Goal: Task Accomplishment & Management: Use online tool/utility

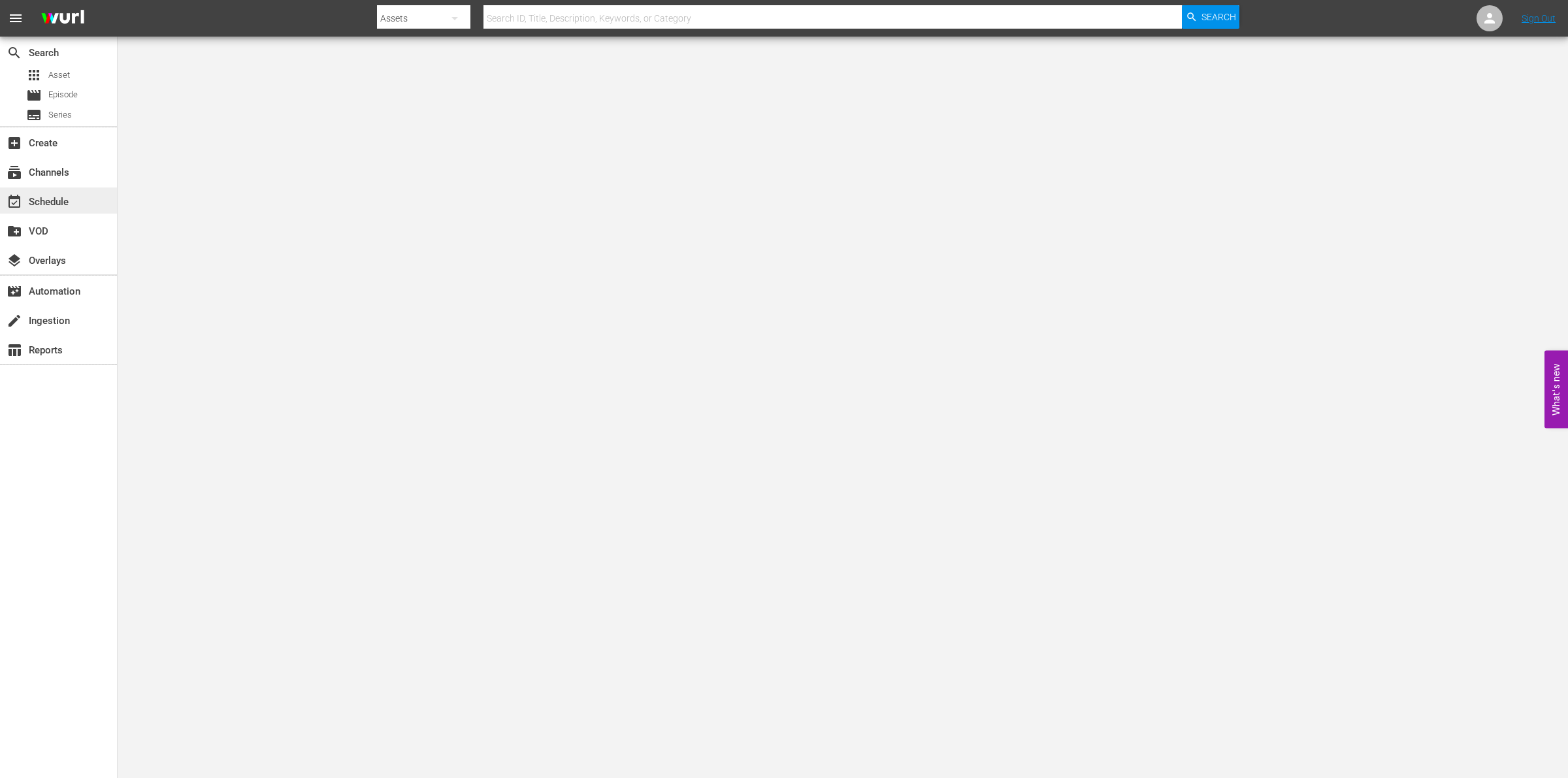
click at [59, 195] on div "event_available Schedule" at bounding box center [37, 200] width 73 height 12
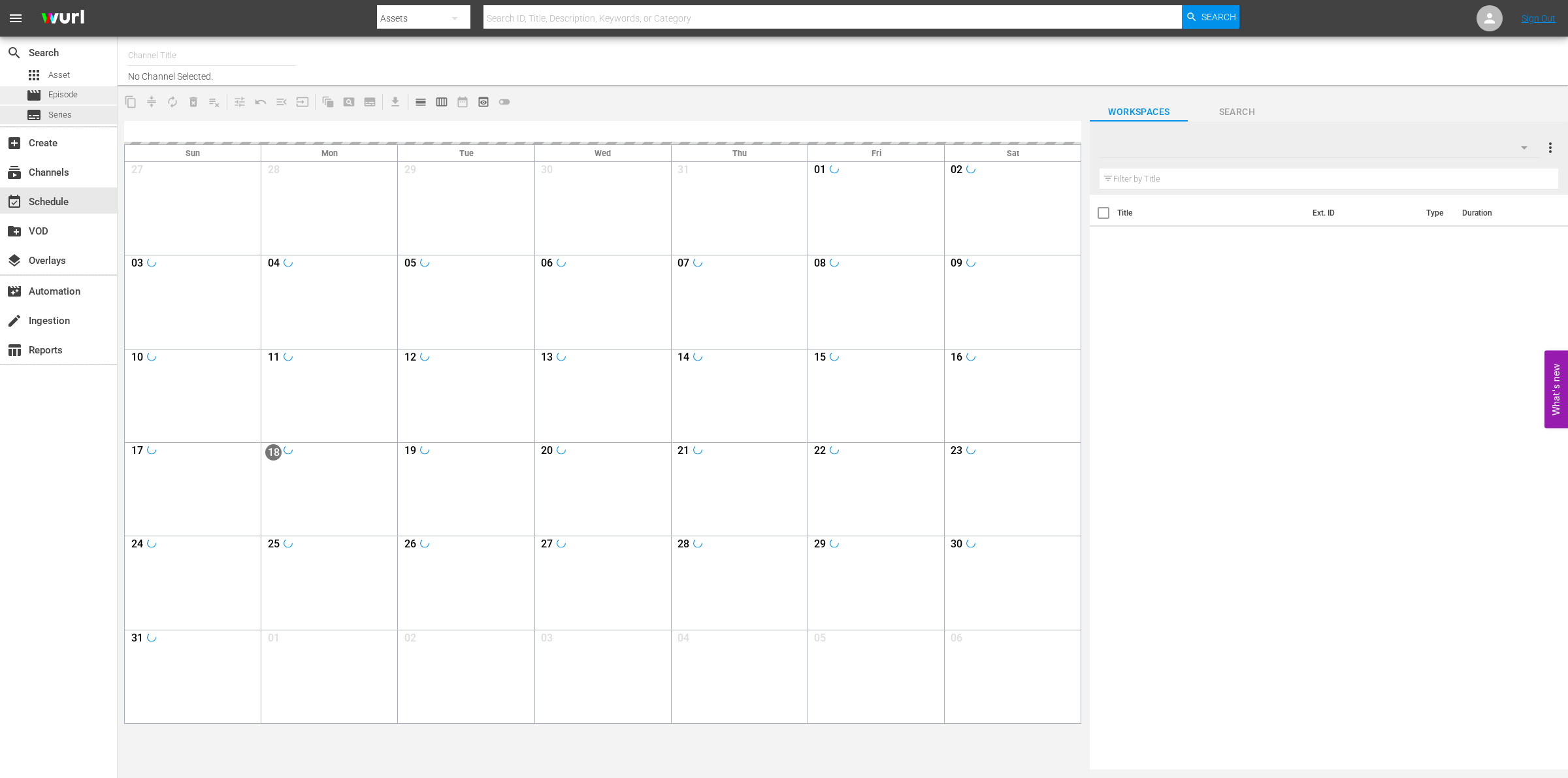
click at [76, 93] on span "Episode" at bounding box center [63, 95] width 29 height 13
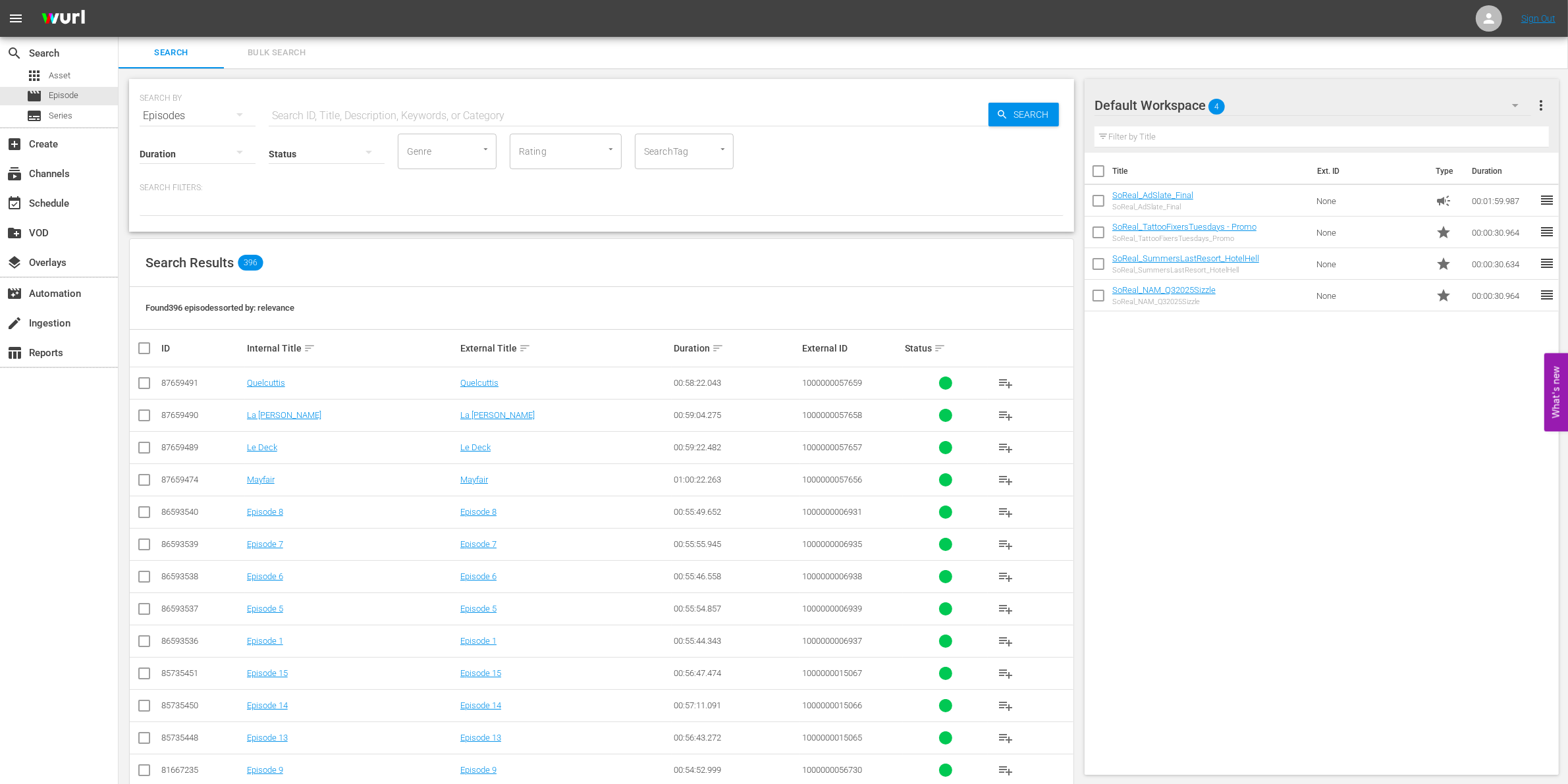
click at [300, 109] on input "text" at bounding box center [629, 115] width 720 height 31
paste input "1000000035221"
type input "1000000035221"
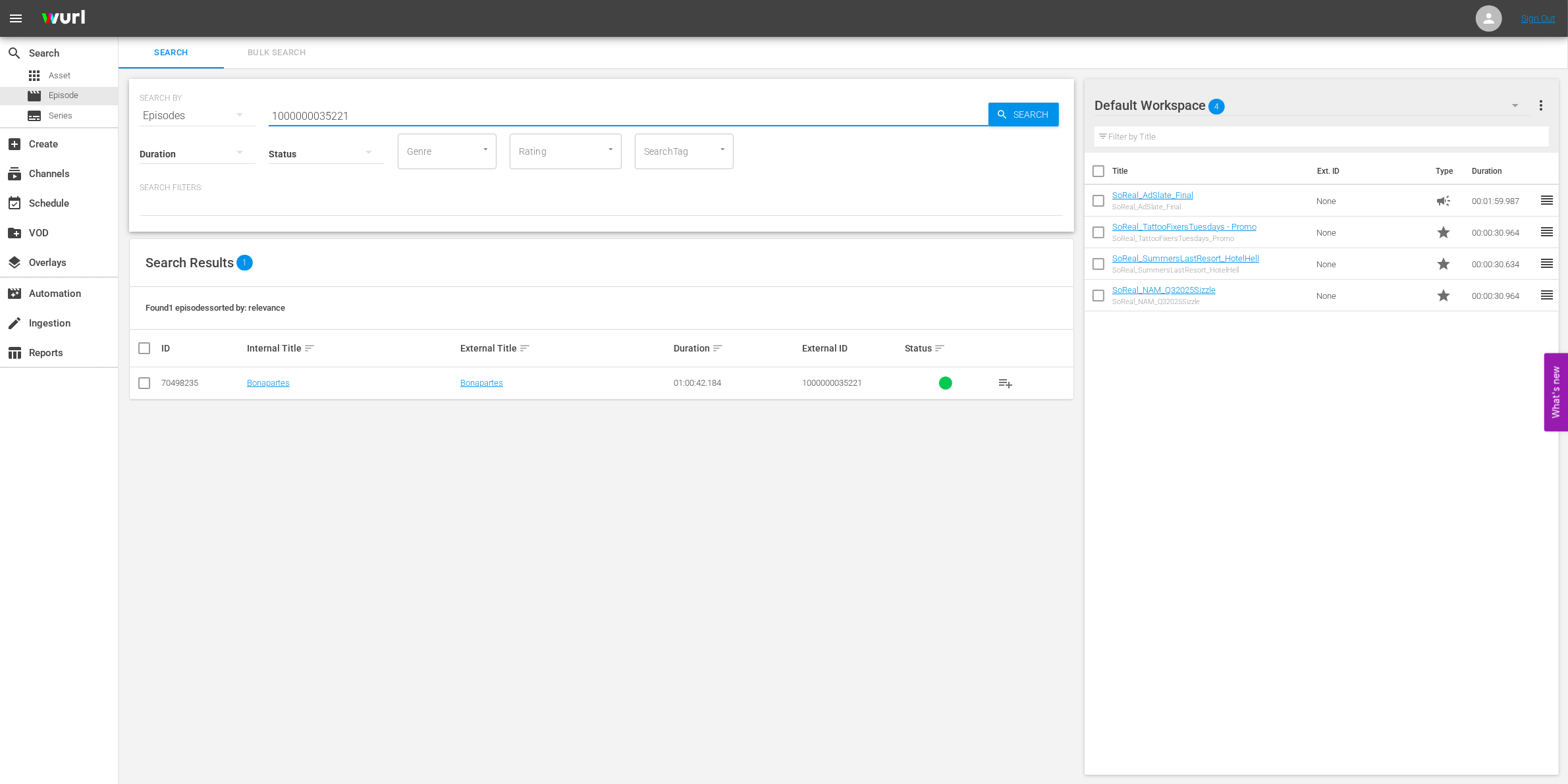
click at [140, 384] on input "checkbox" at bounding box center [144, 386] width 16 height 16
checkbox input "true"
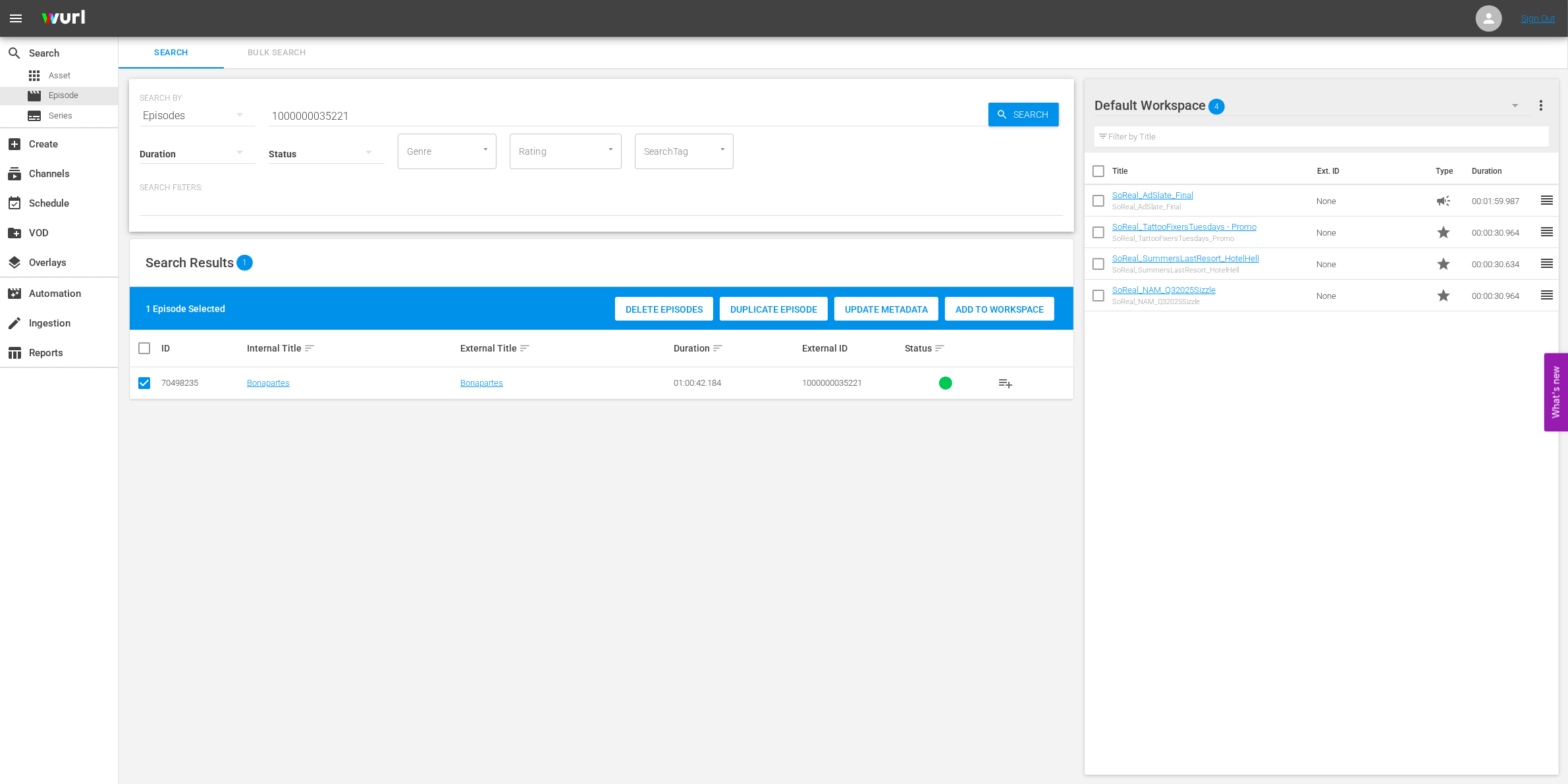
click at [992, 315] on div "Add to Workspace" at bounding box center [999, 309] width 109 height 25
click at [367, 117] on input "1000000035221" at bounding box center [629, 115] width 720 height 31
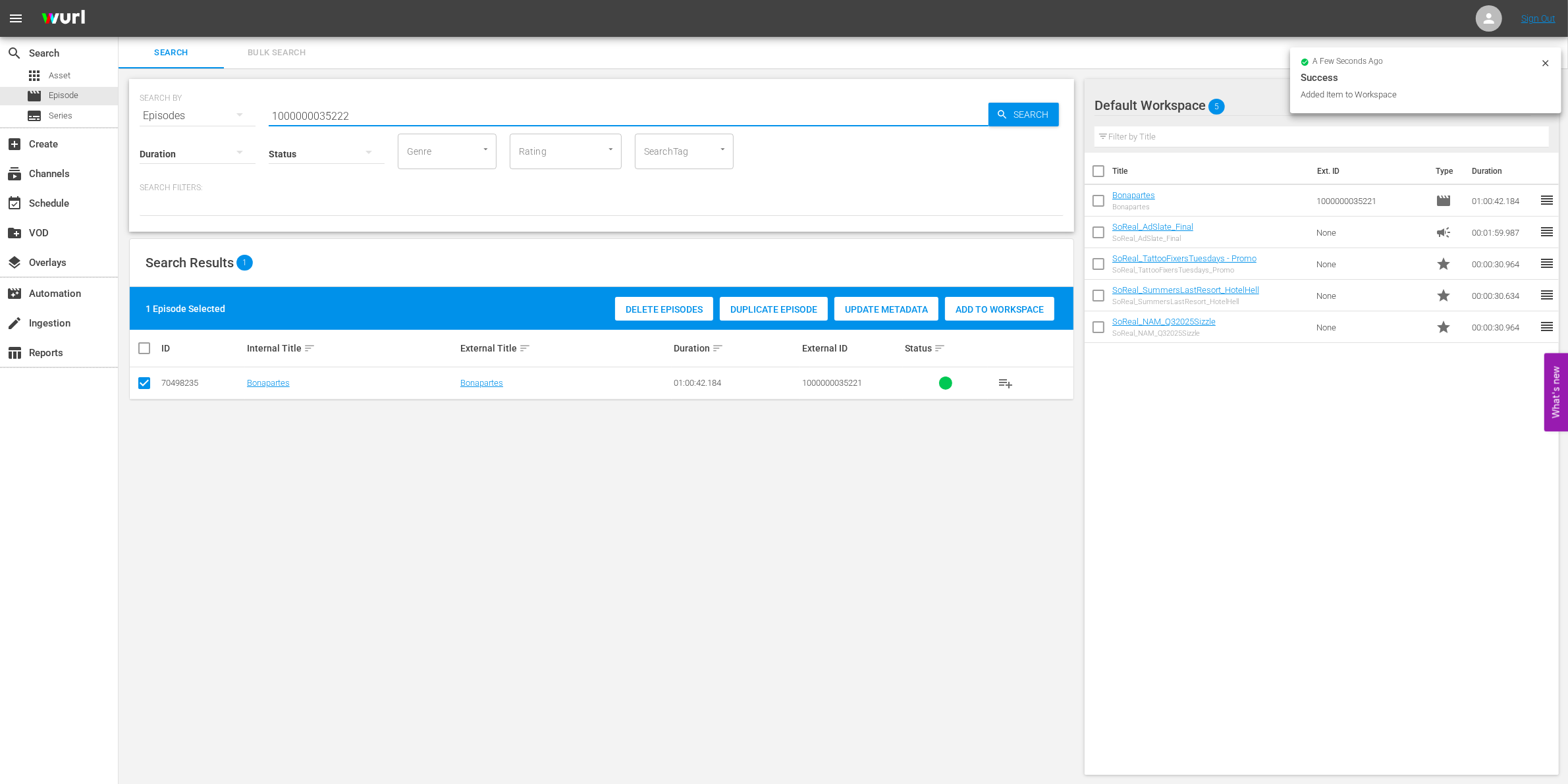
type input "1000000035222"
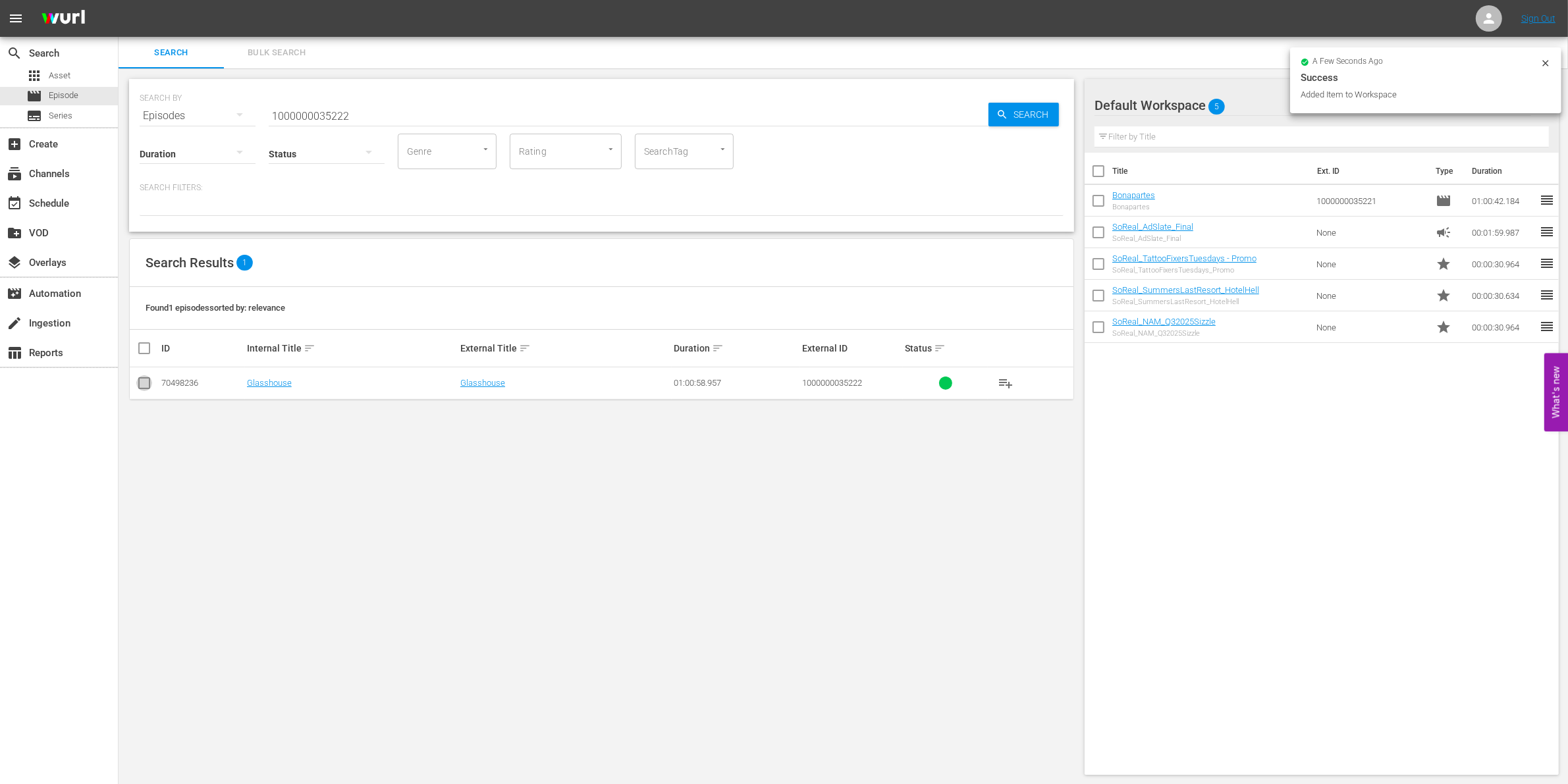
click at [143, 385] on input "checkbox" at bounding box center [144, 386] width 16 height 16
checkbox input "true"
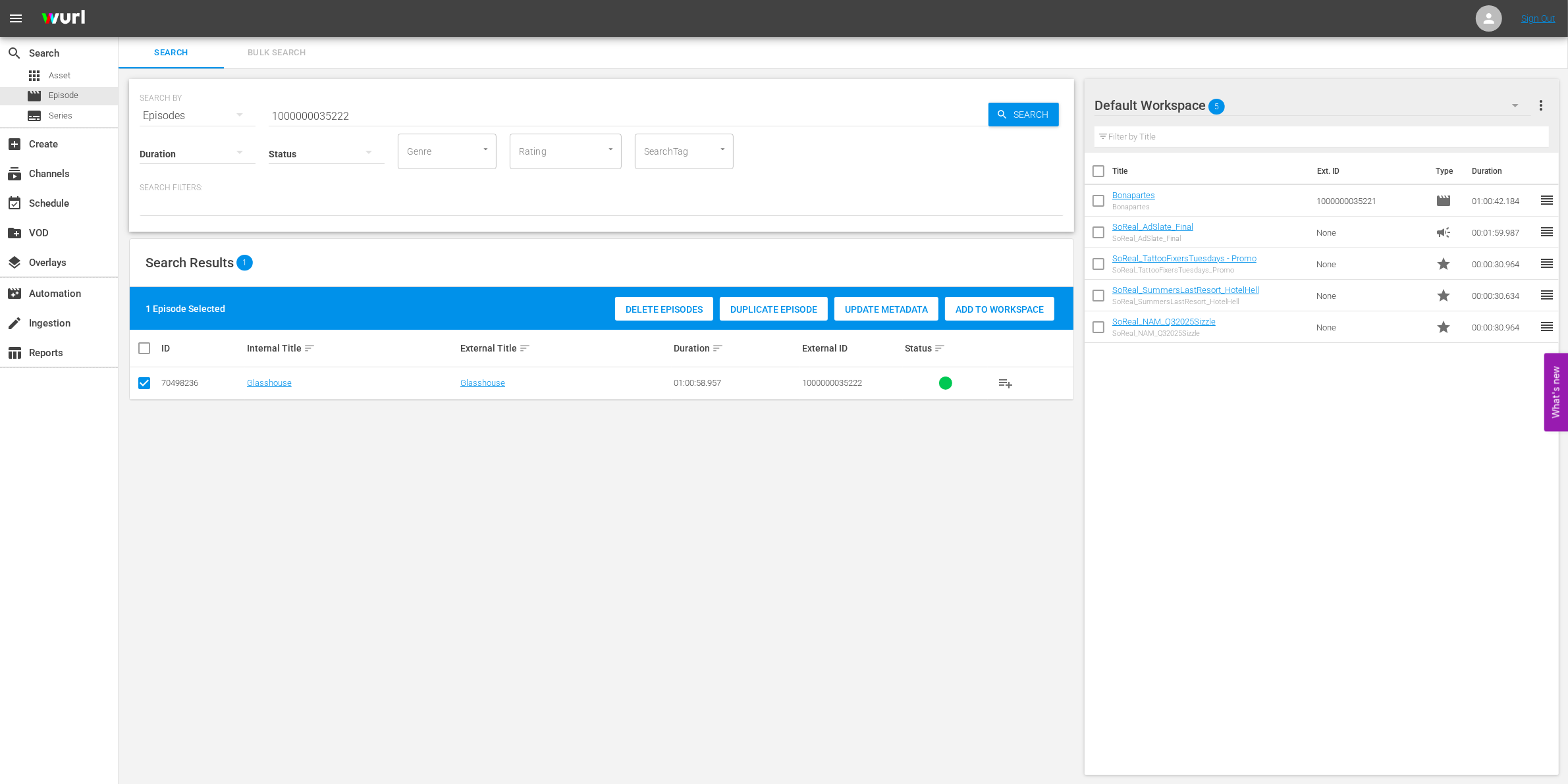
click at [1023, 293] on div "Delete Episodes Duplicate Episode Update Metadata Add to Workspace" at bounding box center [834, 308] width 446 height 30
click at [992, 308] on span "Add to Workspace" at bounding box center [999, 310] width 109 height 11
click at [369, 109] on input "1000000035222" at bounding box center [629, 115] width 720 height 31
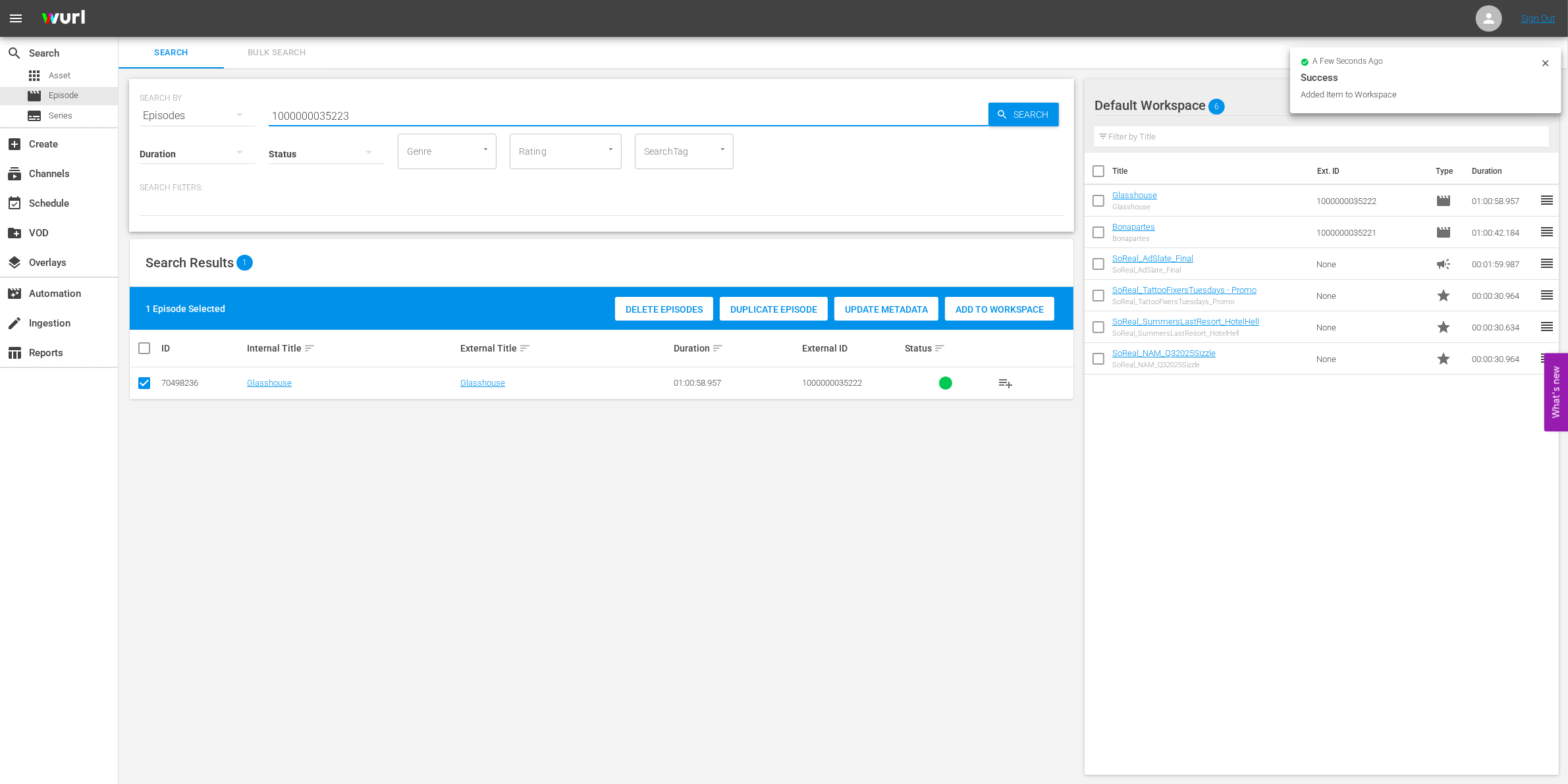
type input "1000000035223"
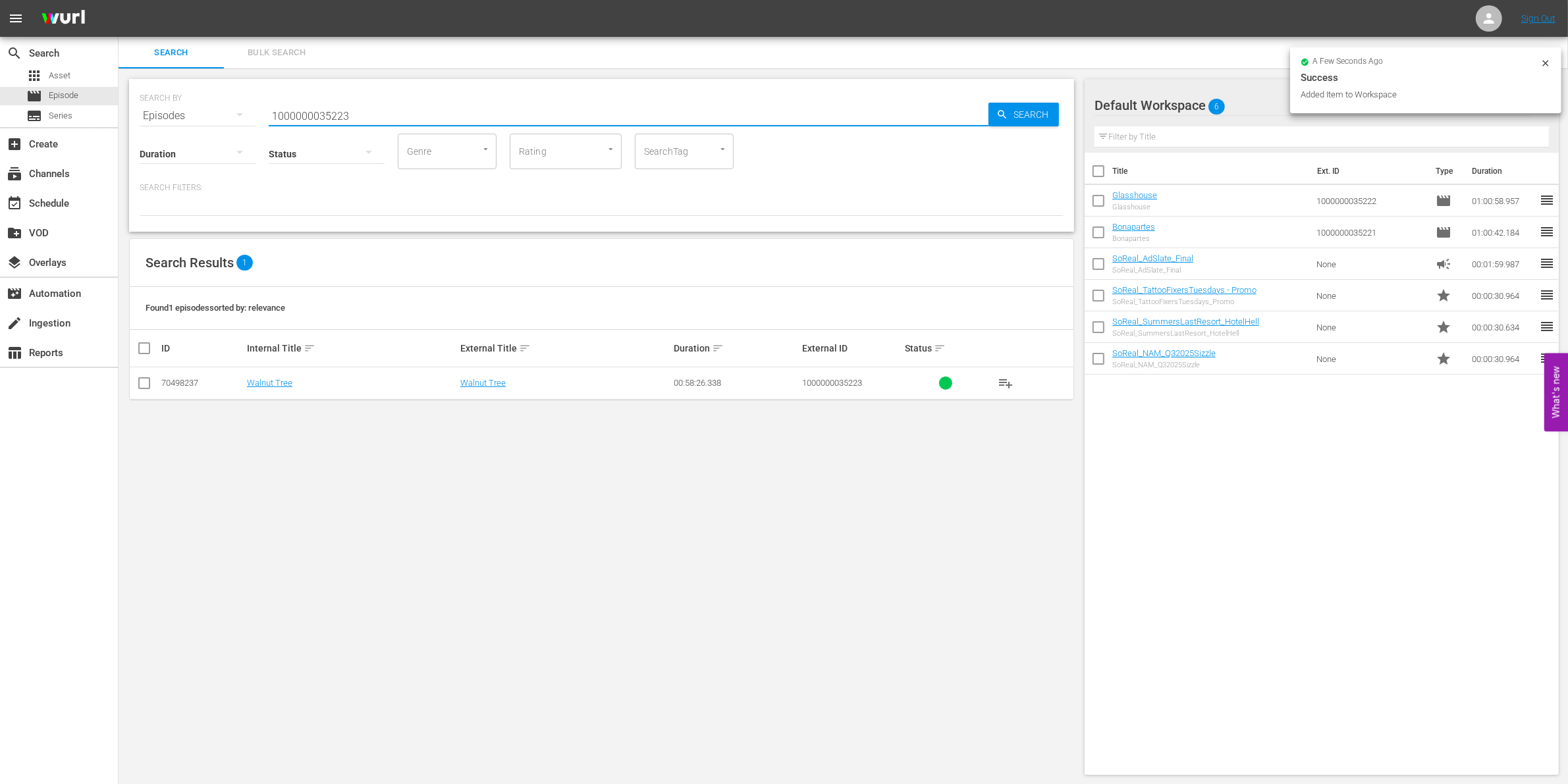
click at [139, 383] on input "checkbox" at bounding box center [144, 386] width 16 height 16
checkbox input "true"
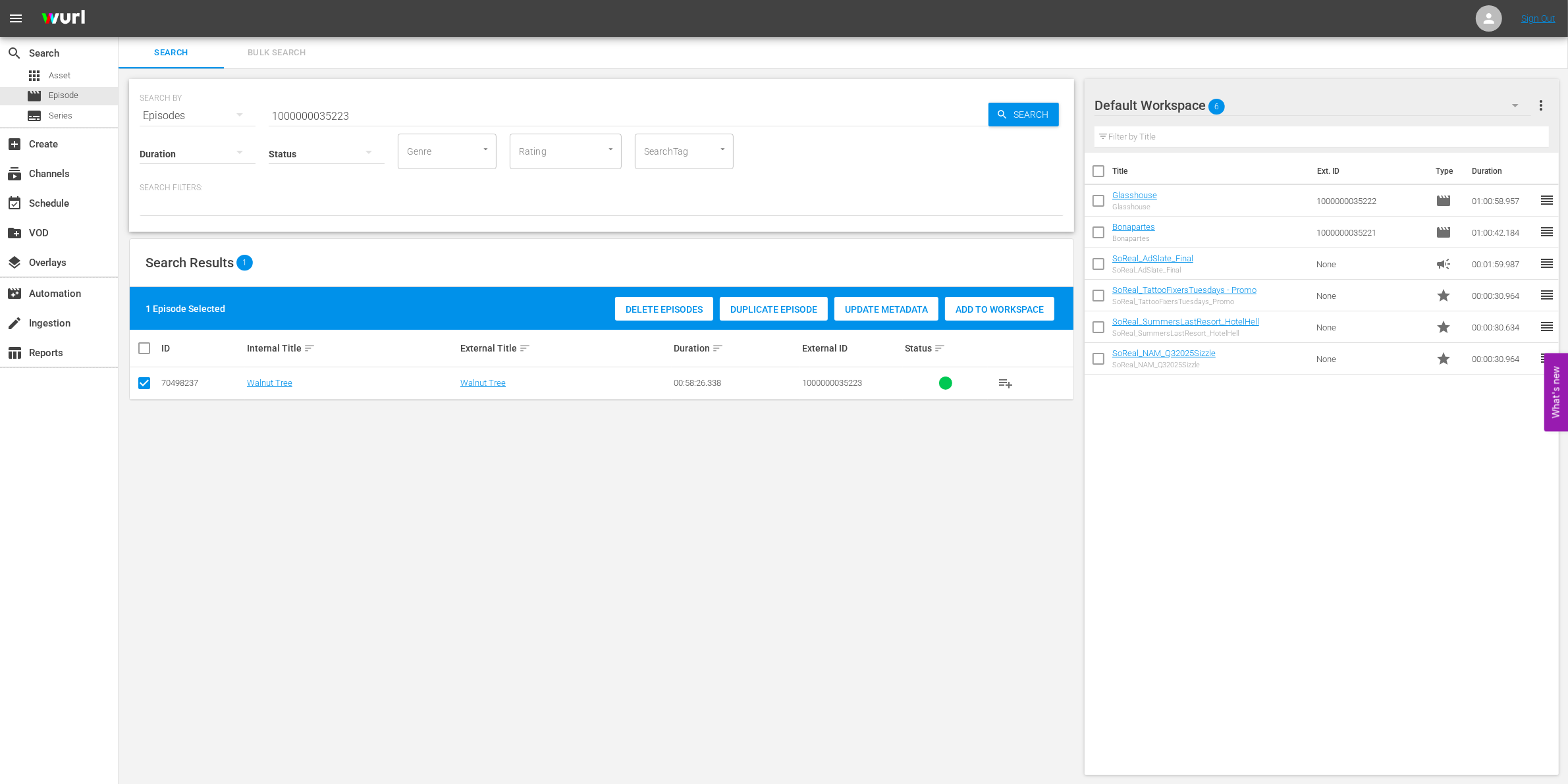
click at [952, 304] on span "Add to Workspace" at bounding box center [999, 310] width 109 height 11
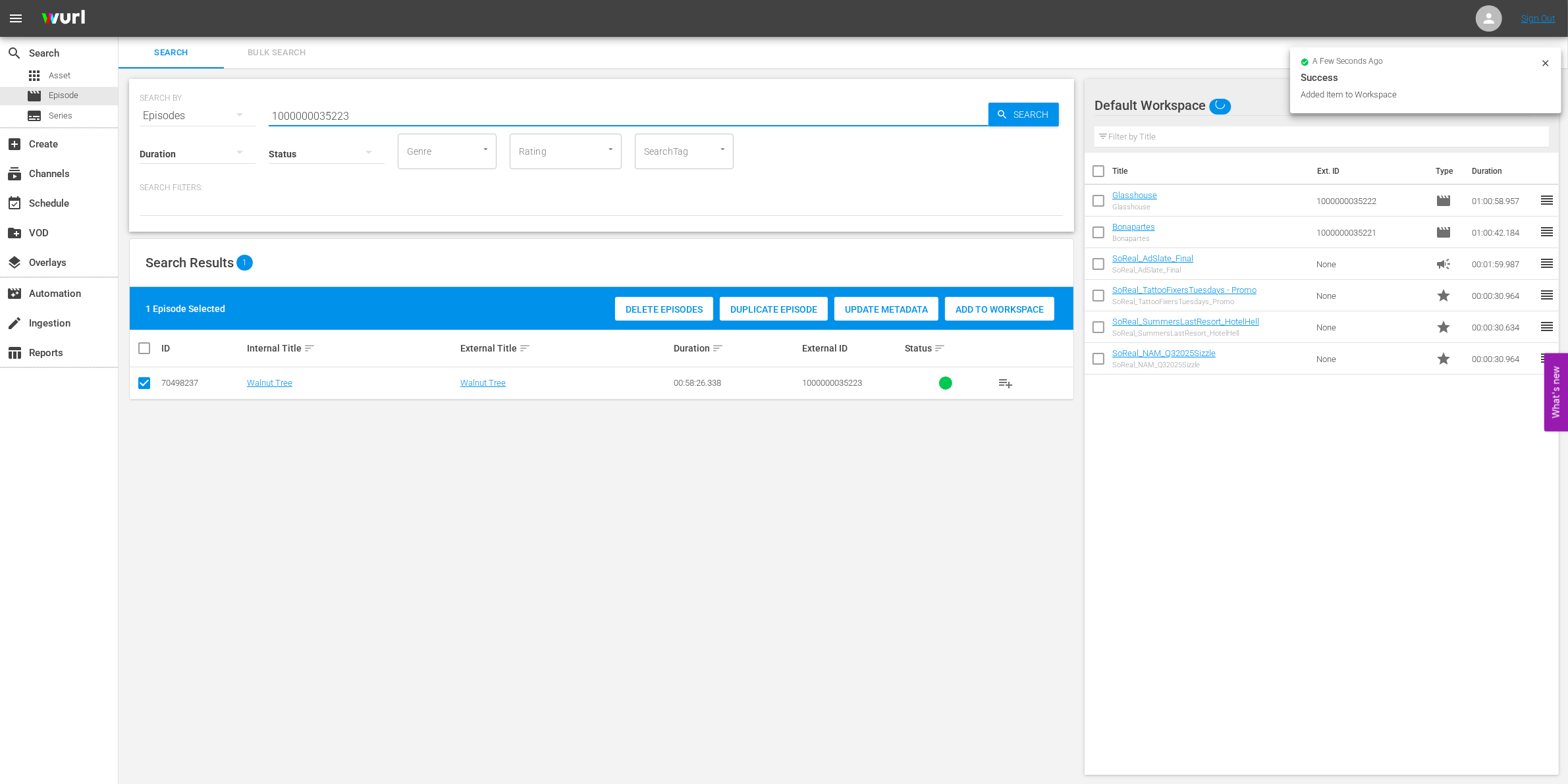
click at [438, 105] on input "1000000035223" at bounding box center [629, 115] width 720 height 31
type input "1000000035224"
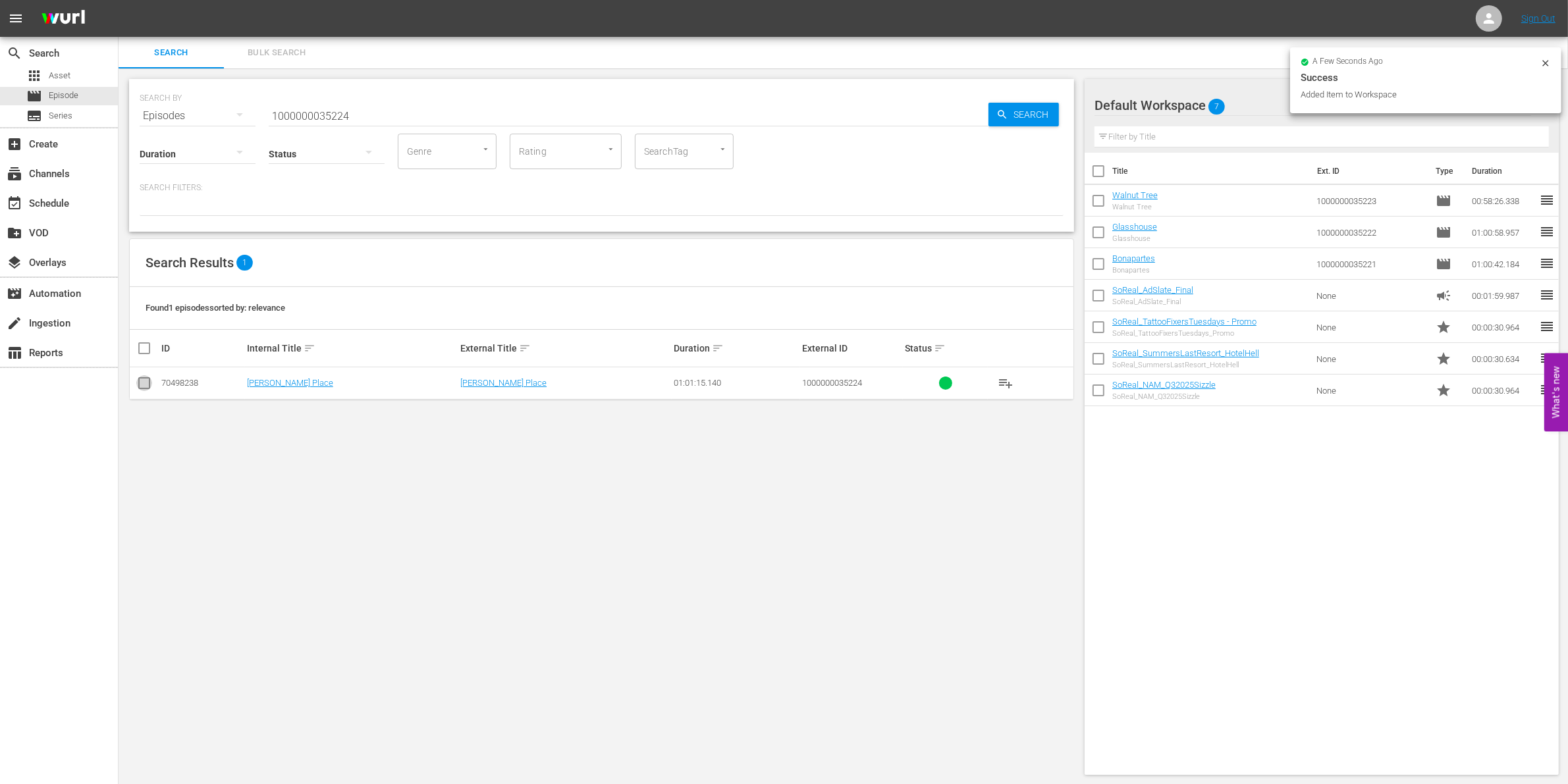
click at [140, 385] on input "checkbox" at bounding box center [144, 386] width 16 height 16
checkbox input "true"
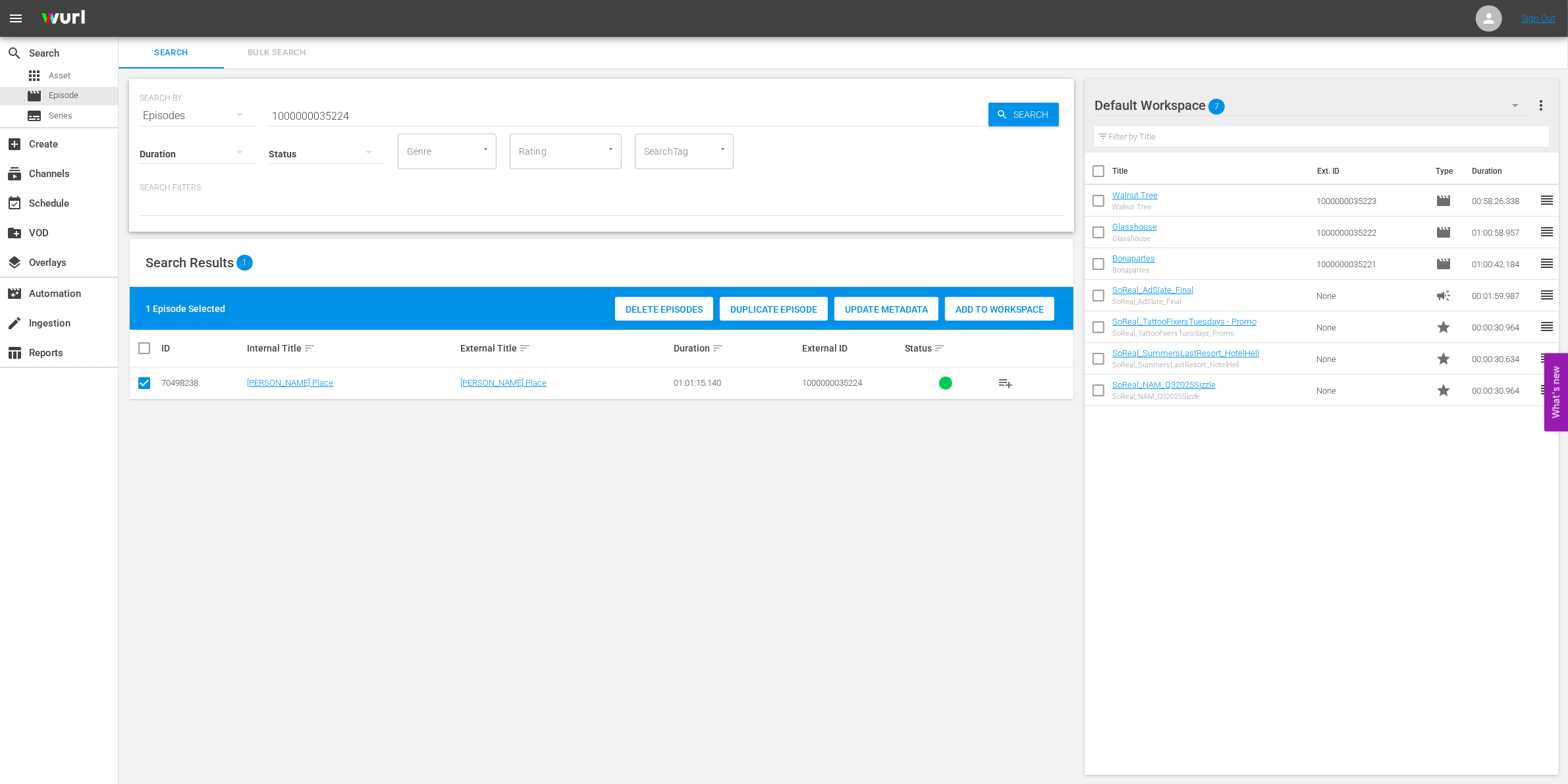
click at [995, 307] on span "Add to Workspace" at bounding box center [999, 310] width 109 height 11
click at [294, 123] on div "Status" at bounding box center [326, 145] width 116 height 48
click at [291, 120] on input "1000000035224" at bounding box center [629, 115] width 720 height 31
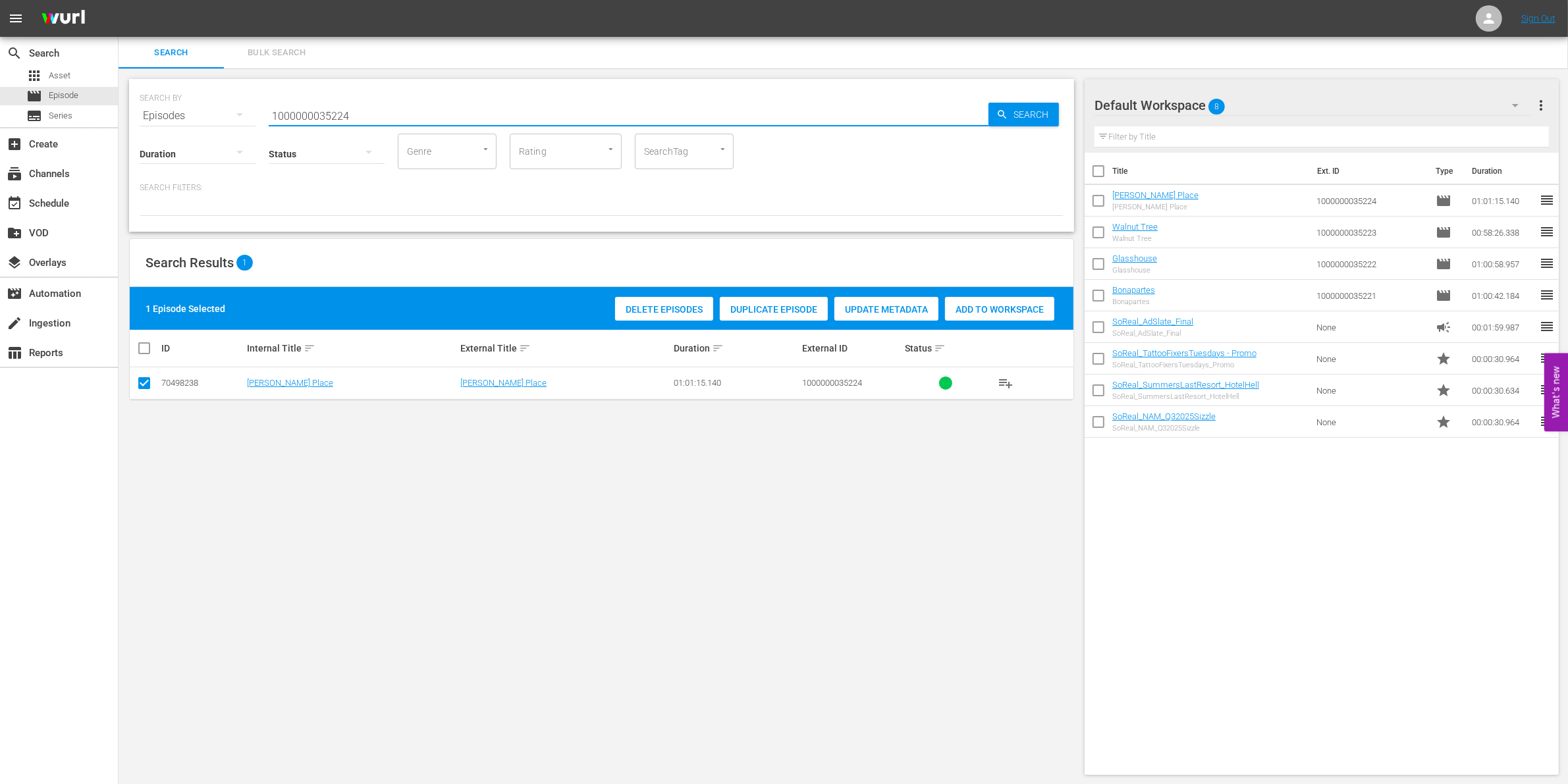
click at [291, 120] on input "1000000035224" at bounding box center [629, 115] width 720 height 31
paste input "52"
type input "1000000035252"
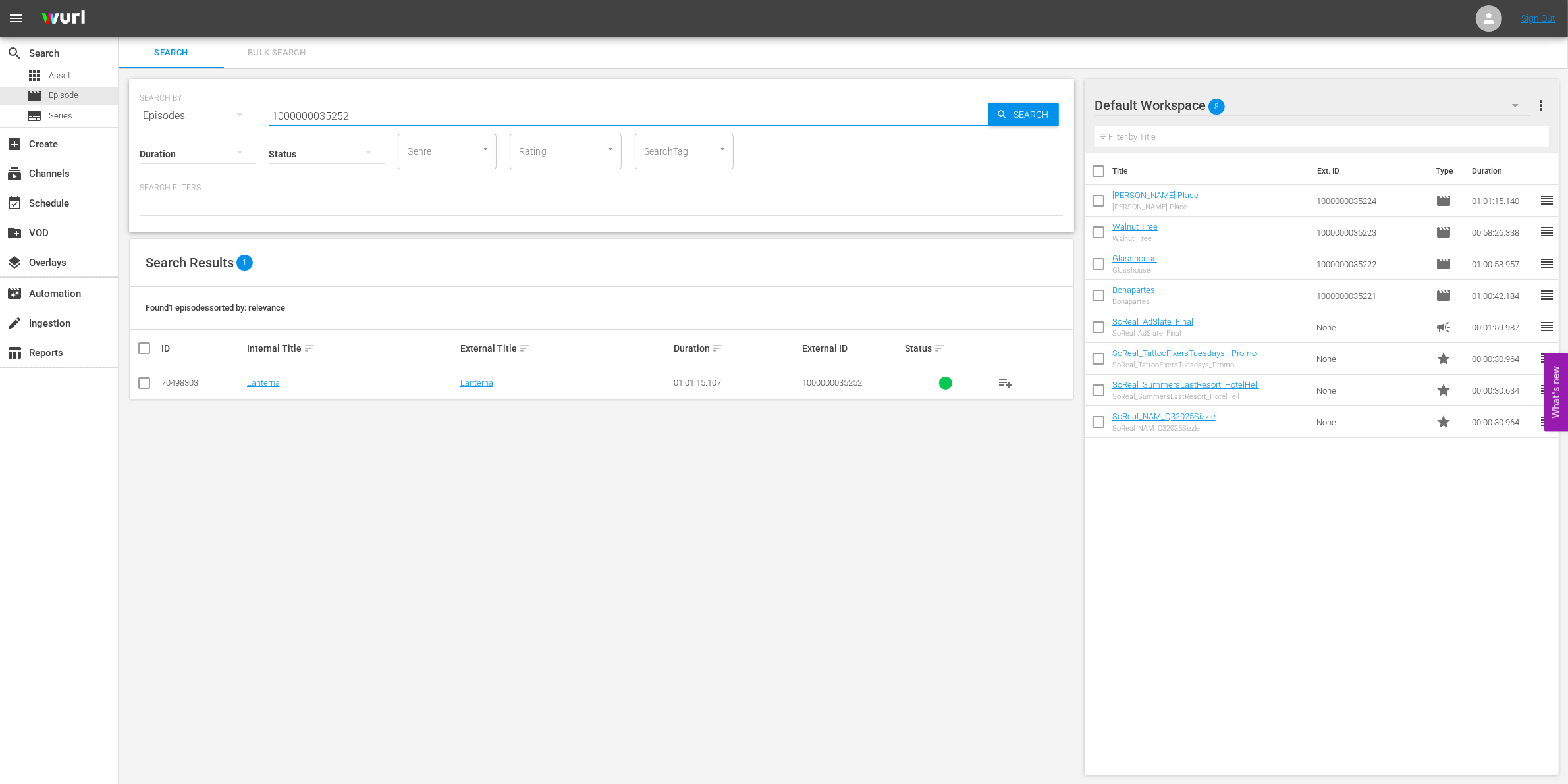
click at [145, 385] on input "checkbox" at bounding box center [144, 386] width 16 height 16
checkbox input "true"
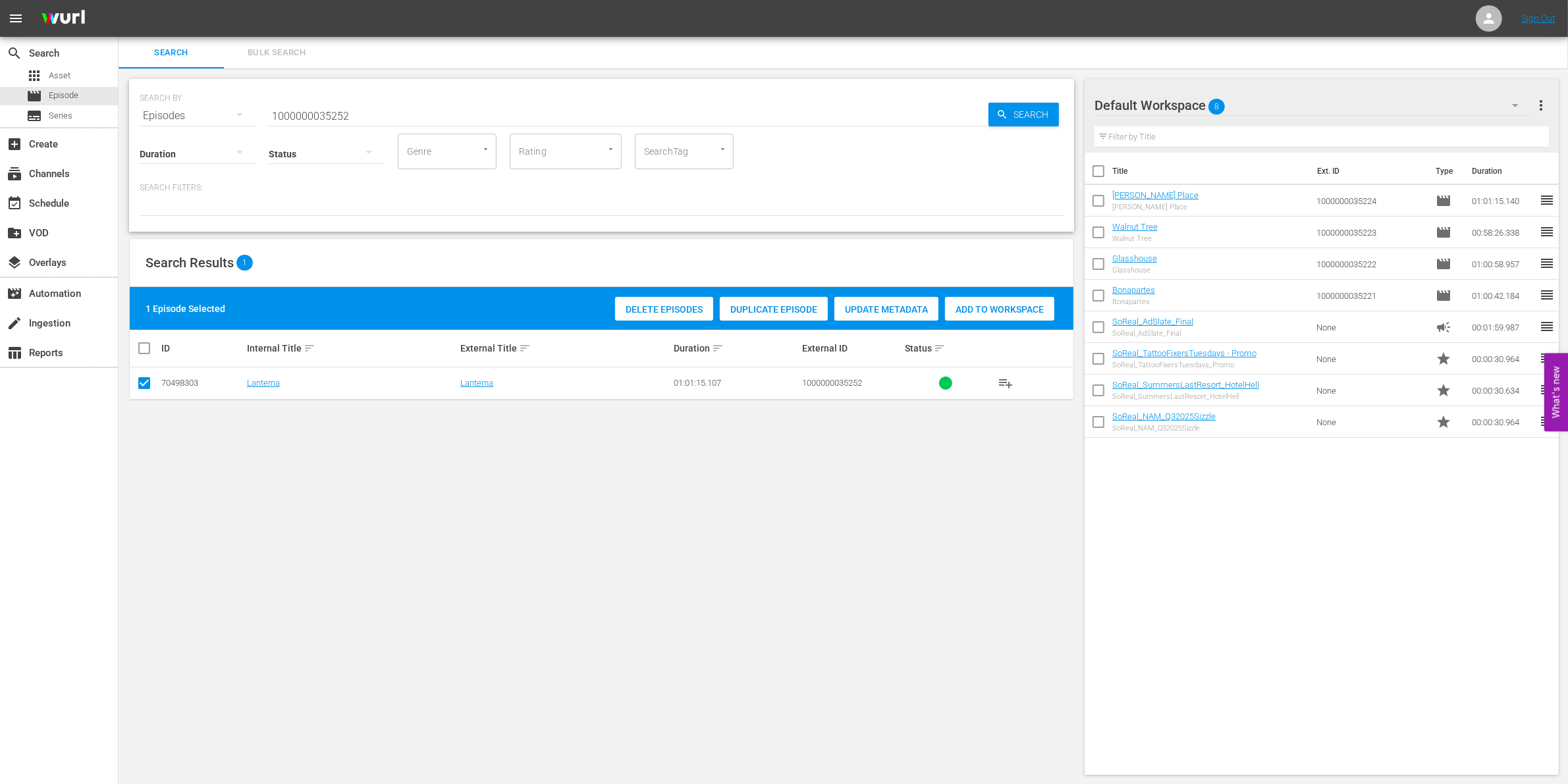
click at [988, 301] on div "Add to Workspace" at bounding box center [999, 309] width 109 height 25
click at [387, 114] on input "1000000035252" at bounding box center [629, 115] width 720 height 31
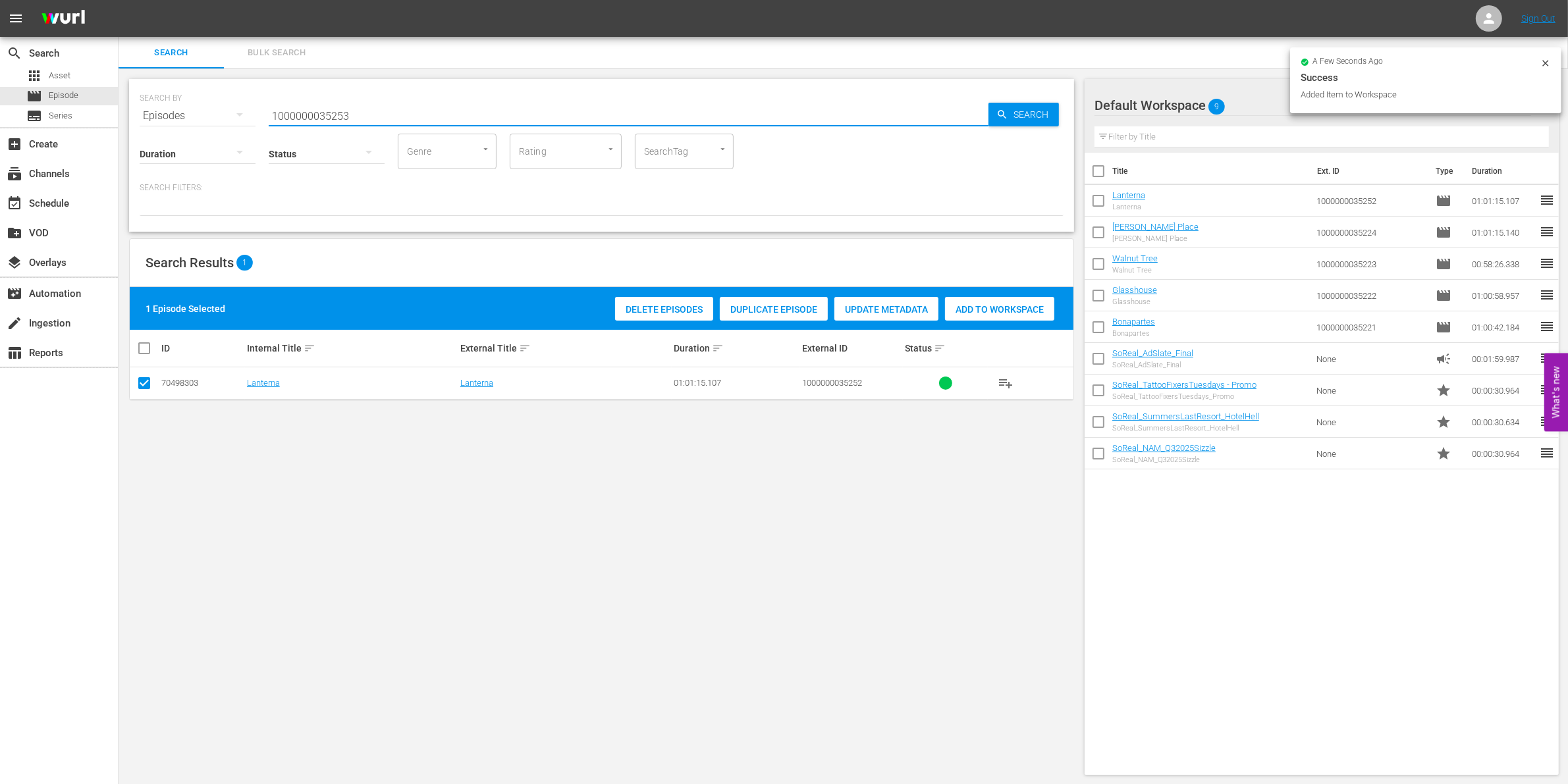
type input "1000000035253"
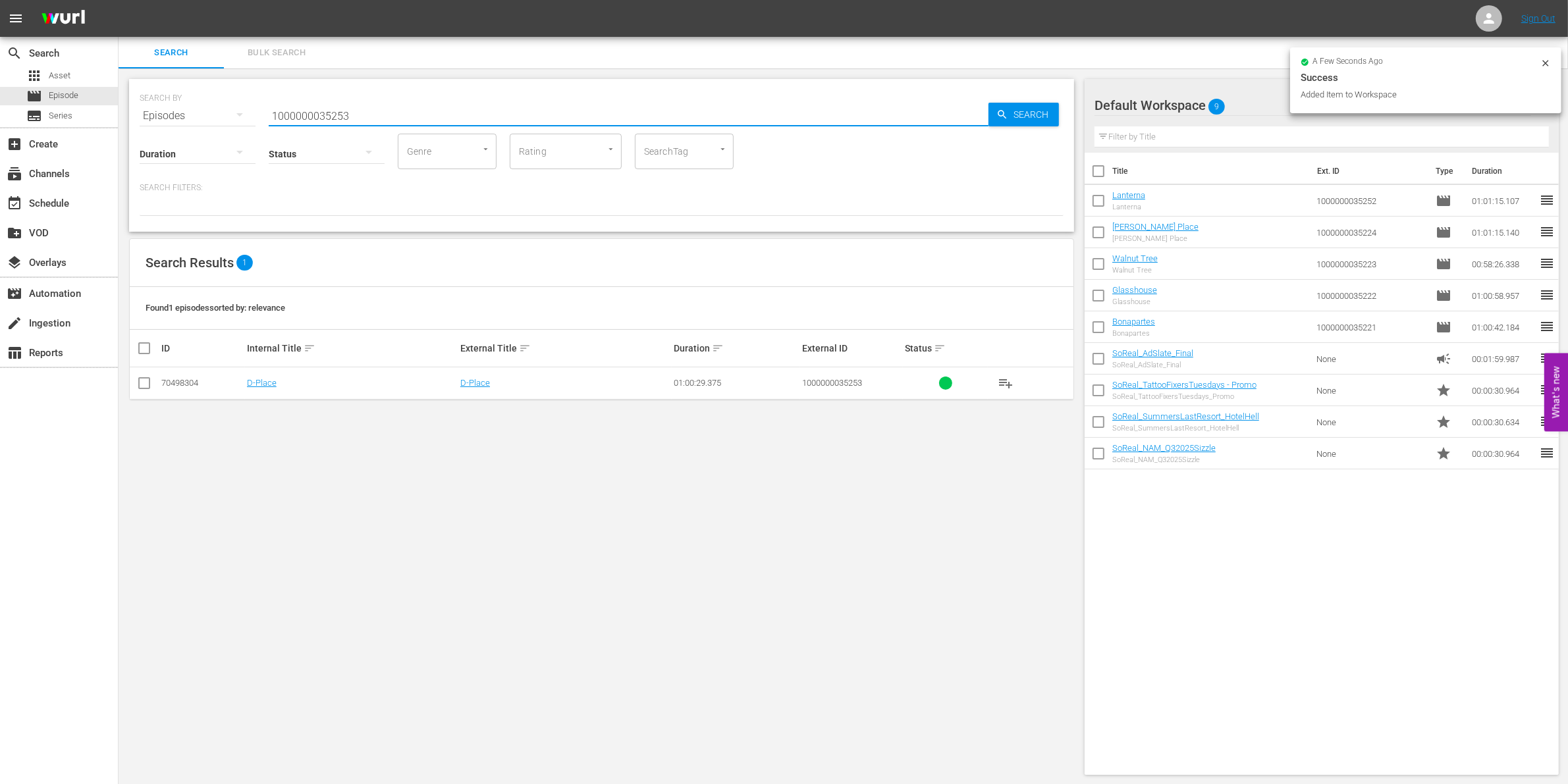
click at [143, 386] on input "checkbox" at bounding box center [144, 386] width 16 height 16
checkbox input "true"
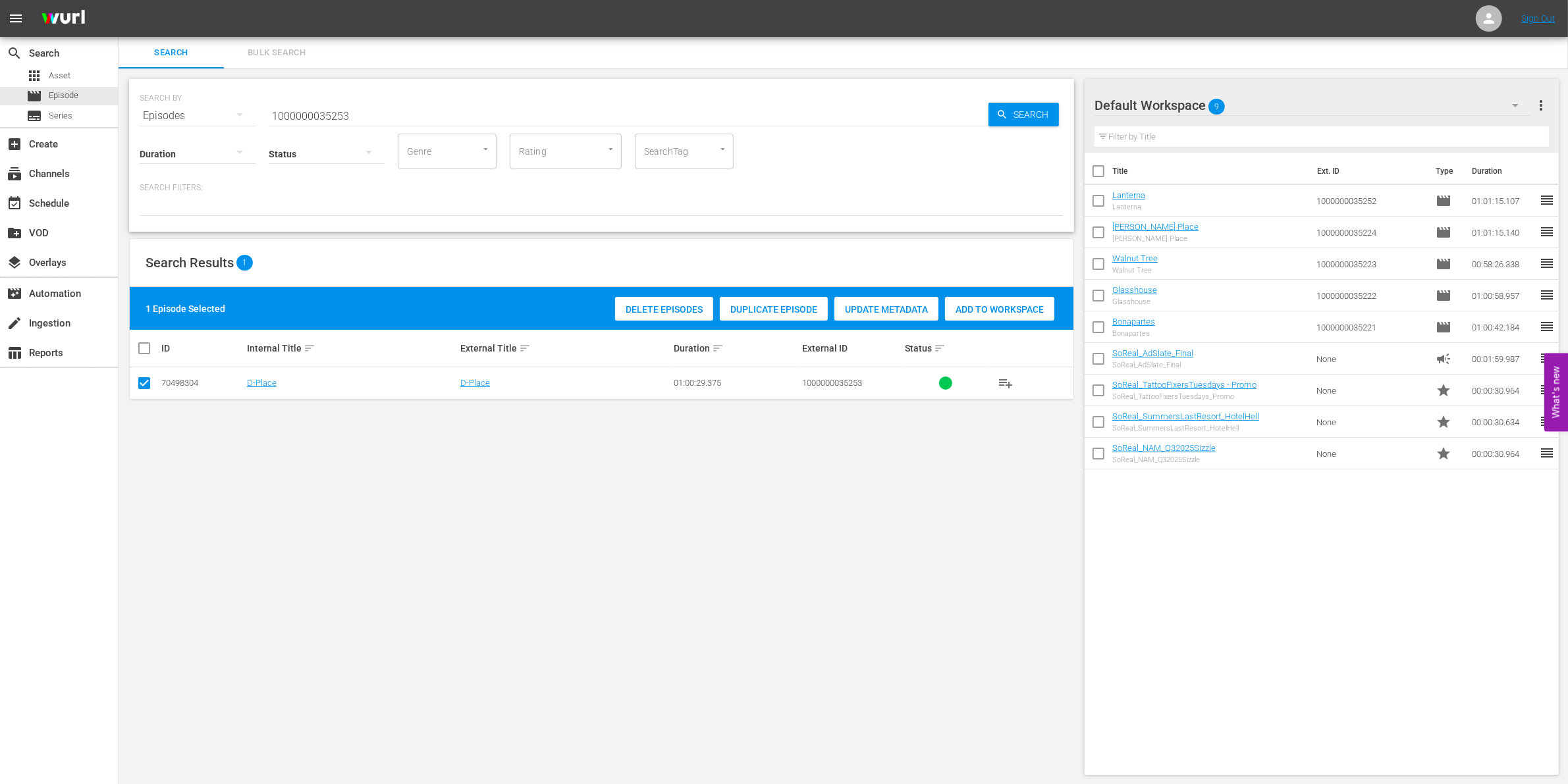
click at [962, 300] on div "Add to Workspace" at bounding box center [999, 309] width 109 height 25
click at [327, 116] on input "1000000035253" at bounding box center [629, 115] width 720 height 31
click at [320, 124] on div "Status" at bounding box center [326, 145] width 116 height 48
click at [298, 115] on input "1000000035253" at bounding box center [629, 115] width 720 height 31
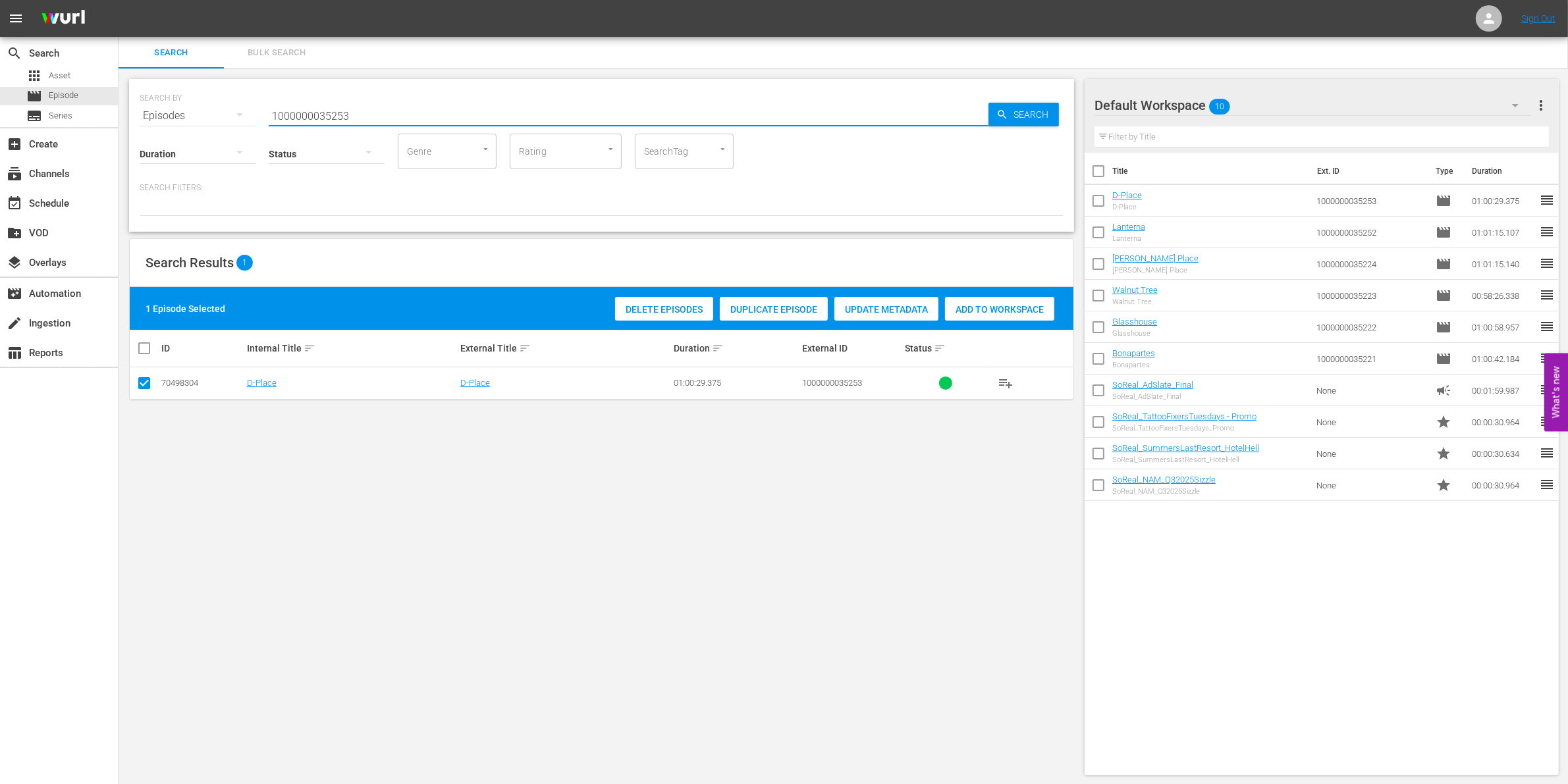
click at [298, 115] on input "1000000035253" at bounding box center [629, 115] width 720 height 31
paste input "23295"
type input "1000000023295"
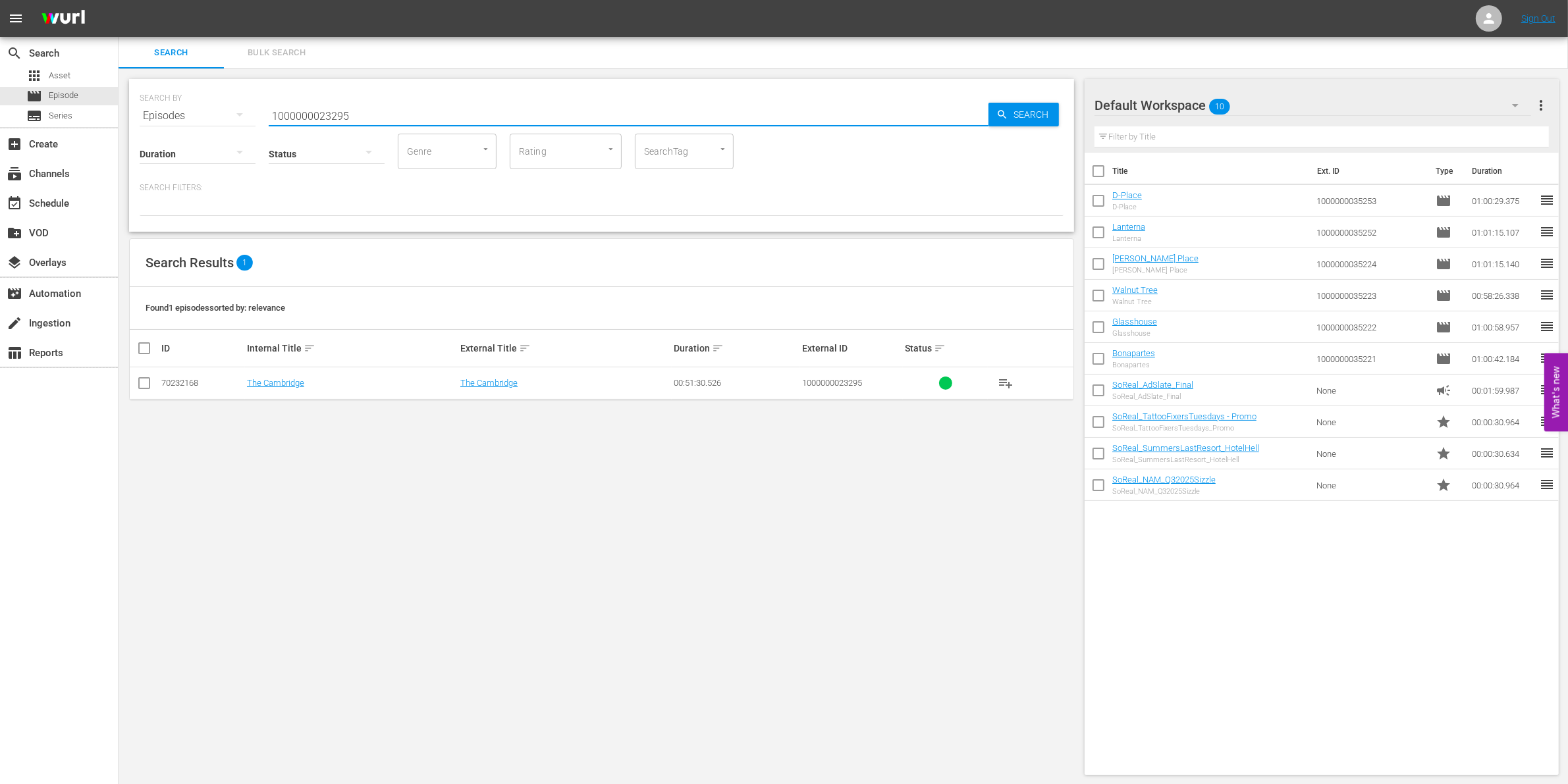
click at [145, 383] on input "checkbox" at bounding box center [144, 386] width 16 height 16
checkbox input "true"
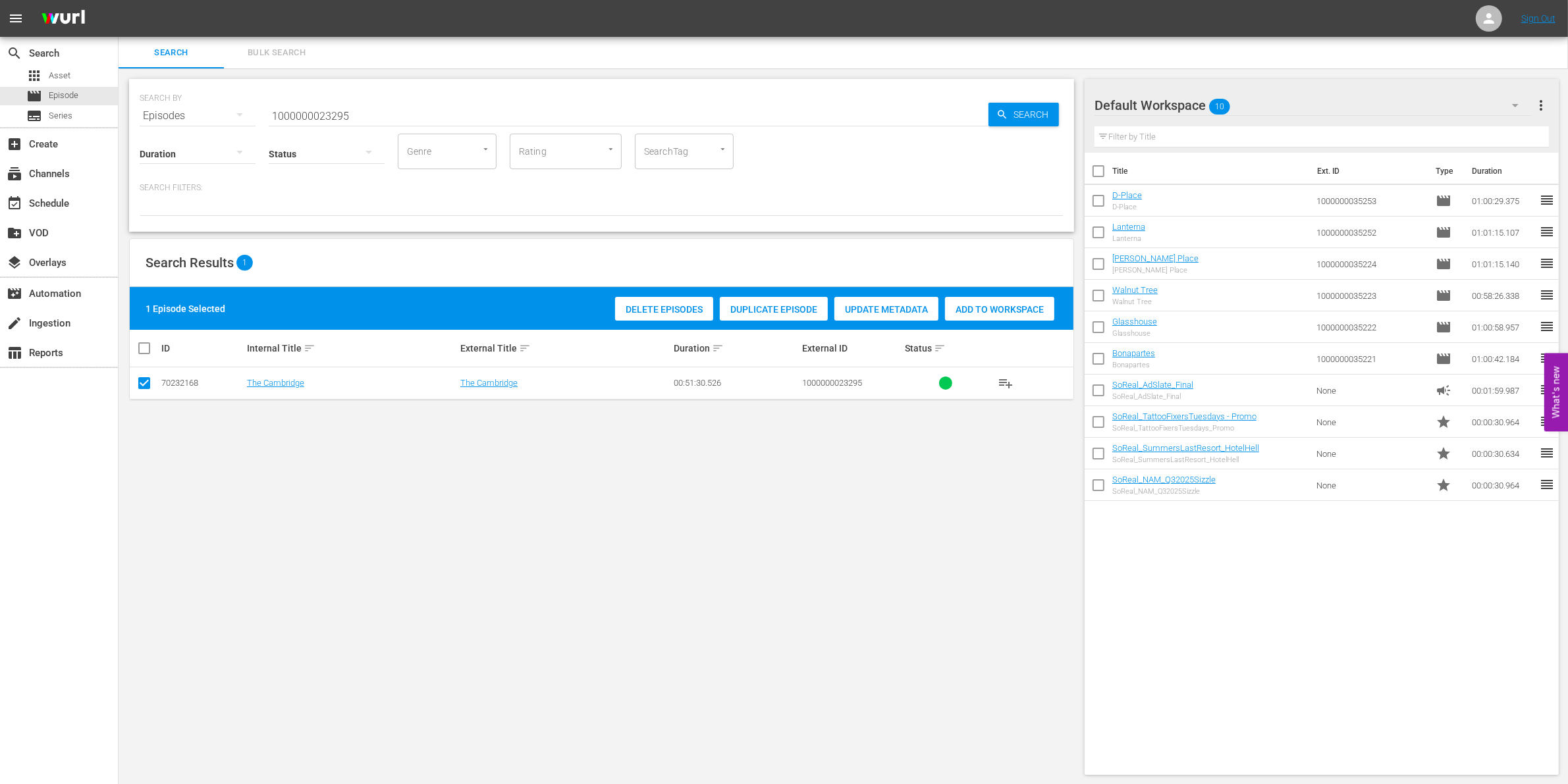
click at [996, 300] on div "Add to Workspace" at bounding box center [999, 309] width 109 height 25
click at [385, 100] on input "1000000023295" at bounding box center [629, 115] width 720 height 31
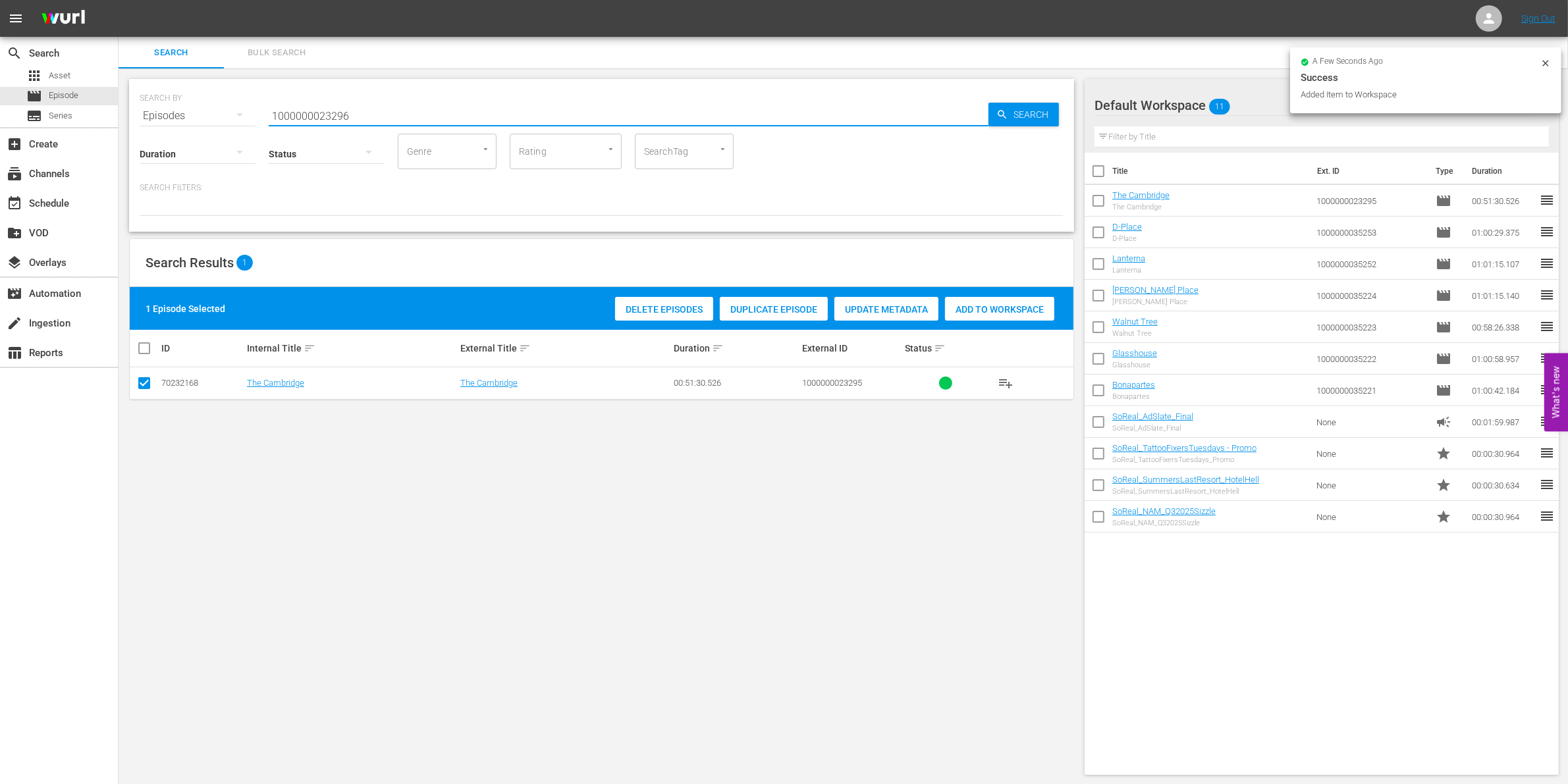
type input "1000000023296"
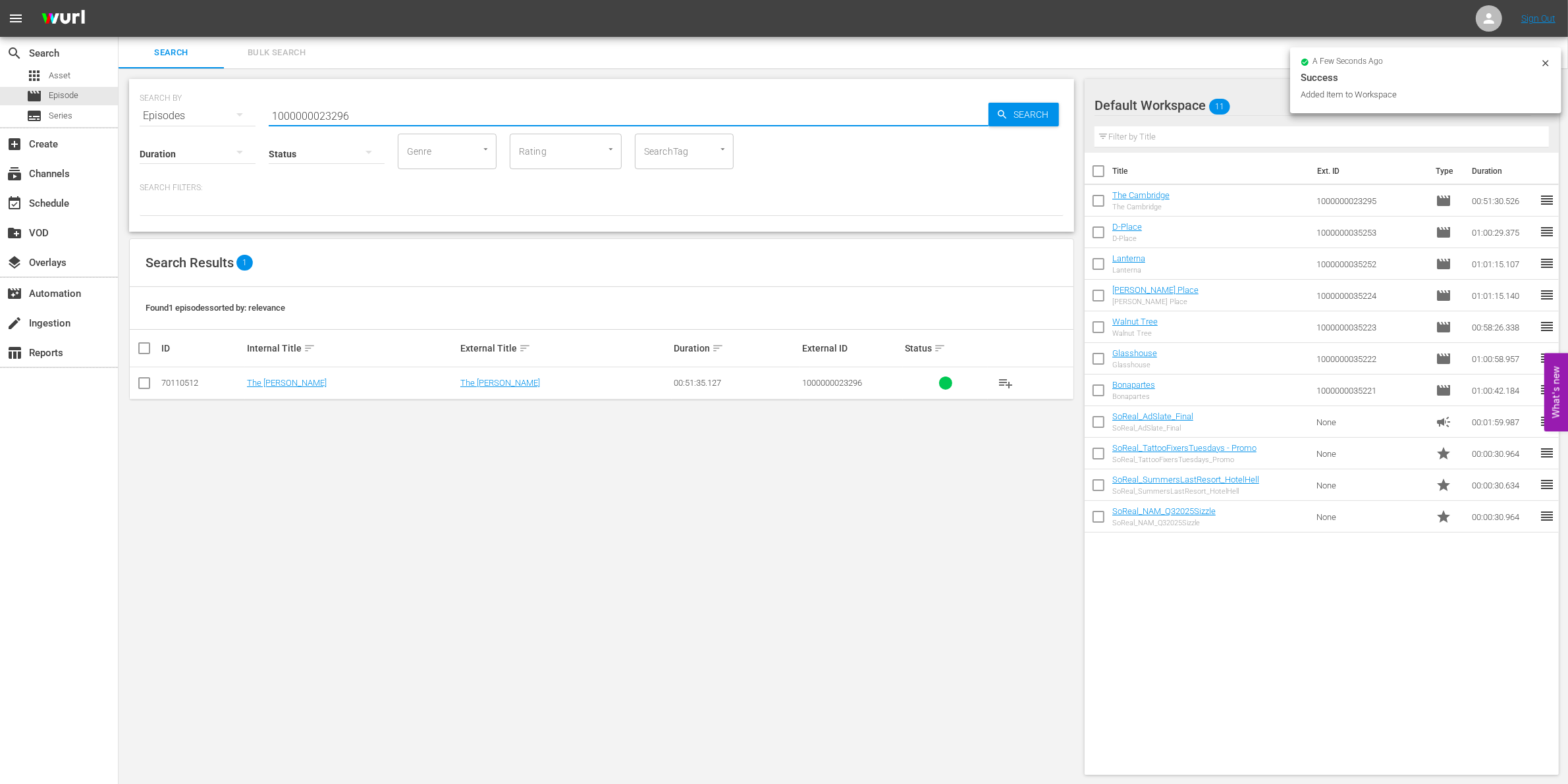
click at [147, 385] on input "checkbox" at bounding box center [144, 386] width 16 height 16
checkbox input "true"
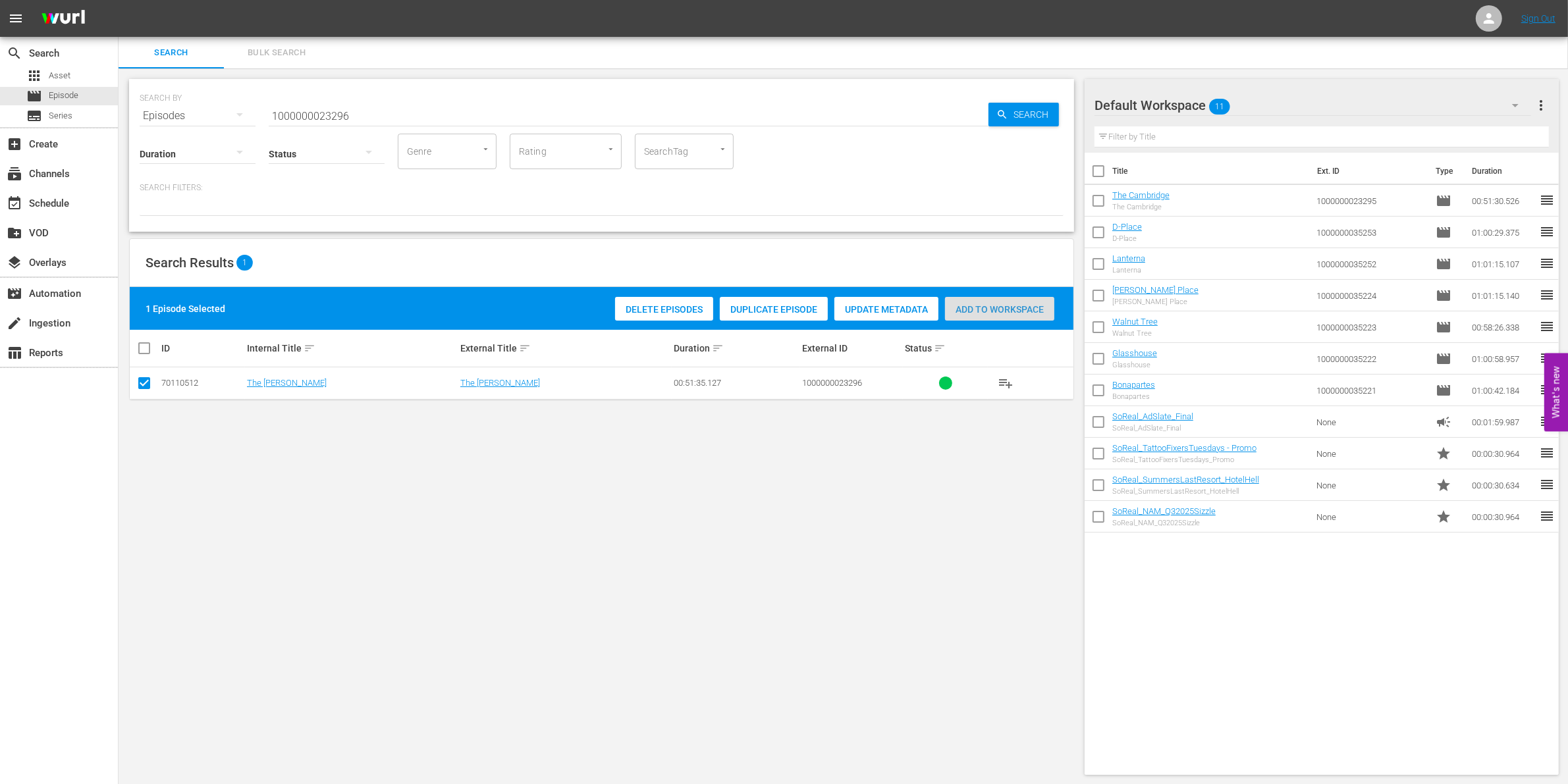
click at [966, 307] on span "Add to Workspace" at bounding box center [999, 310] width 109 height 11
click at [393, 113] on input "1000000023296" at bounding box center [629, 115] width 720 height 31
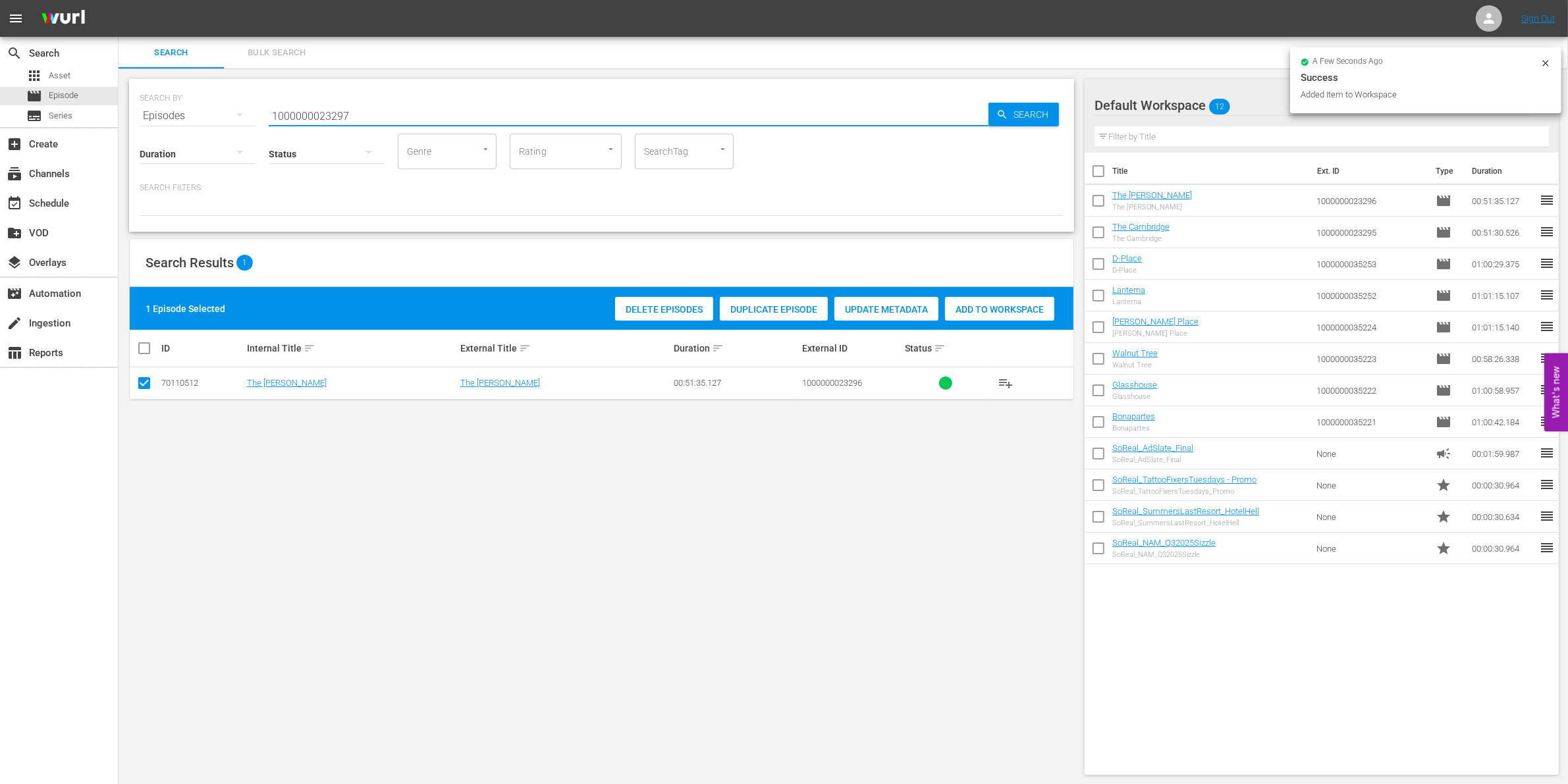
type input "1000000023297"
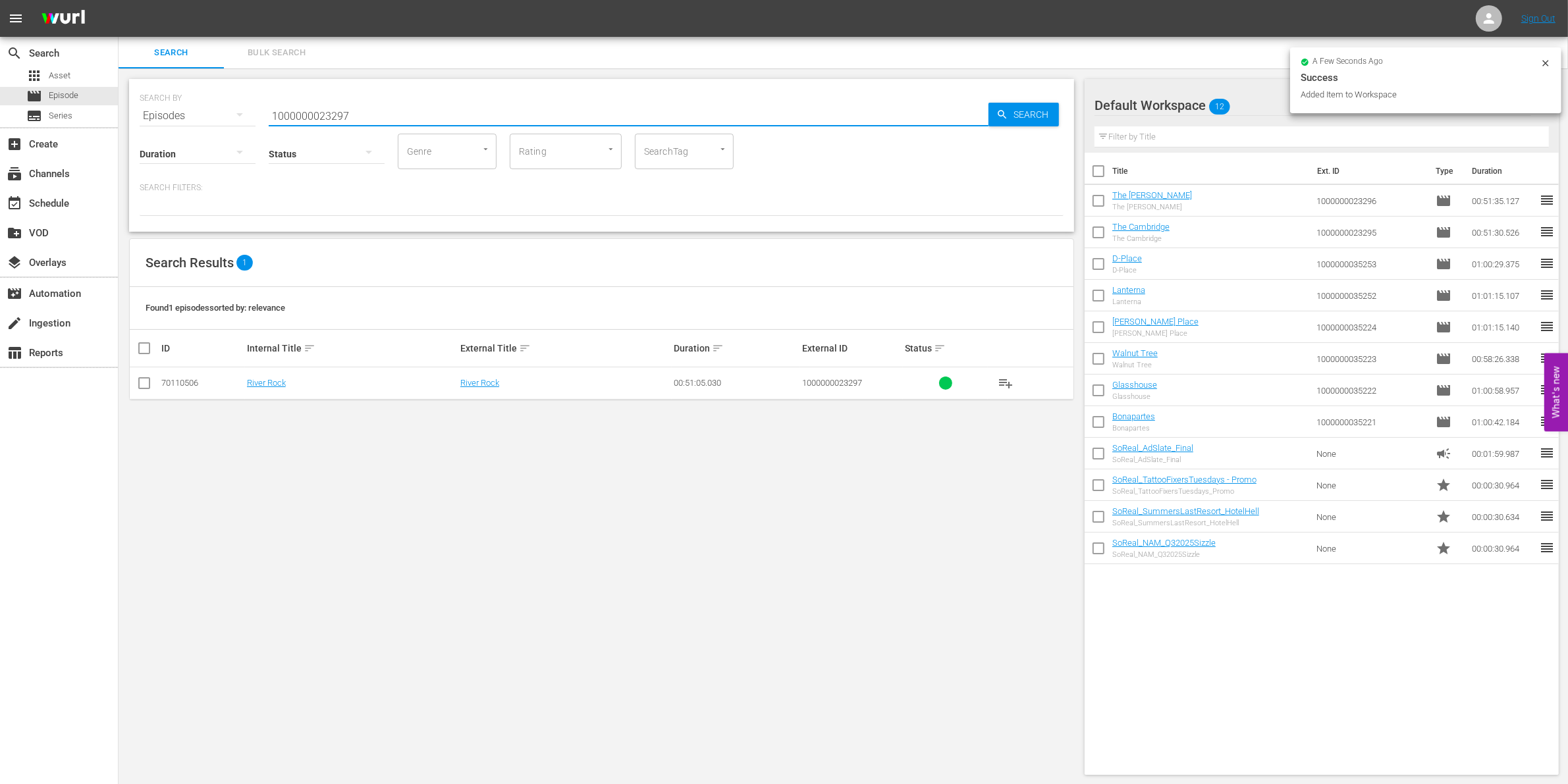
click at [148, 392] on input "checkbox" at bounding box center [144, 386] width 16 height 16
checkbox input "true"
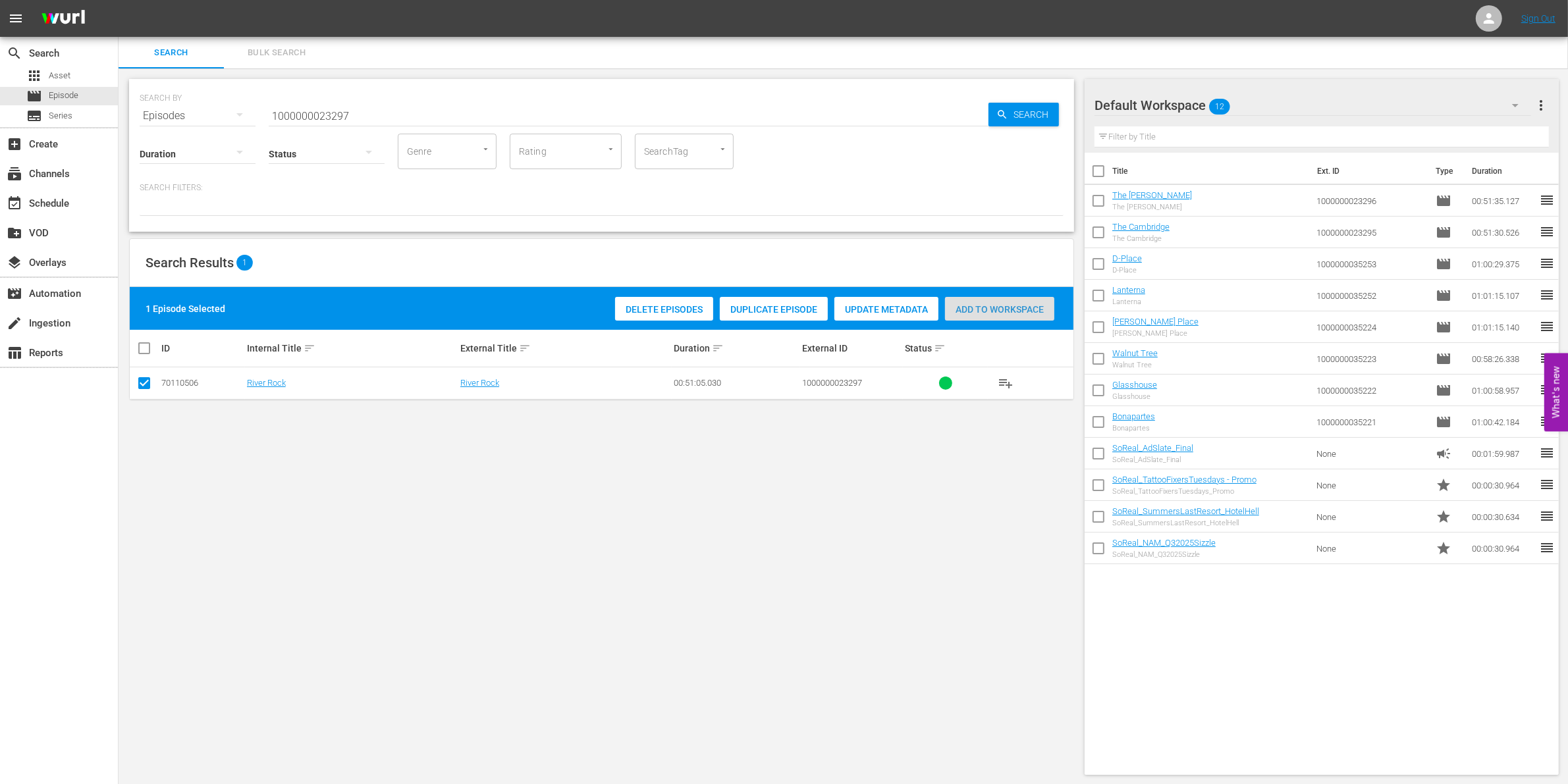
click at [984, 314] on div "Add to Workspace" at bounding box center [999, 309] width 109 height 25
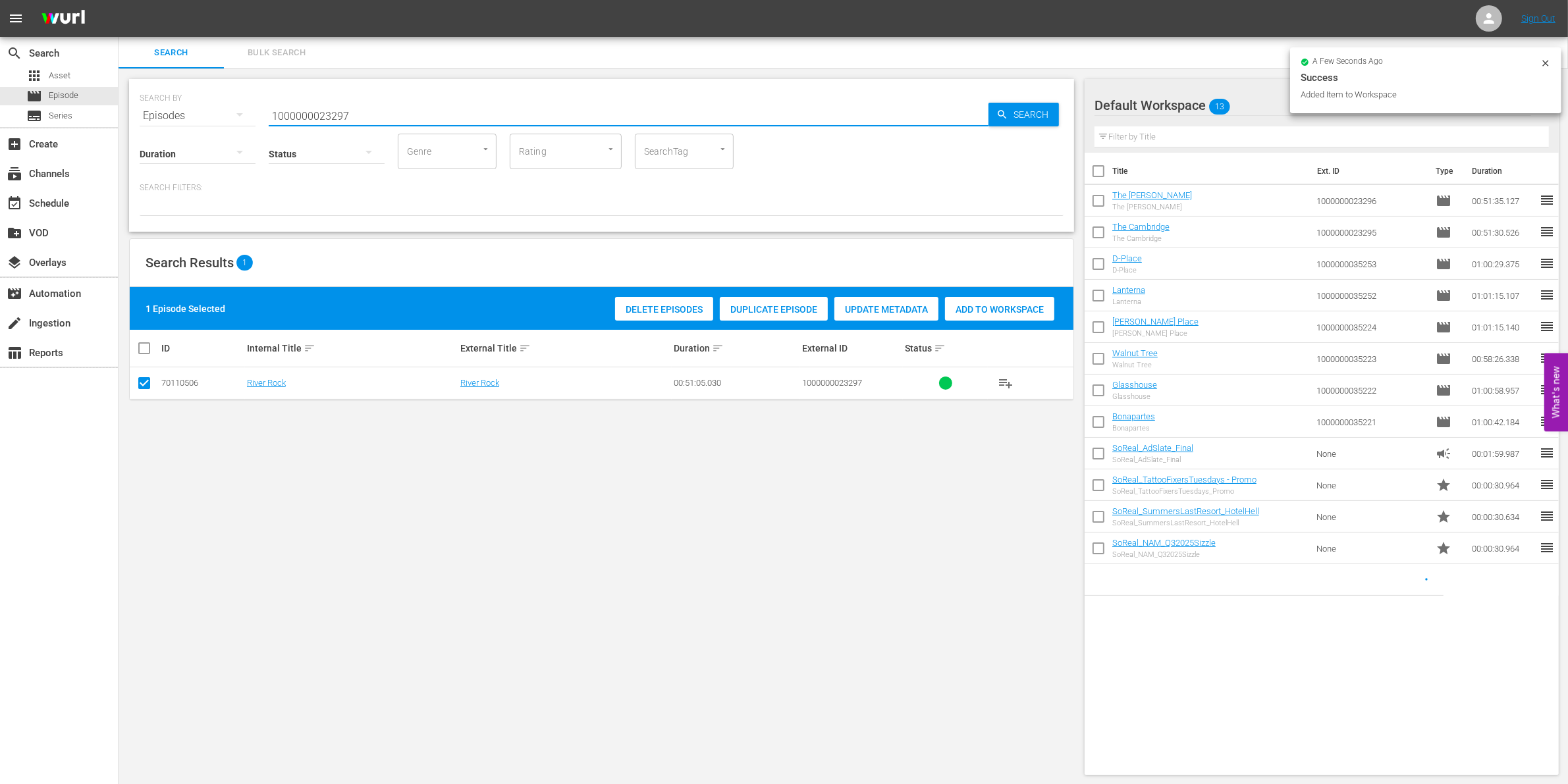
click at [391, 113] on input "1000000023297" at bounding box center [629, 115] width 720 height 31
type input "1000000023298"
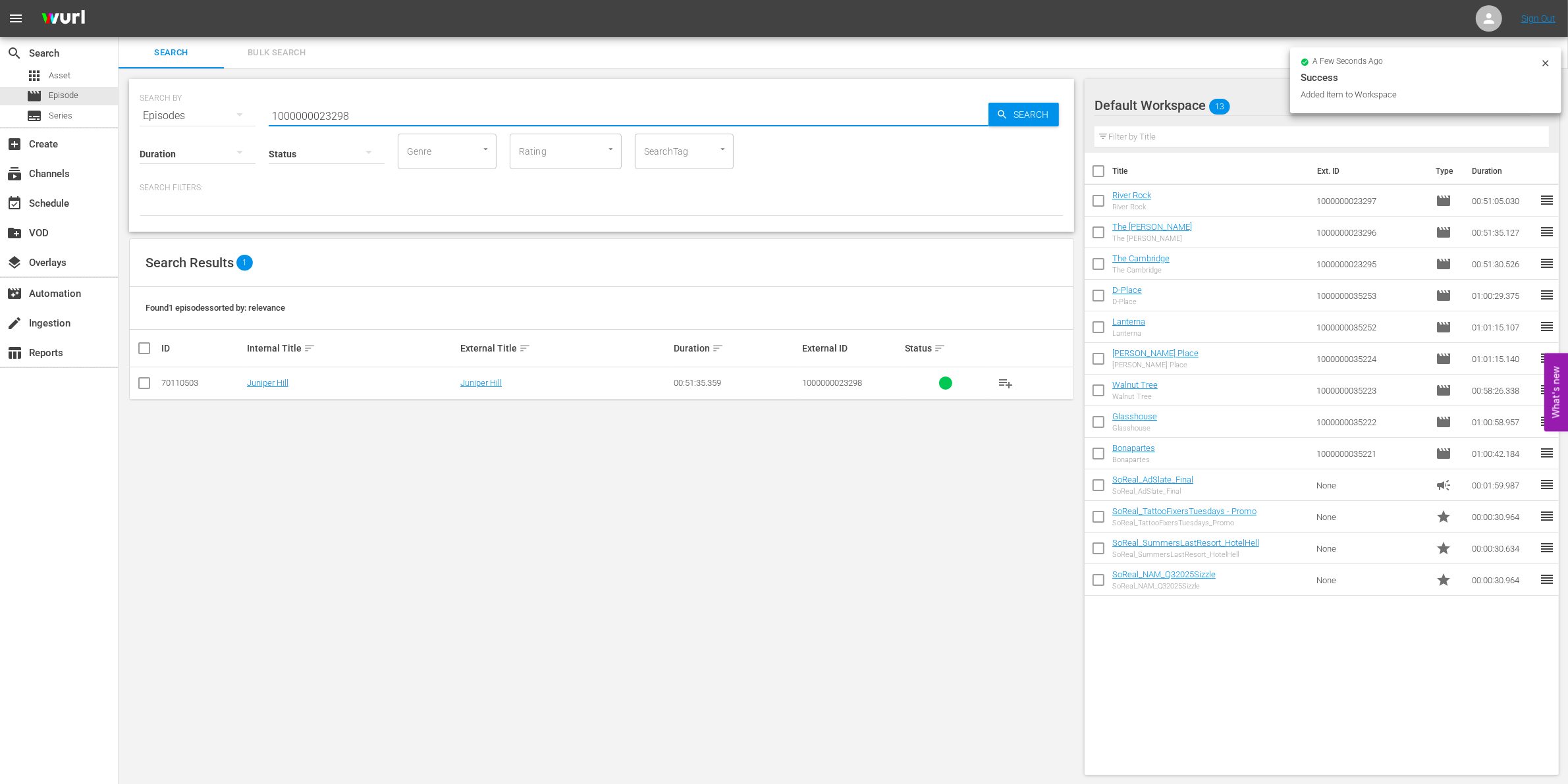
click at [139, 391] on input "checkbox" at bounding box center [144, 386] width 16 height 16
checkbox input "true"
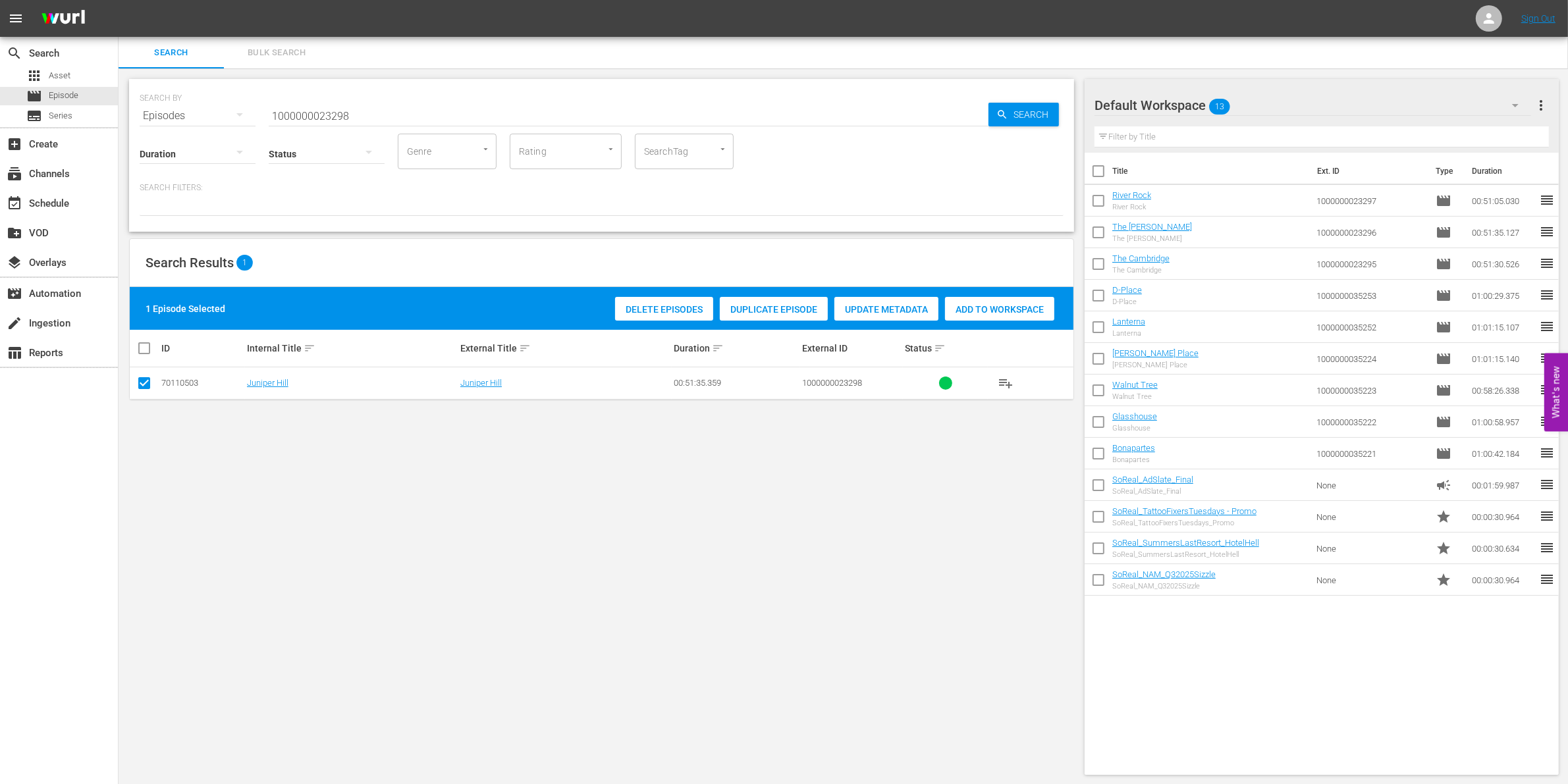
click at [980, 315] on div "Add to Workspace" at bounding box center [999, 309] width 109 height 25
click at [442, 120] on input "1000000023298" at bounding box center [629, 115] width 720 height 31
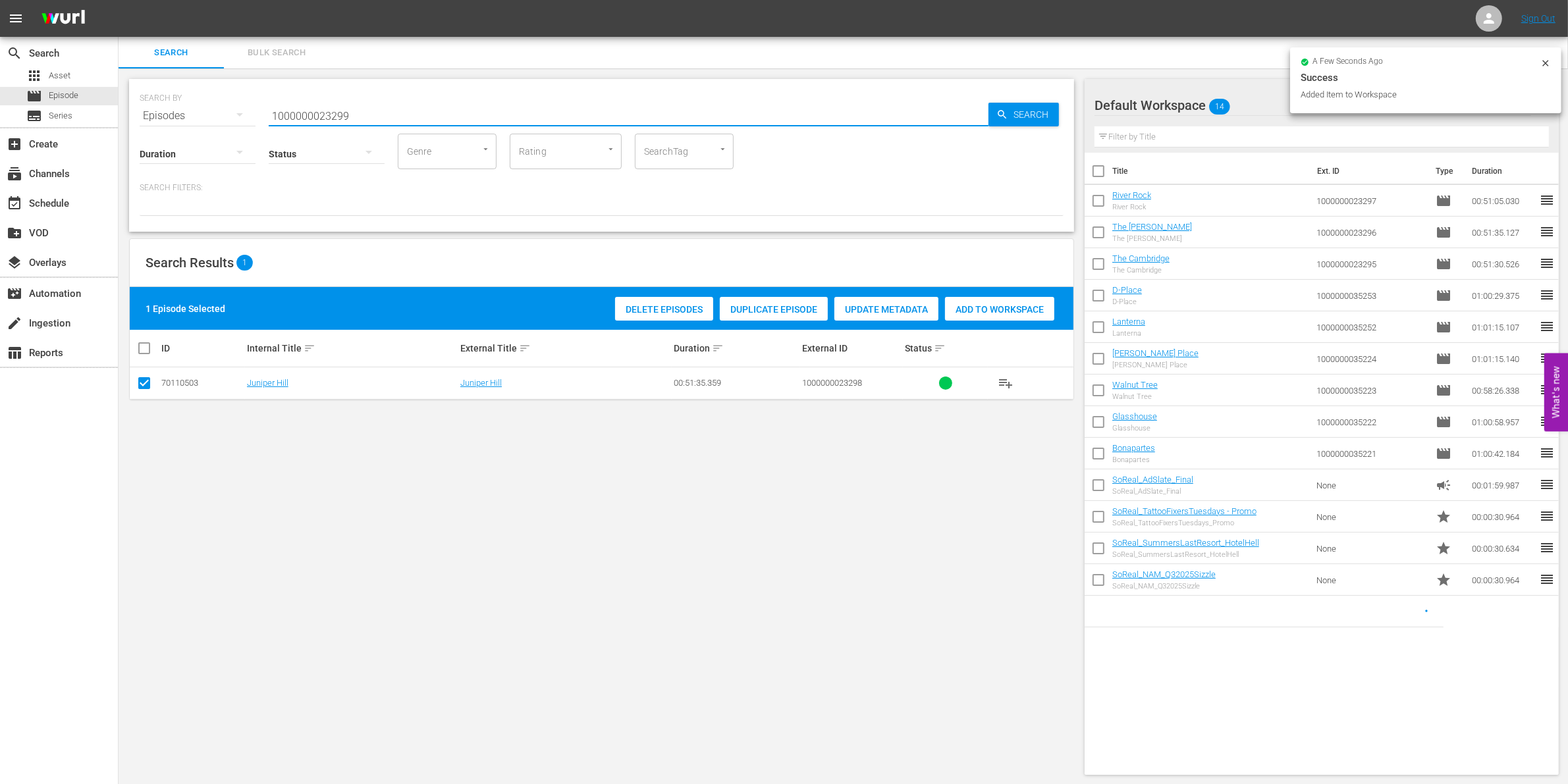
type input "1000000023299"
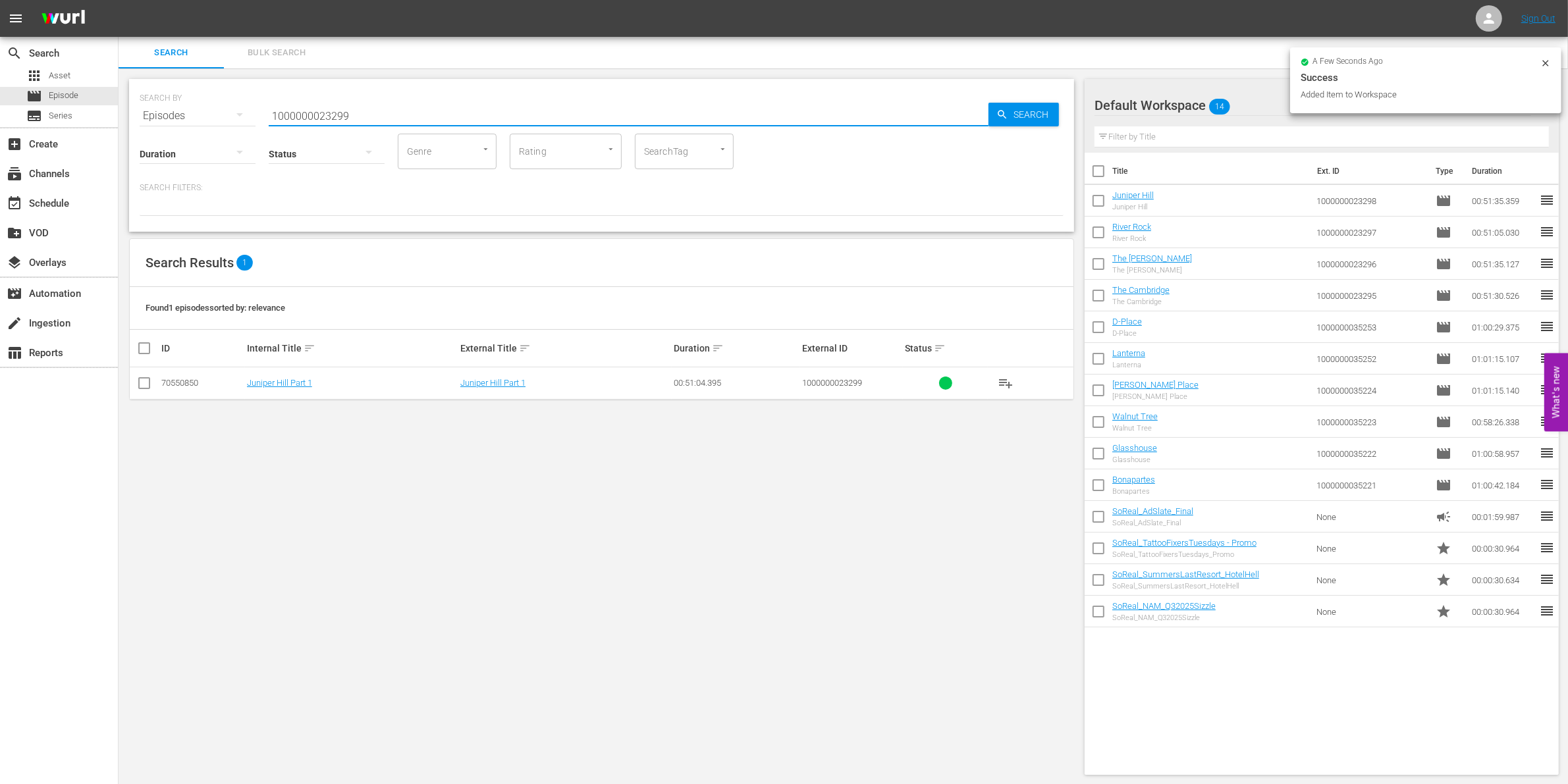
click at [145, 385] on input "checkbox" at bounding box center [144, 386] width 16 height 16
checkbox input "true"
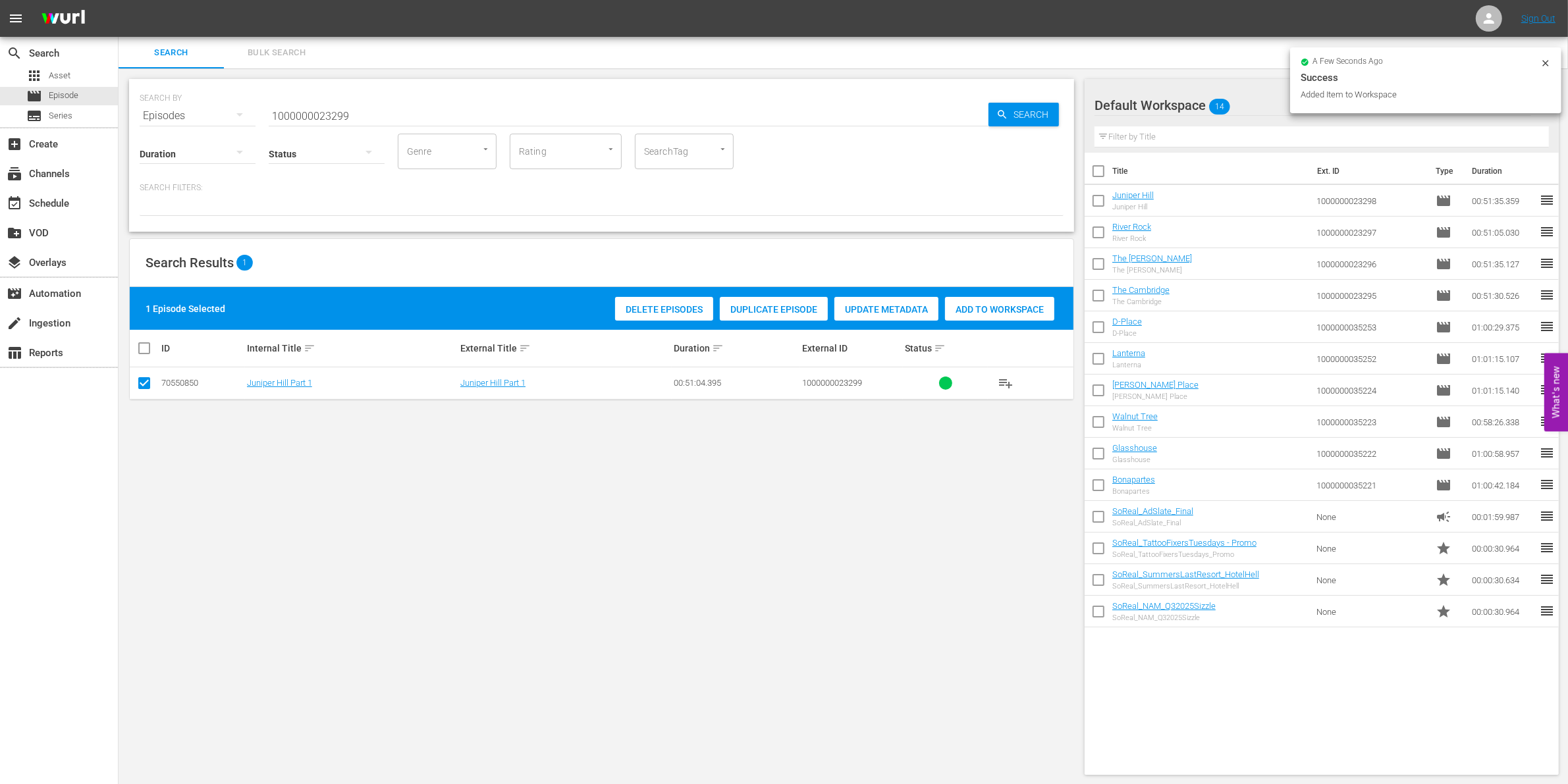
click at [988, 310] on span "Add to Workspace" at bounding box center [999, 310] width 109 height 11
click at [369, 113] on input "1000000023299" at bounding box center [629, 115] width 720 height 31
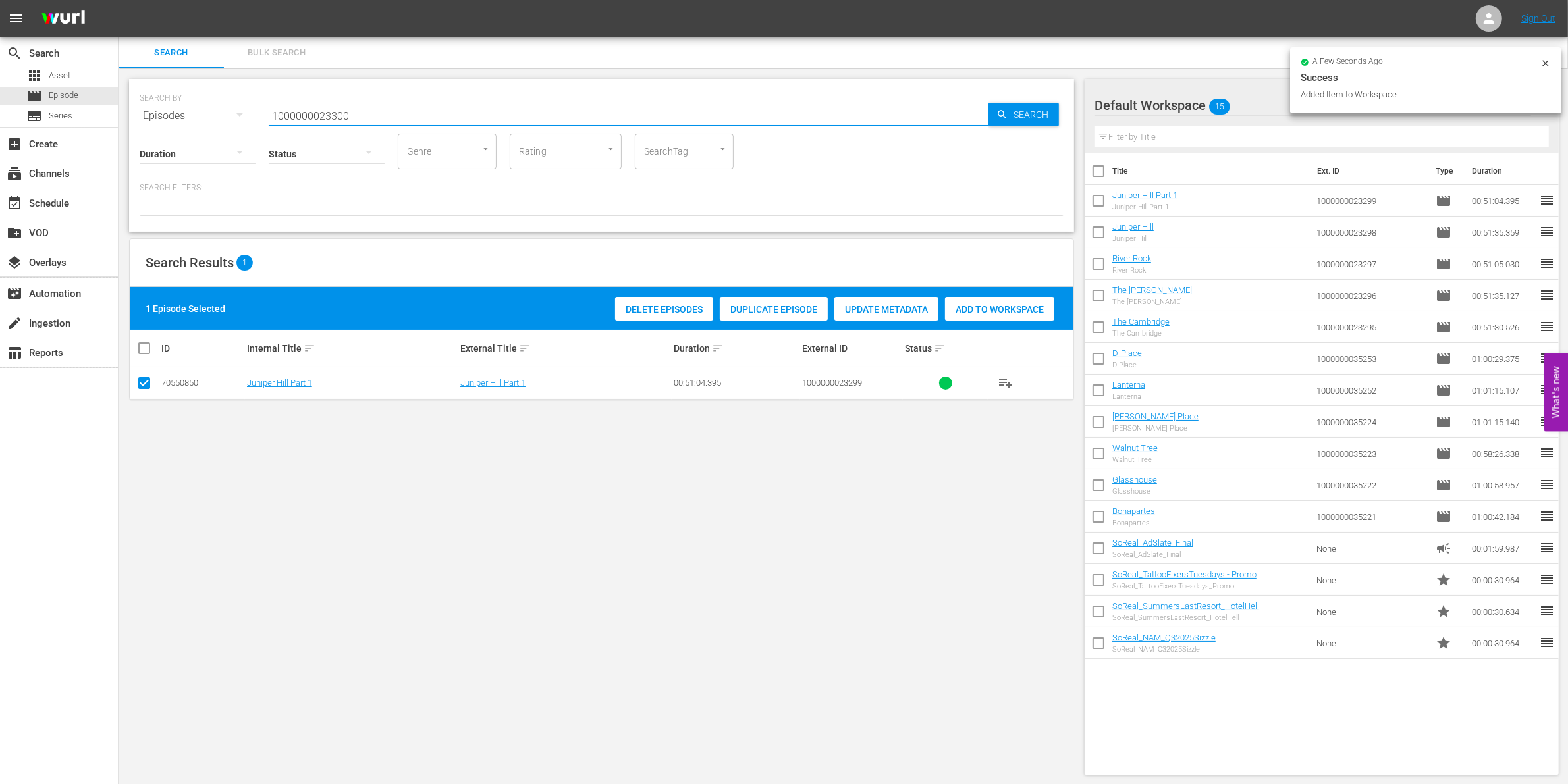
type input "1000000023300"
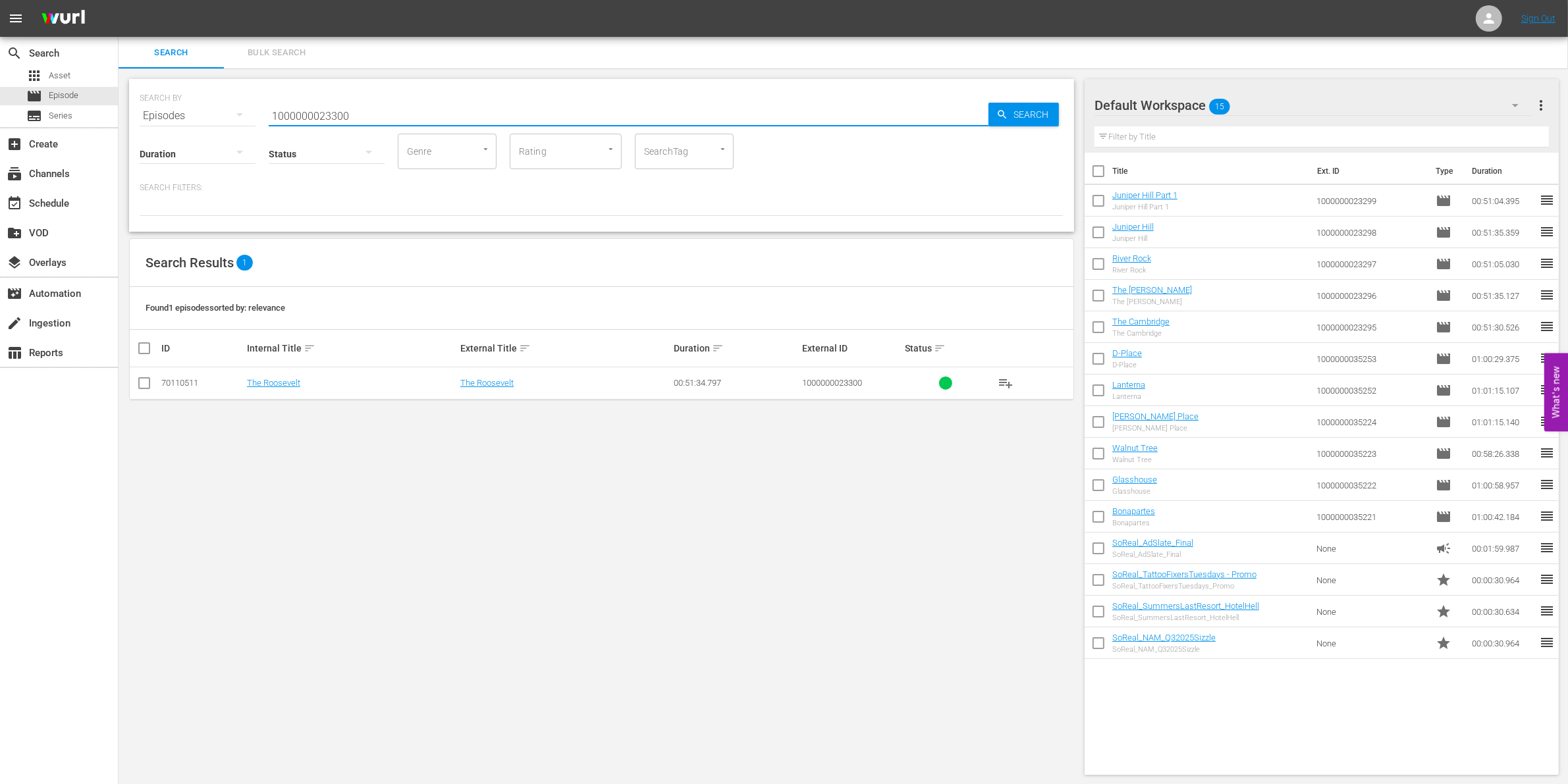
click at [139, 380] on input "checkbox" at bounding box center [144, 386] width 16 height 16
checkbox input "true"
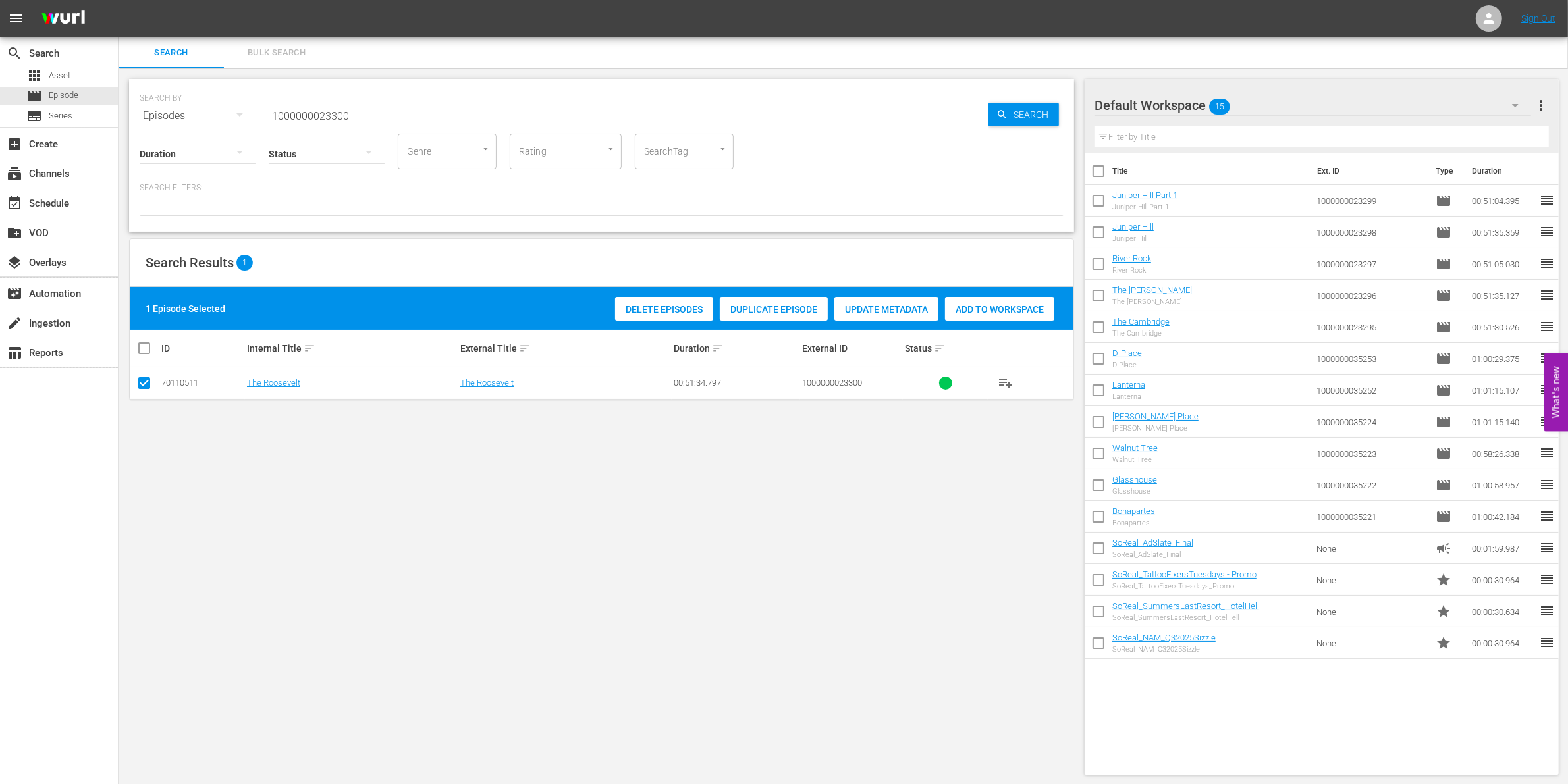
click at [1017, 301] on div "Add to Workspace" at bounding box center [999, 309] width 109 height 25
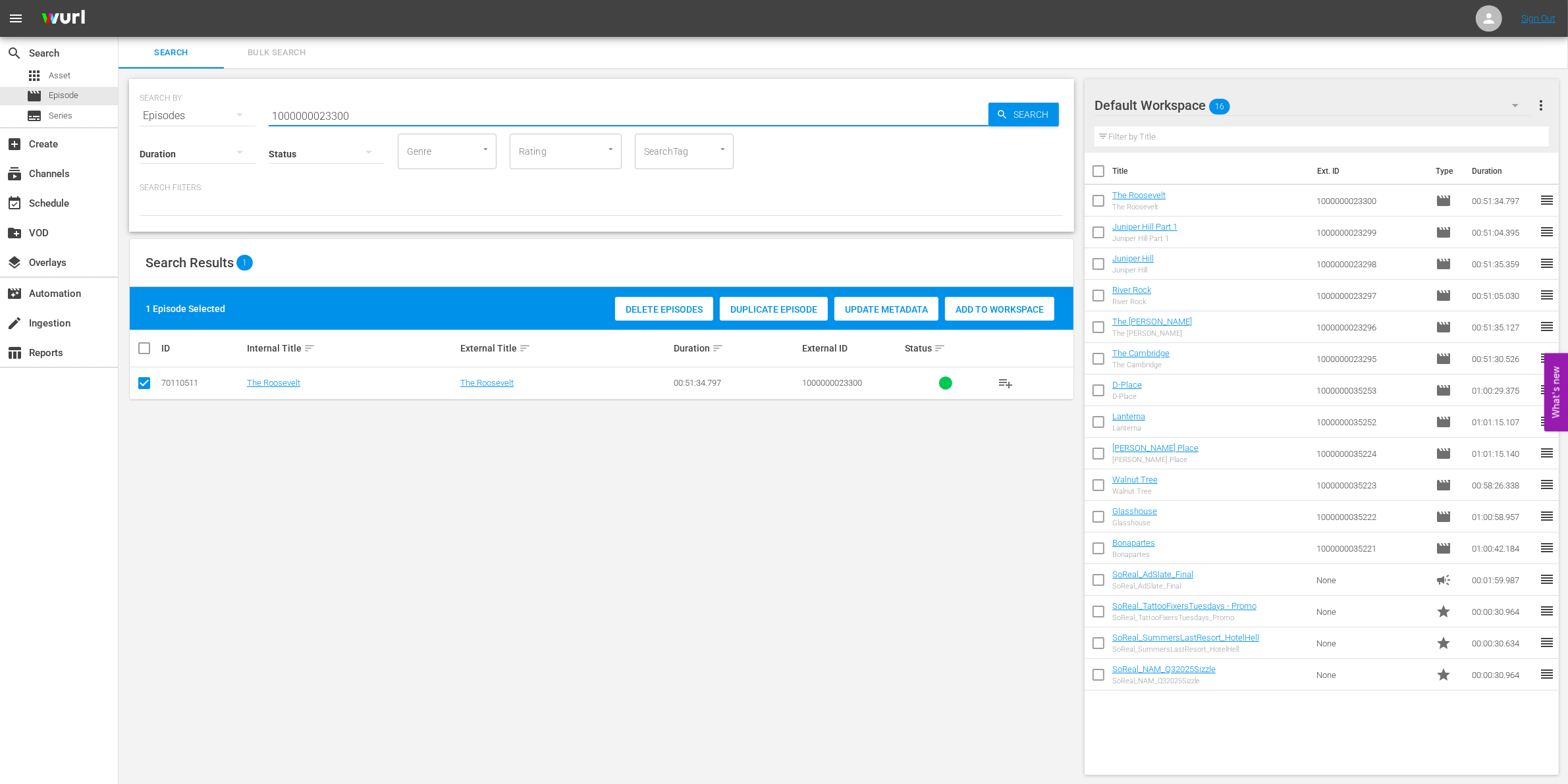
click at [296, 111] on input "1000000023300" at bounding box center [629, 115] width 720 height 31
paste input "35254"
type input "1000000035254"
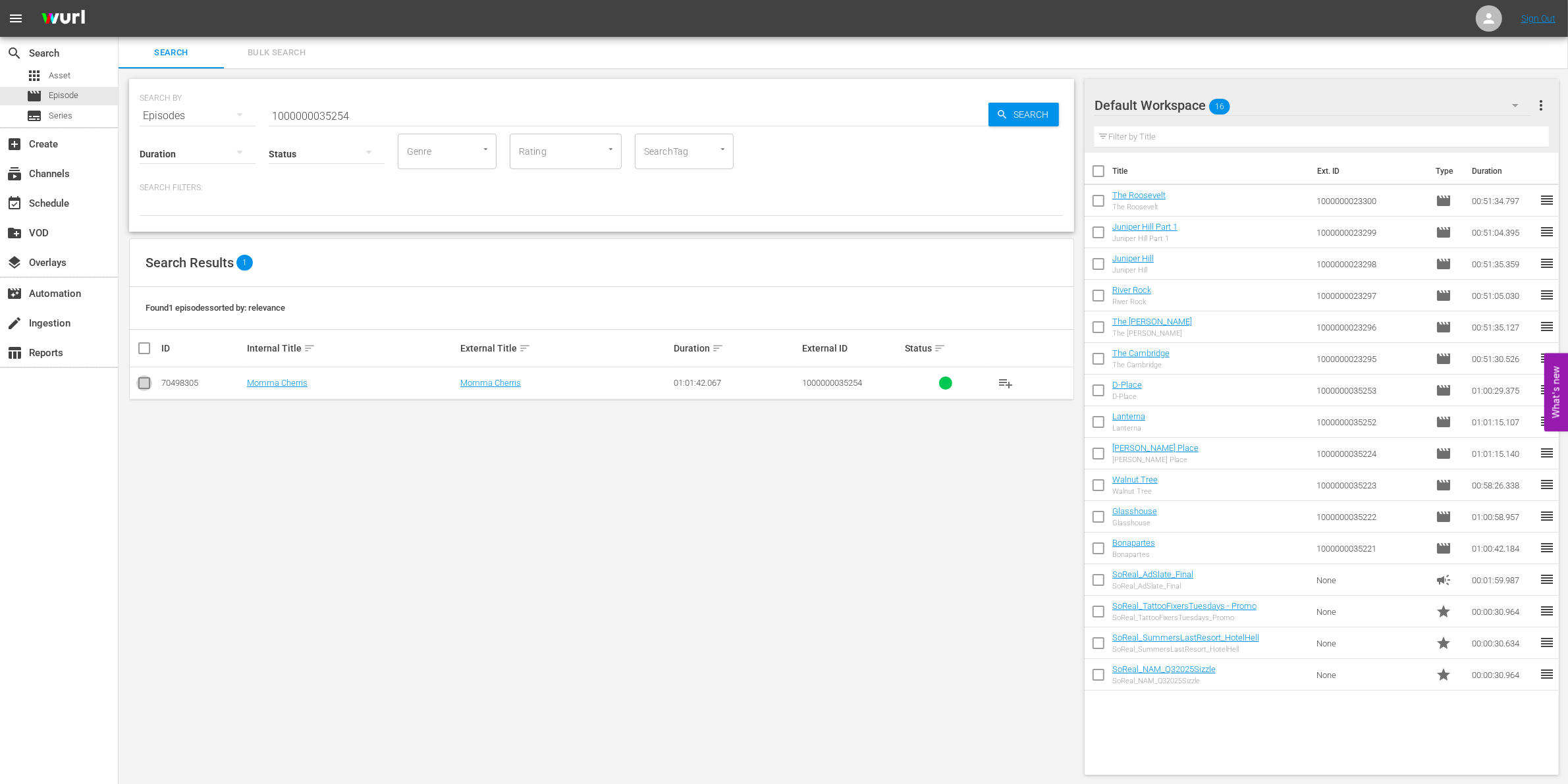
click at [138, 387] on input "checkbox" at bounding box center [144, 386] width 16 height 16
checkbox input "true"
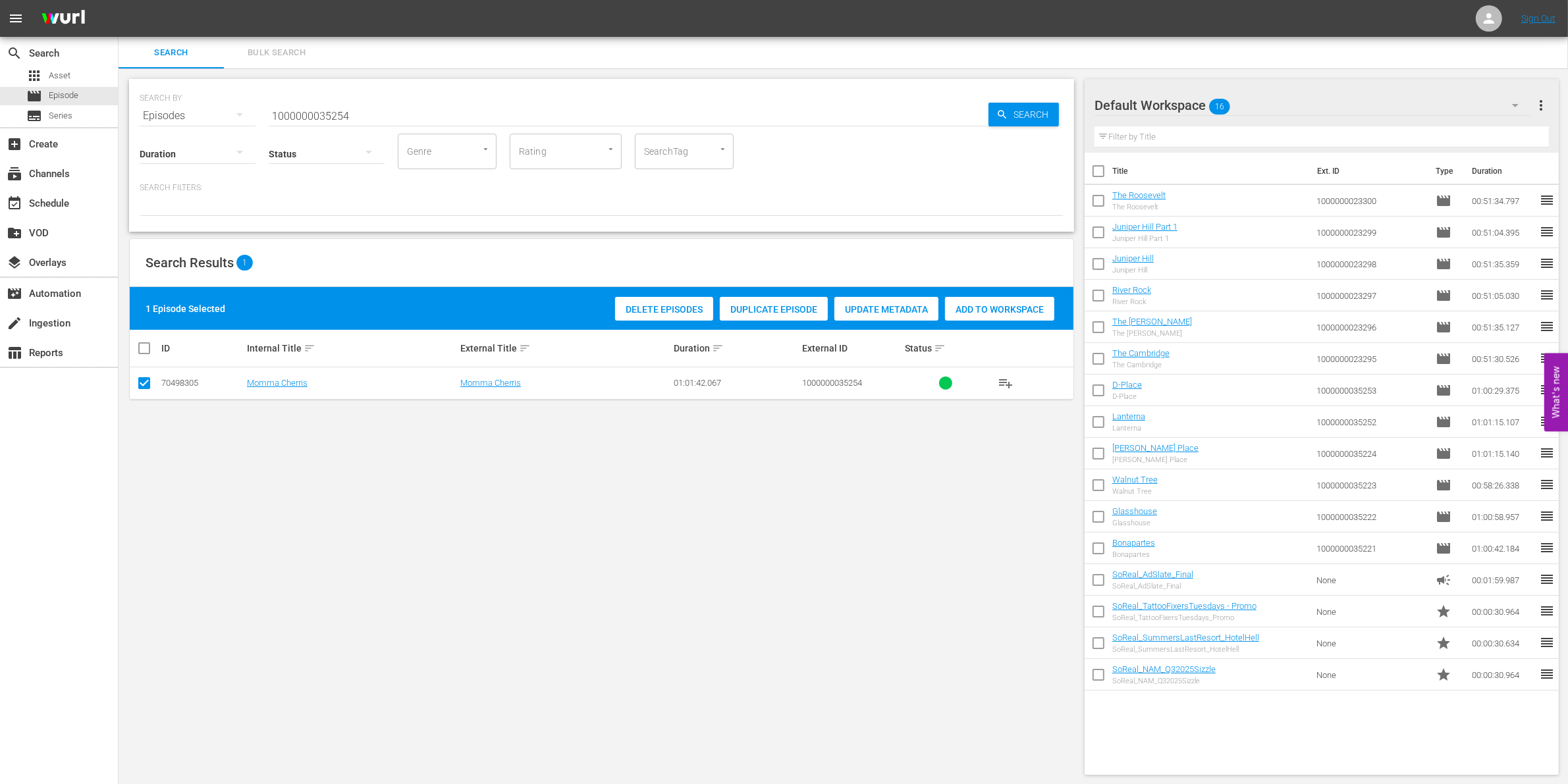
click at [985, 314] on span "Add to Workspace" at bounding box center [999, 310] width 109 height 11
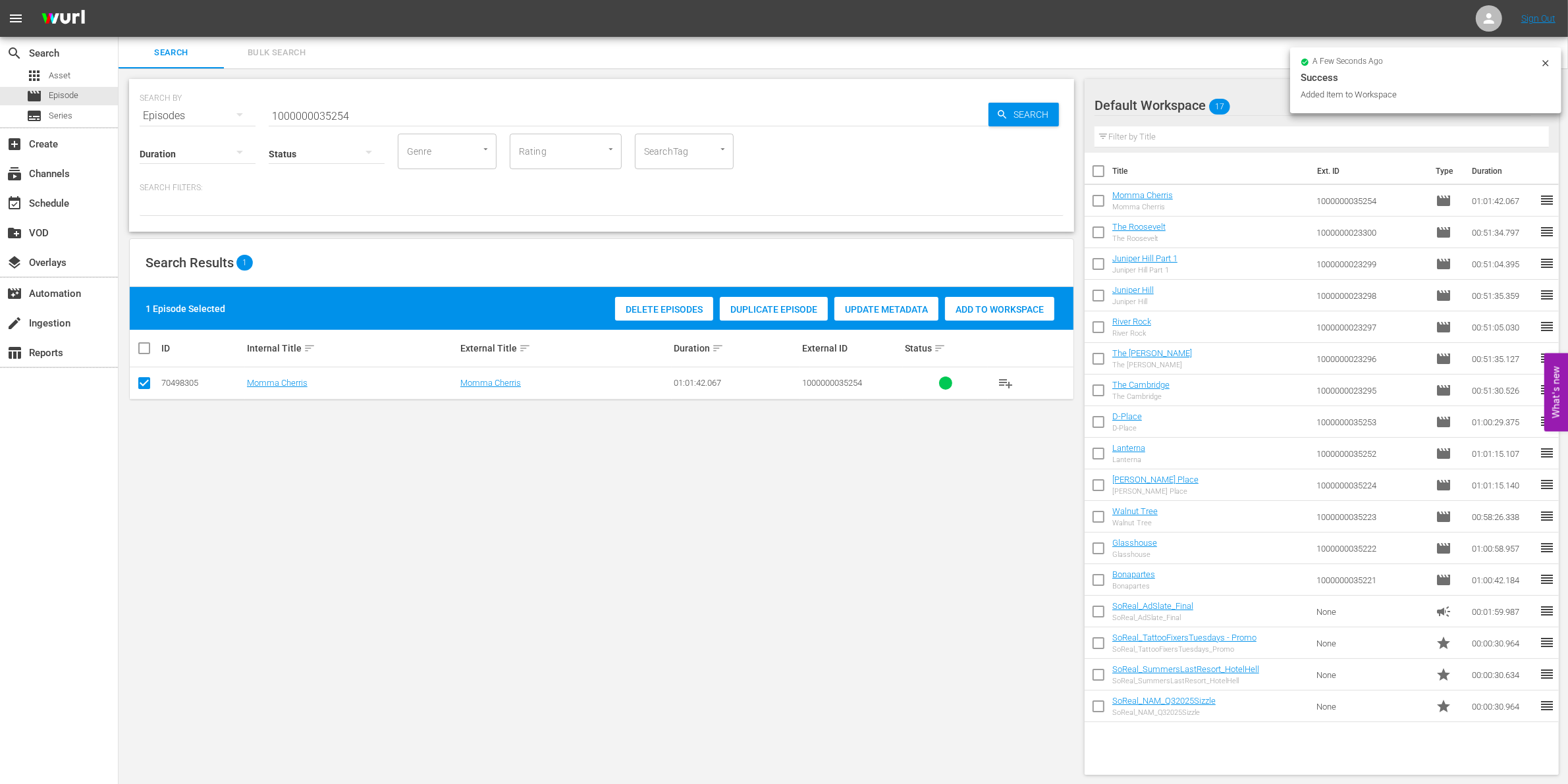
click at [387, 121] on input "1000000035254" at bounding box center [629, 115] width 720 height 31
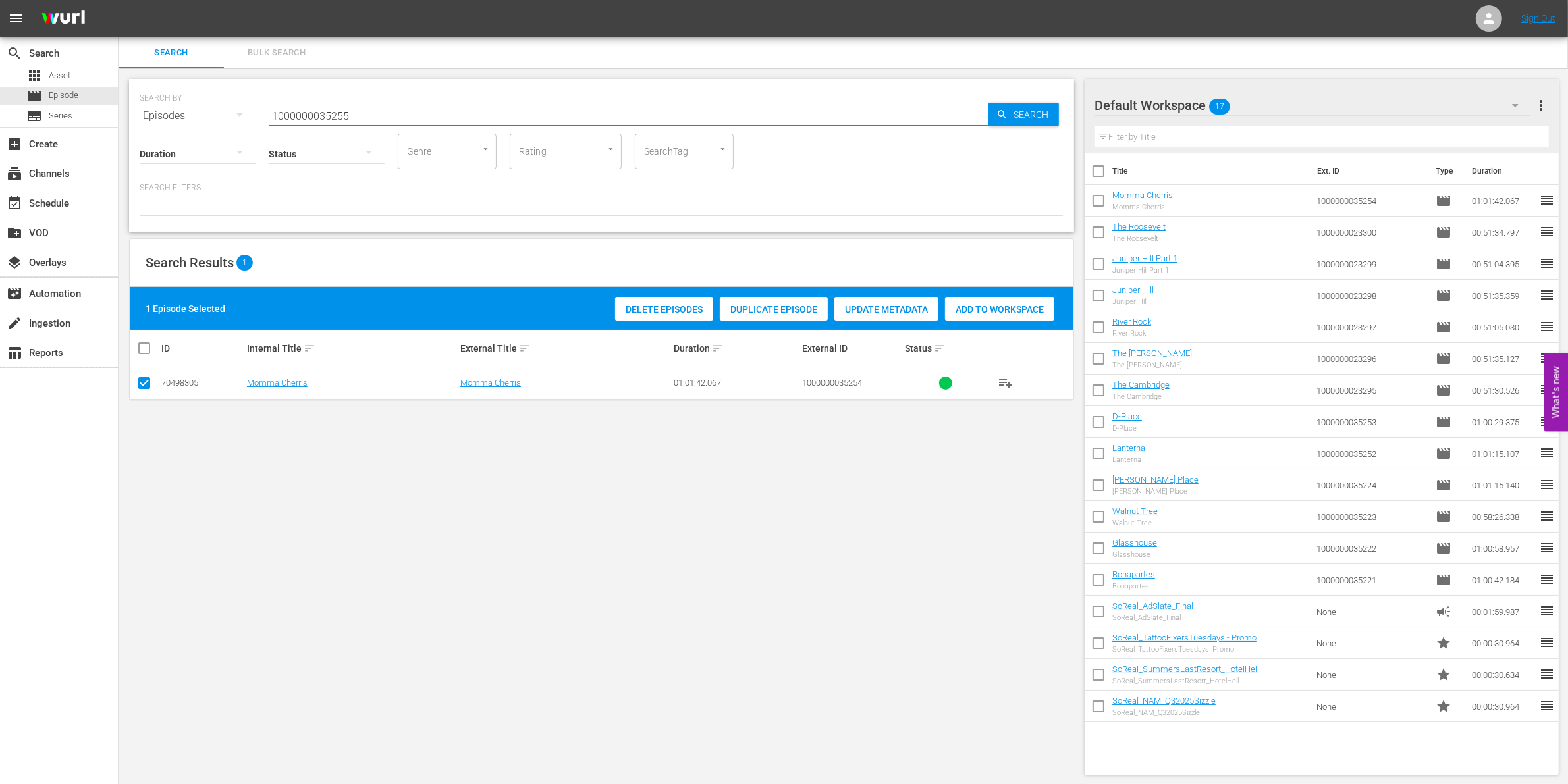
type input "1000000035255"
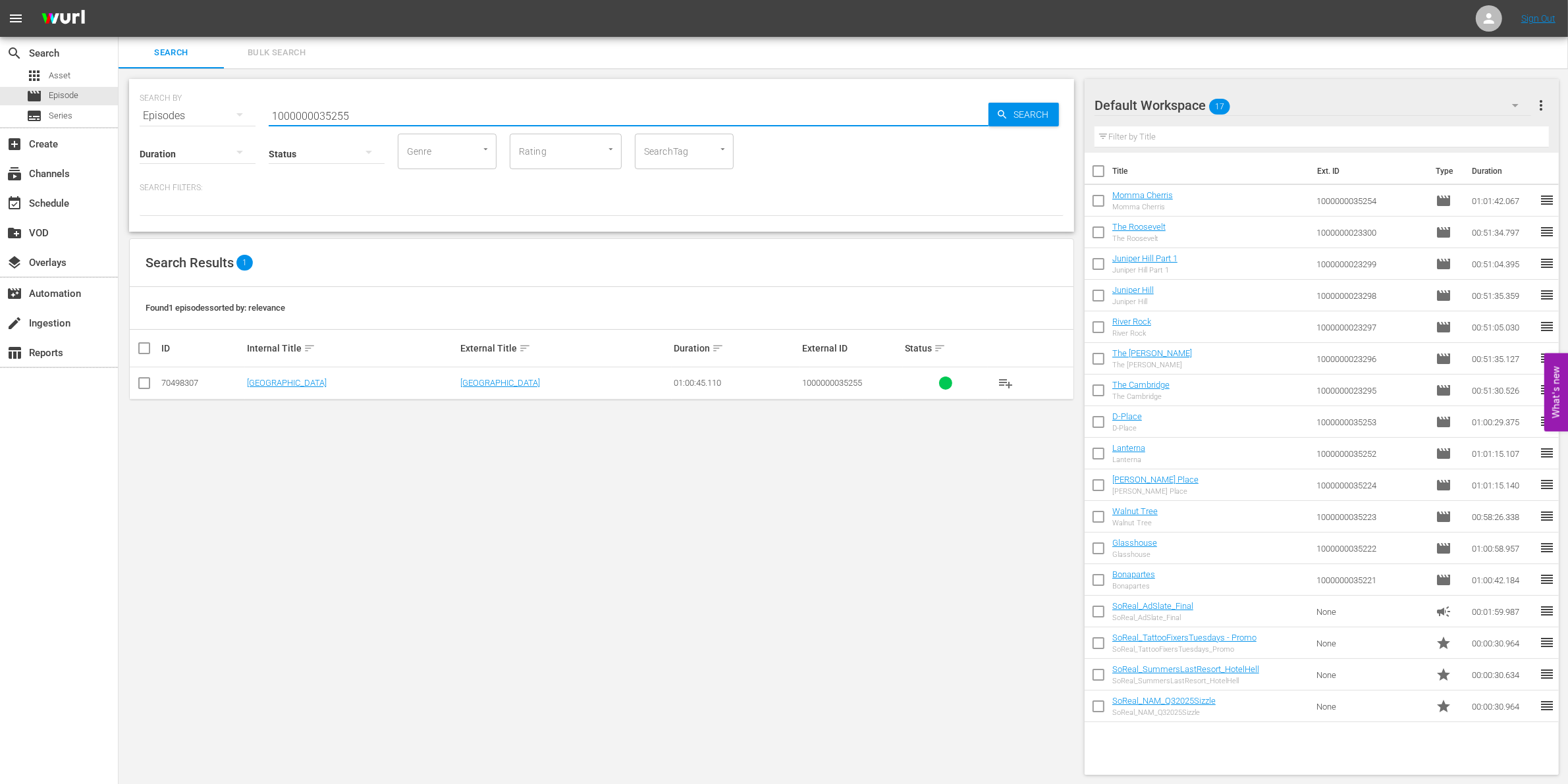
click at [145, 386] on input "checkbox" at bounding box center [144, 386] width 16 height 16
checkbox input "true"
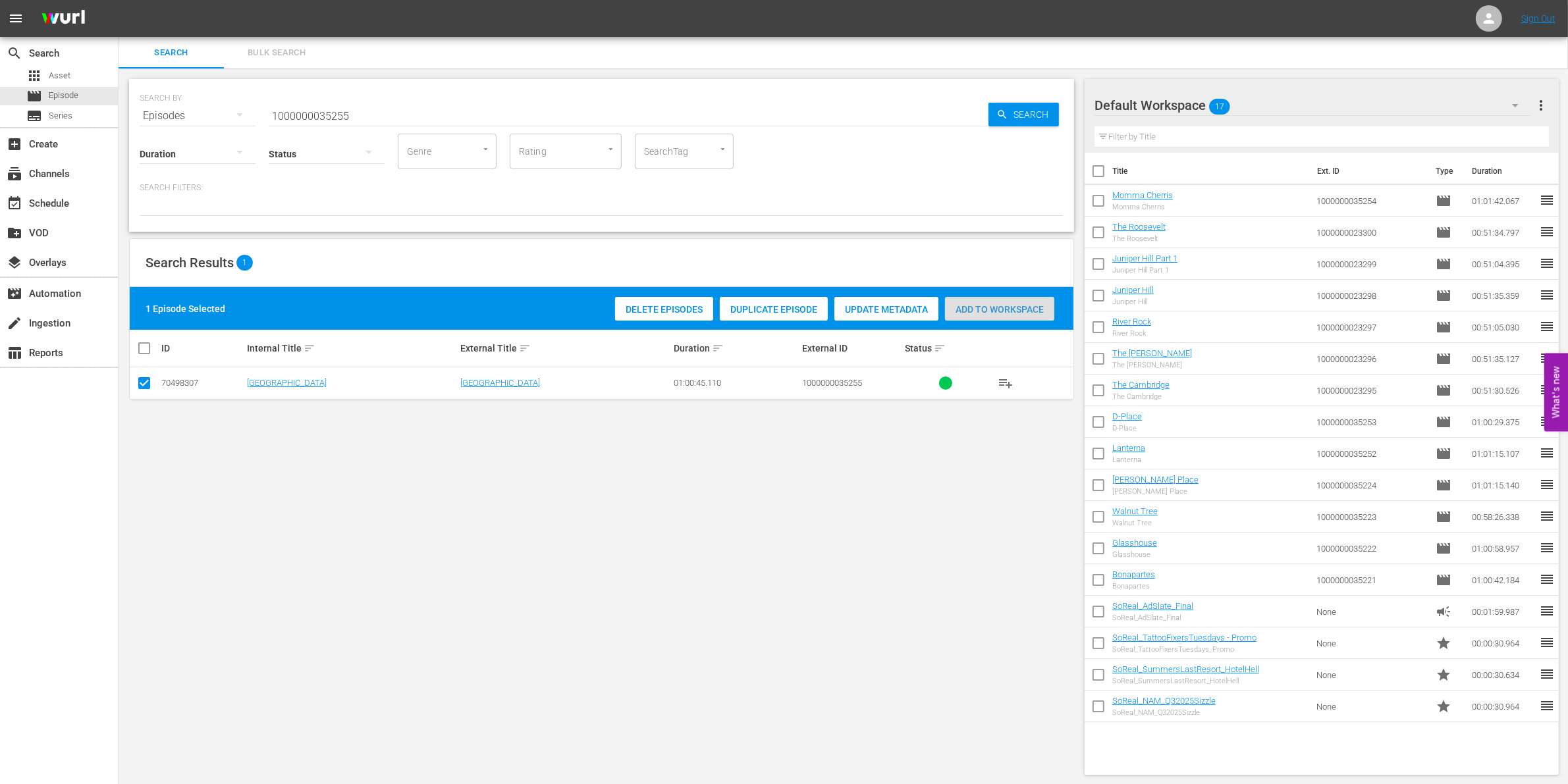
click at [999, 318] on div "Add to Workspace" at bounding box center [999, 309] width 109 height 25
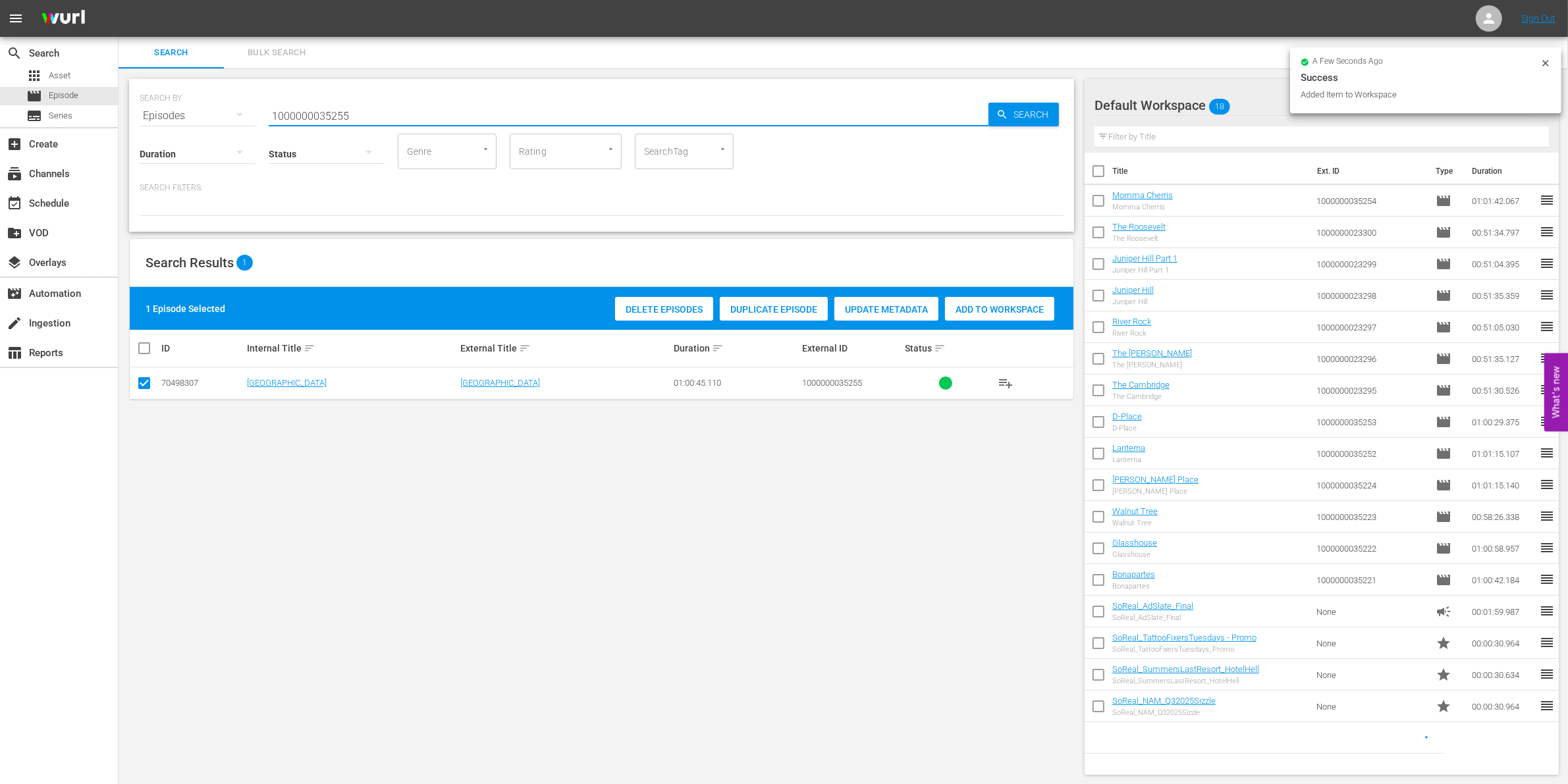
click at [359, 110] on input "1000000035255" at bounding box center [629, 115] width 720 height 31
type input "1000000035256"
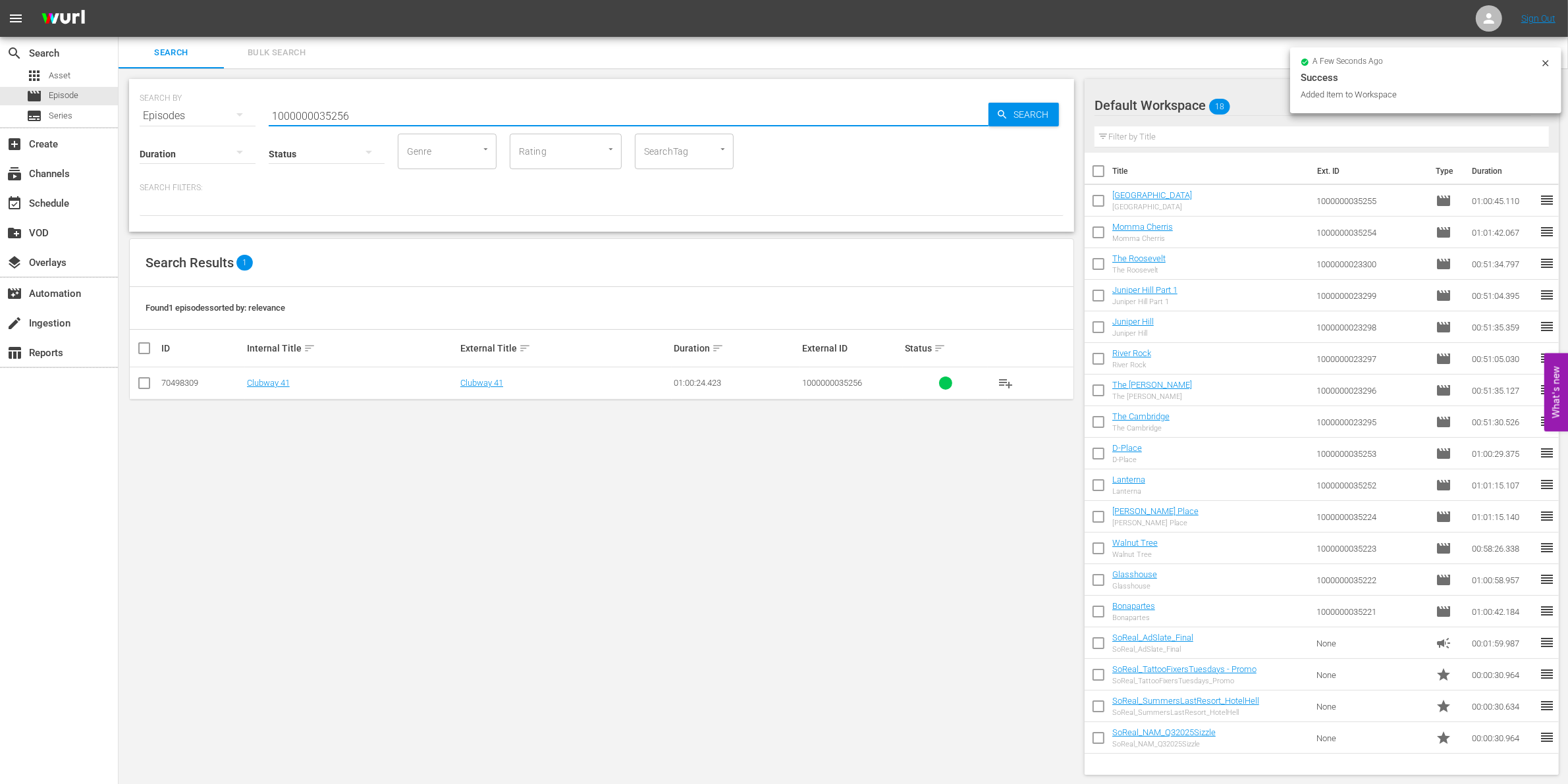
click at [142, 387] on input "checkbox" at bounding box center [144, 386] width 16 height 16
checkbox input "true"
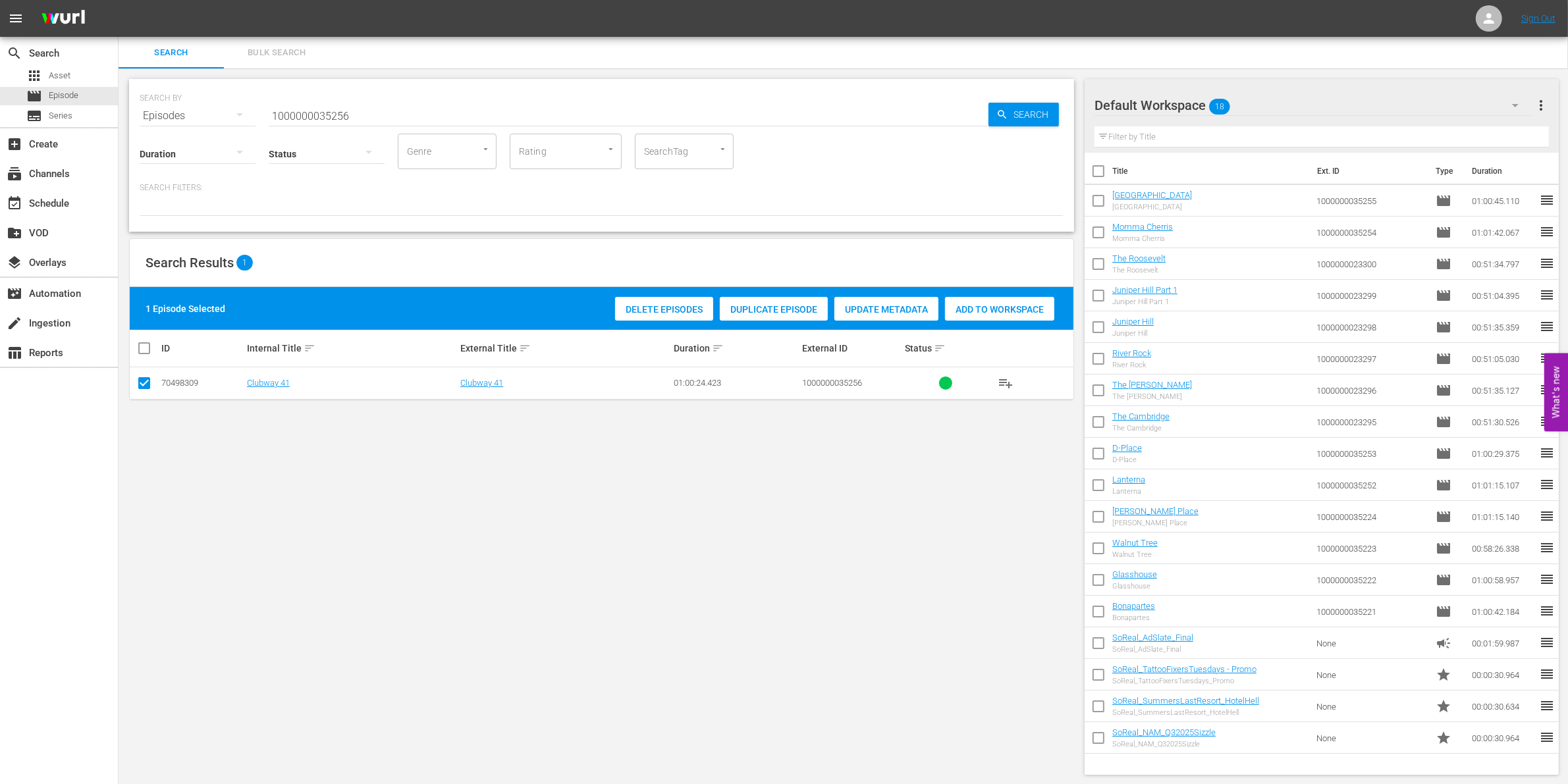
click at [993, 304] on span "Add to Workspace" at bounding box center [999, 310] width 109 height 11
click at [363, 111] on input "1000000035256" at bounding box center [629, 115] width 720 height 31
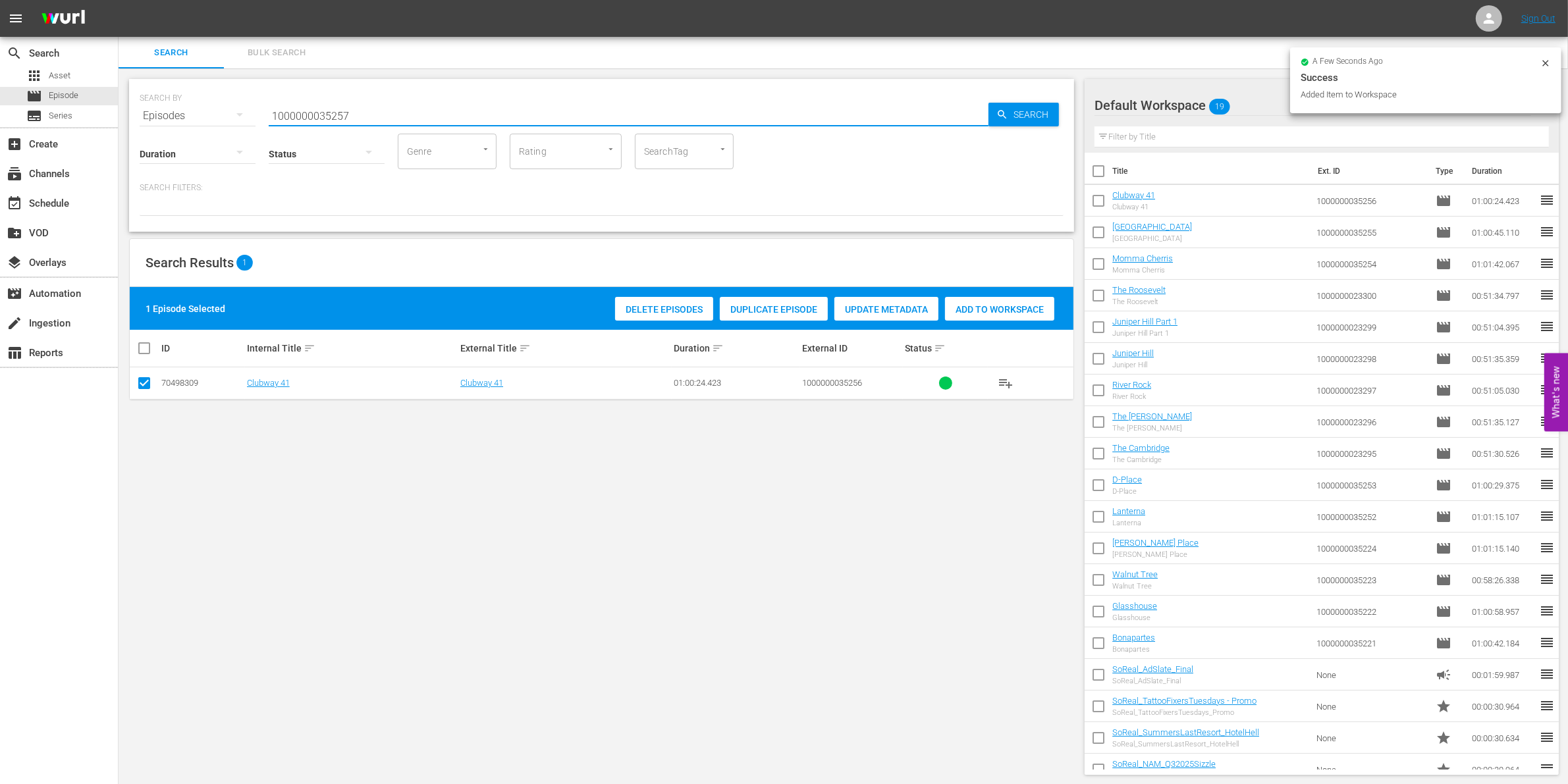
type input "1000000035257"
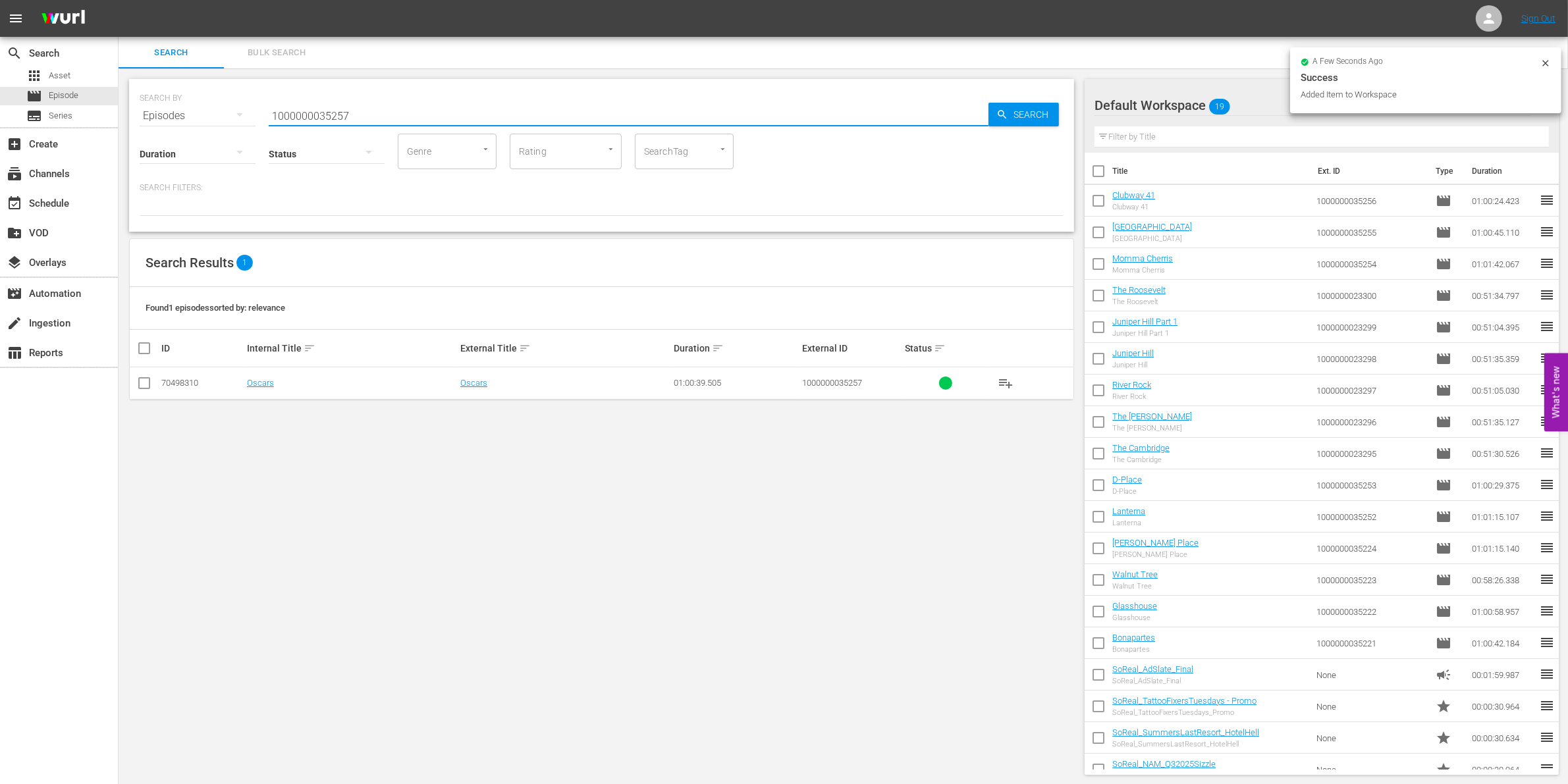
click at [141, 389] on input "checkbox" at bounding box center [144, 386] width 16 height 16
checkbox input "true"
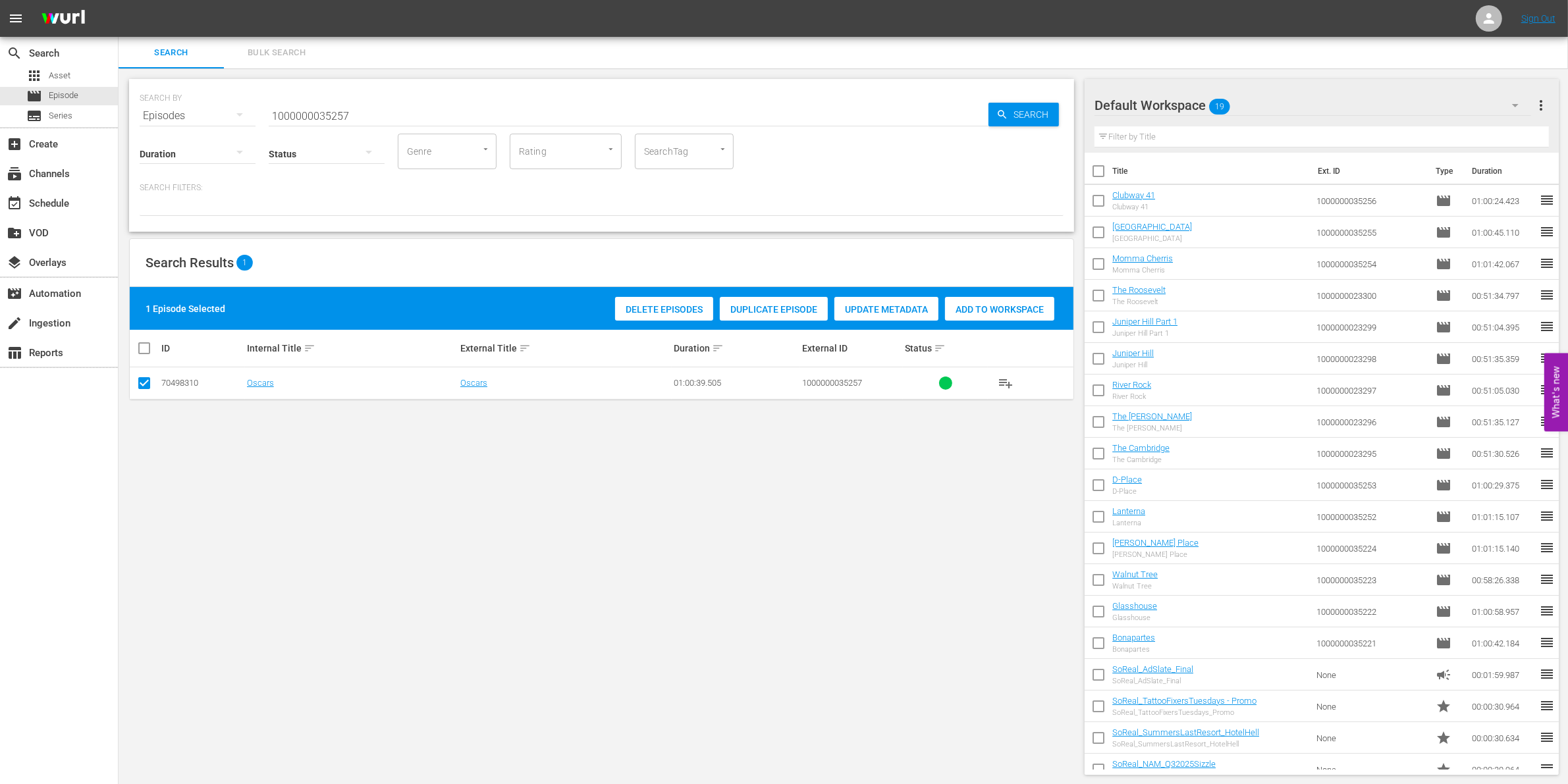
click at [1014, 288] on div "1 Episode Selected Delete Episodes Duplicate Episode Update Metadata Add to Wor…" at bounding box center [602, 308] width 943 height 43
click at [1002, 308] on span "Add to Workspace" at bounding box center [999, 310] width 109 height 11
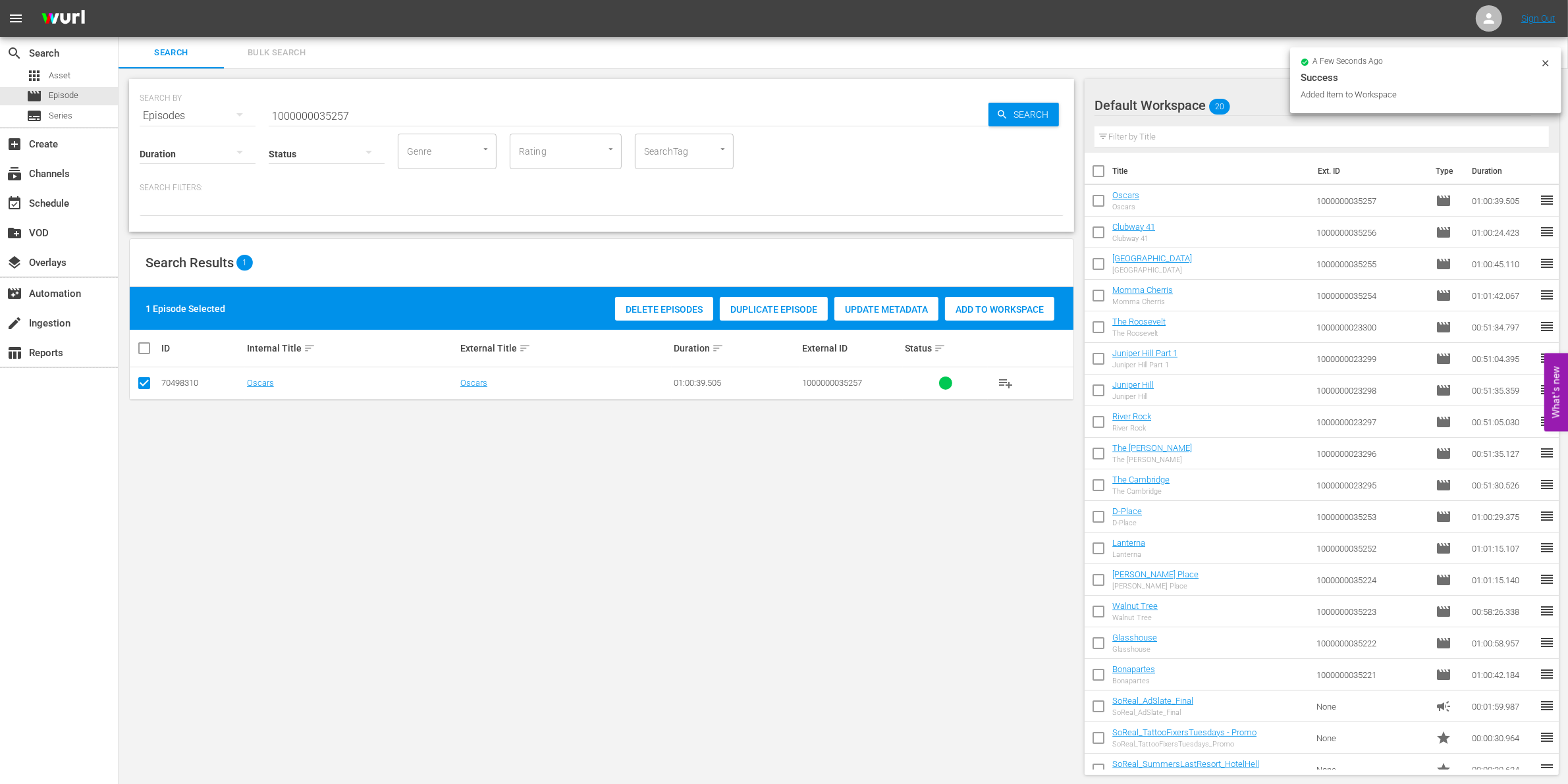
click at [399, 106] on input "1000000035257" at bounding box center [629, 115] width 720 height 31
type input "1000000035258"
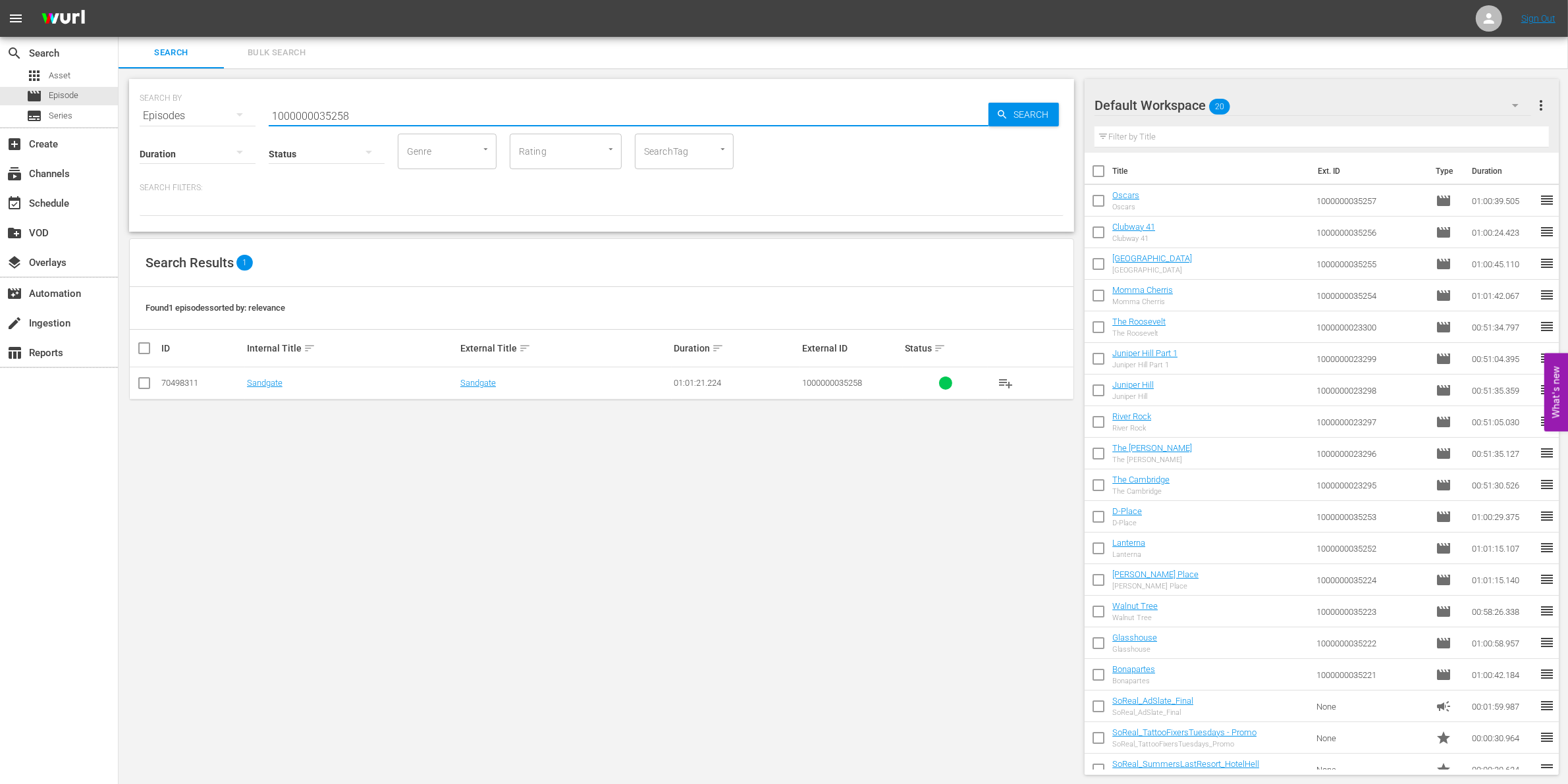
click at [142, 379] on input "checkbox" at bounding box center [144, 386] width 16 height 16
checkbox input "true"
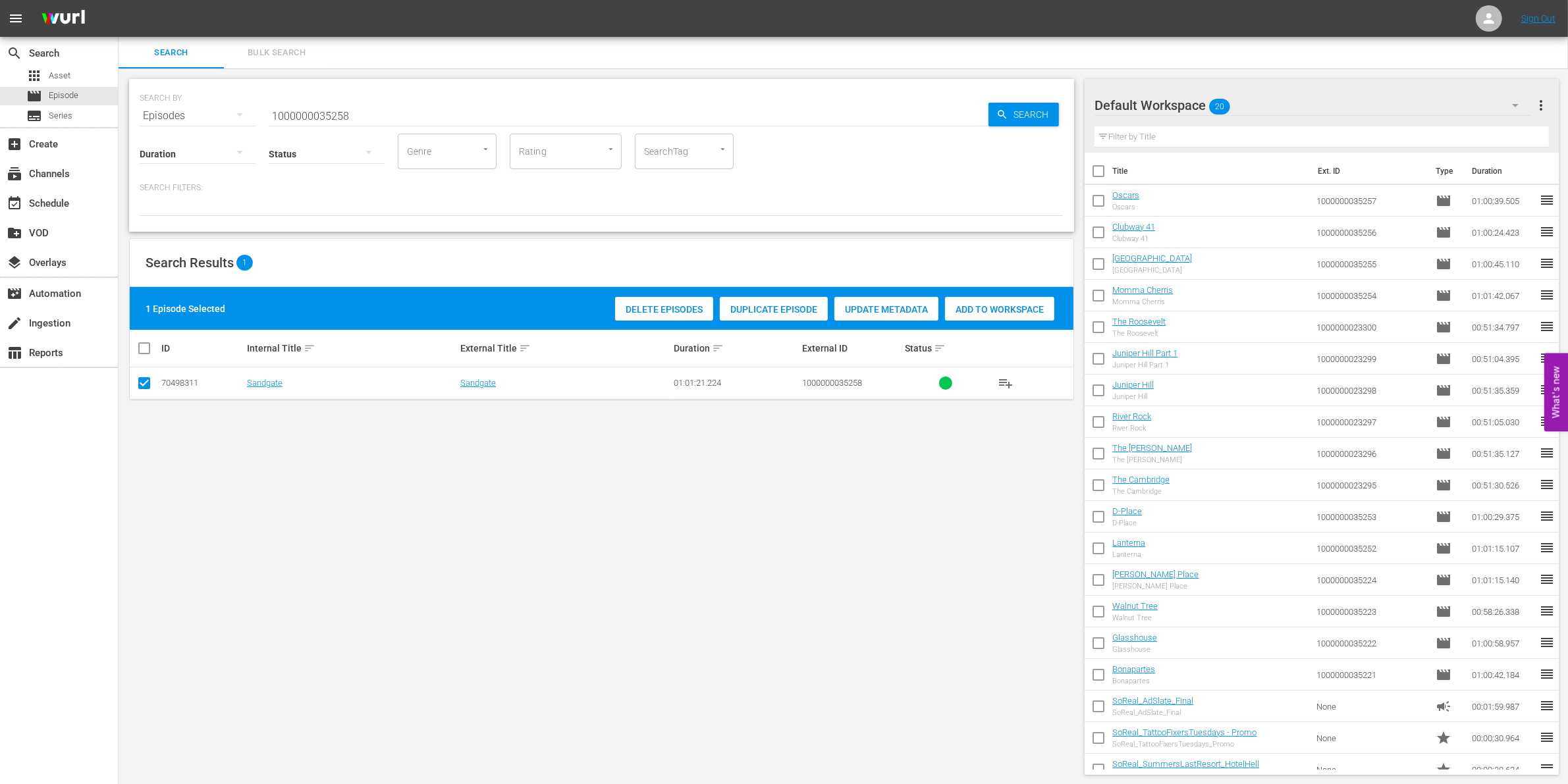
click at [983, 307] on span "Add to Workspace" at bounding box center [999, 310] width 109 height 11
click at [344, 119] on input "1000000035258" at bounding box center [629, 115] width 720 height 31
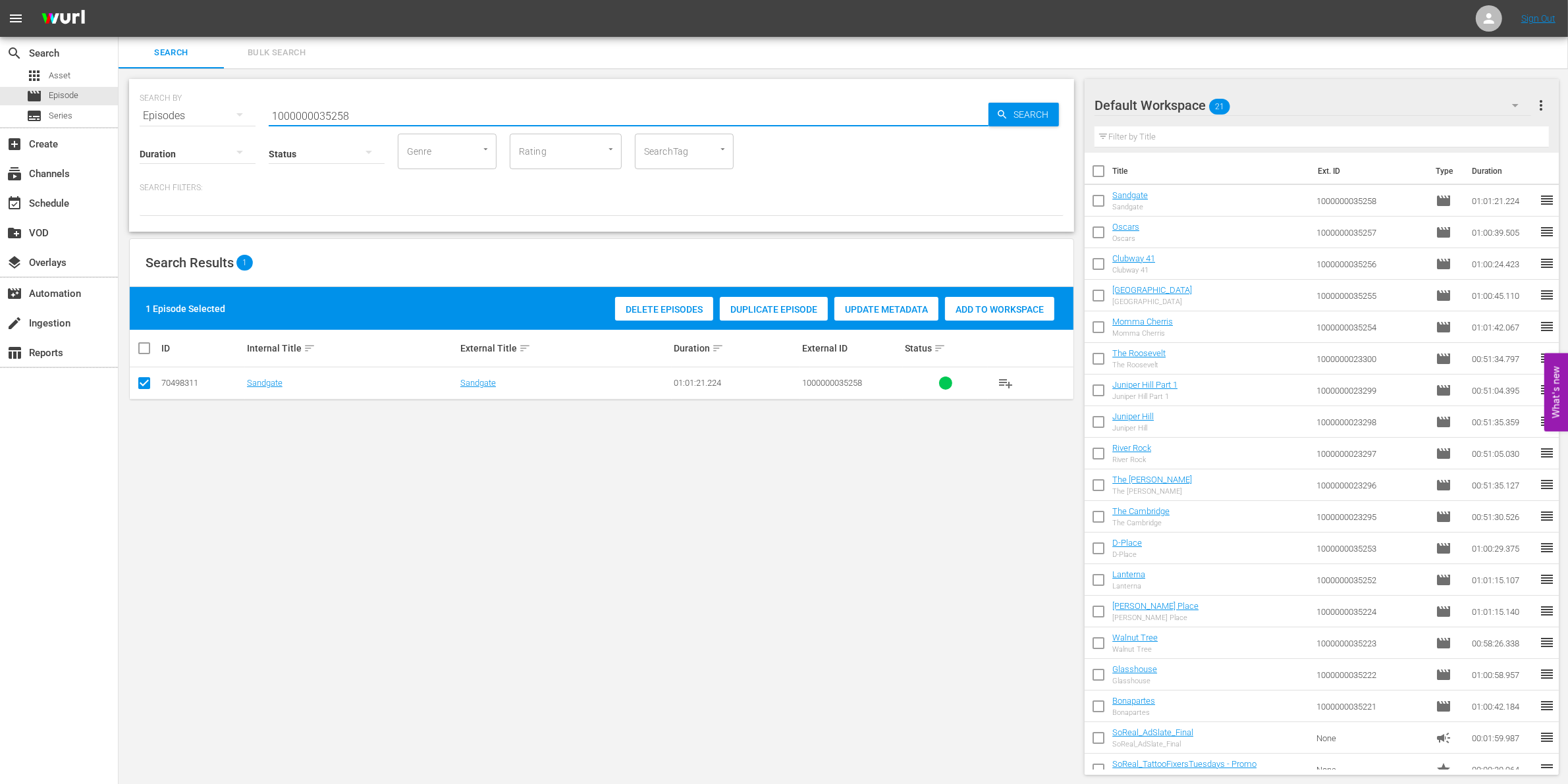
click at [344, 119] on input "1000000035258" at bounding box center [629, 115] width 720 height 31
paste input "23303"
type input "1000000023303"
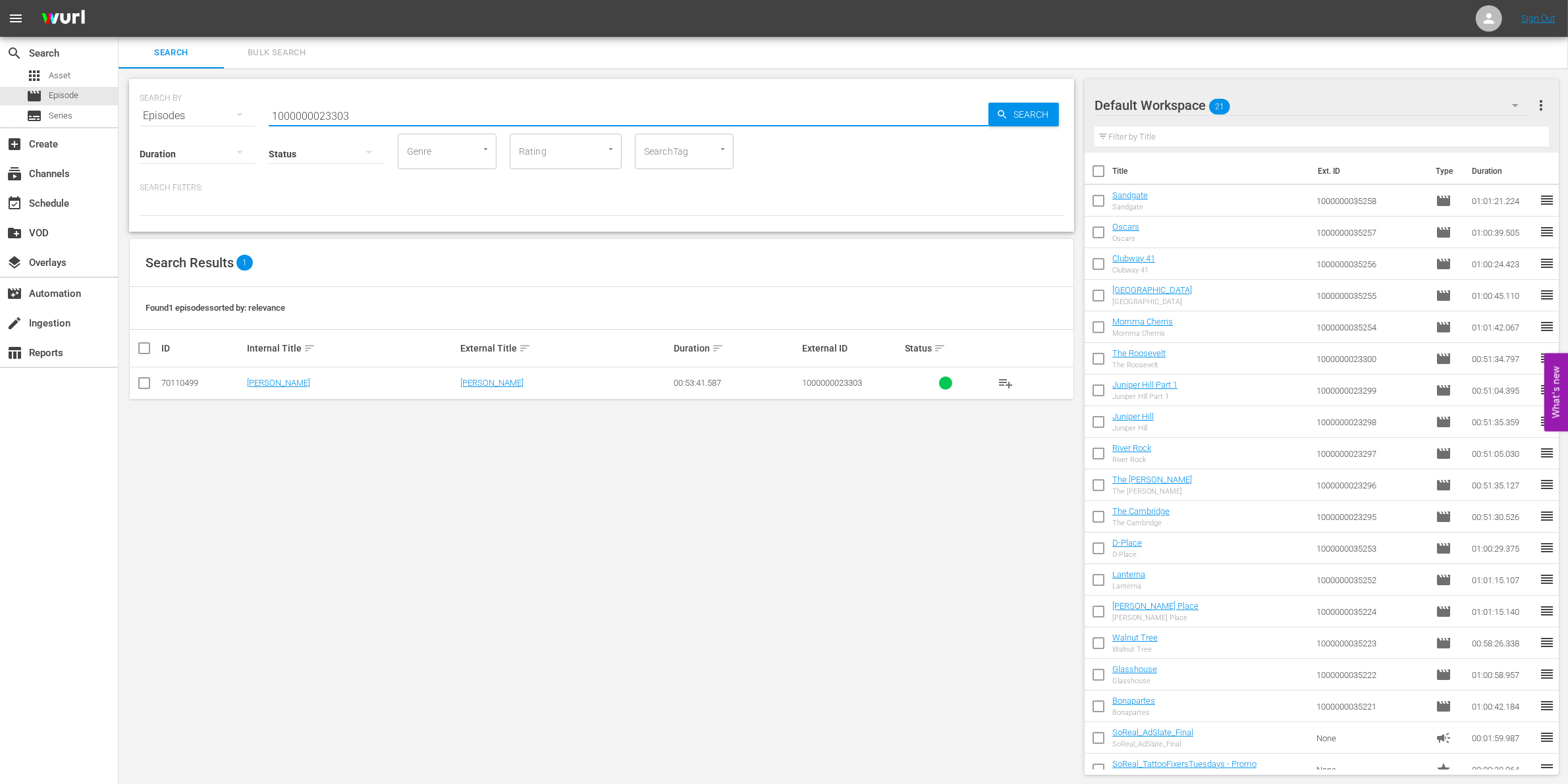
click at [145, 386] on input "checkbox" at bounding box center [144, 386] width 16 height 16
checkbox input "true"
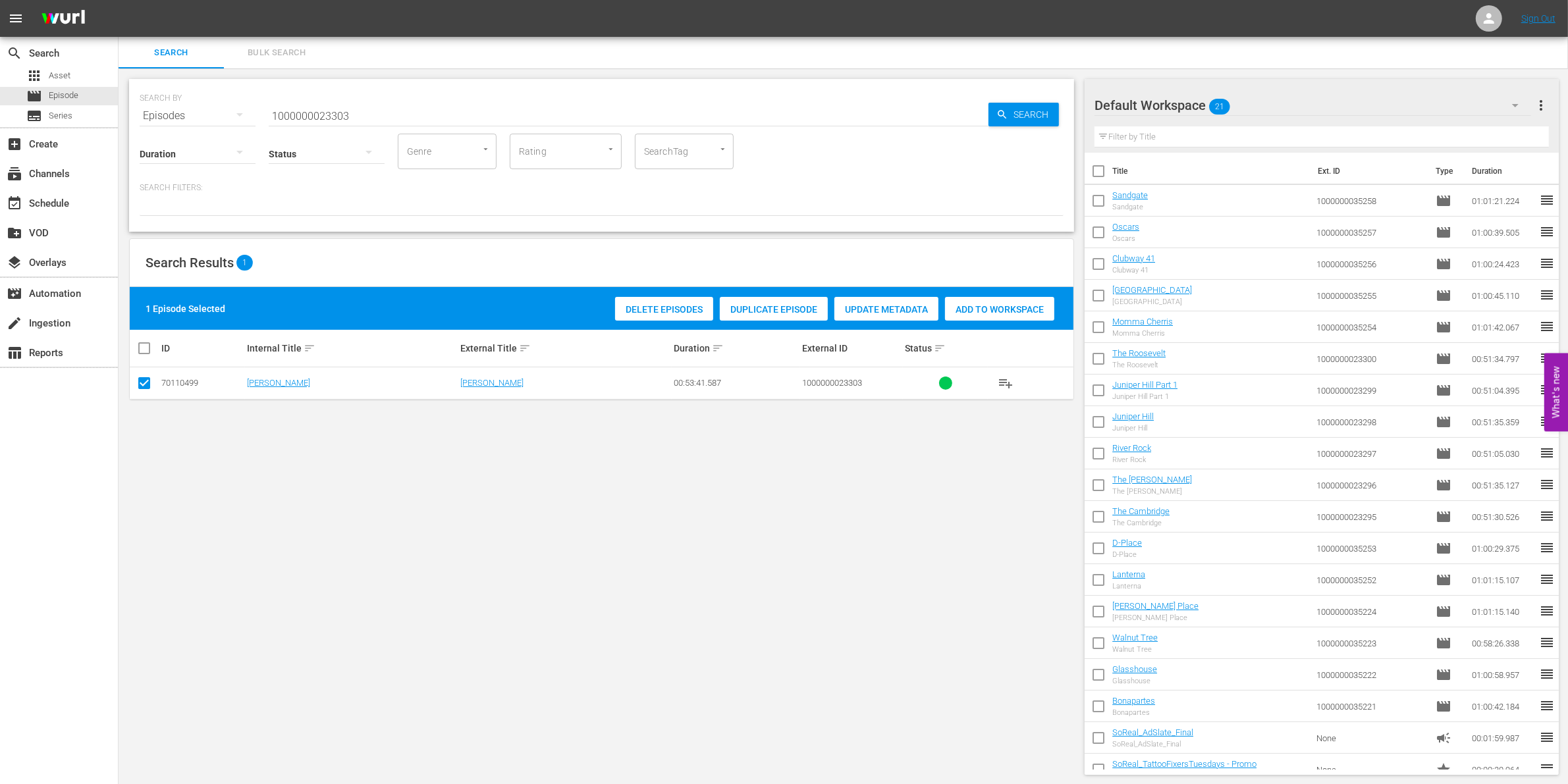
click at [1004, 316] on div "Add to Workspace" at bounding box center [999, 309] width 109 height 25
click at [372, 103] on input "1000000023303" at bounding box center [629, 115] width 720 height 31
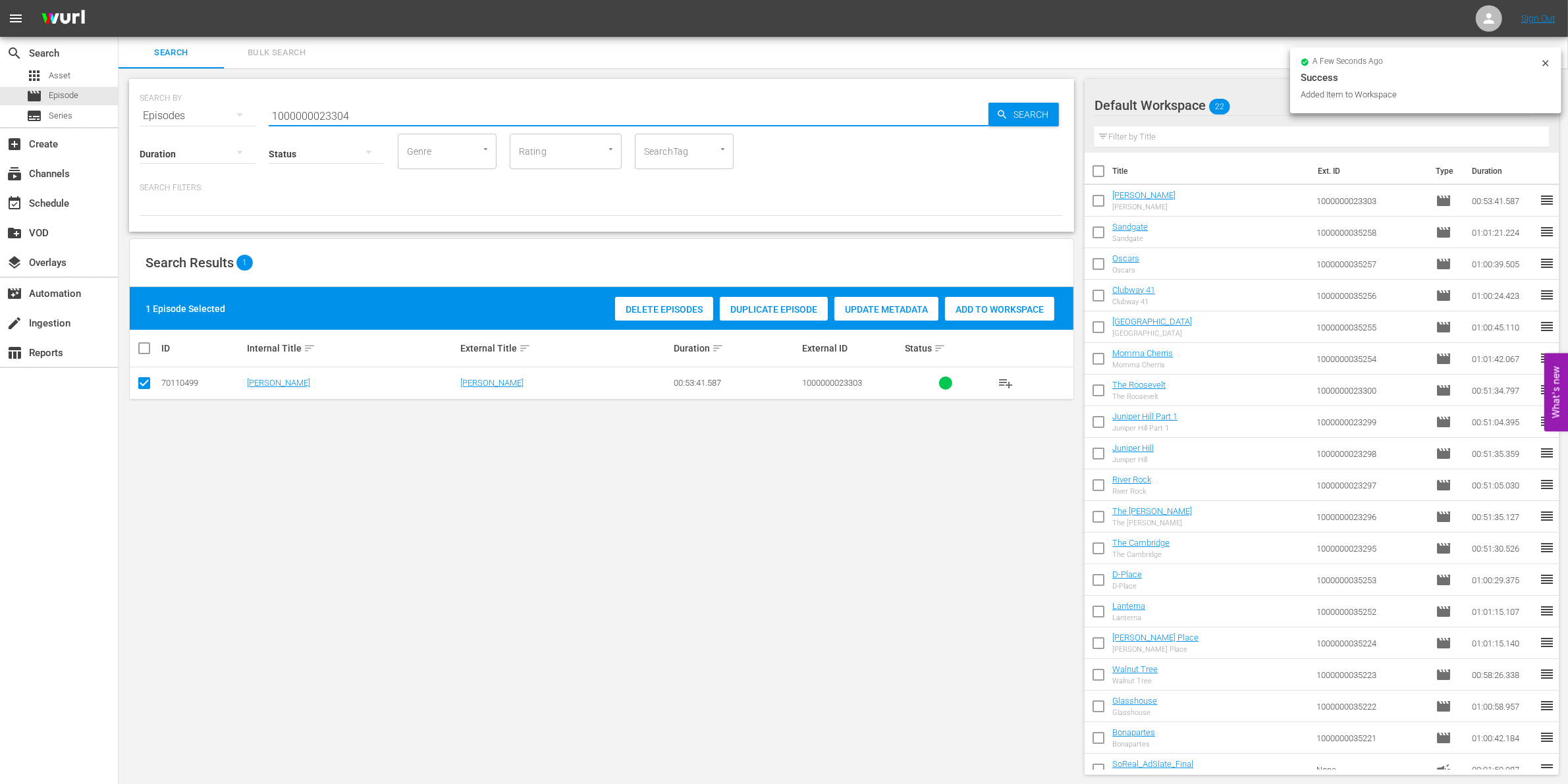
type input "1000000023304"
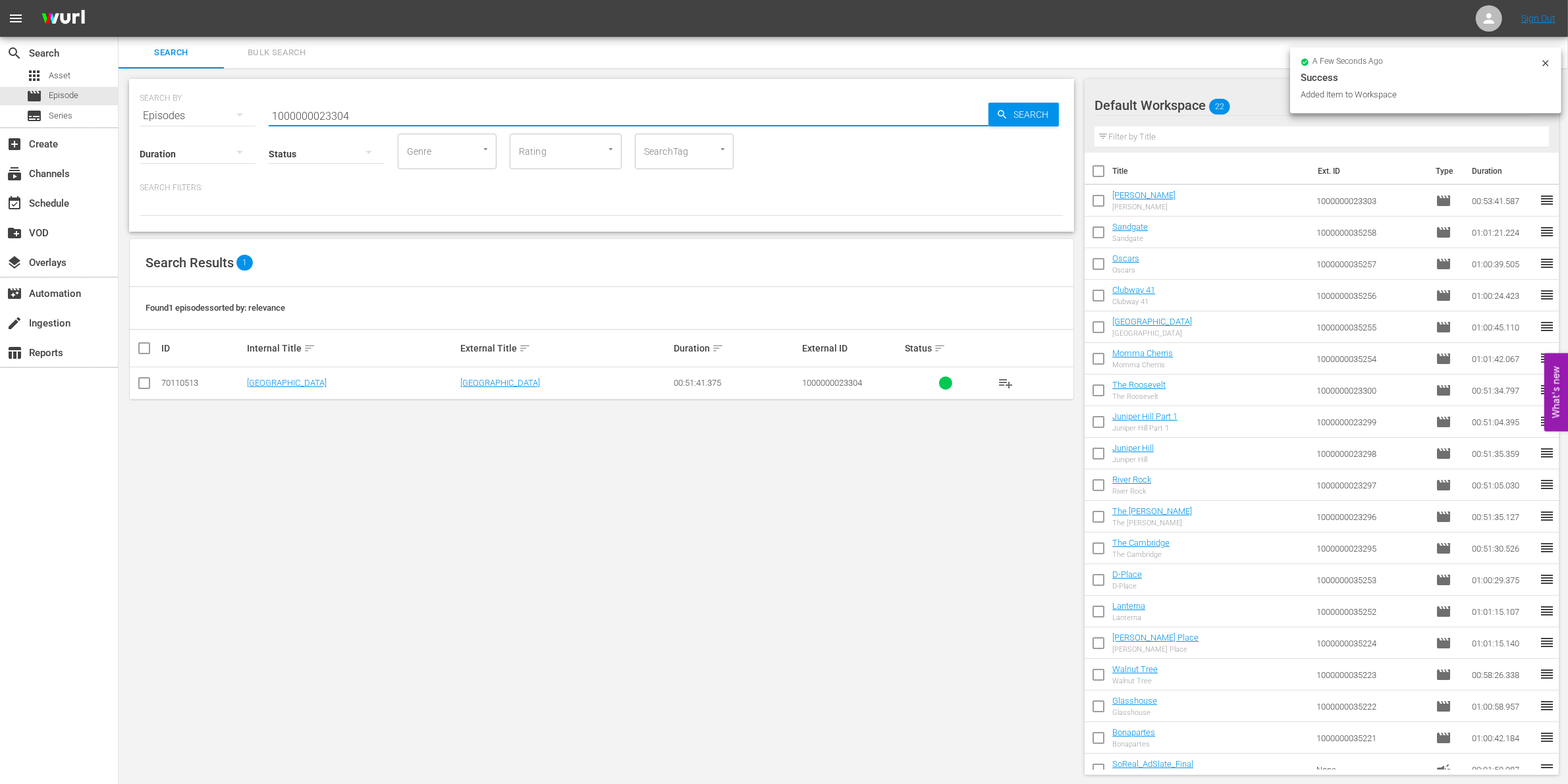
click at [142, 379] on input "checkbox" at bounding box center [144, 386] width 16 height 16
checkbox input "true"
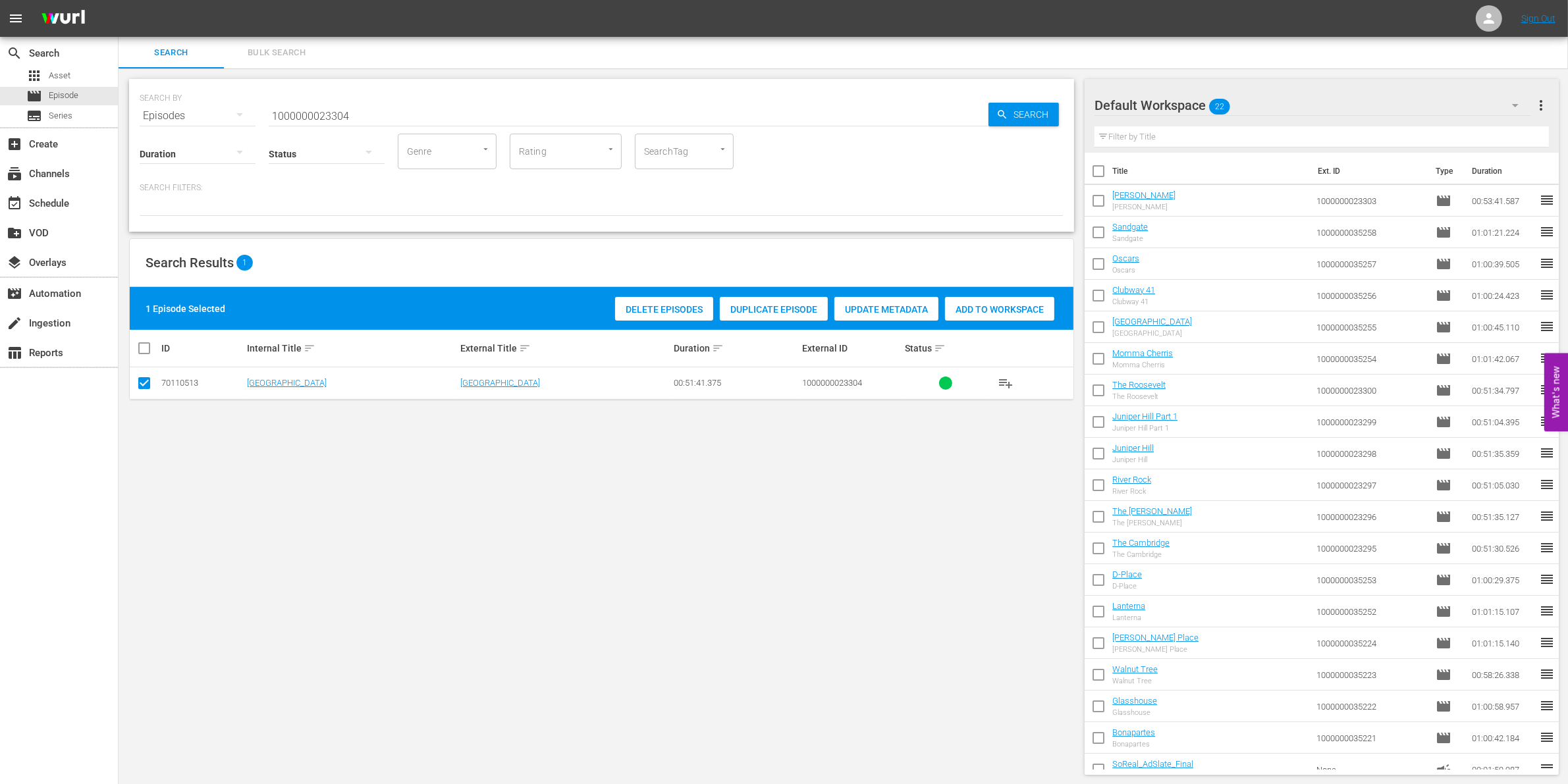
click at [1045, 310] on span "Add to Workspace" at bounding box center [999, 310] width 109 height 11
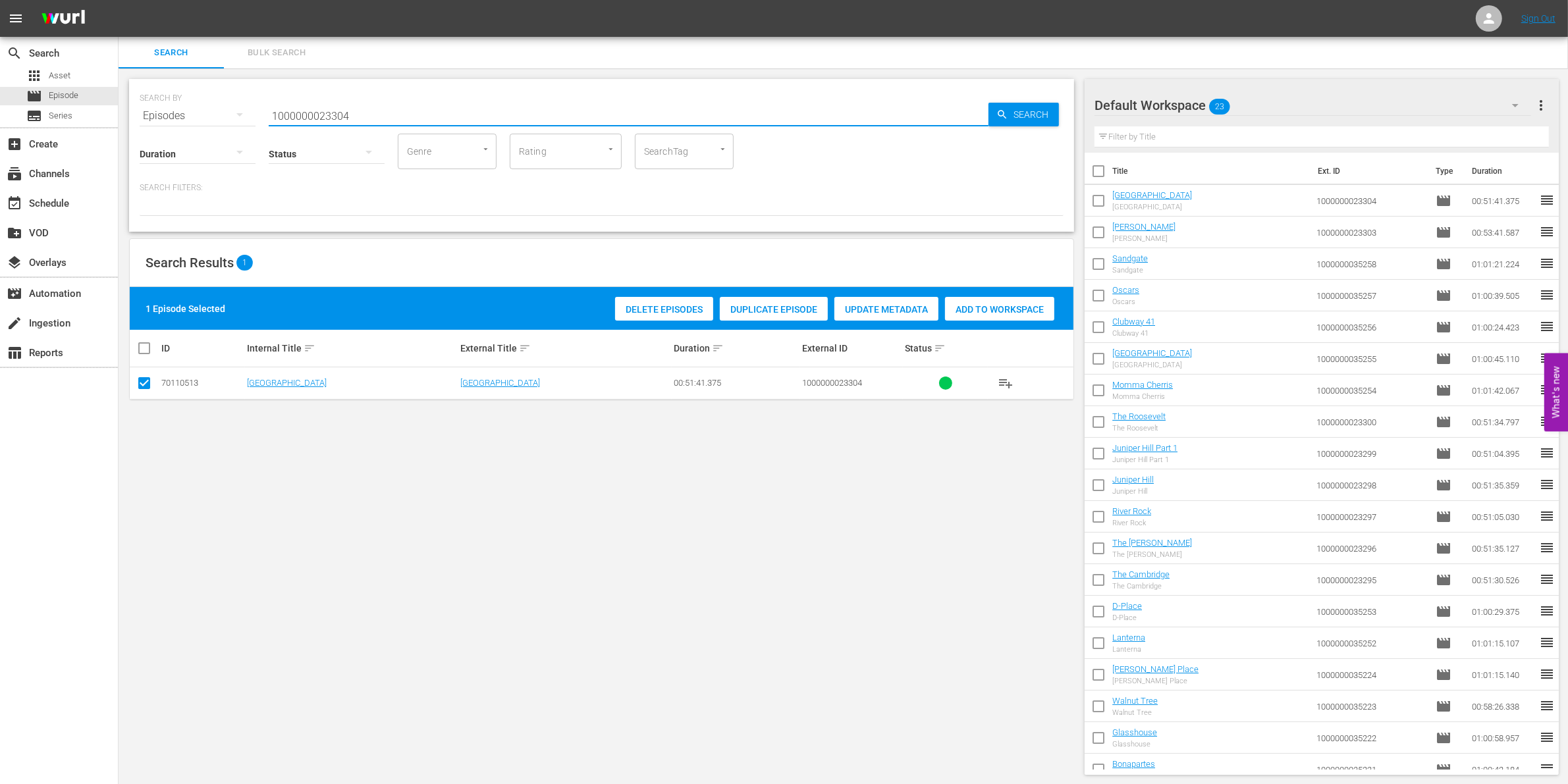
click at [390, 110] on input "1000000023304" at bounding box center [629, 115] width 720 height 31
type input "1000000023305"
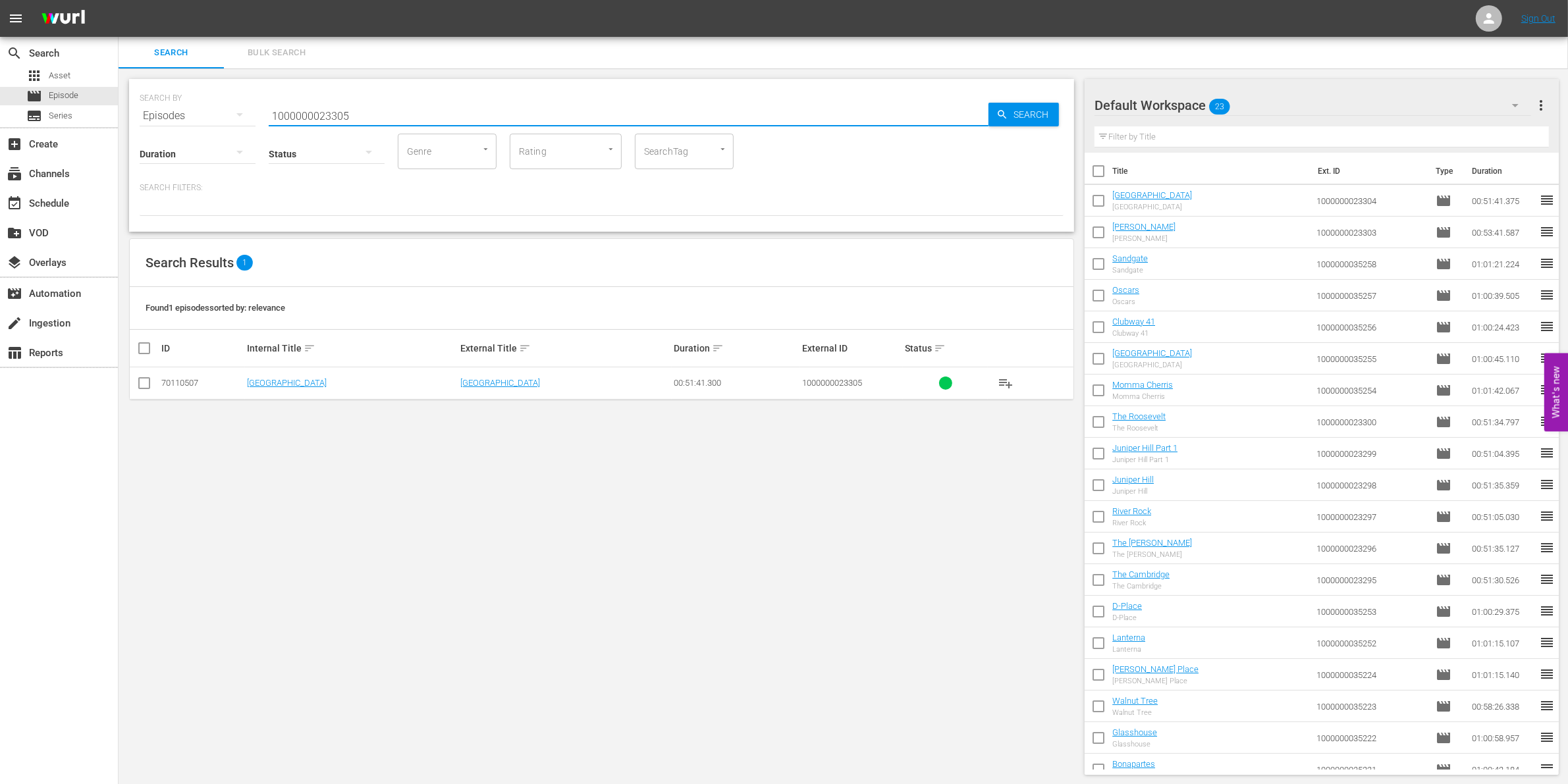
click at [150, 385] on input "checkbox" at bounding box center [144, 386] width 16 height 16
checkbox input "true"
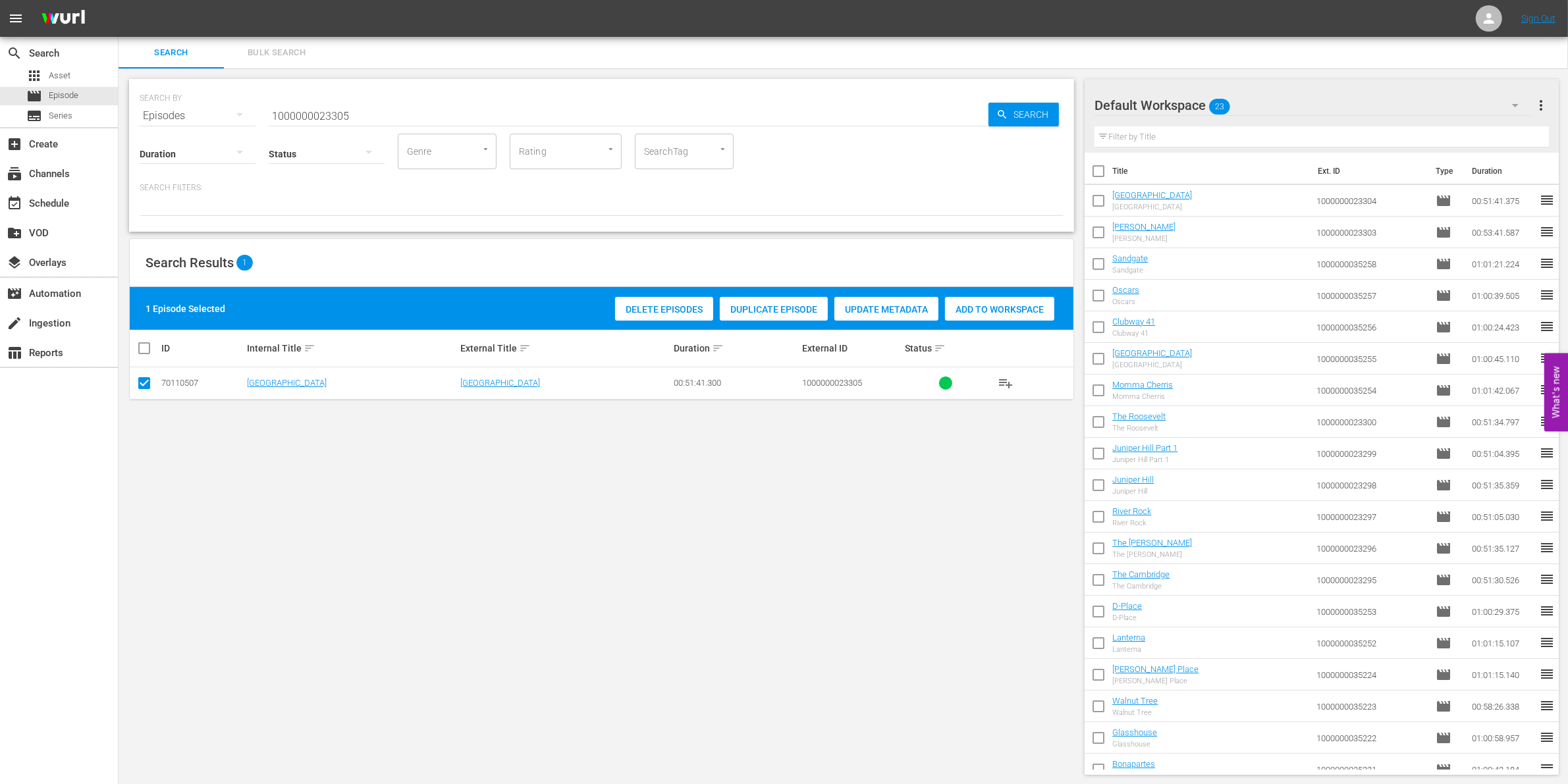
click at [960, 308] on span "Add to Workspace" at bounding box center [999, 310] width 109 height 11
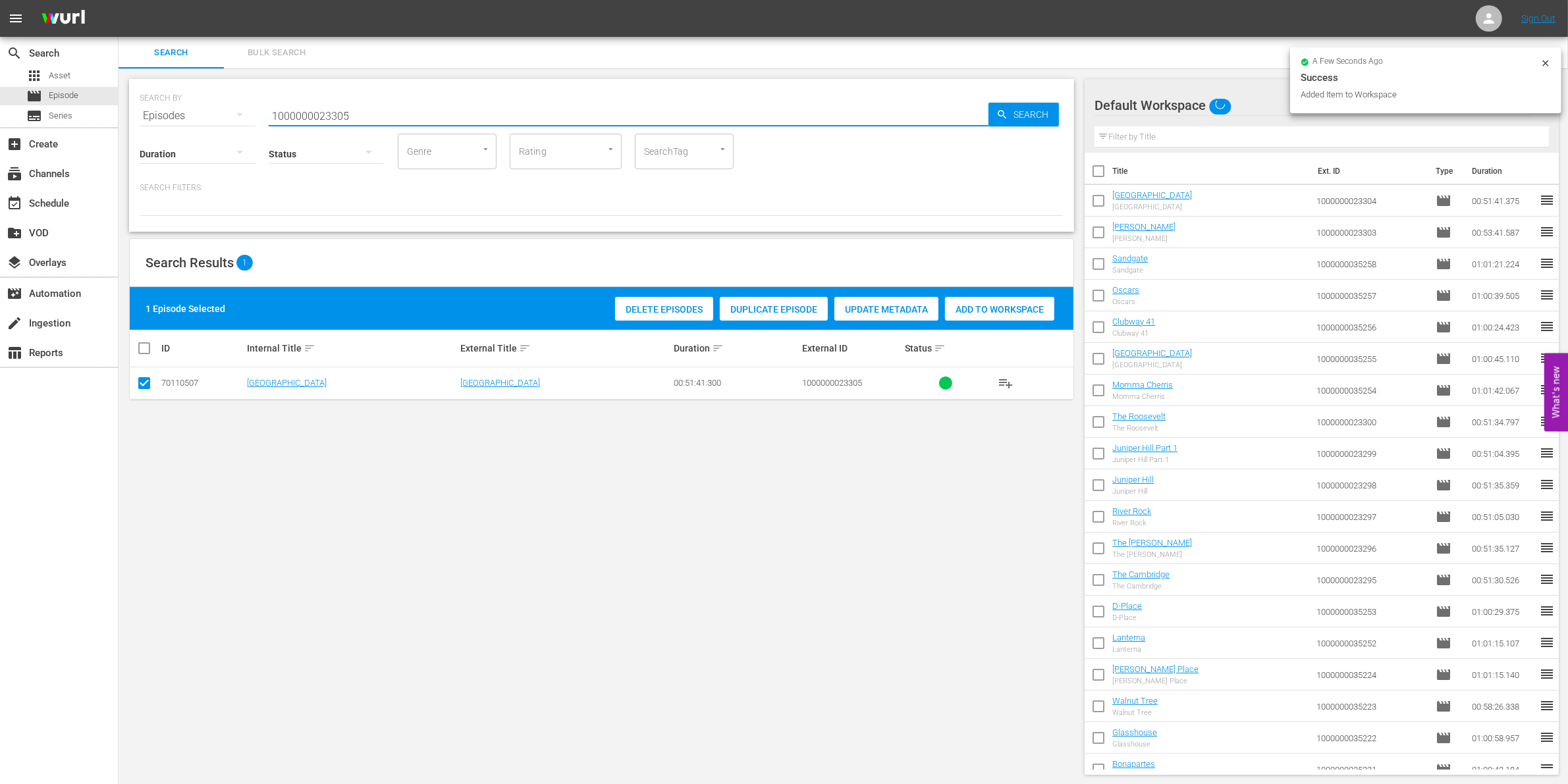
click at [377, 113] on input "1000000023305" at bounding box center [629, 115] width 720 height 31
type input "1000000023306"
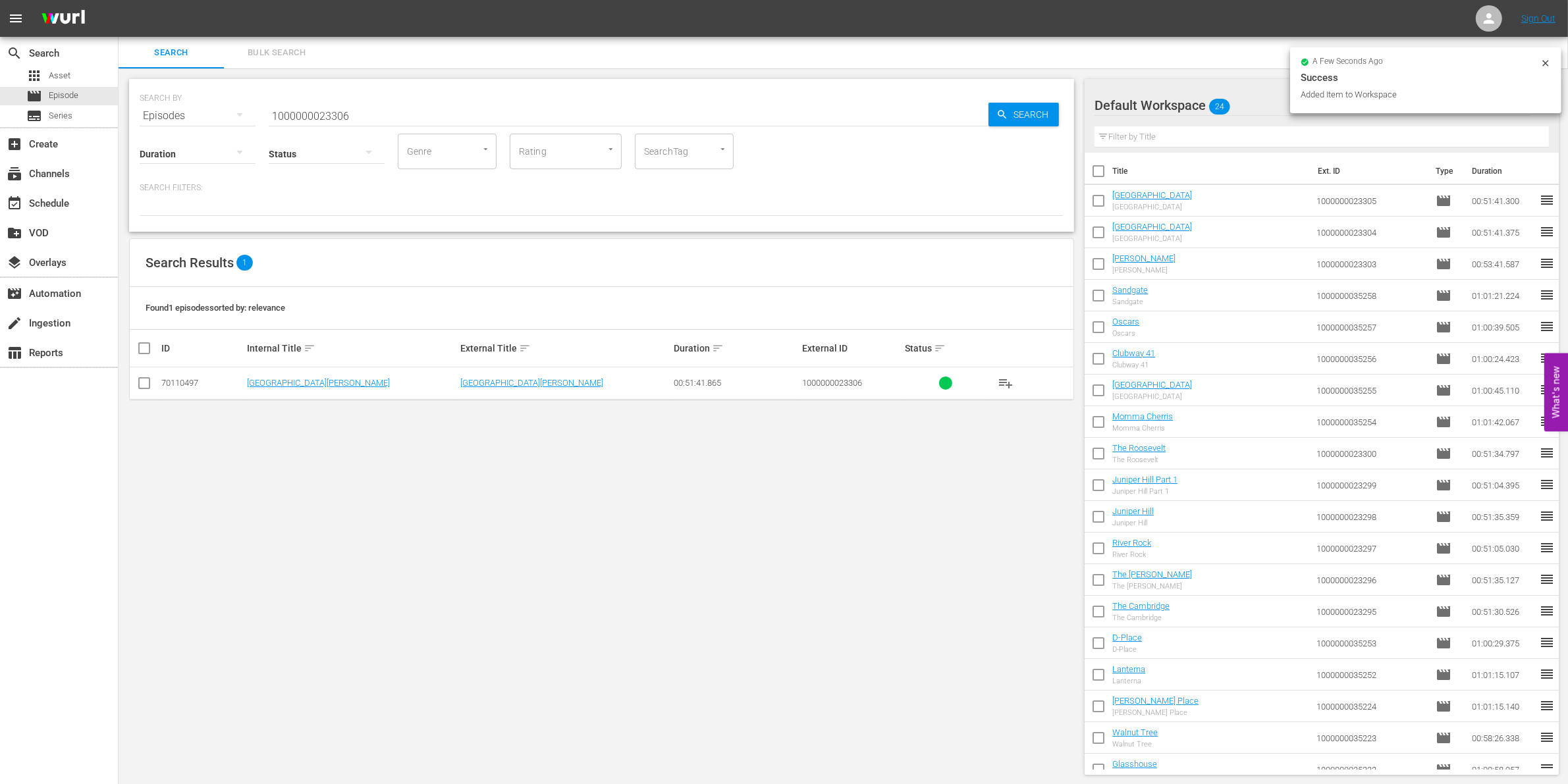
click at [156, 383] on td at bounding box center [145, 383] width 29 height 32
click at [149, 383] on input "checkbox" at bounding box center [144, 386] width 16 height 16
checkbox input "true"
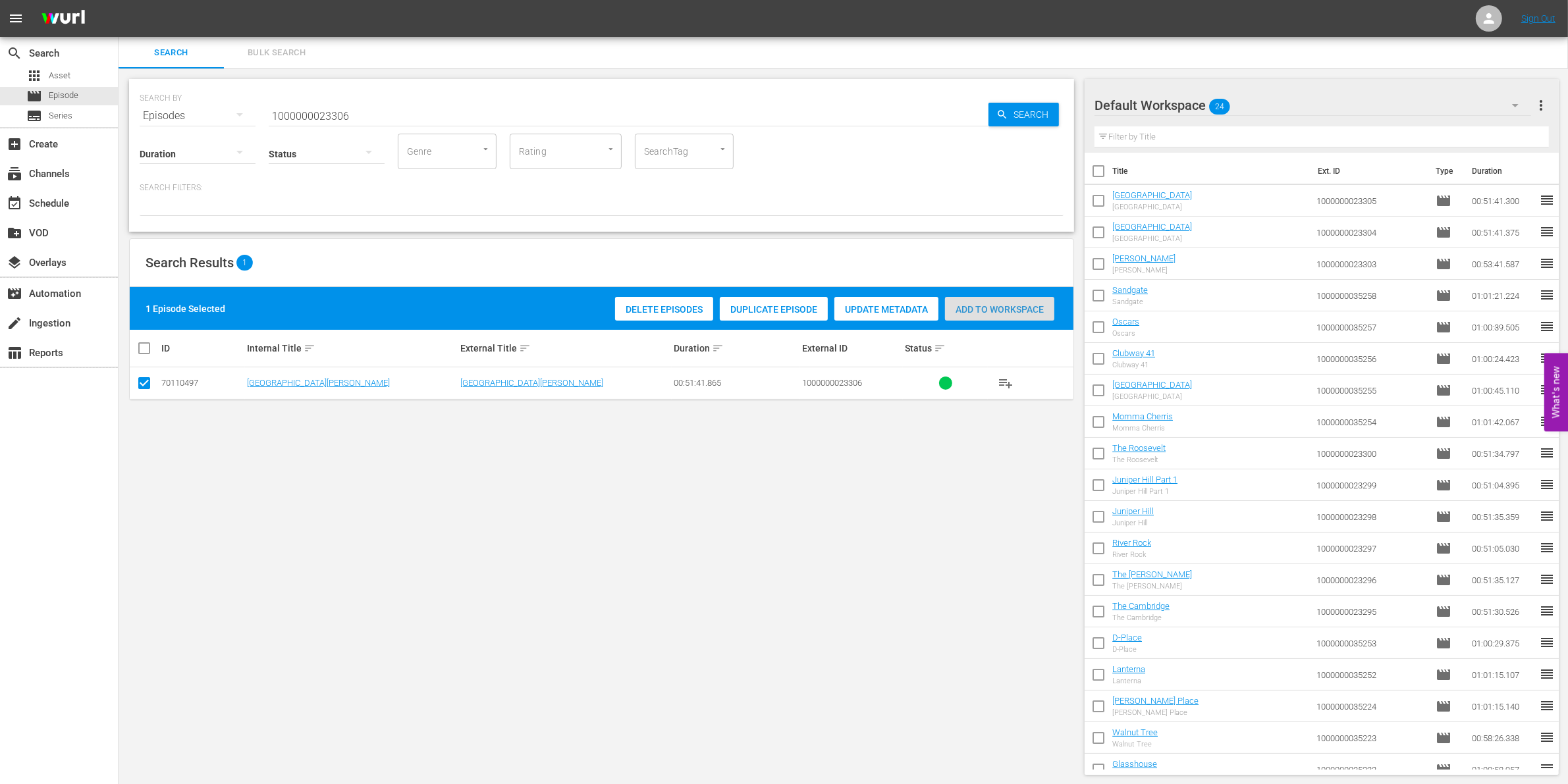
click at [970, 318] on div "Add to Workspace" at bounding box center [999, 309] width 109 height 25
click at [441, 119] on input "1000000023306" at bounding box center [629, 115] width 720 height 31
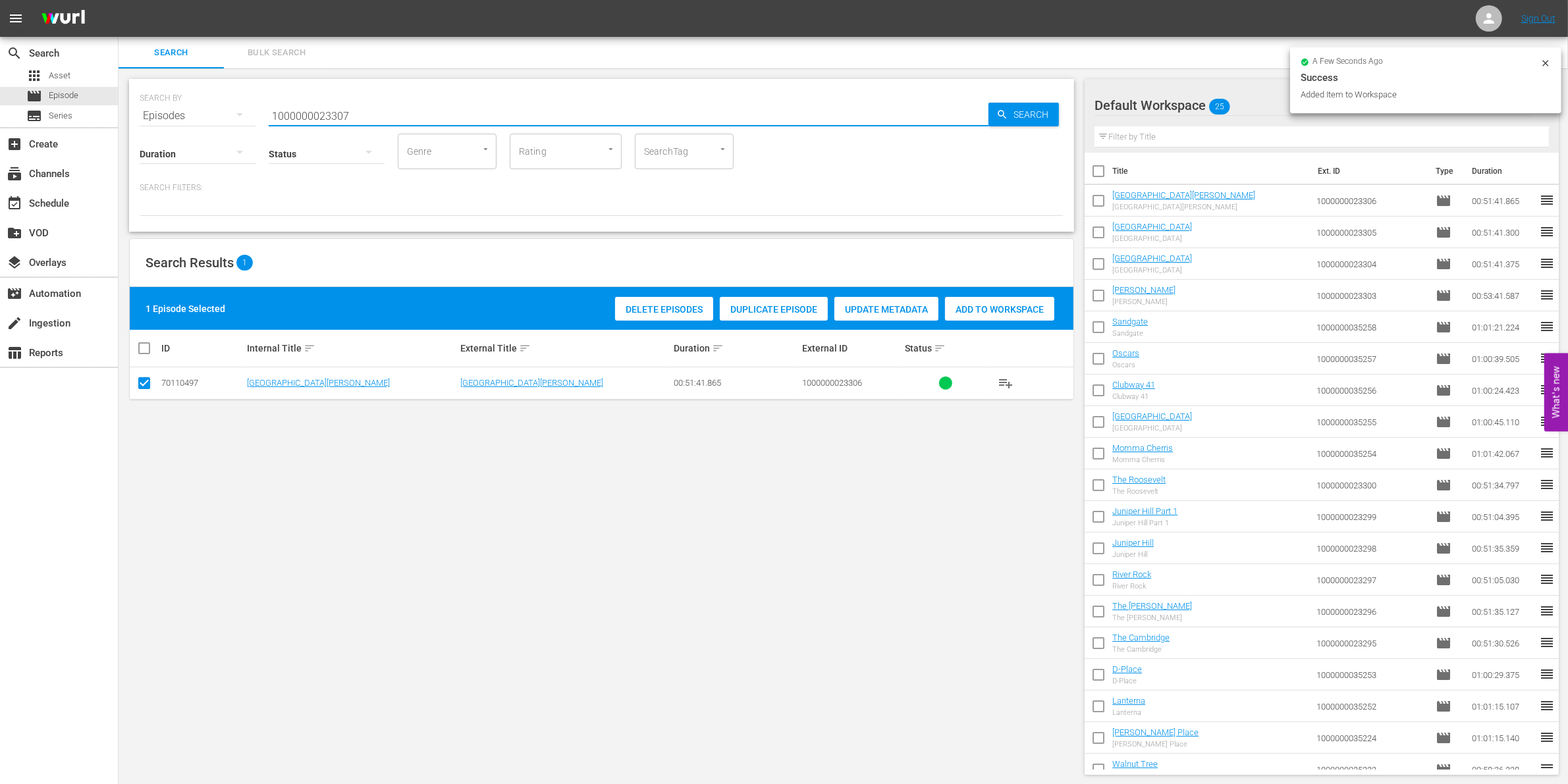
type input "1000000023307"
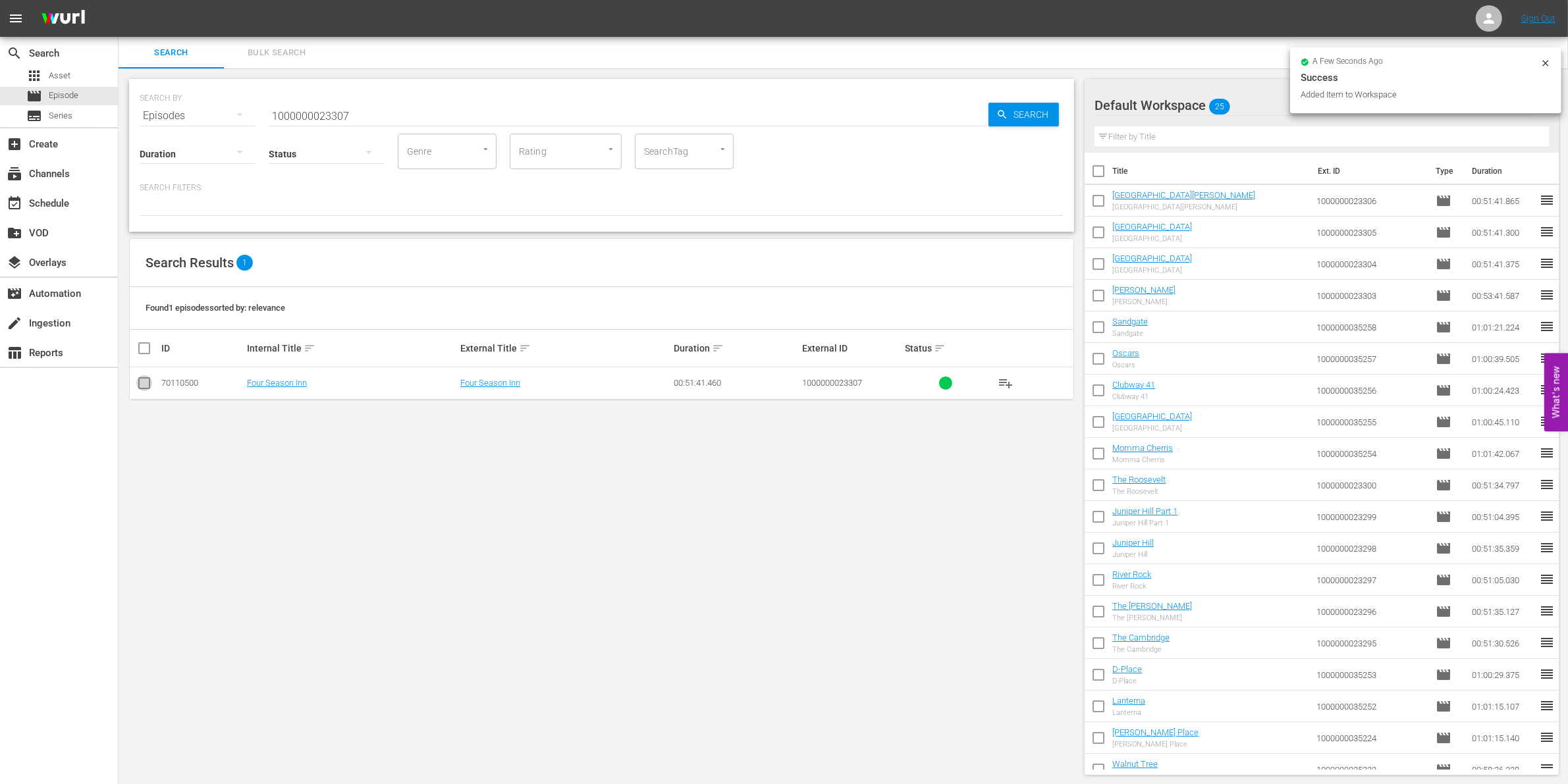
click at [147, 381] on input "checkbox" at bounding box center [144, 386] width 16 height 16
checkbox input "true"
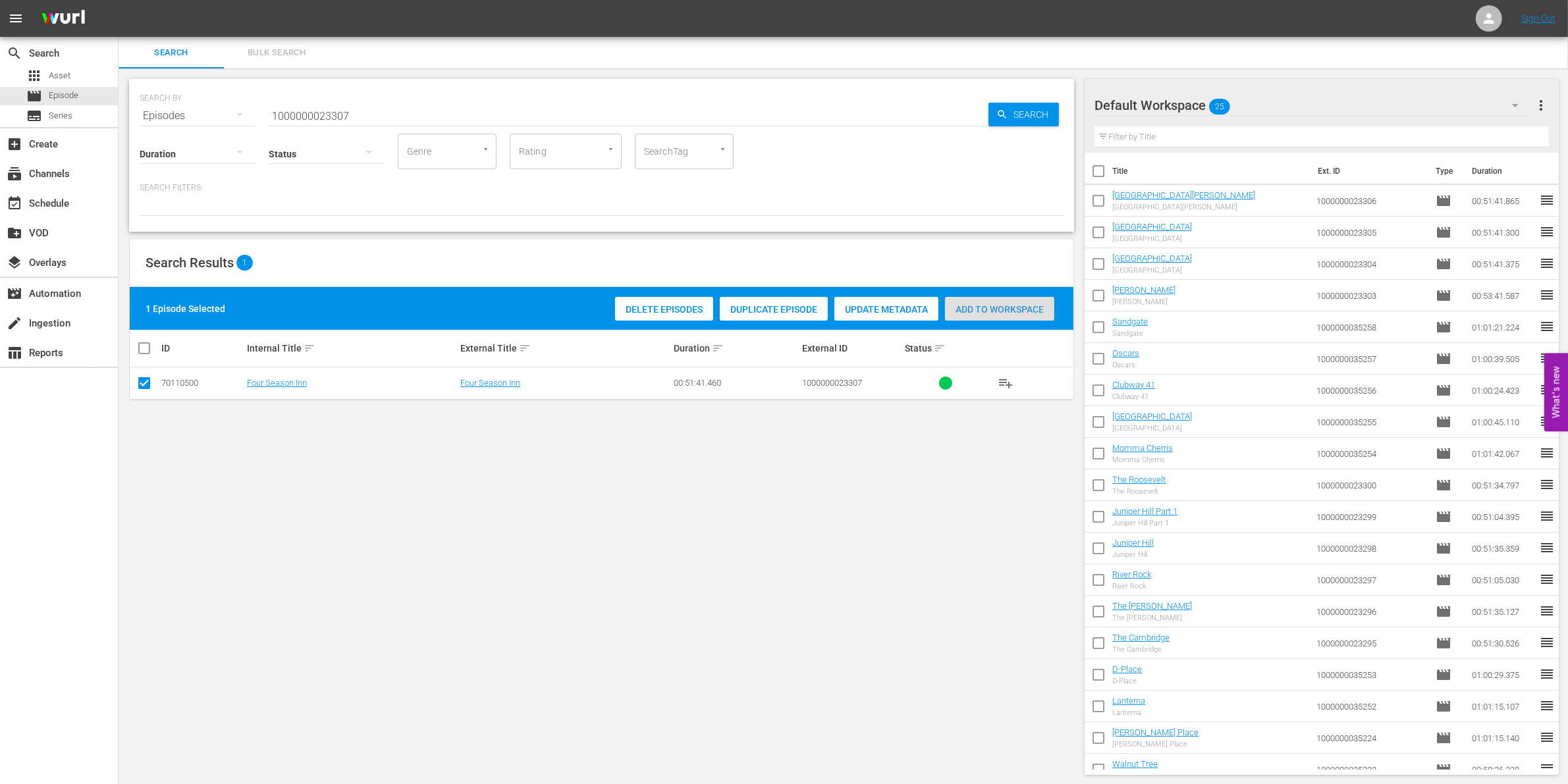
click at [989, 307] on span "Add to Workspace" at bounding box center [999, 310] width 109 height 11
click at [430, 119] on input "1000000023307" at bounding box center [629, 115] width 720 height 31
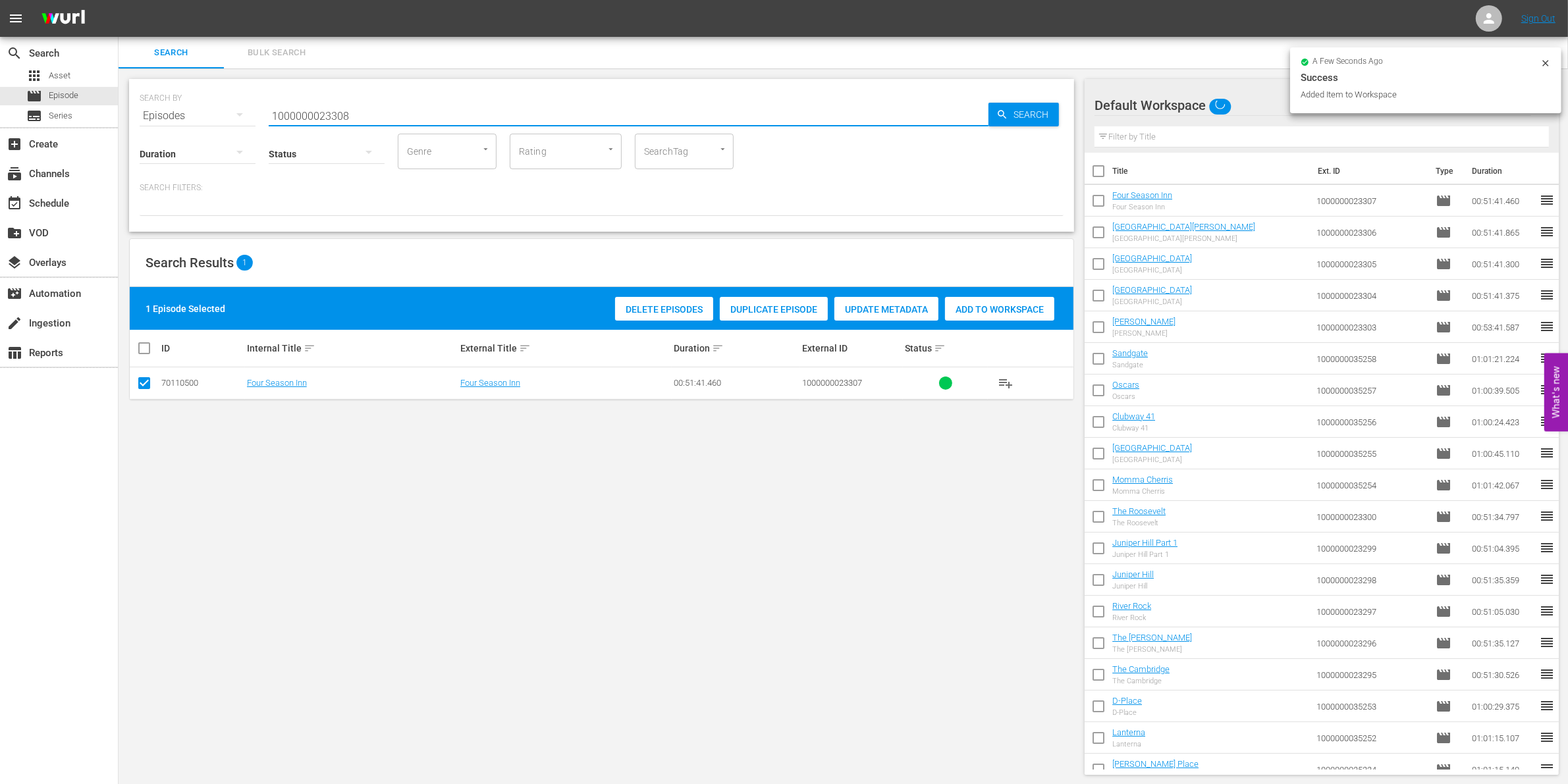
type input "1000000023308"
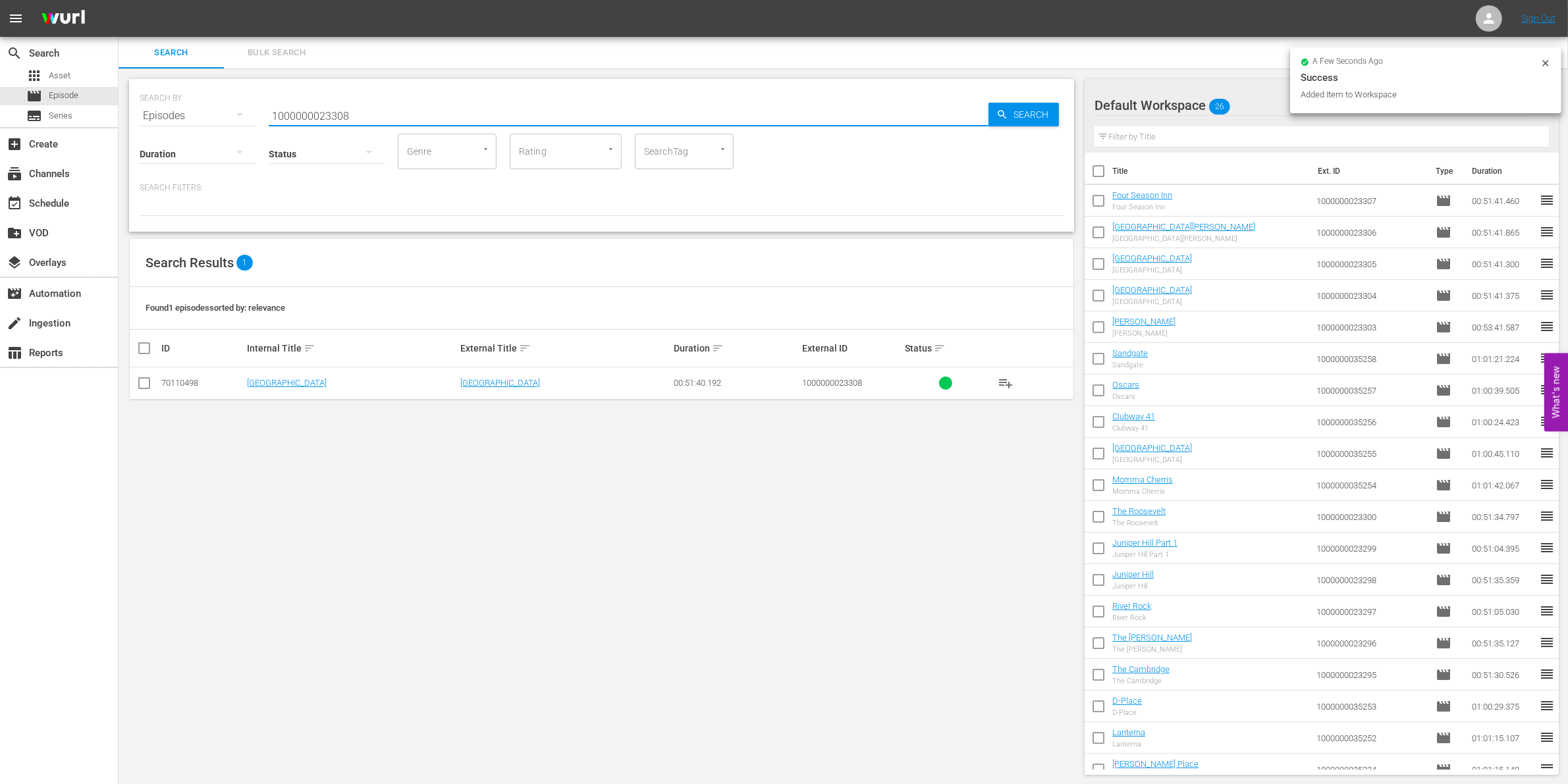
click at [148, 382] on input "checkbox" at bounding box center [144, 386] width 16 height 16
checkbox input "true"
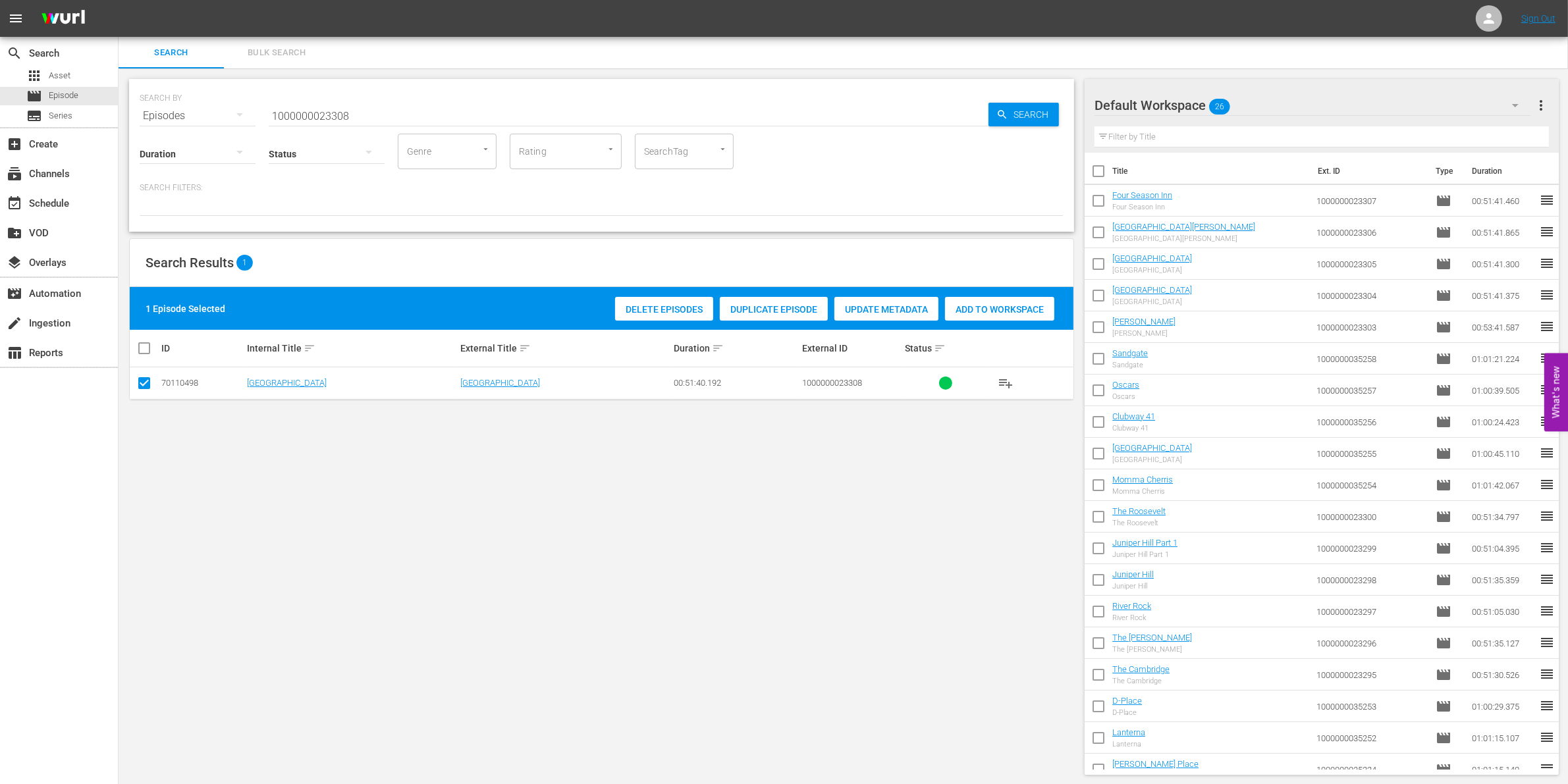
click at [975, 308] on span "Add to Workspace" at bounding box center [999, 310] width 109 height 11
click at [401, 111] on input "1000000023308" at bounding box center [629, 115] width 720 height 31
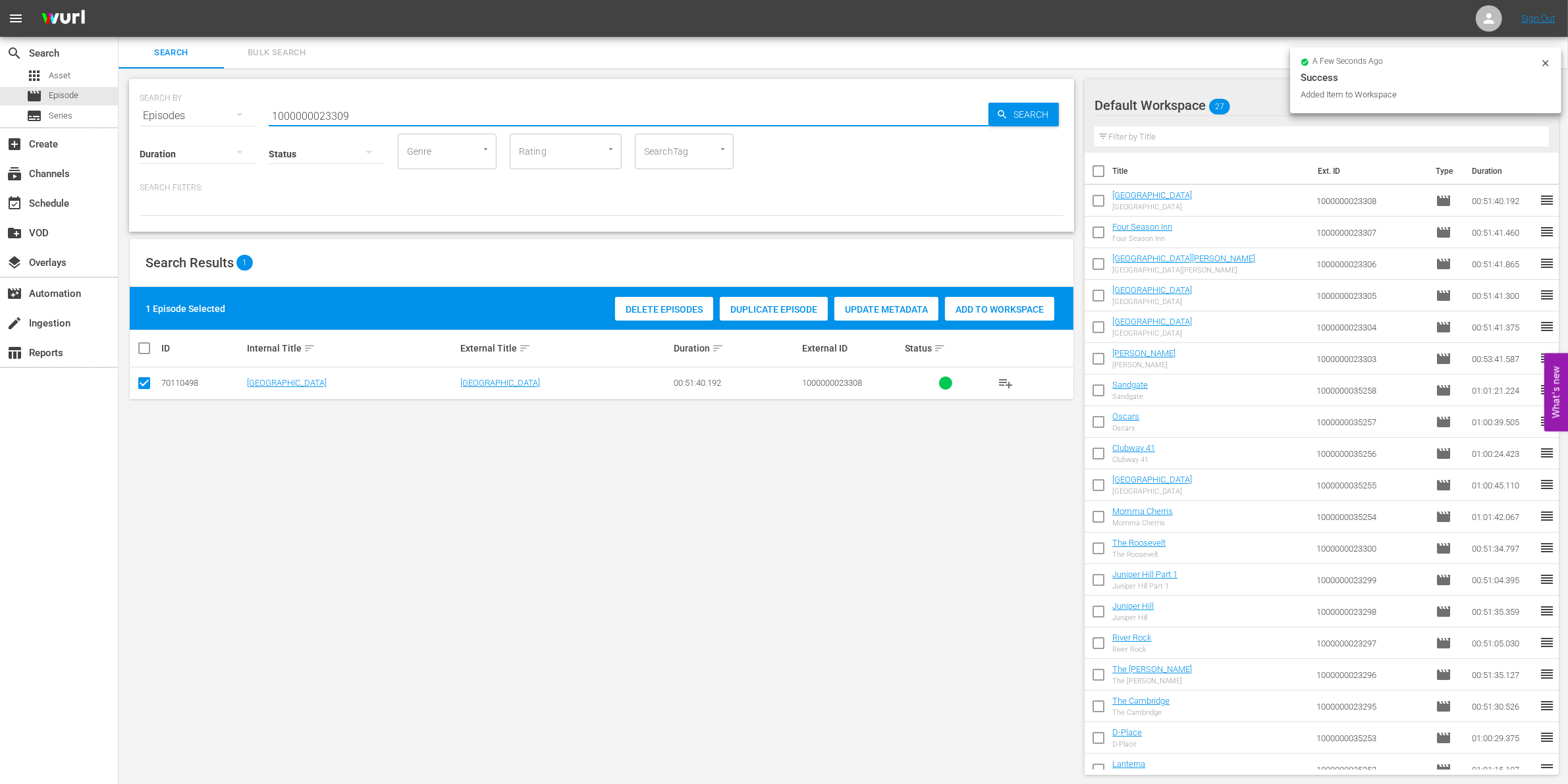
type input "1000000023309"
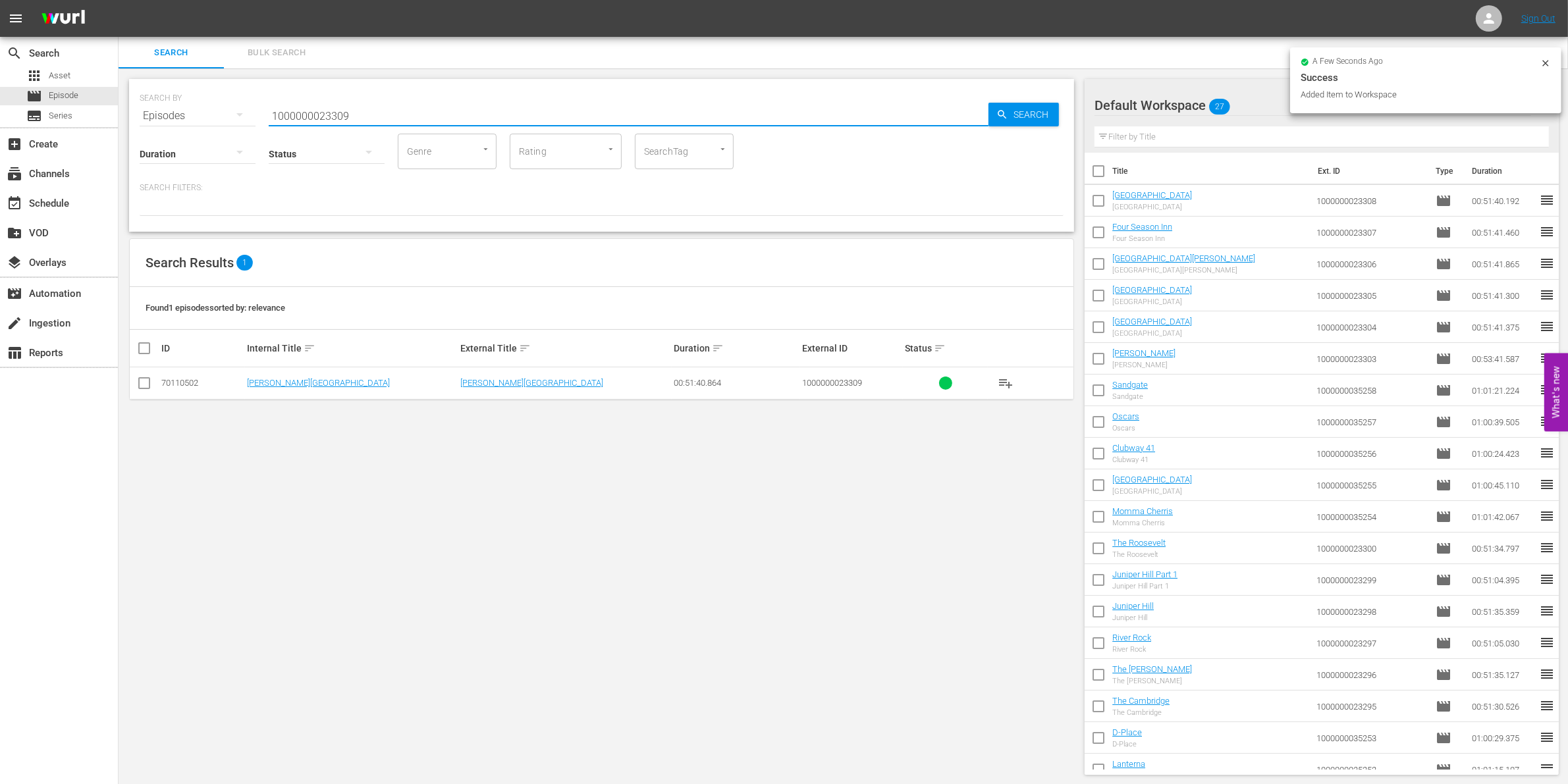
click at [158, 385] on td at bounding box center [145, 383] width 29 height 32
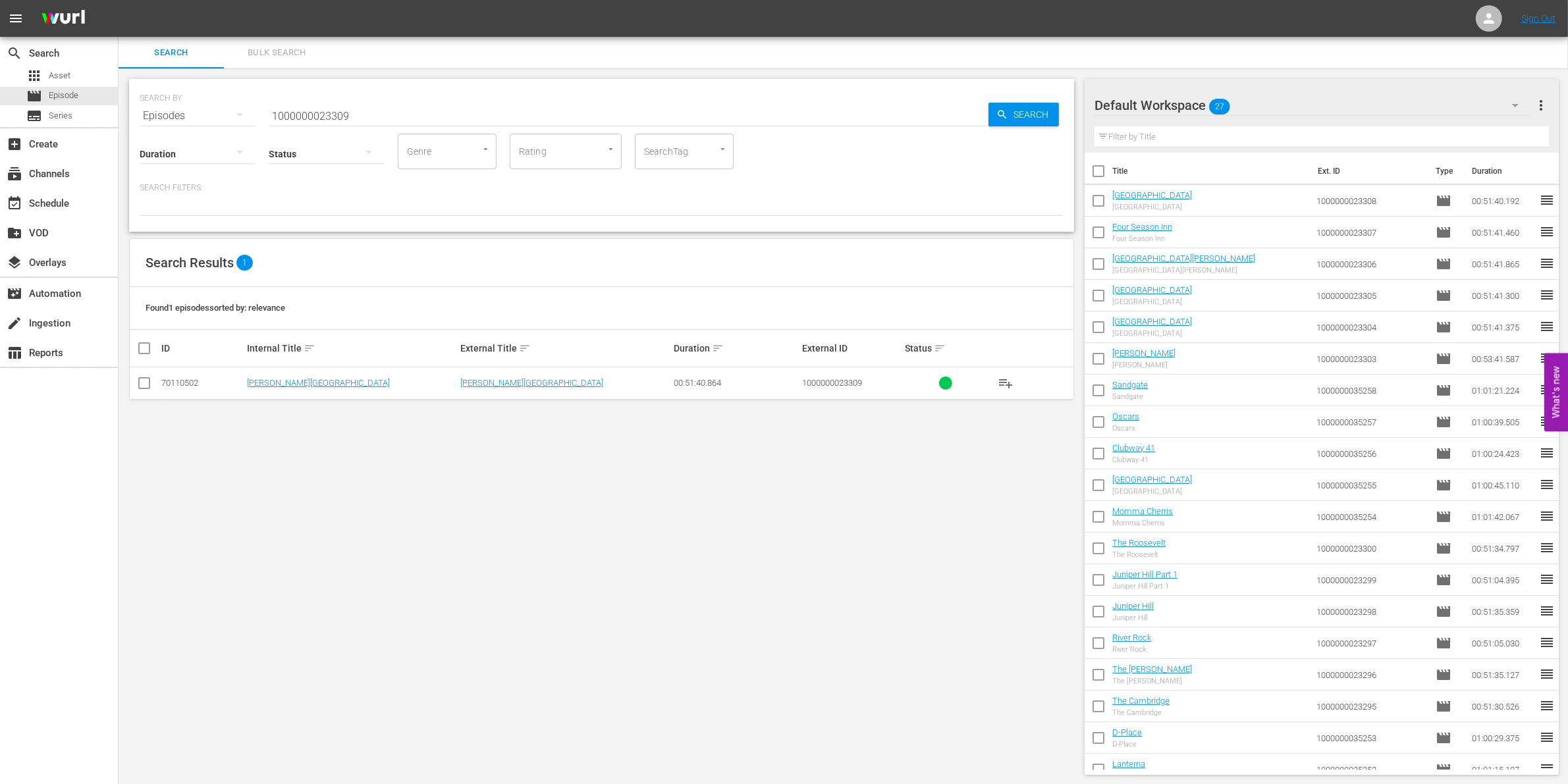
click at [153, 384] on td at bounding box center [145, 383] width 29 height 32
click at [149, 384] on input "checkbox" at bounding box center [144, 386] width 16 height 16
checkbox input "true"
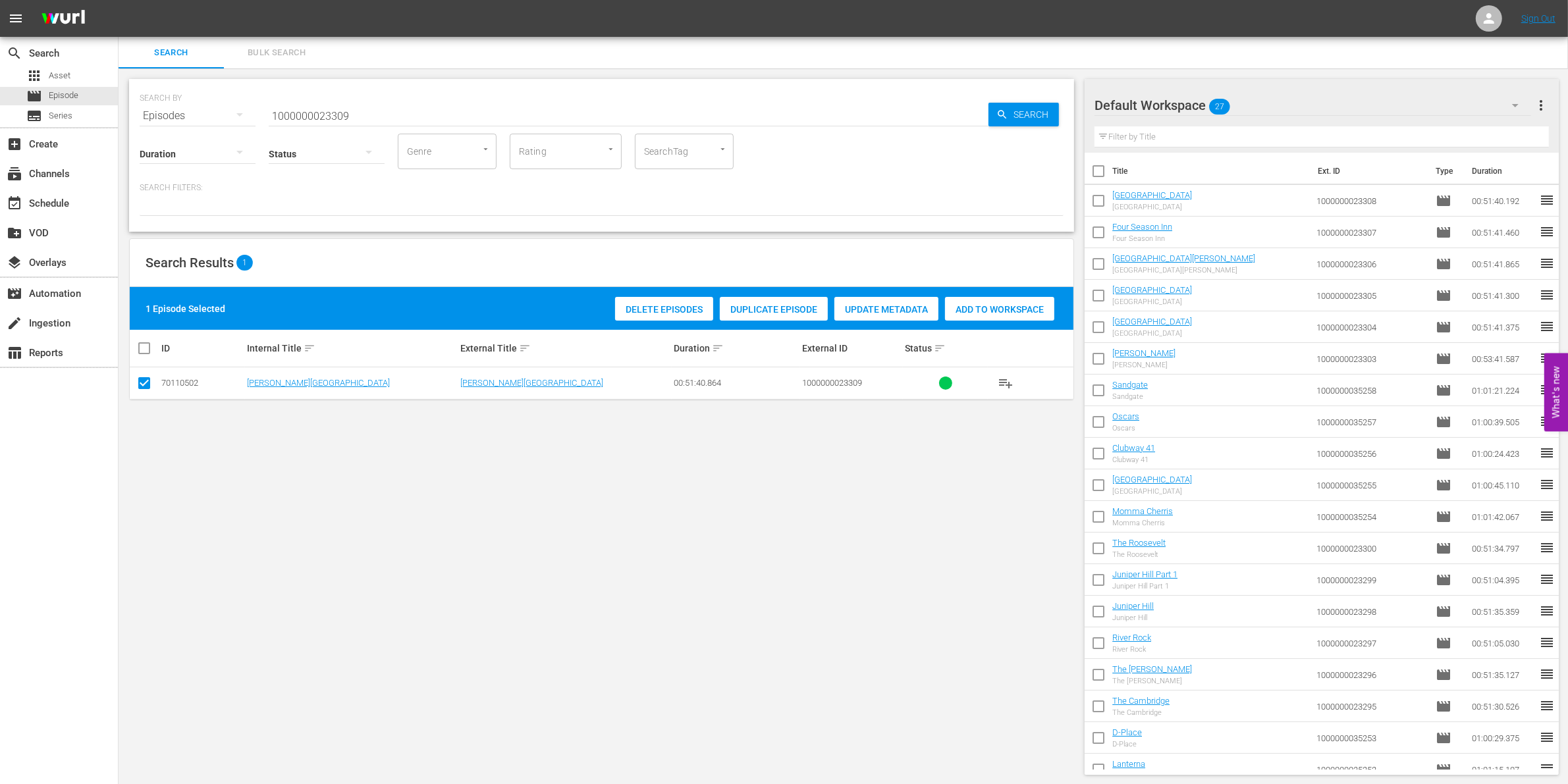
click at [955, 291] on div "1 Episode Selected Delete Episodes Duplicate Episode Update Metadata Add to Wor…" at bounding box center [602, 308] width 943 height 43
click at [965, 304] on span "Add to Workspace" at bounding box center [999, 310] width 109 height 11
click at [422, 113] on input "1000000023309" at bounding box center [629, 115] width 720 height 31
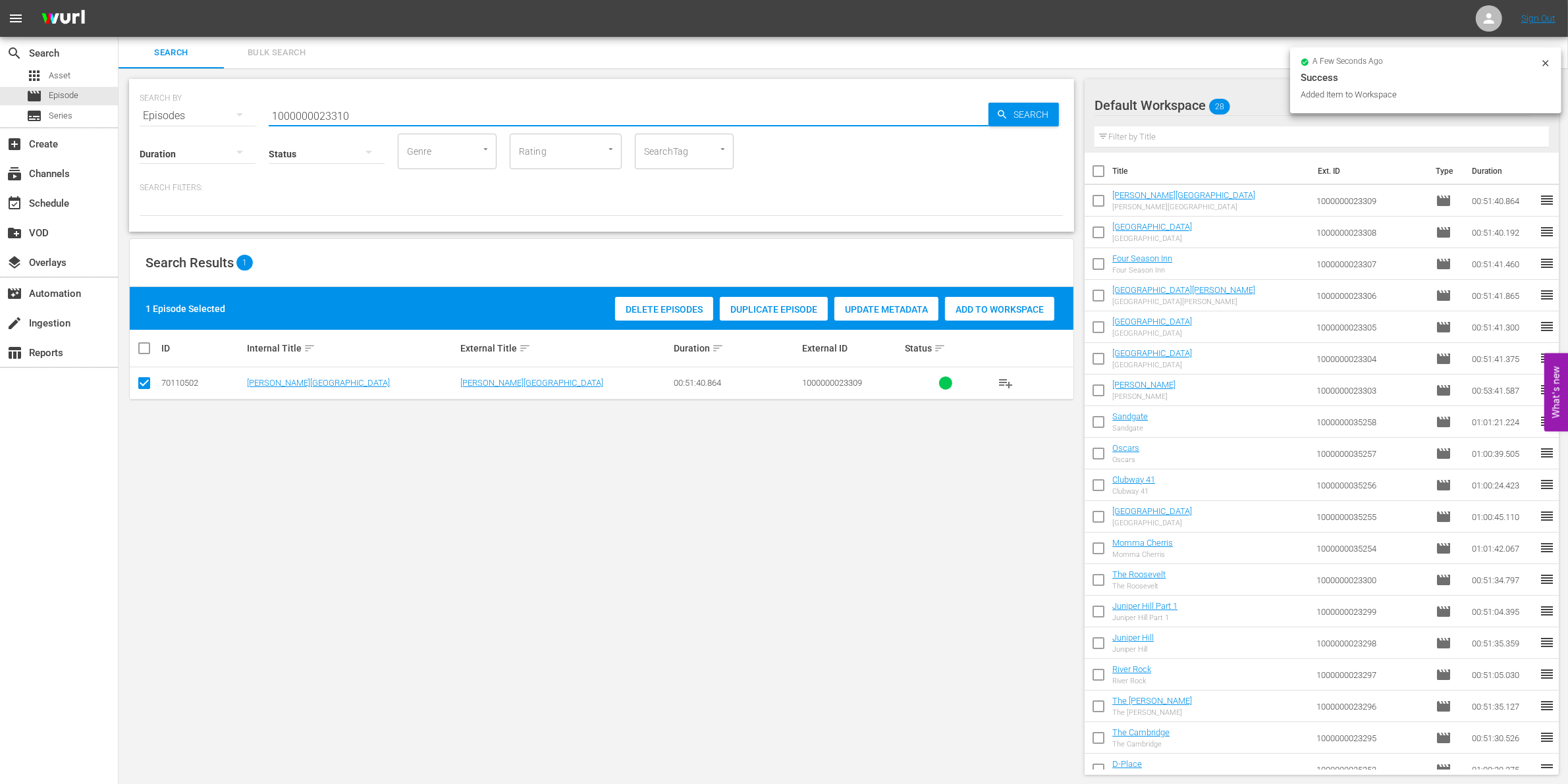
type input "1000000023310"
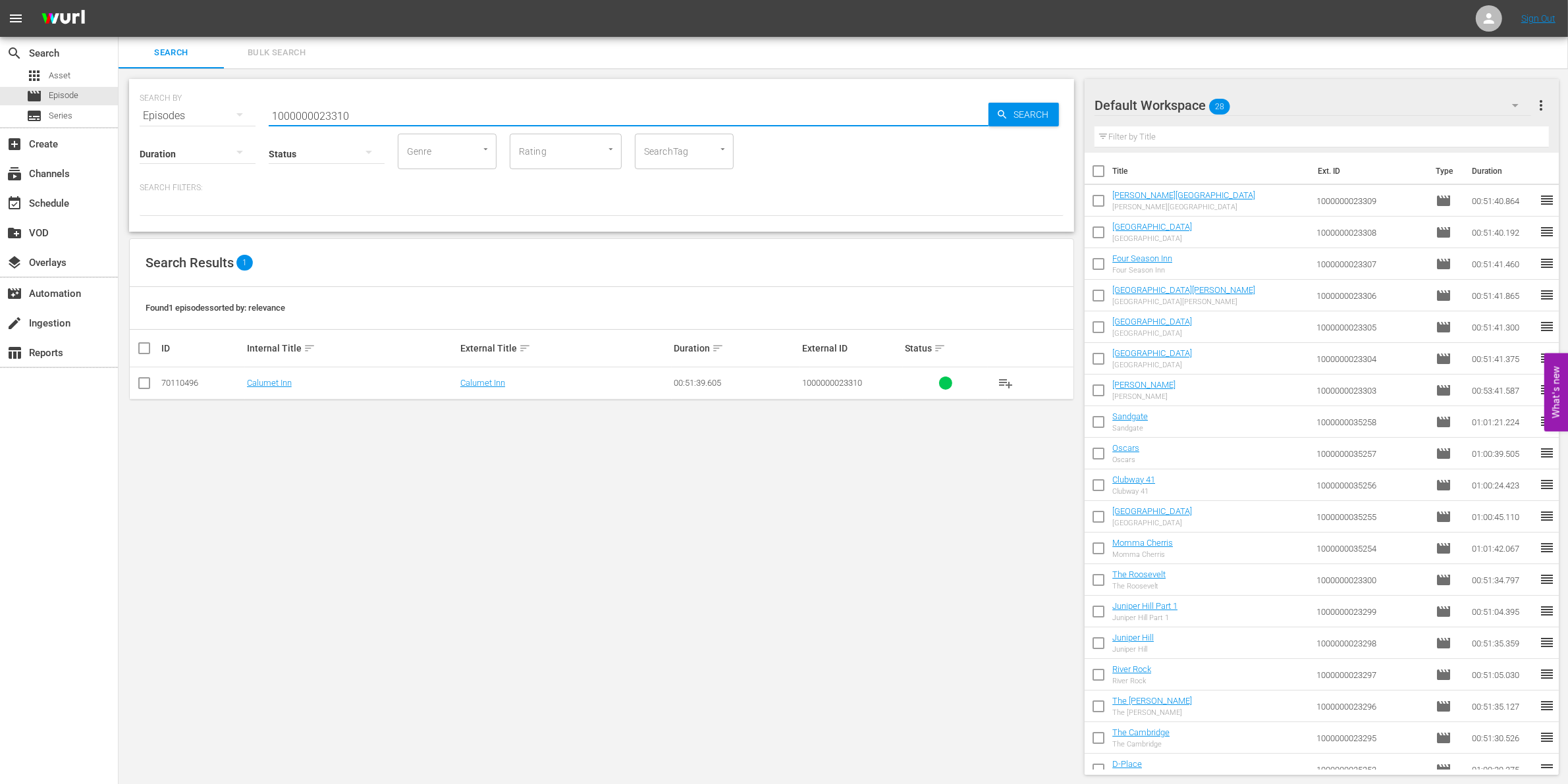
click at [145, 379] on input "checkbox" at bounding box center [144, 386] width 16 height 16
checkbox input "true"
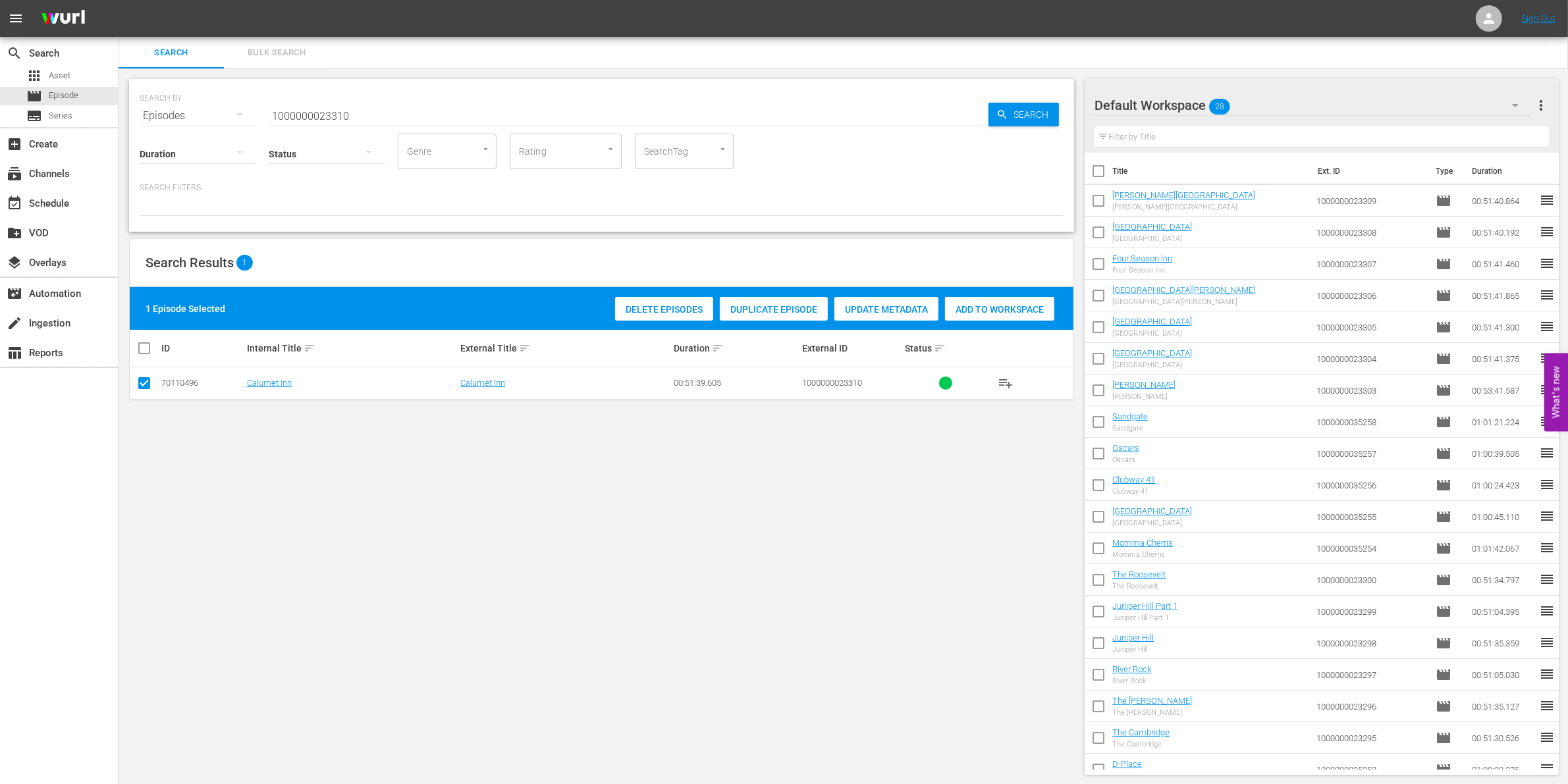
click at [1004, 304] on span "Add to Workspace" at bounding box center [999, 310] width 109 height 11
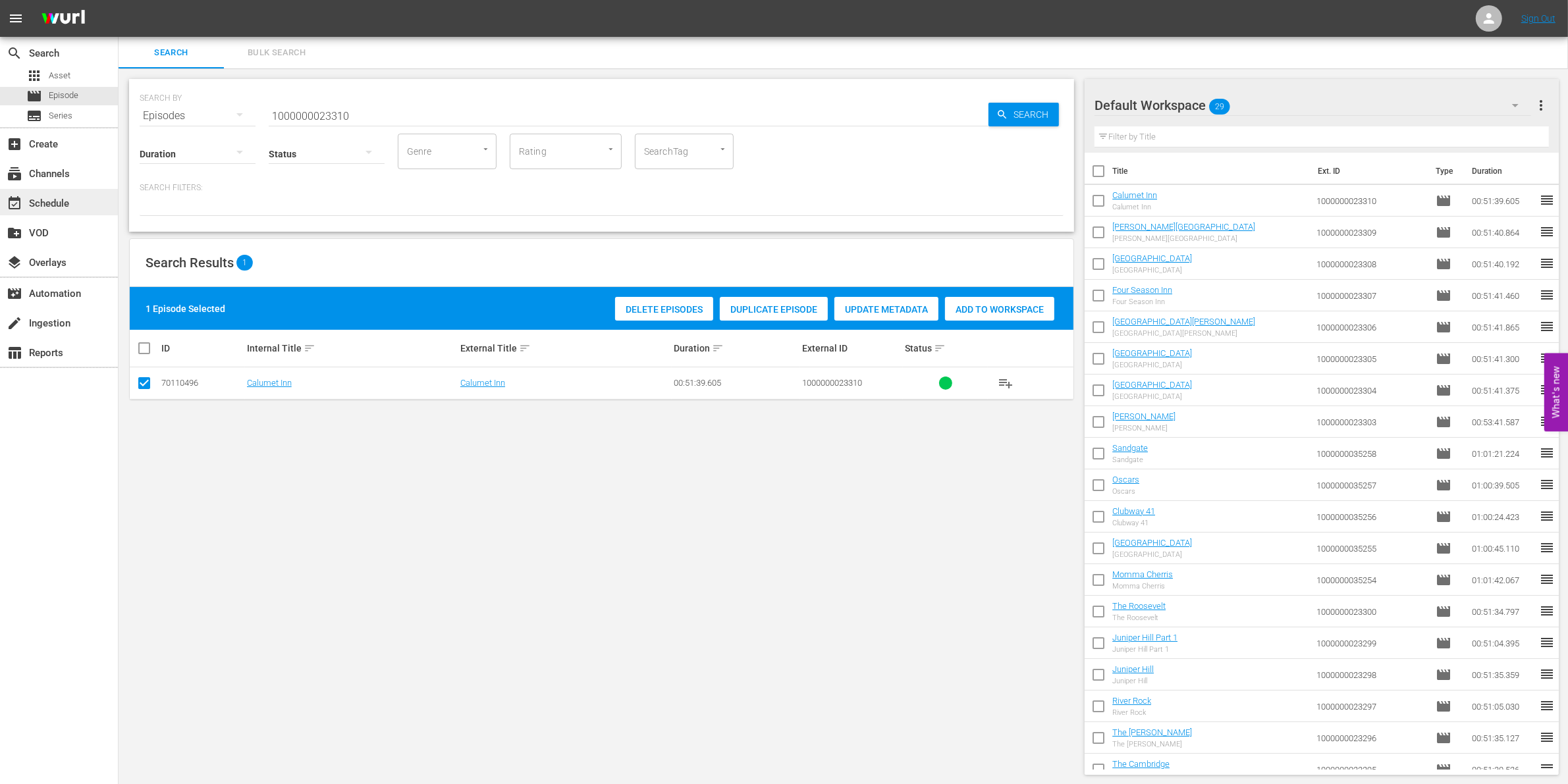
click at [100, 205] on div "event_available Schedule" at bounding box center [59, 202] width 118 height 26
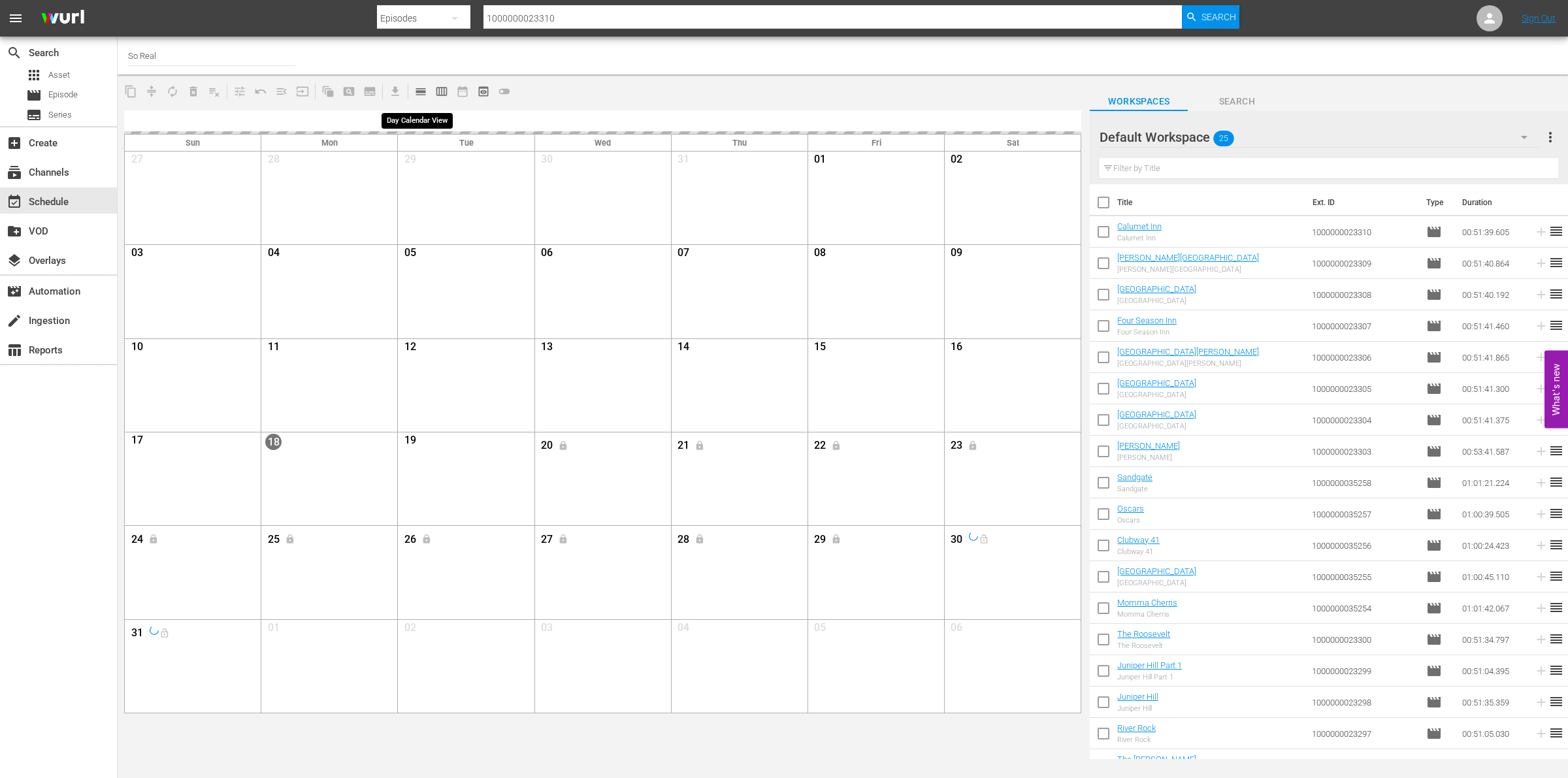
click at [419, 92] on span "calendar_view_day_outlined" at bounding box center [421, 92] width 13 height 13
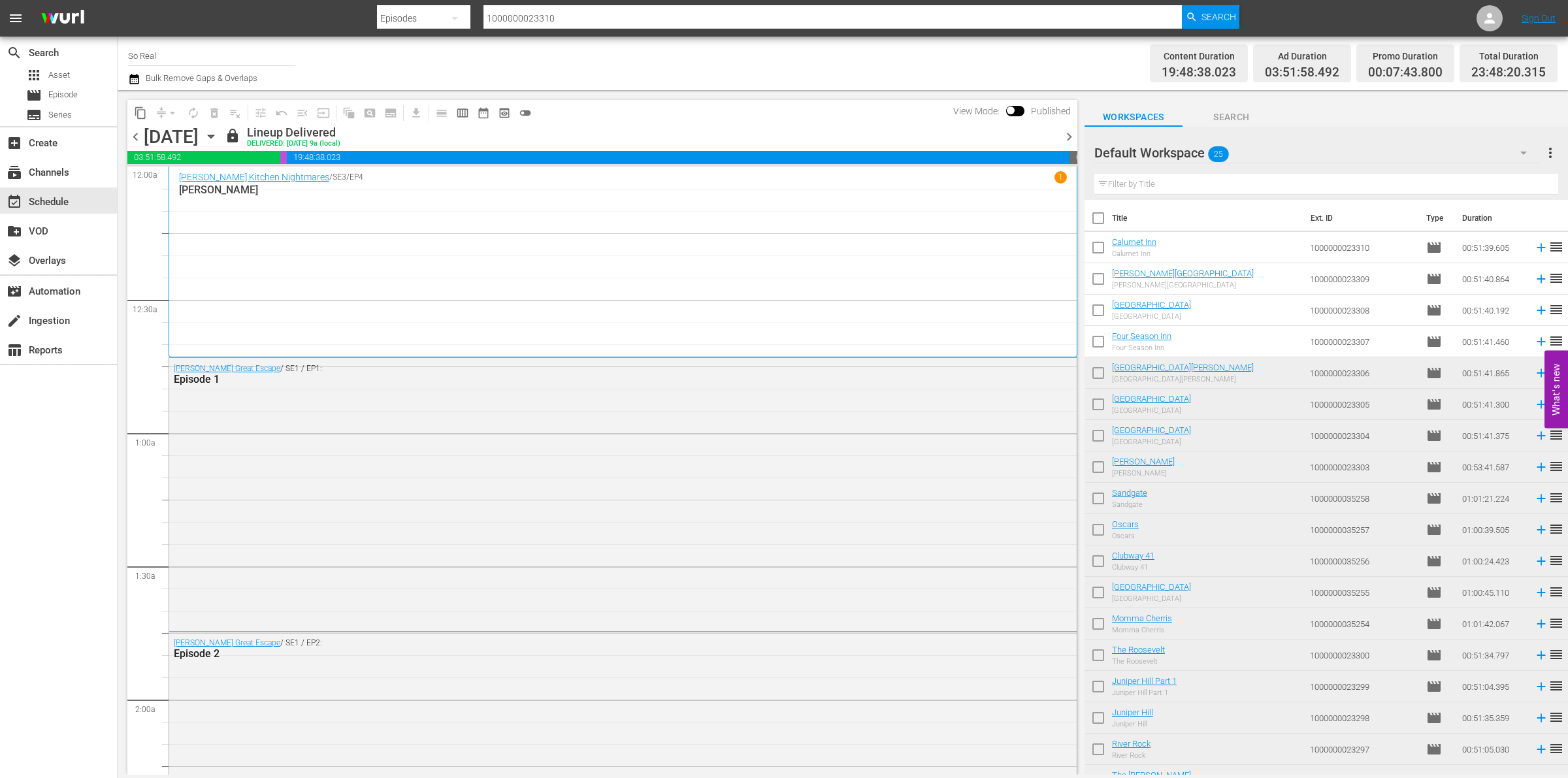
click at [213, 136] on icon "button" at bounding box center [210, 136] width 6 height 3
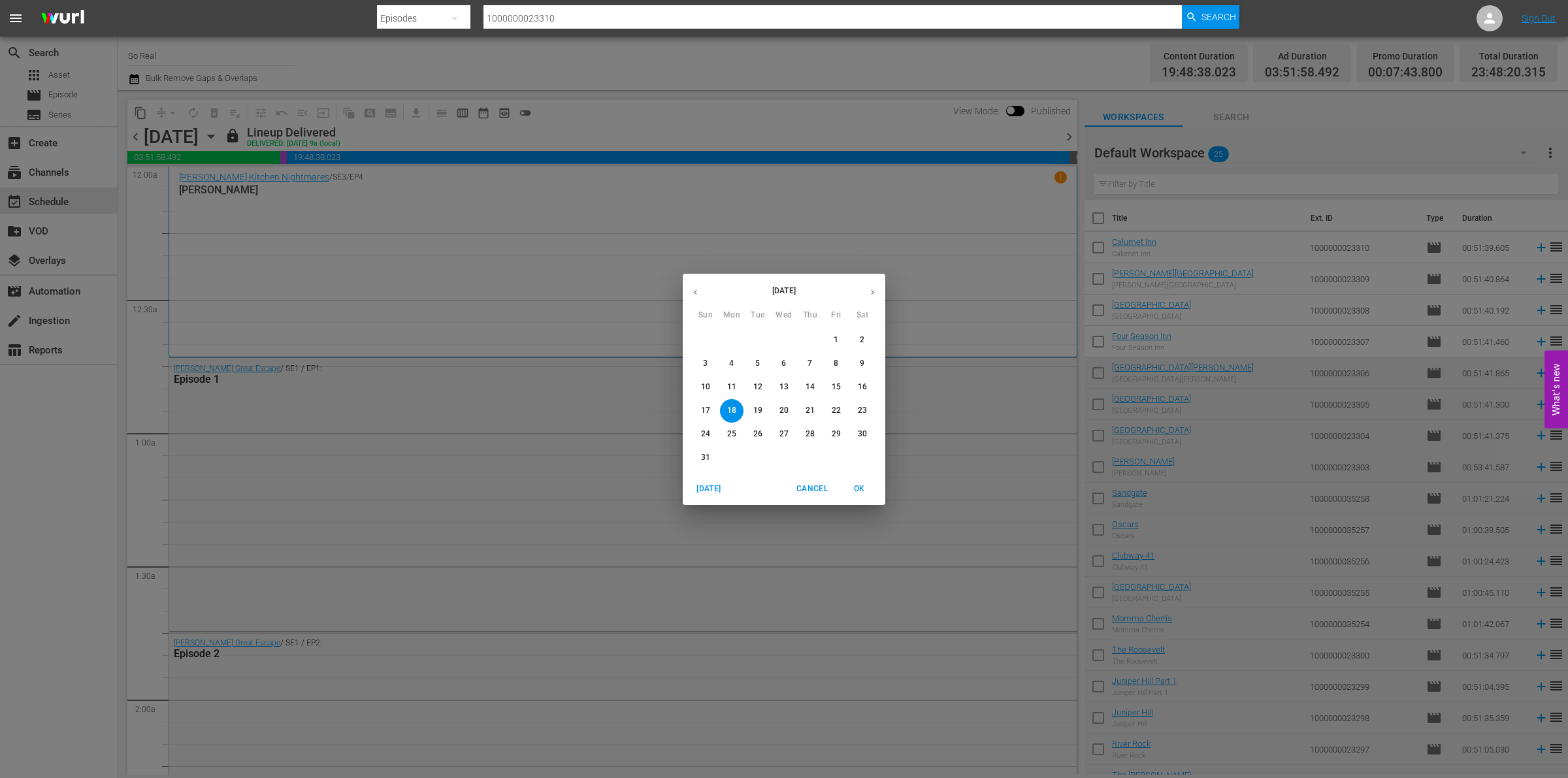
click at [864, 438] on p "30" at bounding box center [862, 434] width 9 height 11
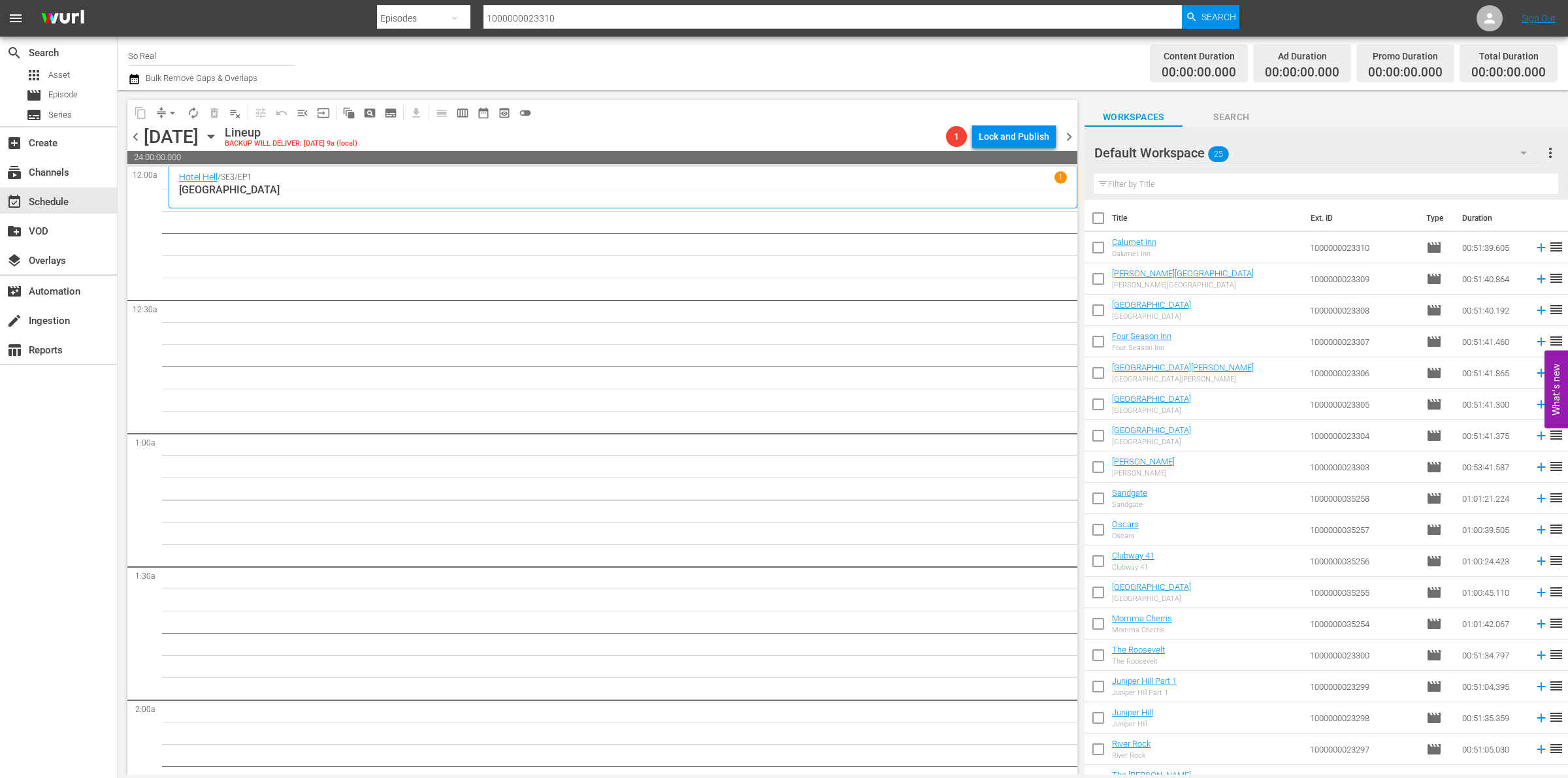
scroll to position [239, 0]
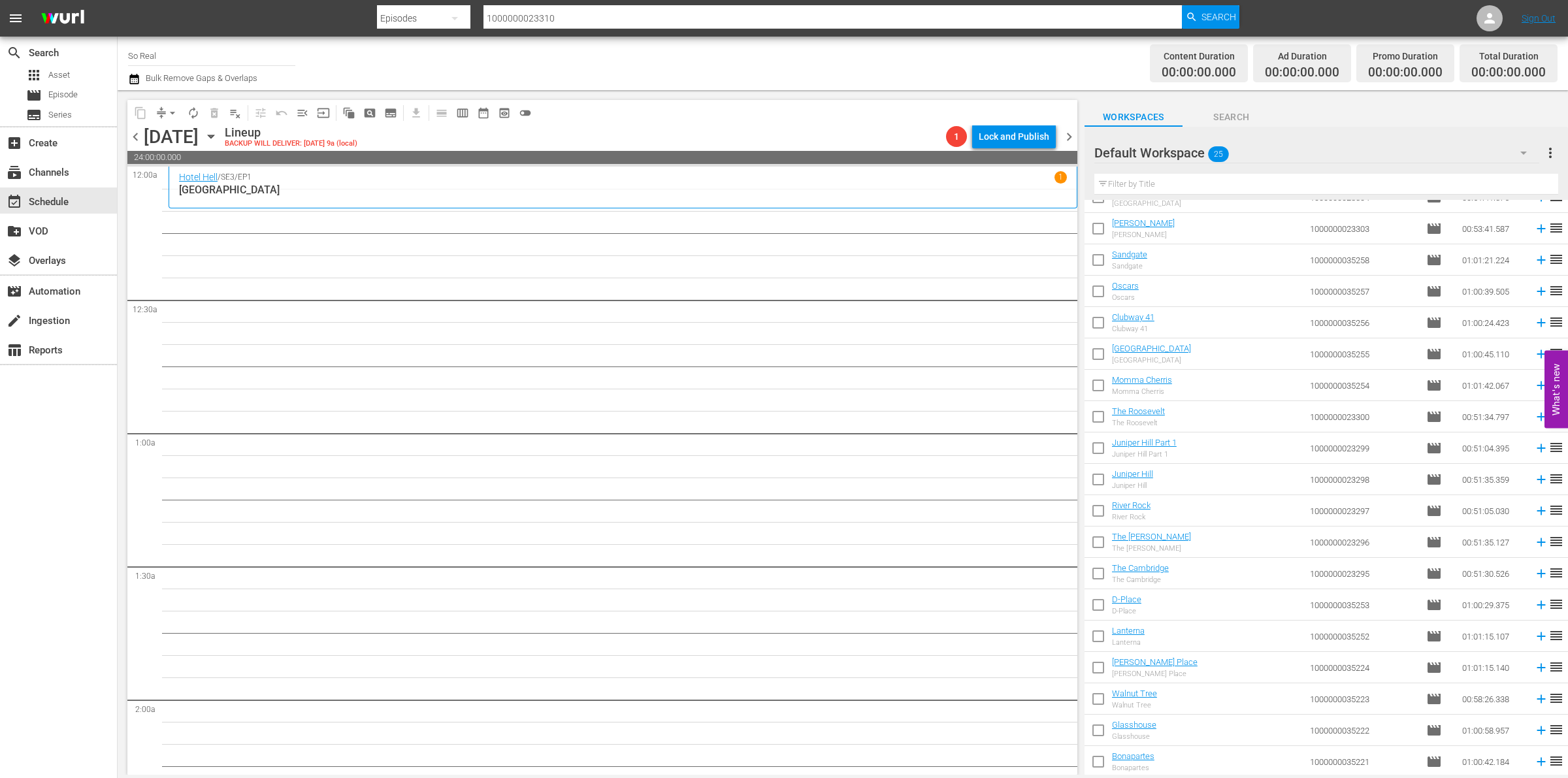
click at [1092, 768] on input "checkbox" at bounding box center [1098, 764] width 27 height 27
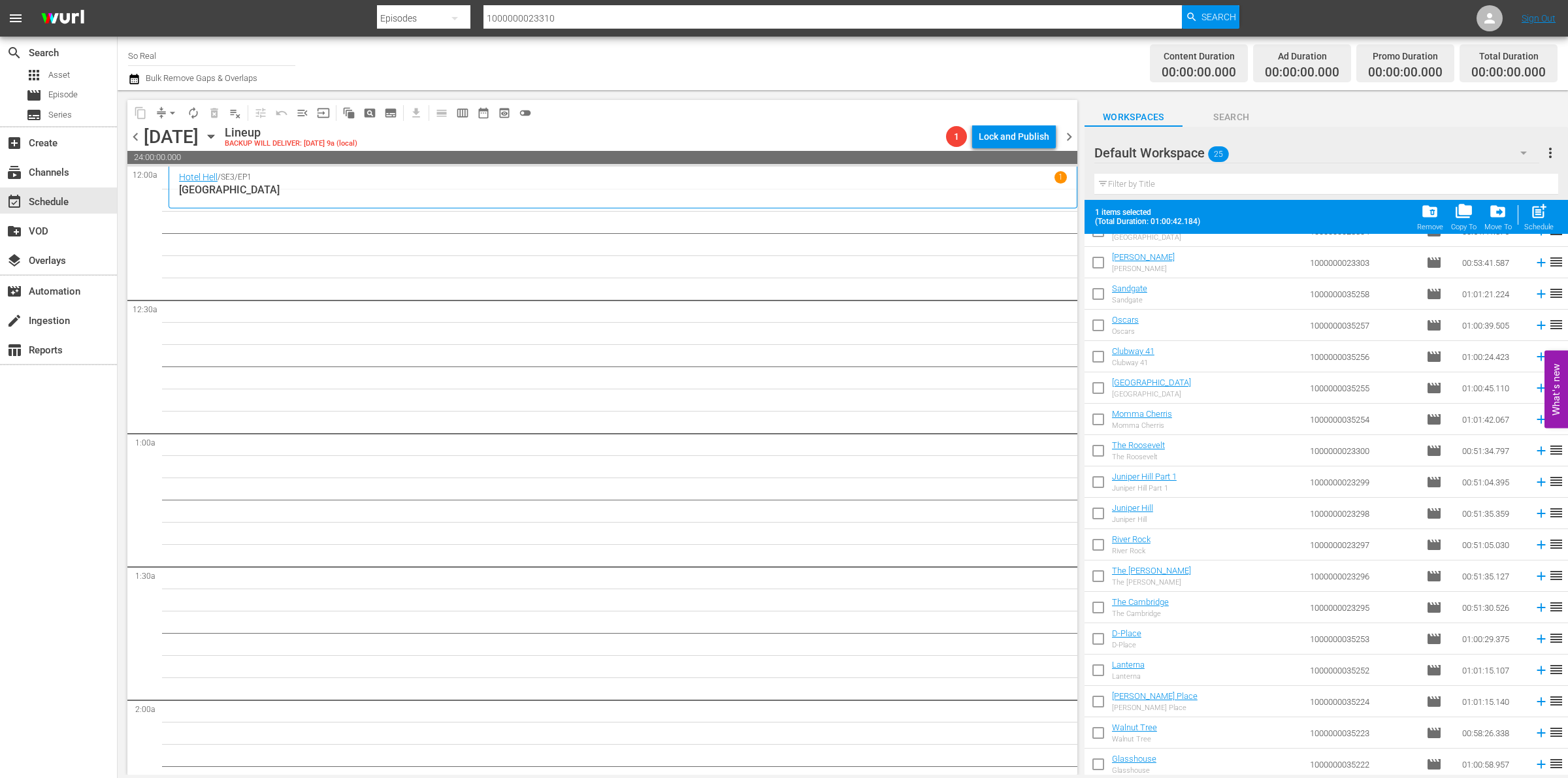
click at [1539, 213] on span "post_add" at bounding box center [1539, 211] width 18 height 18
checkbox input "false"
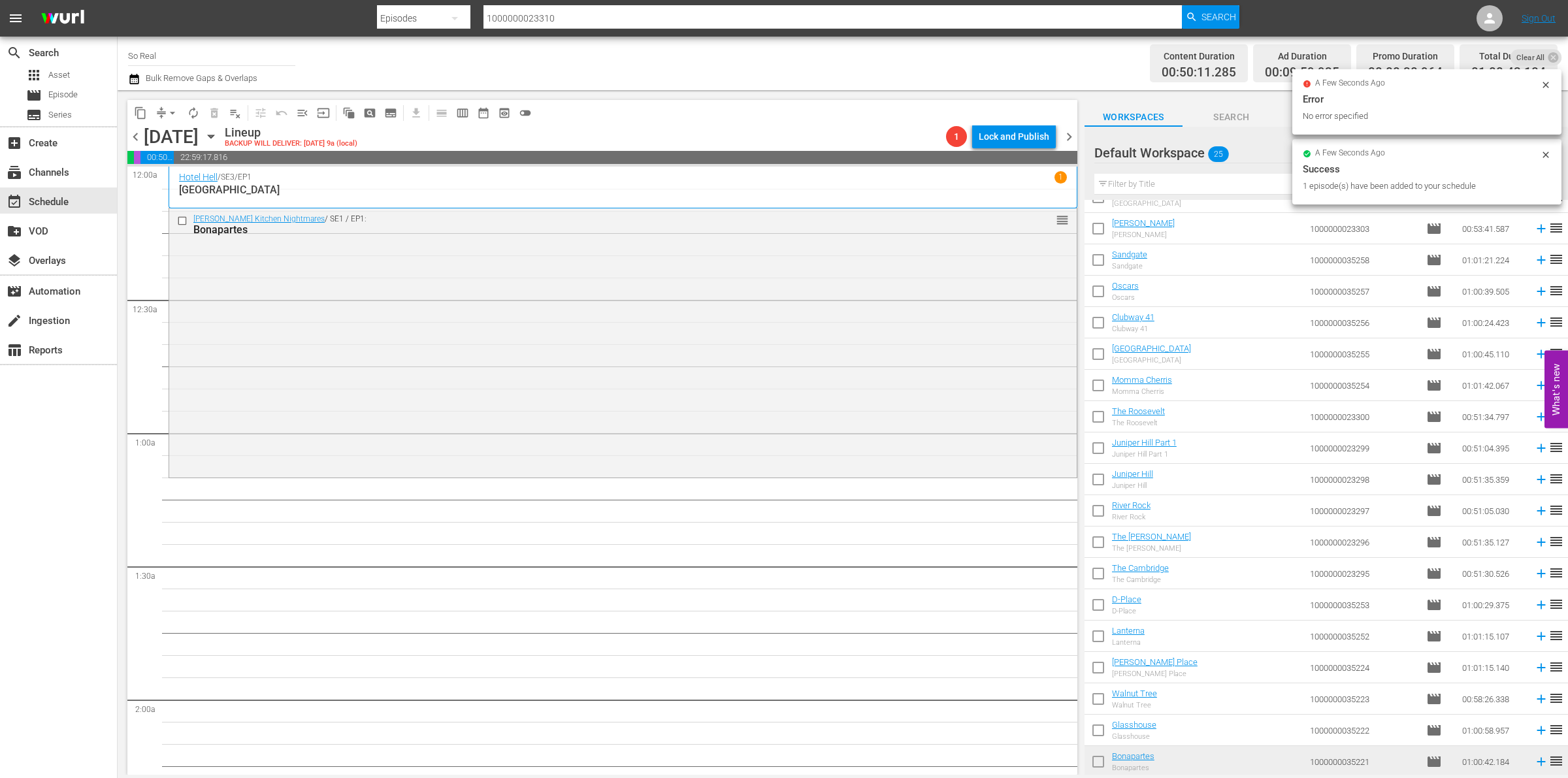
click at [1101, 733] on input "checkbox" at bounding box center [1098, 733] width 27 height 27
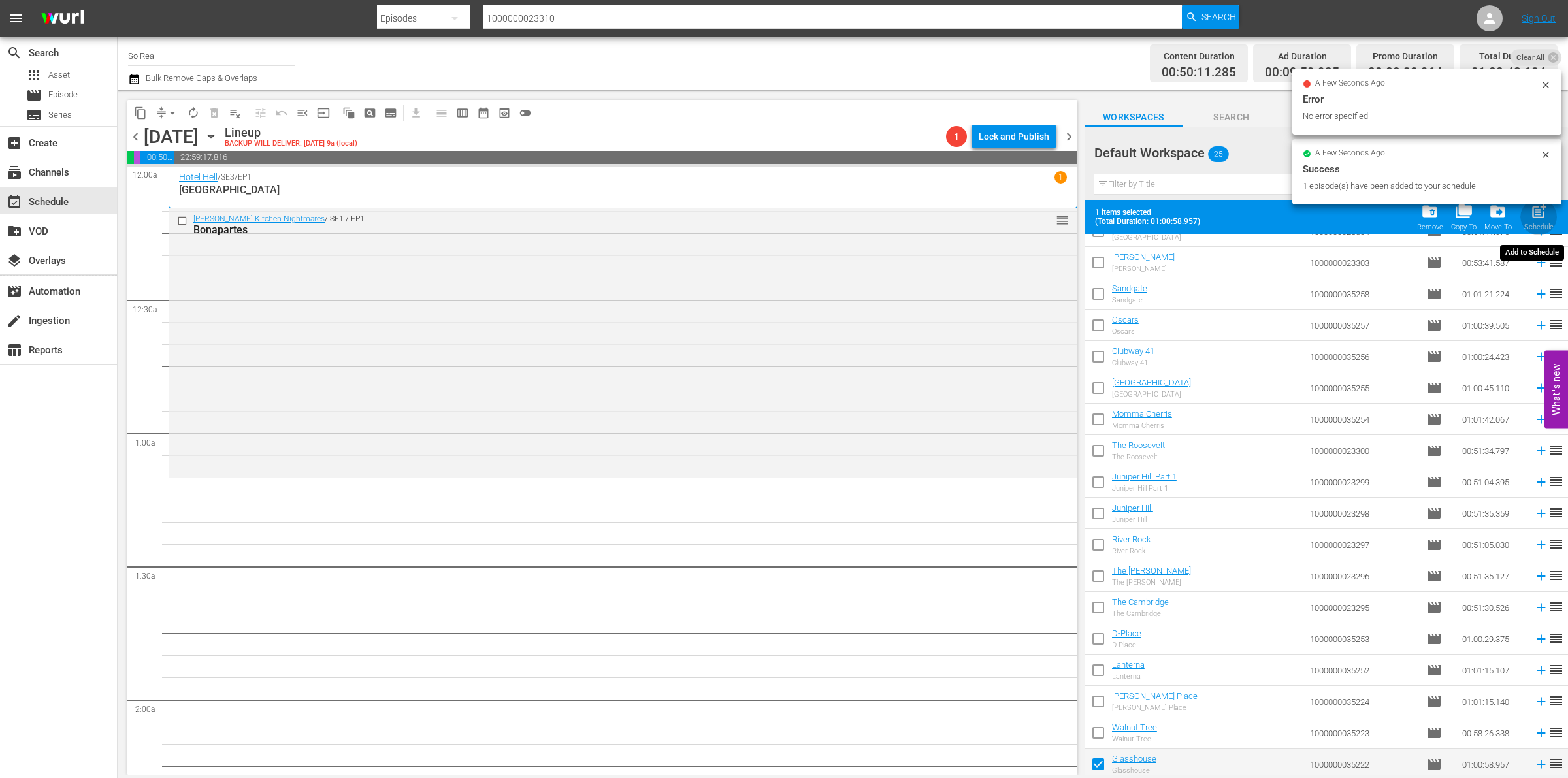
click at [1552, 214] on div "post_add Schedule" at bounding box center [1539, 217] width 29 height 29
checkbox input "false"
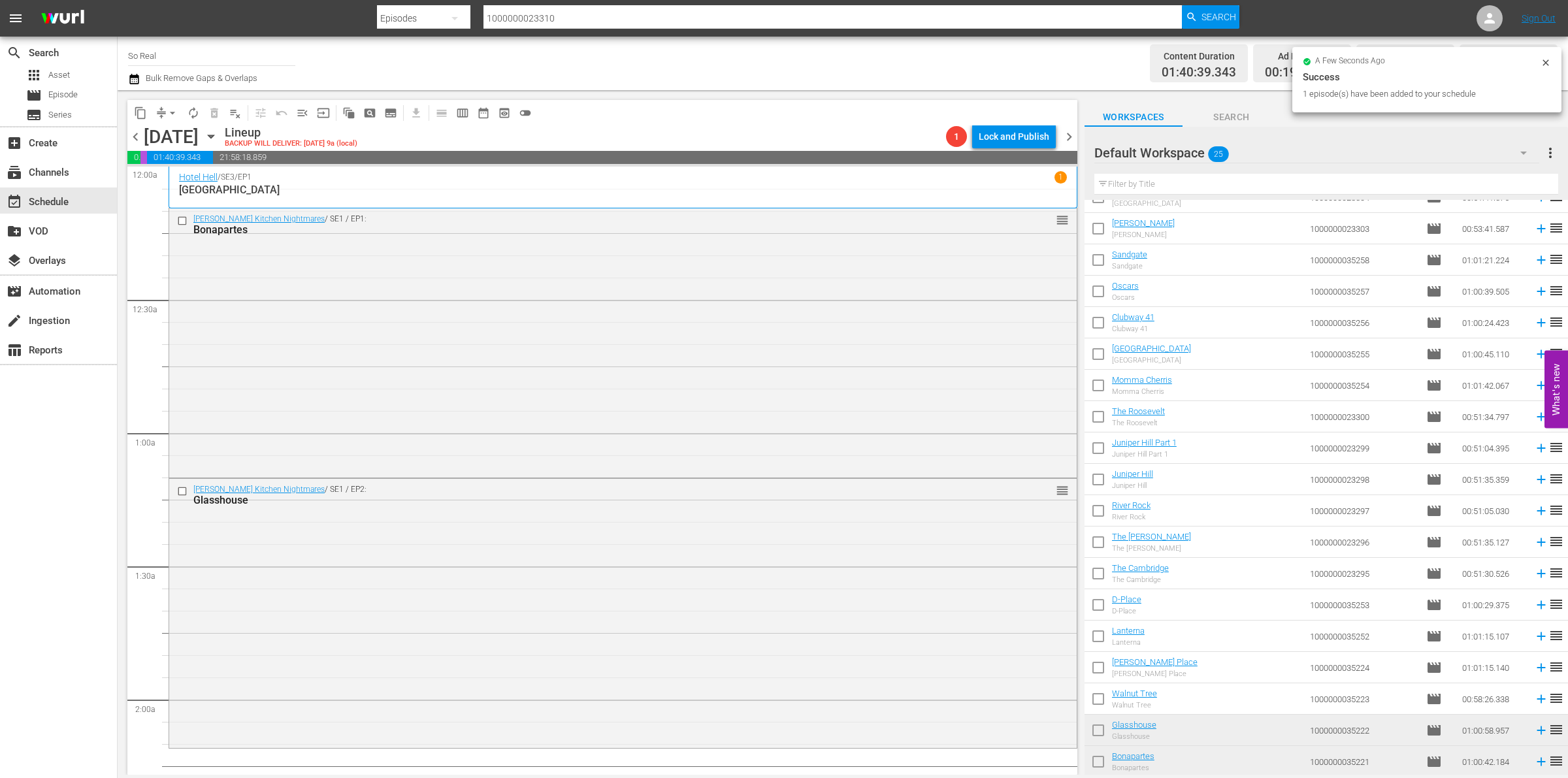
click at [1096, 697] on input "checkbox" at bounding box center [1098, 702] width 27 height 27
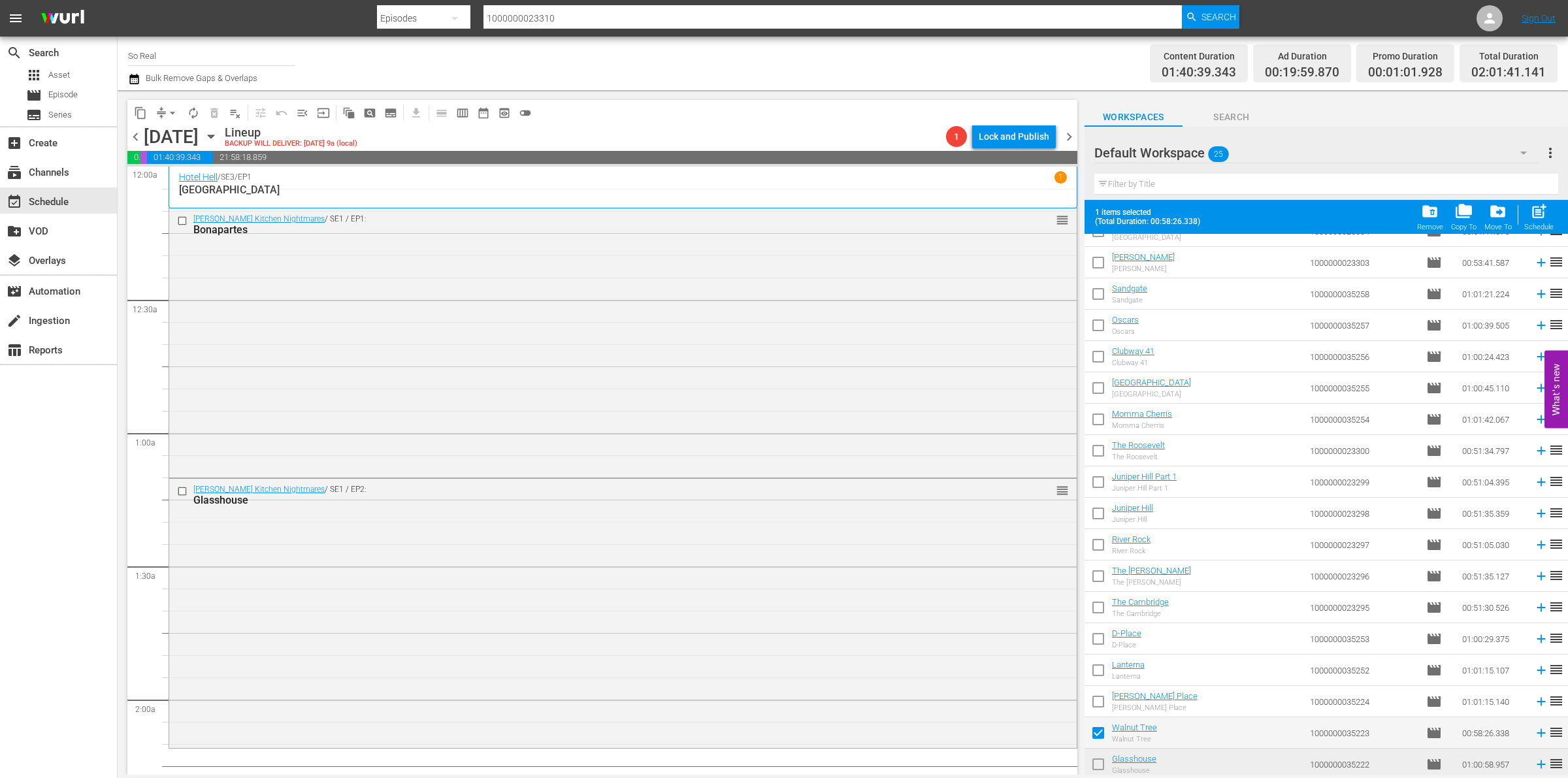
click at [1531, 217] on span "post_add" at bounding box center [1539, 211] width 18 height 18
checkbox input "false"
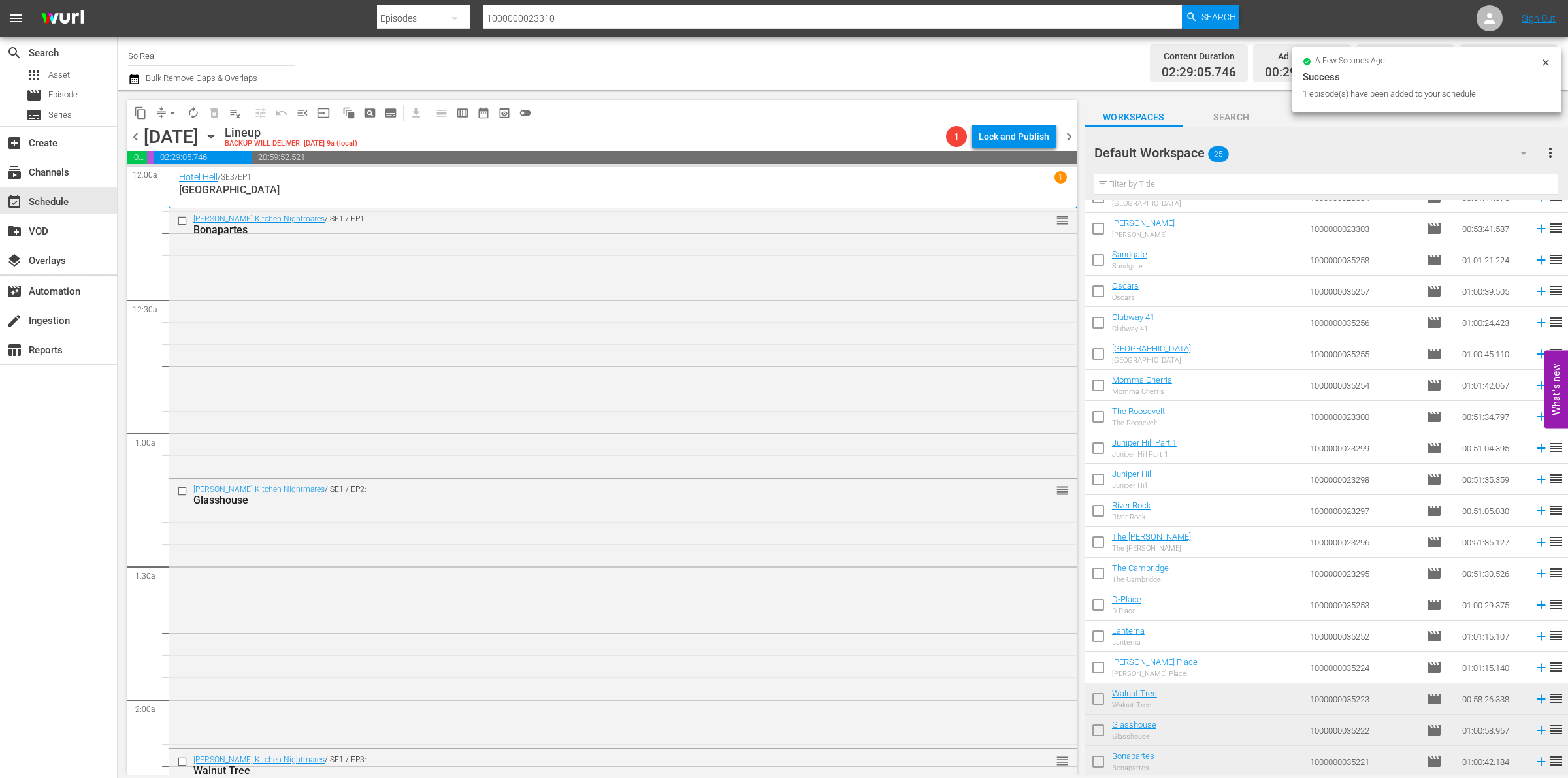
click at [1103, 670] on input "checkbox" at bounding box center [1098, 670] width 27 height 27
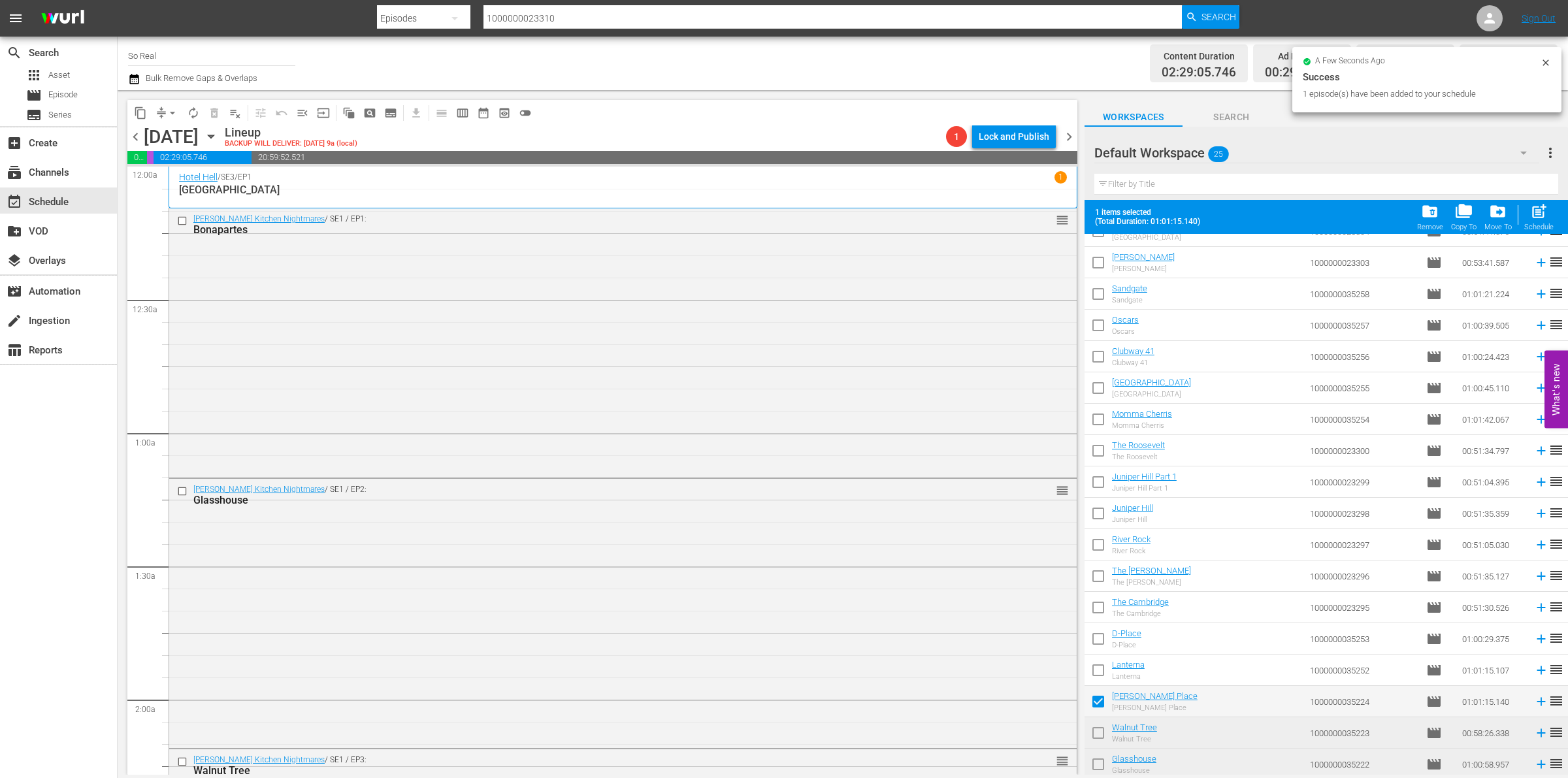
click at [1537, 209] on span "post_add" at bounding box center [1539, 211] width 18 height 18
checkbox input "false"
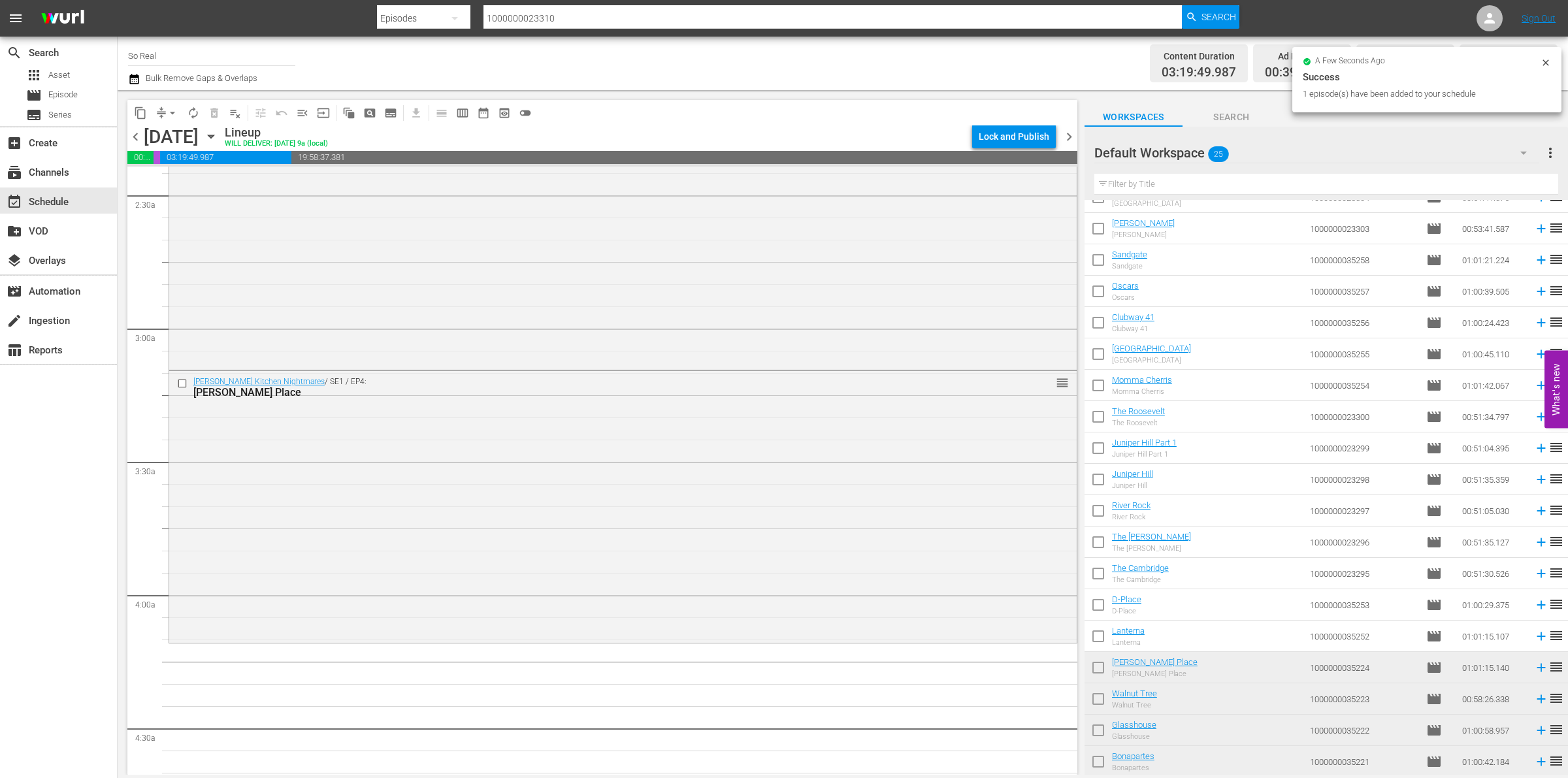
scroll to position [638, 0]
click at [1100, 639] on input "checkbox" at bounding box center [1098, 638] width 27 height 27
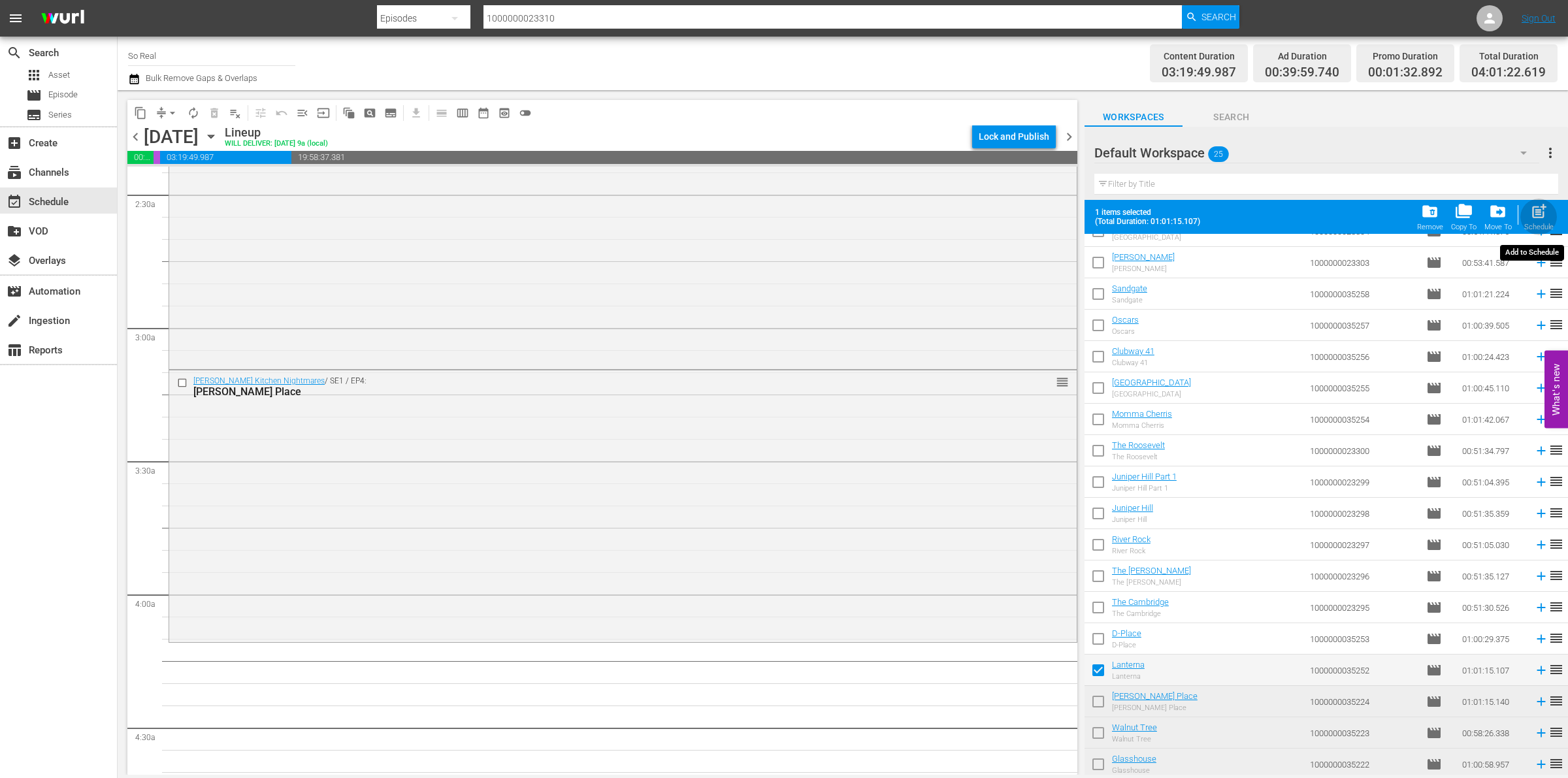
click at [1541, 211] on span "post_add" at bounding box center [1539, 211] width 18 height 18
checkbox input "false"
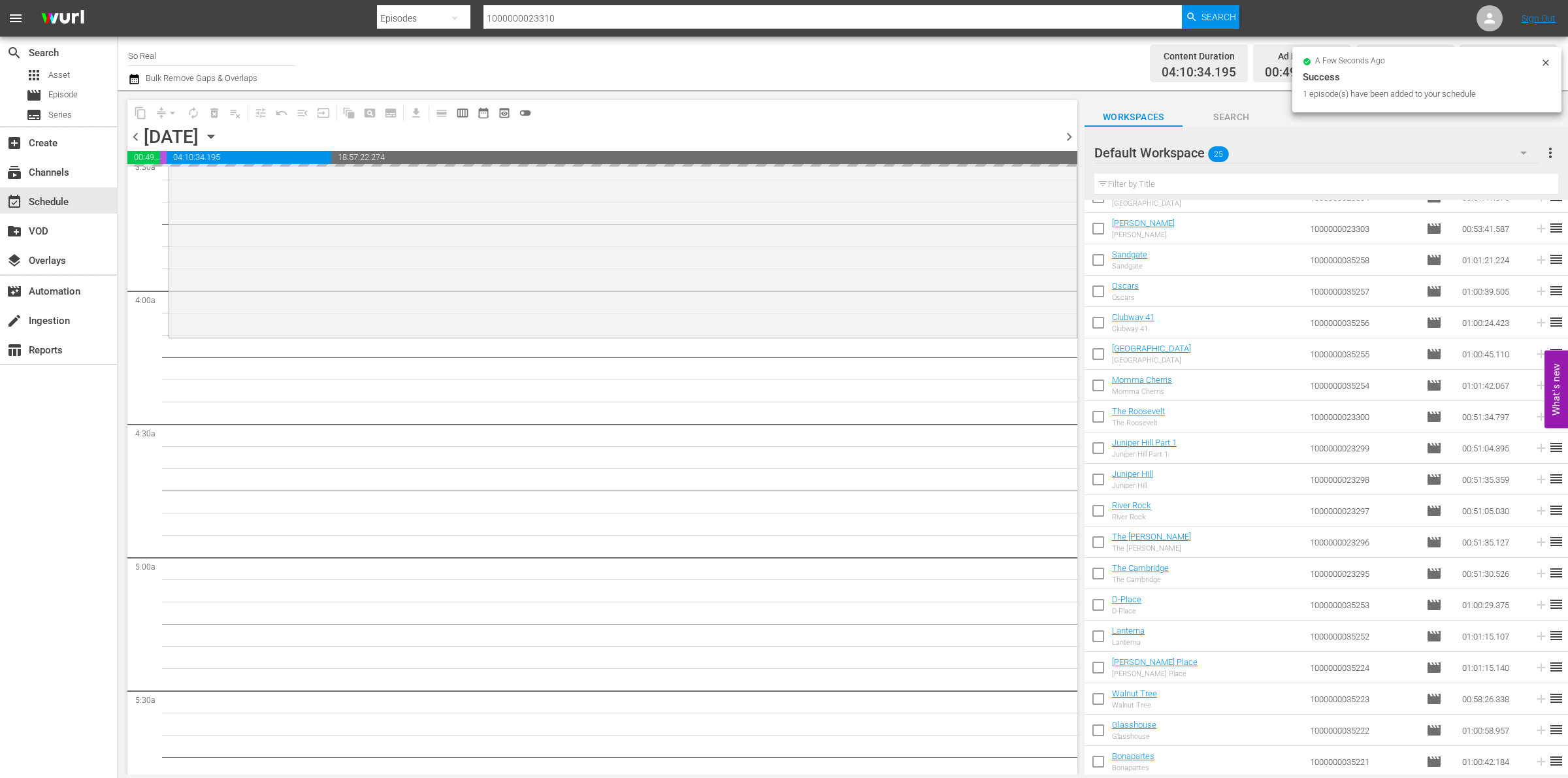
scroll to position [944, 0]
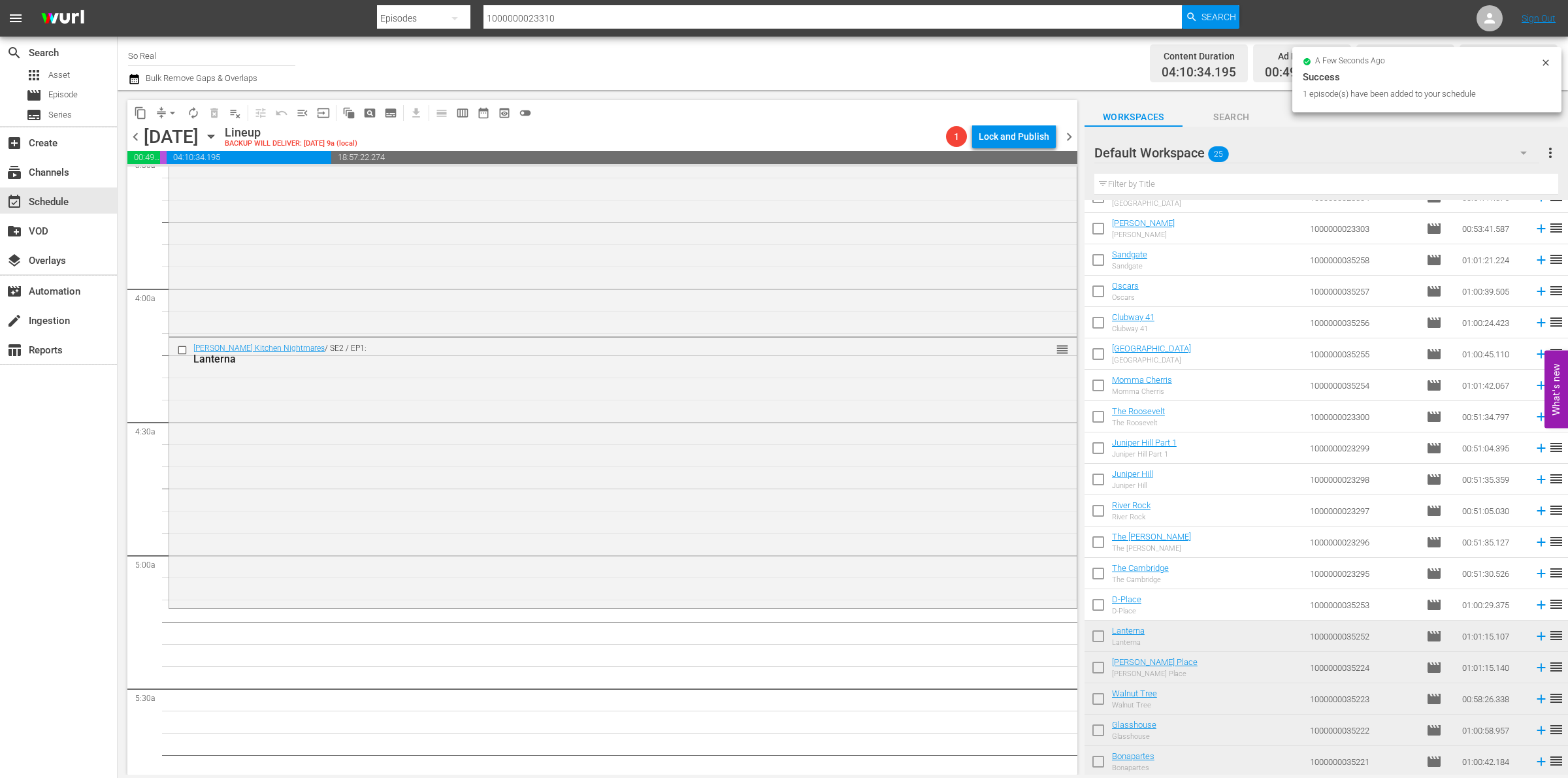
click at [1095, 601] on input "checkbox" at bounding box center [1098, 607] width 27 height 27
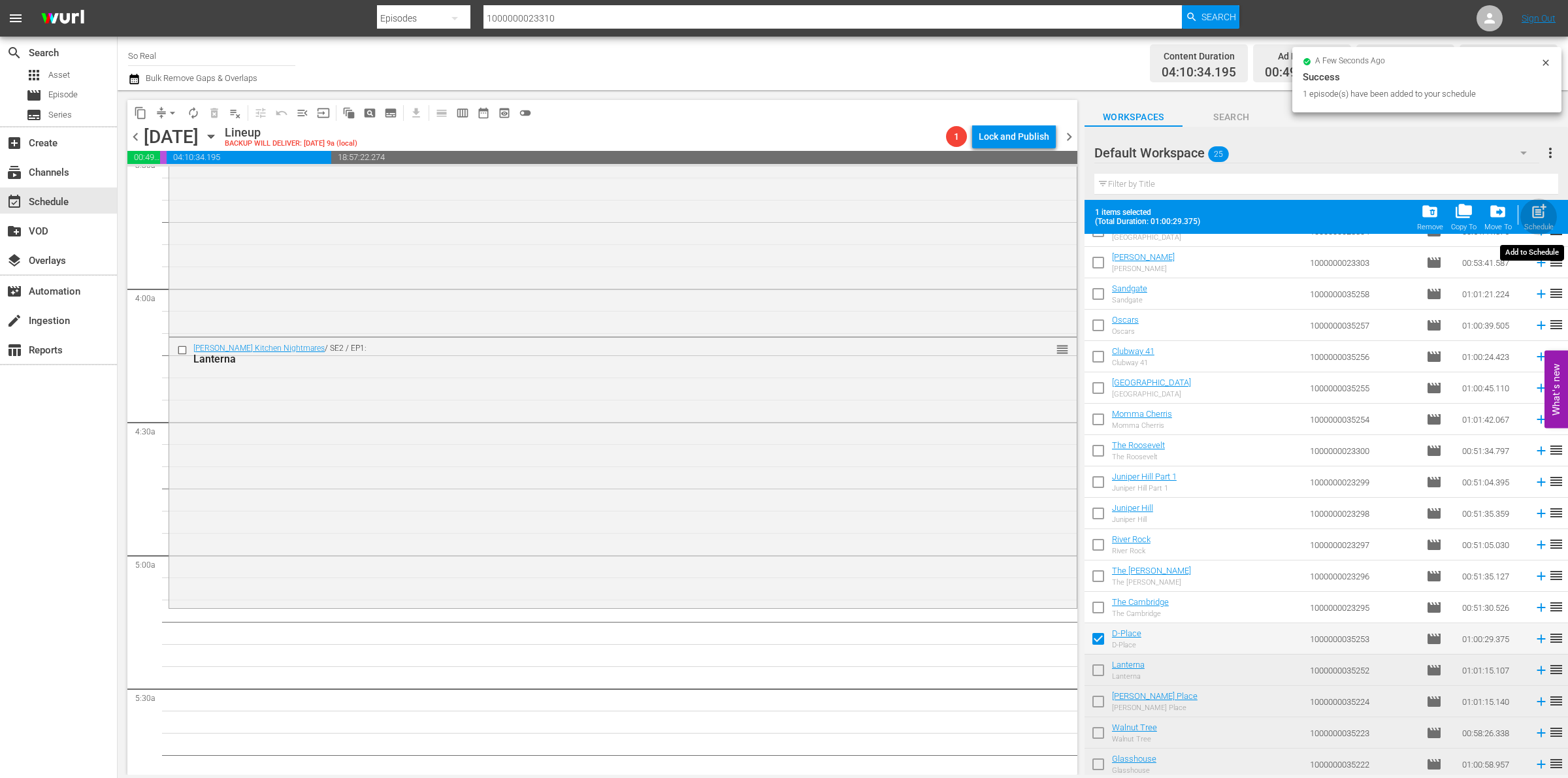
click at [1524, 219] on div "post_add Schedule" at bounding box center [1539, 217] width 29 height 29
checkbox input "false"
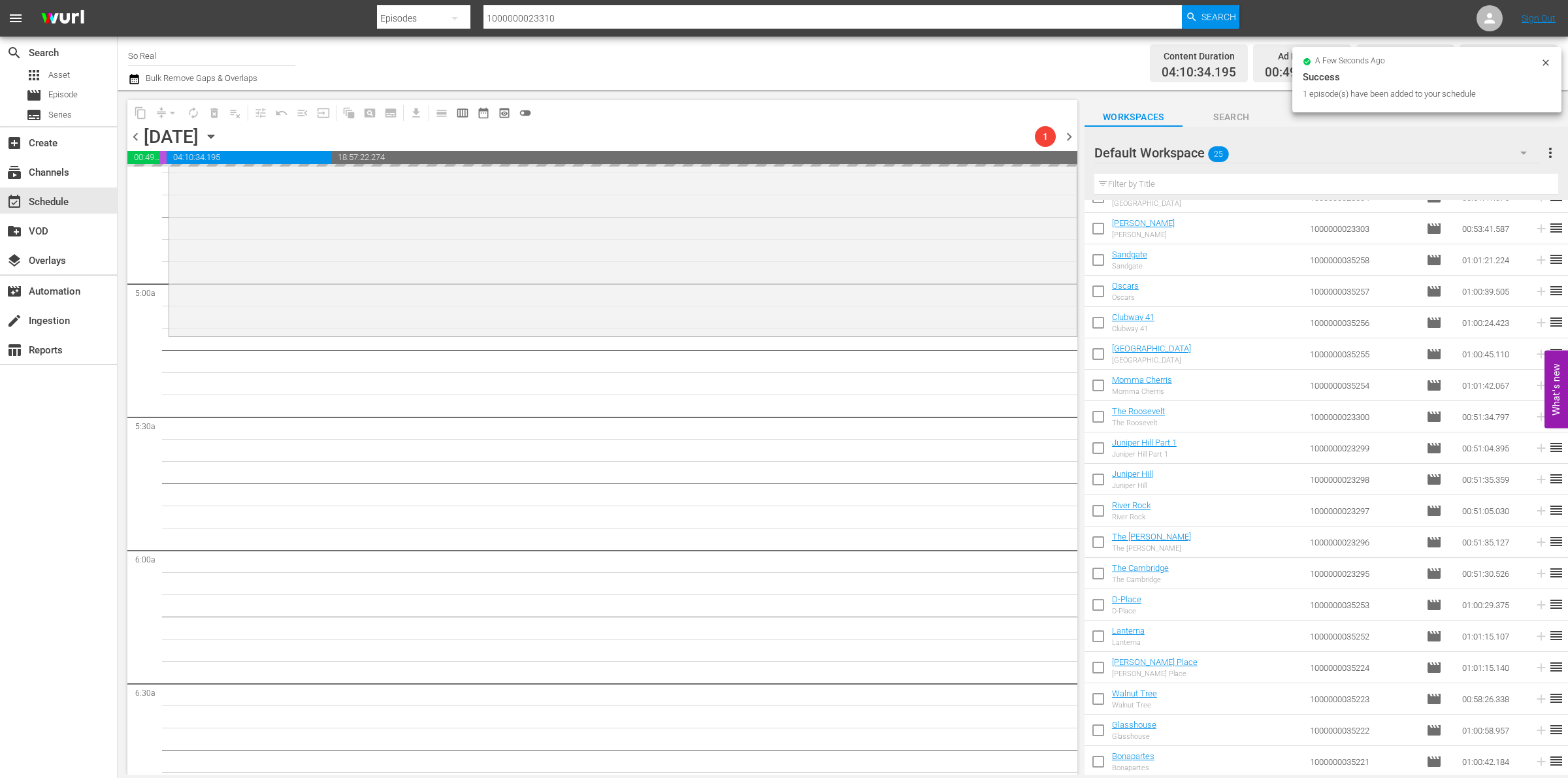
scroll to position [1237, 0]
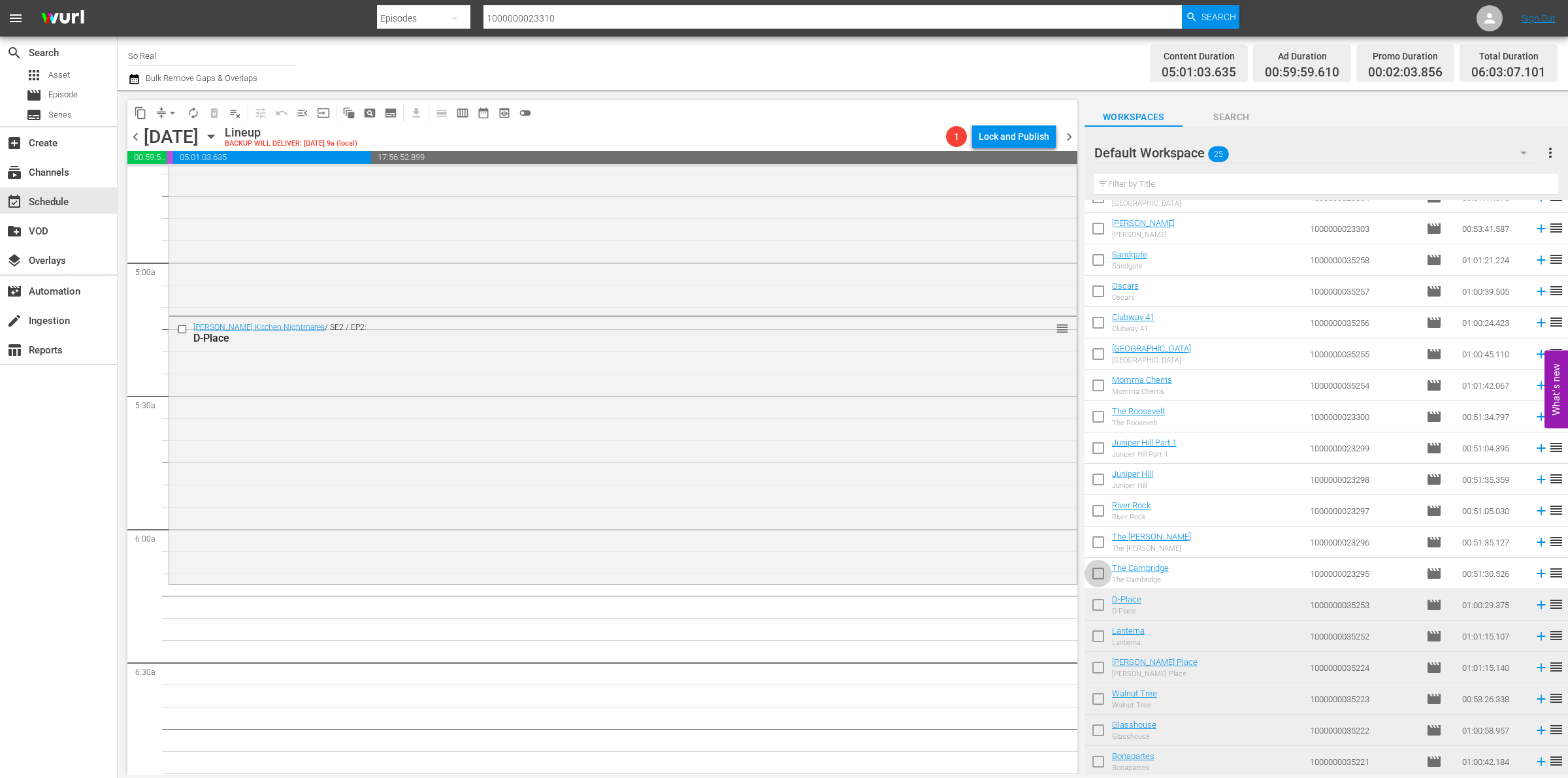
click at [1098, 575] on input "checkbox" at bounding box center [1098, 576] width 27 height 27
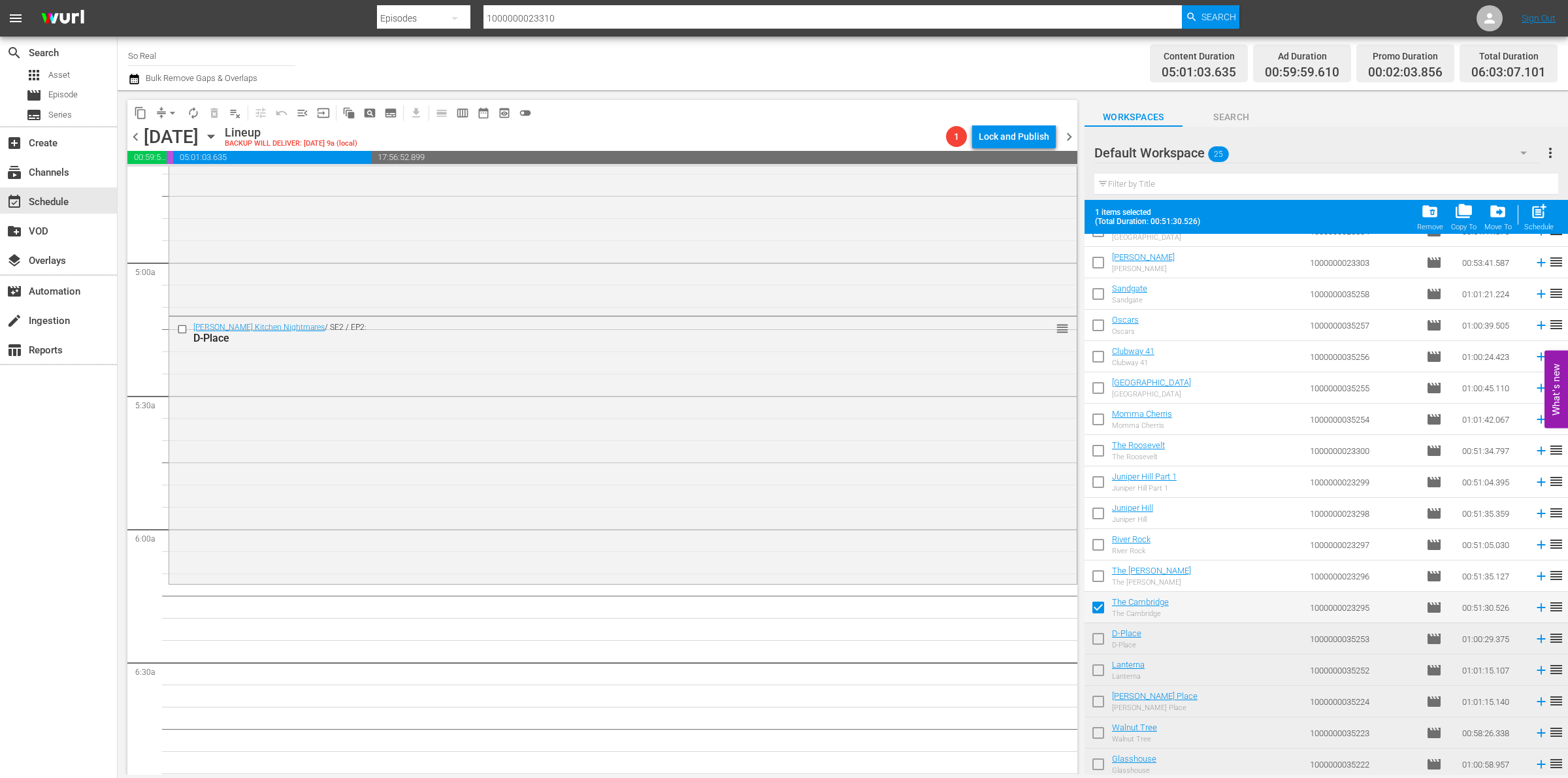
click at [1542, 224] on div "Schedule" at bounding box center [1539, 227] width 29 height 9
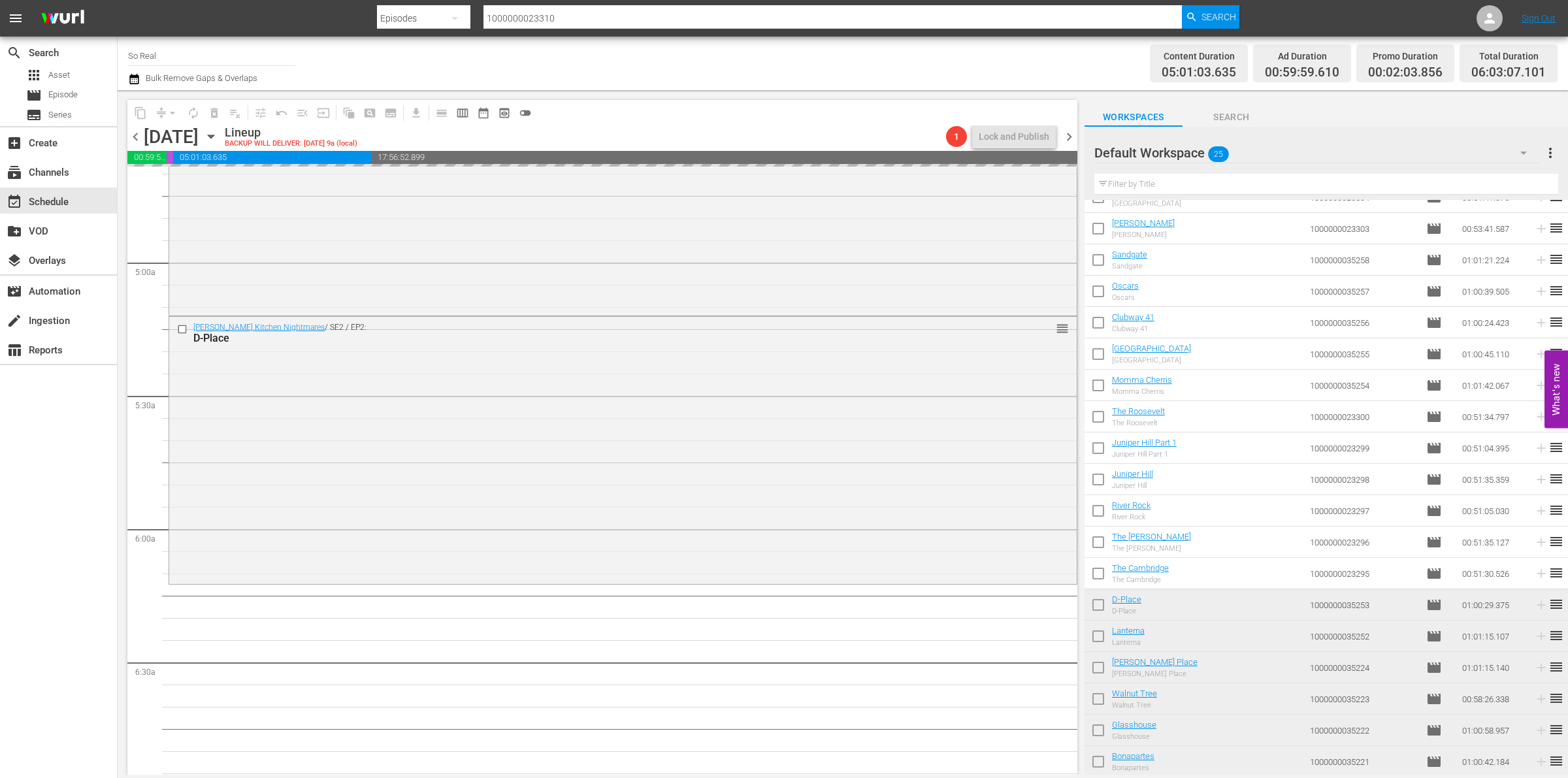
checkbox input "false"
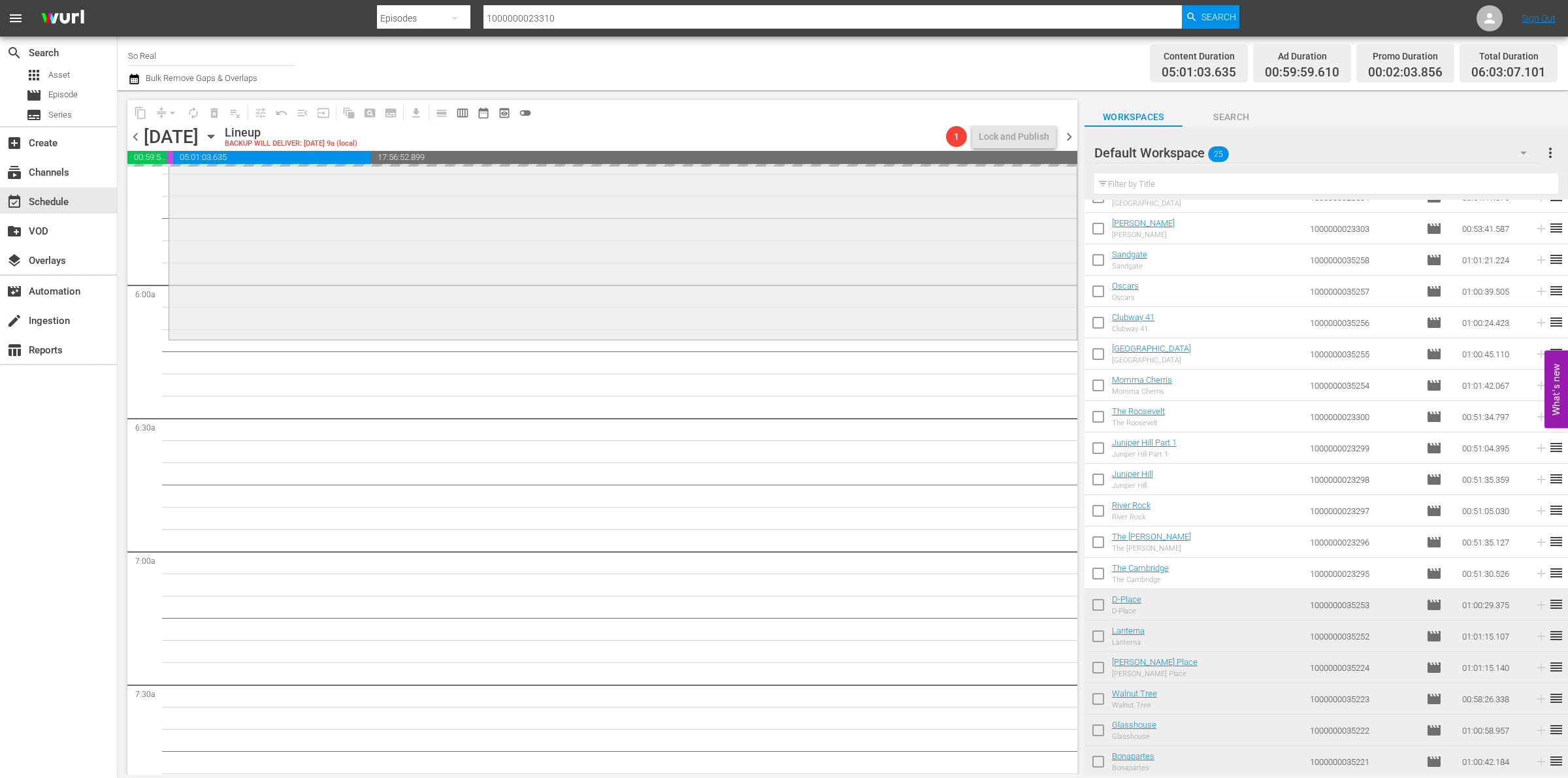
scroll to position [1482, 0]
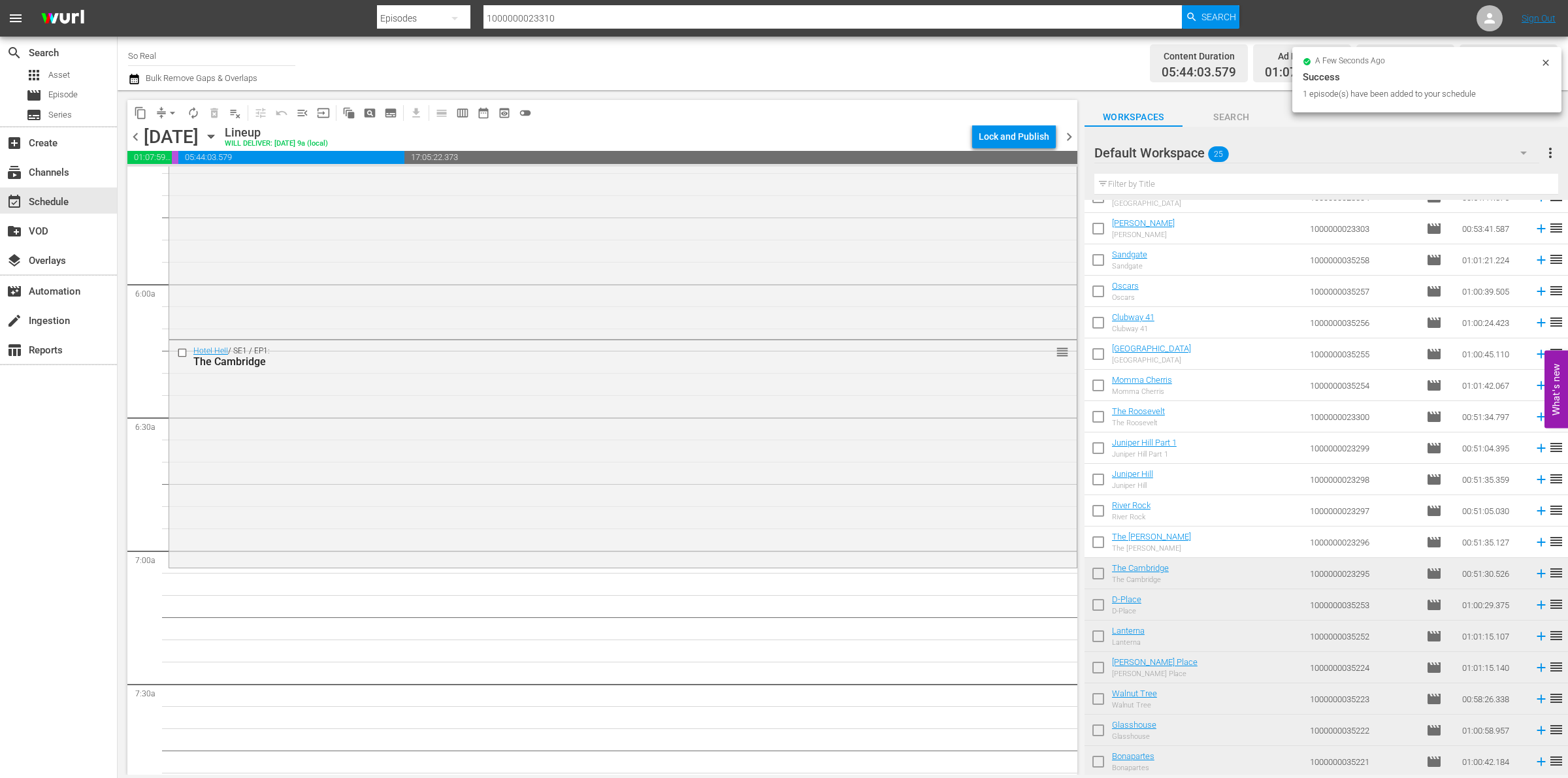
click at [1105, 544] on input "checkbox" at bounding box center [1098, 545] width 27 height 27
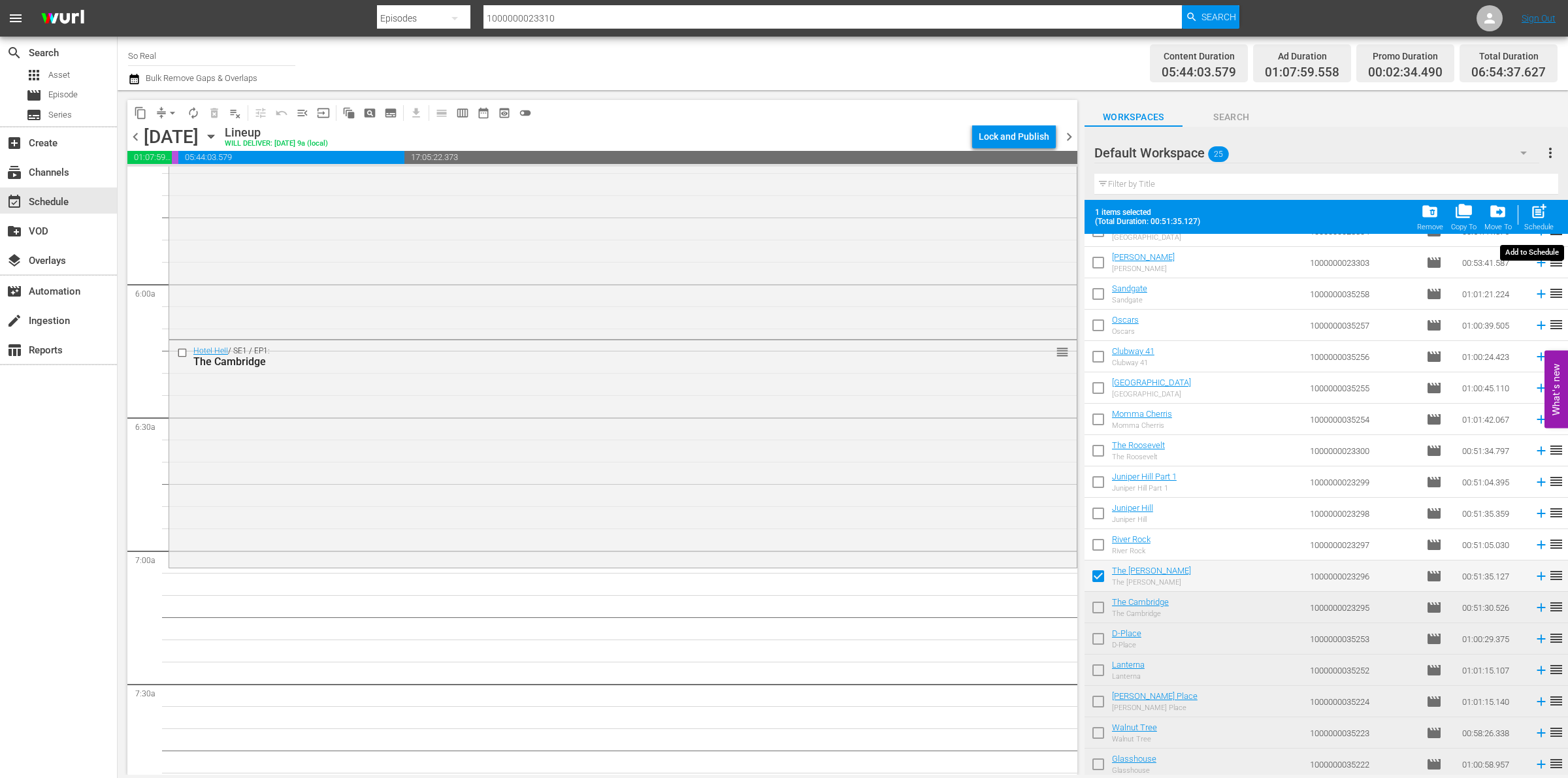
click at [1557, 211] on span "post_add Schedule" at bounding box center [1539, 217] width 37 height 37
click at [1539, 215] on span "post_add" at bounding box center [1539, 211] width 18 height 18
checkbox input "false"
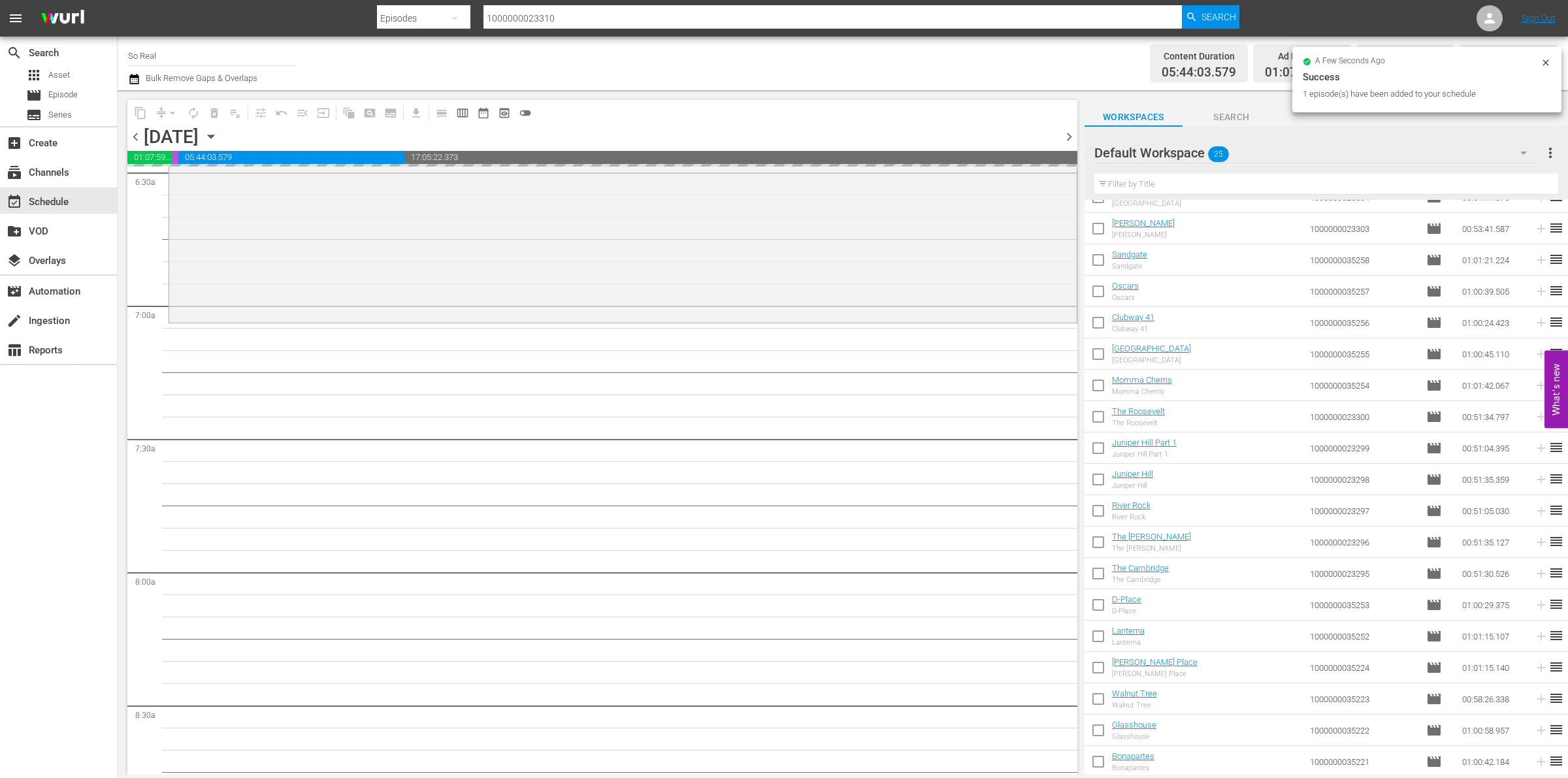
scroll to position [1728, 0]
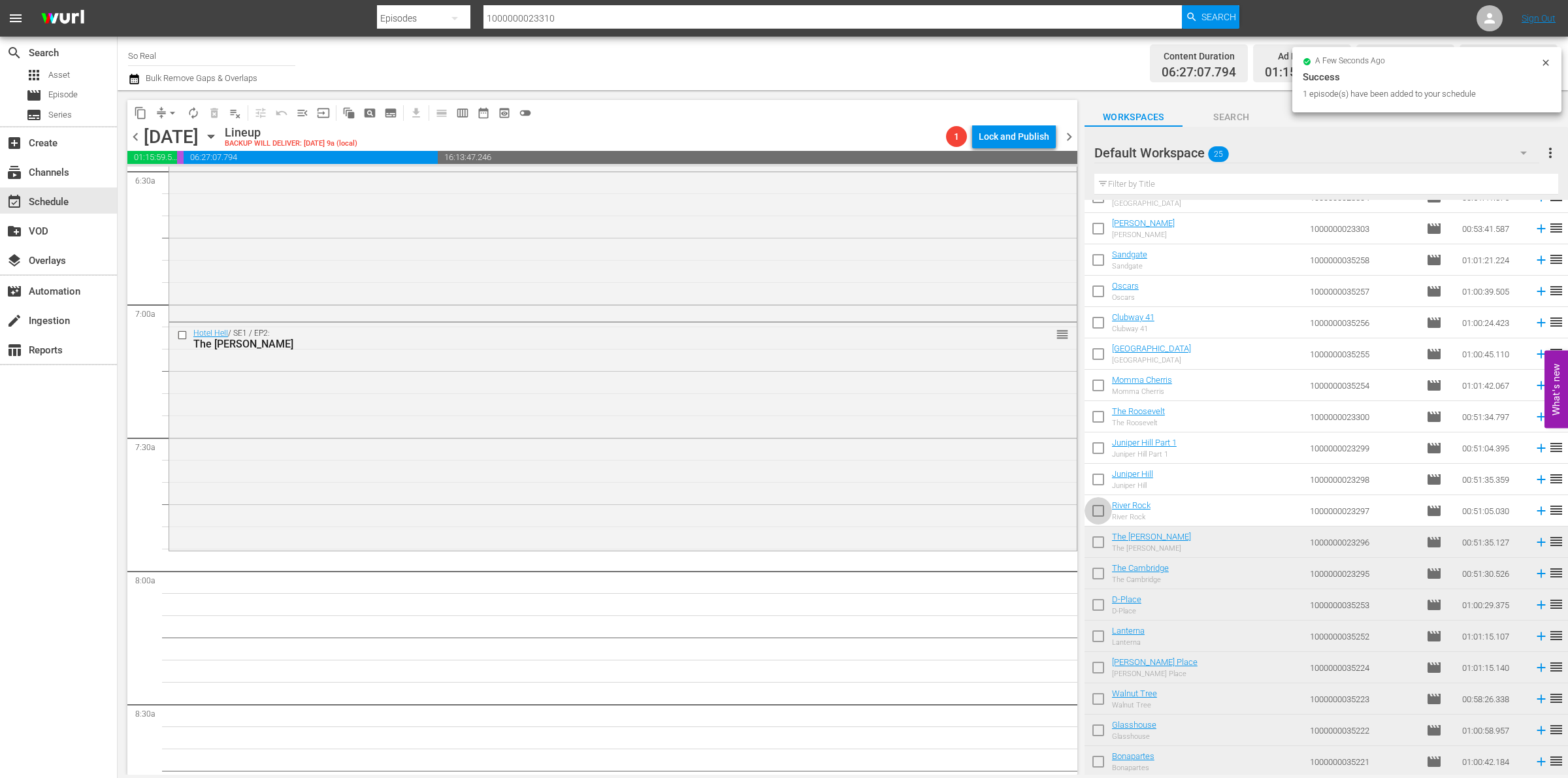
click at [1099, 513] on input "checkbox" at bounding box center [1098, 513] width 27 height 27
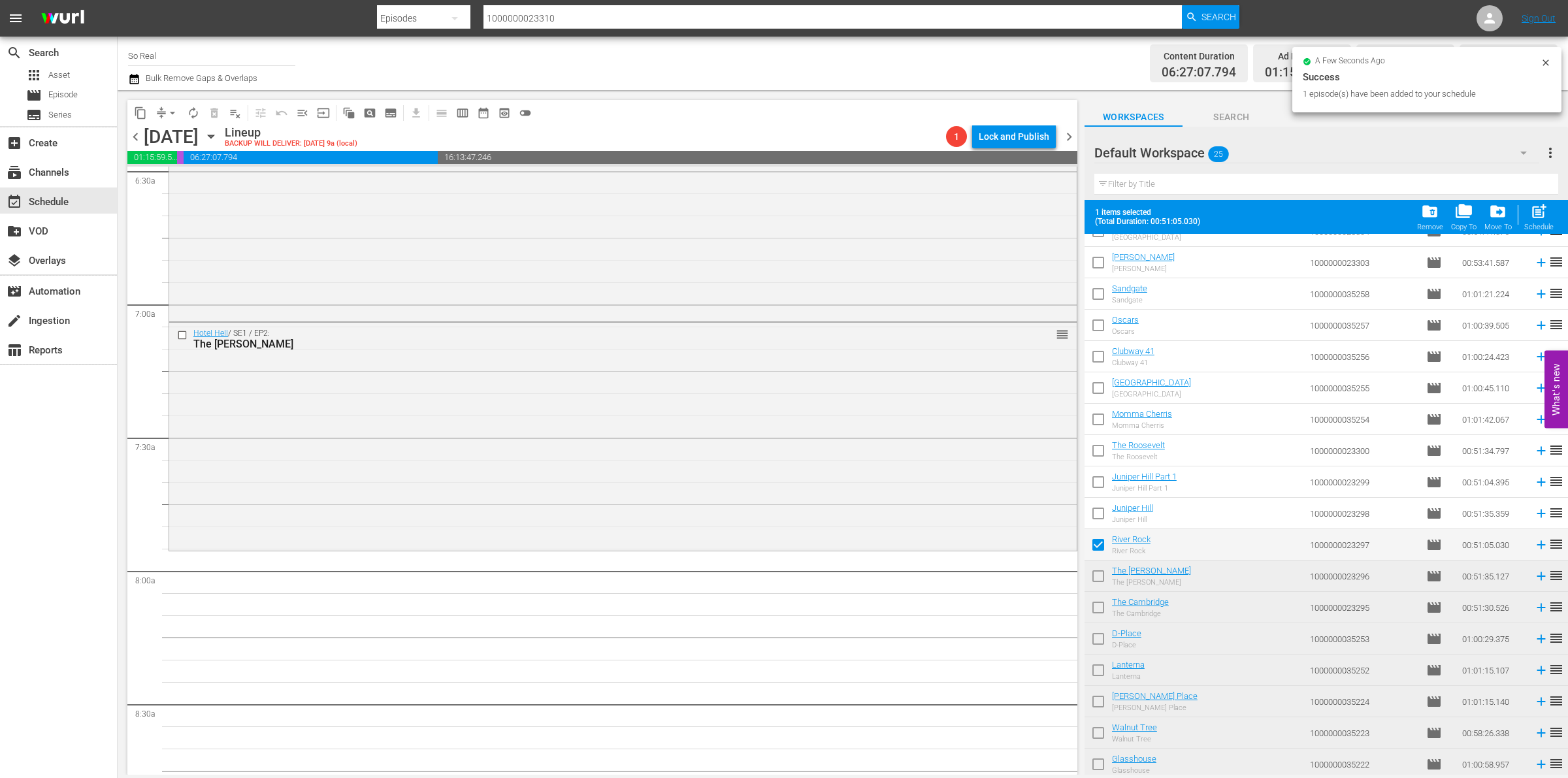
click at [1541, 217] on span "post_add" at bounding box center [1539, 211] width 18 height 18
checkbox input "false"
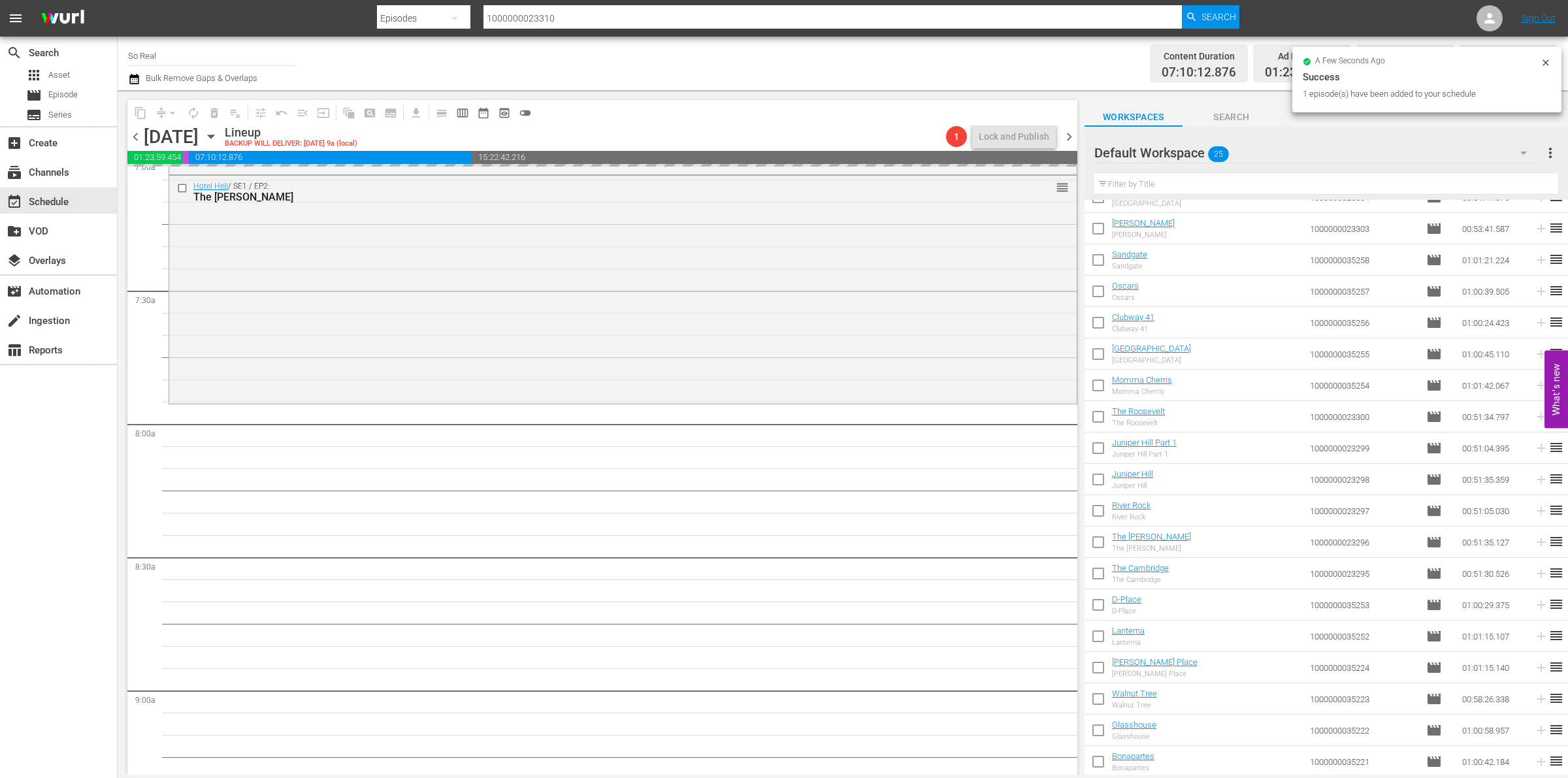
scroll to position [1877, 0]
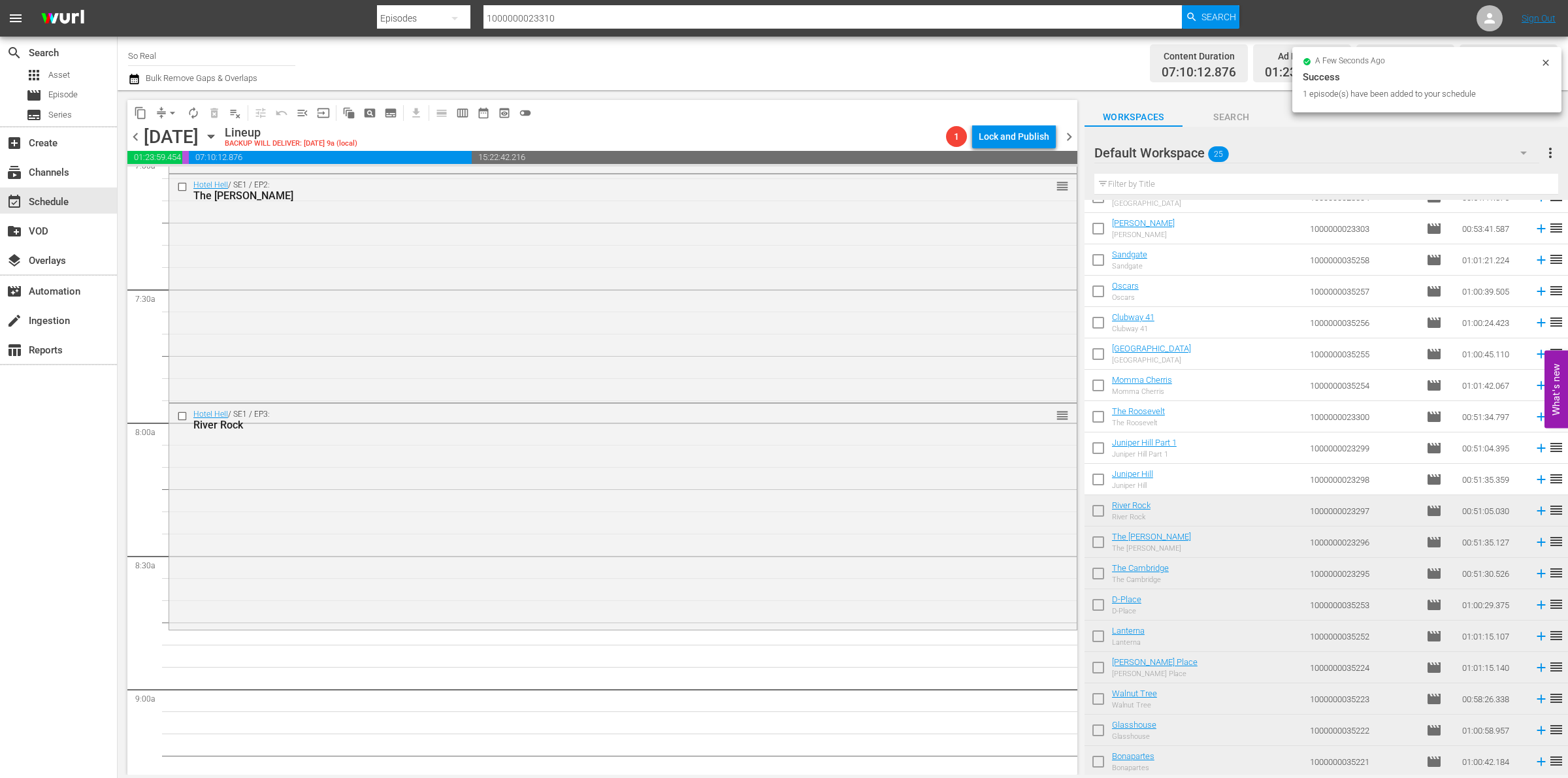
click at [1099, 481] on input "checkbox" at bounding box center [1098, 482] width 27 height 27
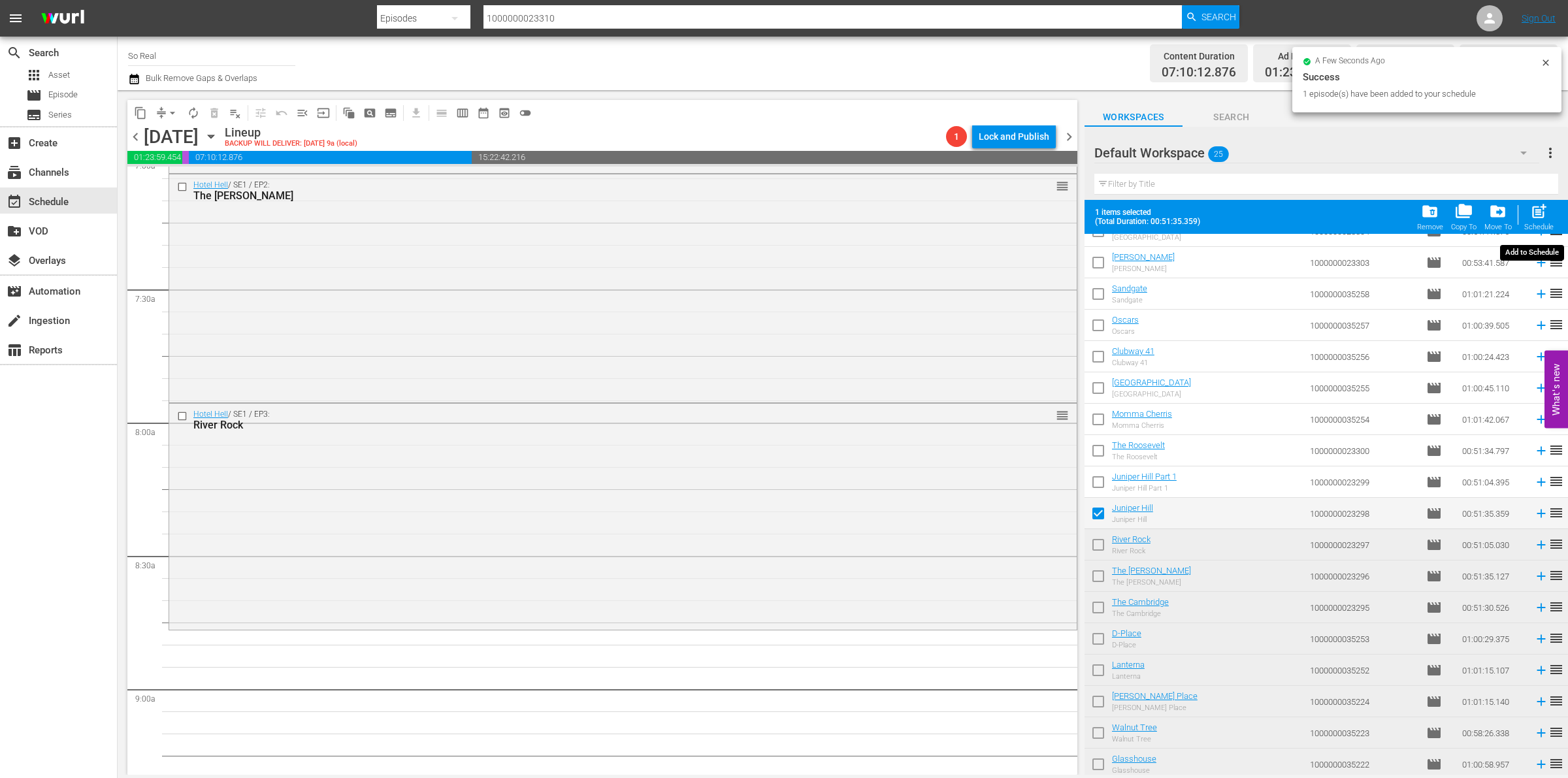
click at [1539, 213] on span "post_add" at bounding box center [1539, 211] width 18 height 18
checkbox input "false"
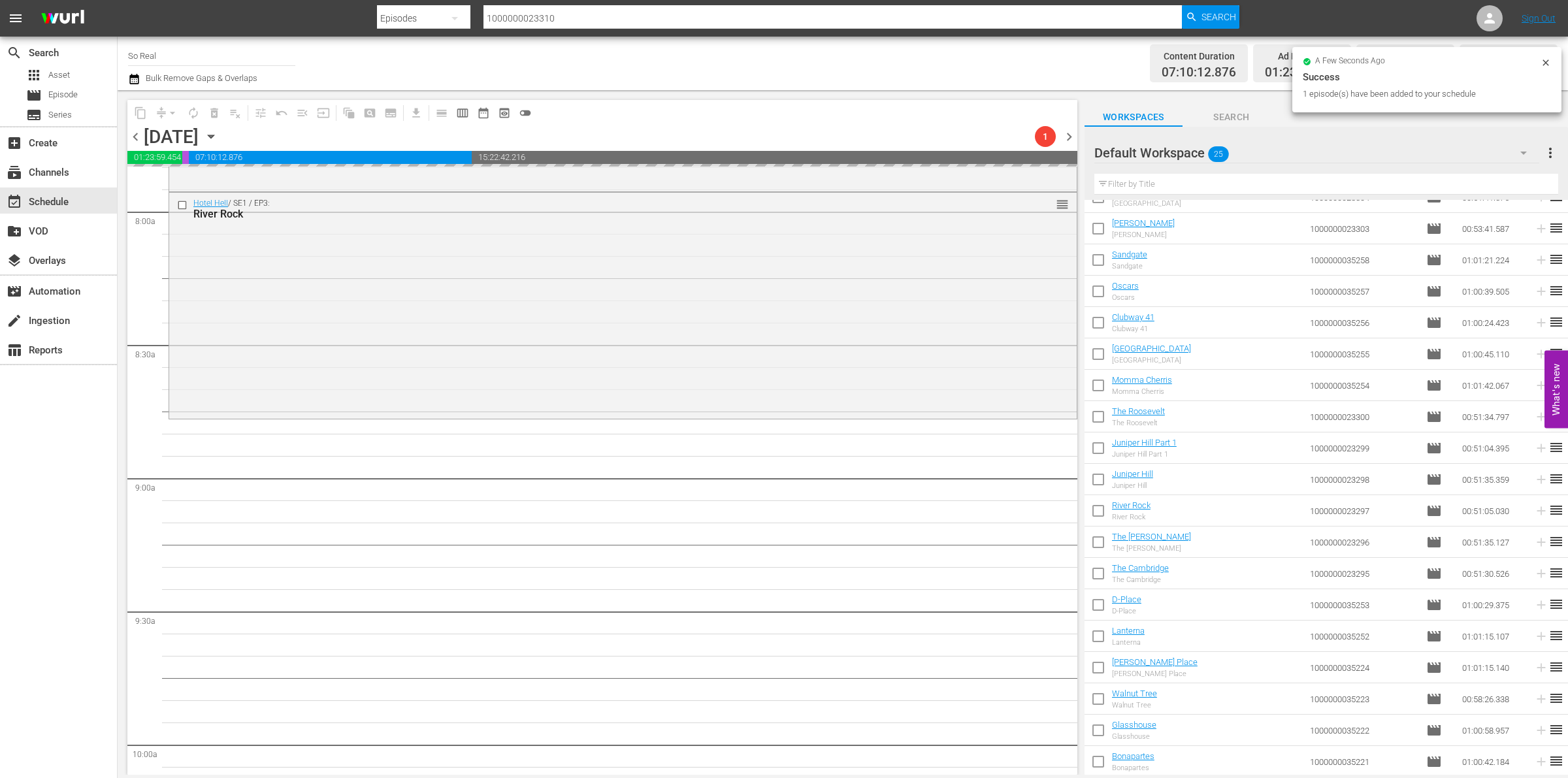
scroll to position [2088, 0]
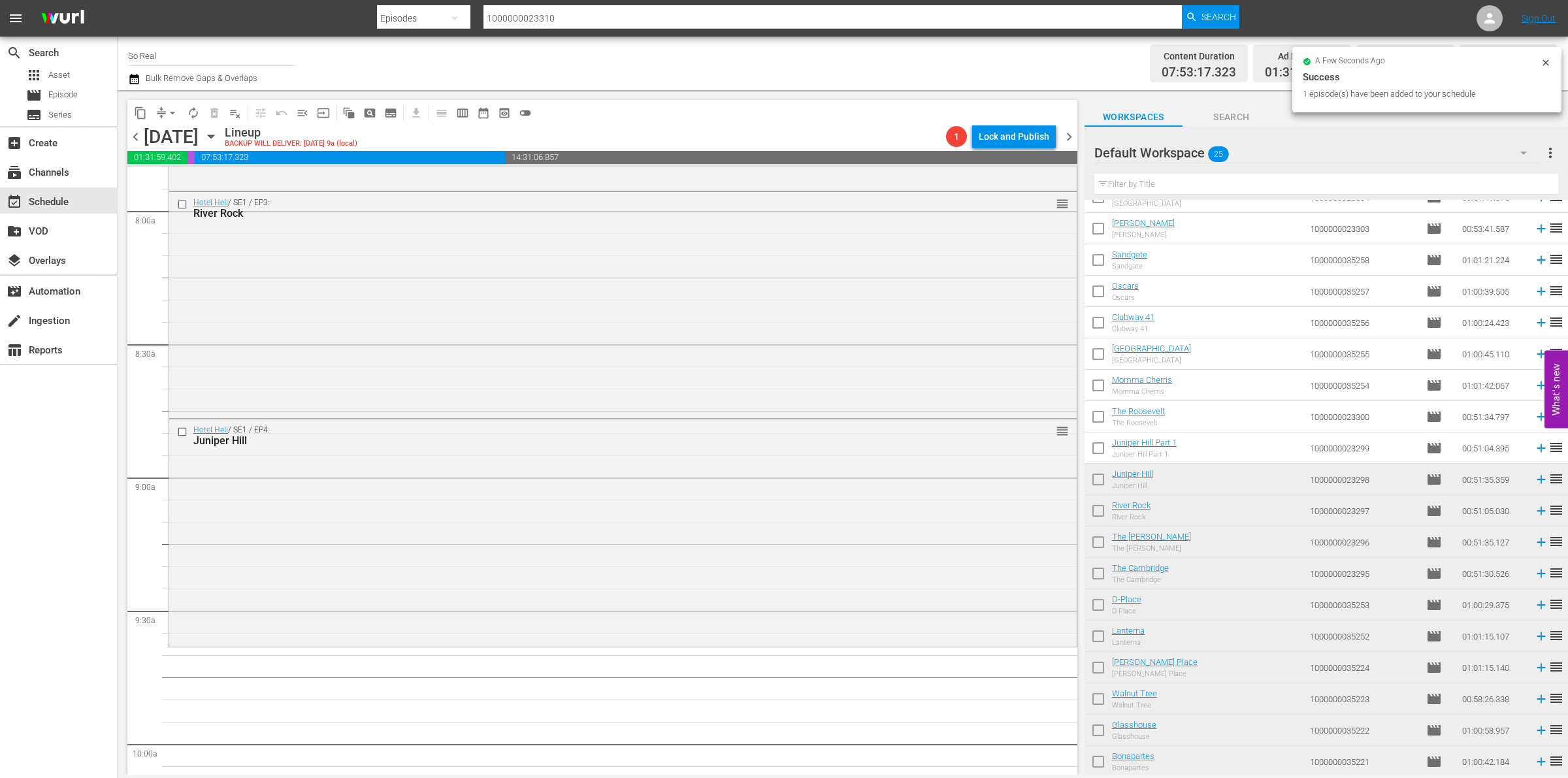
click at [1105, 449] on input "checkbox" at bounding box center [1098, 450] width 27 height 27
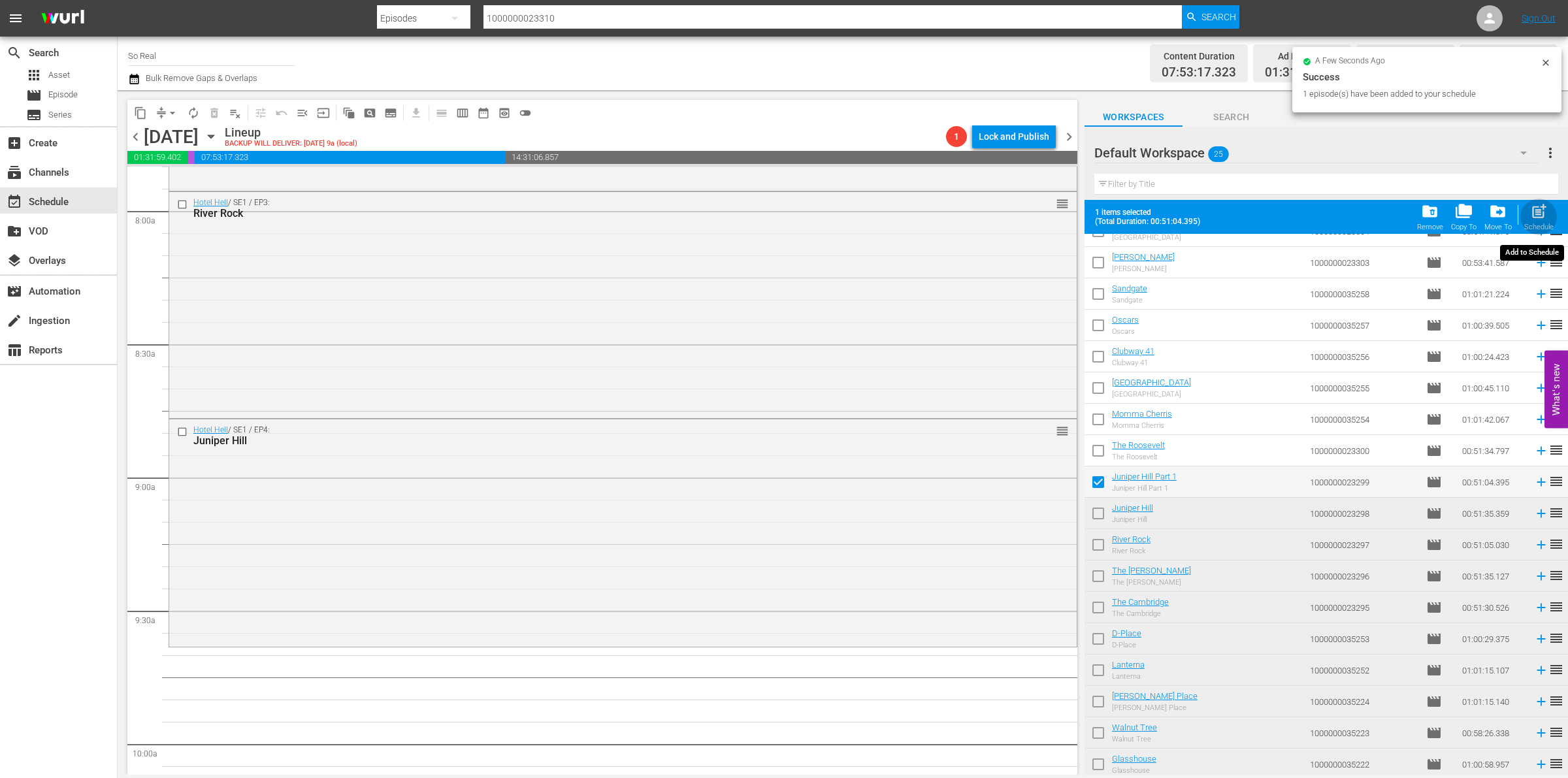
click at [1540, 209] on span "post_add" at bounding box center [1539, 211] width 18 height 18
checkbox input "false"
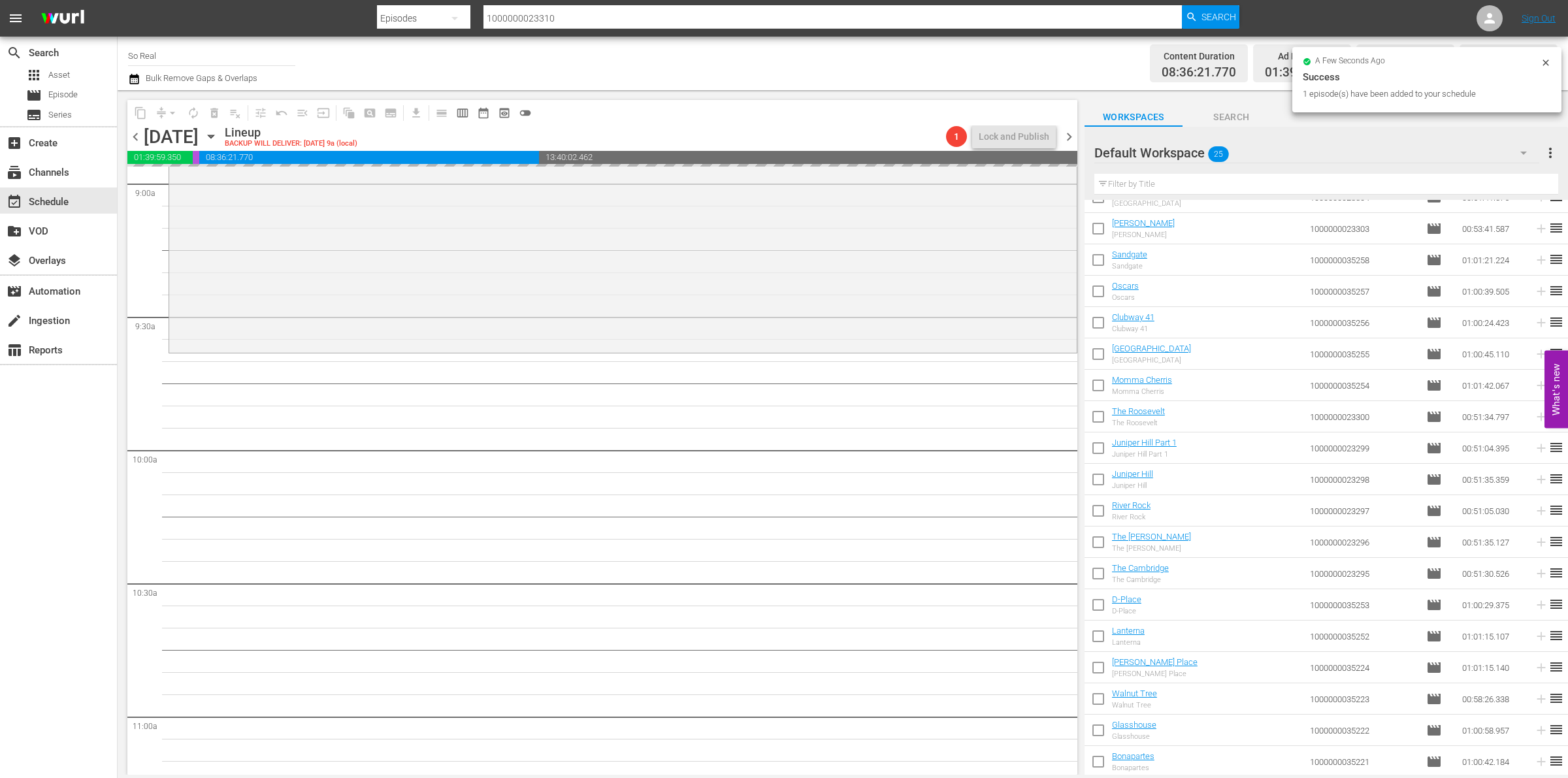
scroll to position [2383, 0]
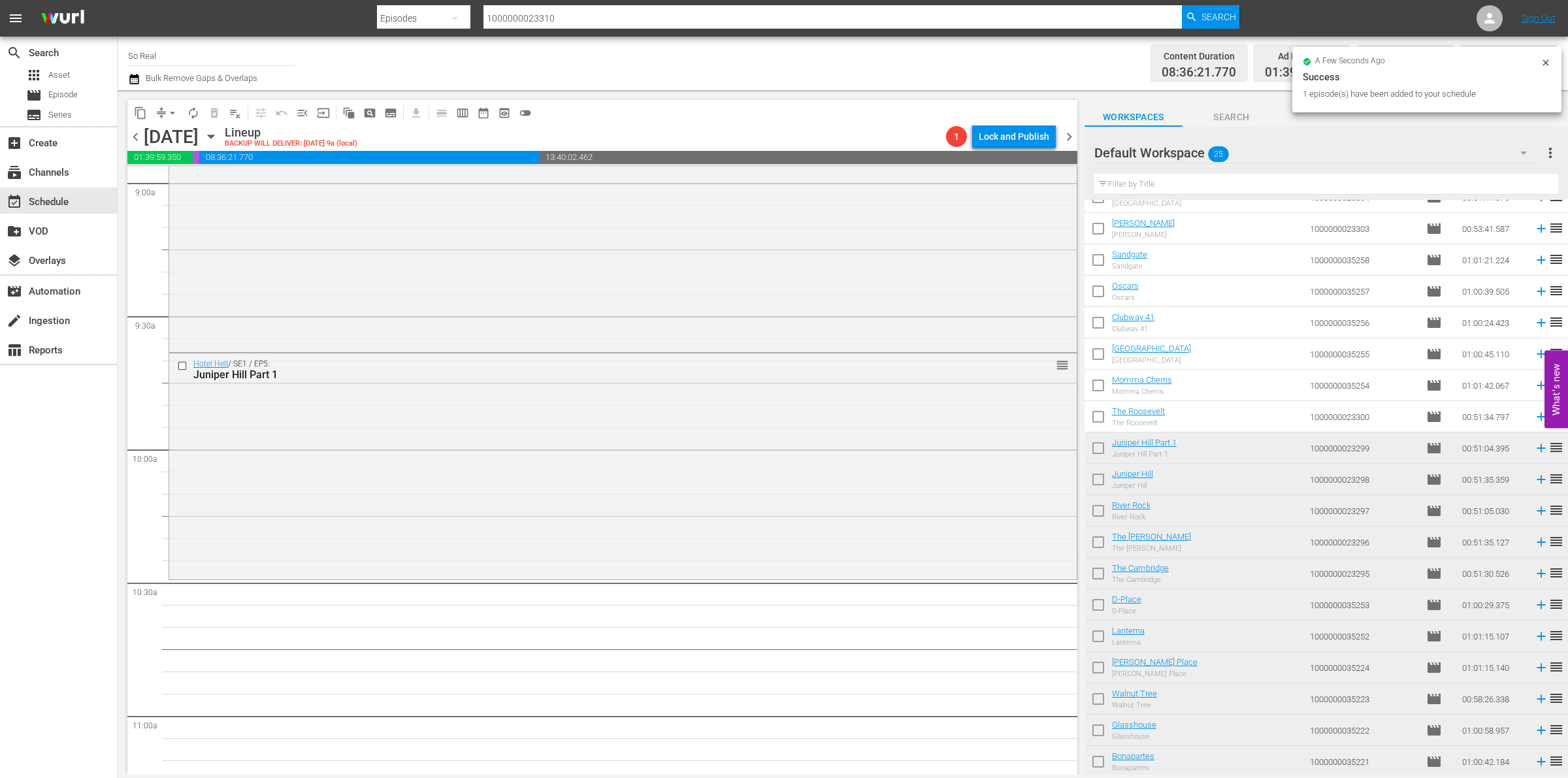
click at [1109, 419] on input "checkbox" at bounding box center [1098, 419] width 27 height 27
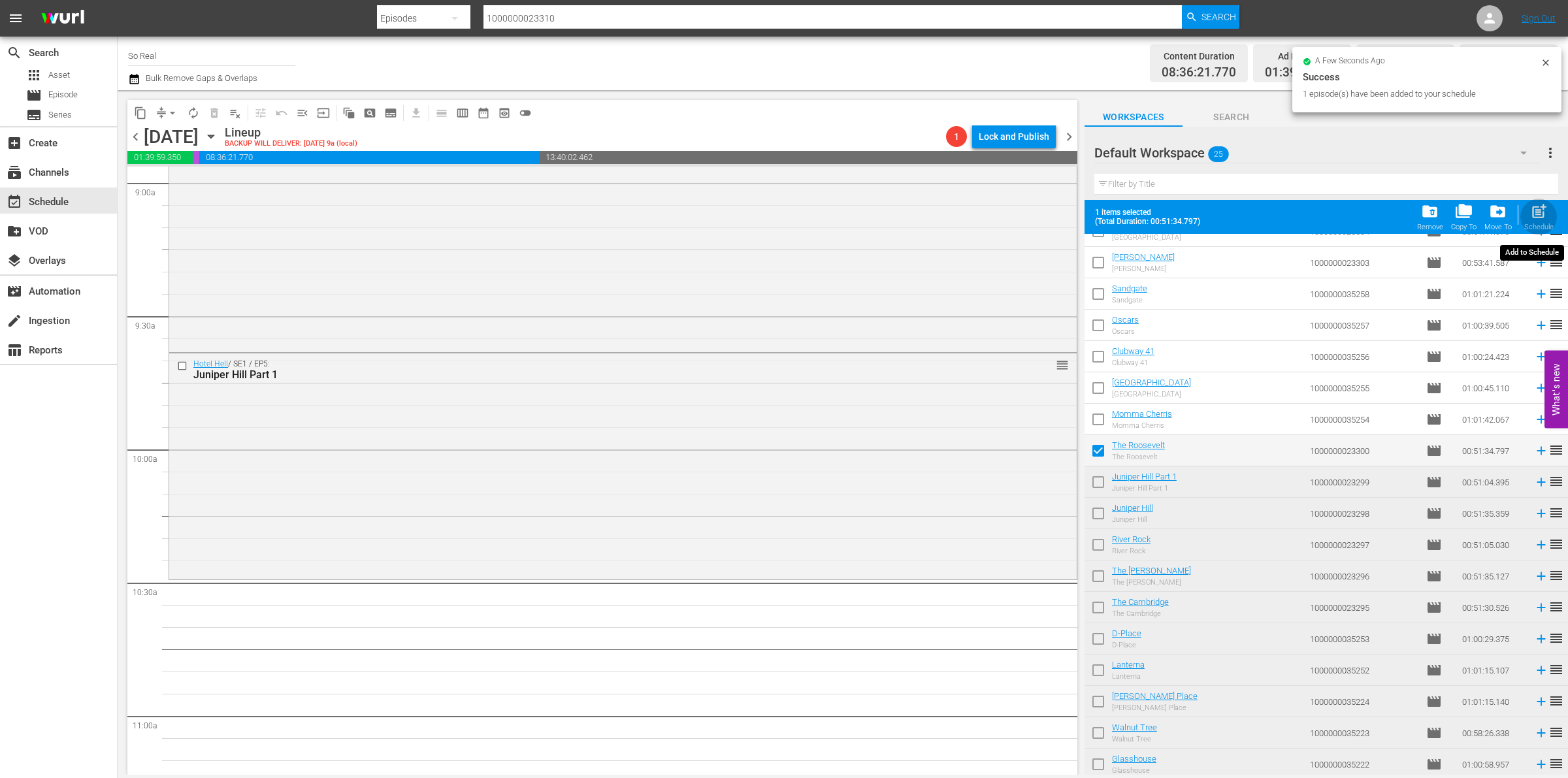
click at [1537, 213] on span "post_add" at bounding box center [1539, 211] width 18 height 18
checkbox input "false"
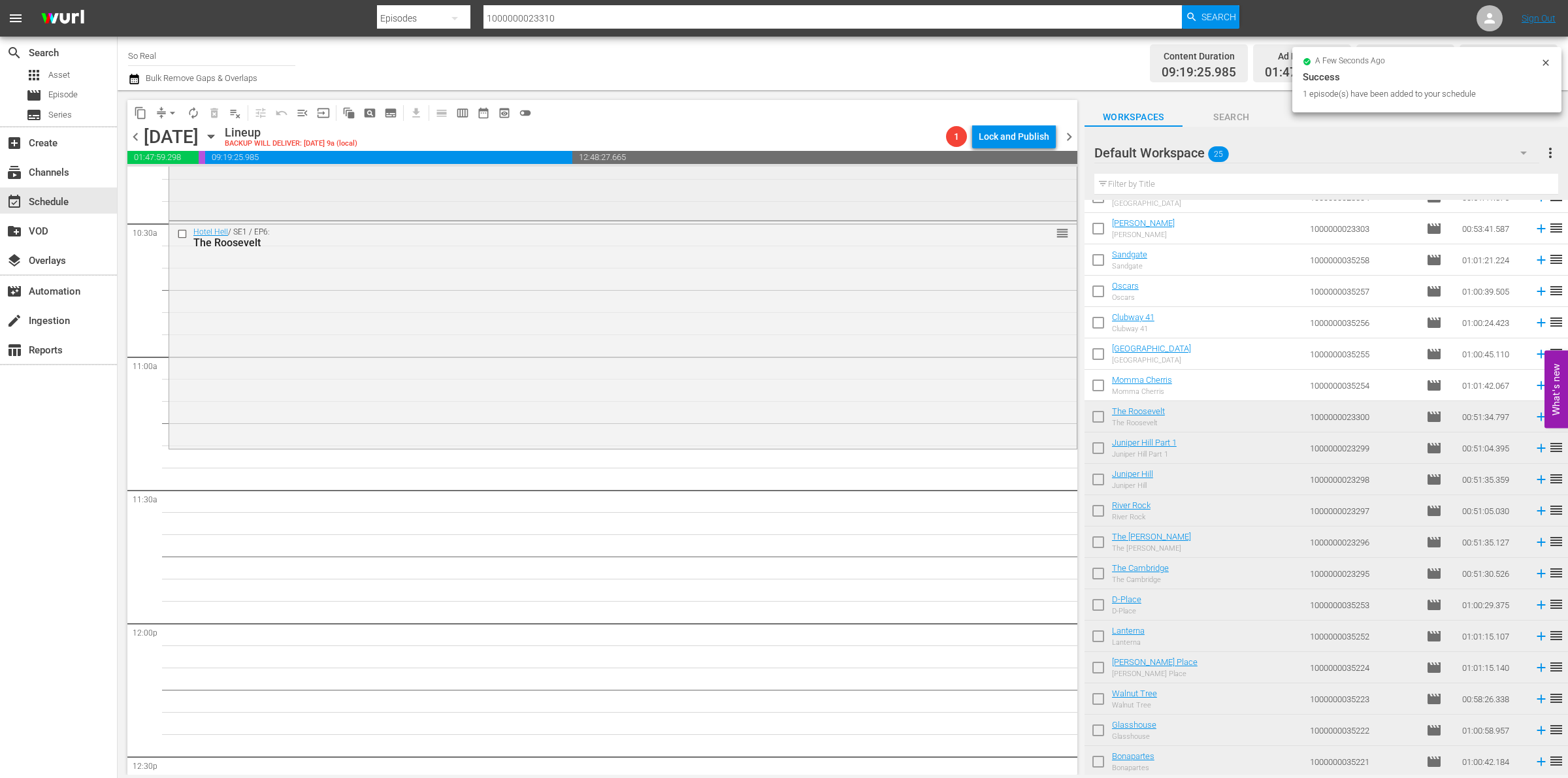
scroll to position [2744, 0]
click at [1093, 383] on input "checkbox" at bounding box center [1098, 388] width 27 height 27
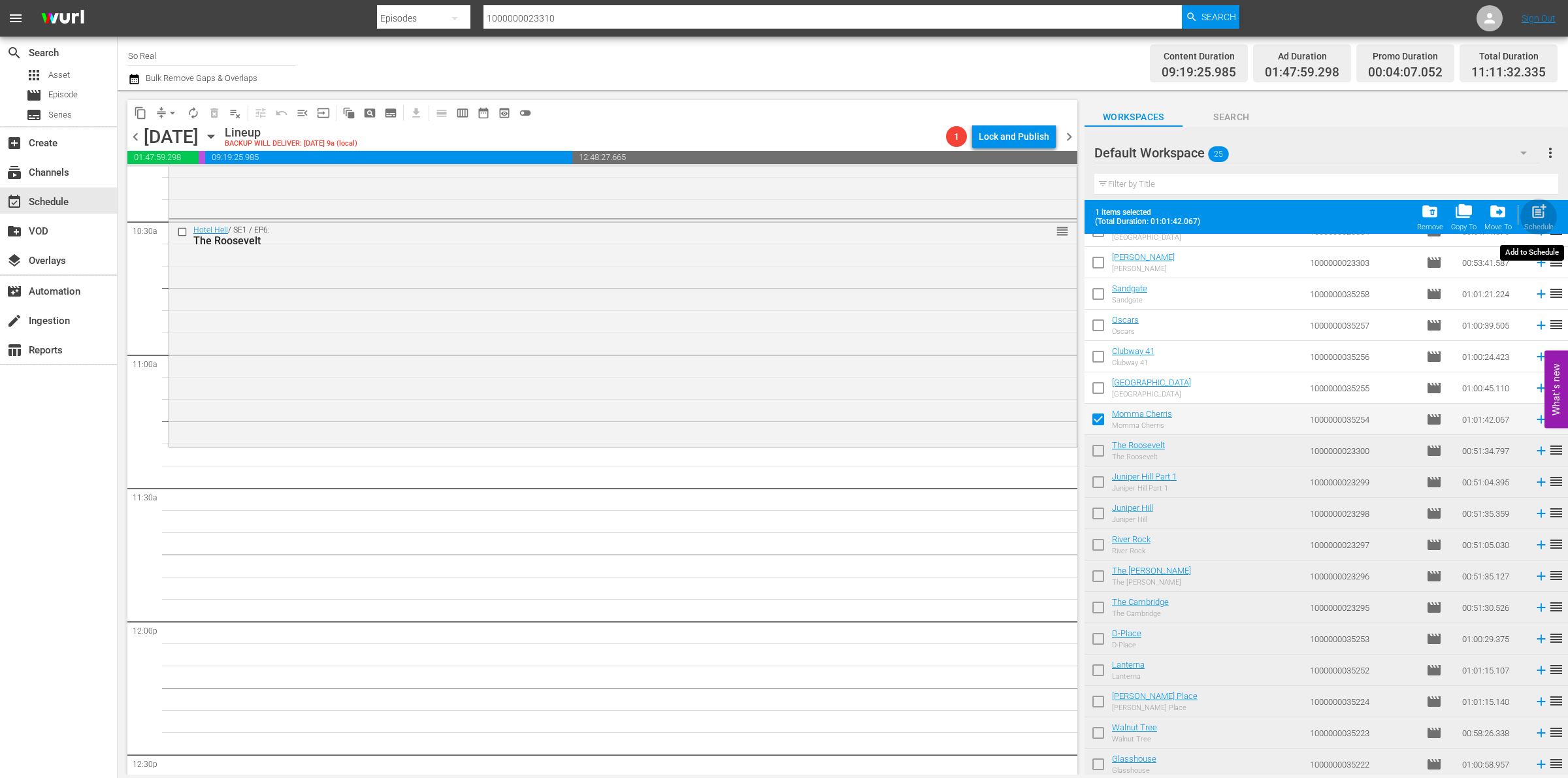
click at [1546, 217] on span "post_add" at bounding box center [1539, 211] width 18 height 18
checkbox input "false"
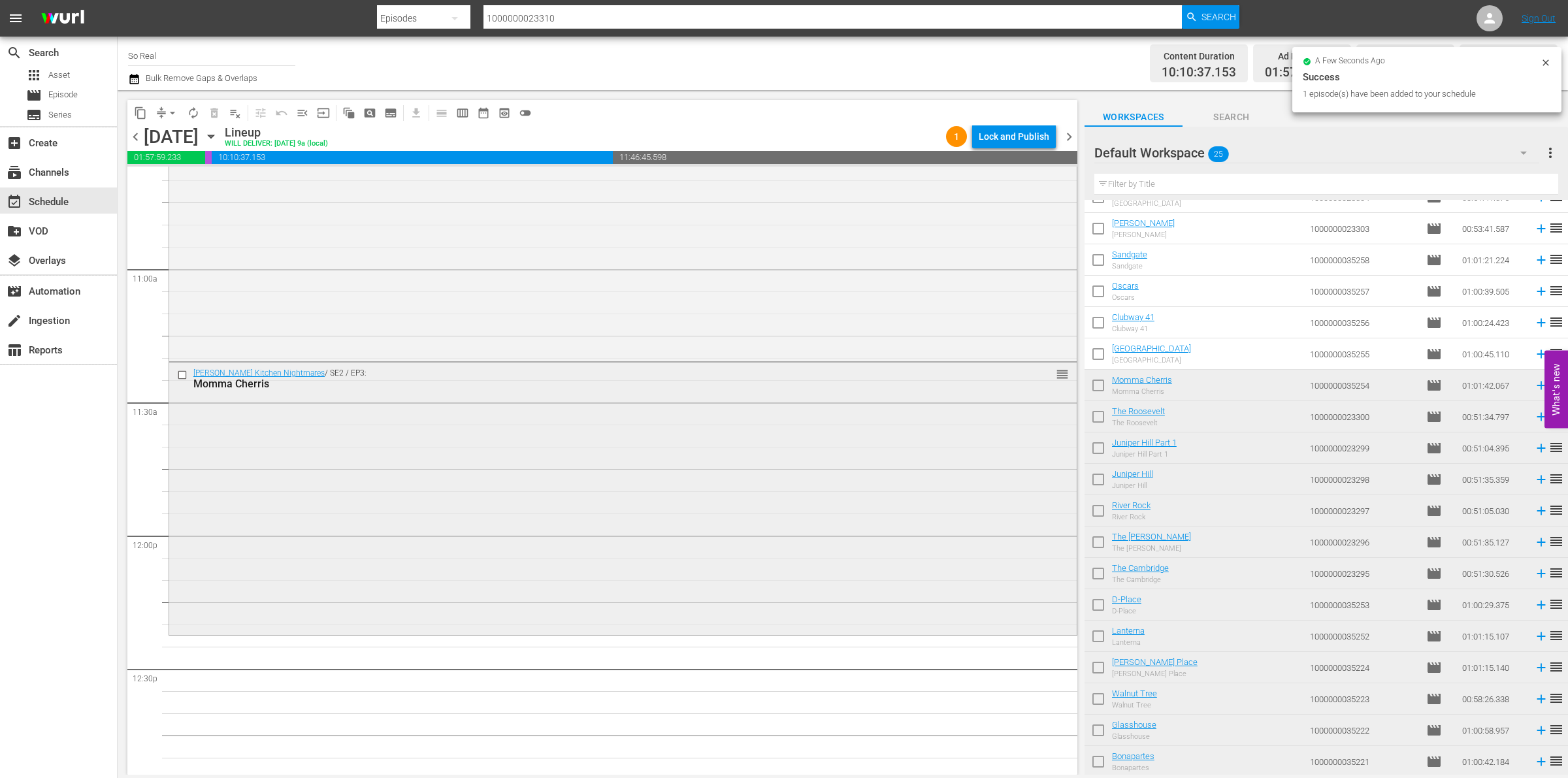
scroll to position [2831, 0]
click at [1100, 357] on input "checkbox" at bounding box center [1098, 356] width 27 height 27
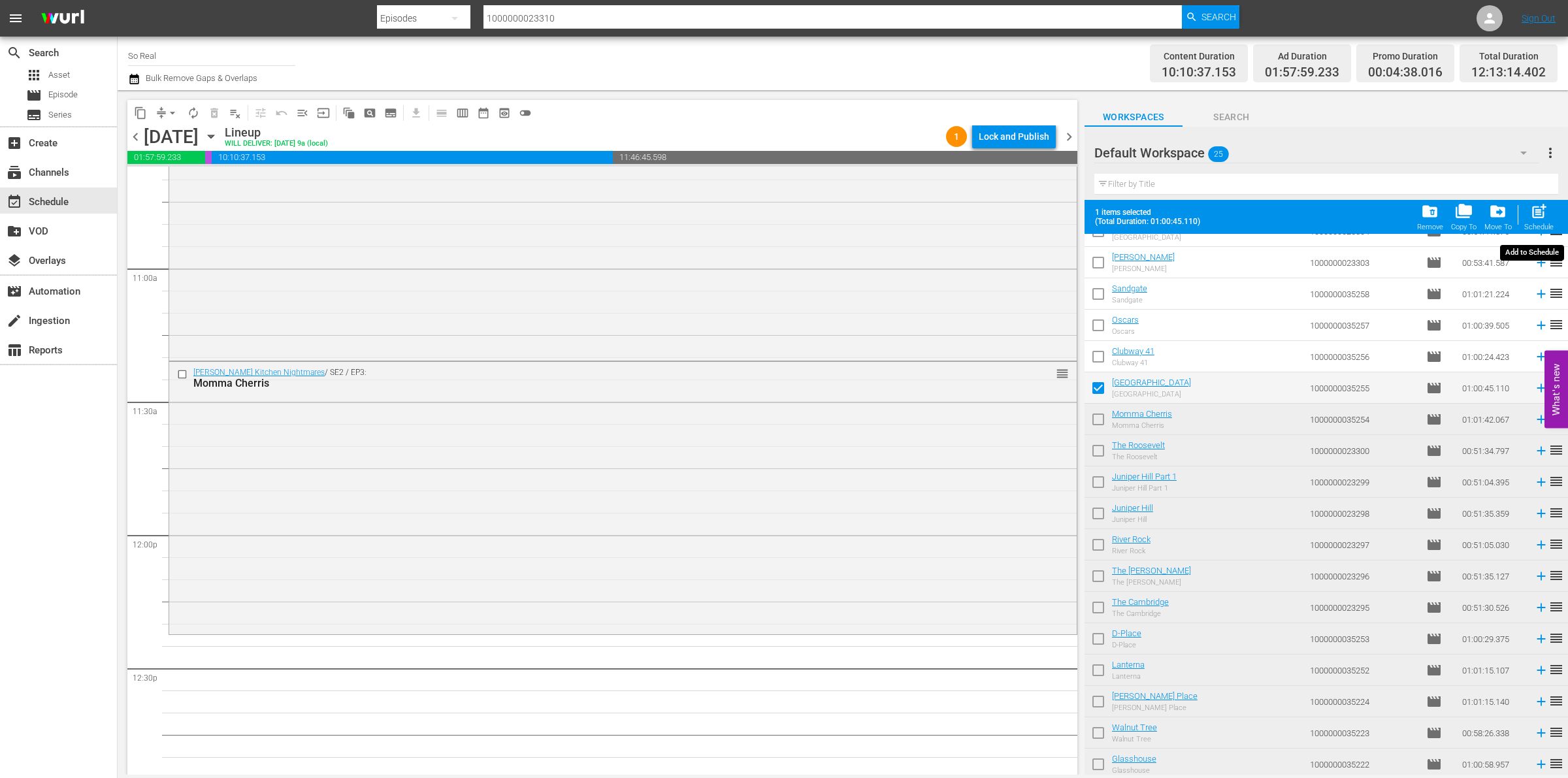
click at [1540, 206] on span "post_add" at bounding box center [1539, 211] width 18 height 18
checkbox input "false"
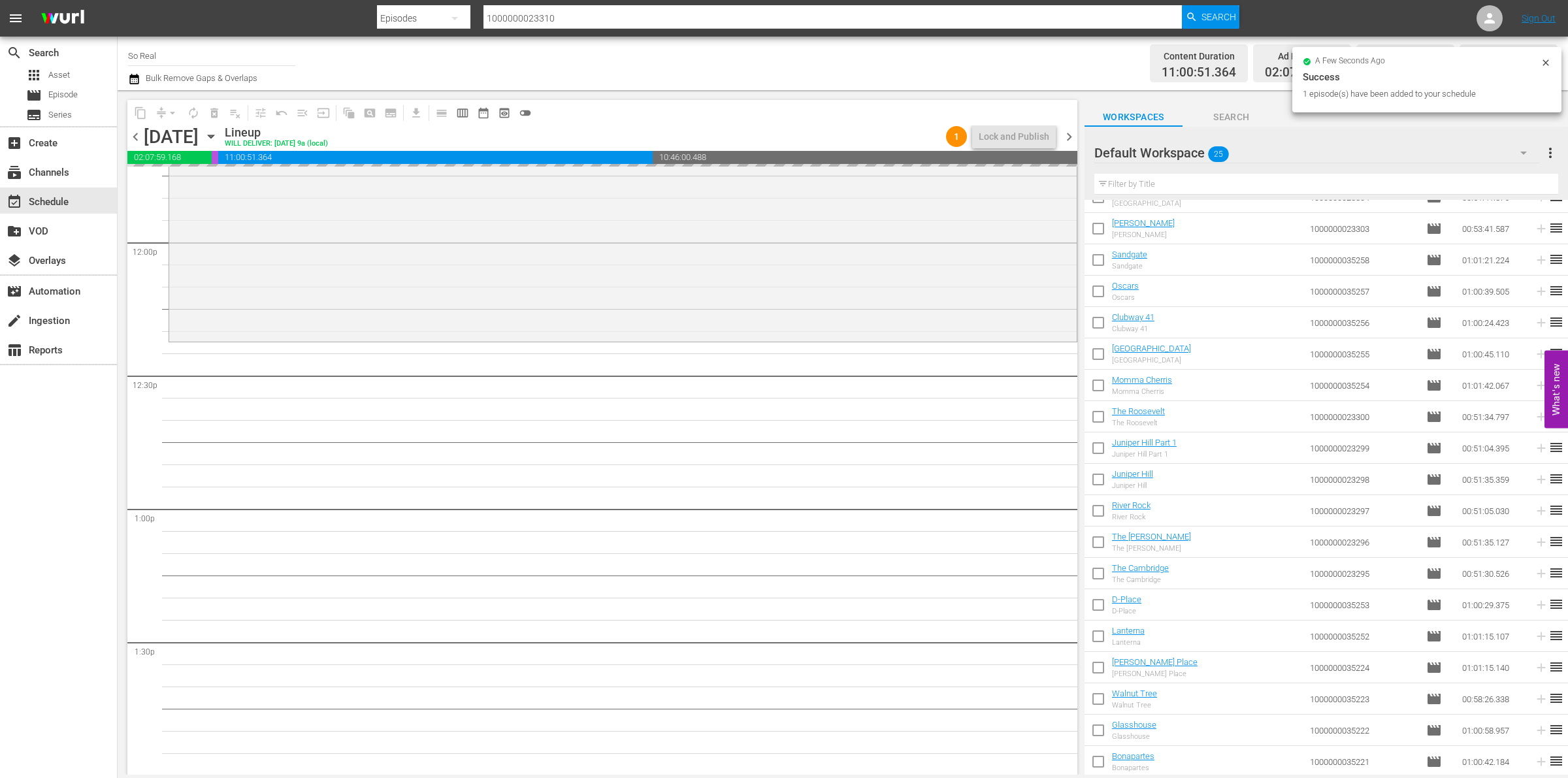
scroll to position [3124, 0]
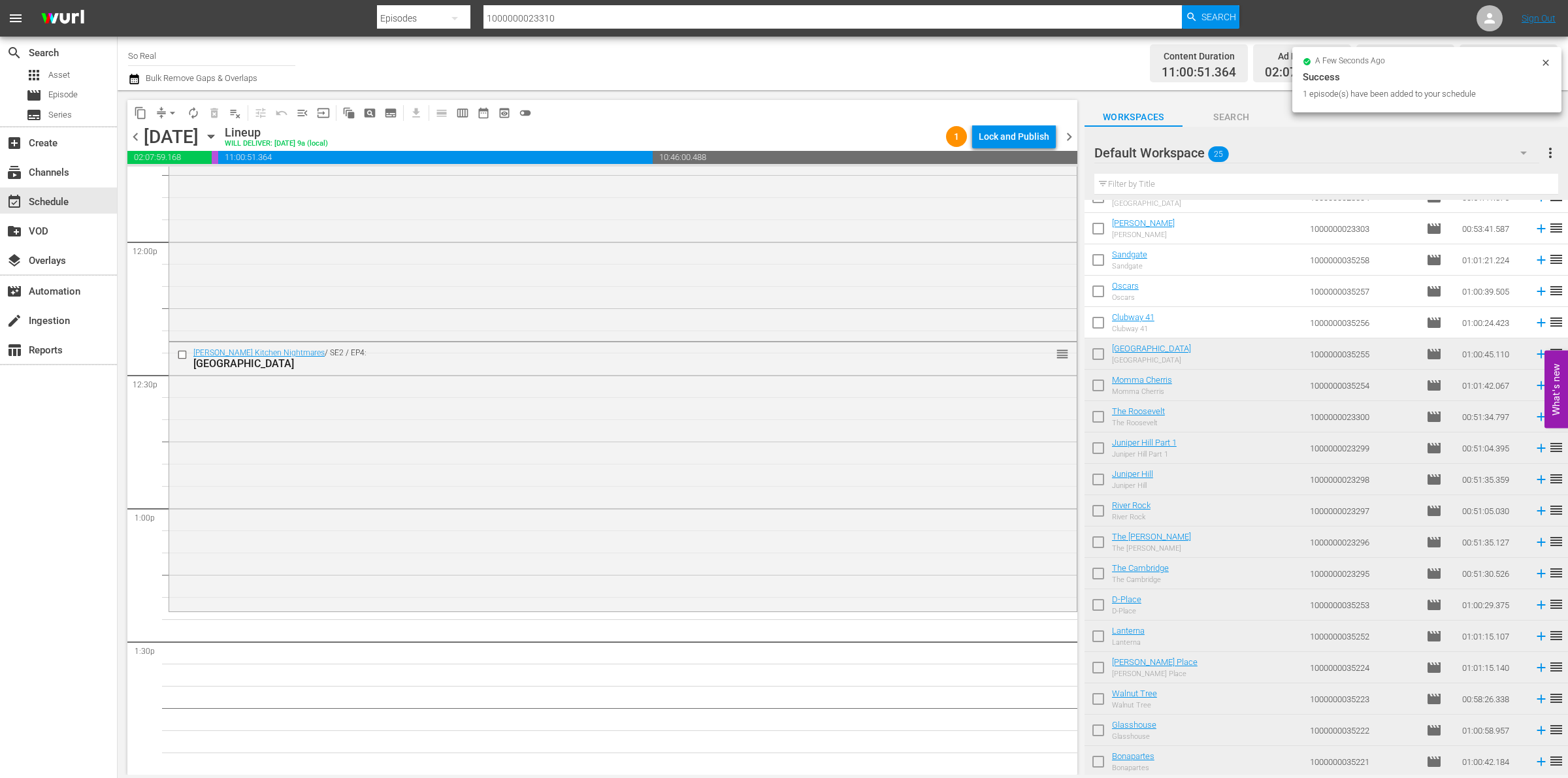
click at [1103, 320] on input "checkbox" at bounding box center [1098, 325] width 27 height 27
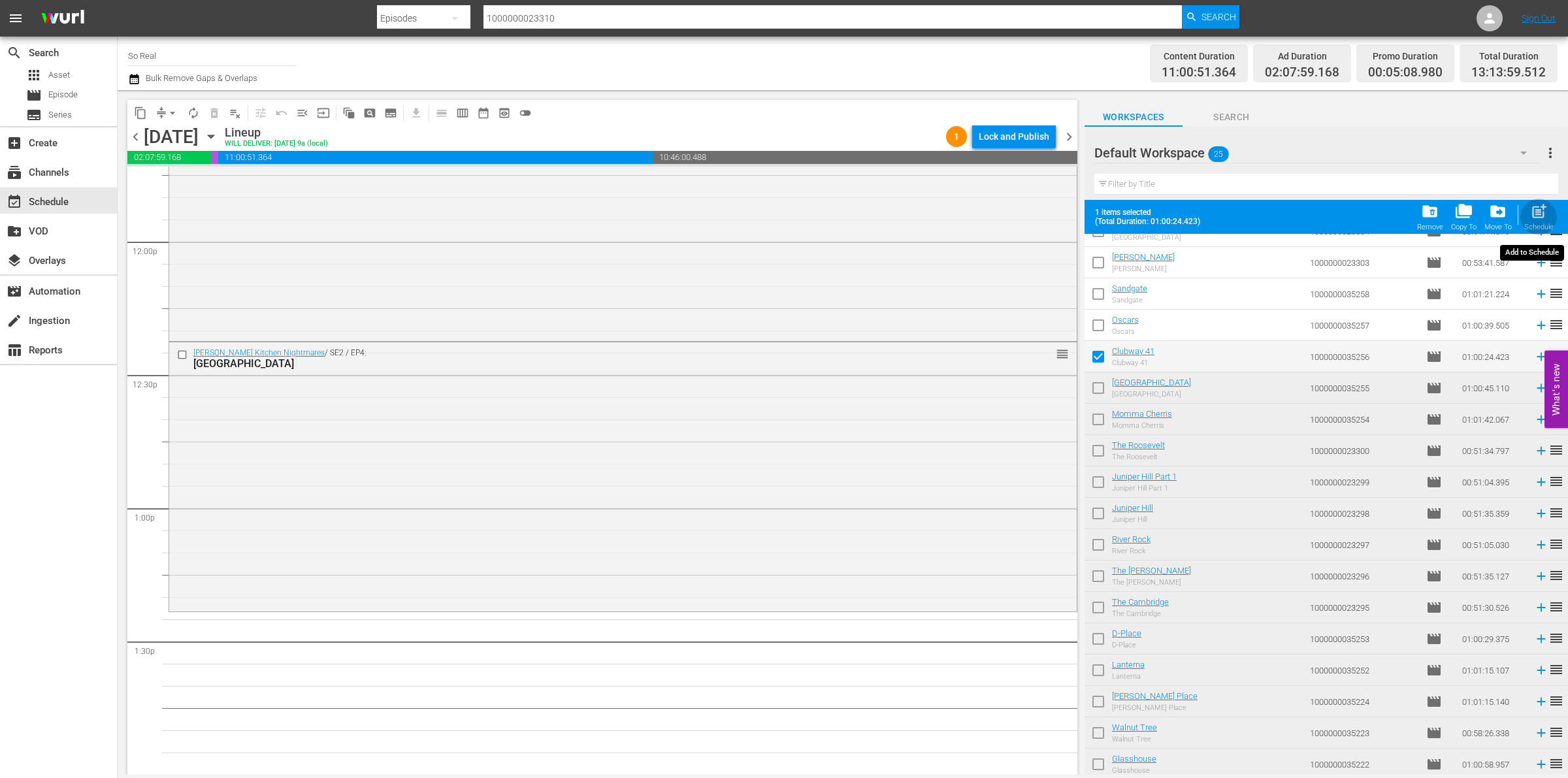
click at [1539, 213] on span "post_add" at bounding box center [1539, 211] width 18 height 18
checkbox input "false"
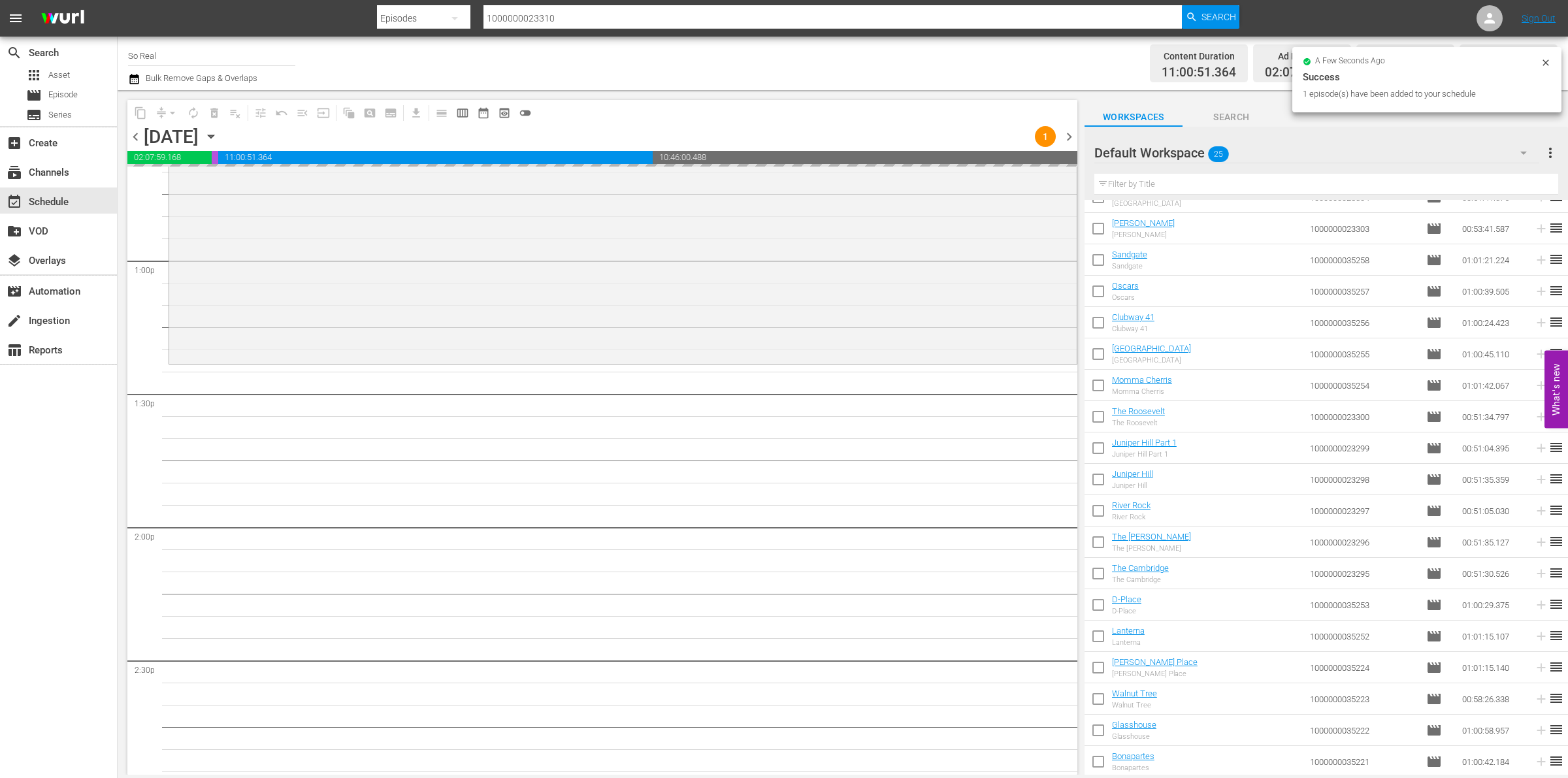
scroll to position [3372, 0]
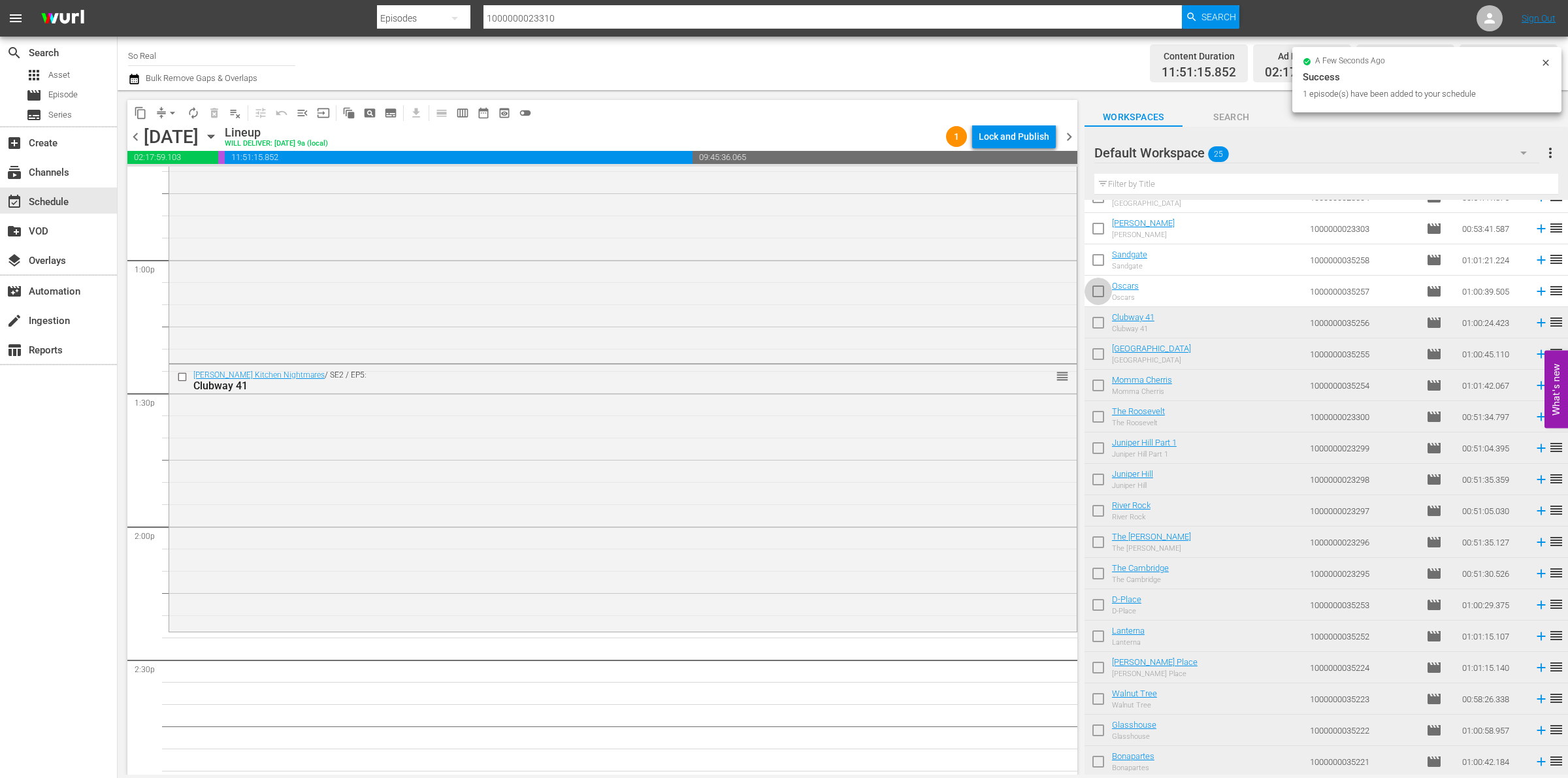
click at [1103, 292] on input "checkbox" at bounding box center [1098, 294] width 27 height 27
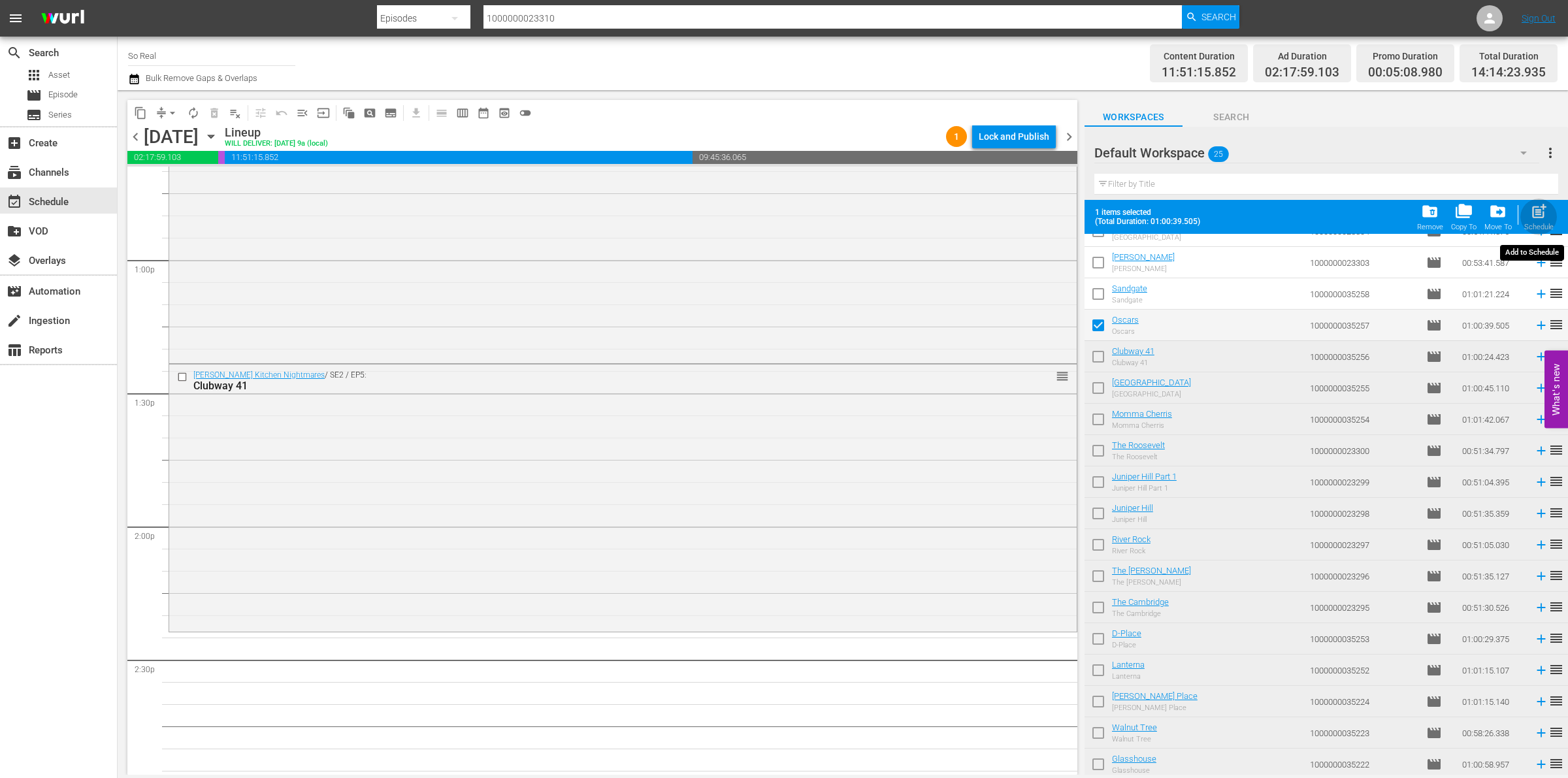
click at [1544, 209] on span "post_add" at bounding box center [1539, 211] width 18 height 18
checkbox input "false"
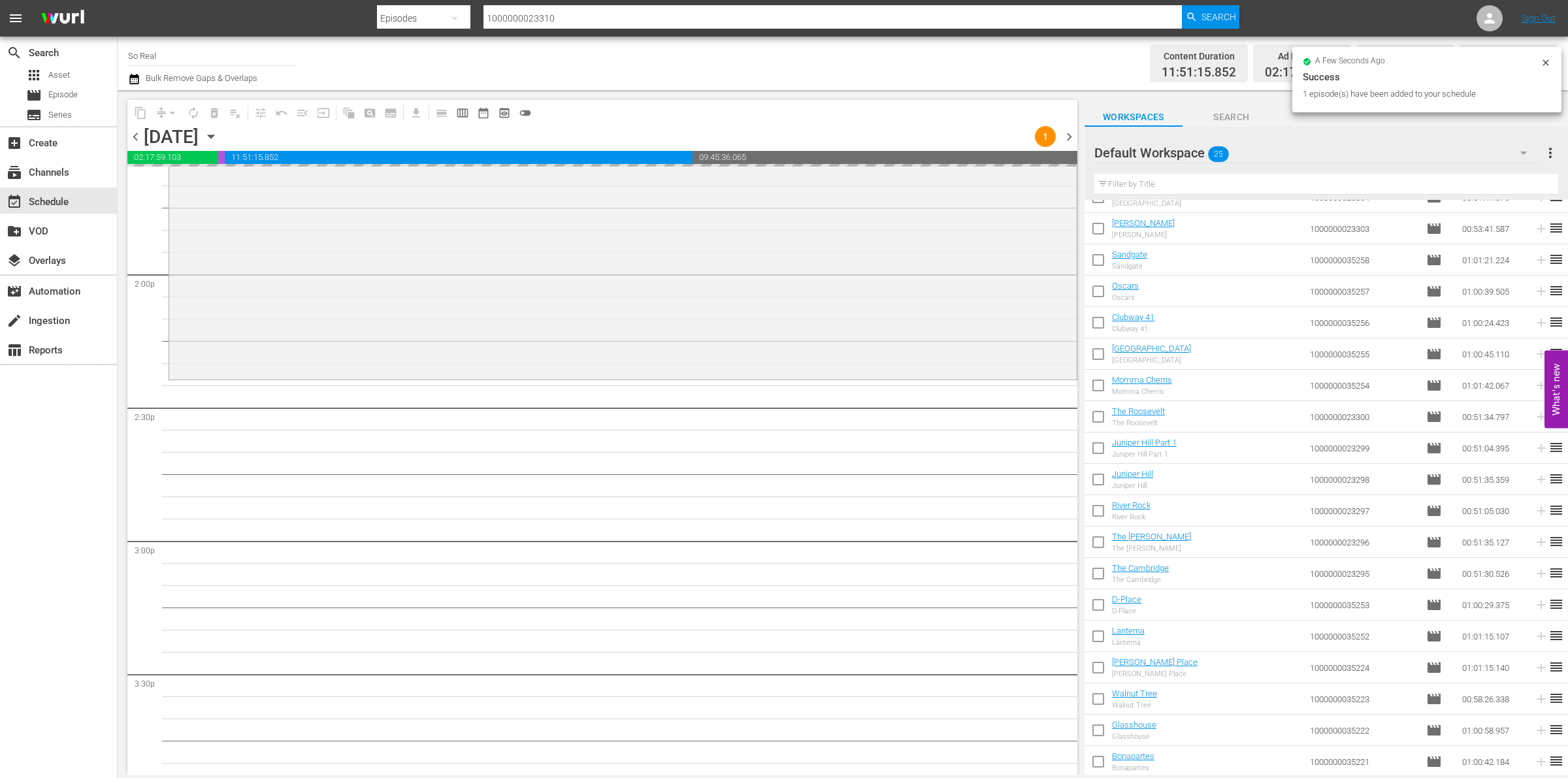
scroll to position [3625, 0]
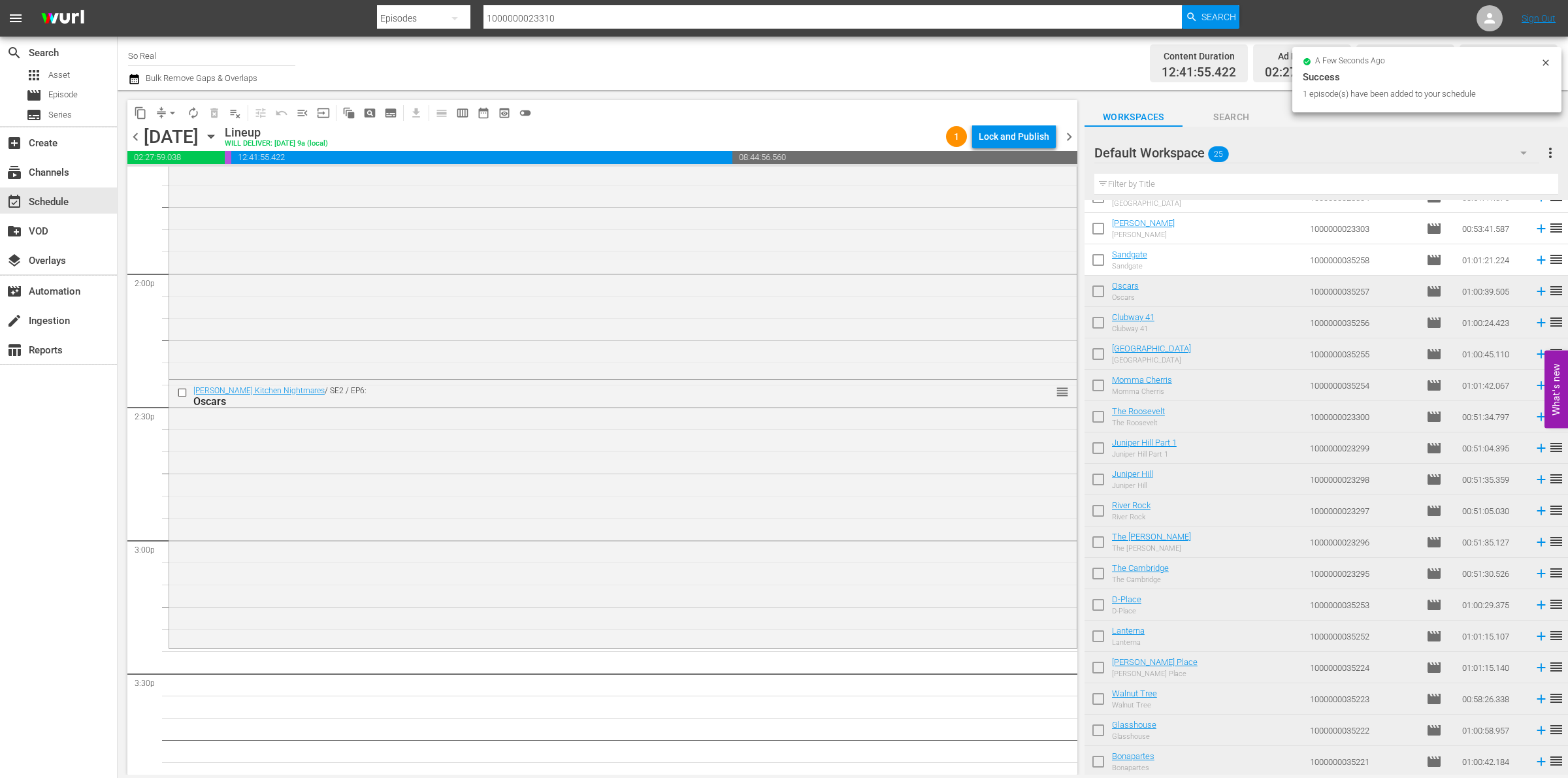
click at [1103, 261] on input "checkbox" at bounding box center [1098, 262] width 27 height 27
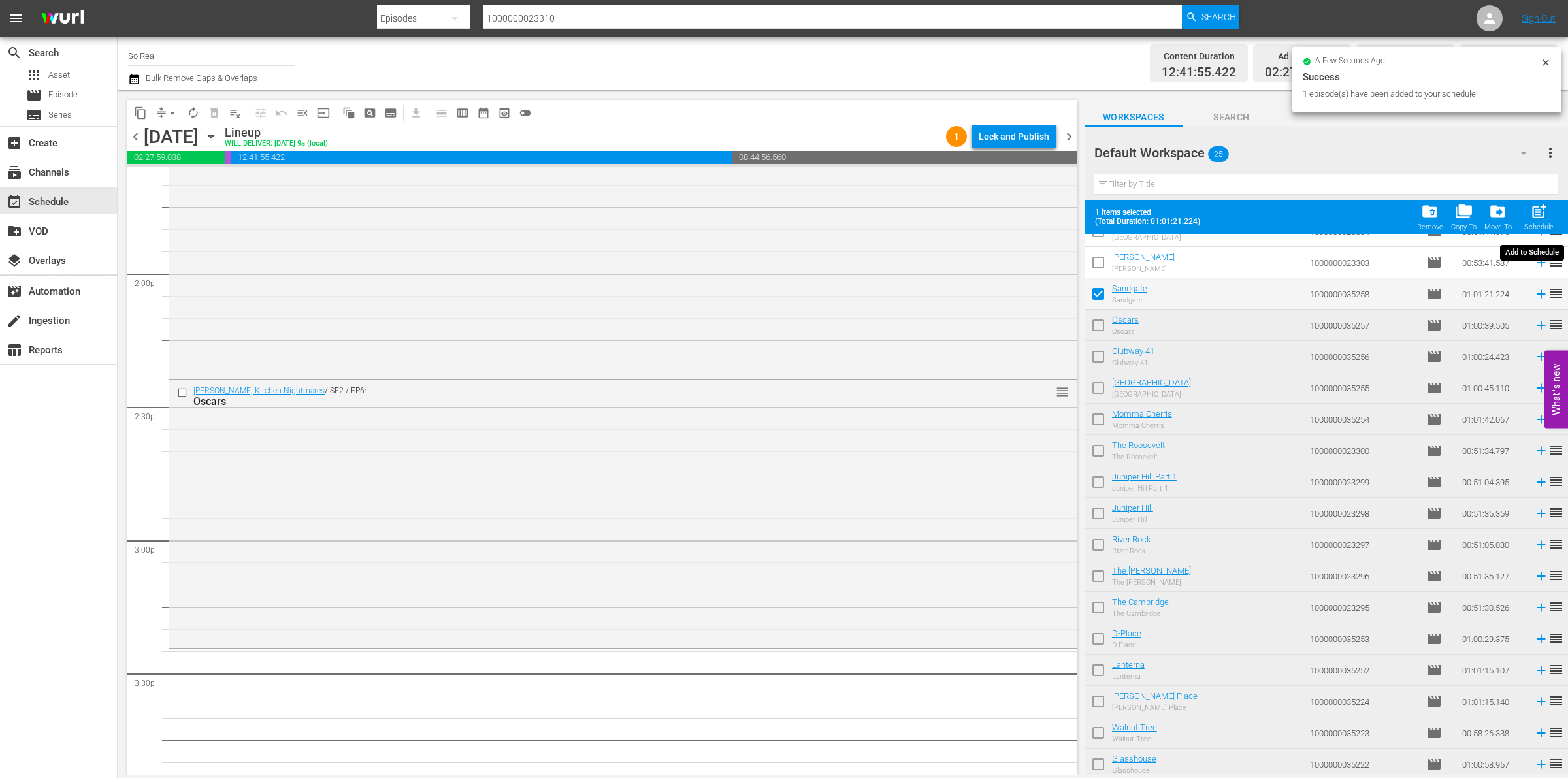
click at [1543, 215] on span "post_add" at bounding box center [1539, 211] width 18 height 18
checkbox input "false"
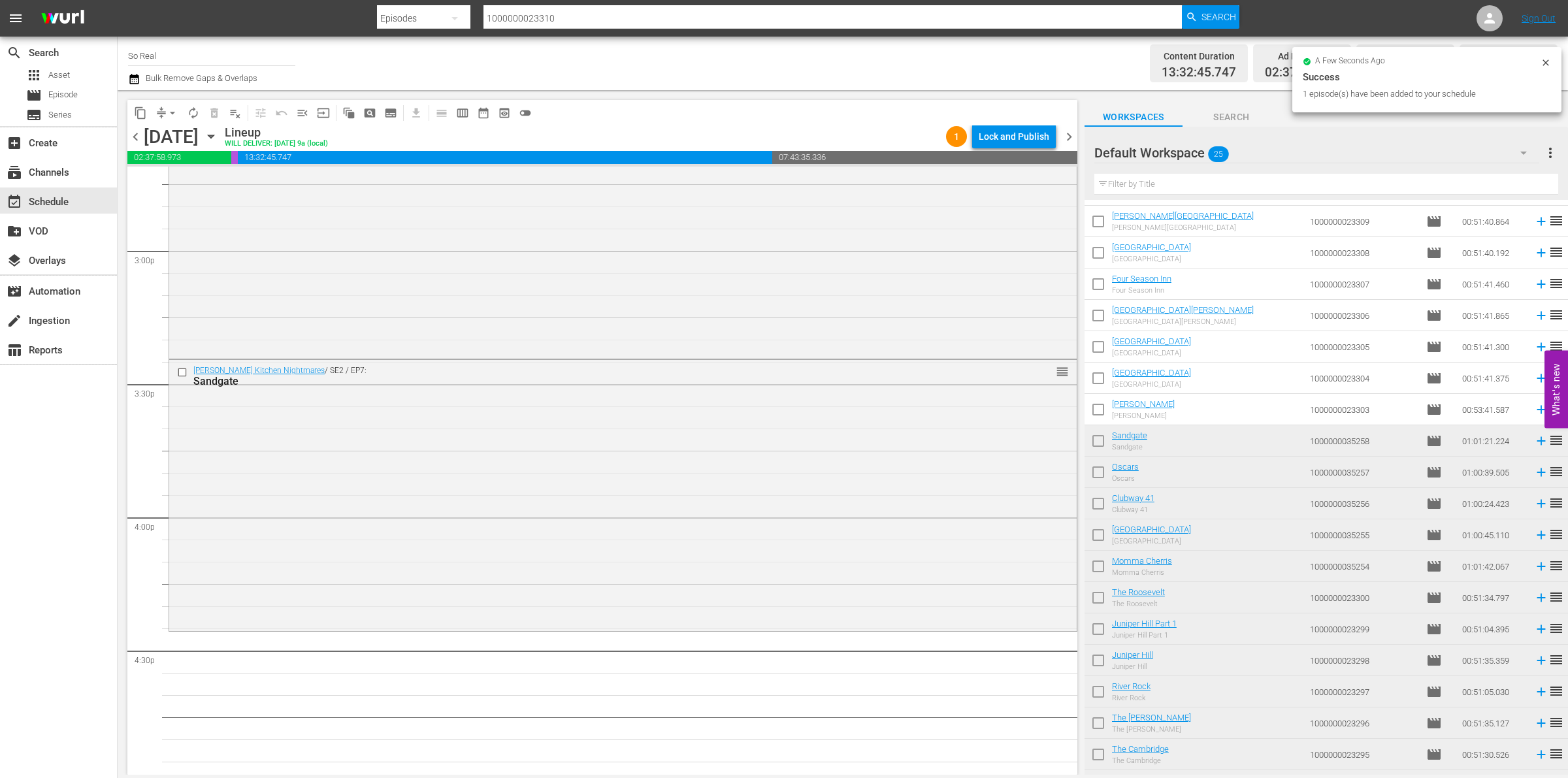
scroll to position [0, 0]
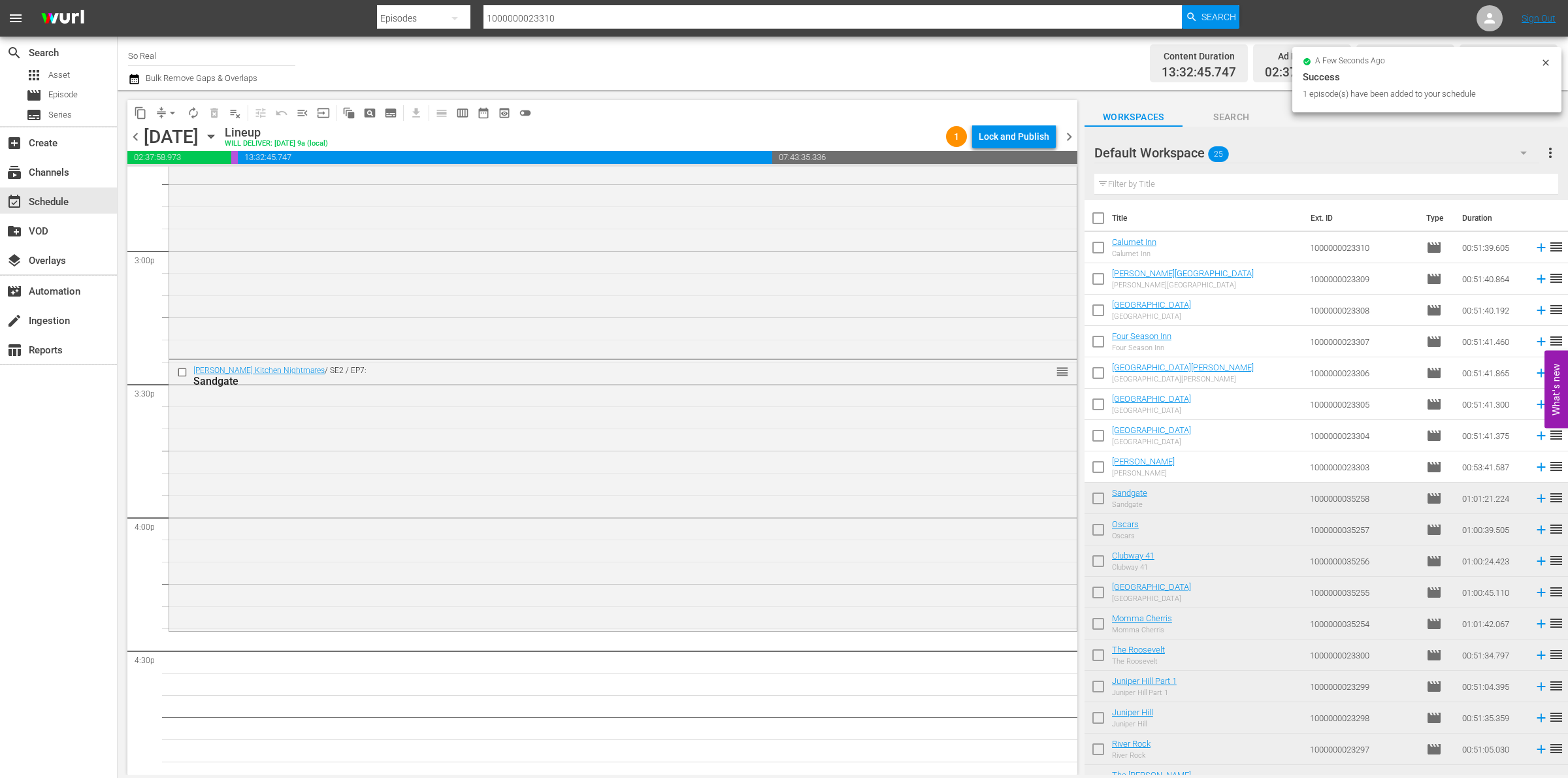
click at [1099, 468] on input "checkbox" at bounding box center [1098, 469] width 27 height 27
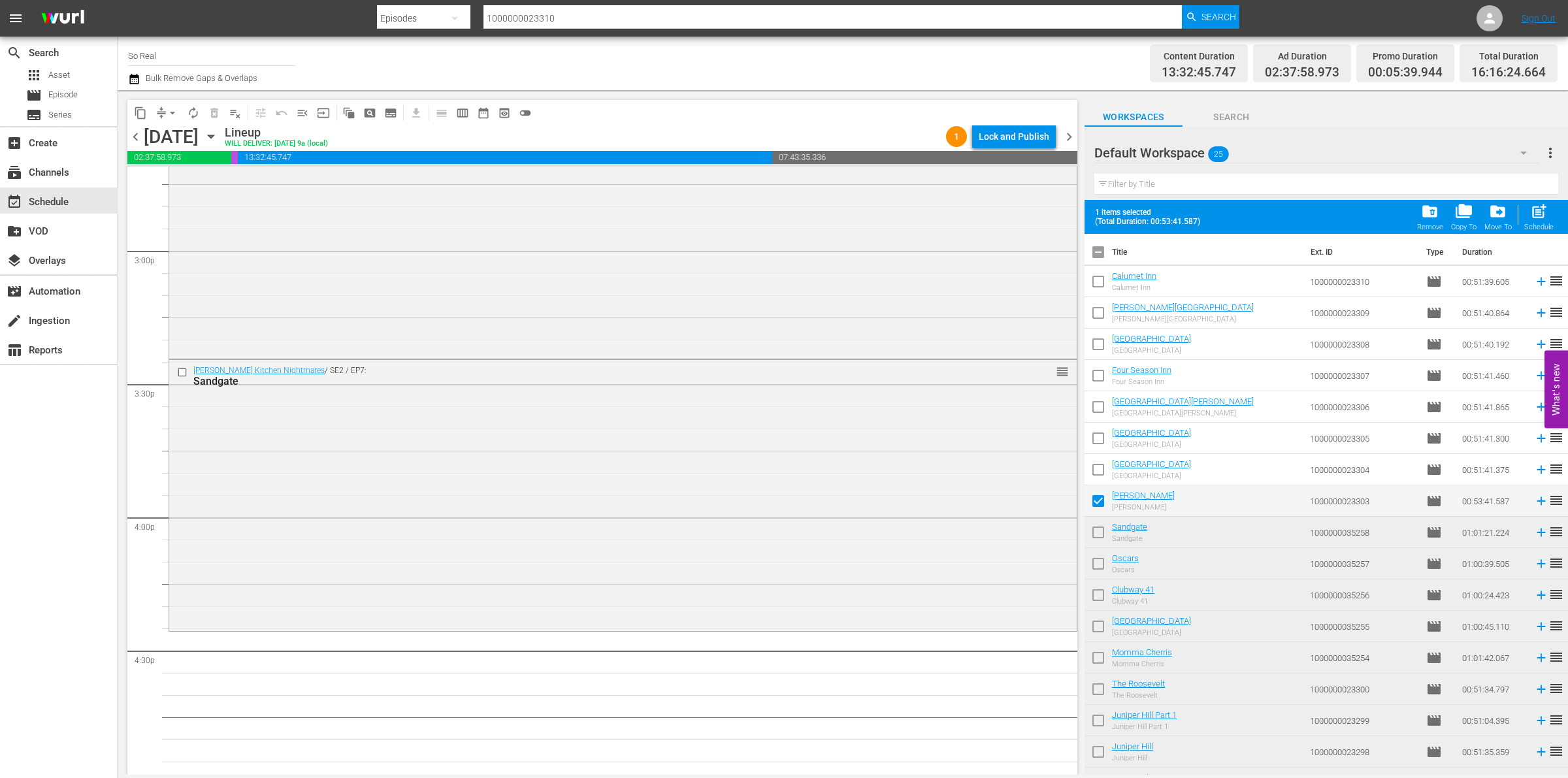
click at [1545, 207] on span "post_add" at bounding box center [1539, 211] width 18 height 18
checkbox input "false"
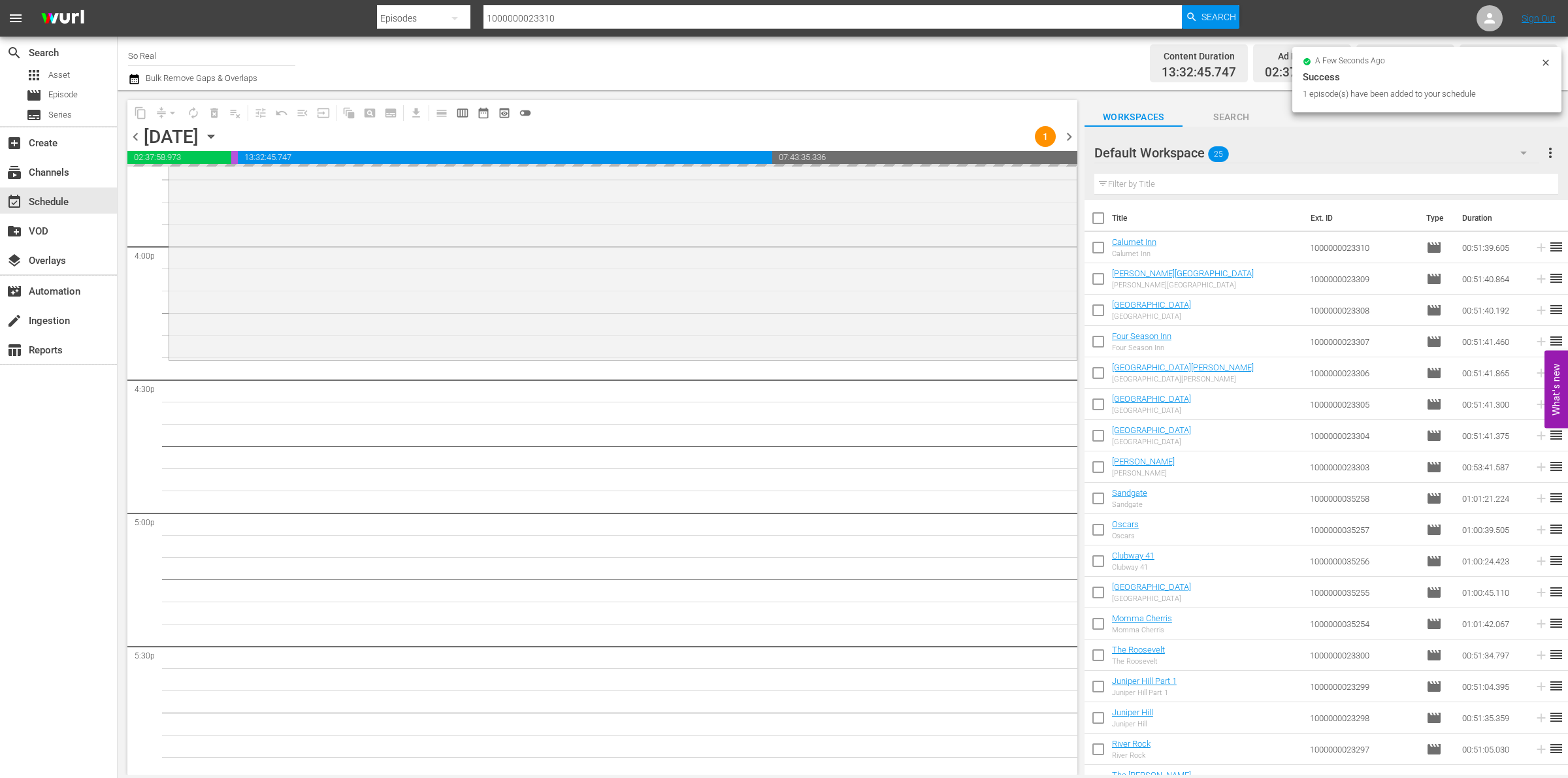
scroll to position [4199, 0]
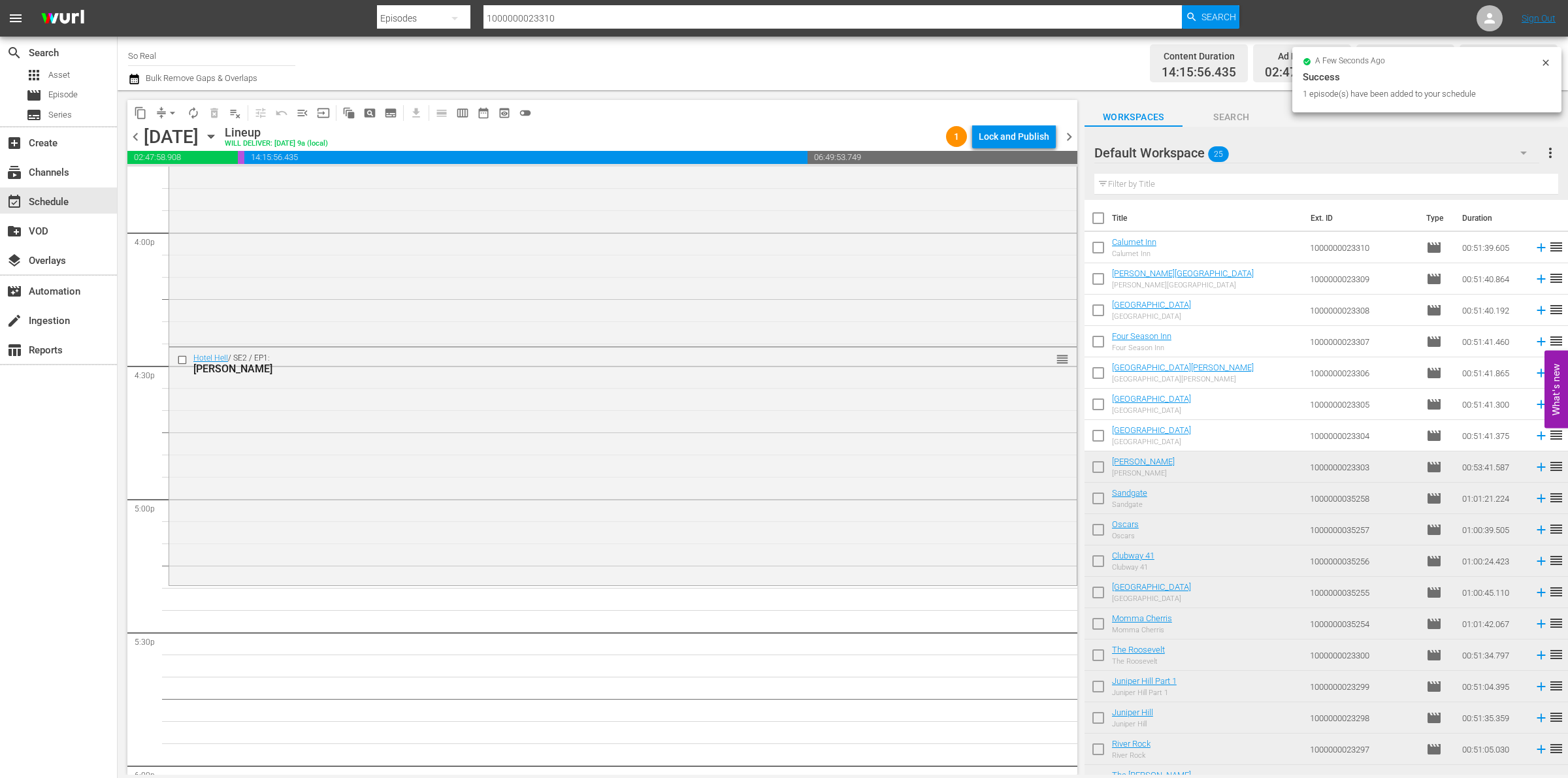
click at [1097, 430] on input "checkbox" at bounding box center [1098, 438] width 27 height 27
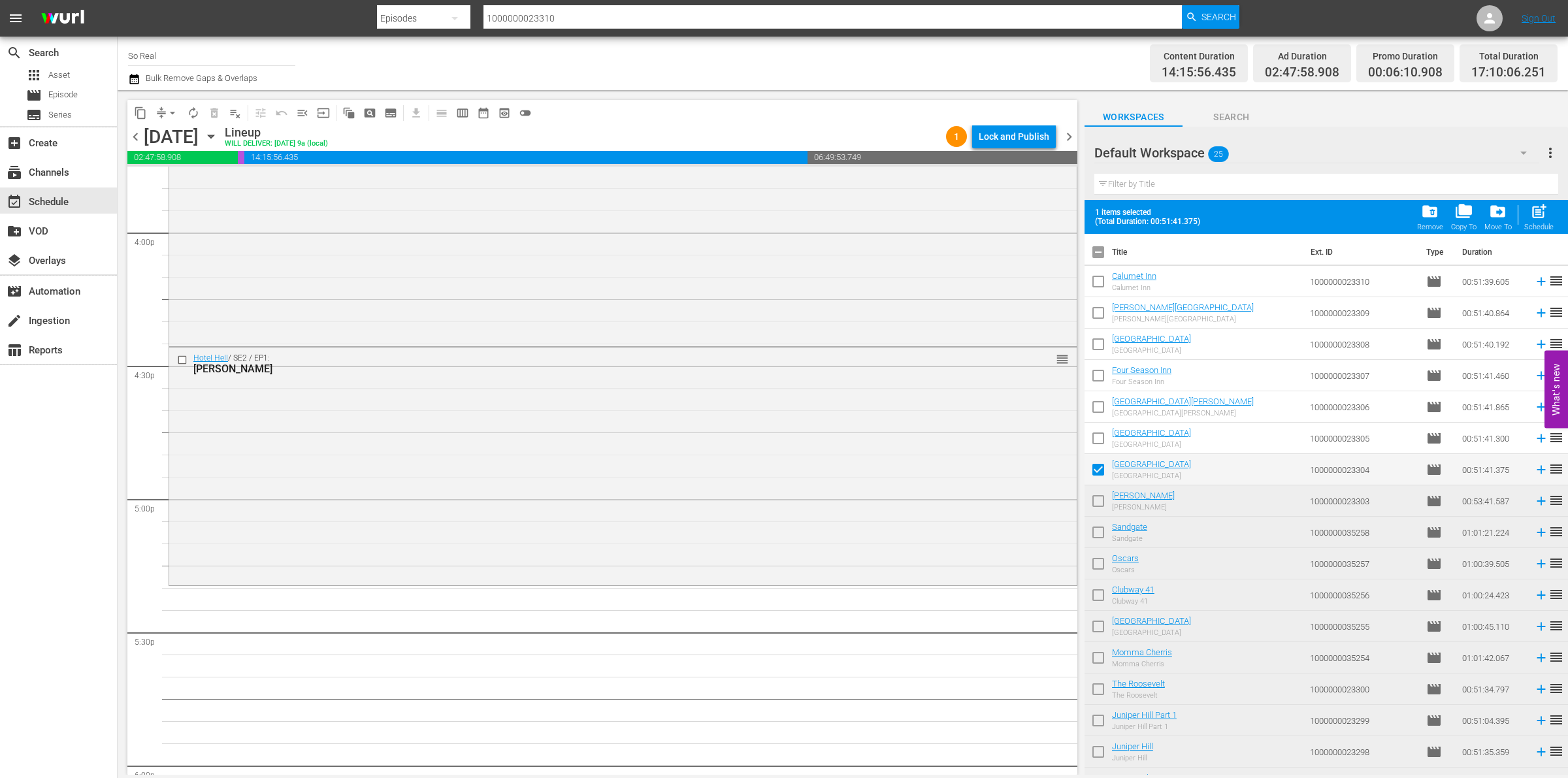
click at [1533, 215] on span "post_add" at bounding box center [1539, 211] width 18 height 18
checkbox input "false"
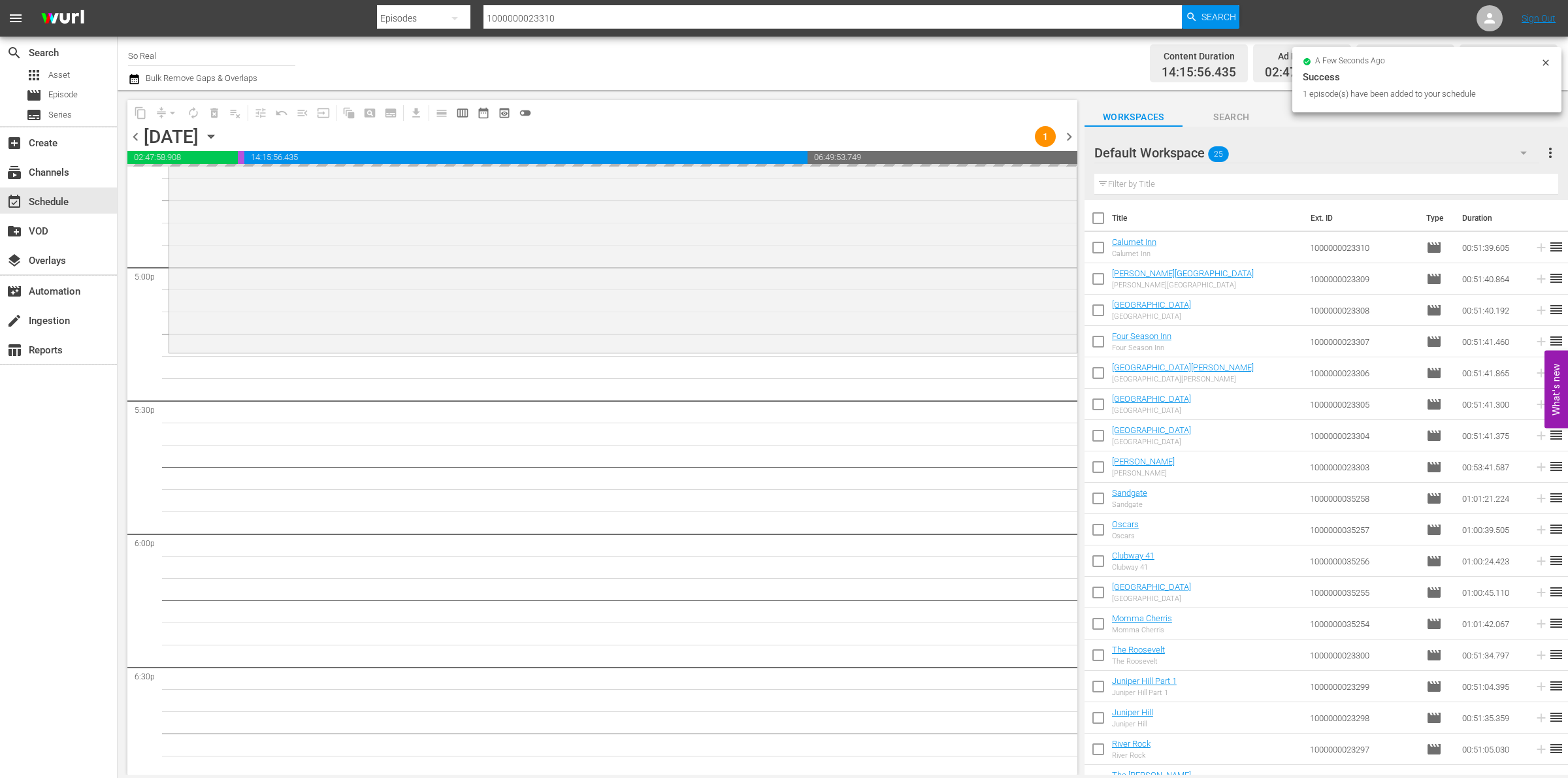
scroll to position [4434, 0]
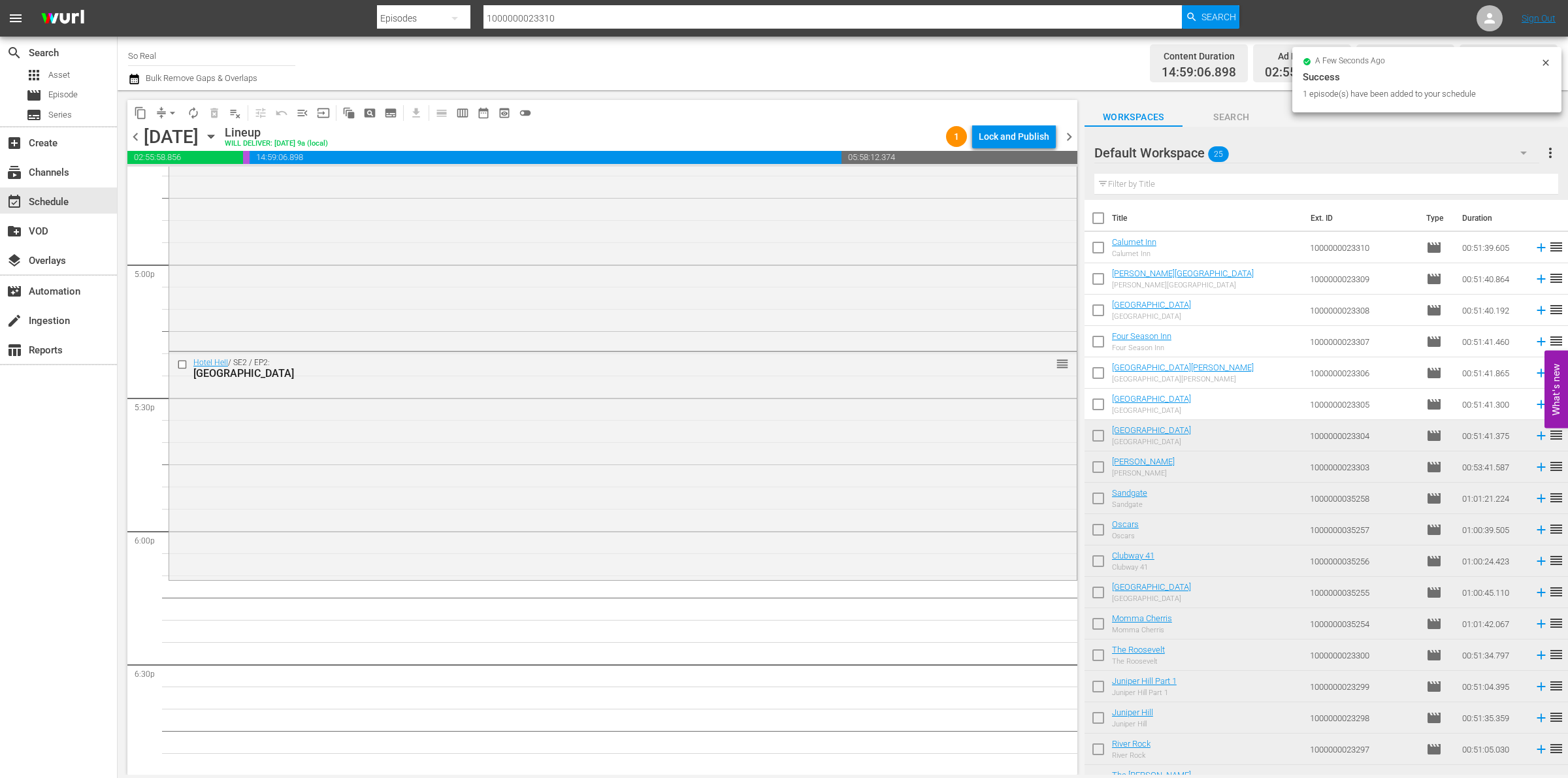
click at [1102, 413] on input "checkbox" at bounding box center [1098, 407] width 27 height 27
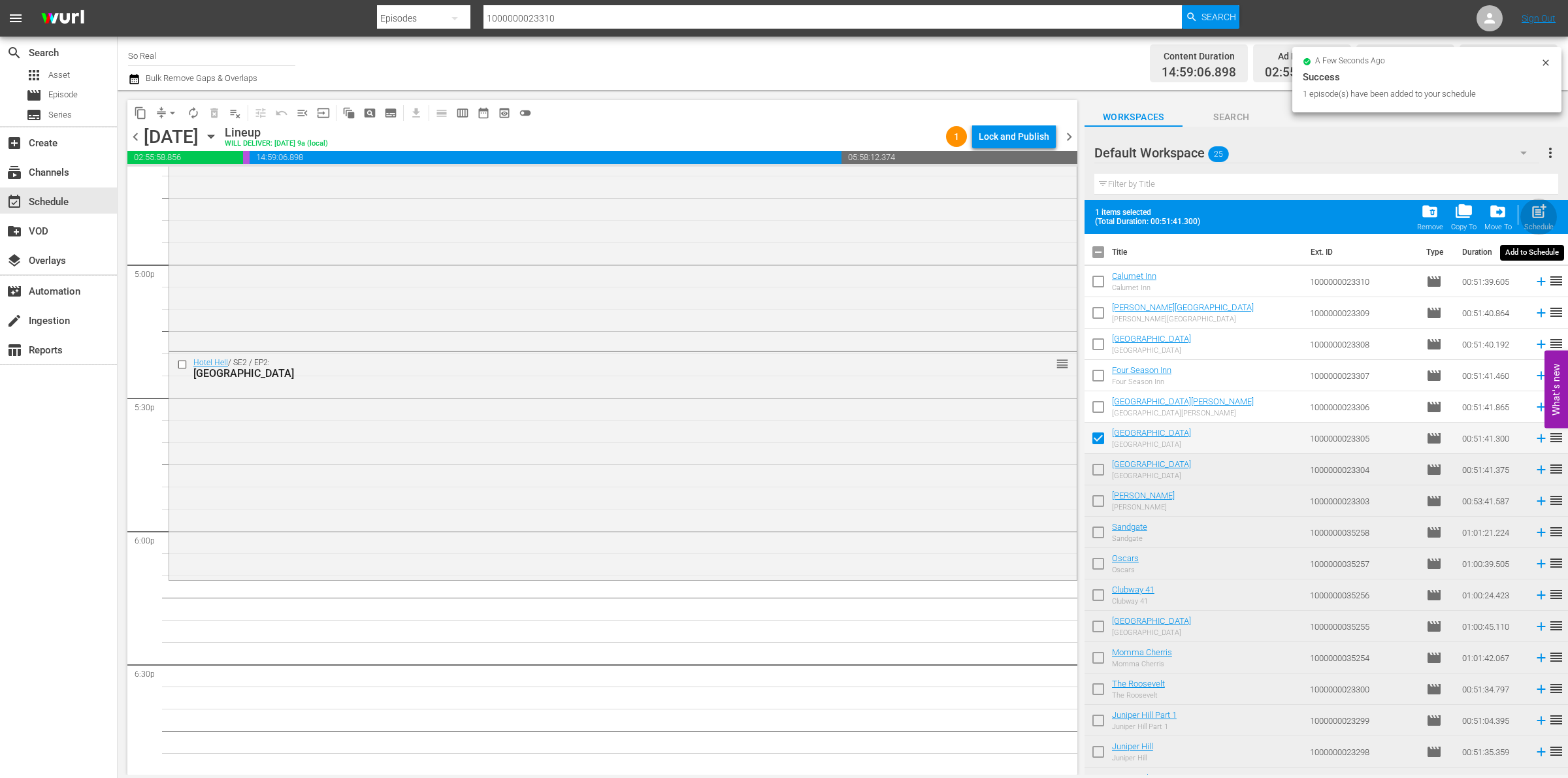
click at [1530, 205] on span "post_add" at bounding box center [1539, 211] width 18 height 18
checkbox input "false"
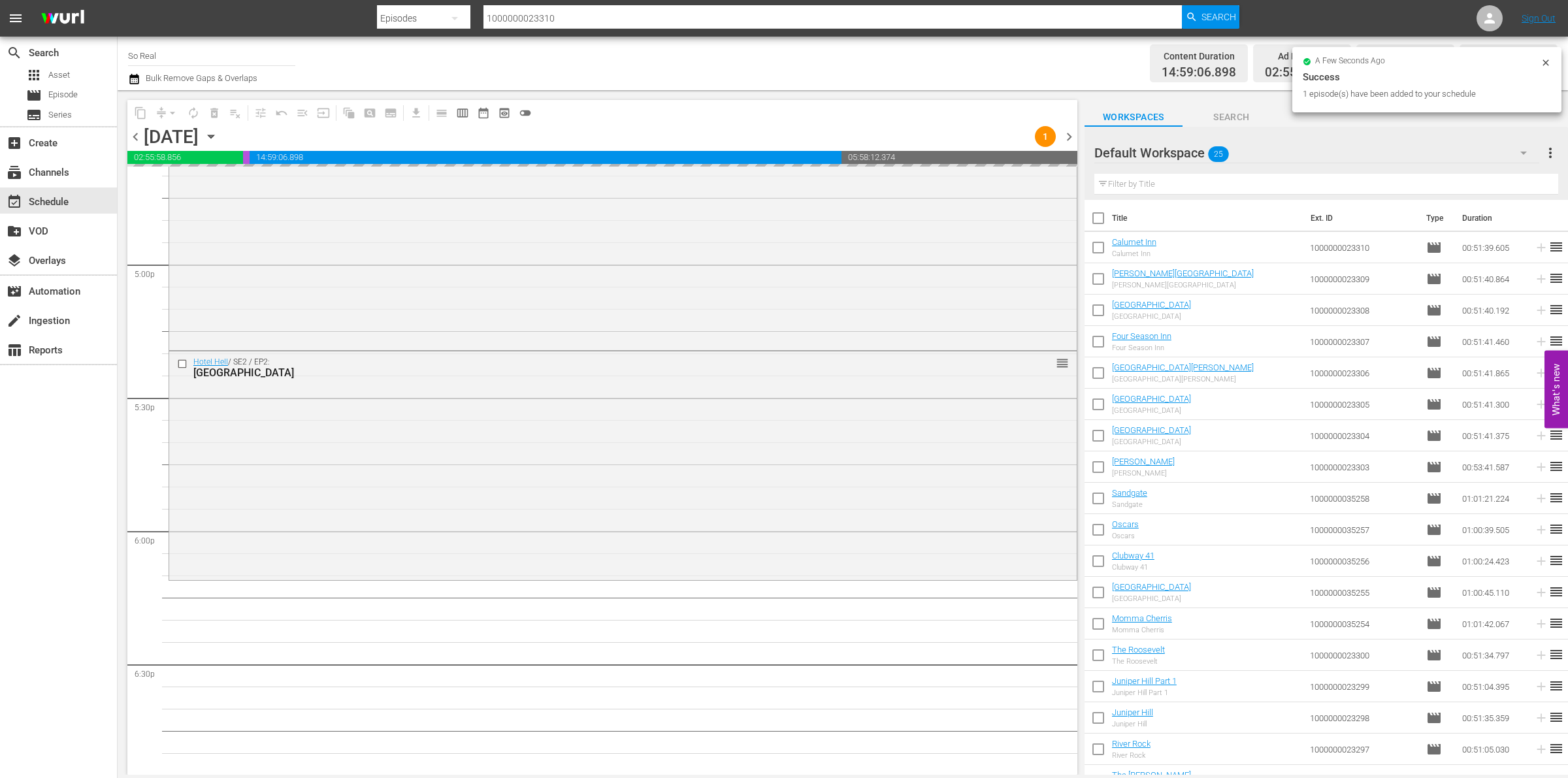
scroll to position [4729, 0]
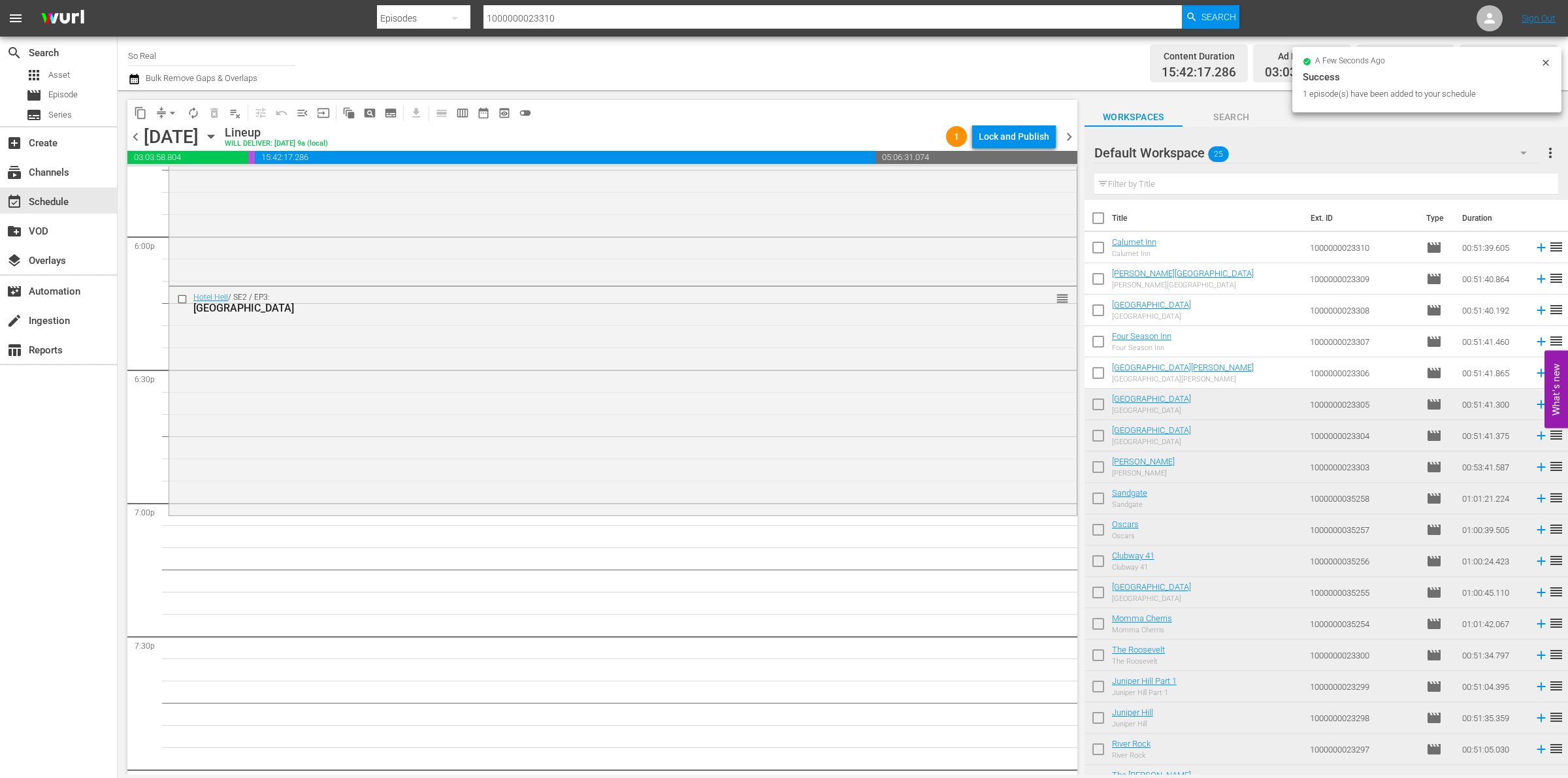
click at [1099, 378] on input "checkbox" at bounding box center [1098, 375] width 27 height 27
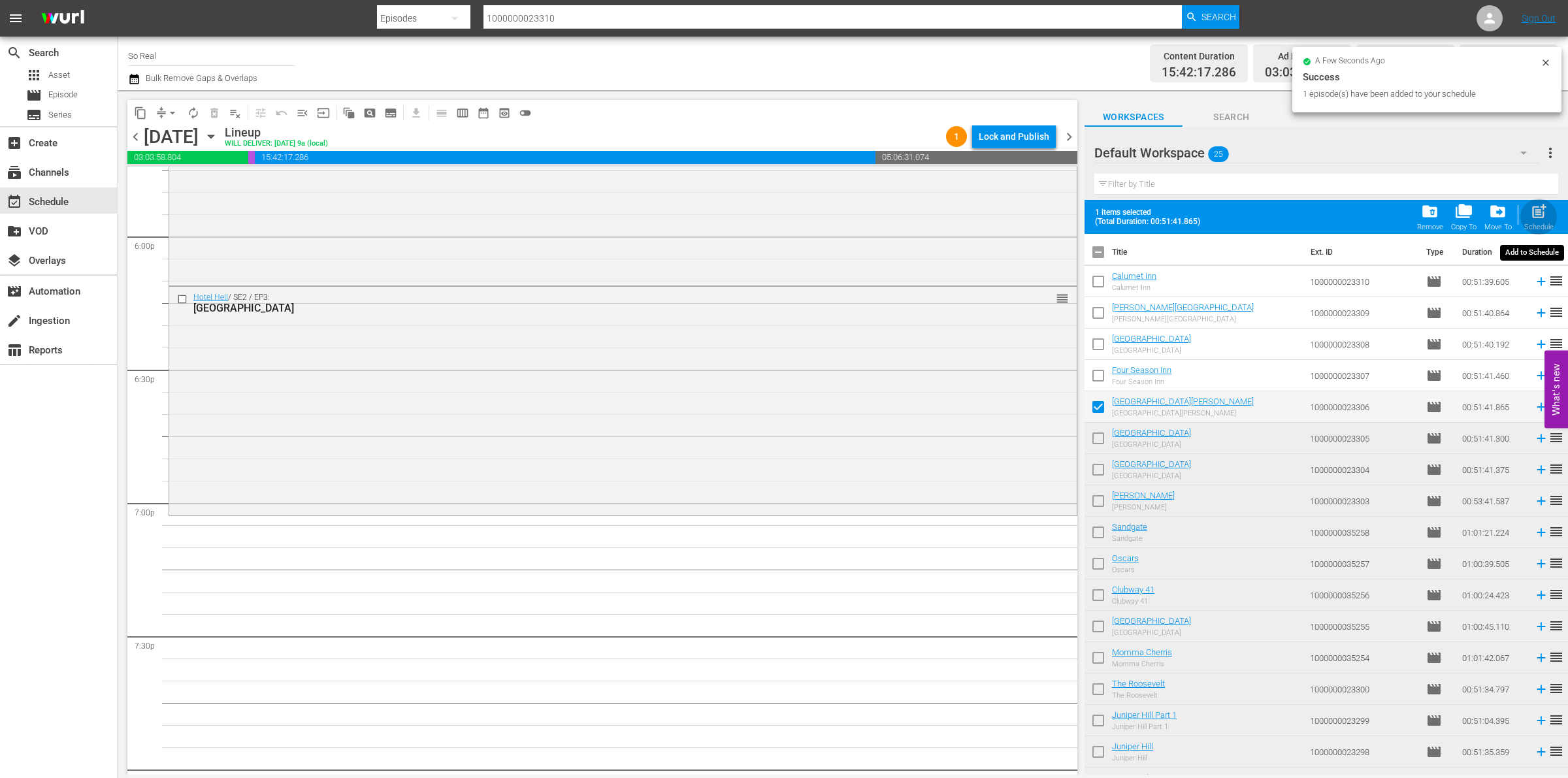
click at [1534, 211] on span "post_add" at bounding box center [1539, 211] width 18 height 18
checkbox input "false"
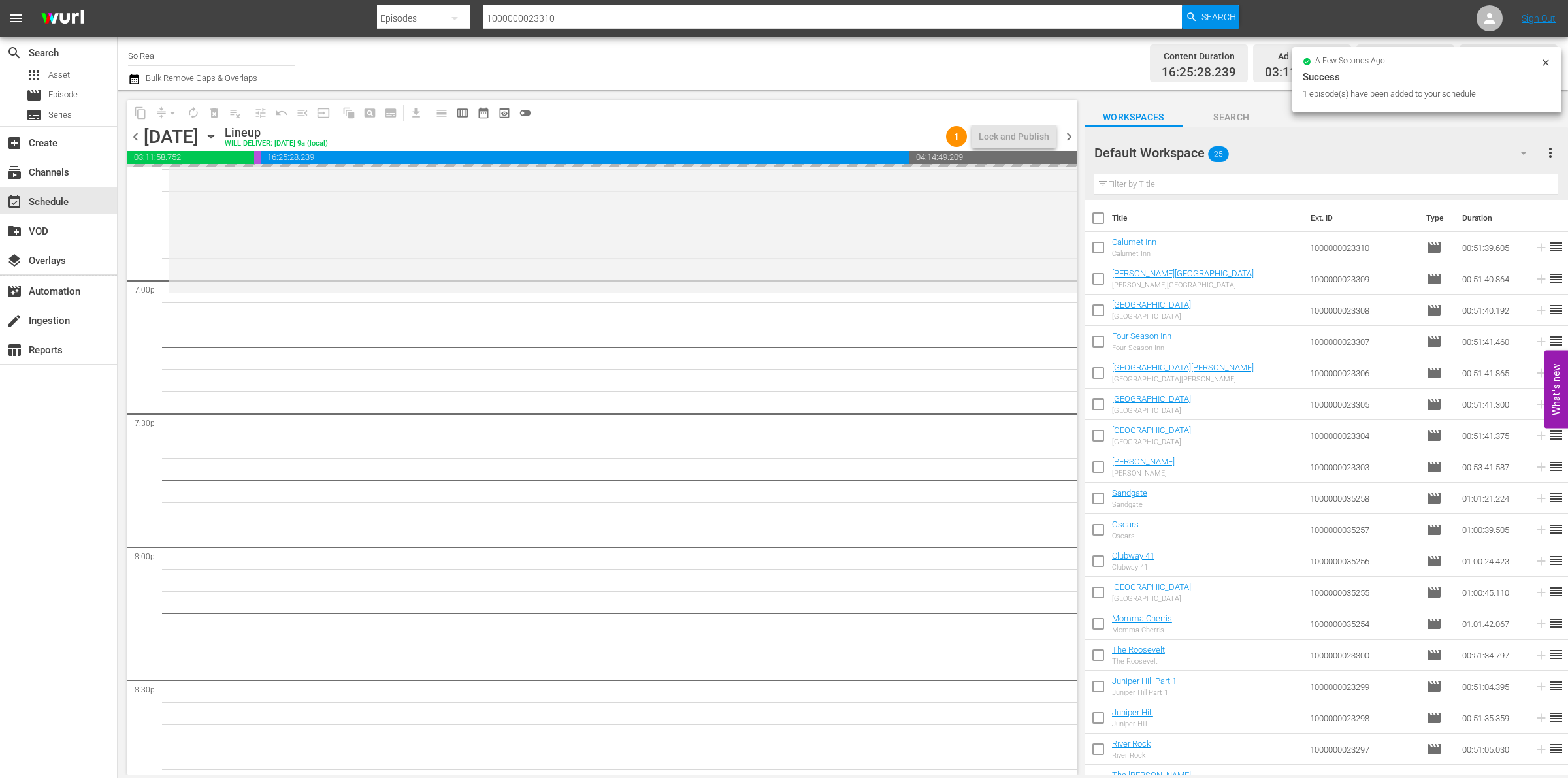
scroll to position [4953, 0]
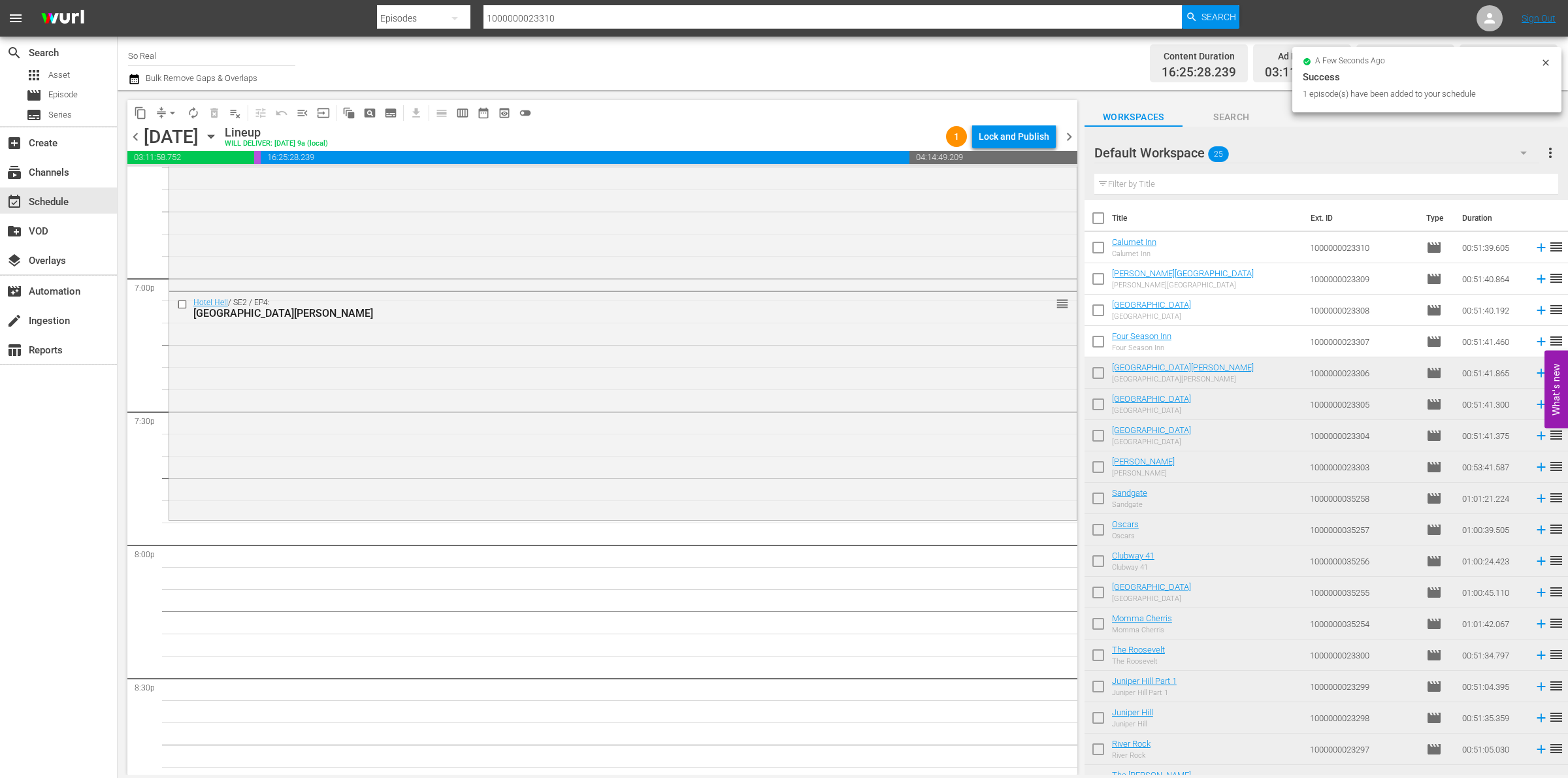
click at [1101, 347] on input "checkbox" at bounding box center [1098, 344] width 27 height 27
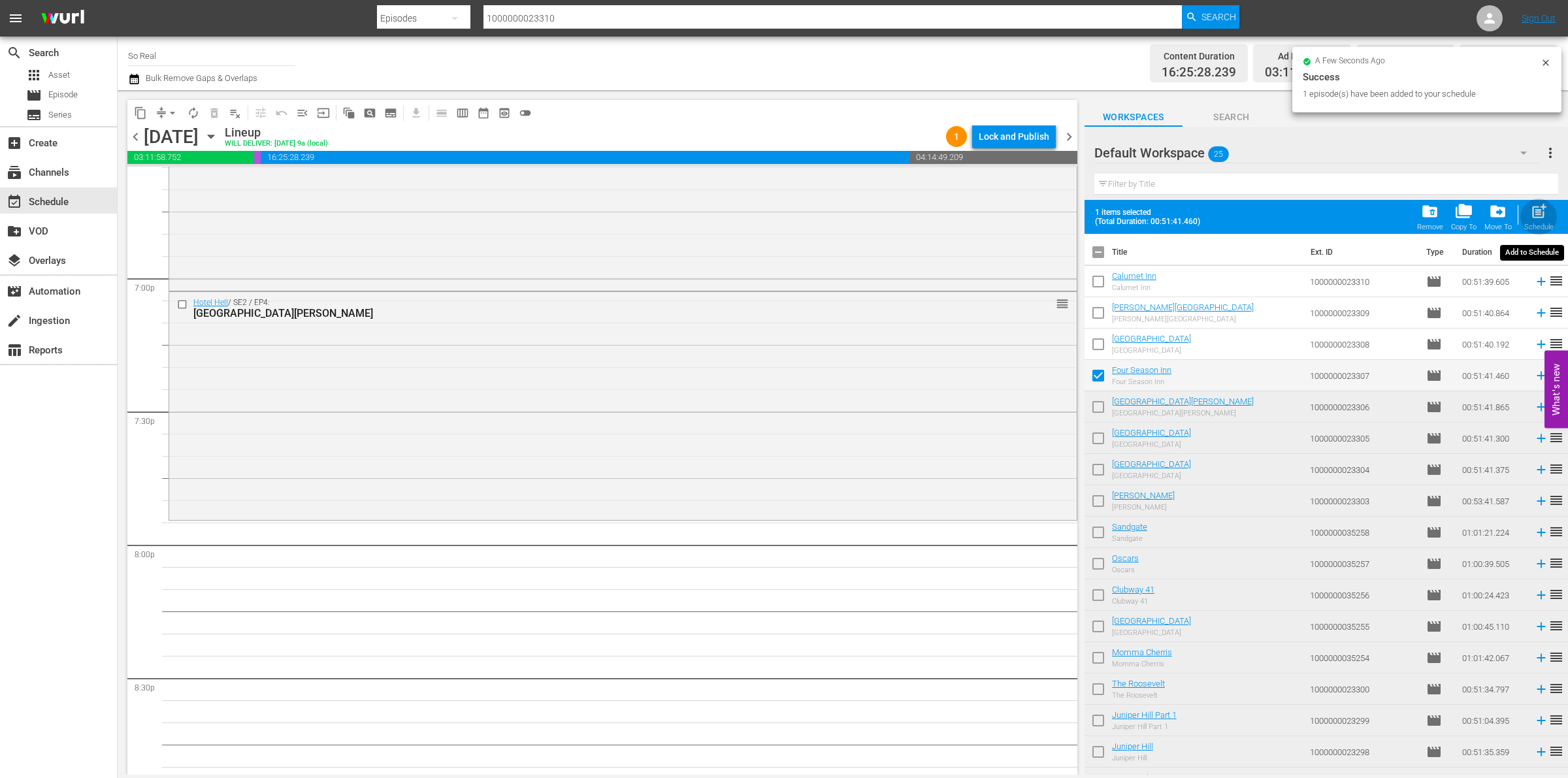
click at [1537, 219] on span "post_add" at bounding box center [1539, 211] width 18 height 18
checkbox input "false"
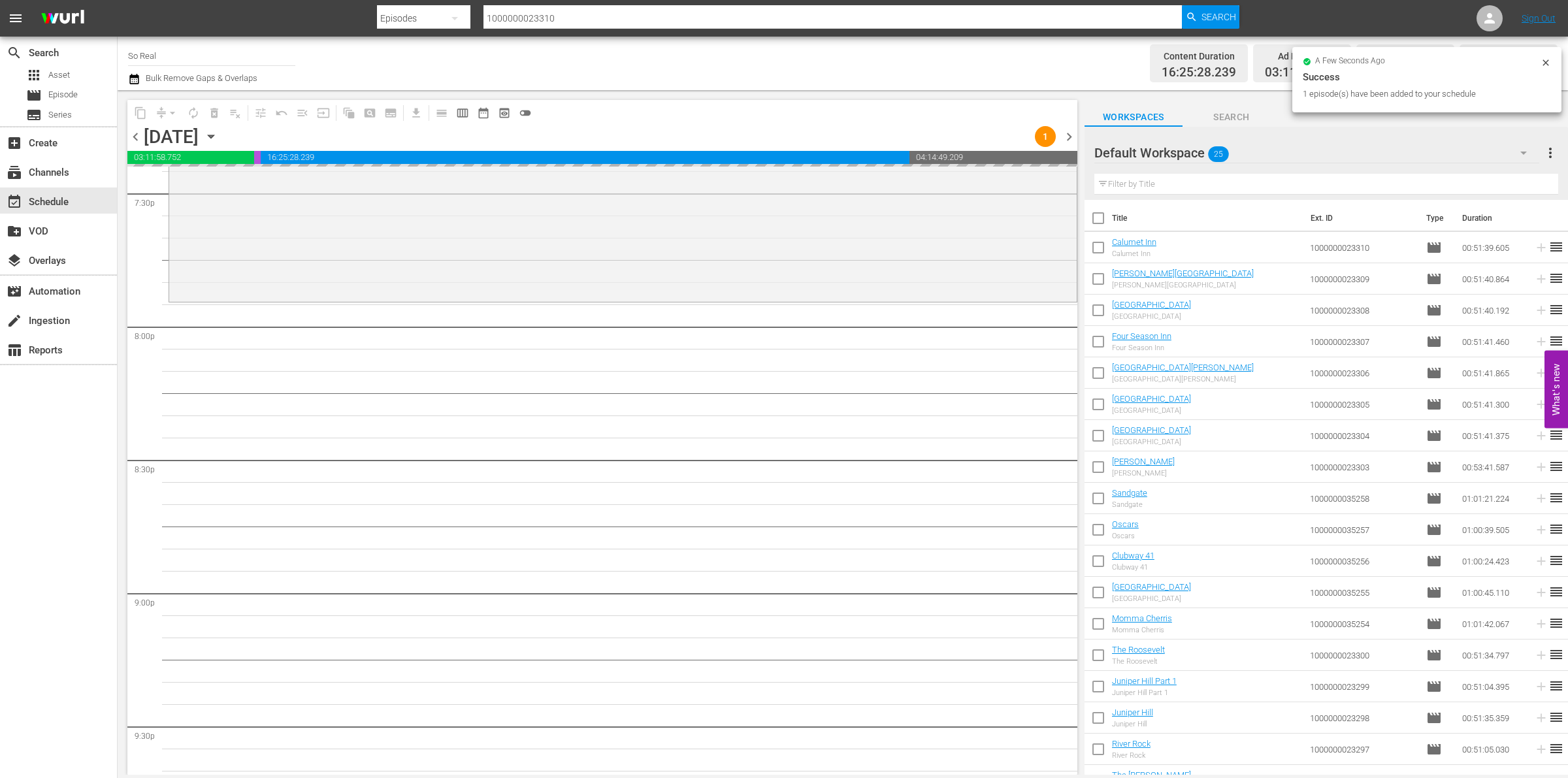
scroll to position [5179, 0]
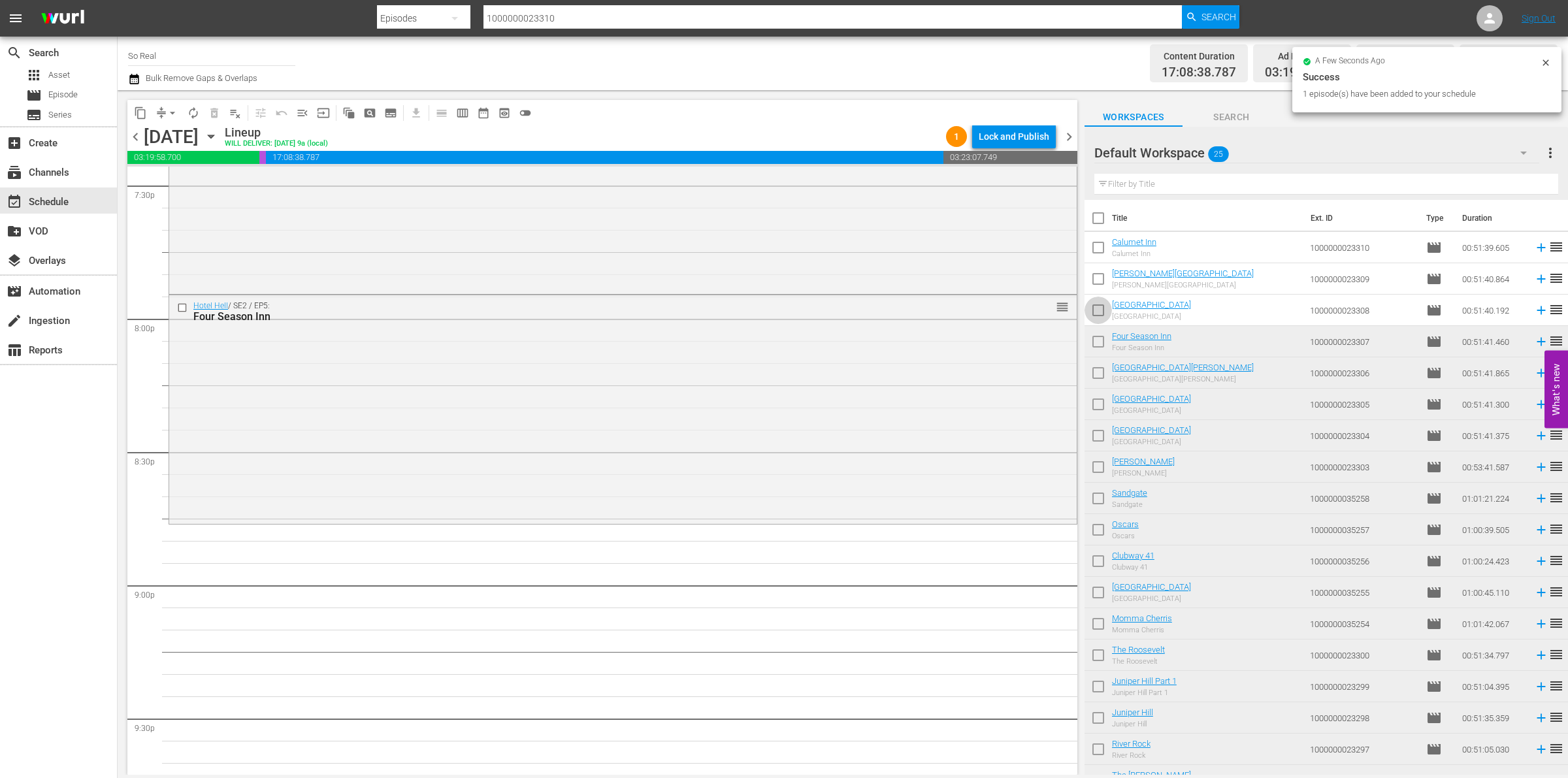
click at [1092, 317] on input "checkbox" at bounding box center [1098, 313] width 27 height 27
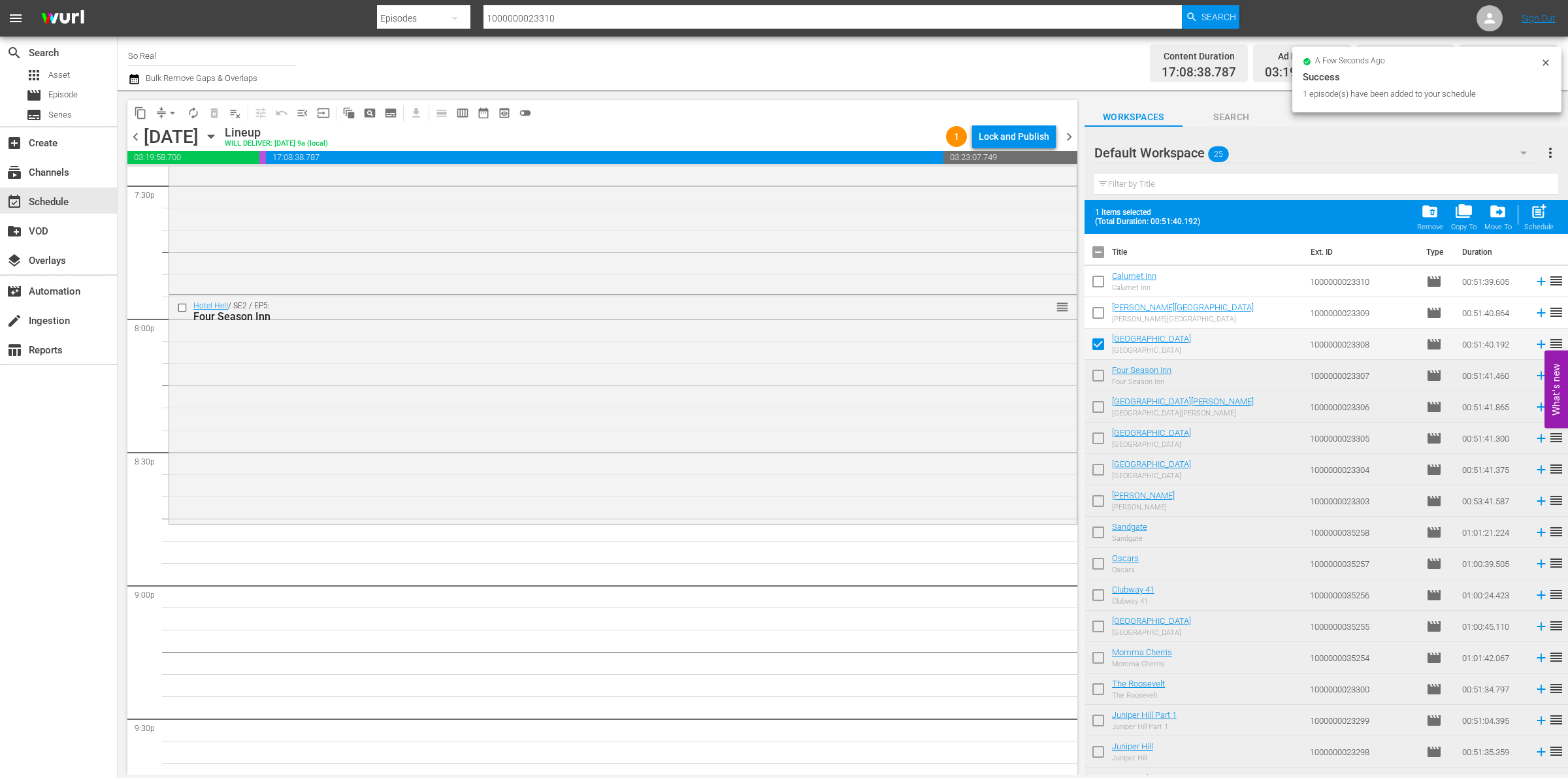
click at [1540, 196] on div "Filter by Title" at bounding box center [1327, 184] width 464 height 31
click at [1540, 207] on span "post_add" at bounding box center [1539, 211] width 18 height 18
checkbox input "false"
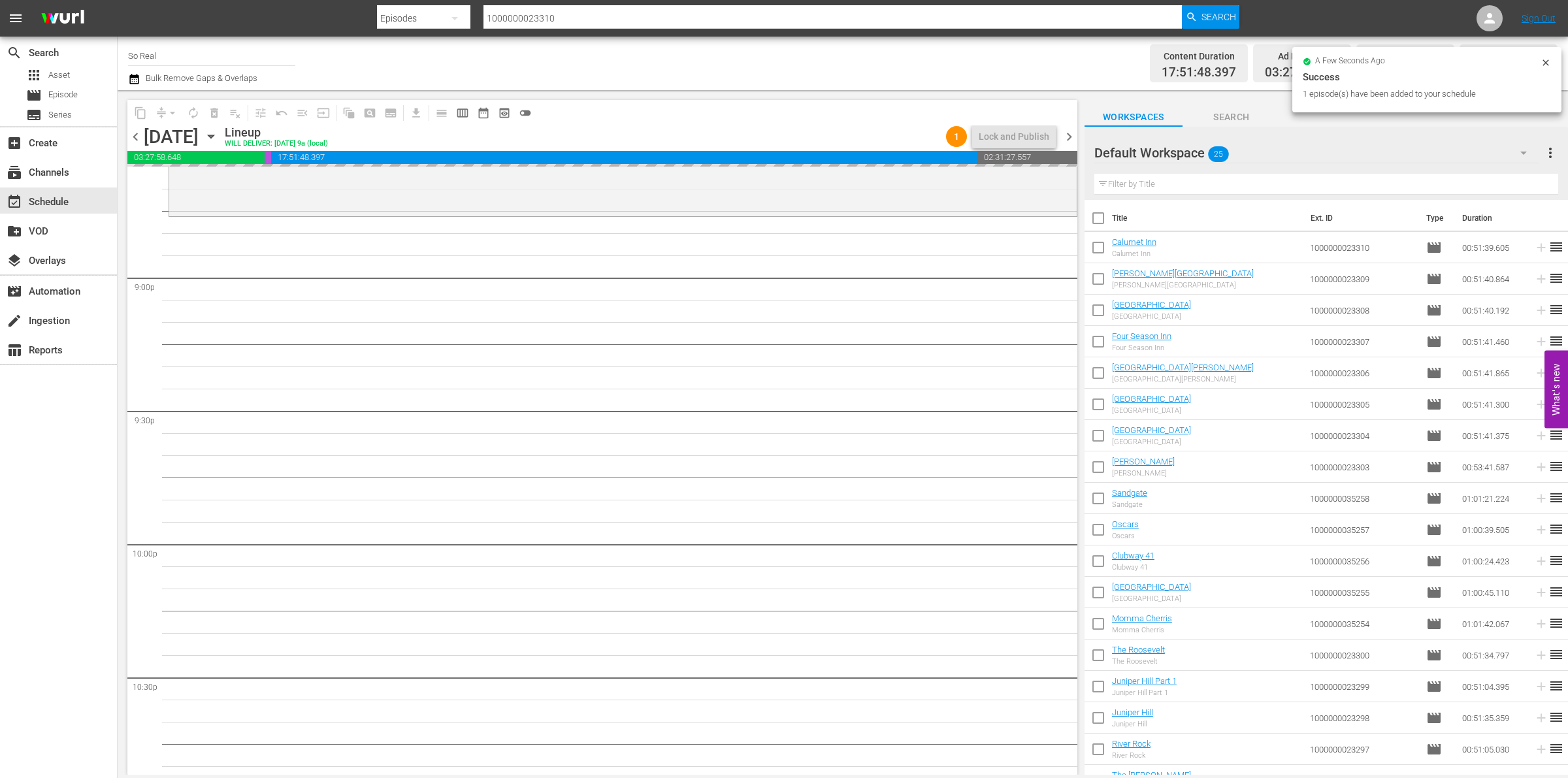
scroll to position [5489, 0]
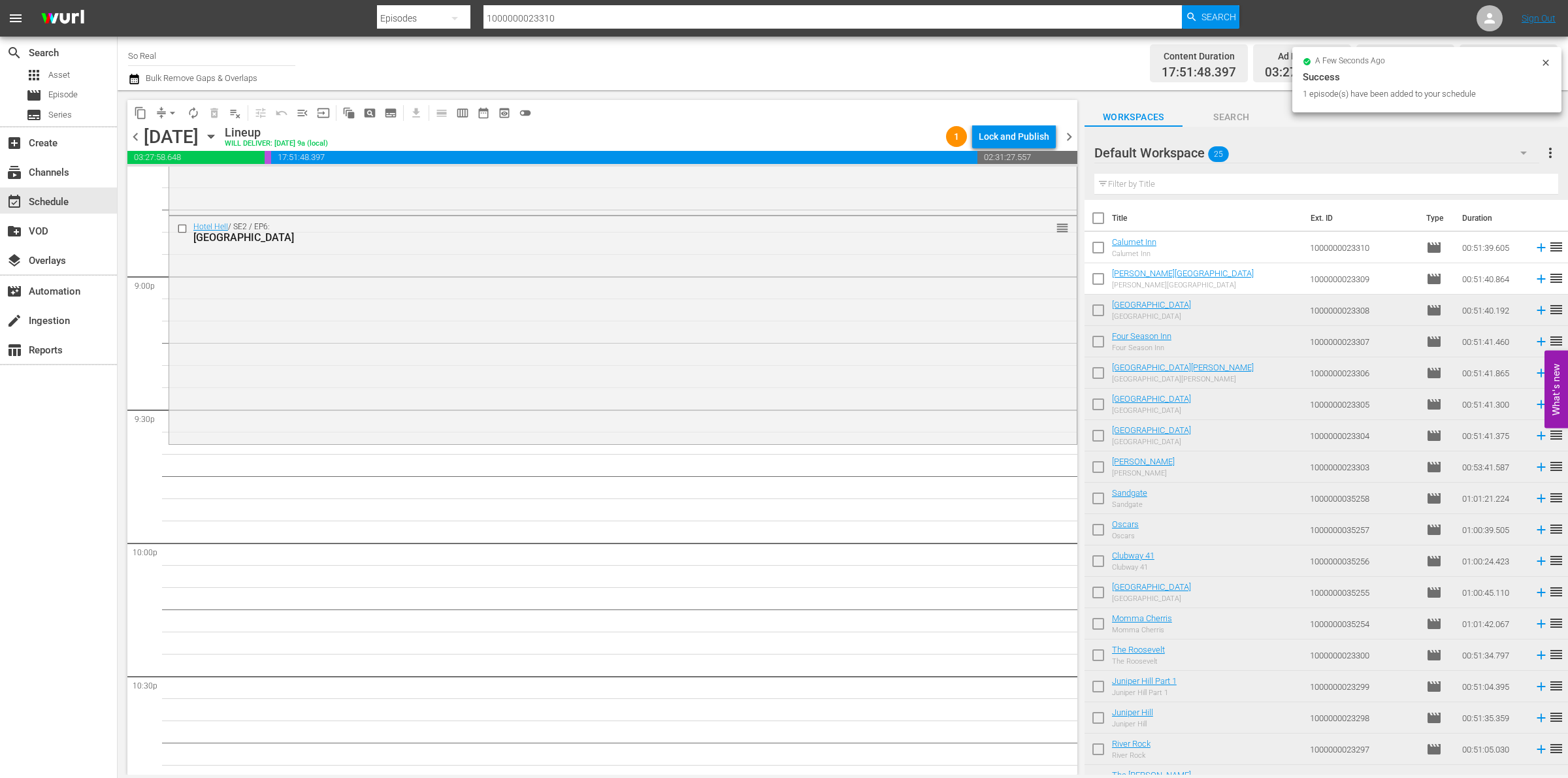
click at [1096, 280] on input "checkbox" at bounding box center [1098, 281] width 27 height 27
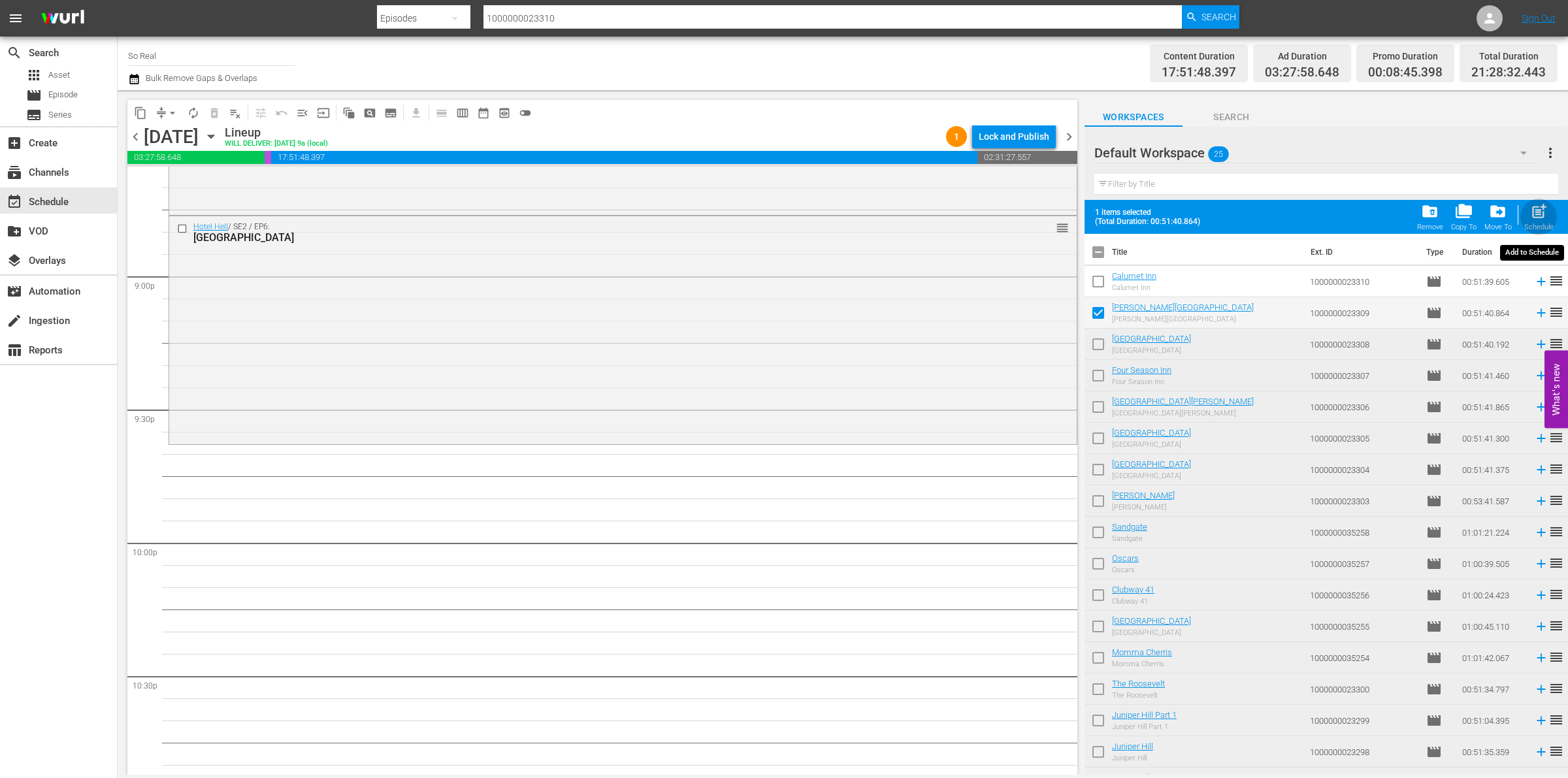
click at [1527, 217] on div "post_add Schedule" at bounding box center [1539, 217] width 29 height 29
checkbox input "false"
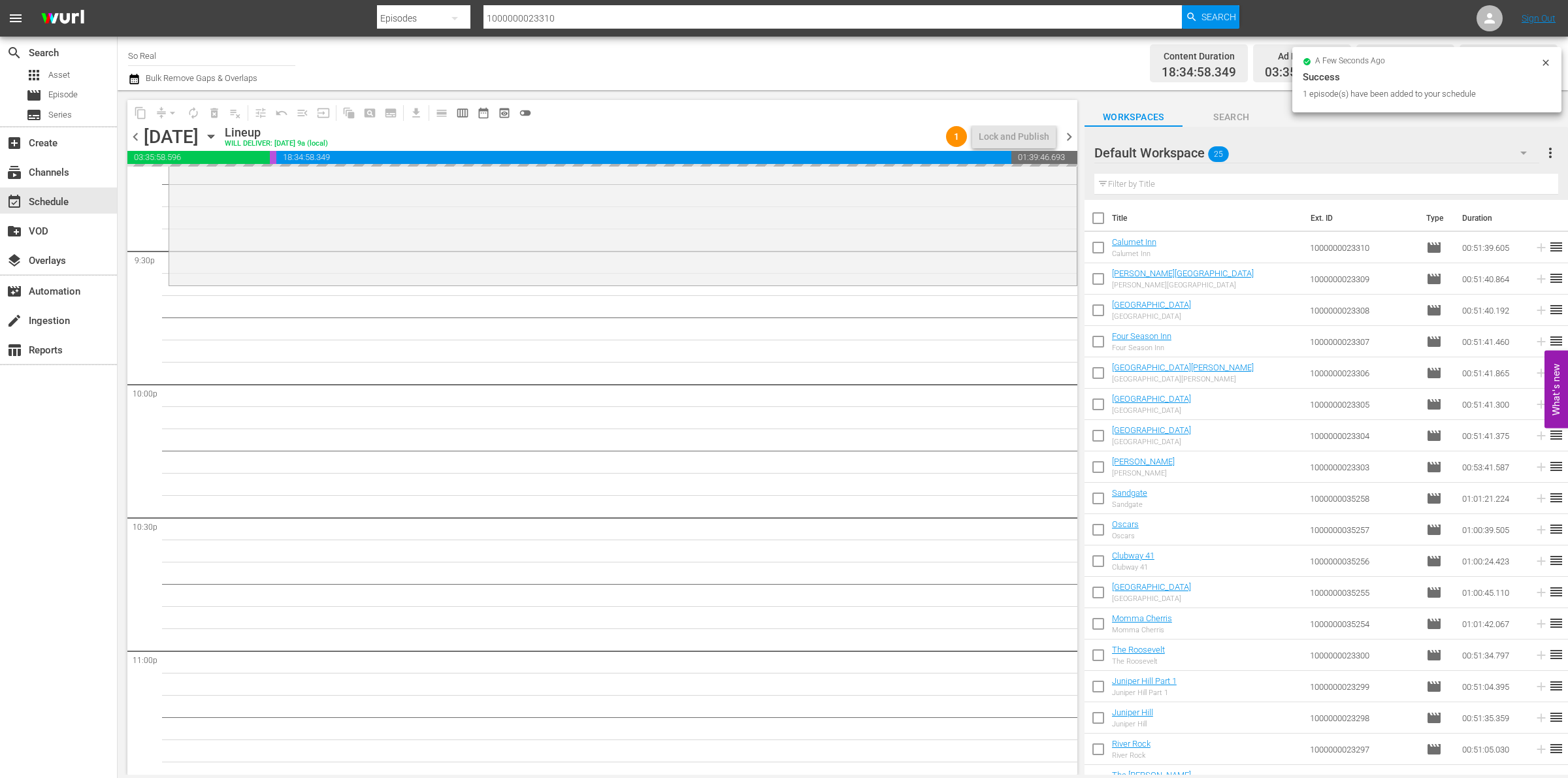
scroll to position [5662, 0]
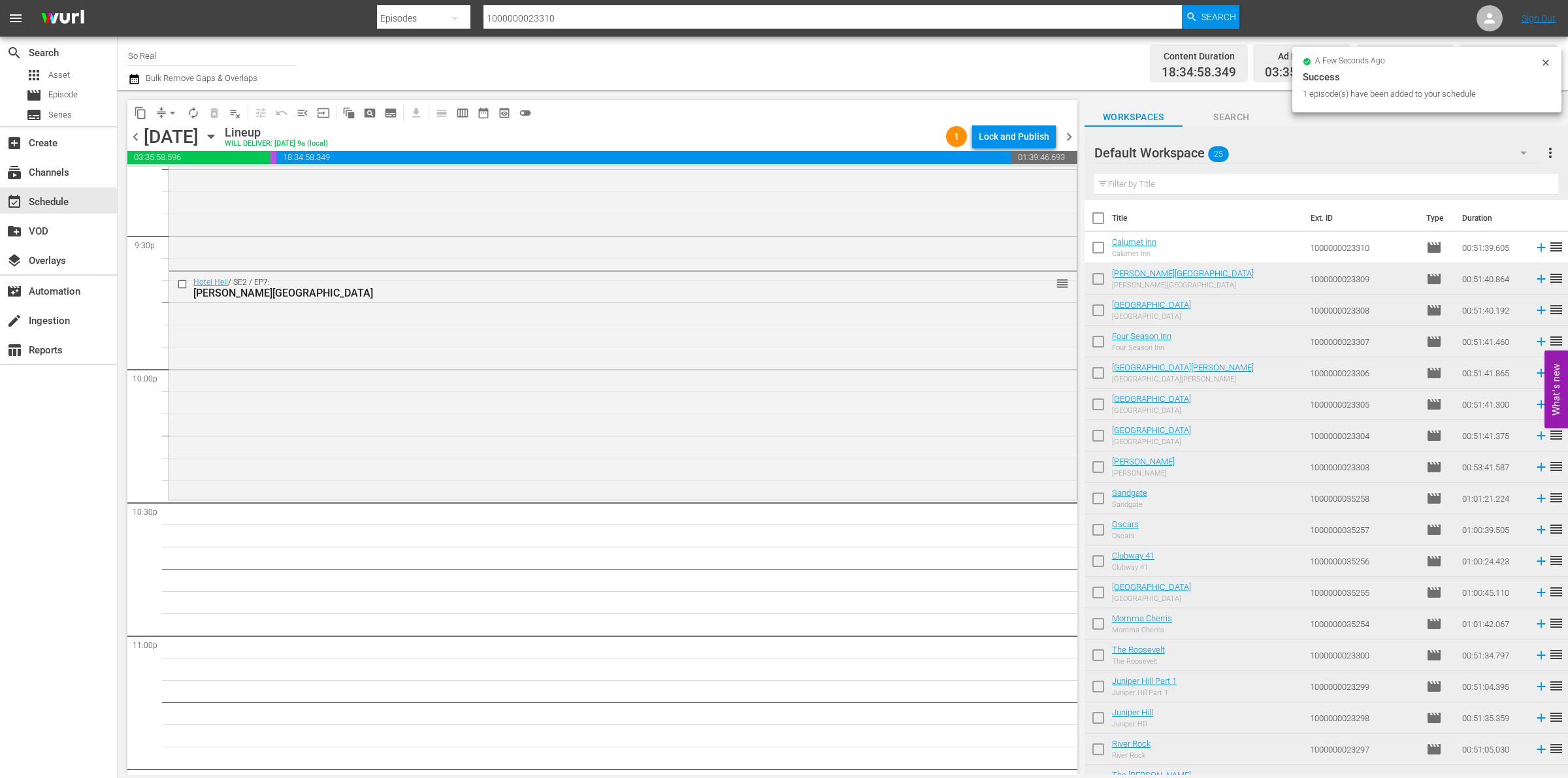
click at [1099, 250] on input "checkbox" at bounding box center [1098, 250] width 27 height 27
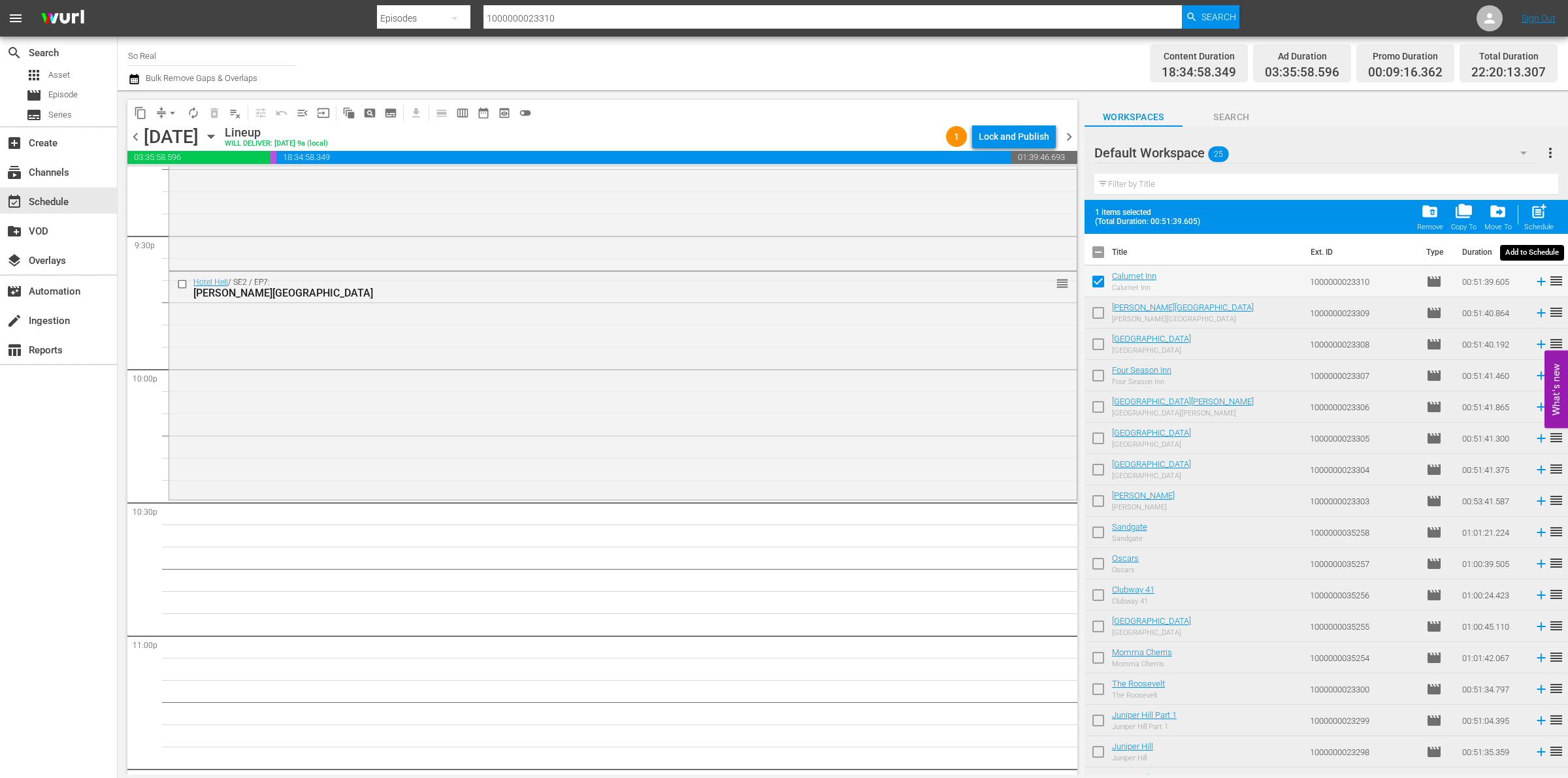
click at [1540, 207] on span "post_add" at bounding box center [1539, 211] width 18 height 18
checkbox input "false"
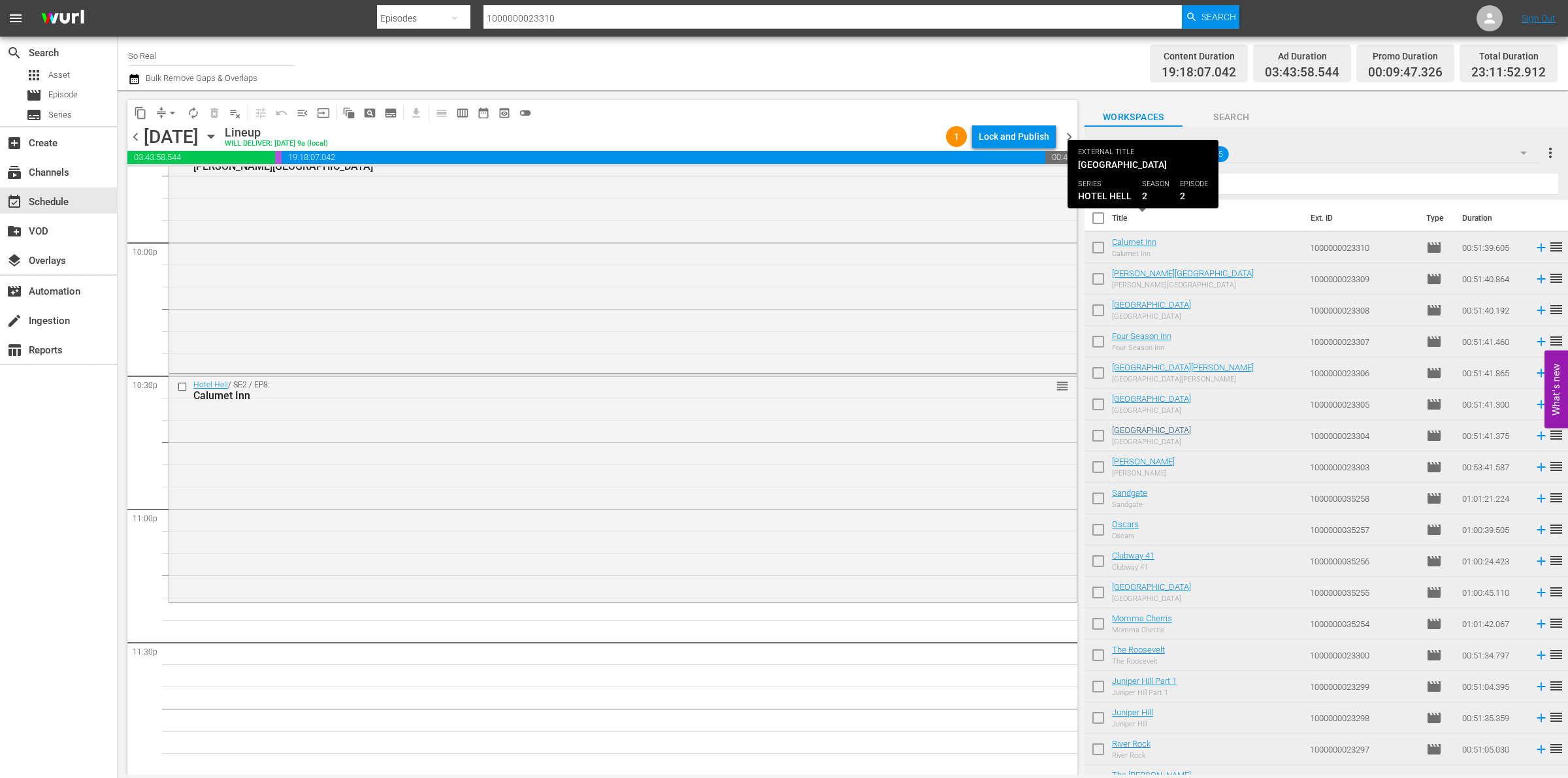
scroll to position [239, 0]
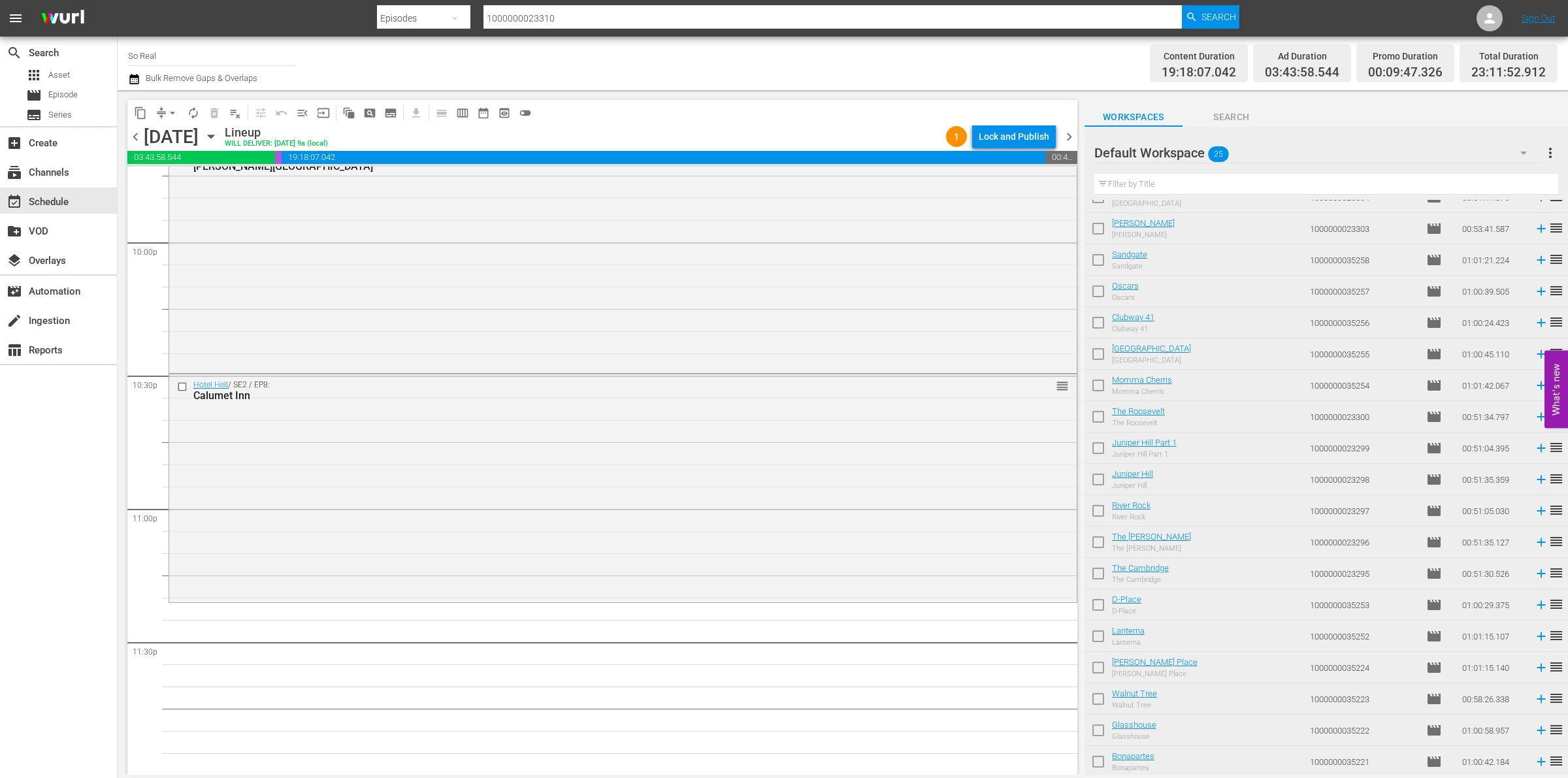
click at [1105, 765] on input "checkbox" at bounding box center [1098, 764] width 27 height 27
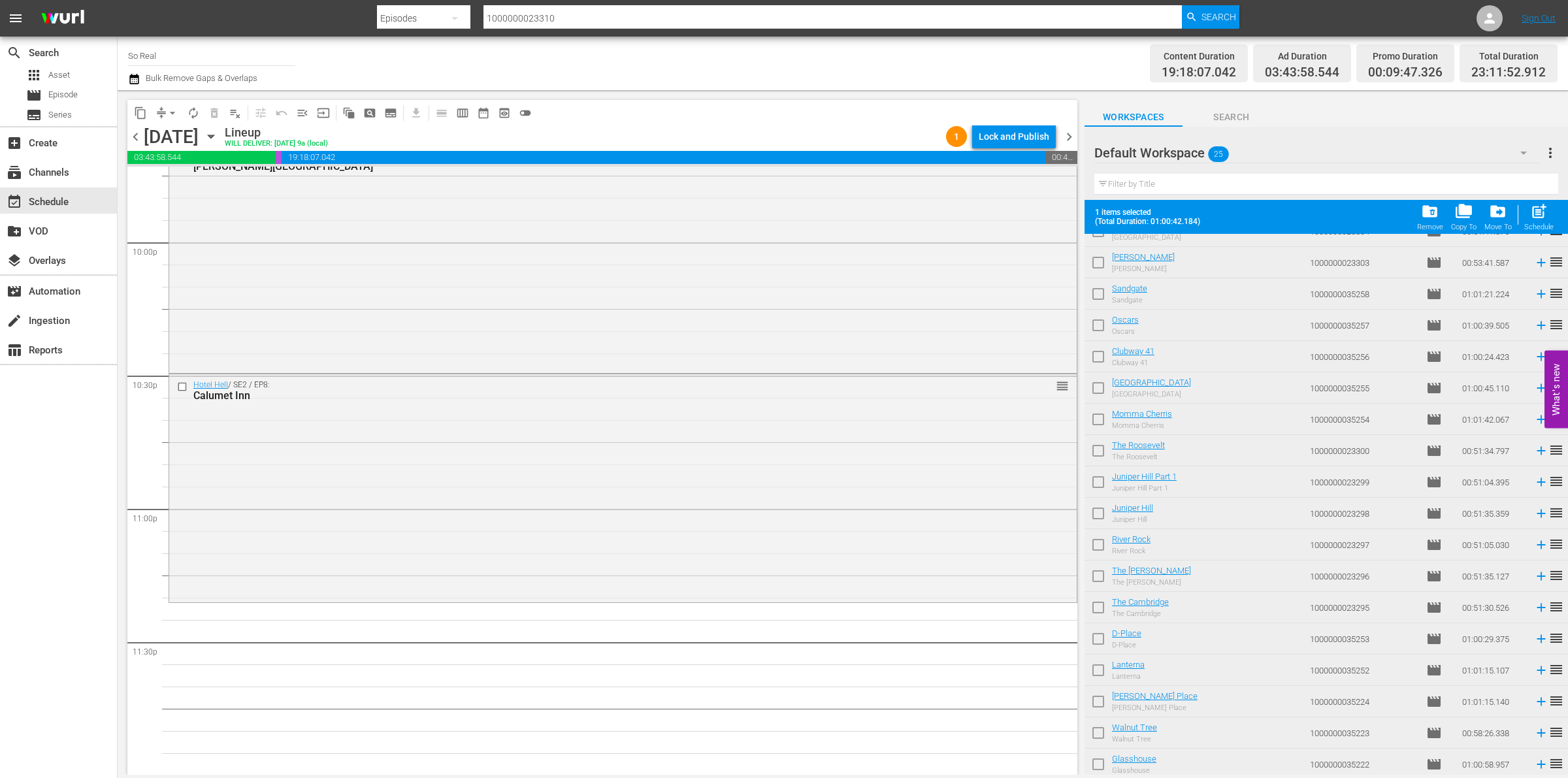
click at [1533, 217] on span "post_add" at bounding box center [1539, 211] width 18 height 18
checkbox input "false"
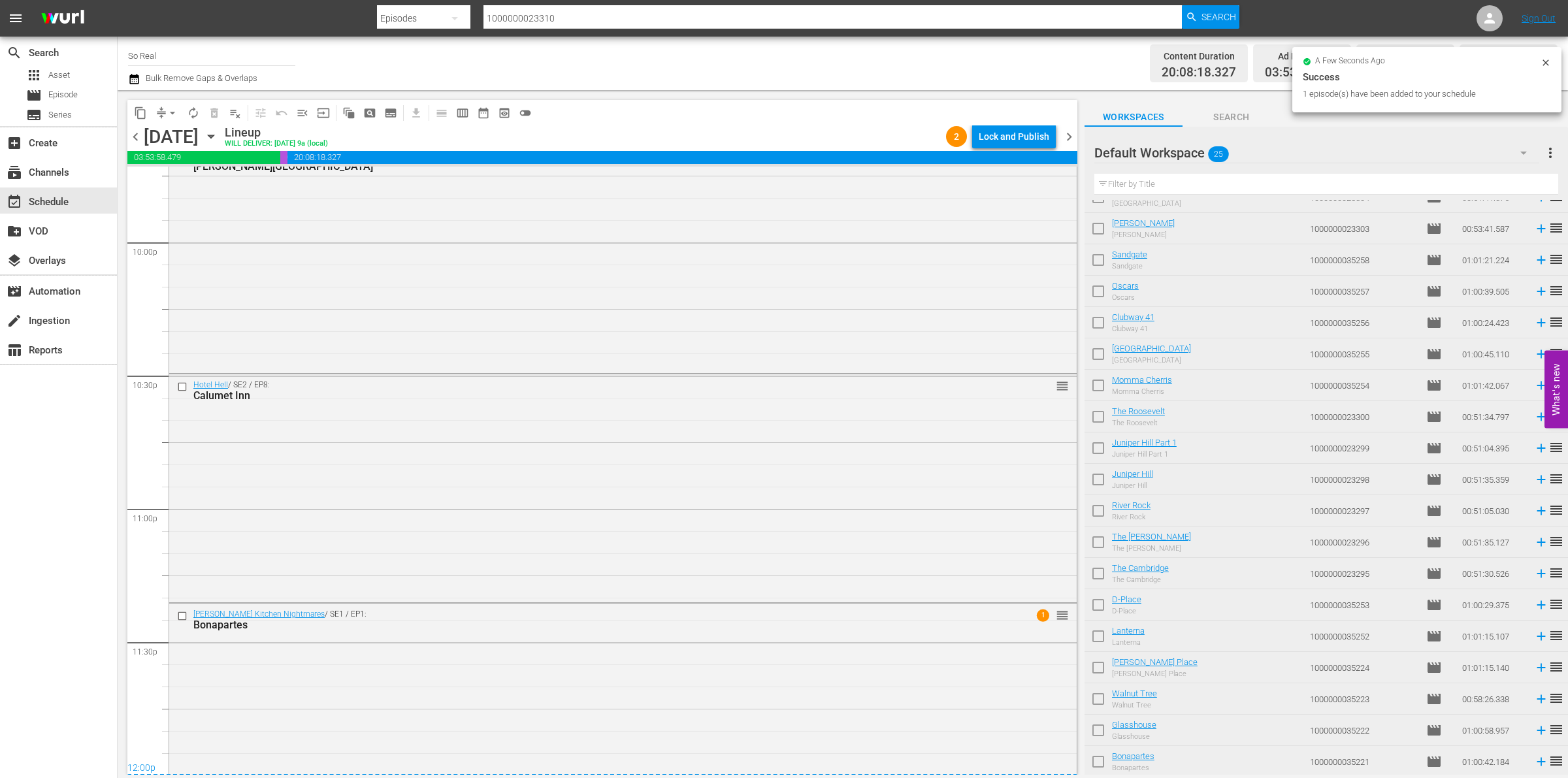
scroll to position [5887, 0]
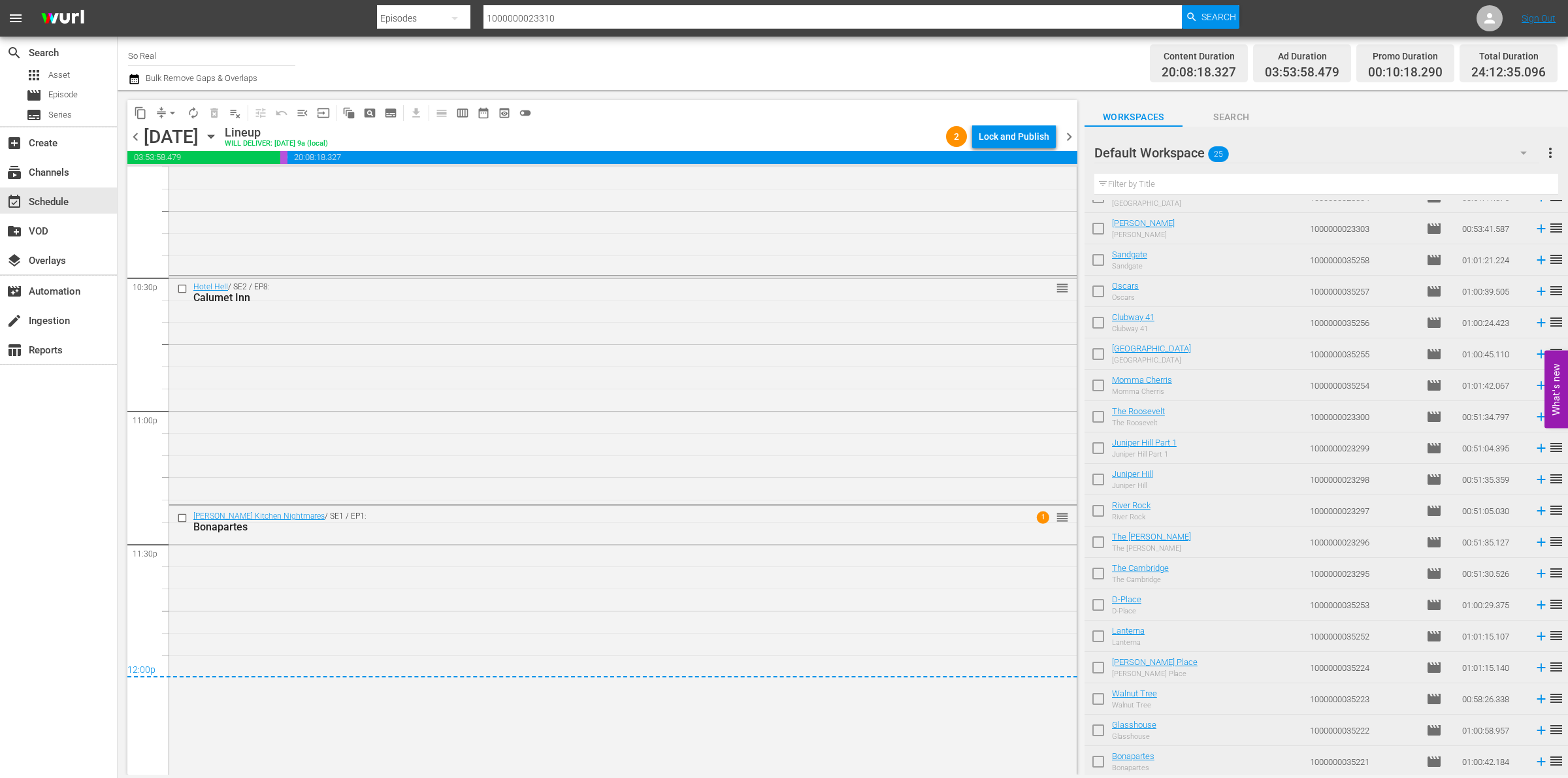
click at [174, 116] on span "arrow_drop_down" at bounding box center [173, 113] width 13 height 13
click at [181, 185] on li "Align to End of Previous Day" at bounding box center [173, 182] width 137 height 21
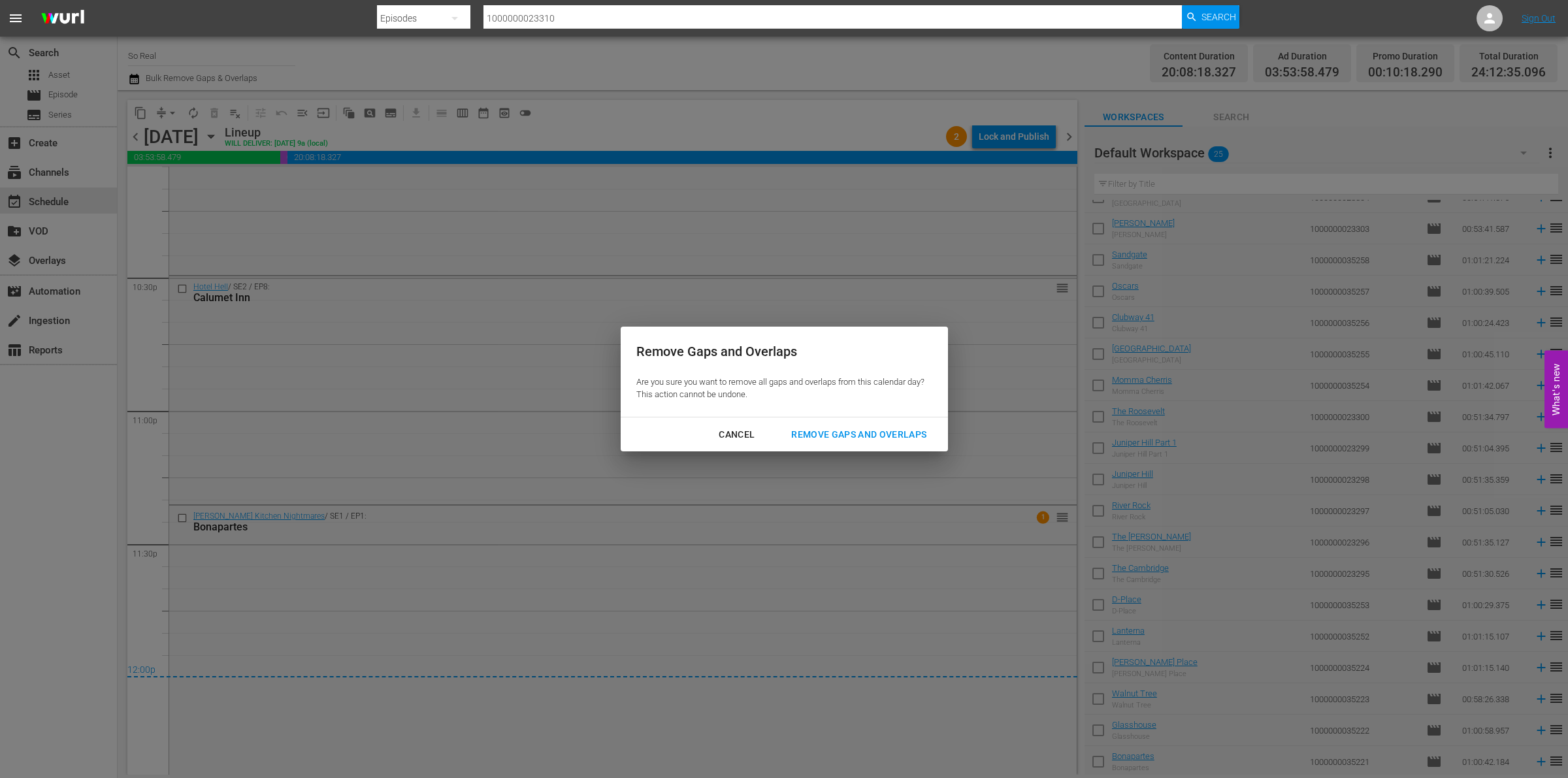
click at [831, 432] on div "Remove Gaps and Overlaps" at bounding box center [858, 435] width 156 height 17
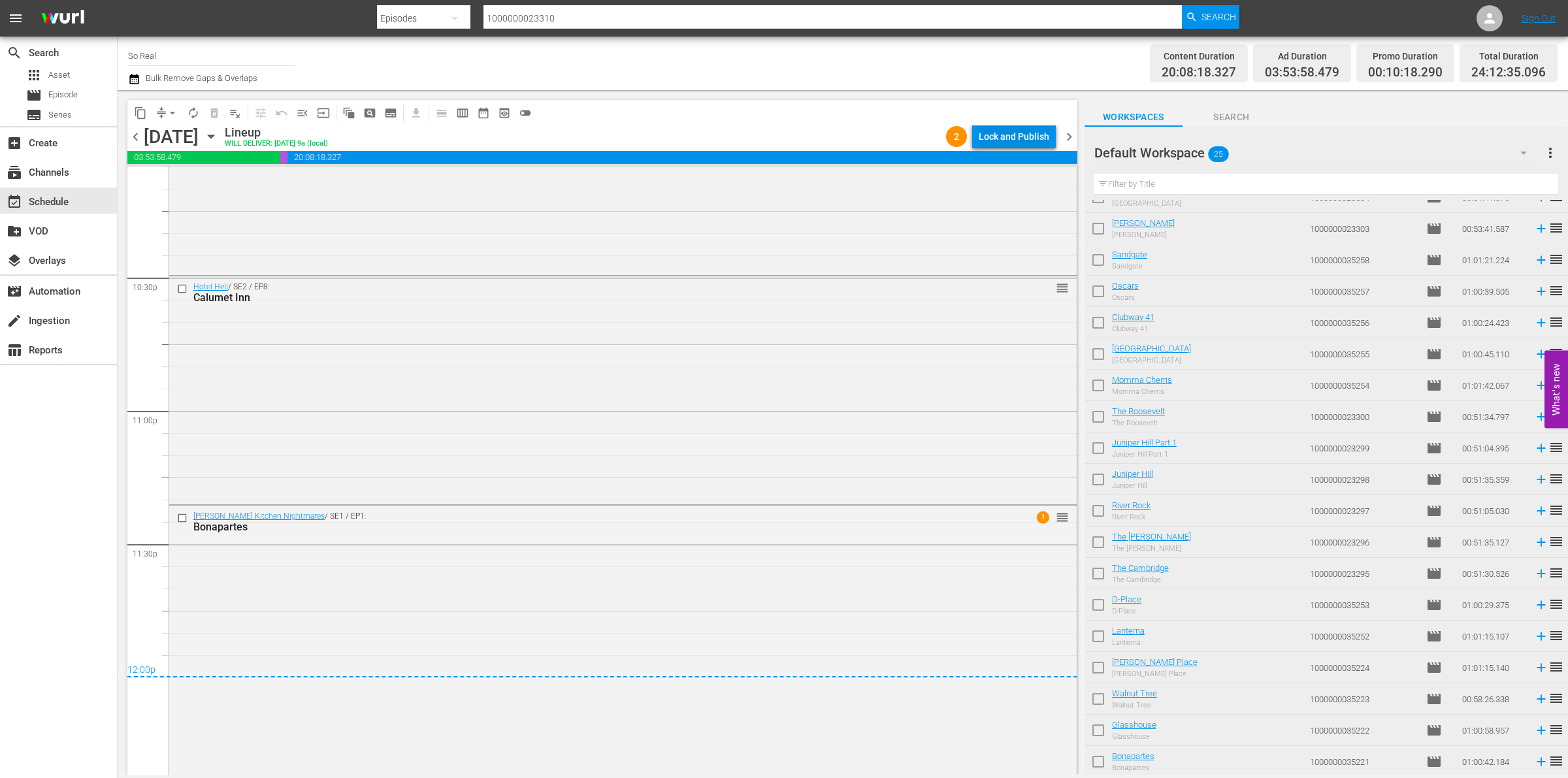
click at [1003, 132] on div "Lock and Publish" at bounding box center [1014, 136] width 70 height 23
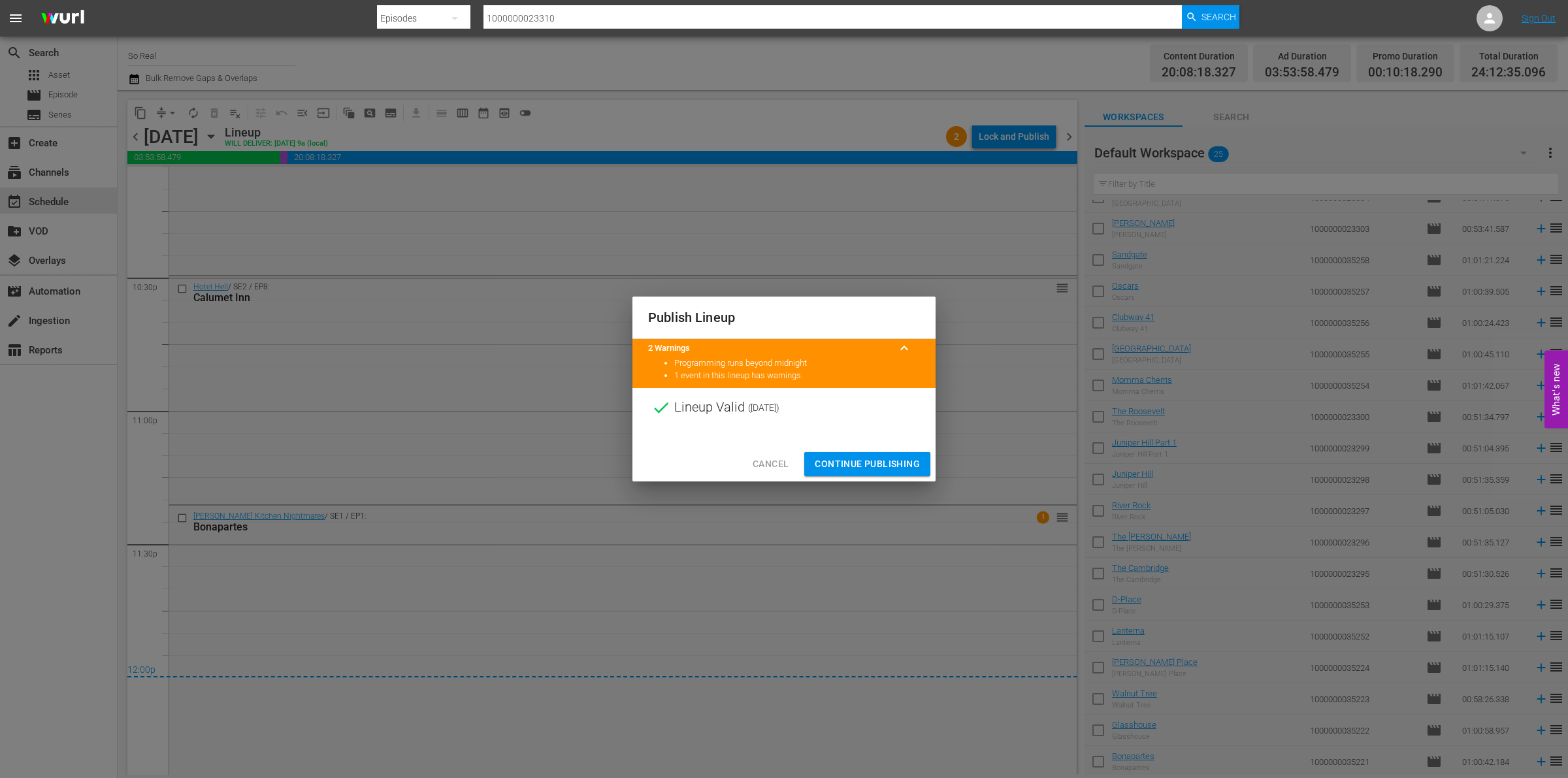
click at [874, 454] on button "Continue Publishing" at bounding box center [868, 464] width 126 height 24
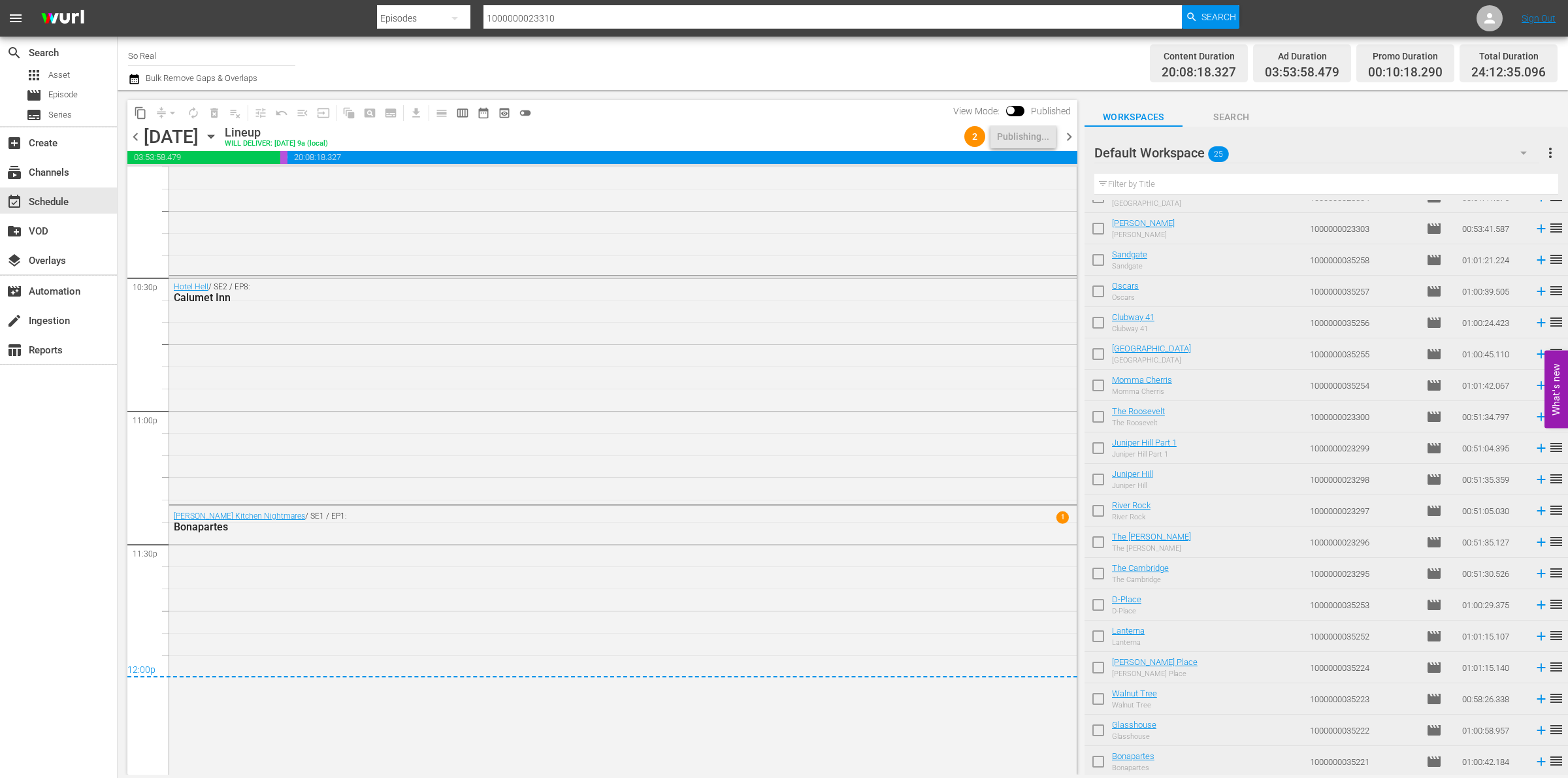
scroll to position [0, 0]
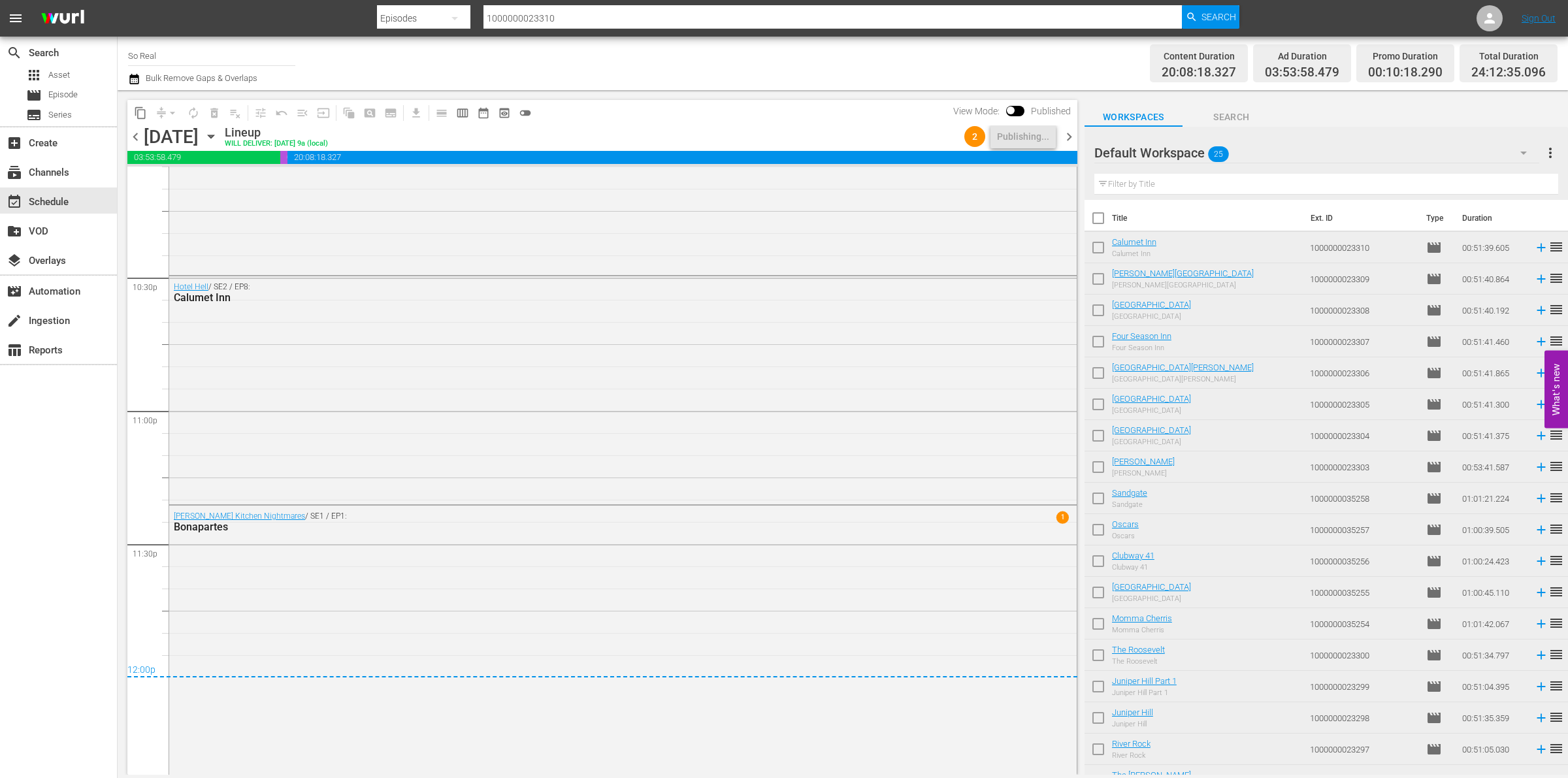
click at [1103, 249] on input "checkbox" at bounding box center [1098, 250] width 27 height 27
checkbox input "true"
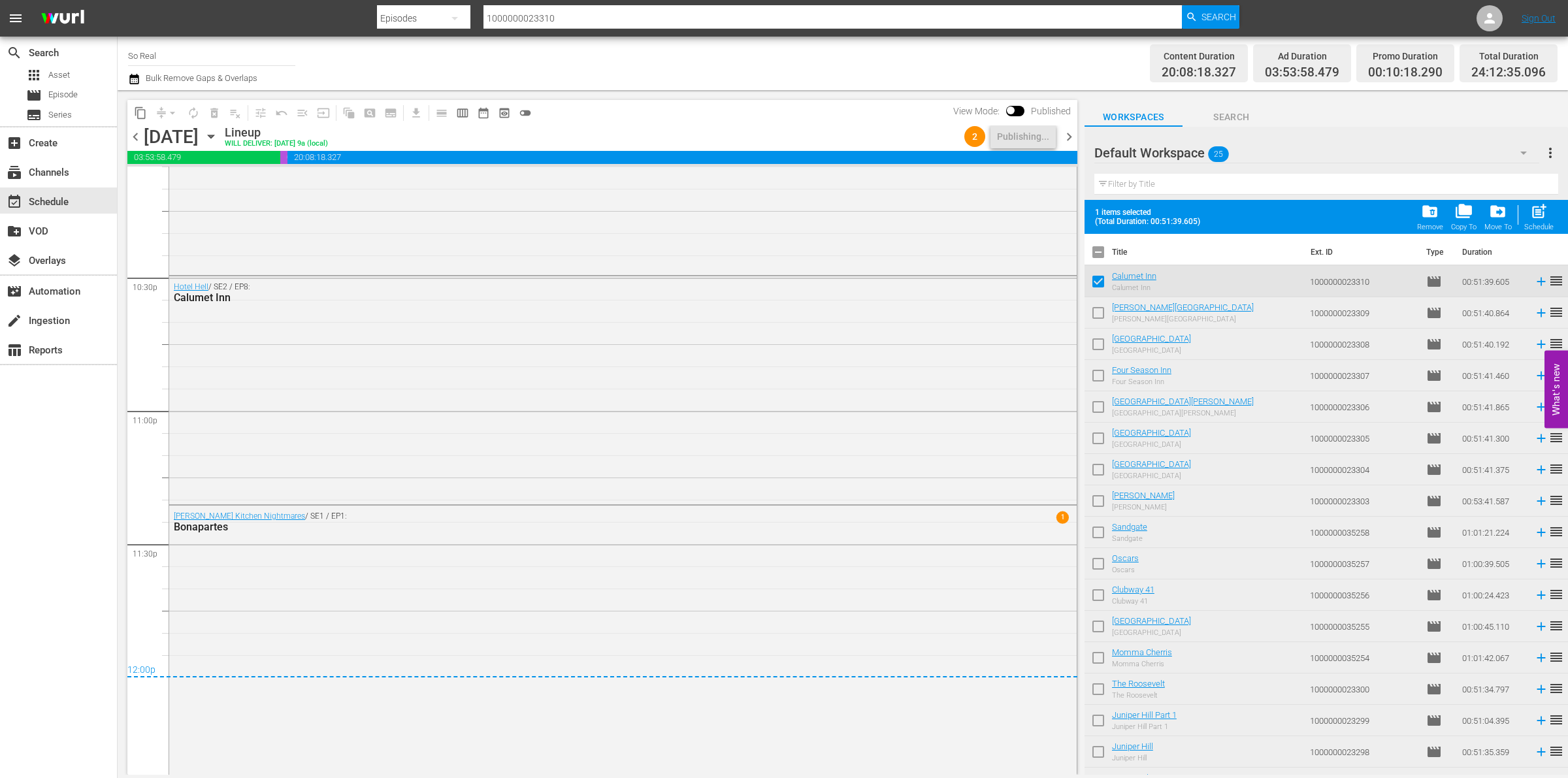
click at [1101, 317] on input "checkbox" at bounding box center [1098, 315] width 27 height 27
checkbox input "true"
click at [1100, 341] on input "checkbox" at bounding box center [1098, 346] width 27 height 27
checkbox input "true"
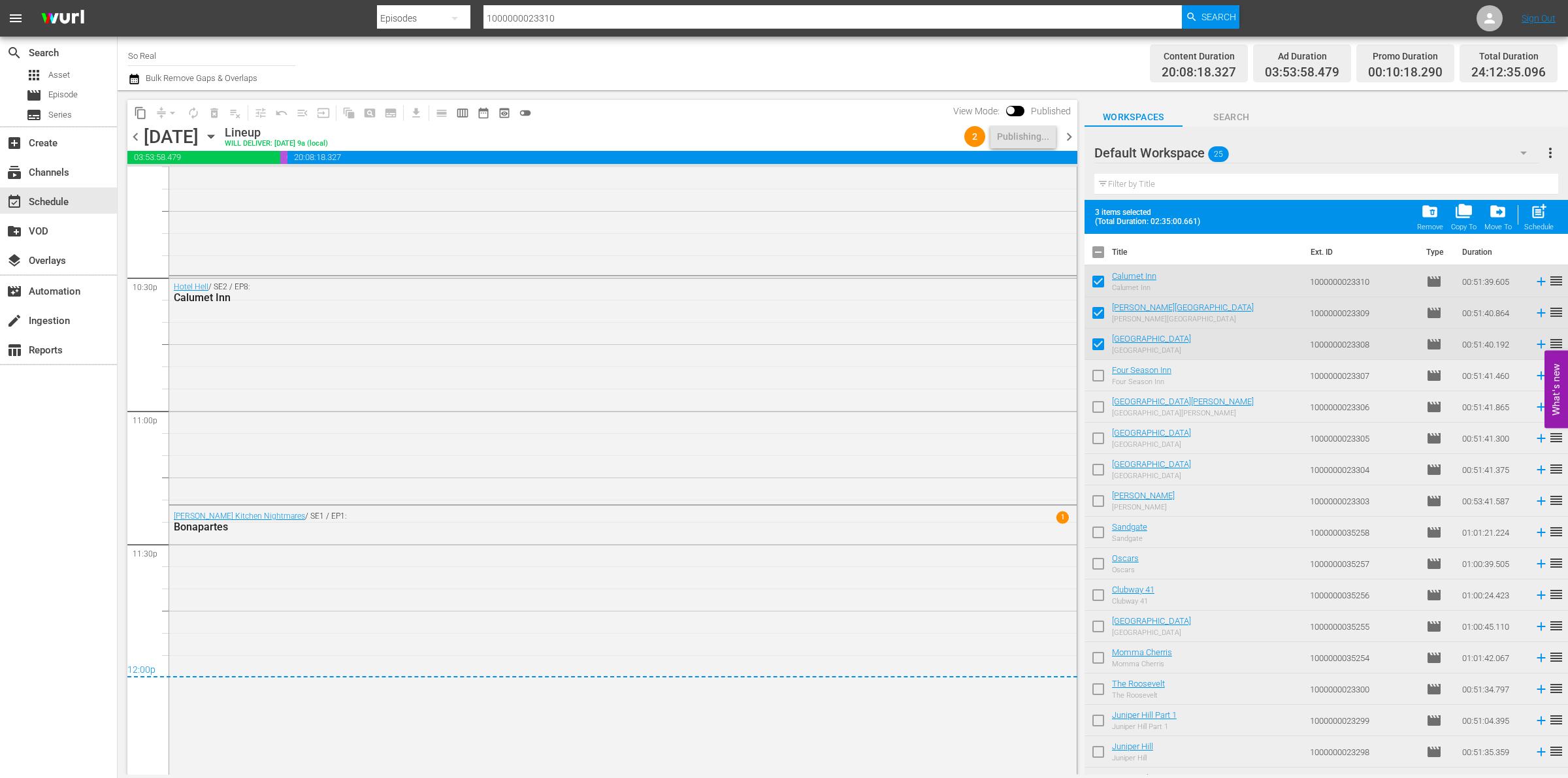
click at [1100, 376] on input "checkbox" at bounding box center [1098, 378] width 27 height 27
checkbox input "true"
click at [1101, 417] on input "checkbox" at bounding box center [1098, 409] width 27 height 27
checkbox input "true"
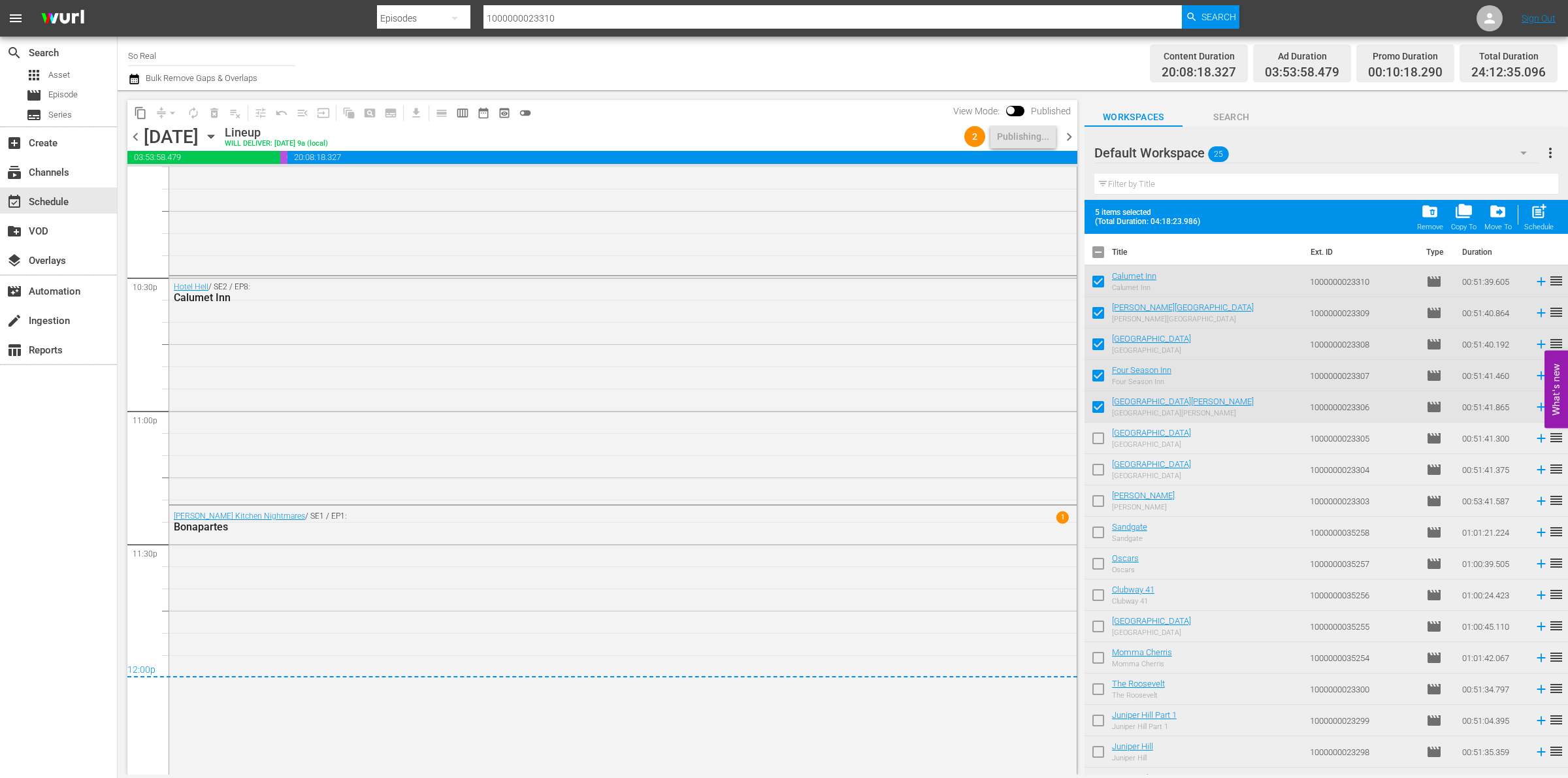
click at [1101, 443] on input "checkbox" at bounding box center [1098, 441] width 27 height 27
checkbox input "true"
click at [1101, 473] on input "checkbox" at bounding box center [1098, 472] width 27 height 27
checkbox input "true"
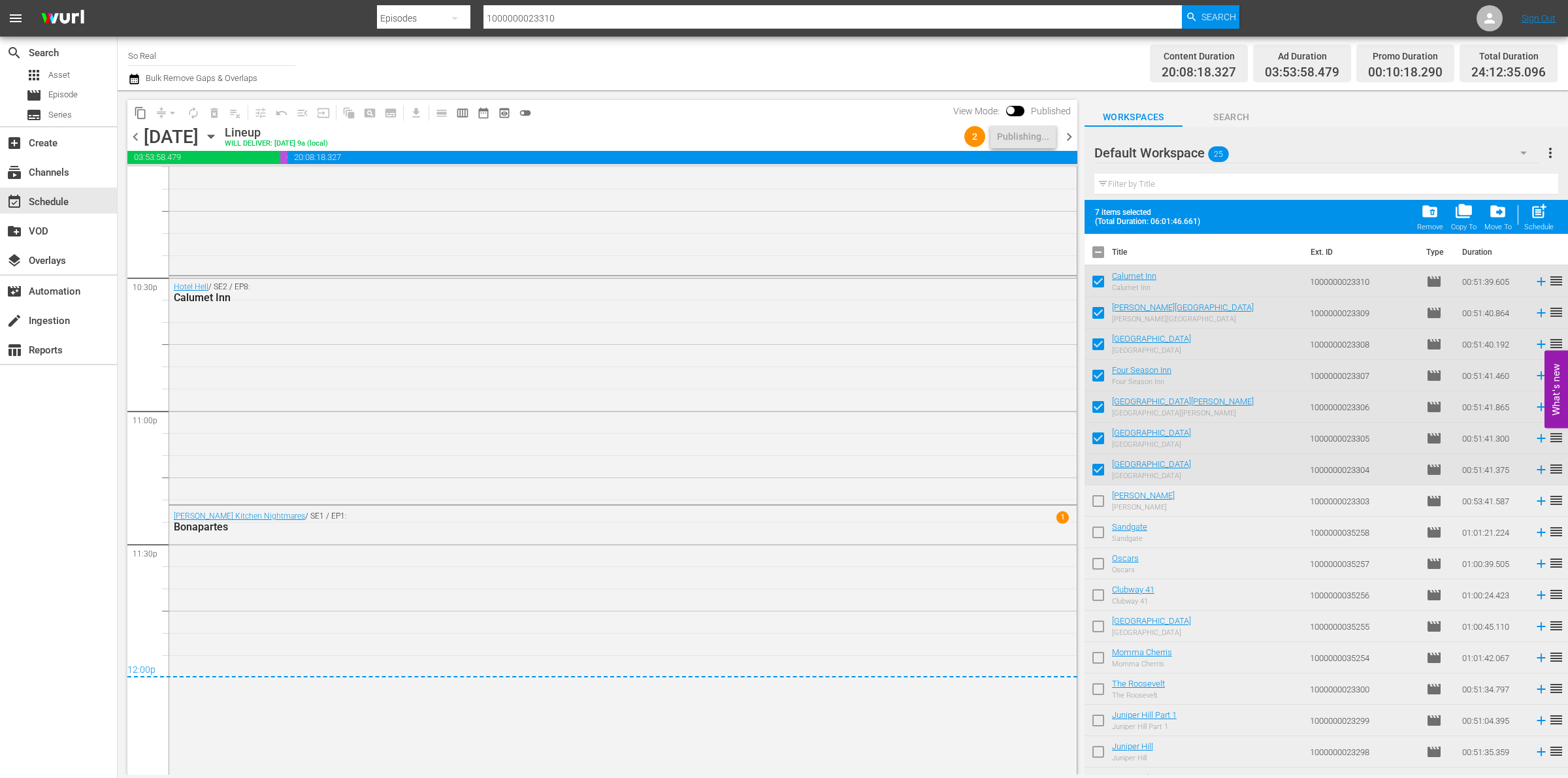
click at [1101, 498] on input "checkbox" at bounding box center [1098, 503] width 27 height 27
checkbox input "true"
click at [1101, 537] on input "checkbox" at bounding box center [1098, 535] width 27 height 27
checkbox input "true"
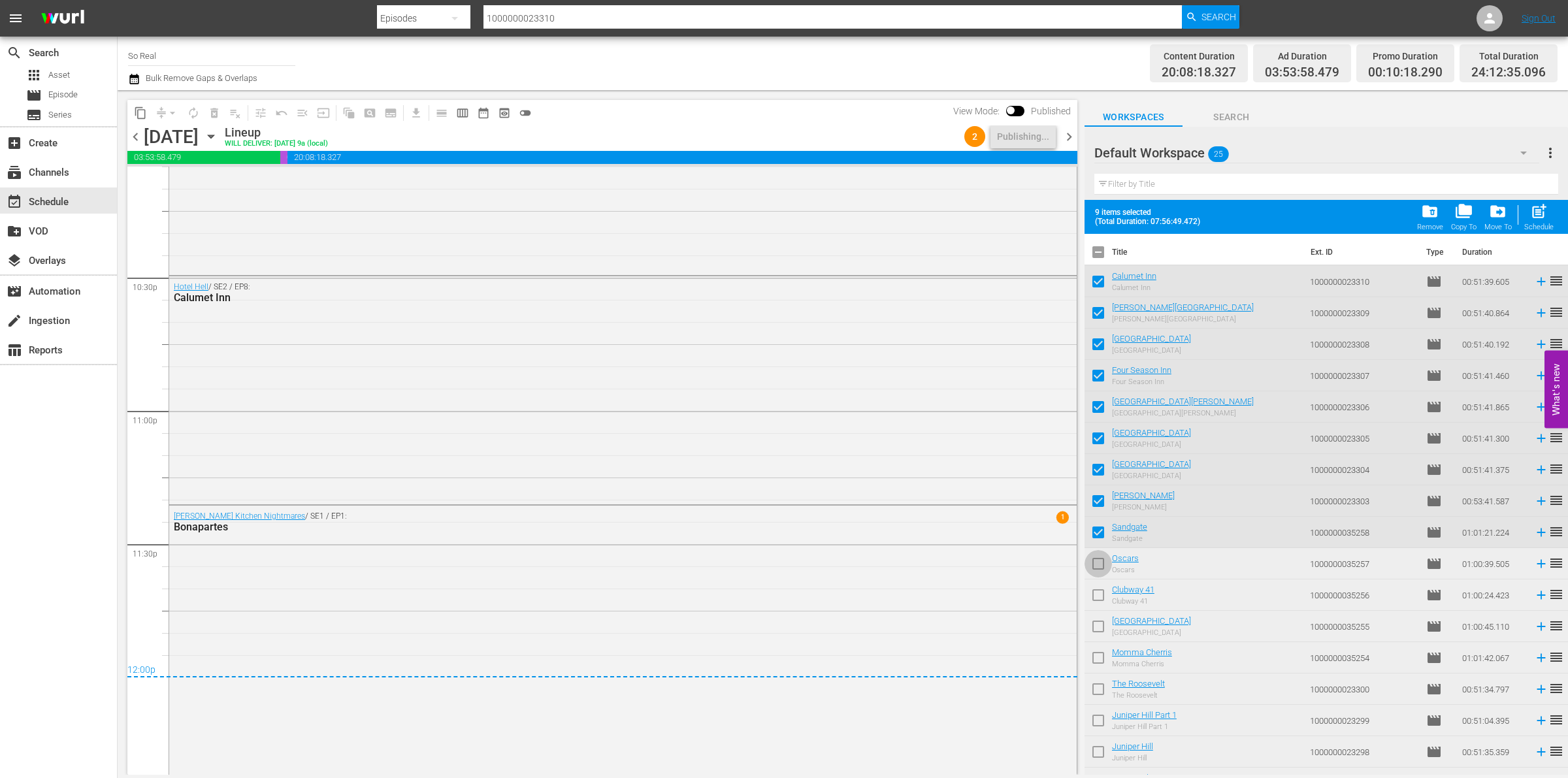
click at [1099, 565] on input "checkbox" at bounding box center [1098, 566] width 27 height 27
checkbox input "true"
click at [1099, 596] on input "checkbox" at bounding box center [1098, 597] width 27 height 27
checkbox input "true"
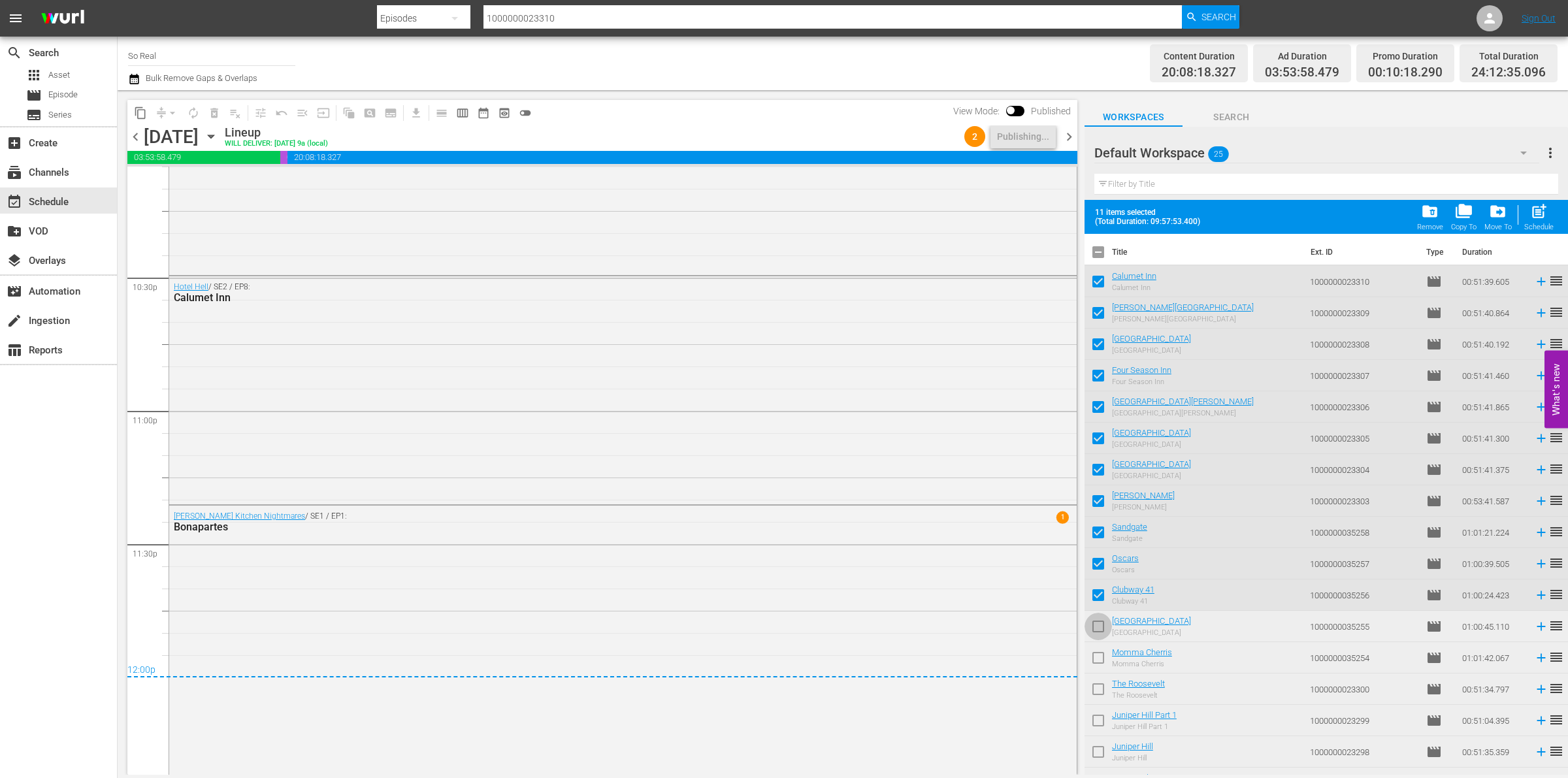
click at [1099, 622] on input "checkbox" at bounding box center [1098, 629] width 27 height 27
drag, startPoint x: 1103, startPoint y: 656, endPoint x: 1099, endPoint y: 622, distance: 34.2
click at [1099, 622] on input "checkbox" at bounding box center [1098, 629] width 27 height 27
click at [1101, 634] on input "checkbox" at bounding box center [1098, 629] width 27 height 27
checkbox input "true"
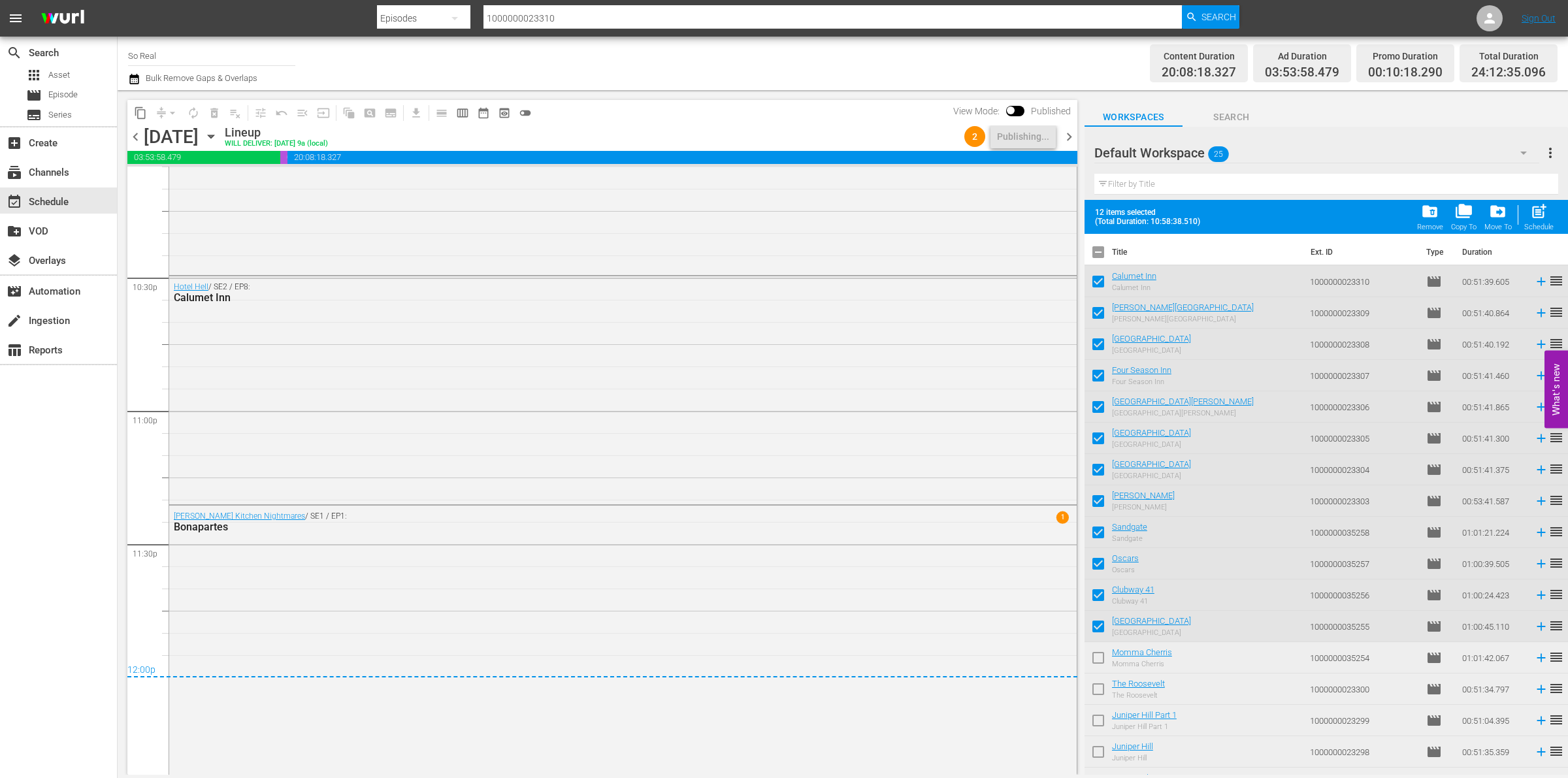
click at [1099, 663] on input "checkbox" at bounding box center [1098, 660] width 27 height 27
checkbox input "true"
click at [1099, 685] on input "checkbox" at bounding box center [1098, 692] width 27 height 27
checkbox input "true"
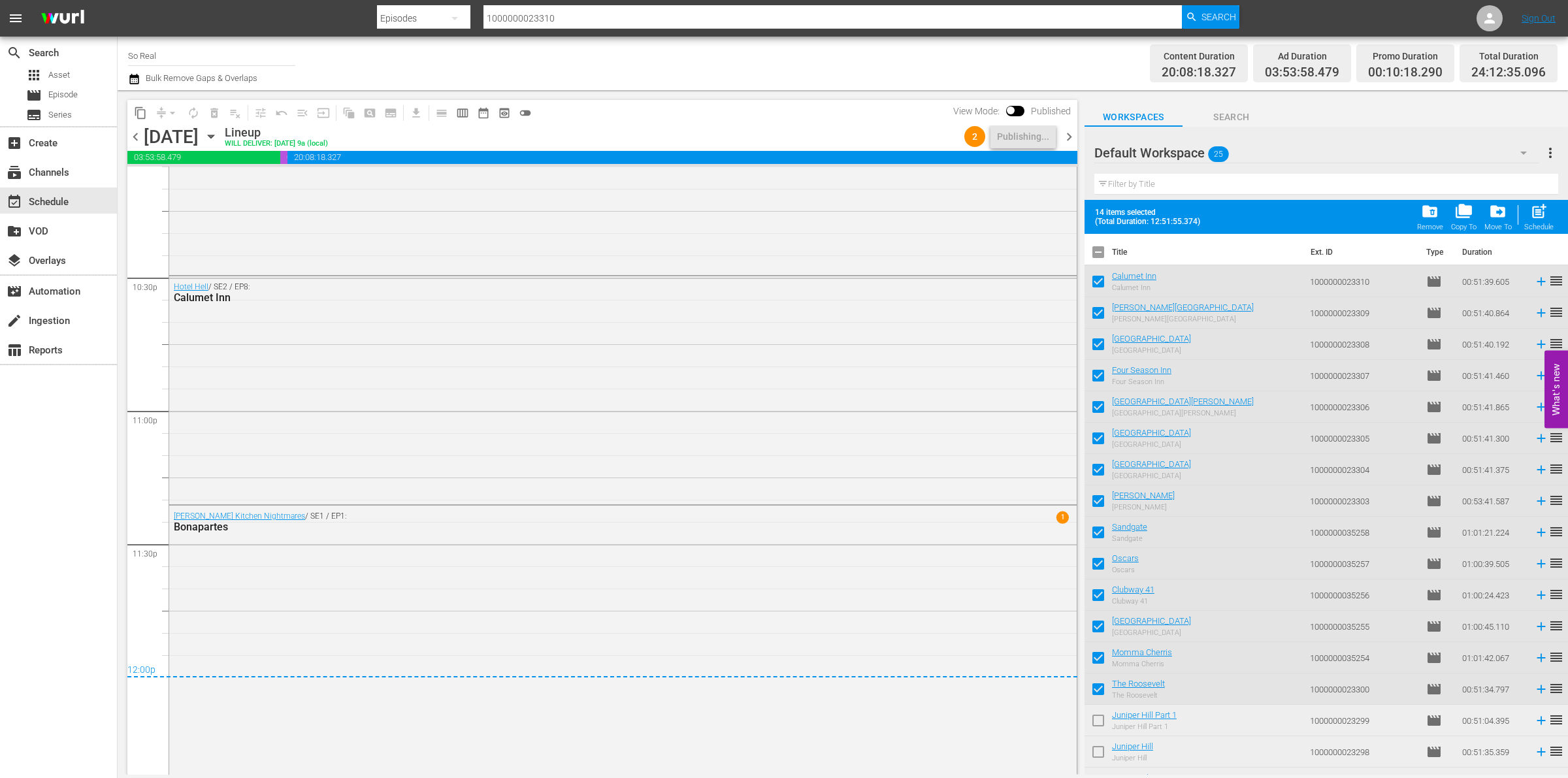
click at [1102, 720] on input "checkbox" at bounding box center [1098, 723] width 27 height 27
checkbox input "true"
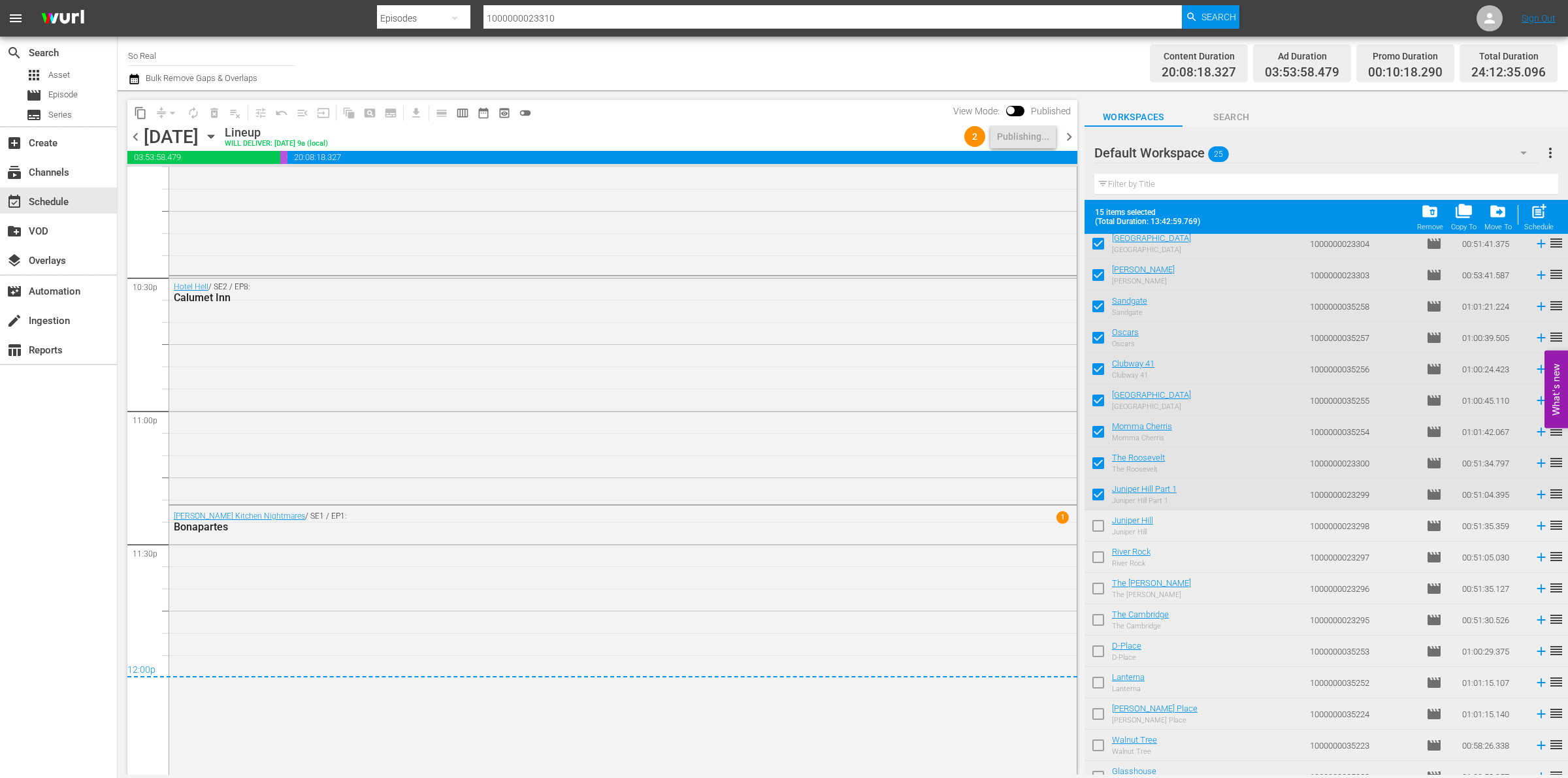
scroll to position [273, 0]
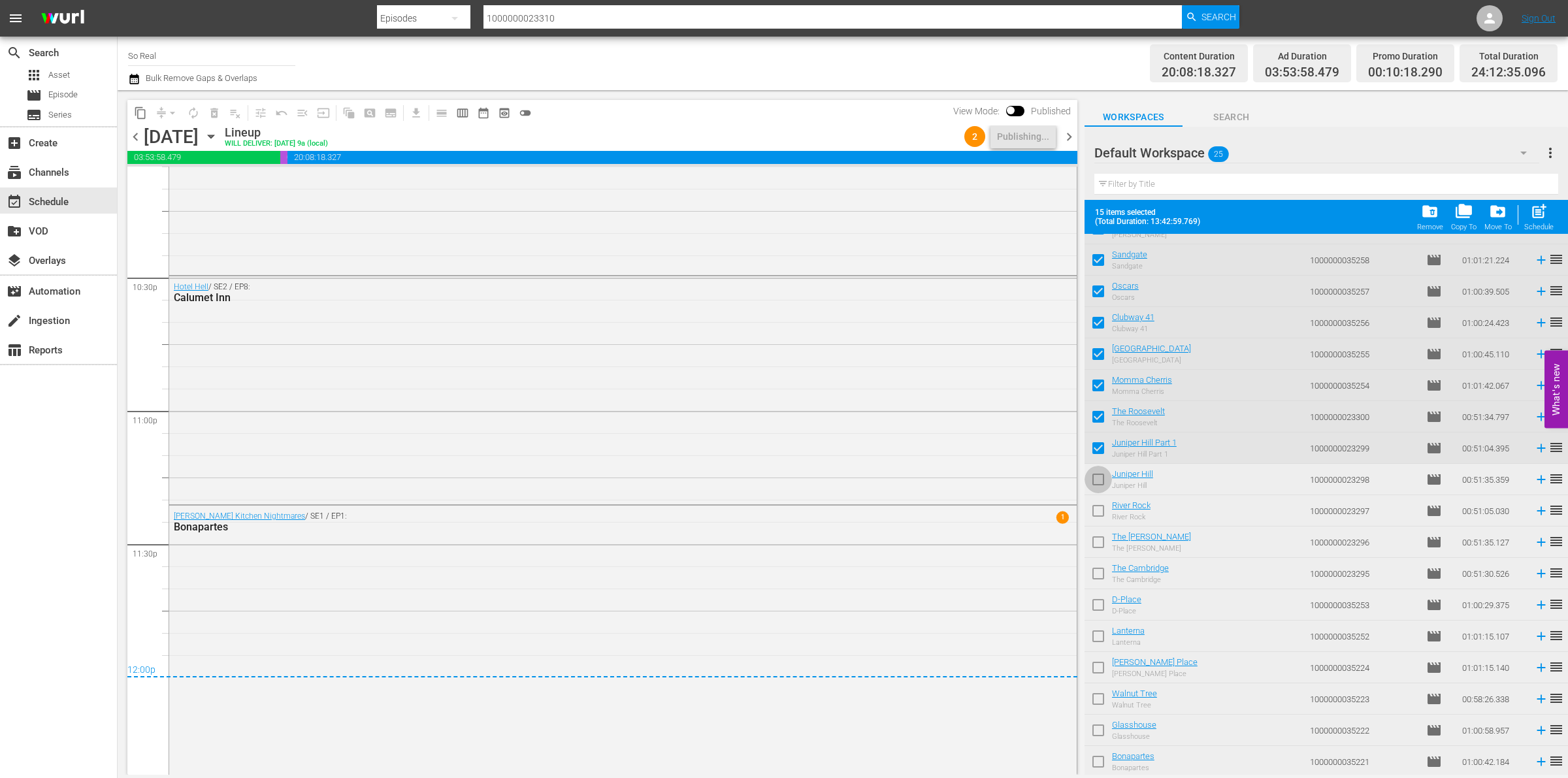
click at [1097, 477] on input "checkbox" at bounding box center [1098, 482] width 27 height 27
checkbox input "true"
click at [1099, 513] on input "checkbox" at bounding box center [1098, 513] width 27 height 27
checkbox input "true"
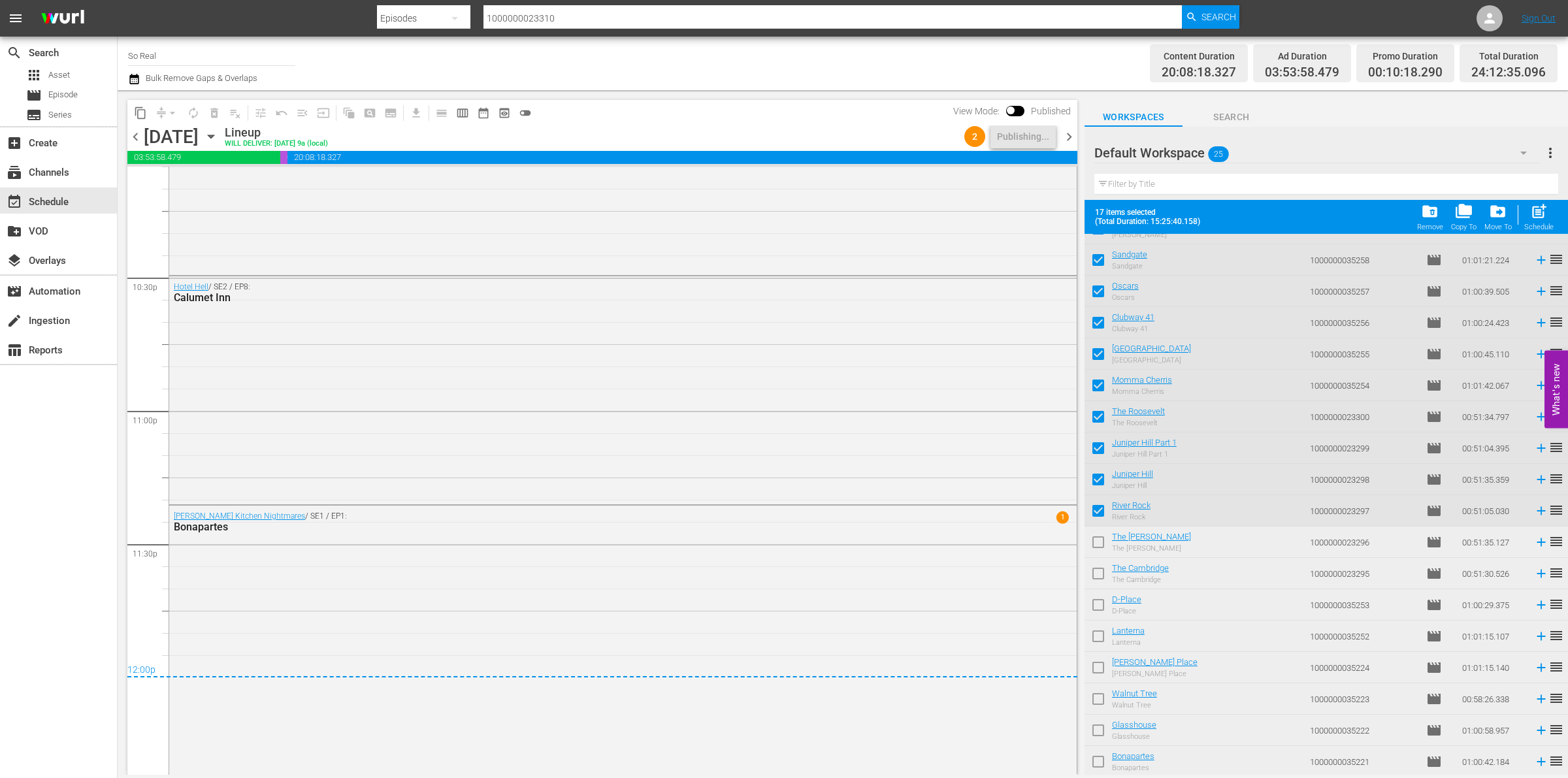
click at [1097, 549] on input "checkbox" at bounding box center [1098, 545] width 27 height 27
checkbox input "true"
click at [1096, 581] on input "checkbox" at bounding box center [1098, 576] width 27 height 27
checkbox input "true"
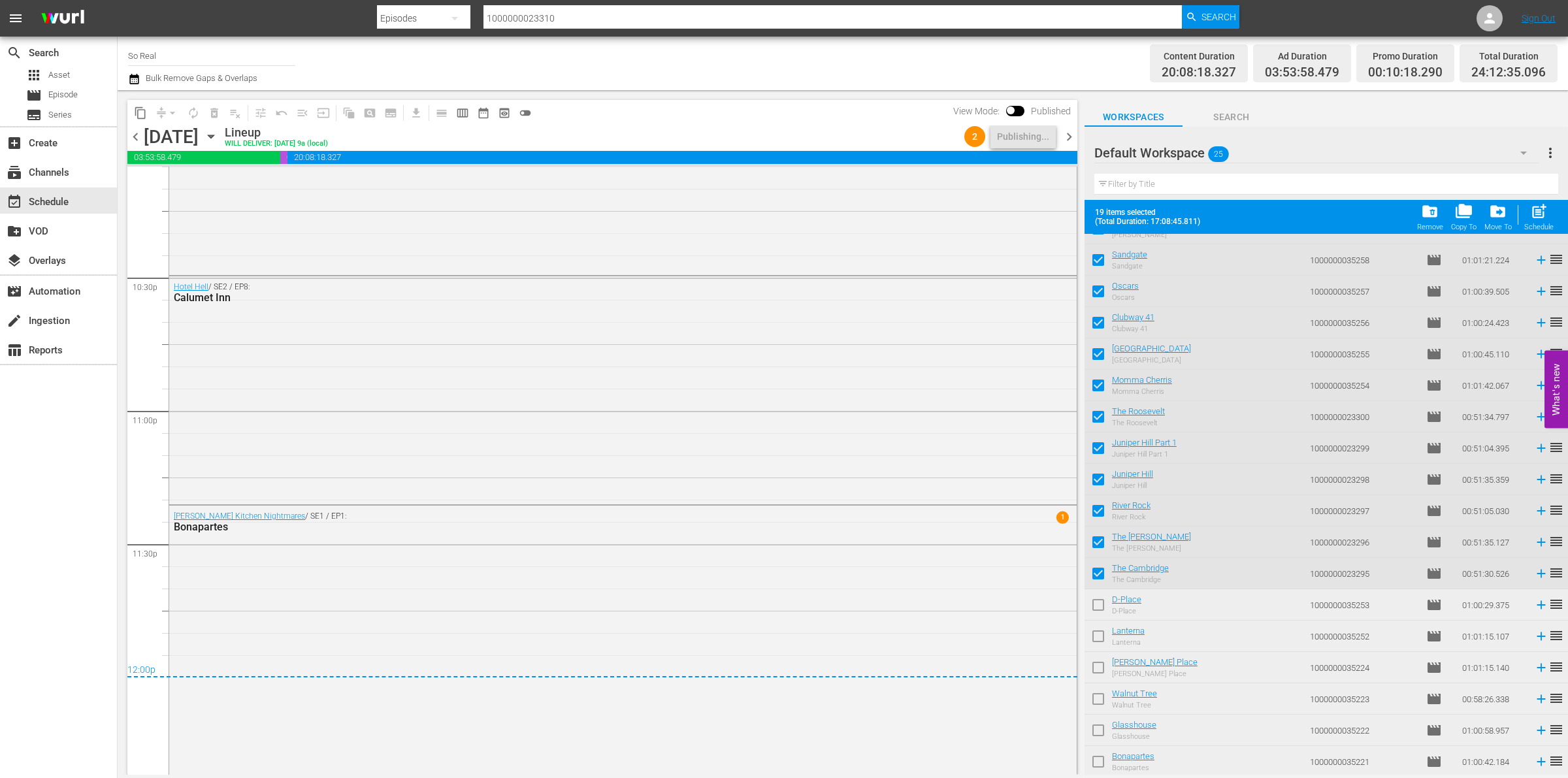
click at [1096, 606] on input "checkbox" at bounding box center [1098, 607] width 27 height 27
checkbox input "true"
click at [1099, 642] on input "checkbox" at bounding box center [1098, 638] width 27 height 27
checkbox input "true"
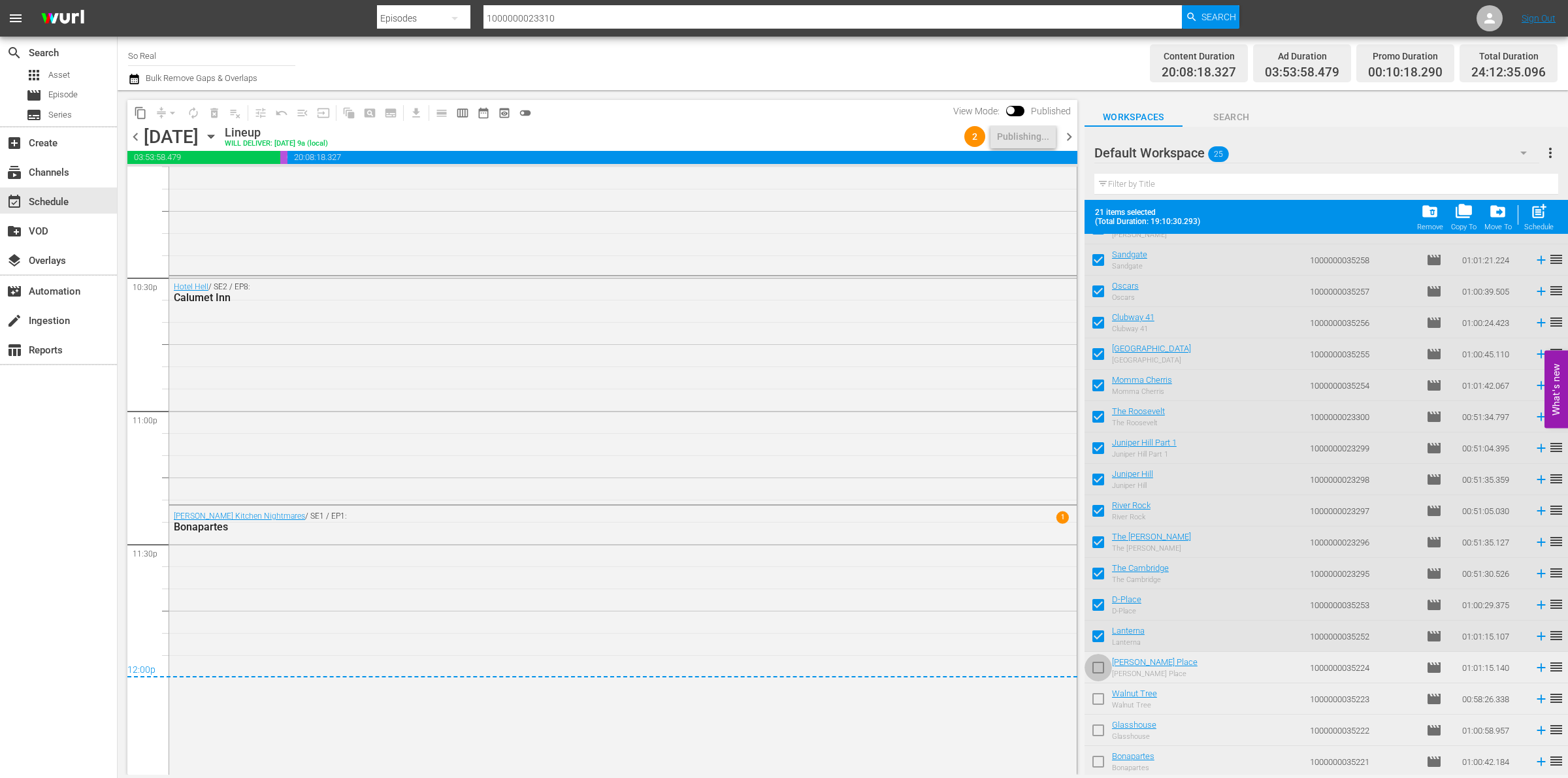
click at [1099, 668] on input "checkbox" at bounding box center [1098, 670] width 27 height 27
checkbox input "true"
click at [1099, 698] on input "checkbox" at bounding box center [1098, 702] width 27 height 27
checkbox input "true"
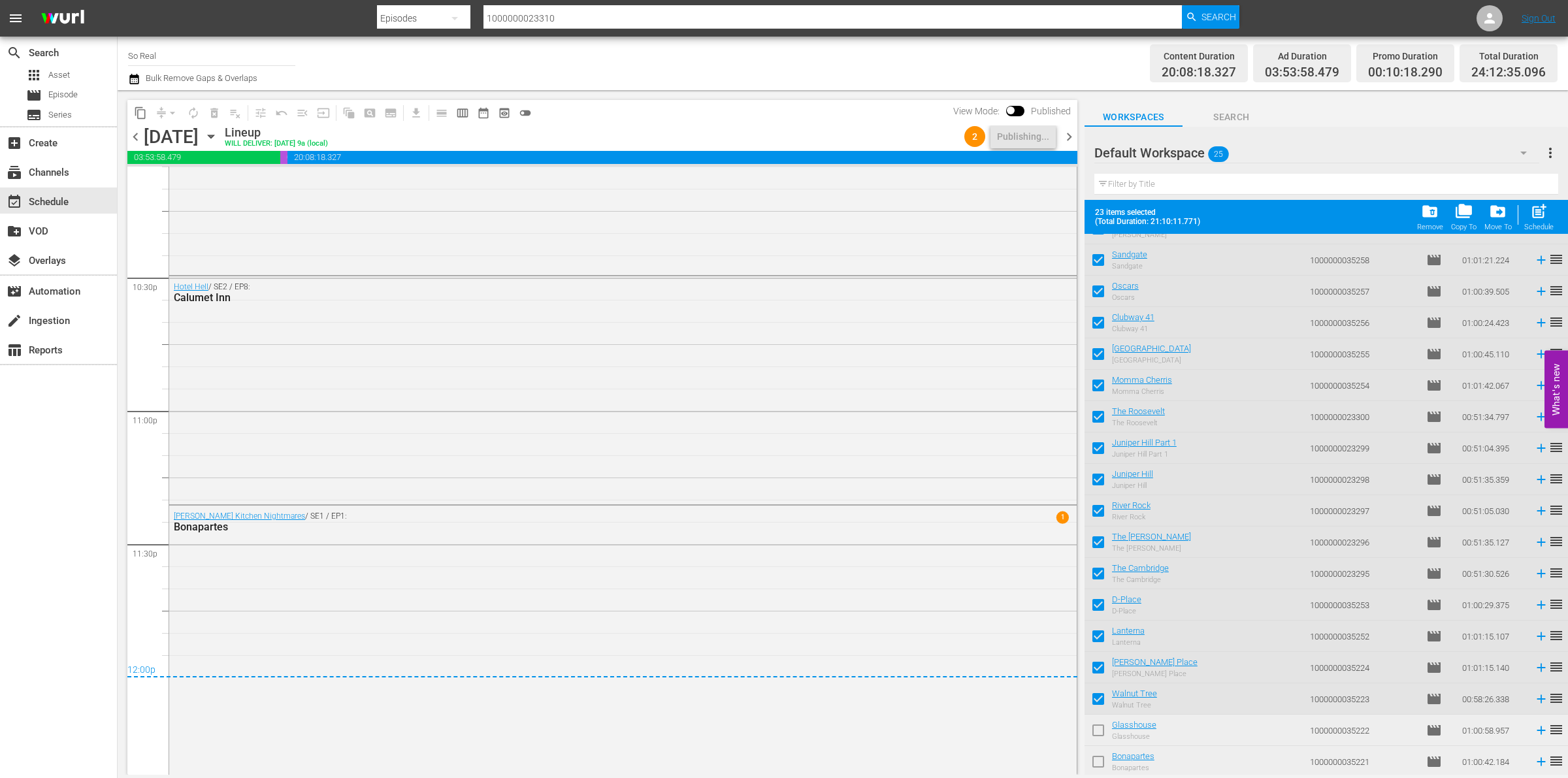
click at [1103, 736] on input "checkbox" at bounding box center [1098, 733] width 27 height 27
checkbox input "true"
click at [1101, 765] on input "checkbox" at bounding box center [1098, 764] width 27 height 27
checkbox input "true"
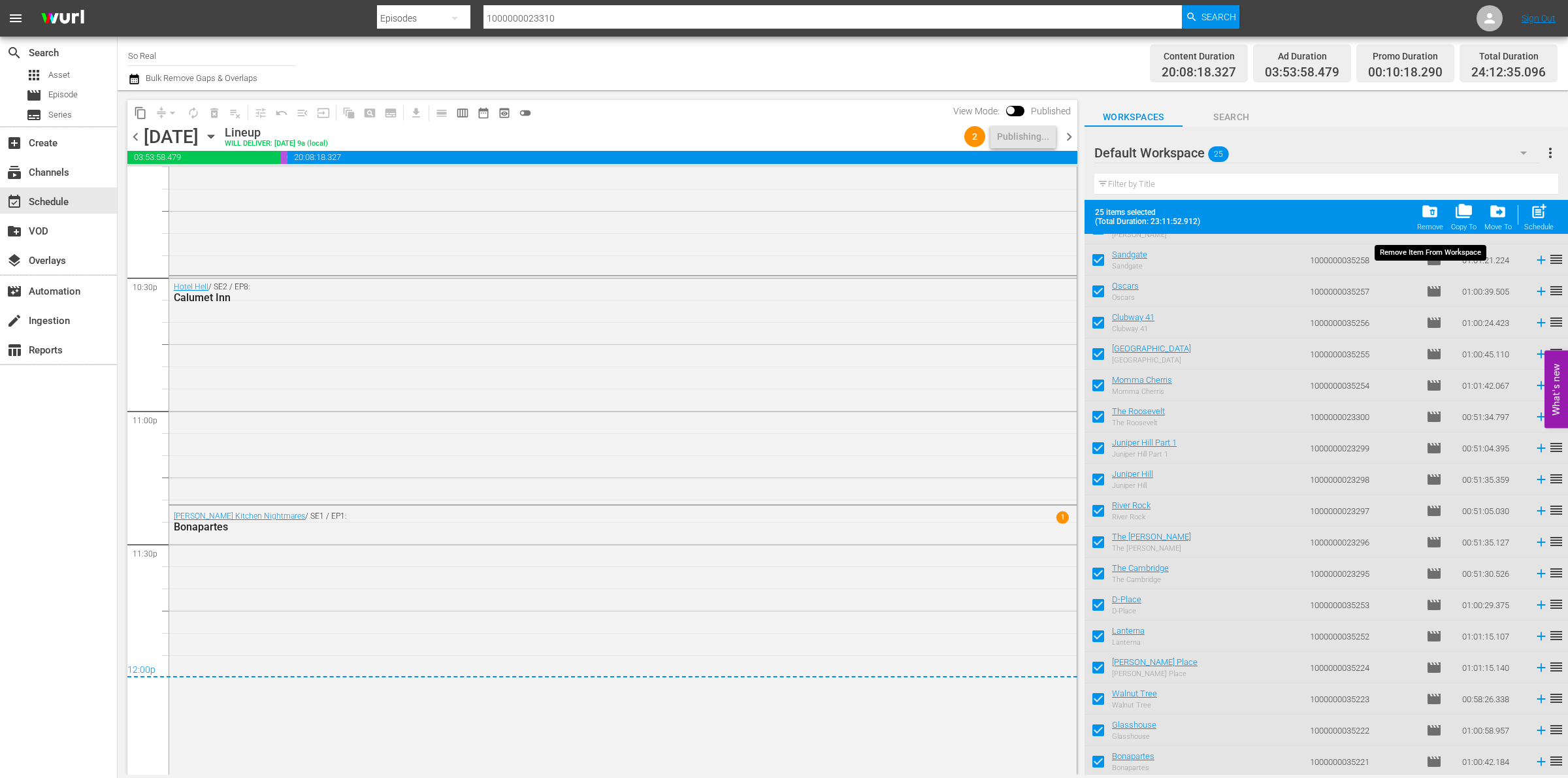
click at [1431, 209] on span "folder_delete" at bounding box center [1430, 211] width 18 height 18
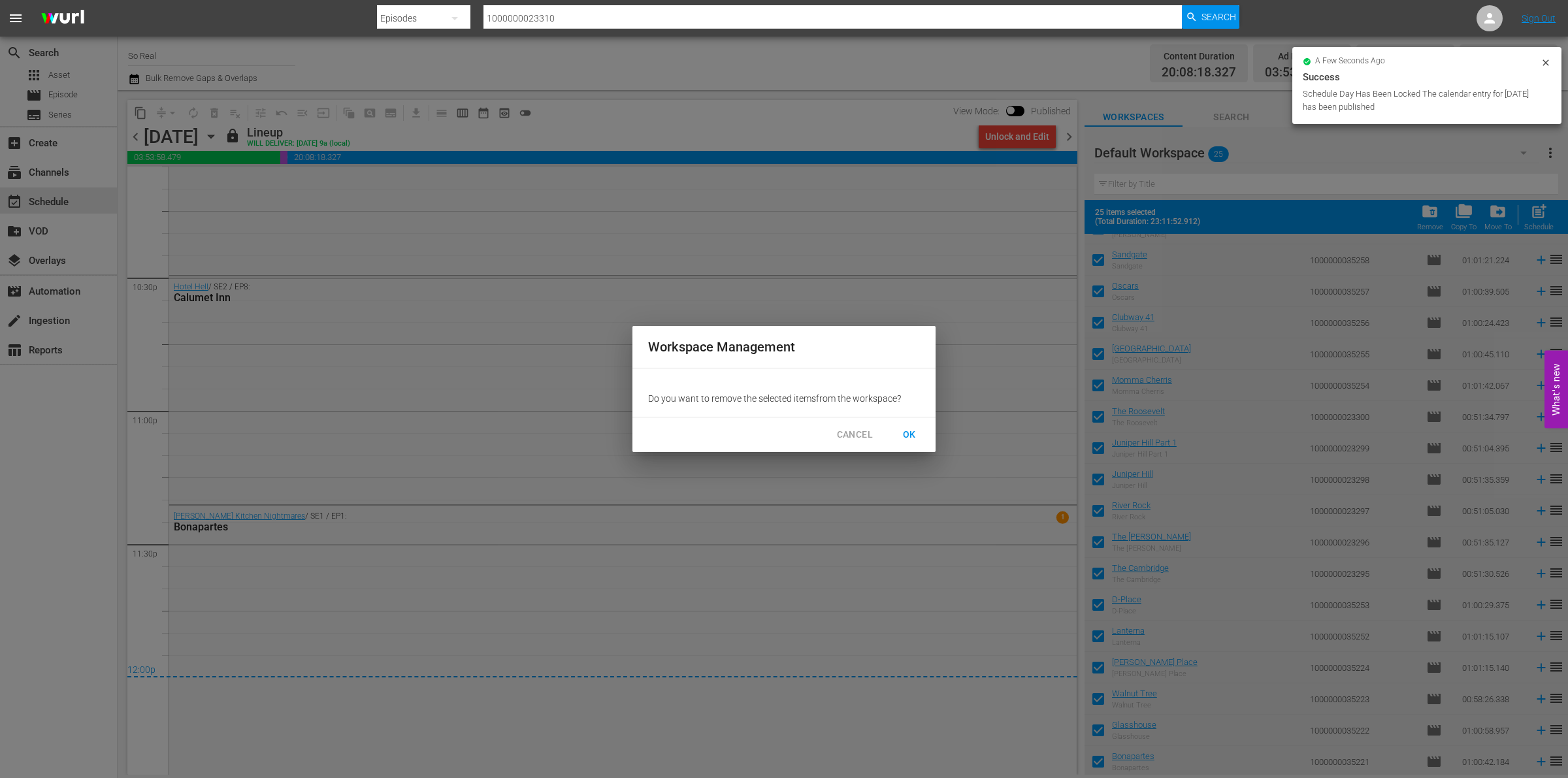
click at [915, 438] on span "OK" at bounding box center [909, 435] width 21 height 17
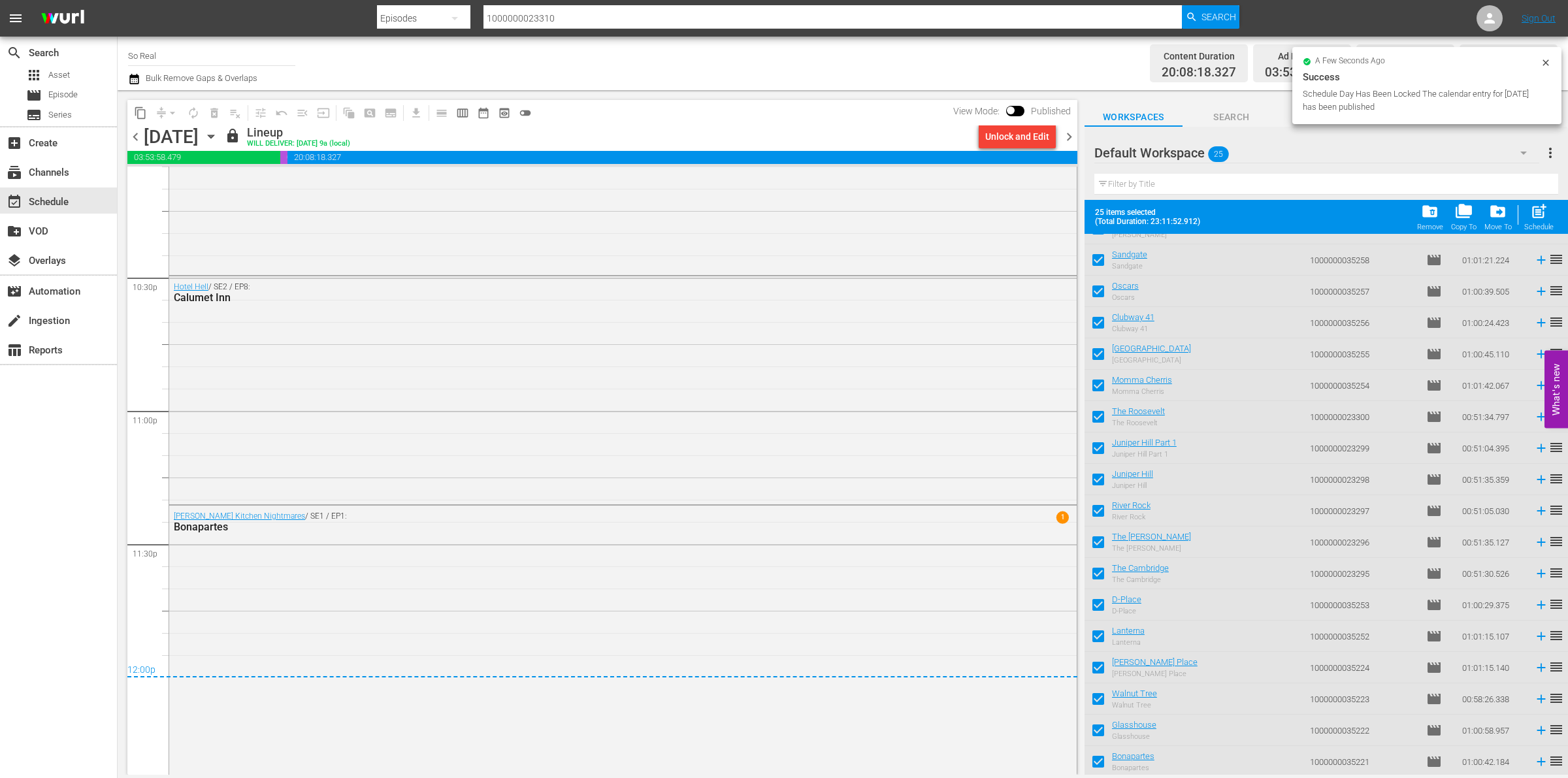
checkbox input "false"
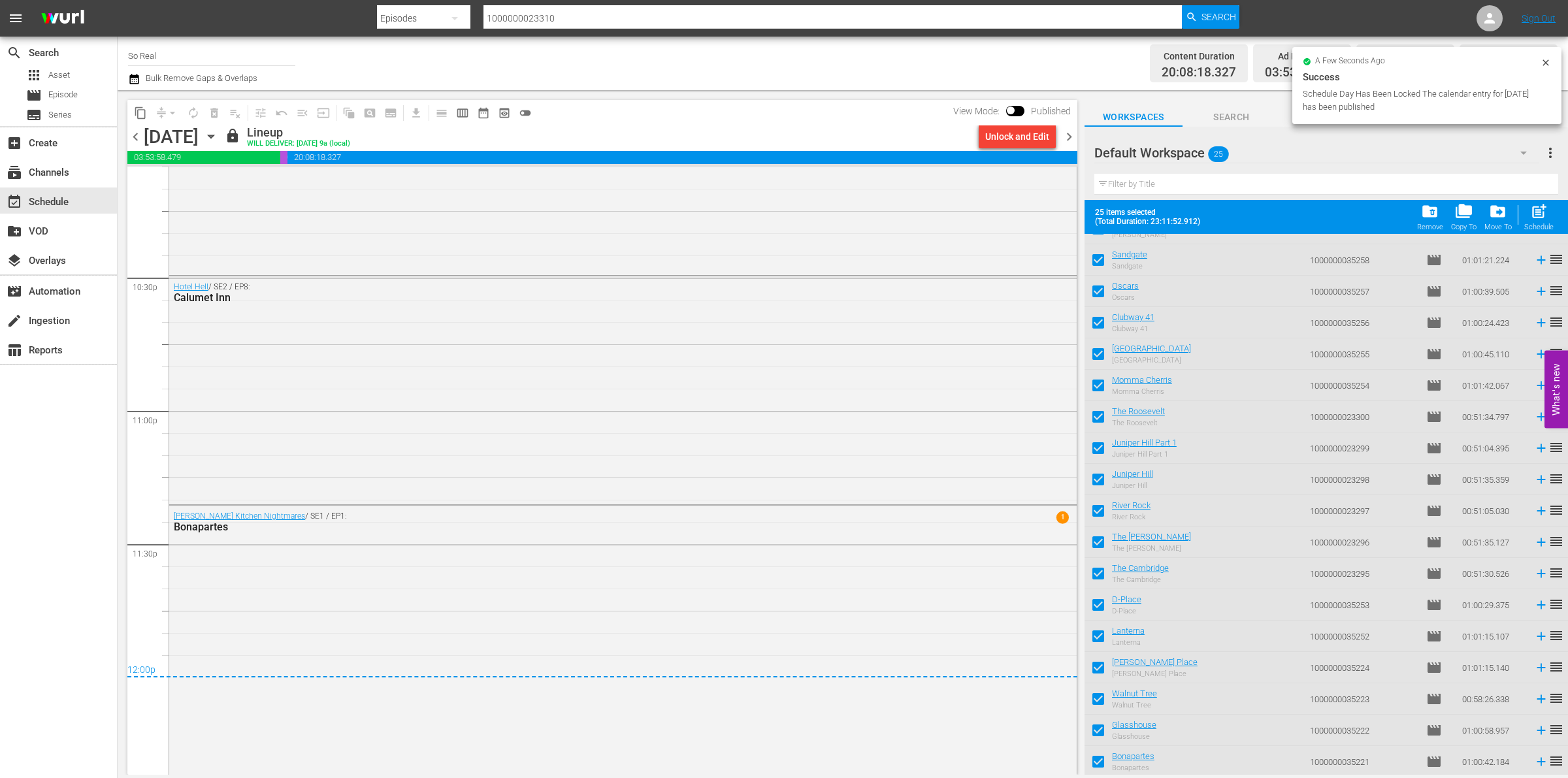
checkbox input "false"
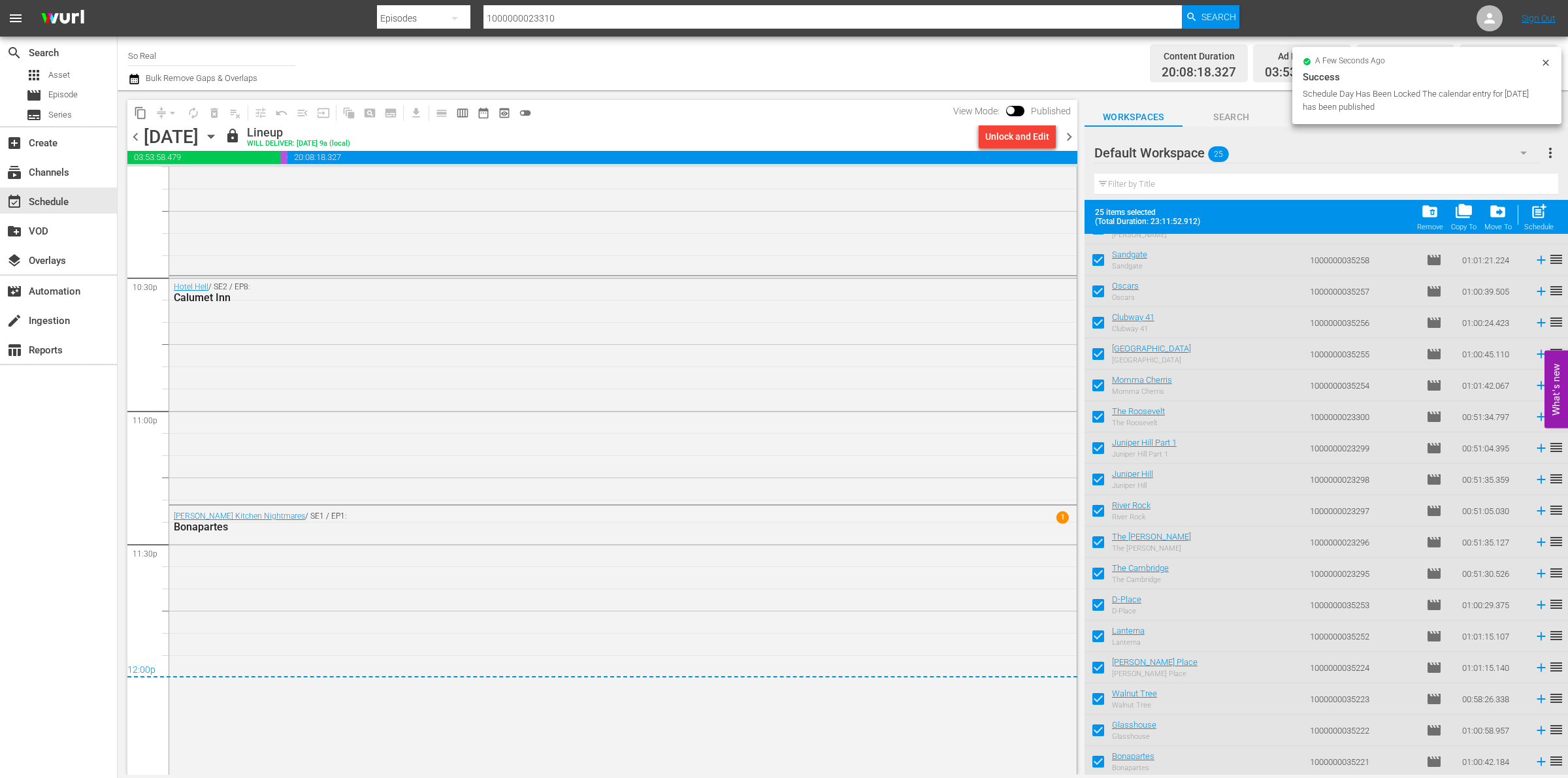
checkbox input "false"
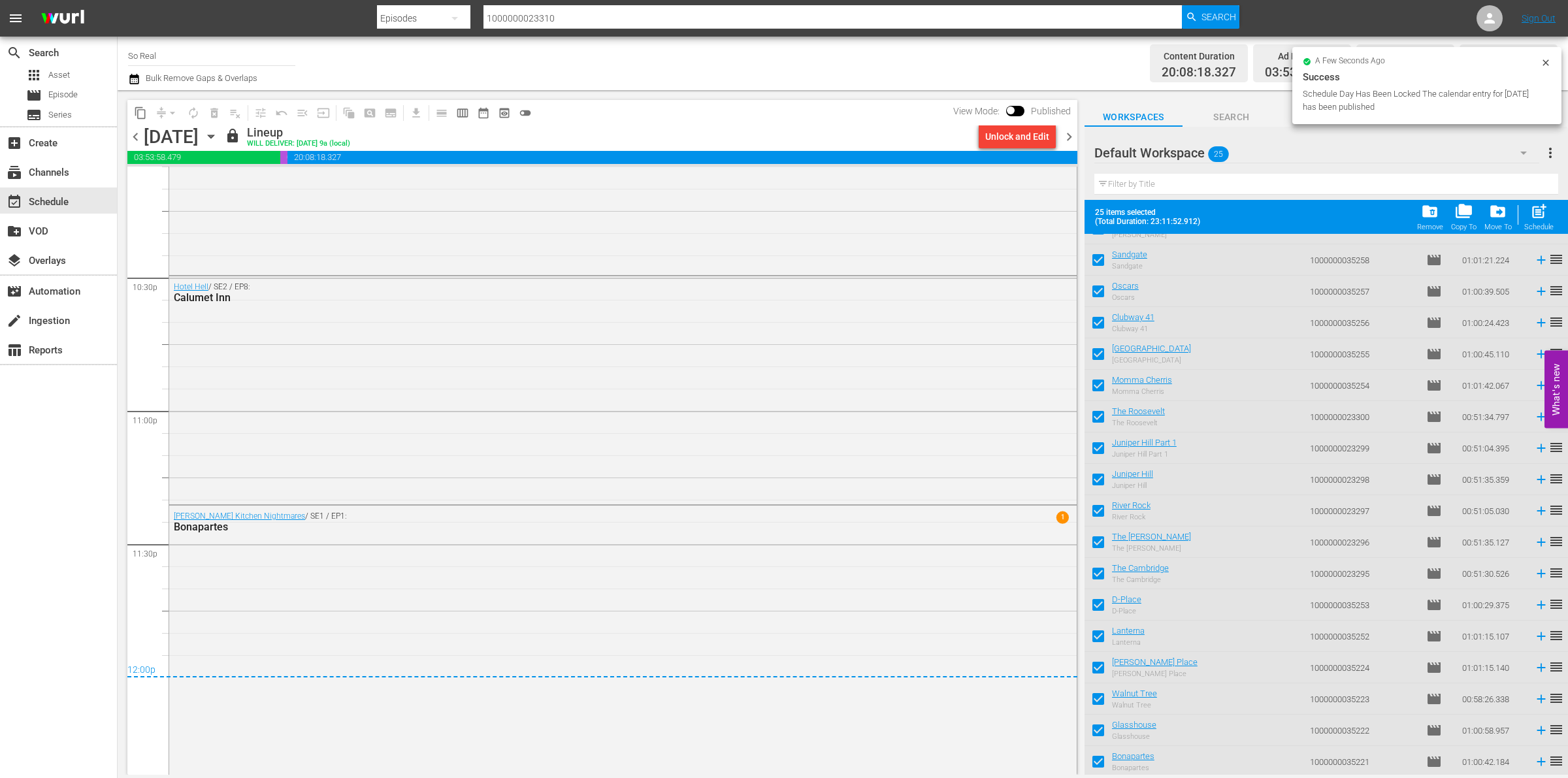
checkbox input "false"
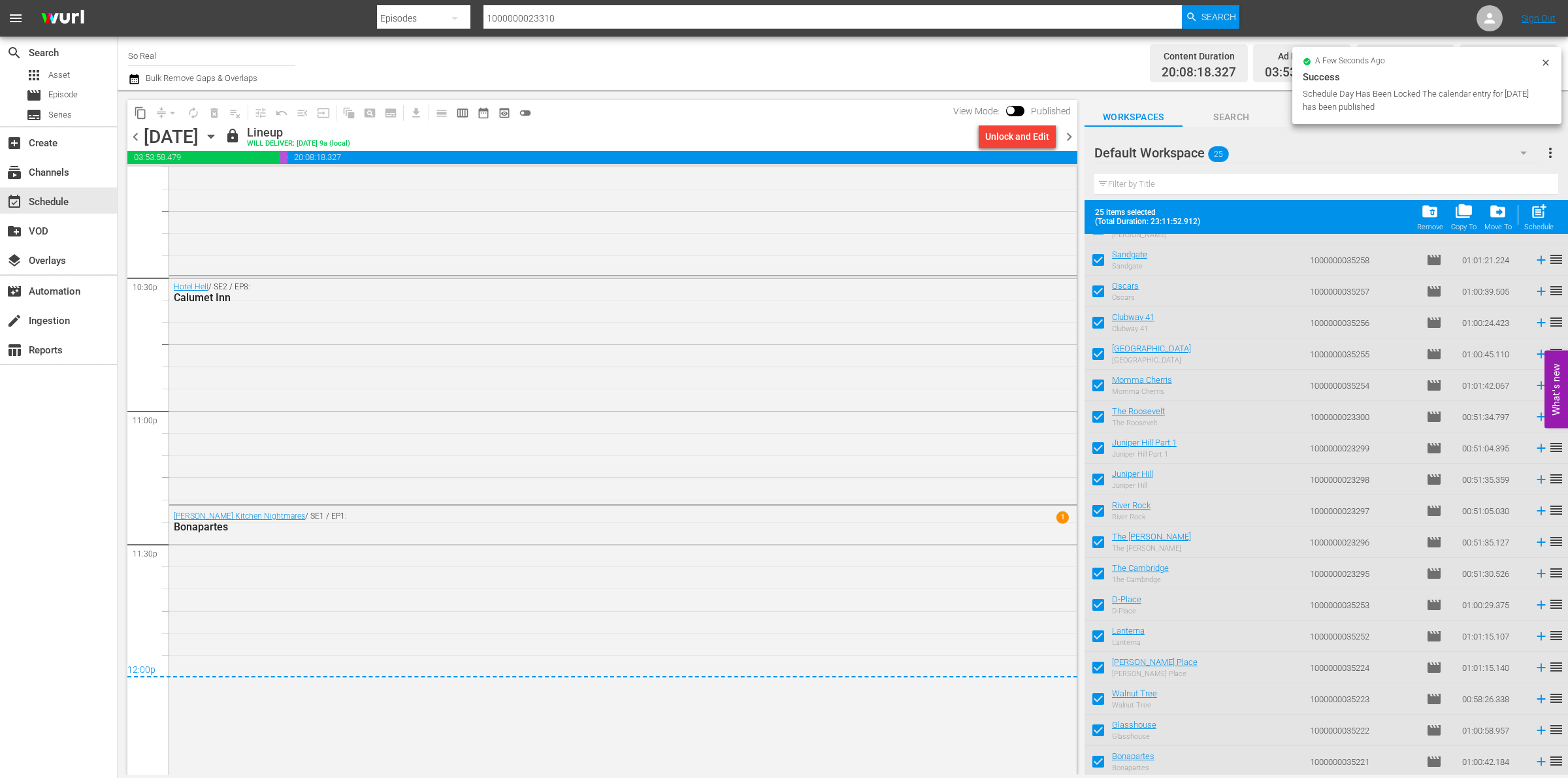
checkbox input "false"
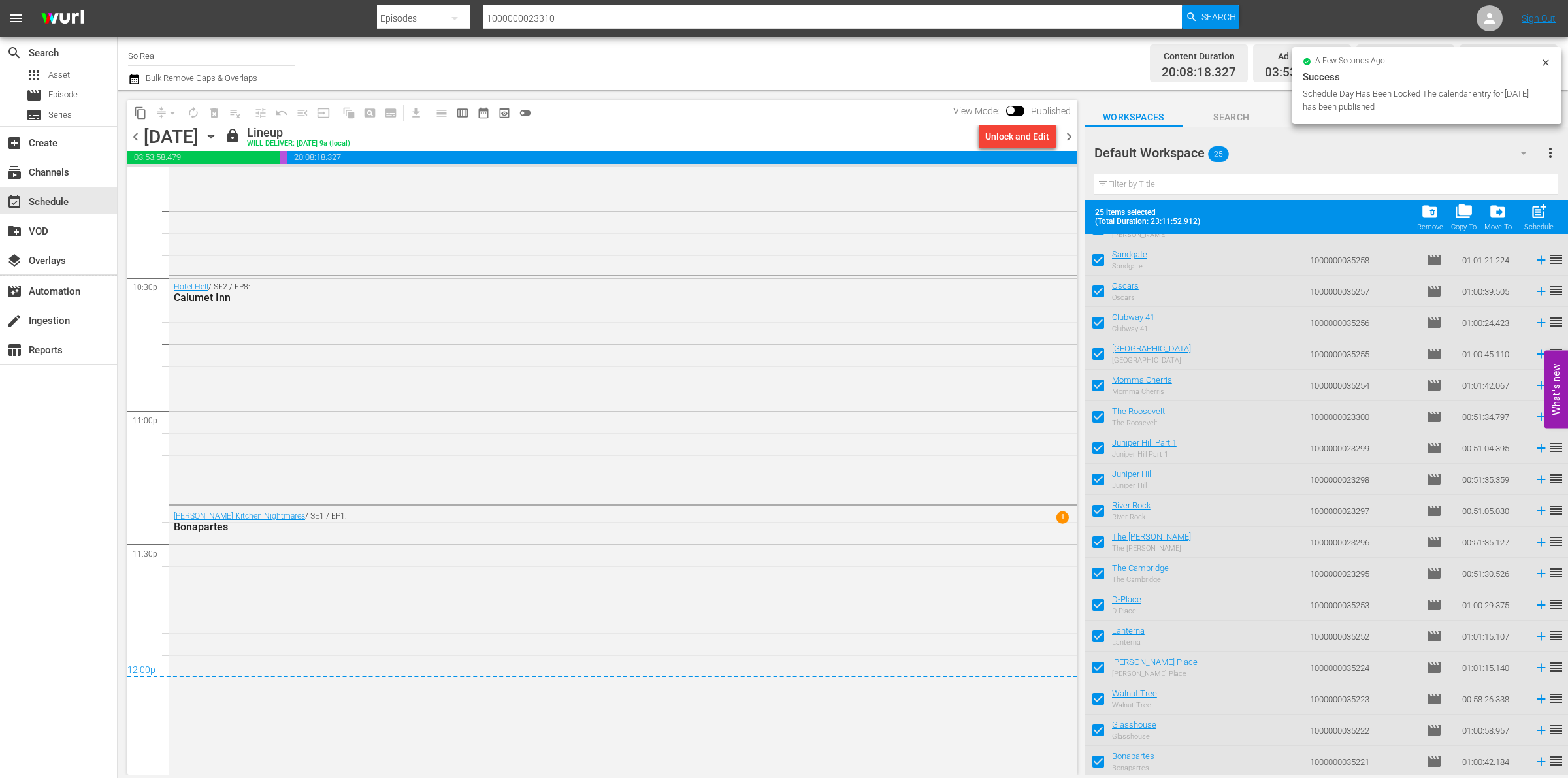
checkbox input "false"
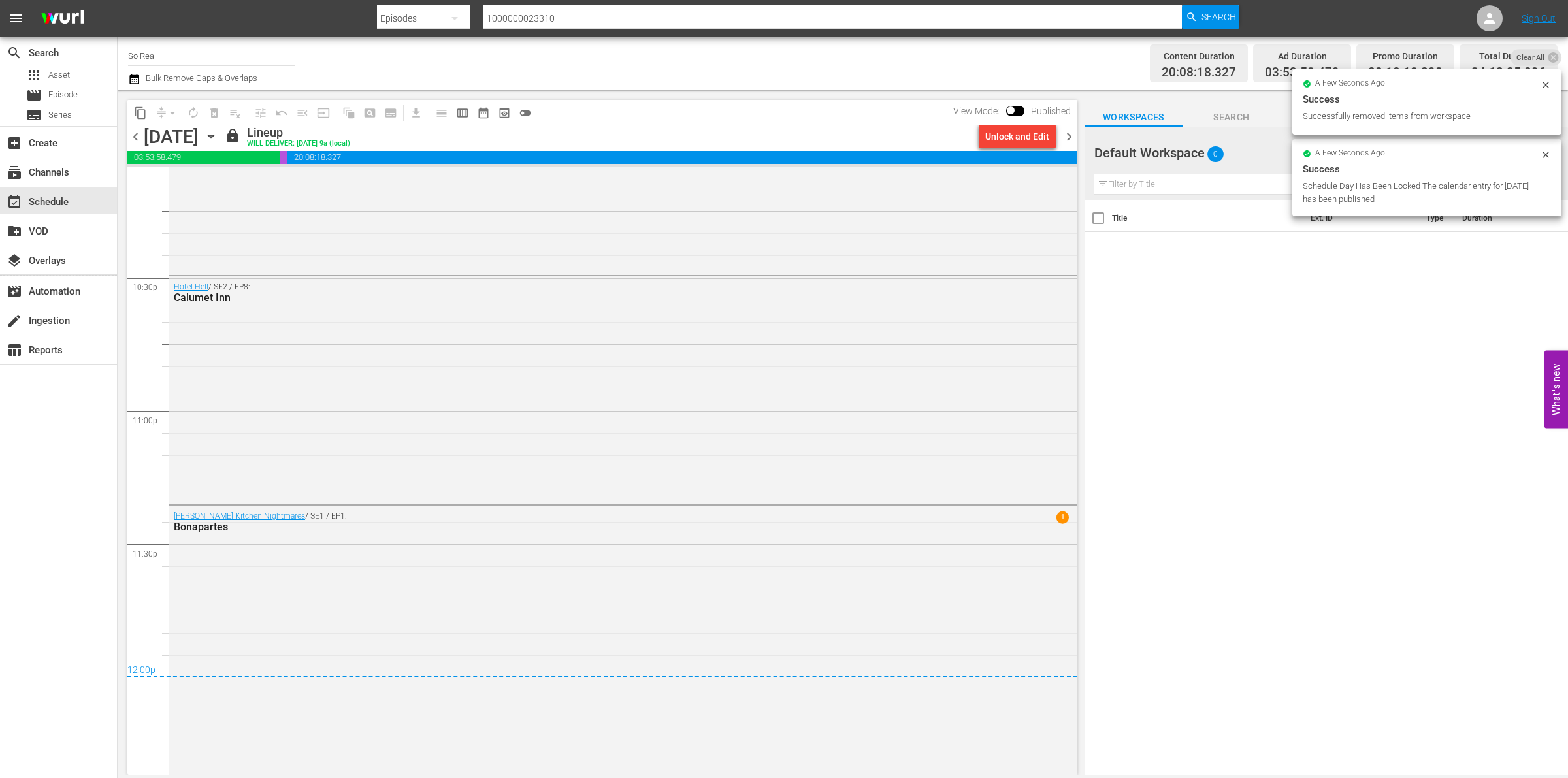
scroll to position [0, 0]
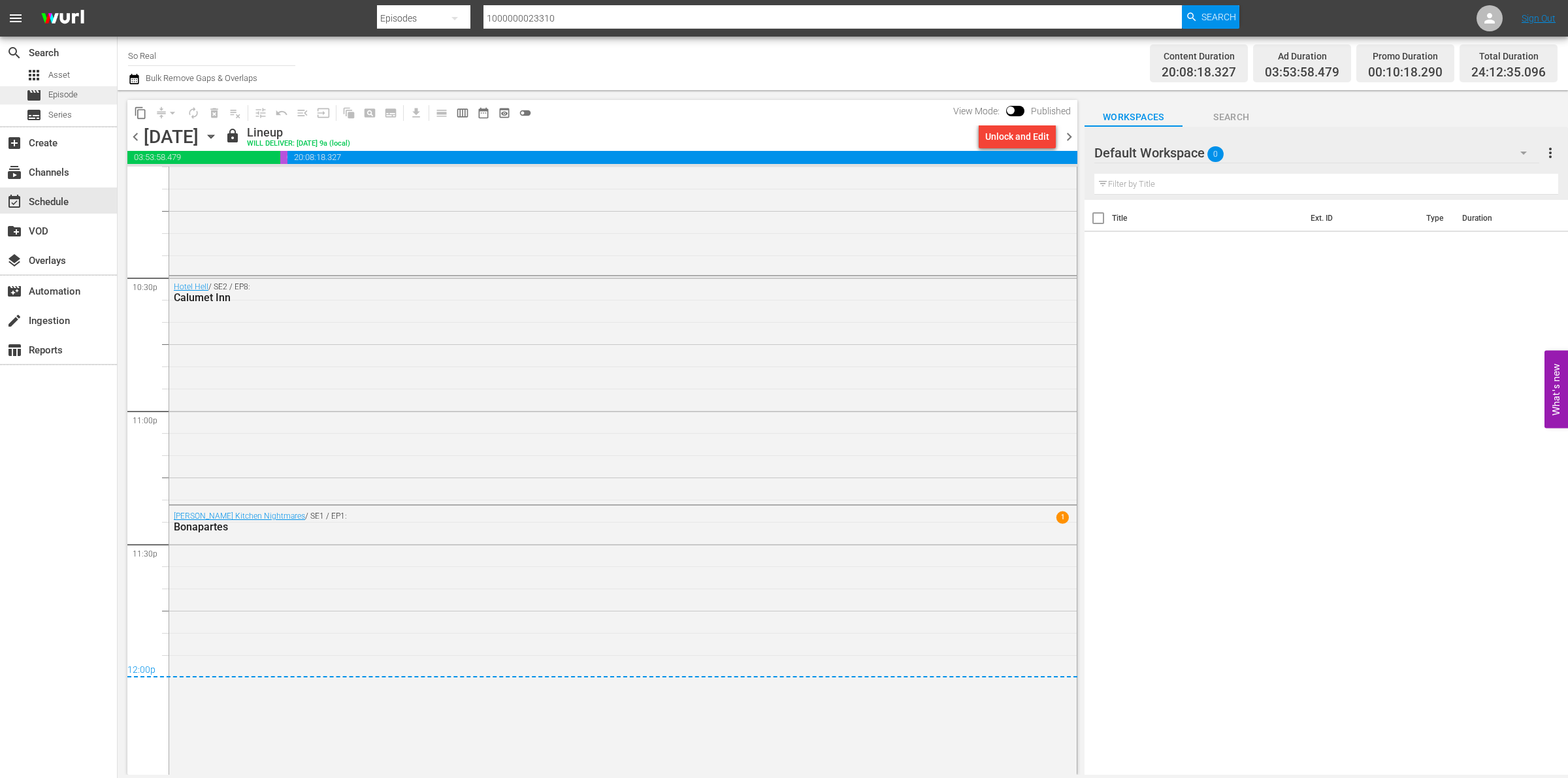
click at [63, 98] on span "Episode" at bounding box center [63, 95] width 29 height 13
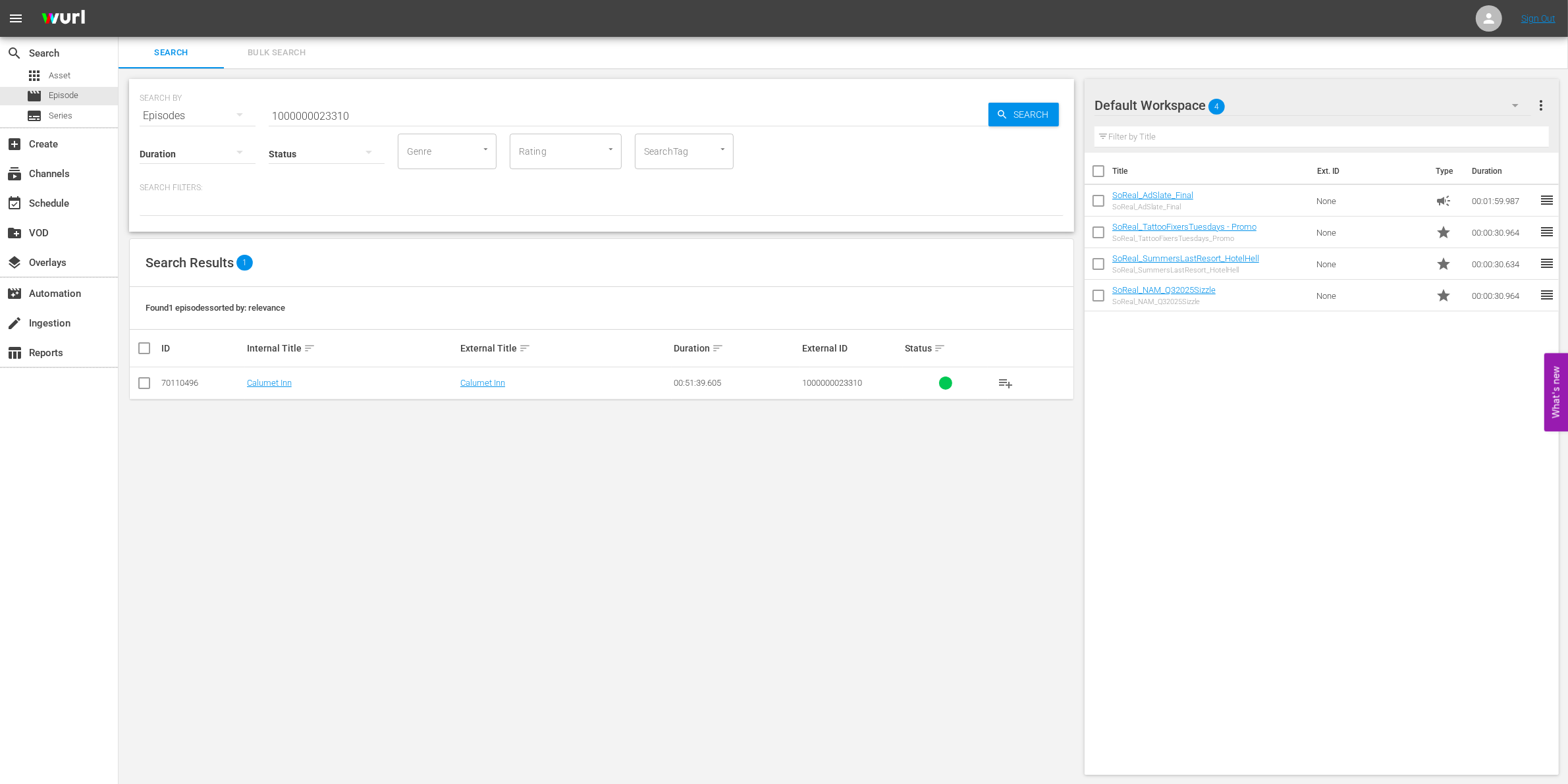
click at [318, 107] on input "1000000023310" at bounding box center [629, 115] width 720 height 31
paste input "35259"
type input "1000000035259"
click at [150, 386] on input "checkbox" at bounding box center [144, 386] width 16 height 16
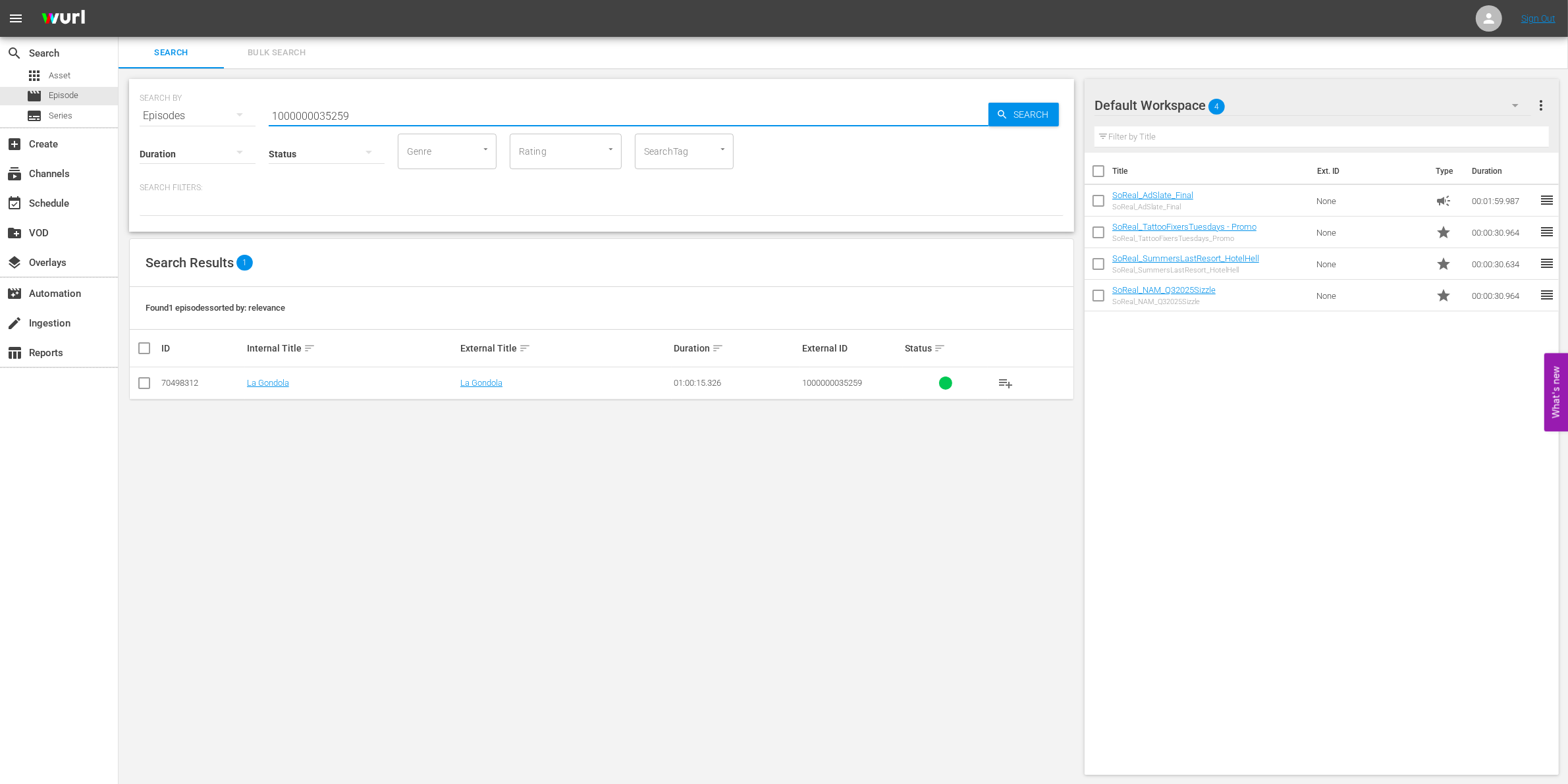
checkbox input "true"
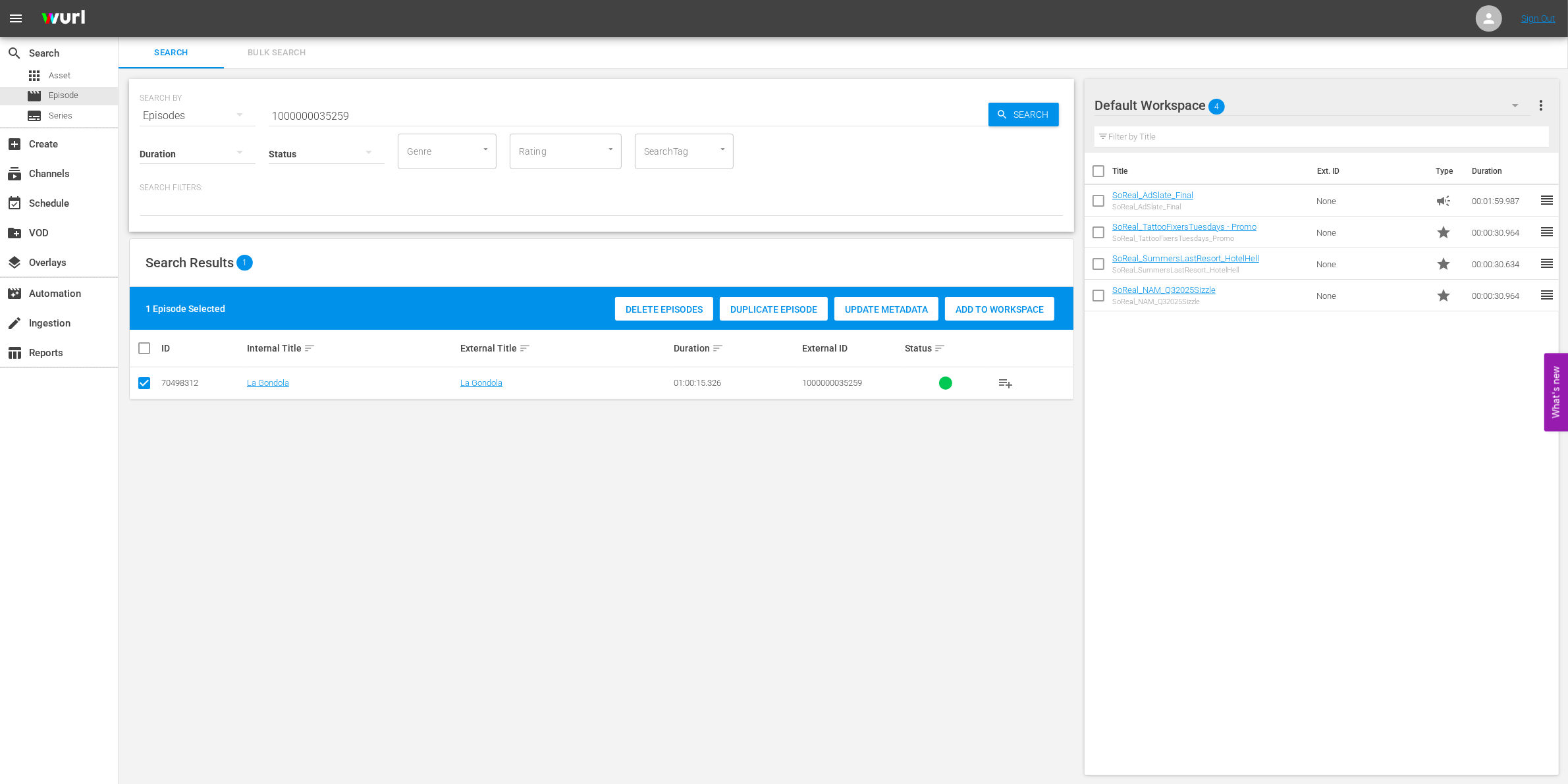
click at [986, 313] on span "Add to Workspace" at bounding box center [999, 310] width 109 height 11
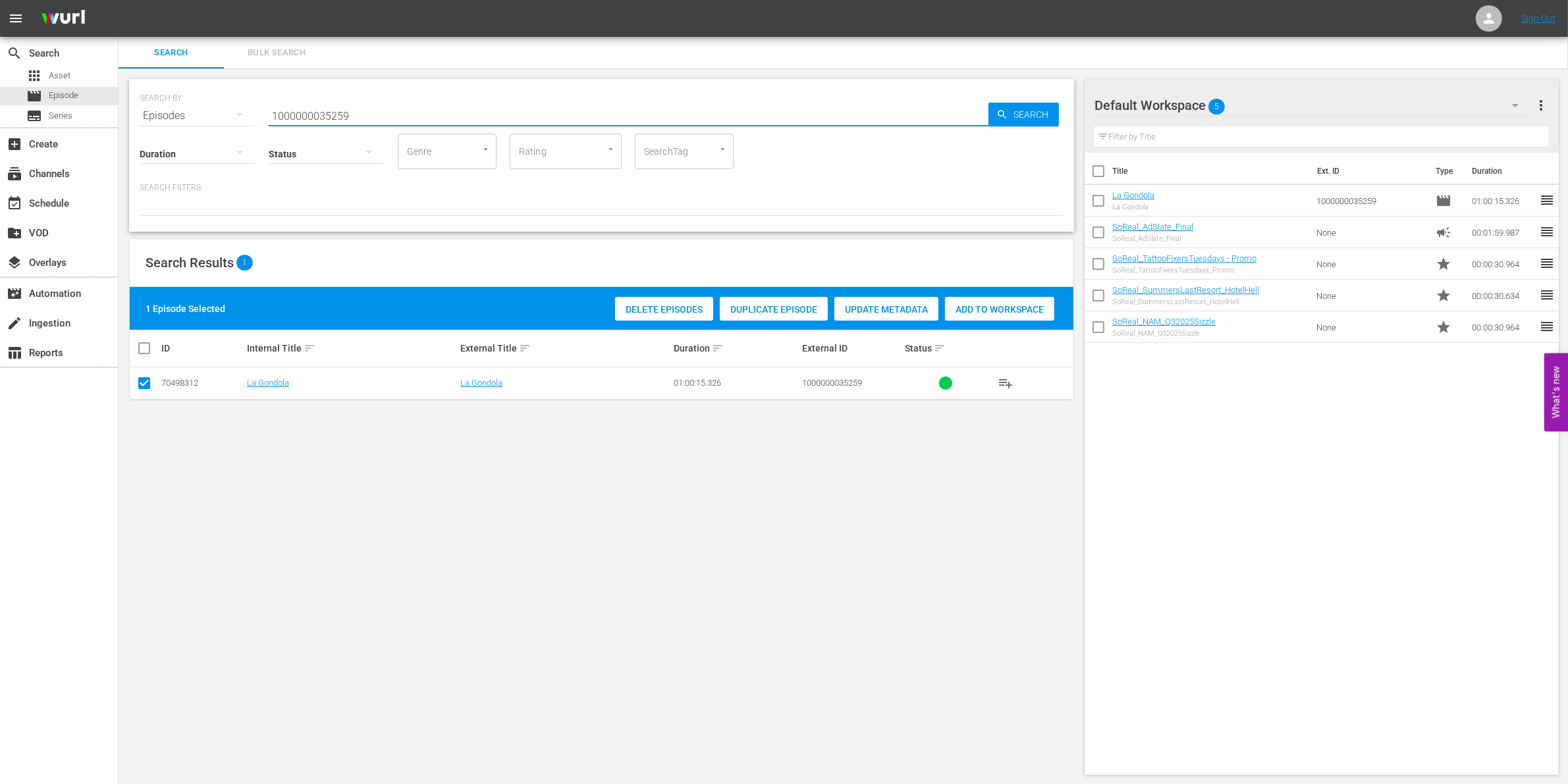
click at [329, 115] on input "1000000035259" at bounding box center [629, 115] width 720 height 31
paste input "41722"
type input "1000000041722"
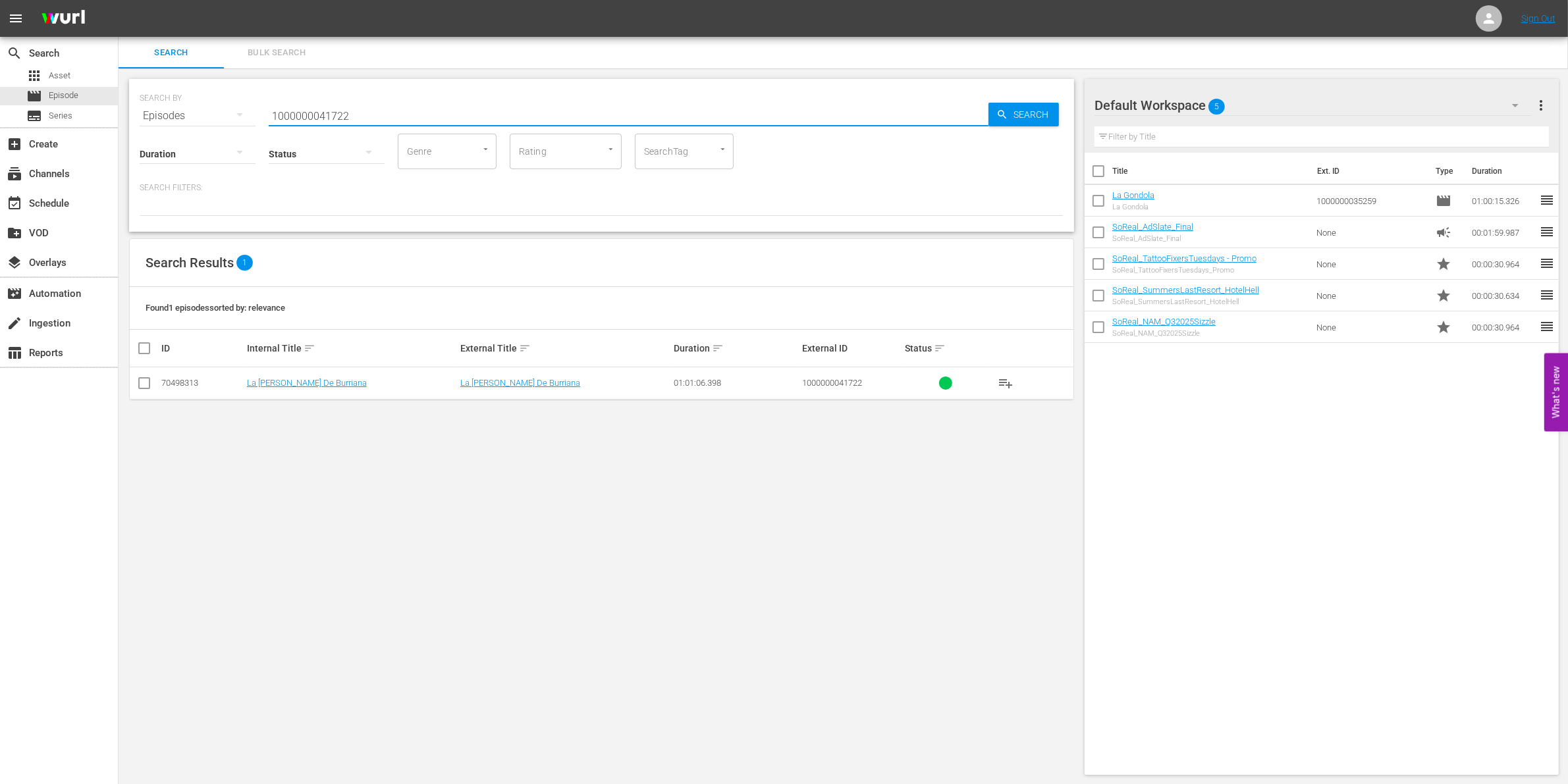
click at [142, 392] on input "checkbox" at bounding box center [144, 386] width 16 height 16
checkbox input "true"
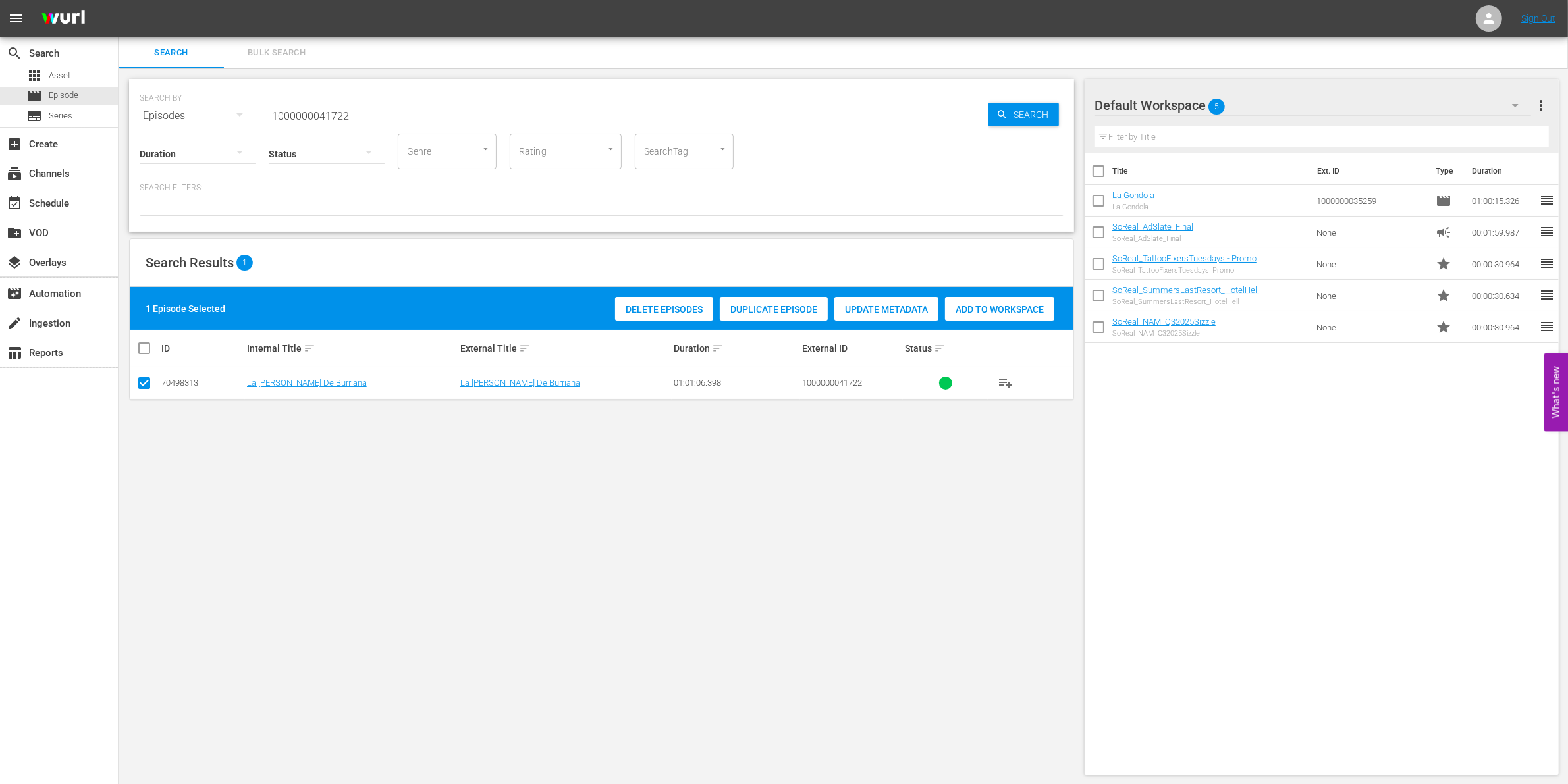
click at [992, 304] on span "Add to Workspace" at bounding box center [999, 310] width 109 height 11
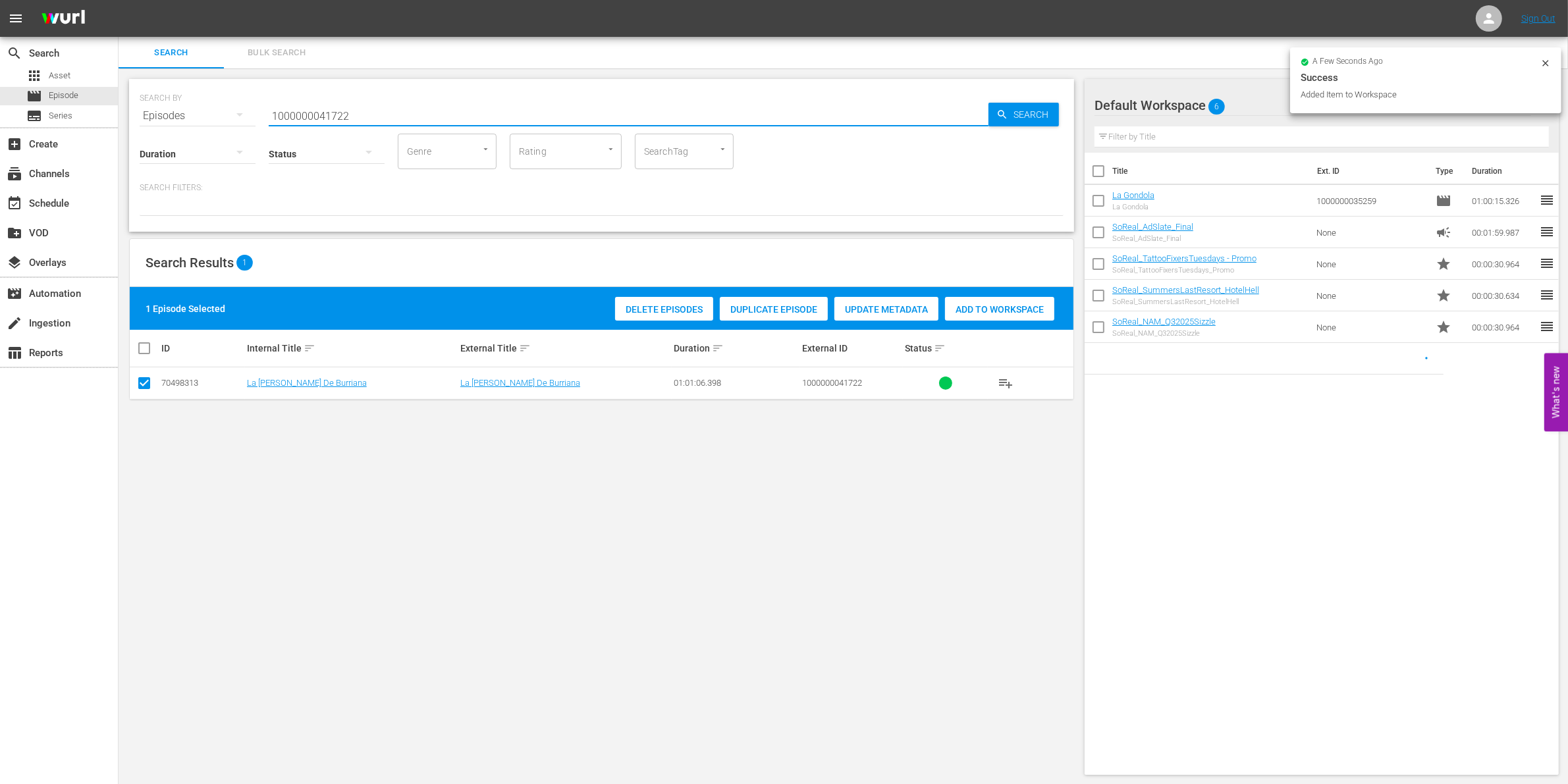
click at [415, 117] on input "1000000041722" at bounding box center [629, 115] width 720 height 31
type input "1000000041724"
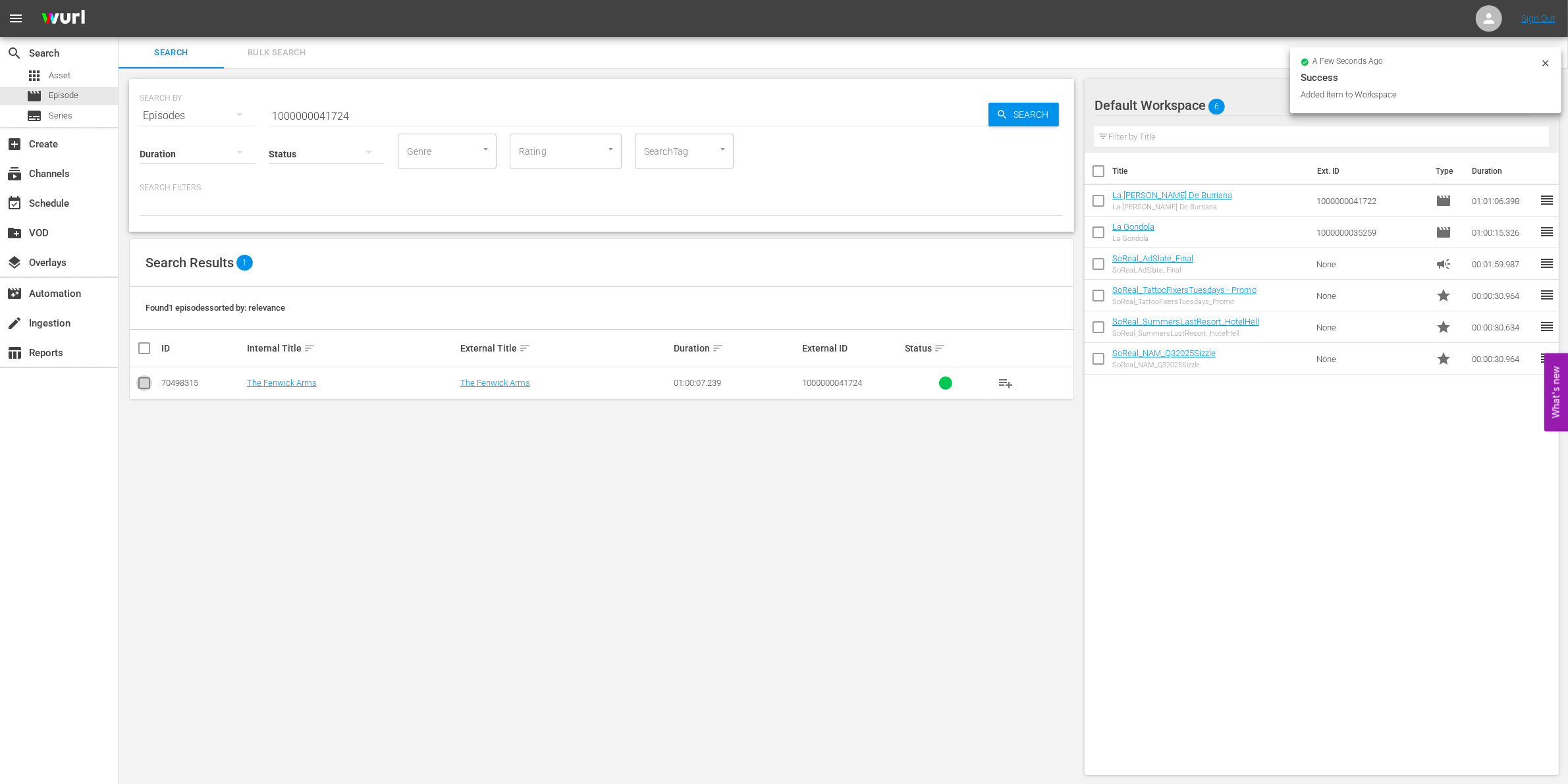
click at [143, 389] on input "checkbox" at bounding box center [144, 386] width 16 height 16
checkbox input "true"
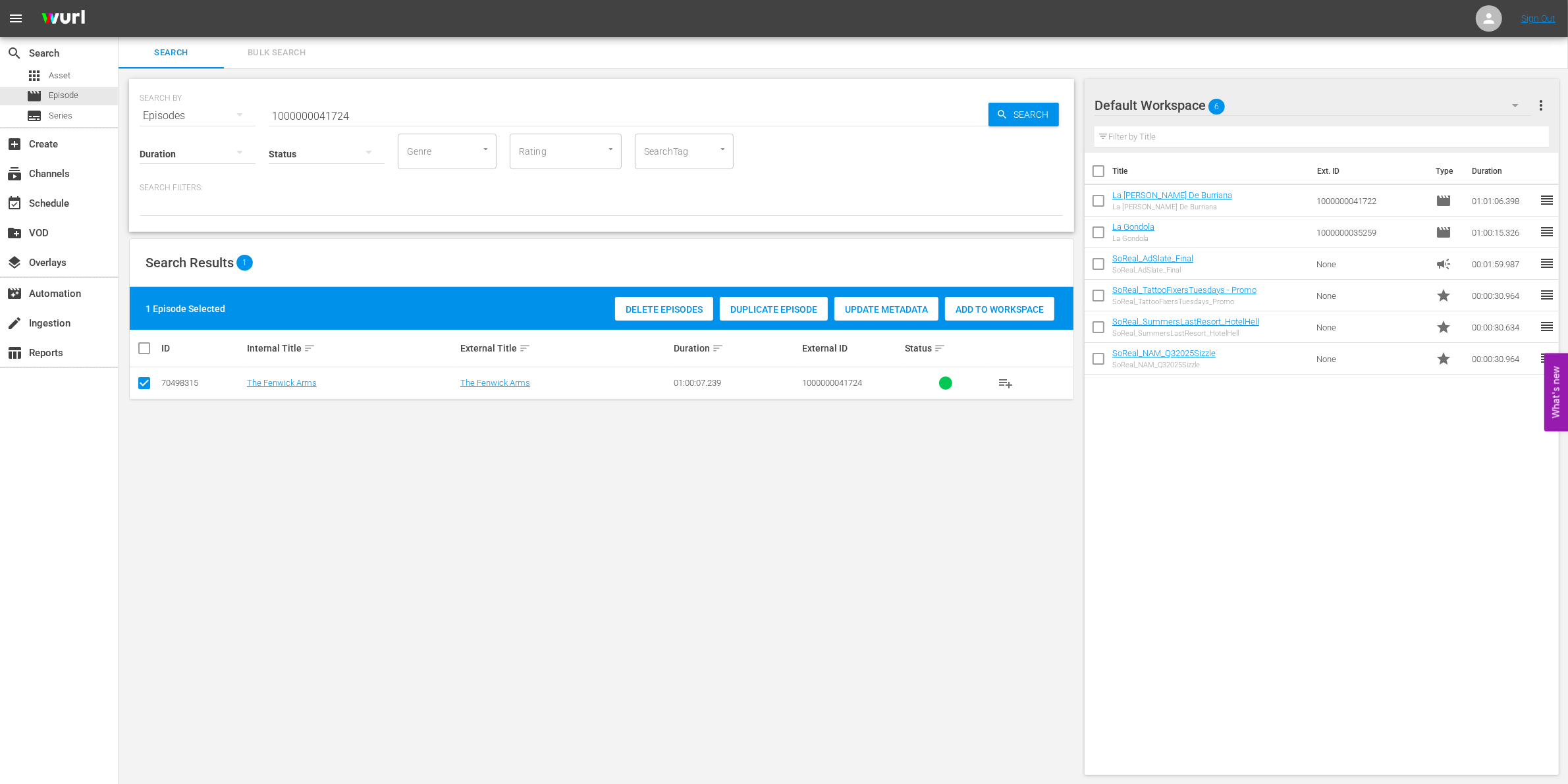
click at [972, 293] on div "Delete Episodes Duplicate Episode Update Metadata Add to Workspace" at bounding box center [834, 308] width 446 height 30
click at [973, 298] on div "Add to Workspace" at bounding box center [999, 309] width 109 height 25
click at [456, 116] on input "1000000041724" at bounding box center [629, 115] width 720 height 31
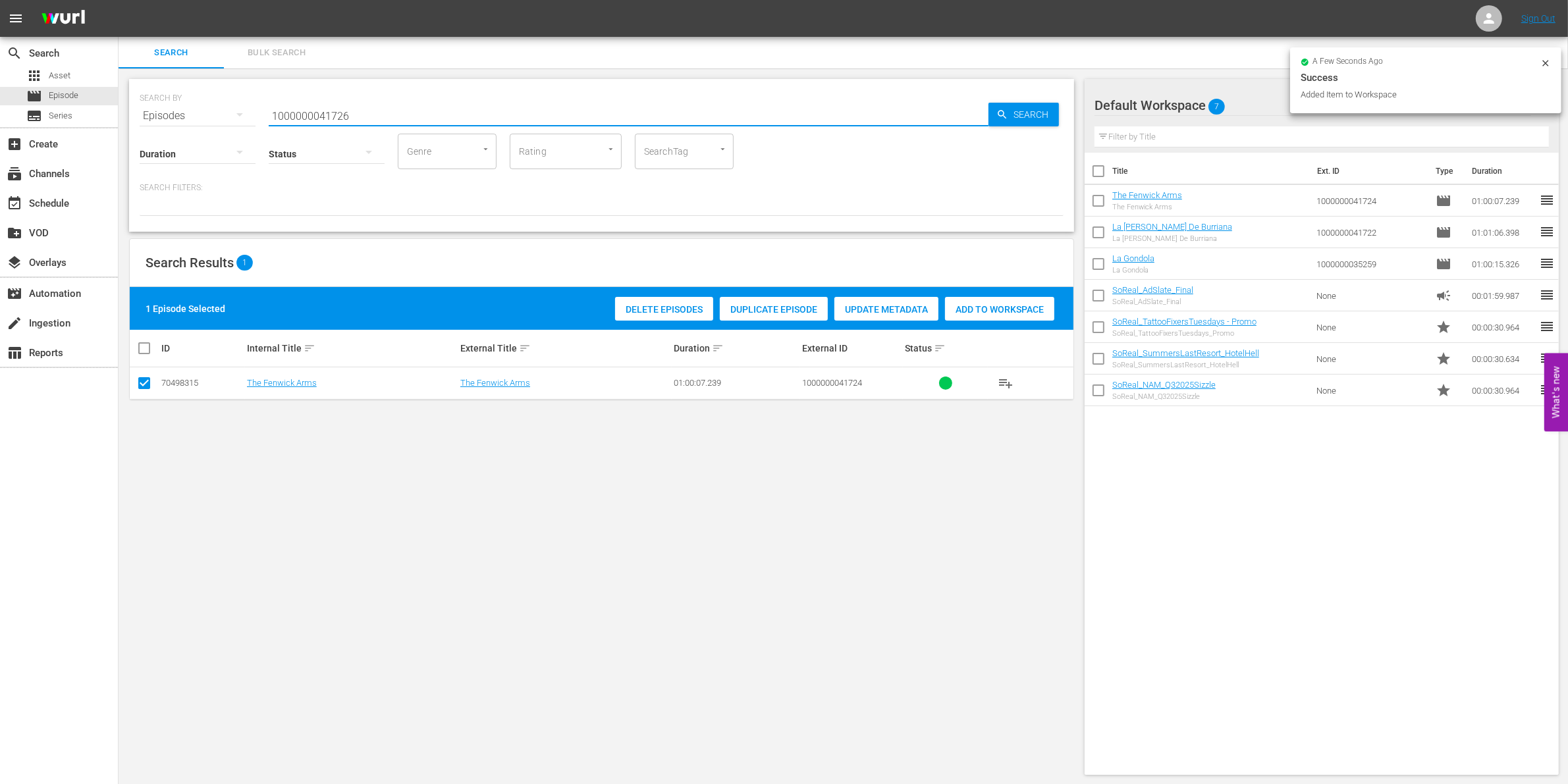
type input "1000000041726"
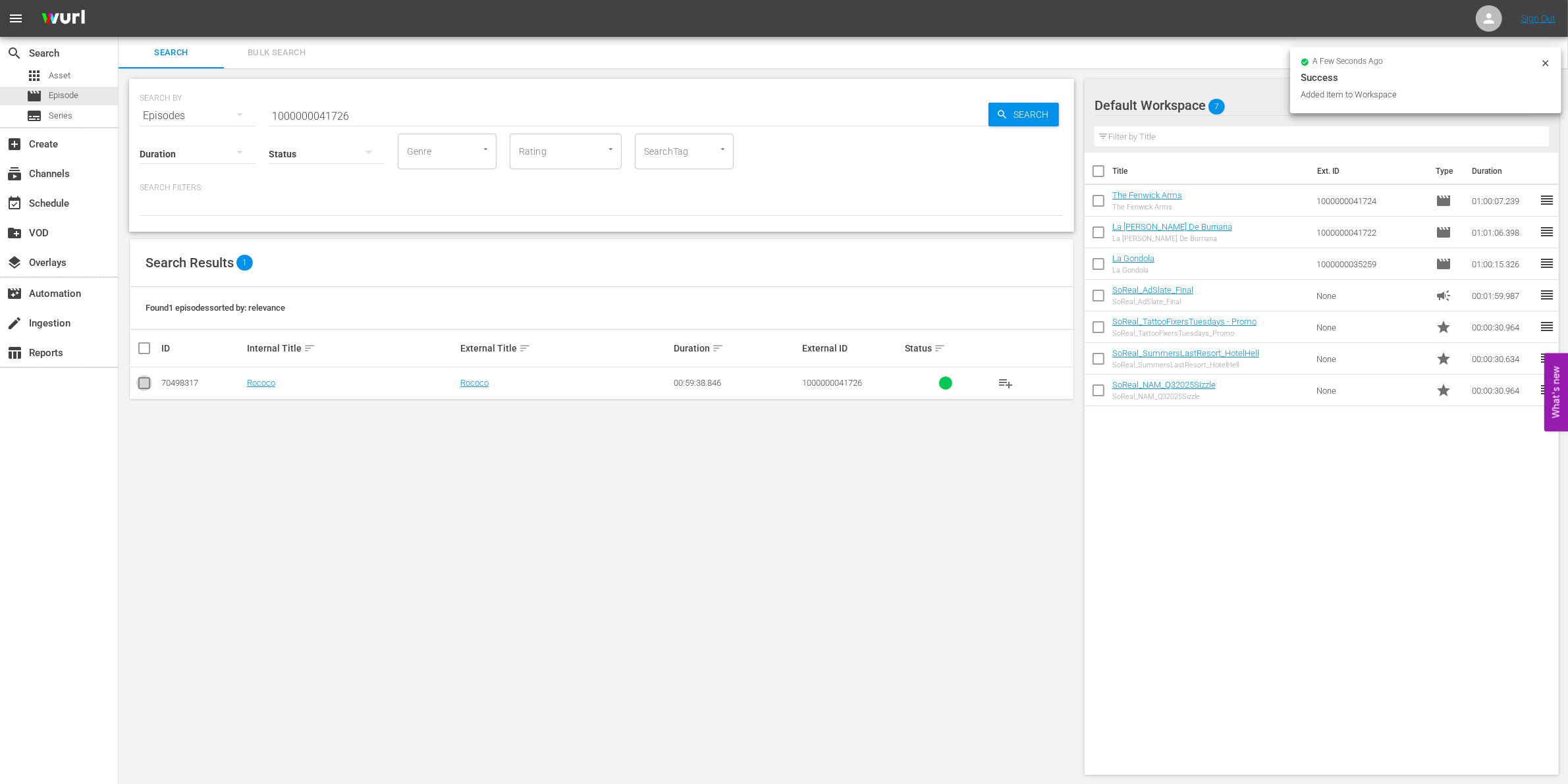
click at [146, 389] on input "checkbox" at bounding box center [144, 386] width 16 height 16
checkbox input "true"
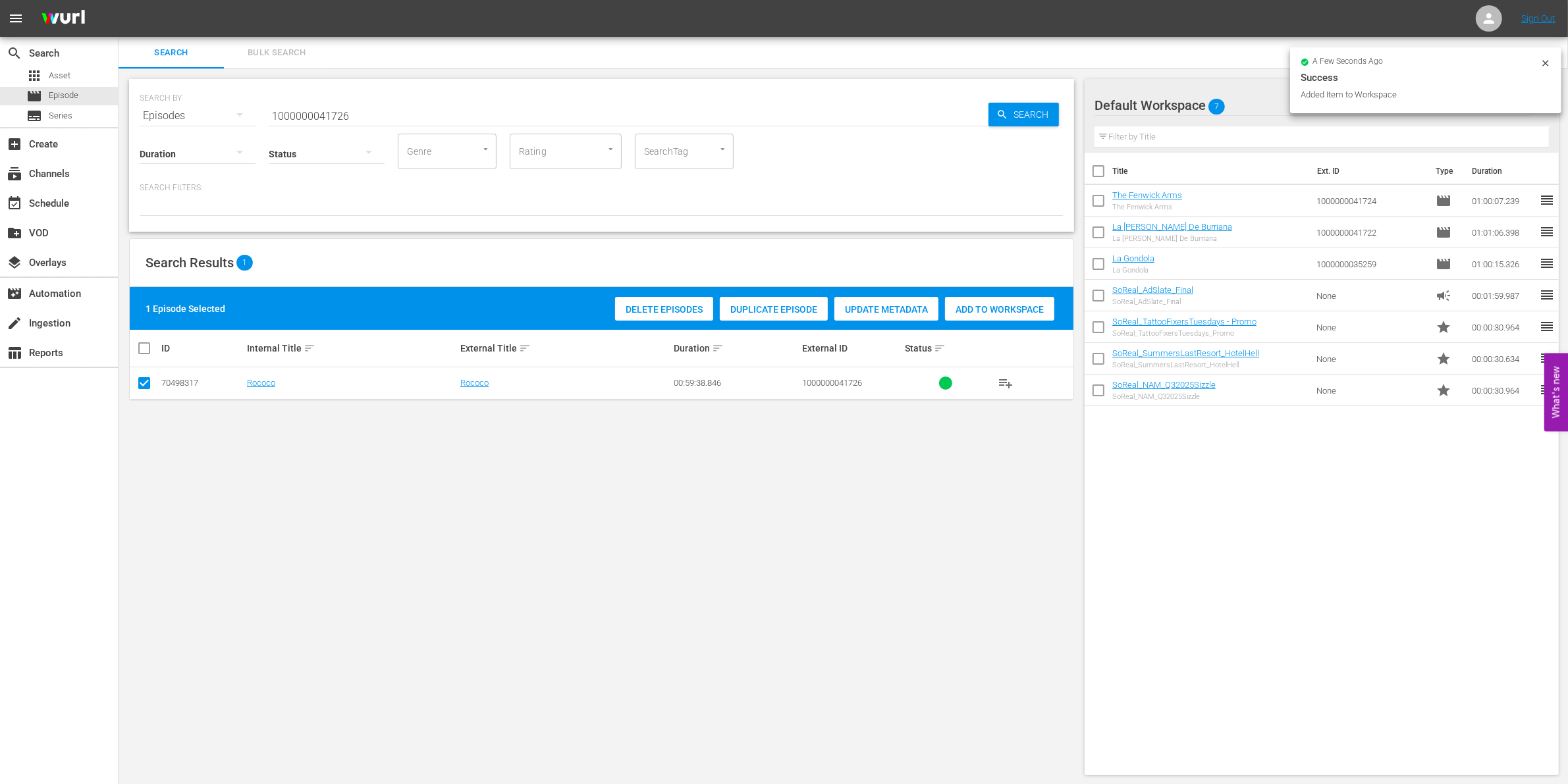
click at [962, 305] on span "Add to Workspace" at bounding box center [999, 310] width 109 height 11
click at [356, 103] on input "1000000041726" at bounding box center [629, 115] width 720 height 31
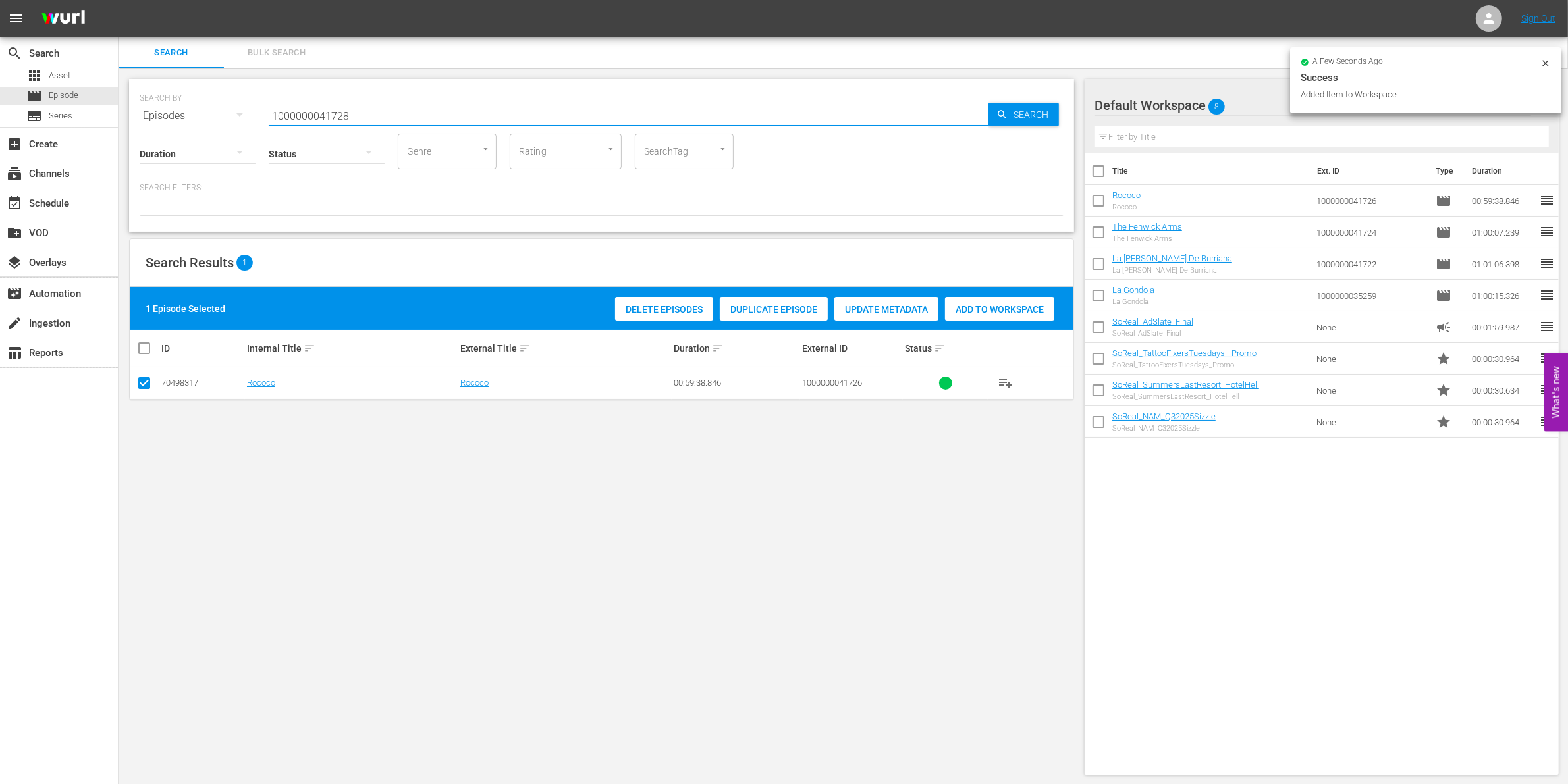
type input "1000000041728"
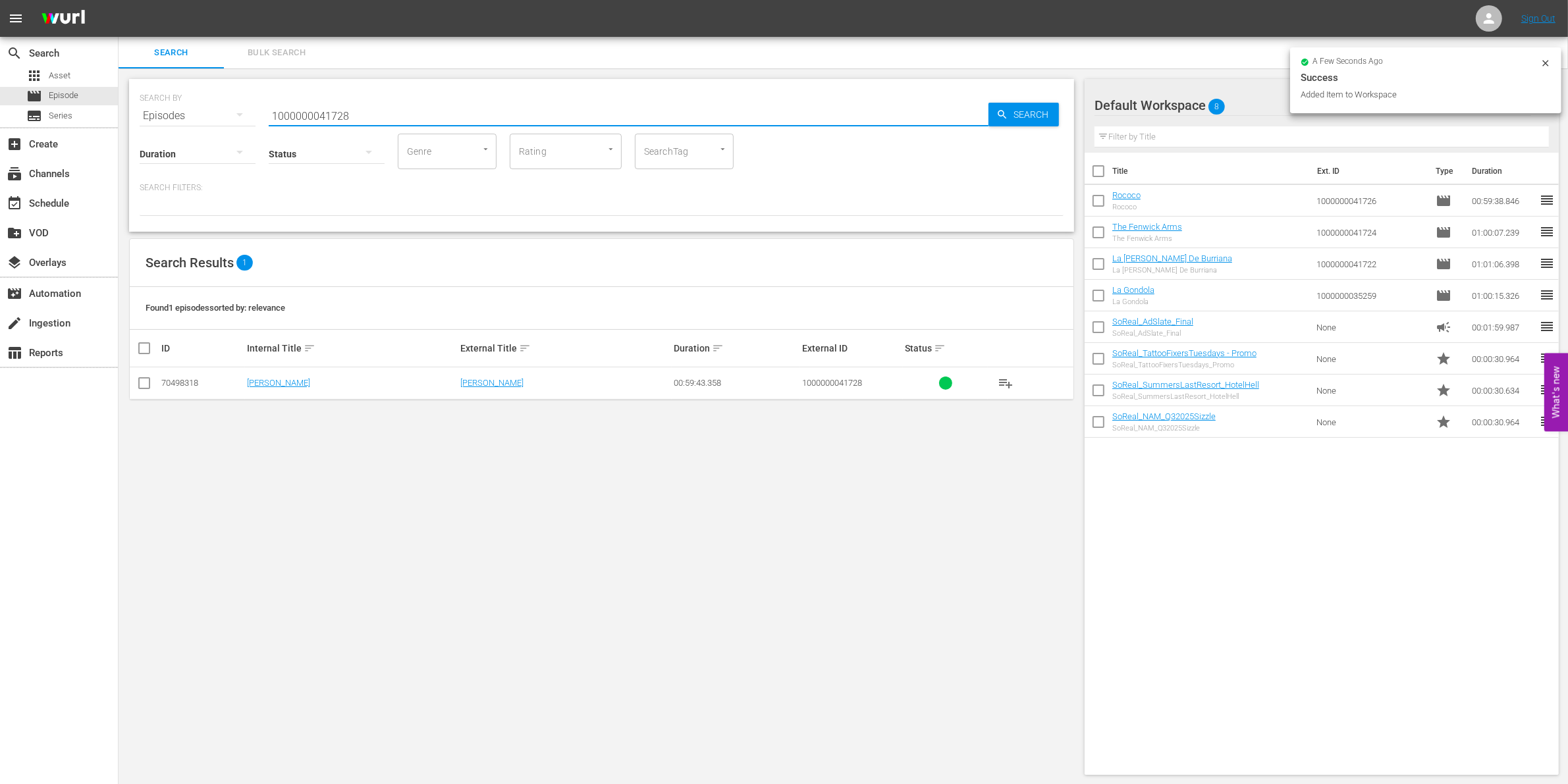
click at [148, 383] on input "checkbox" at bounding box center [144, 386] width 16 height 16
checkbox input "true"
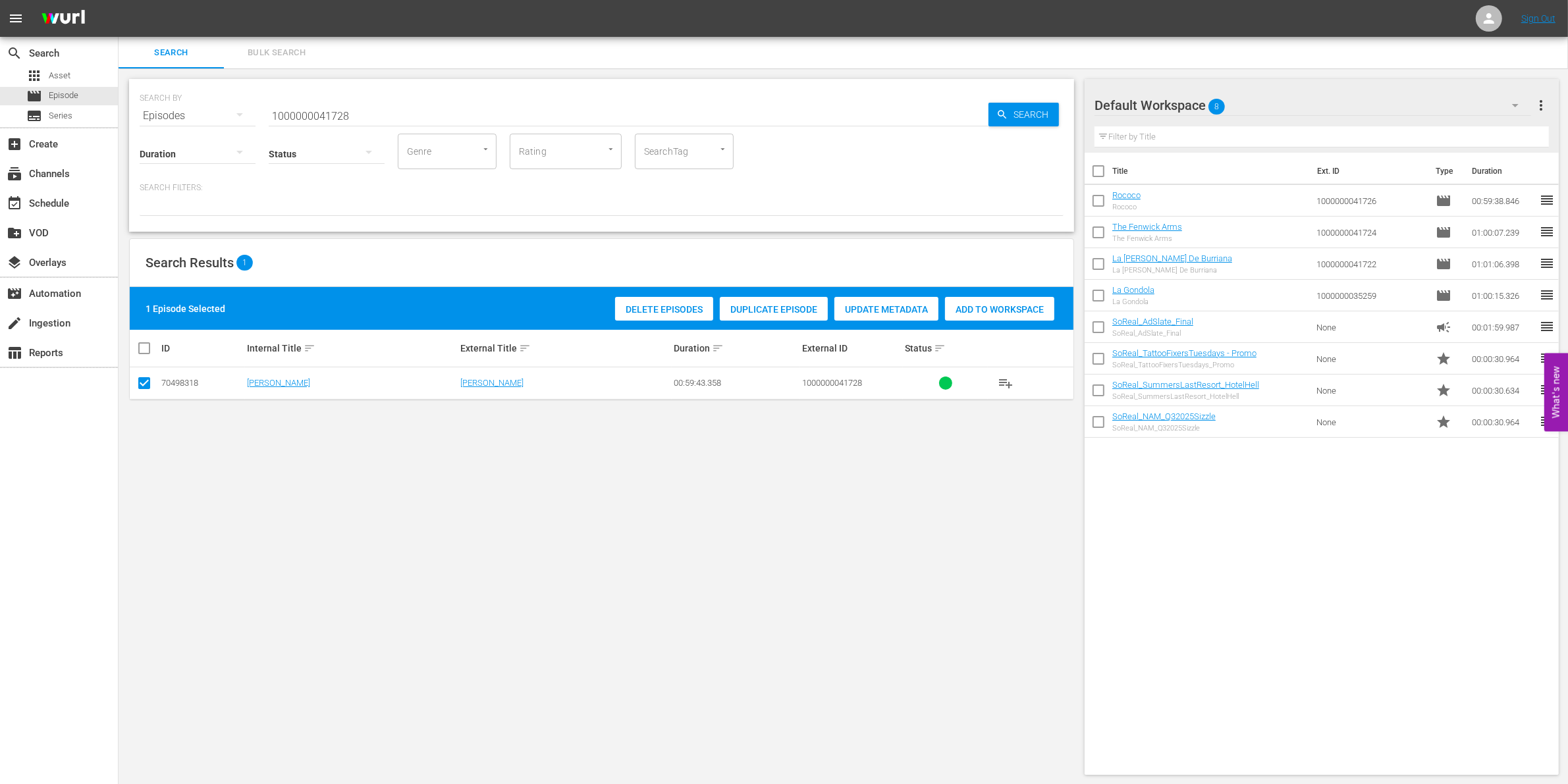
click at [1001, 306] on span "Add to Workspace" at bounding box center [999, 310] width 109 height 11
click at [288, 112] on input "1000000041728" at bounding box center [629, 115] width 720 height 31
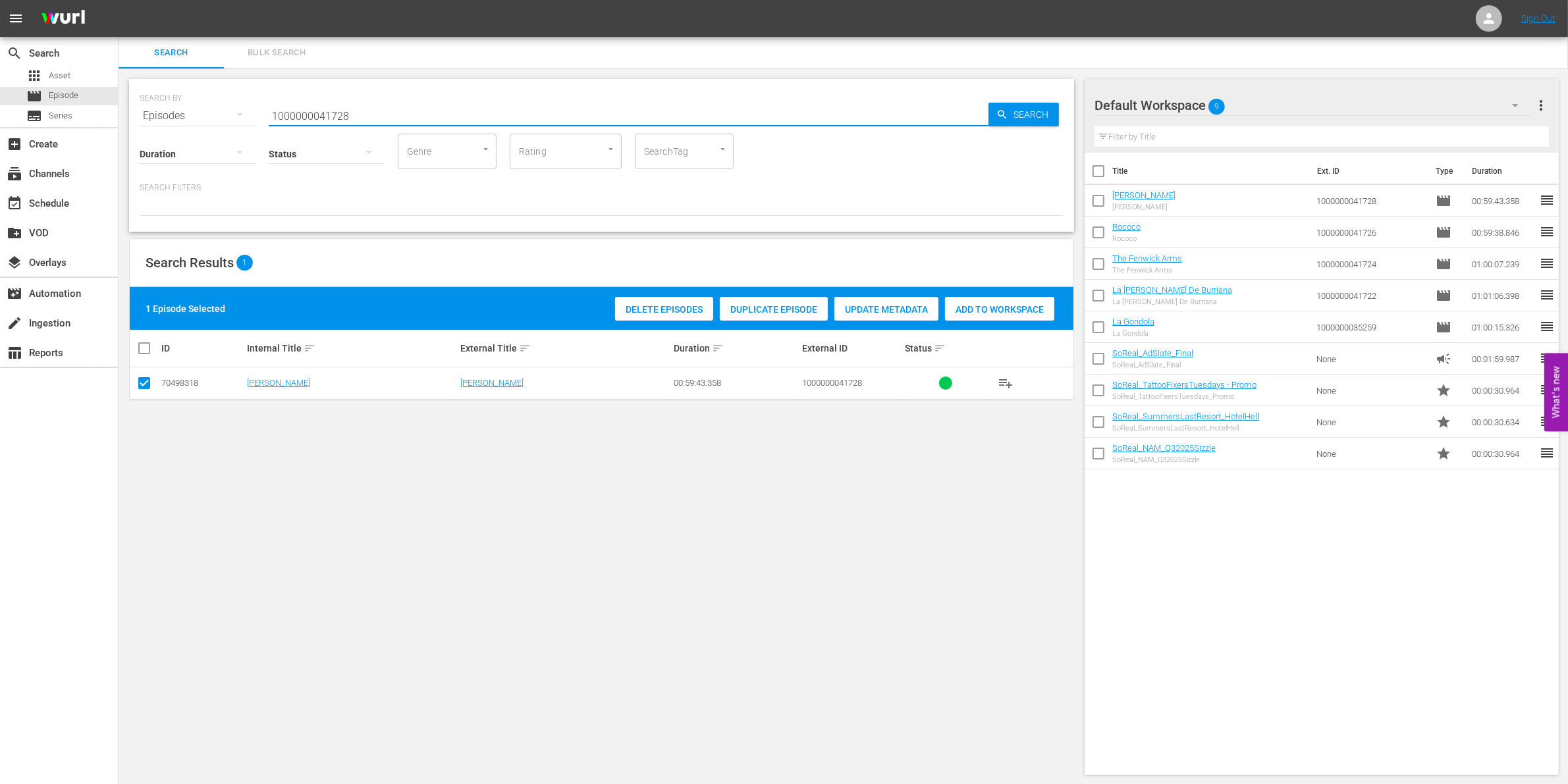
click at [288, 112] on input "1000000041728" at bounding box center [629, 115] width 720 height 31
paste input "23313"
type input "1000000023313"
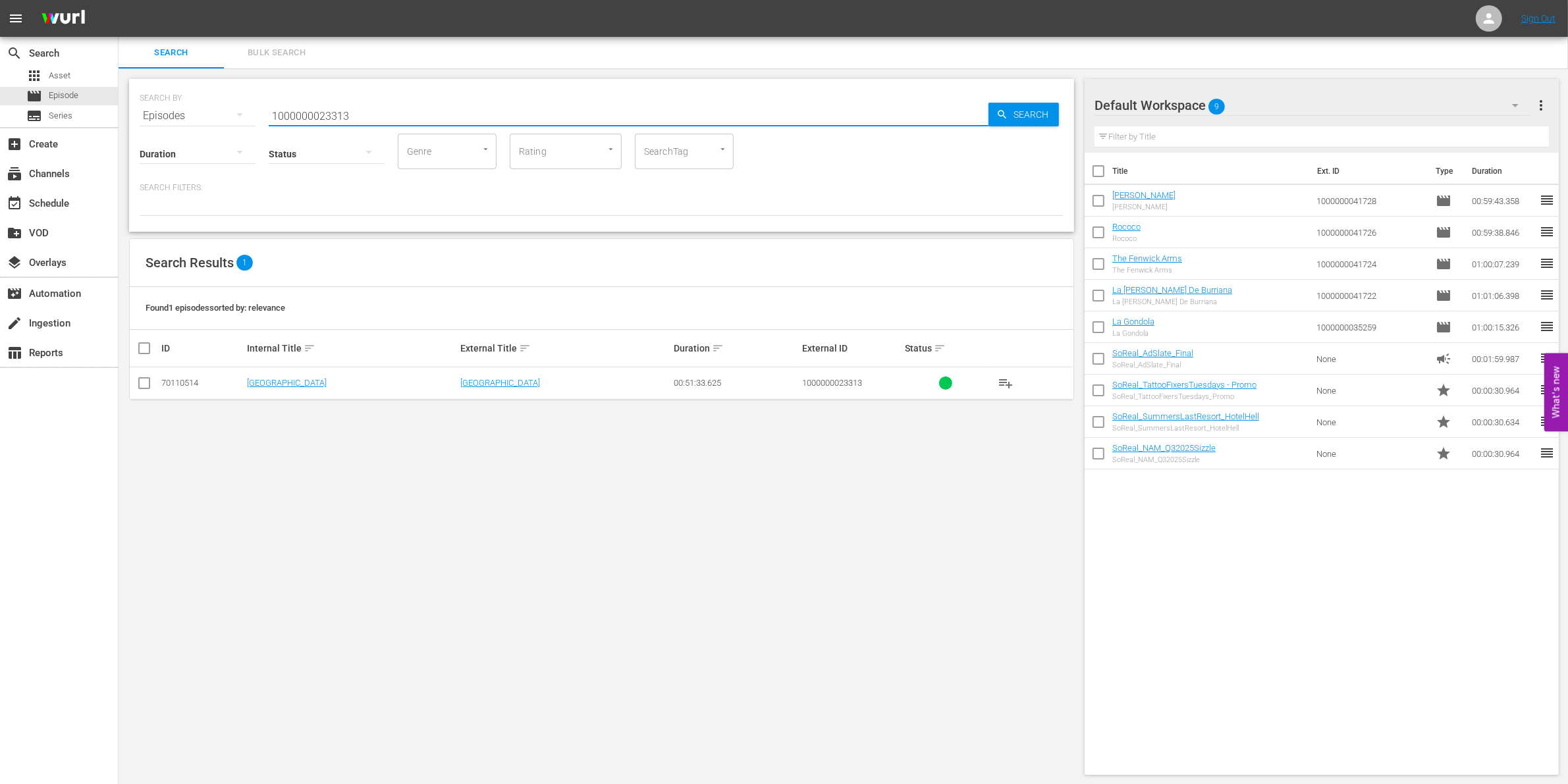
click at [149, 383] on input "checkbox" at bounding box center [144, 386] width 16 height 16
checkbox input "true"
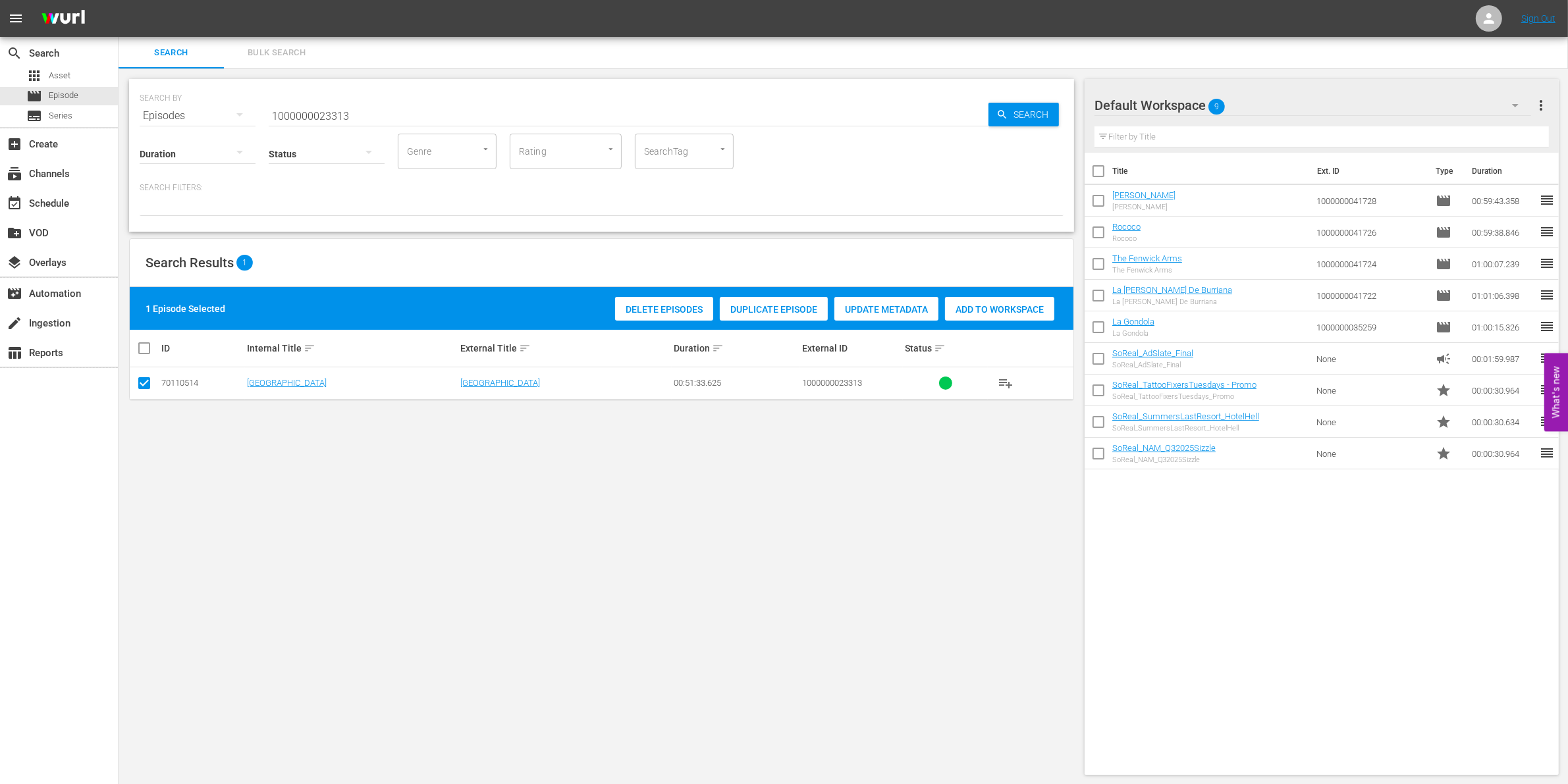
click at [993, 312] on span "Add to Workspace" at bounding box center [999, 310] width 109 height 11
click at [430, 117] on input "1000000023313" at bounding box center [629, 115] width 720 height 31
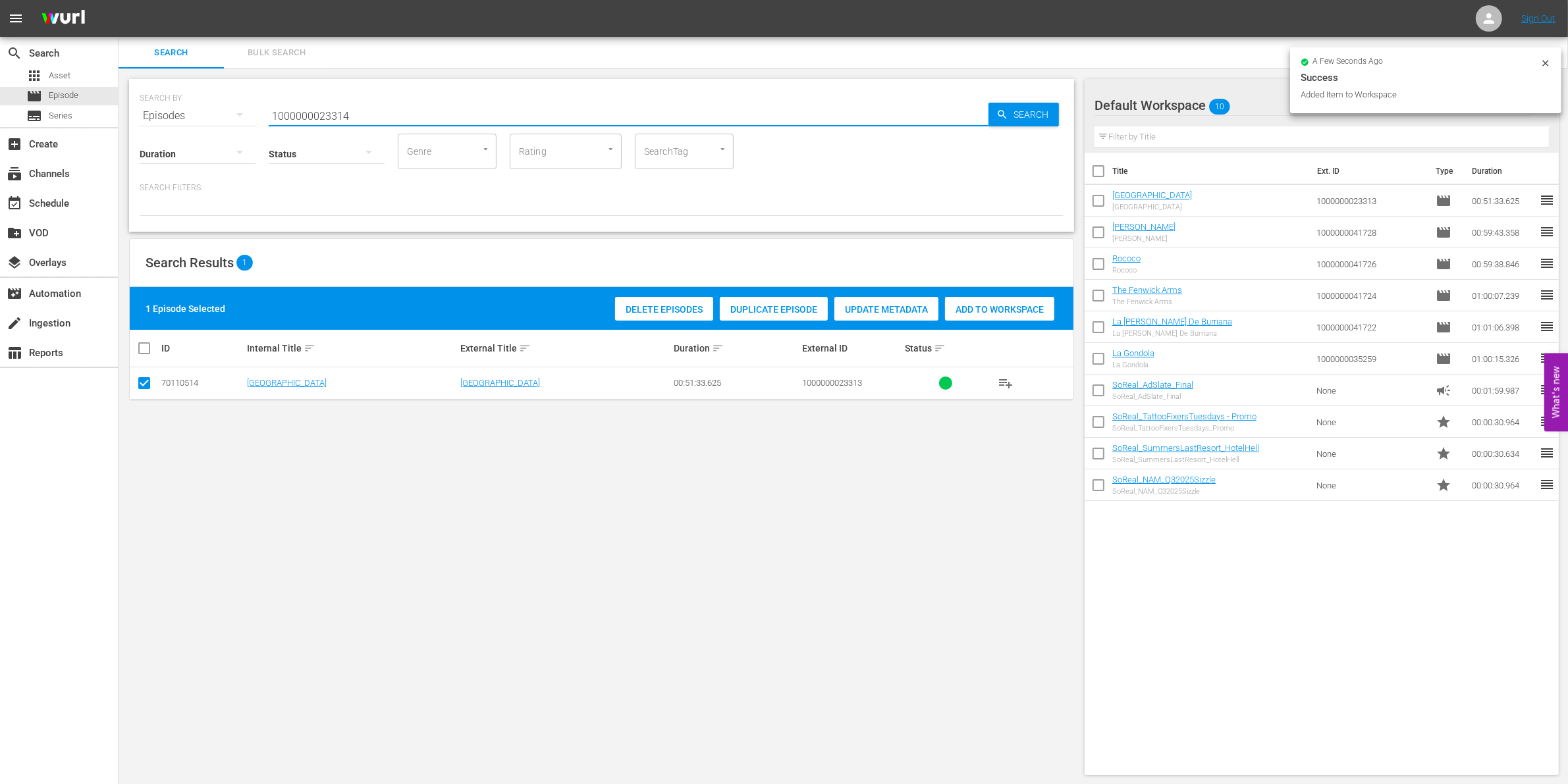
type input "1000000023314"
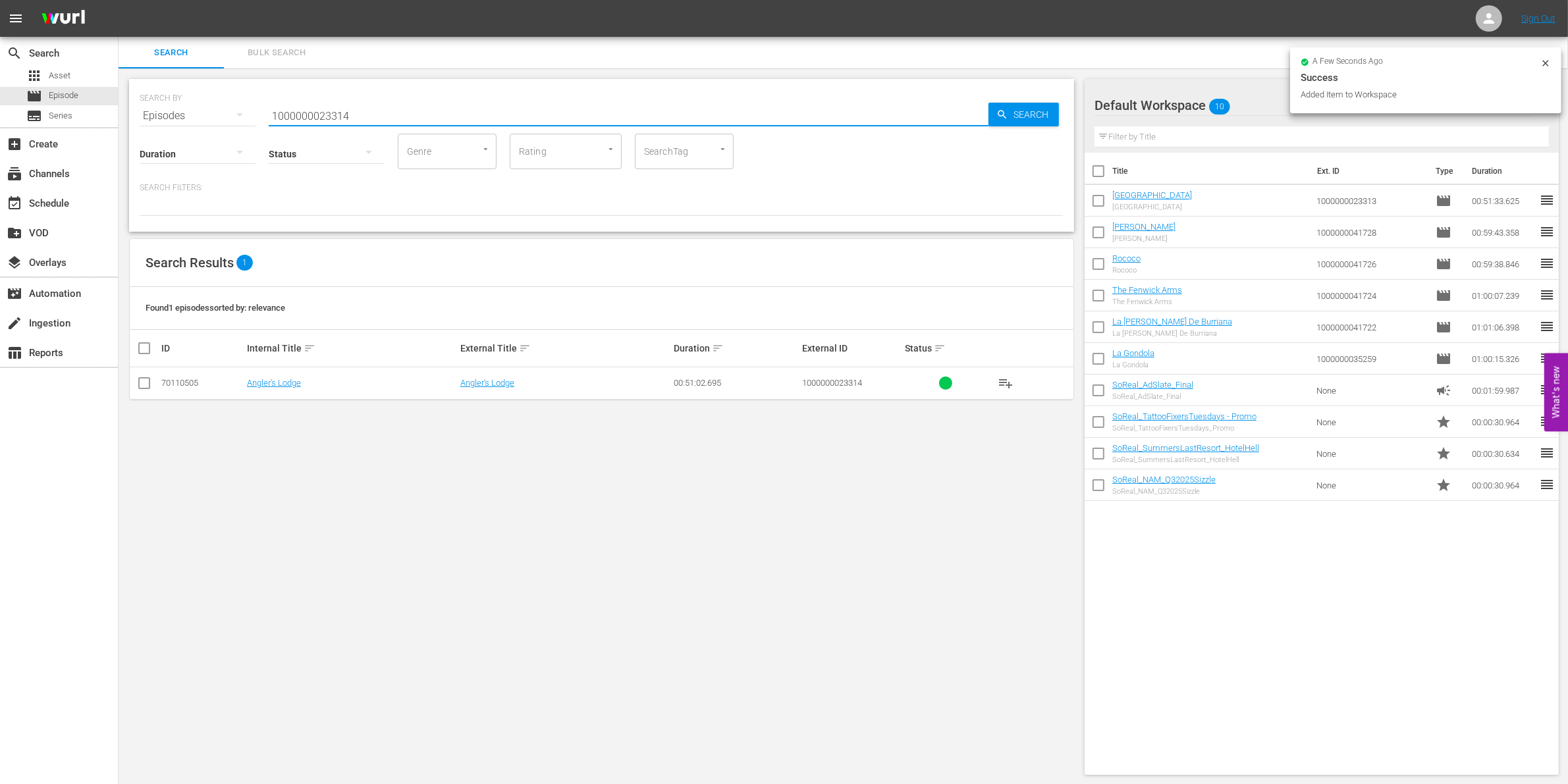
click at [140, 387] on input "checkbox" at bounding box center [144, 386] width 16 height 16
checkbox input "true"
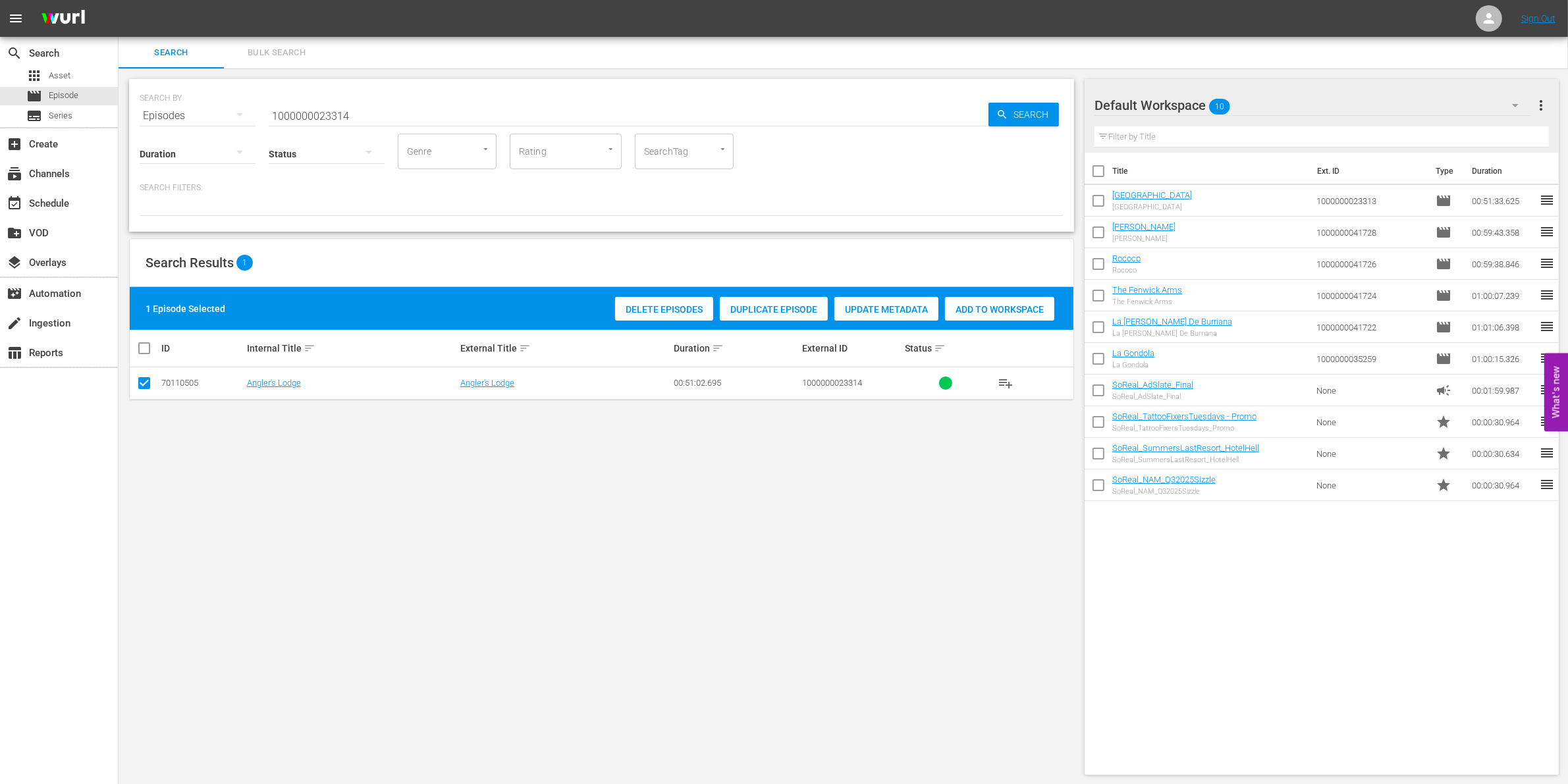
click at [1026, 297] on div "Add to Workspace" at bounding box center [999, 309] width 109 height 25
click at [377, 109] on input "1000000023314" at bounding box center [629, 115] width 720 height 31
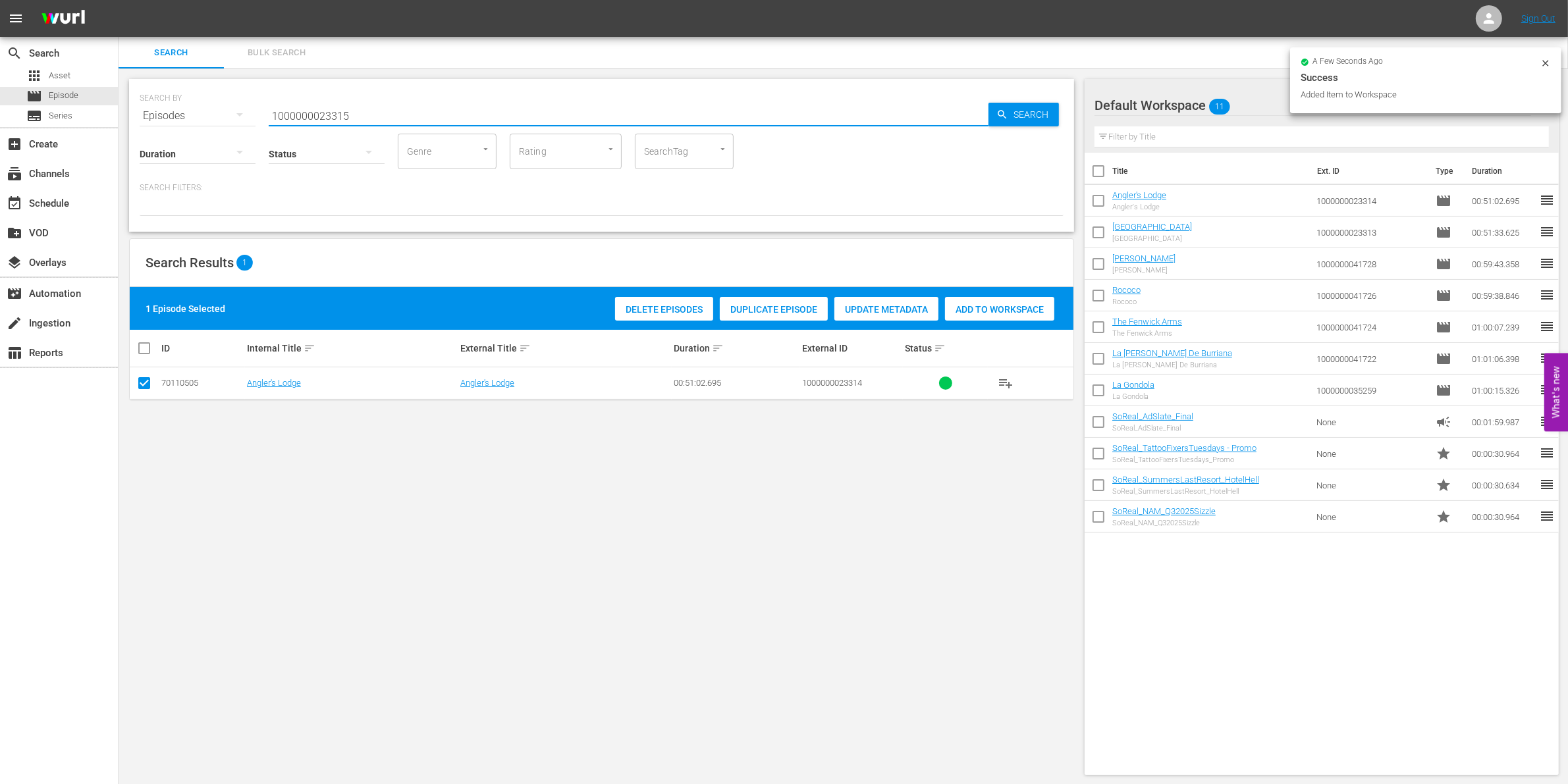
type input "1000000023315"
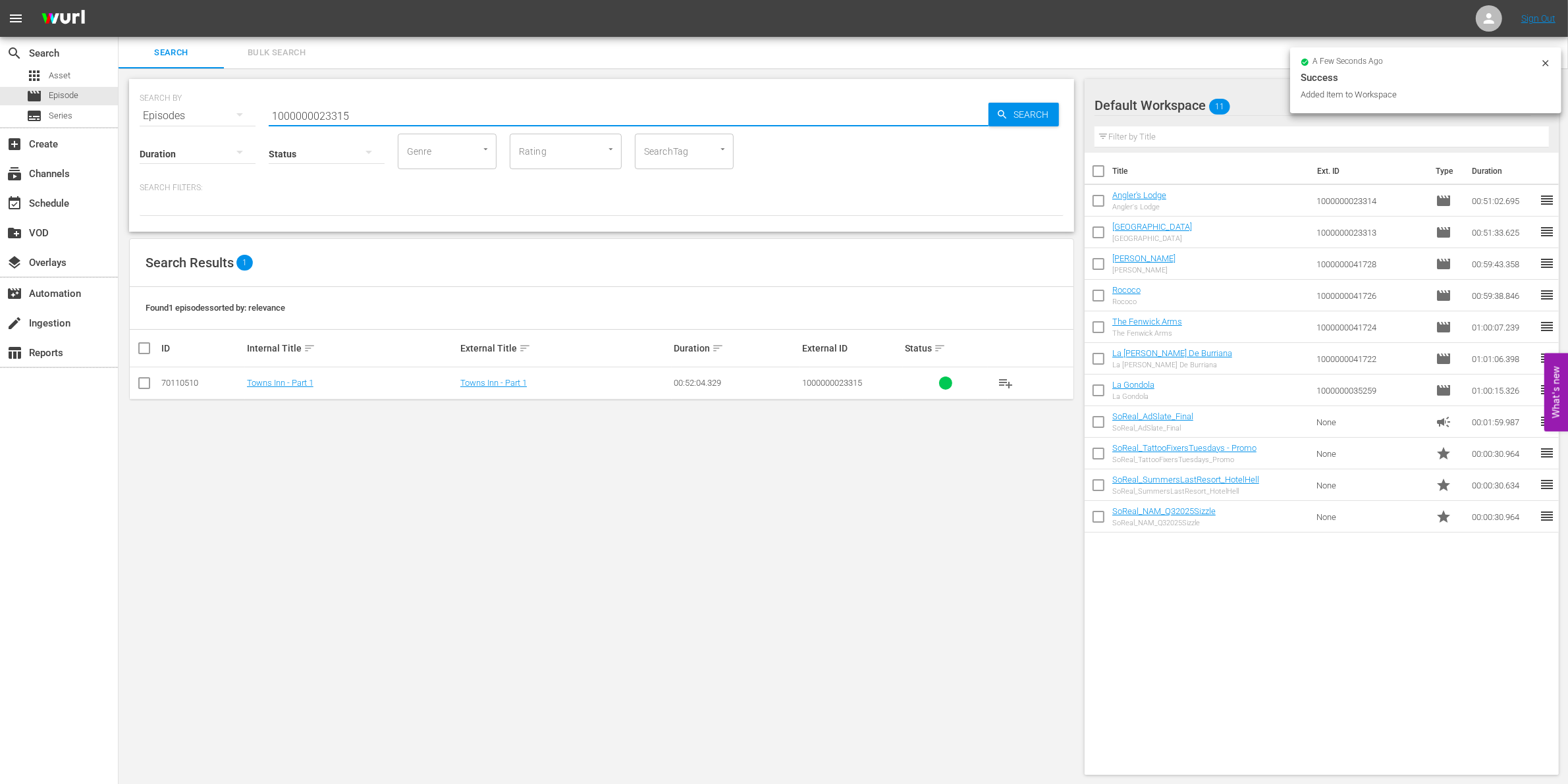
click at [145, 385] on input "checkbox" at bounding box center [144, 386] width 16 height 16
checkbox input "true"
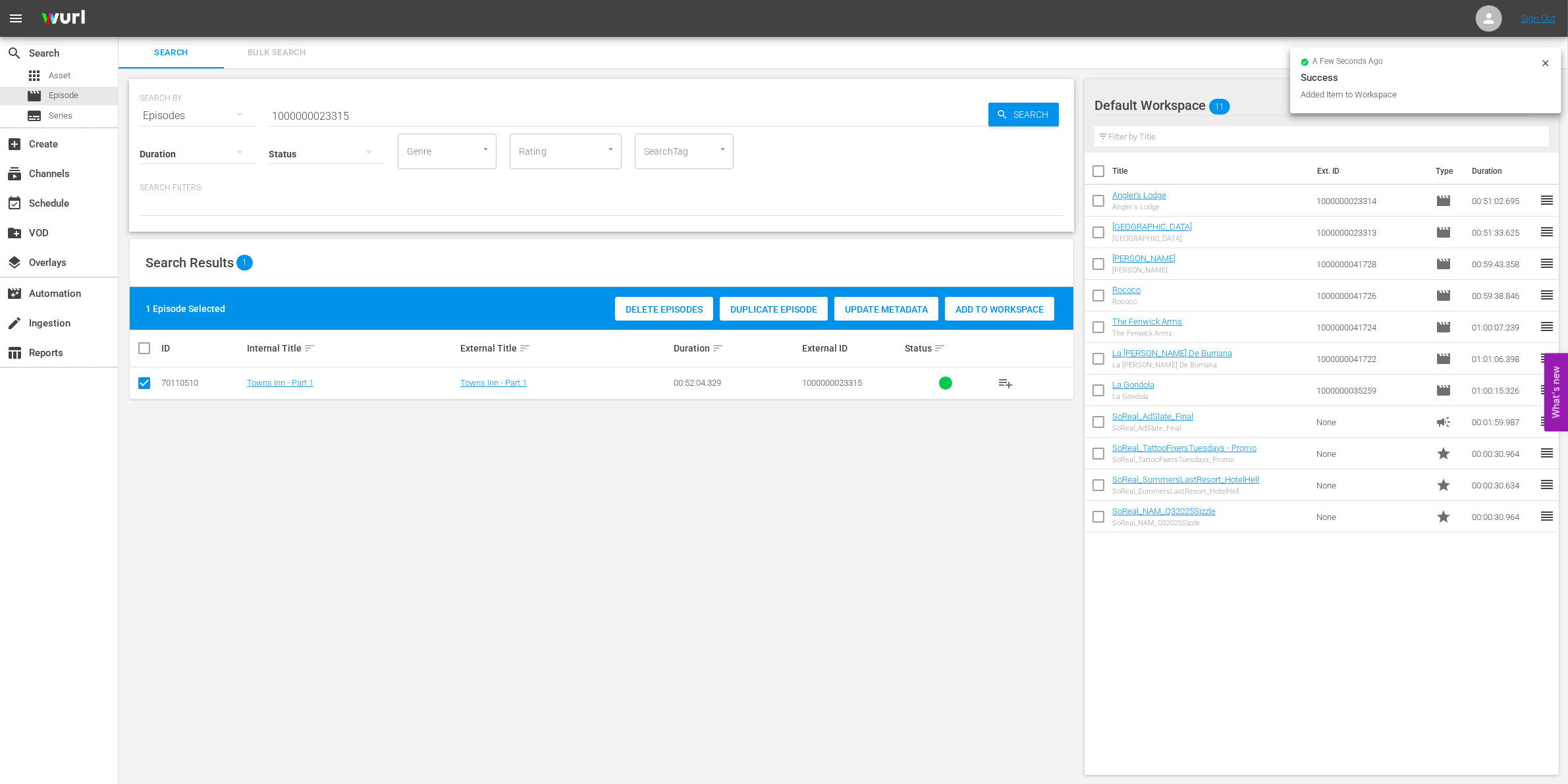
click at [988, 306] on span "Add to Workspace" at bounding box center [999, 310] width 109 height 11
click at [382, 114] on input "1000000023315" at bounding box center [629, 115] width 720 height 31
type input "1000000023316"
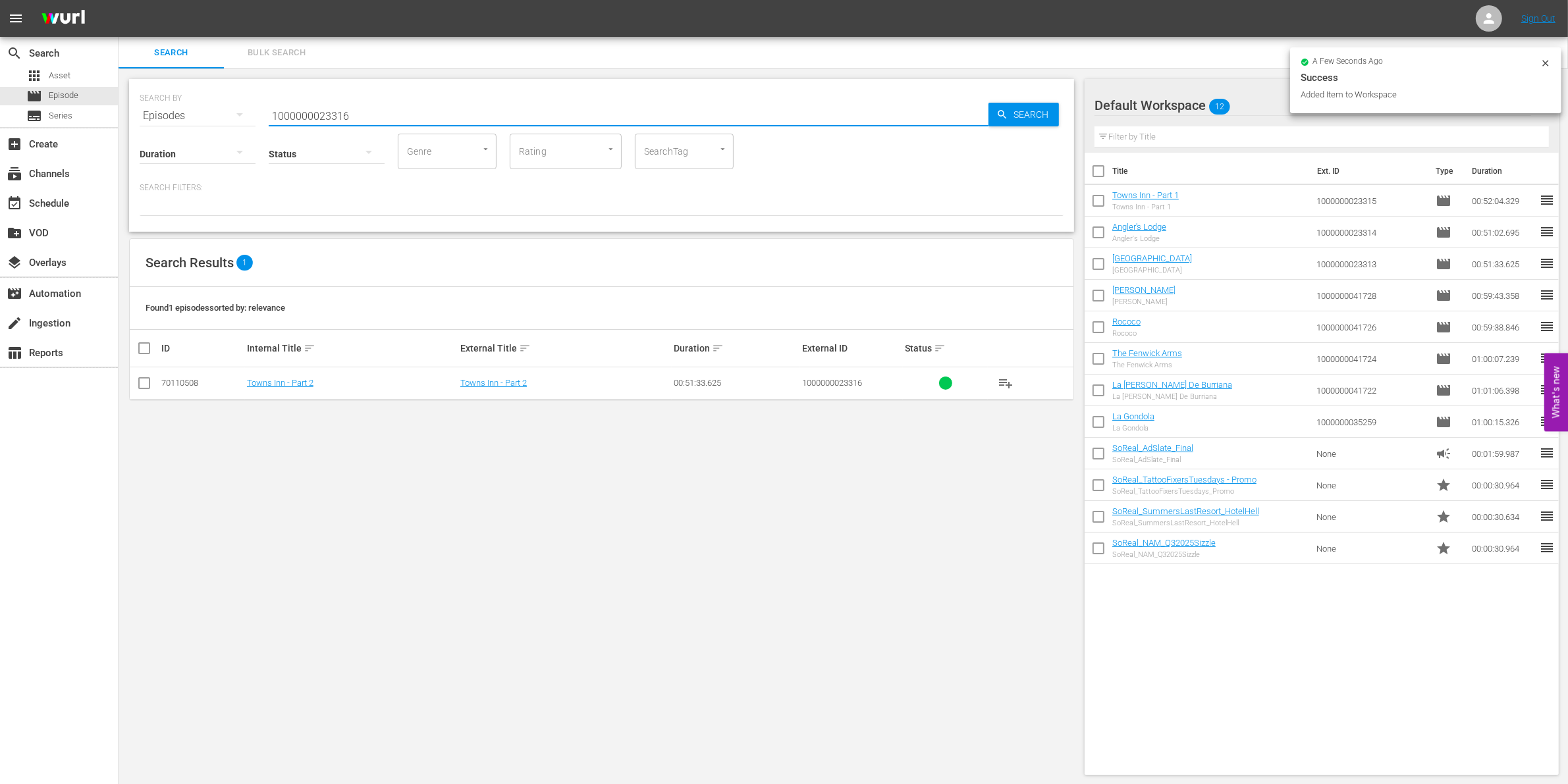
click at [142, 387] on input "checkbox" at bounding box center [144, 386] width 16 height 16
checkbox input "true"
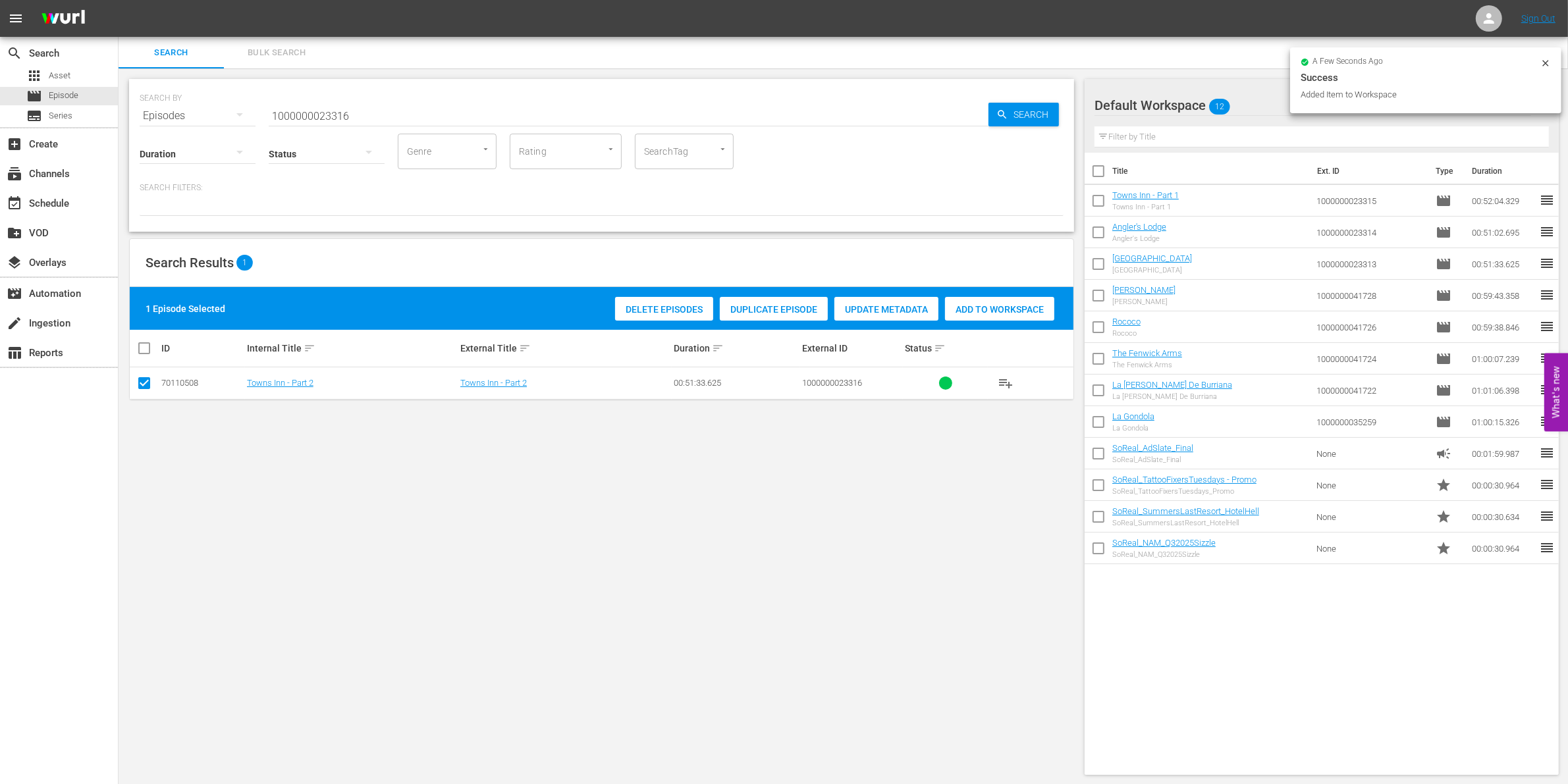
click at [1052, 306] on span "Add to Workspace" at bounding box center [999, 310] width 109 height 11
click at [444, 113] on input "1000000023316" at bounding box center [629, 115] width 720 height 31
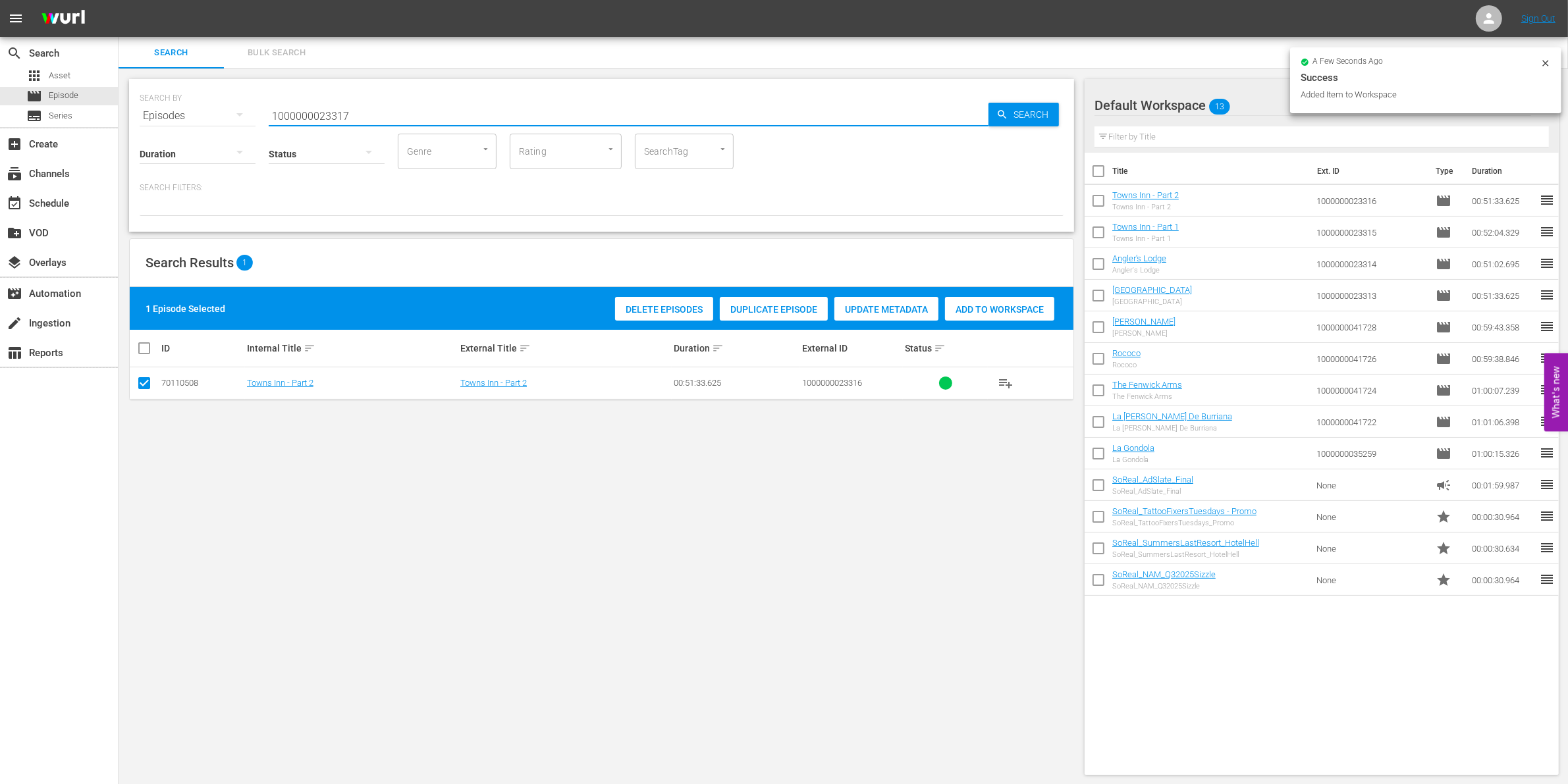
type input "1000000023317"
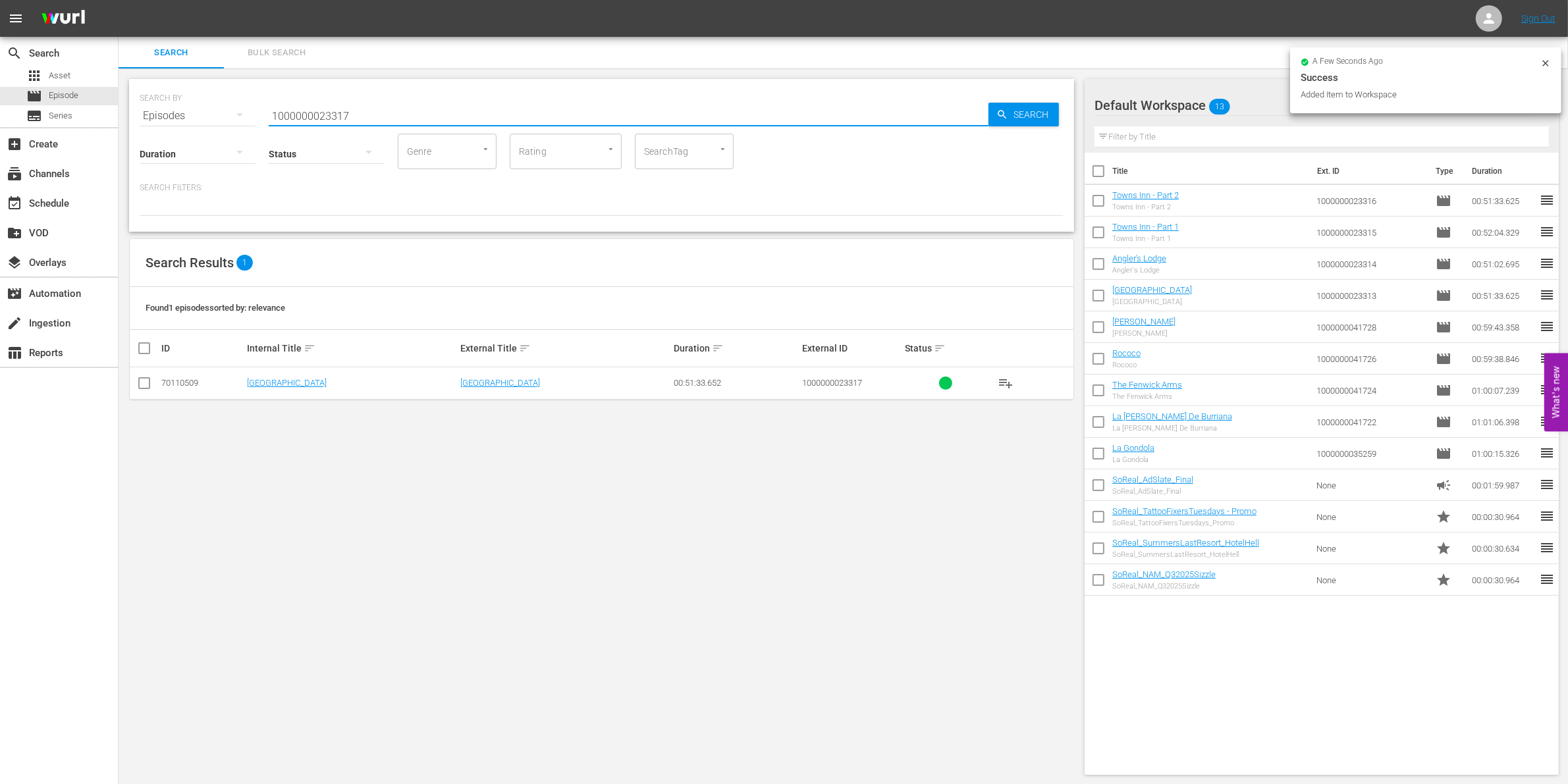
click at [145, 392] on input "checkbox" at bounding box center [144, 386] width 16 height 16
checkbox input "true"
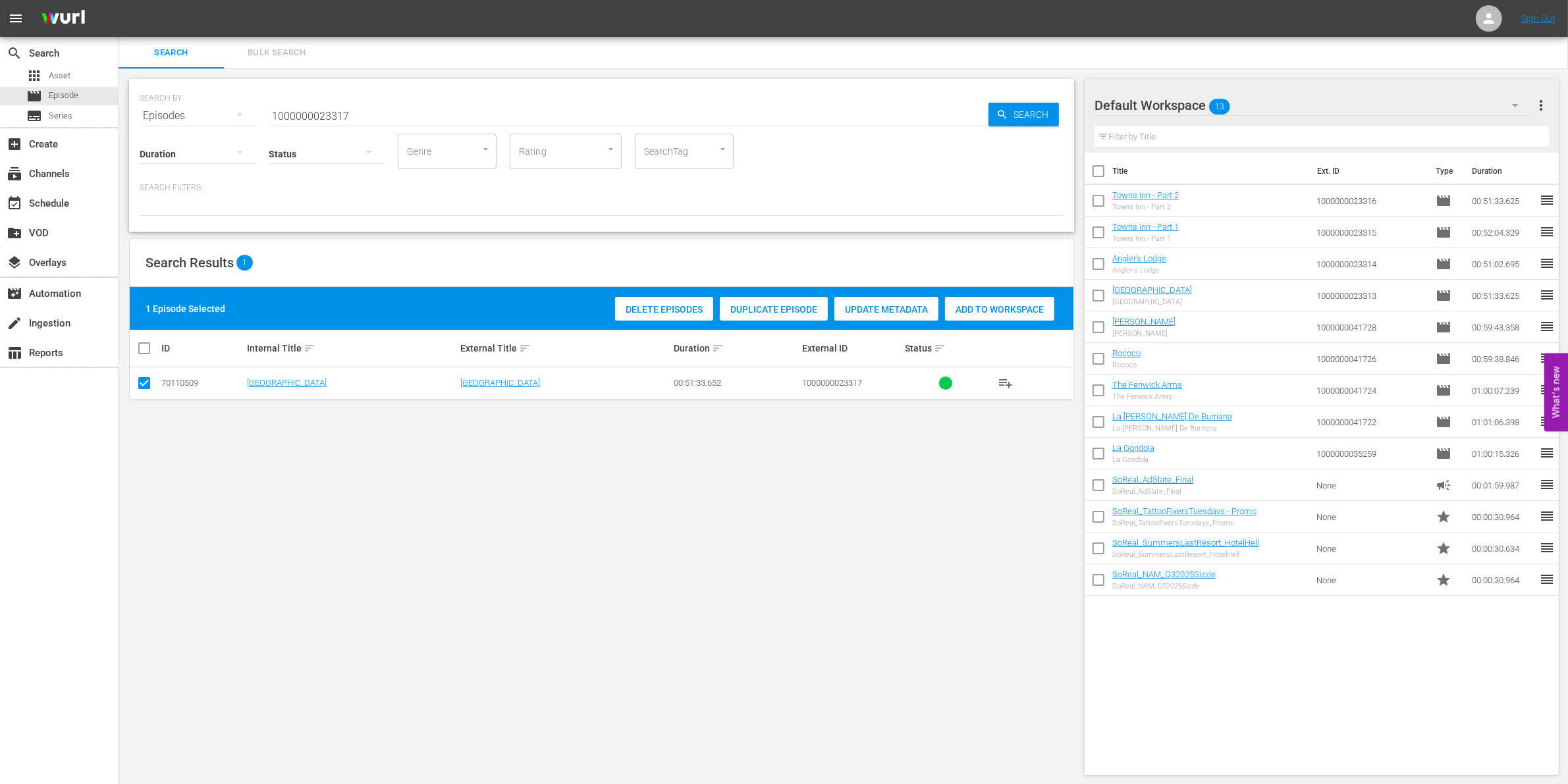
click at [1003, 308] on span "Add to Workspace" at bounding box center [999, 310] width 109 height 11
click at [403, 115] on input "1000000023317" at bounding box center [629, 115] width 720 height 31
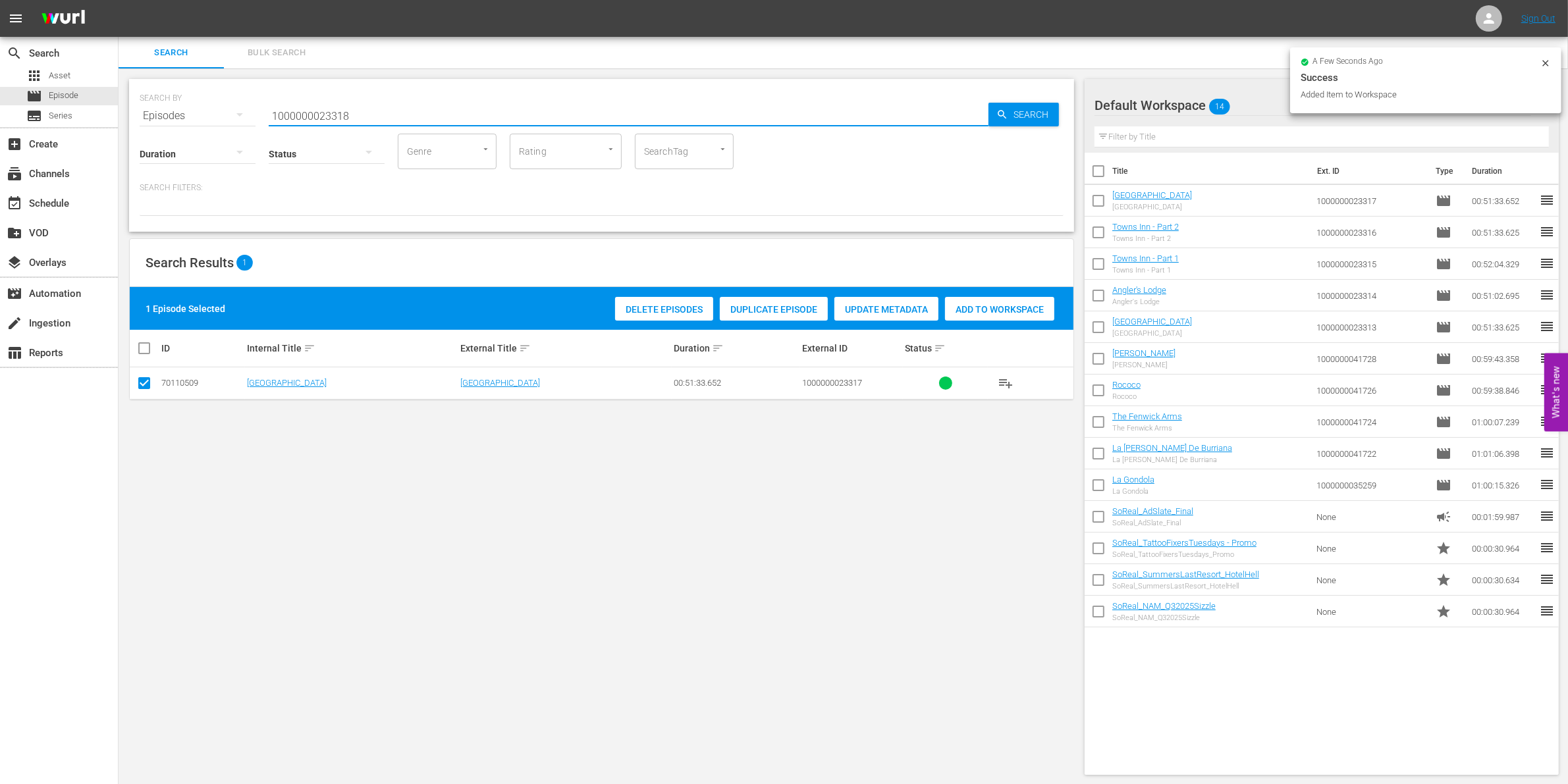
type input "1000000023318"
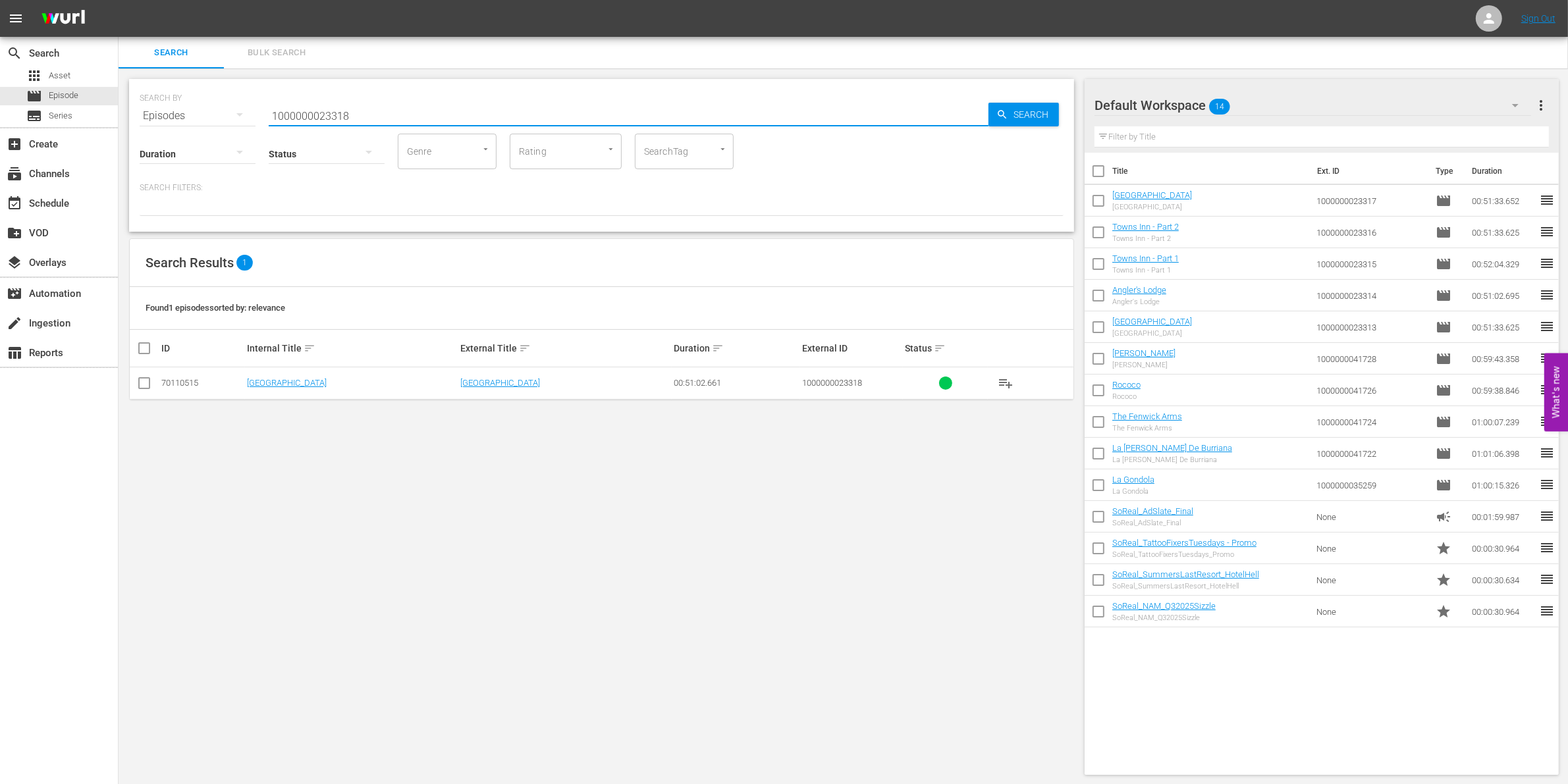
click at [146, 383] on input "checkbox" at bounding box center [144, 386] width 16 height 16
checkbox input "true"
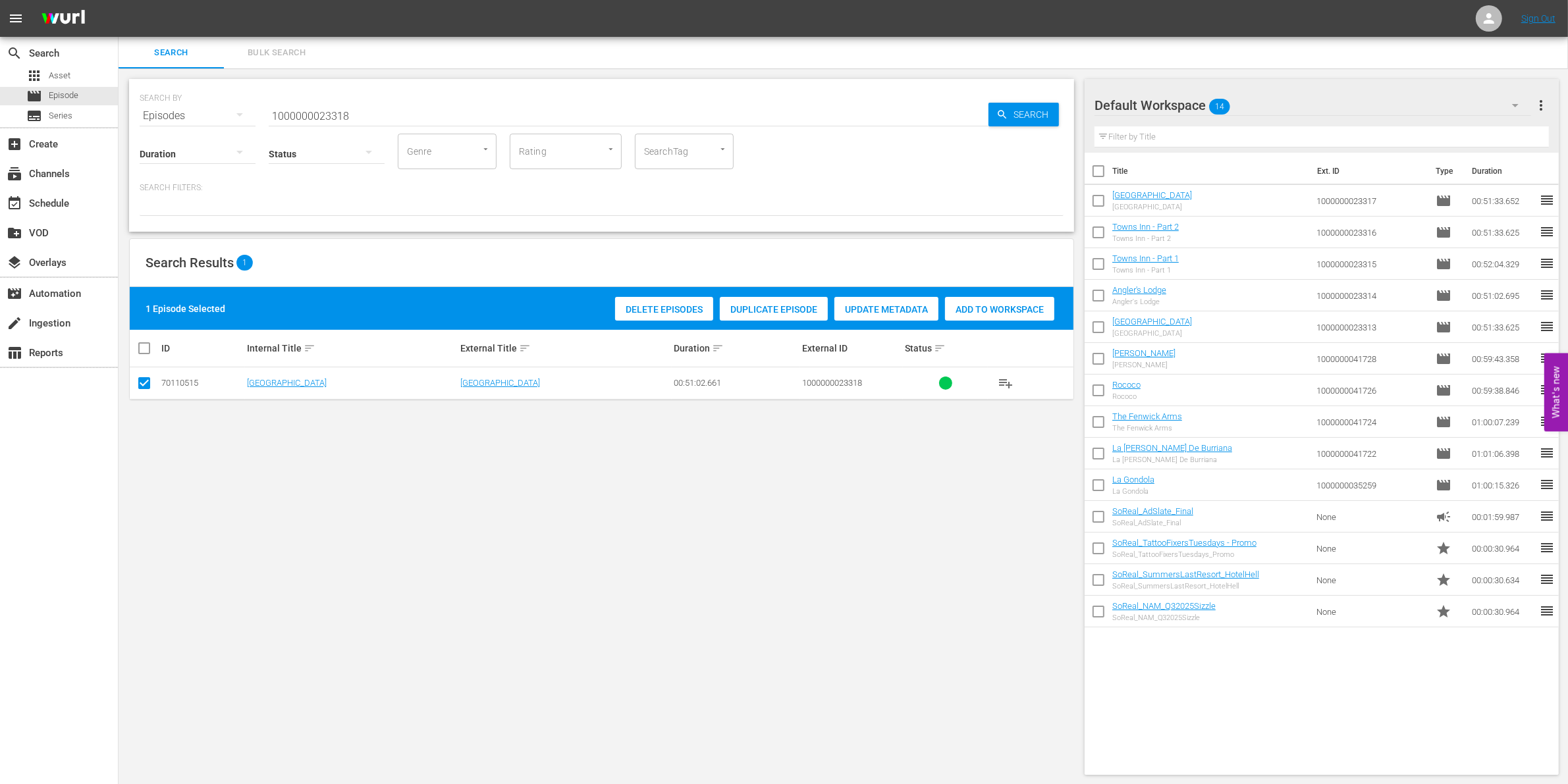
click at [1002, 294] on div "Delete Episodes Duplicate Episode Update Metadata Add to Workspace" at bounding box center [834, 308] width 446 height 30
click at [984, 310] on span "Add to Workspace" at bounding box center [999, 310] width 109 height 11
click at [453, 112] on input "1000000023318" at bounding box center [629, 115] width 720 height 31
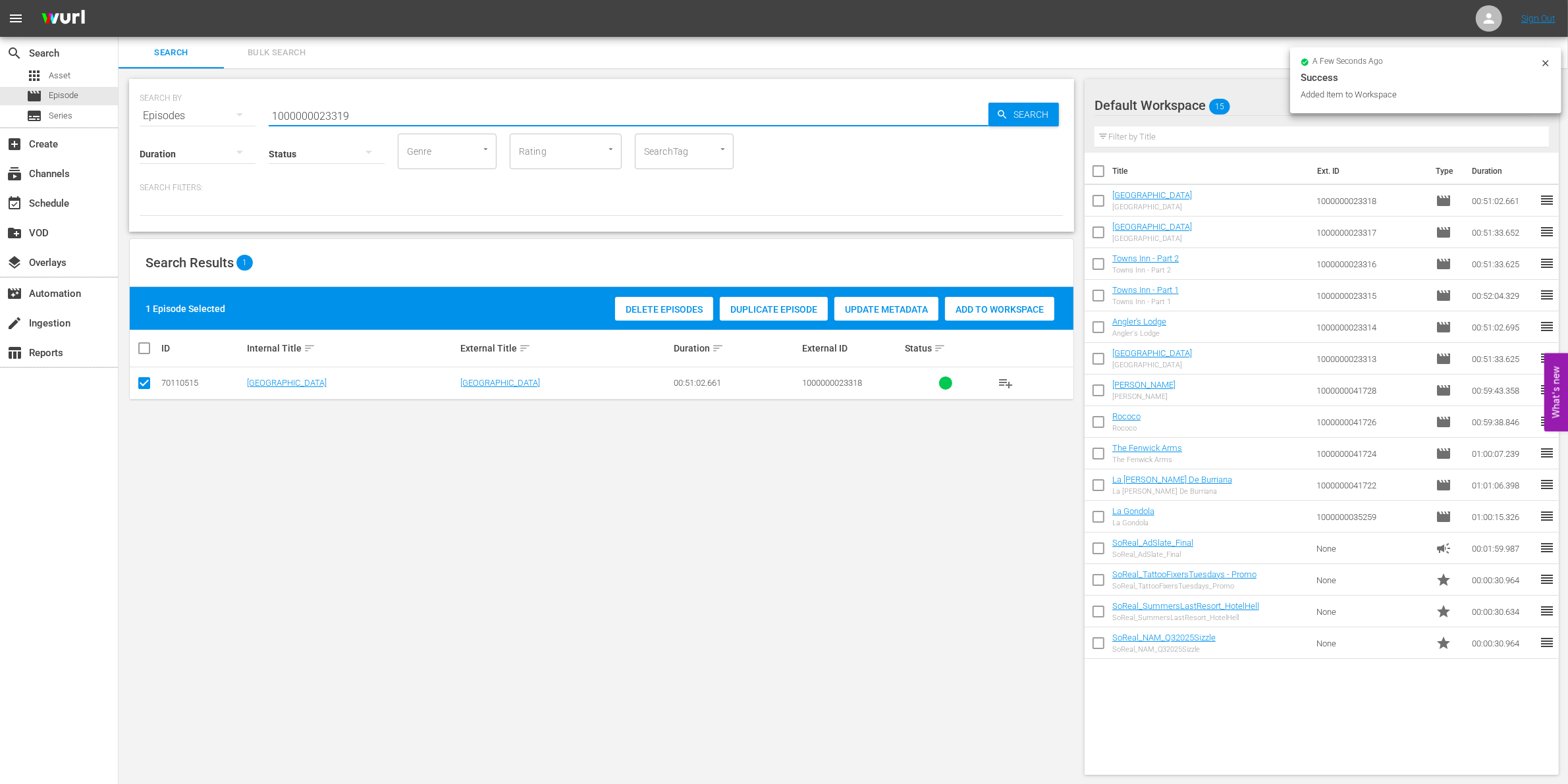
type input "1000000023319"
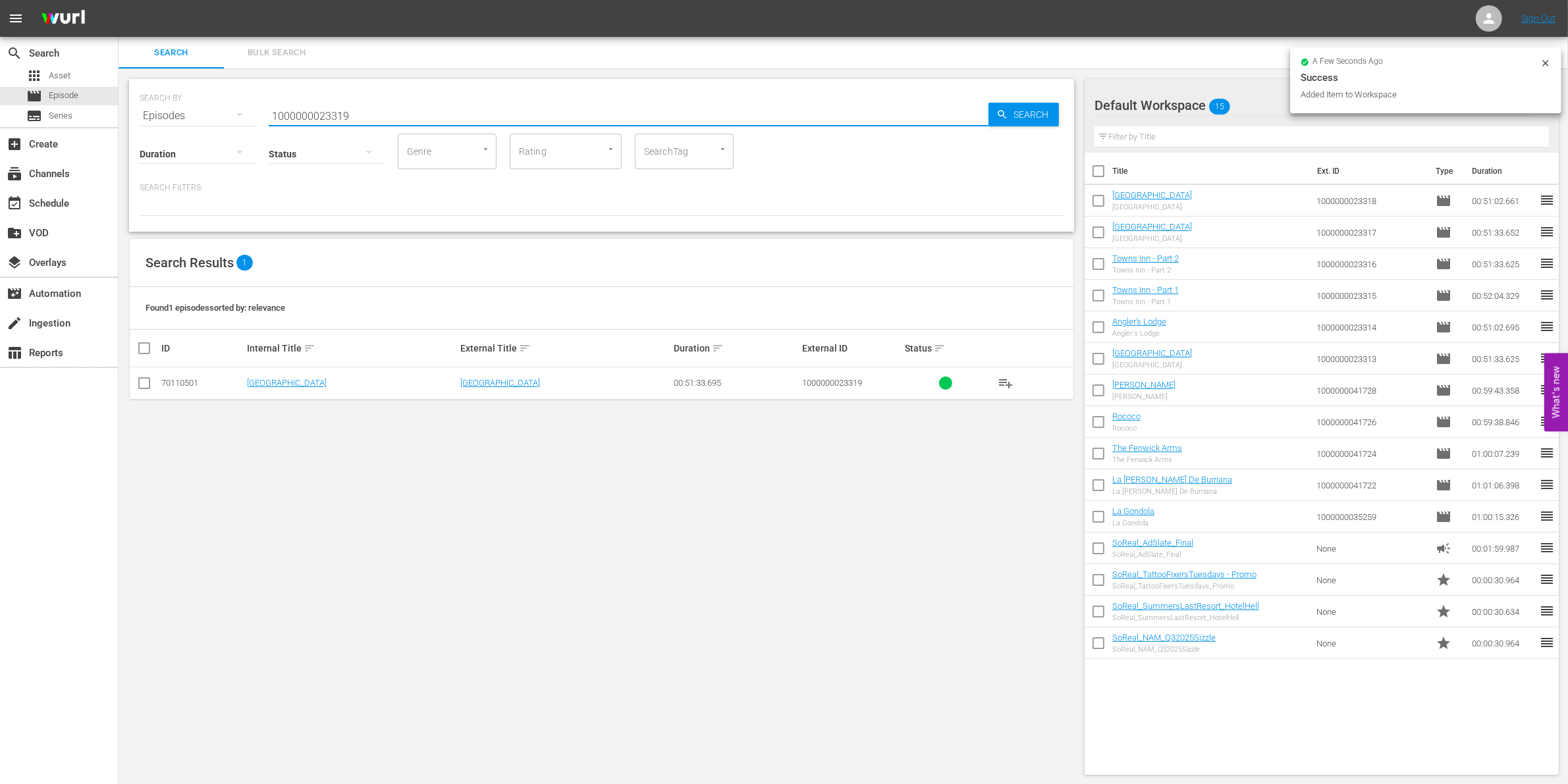
click at [141, 389] on input "checkbox" at bounding box center [144, 386] width 16 height 16
checkbox input "true"
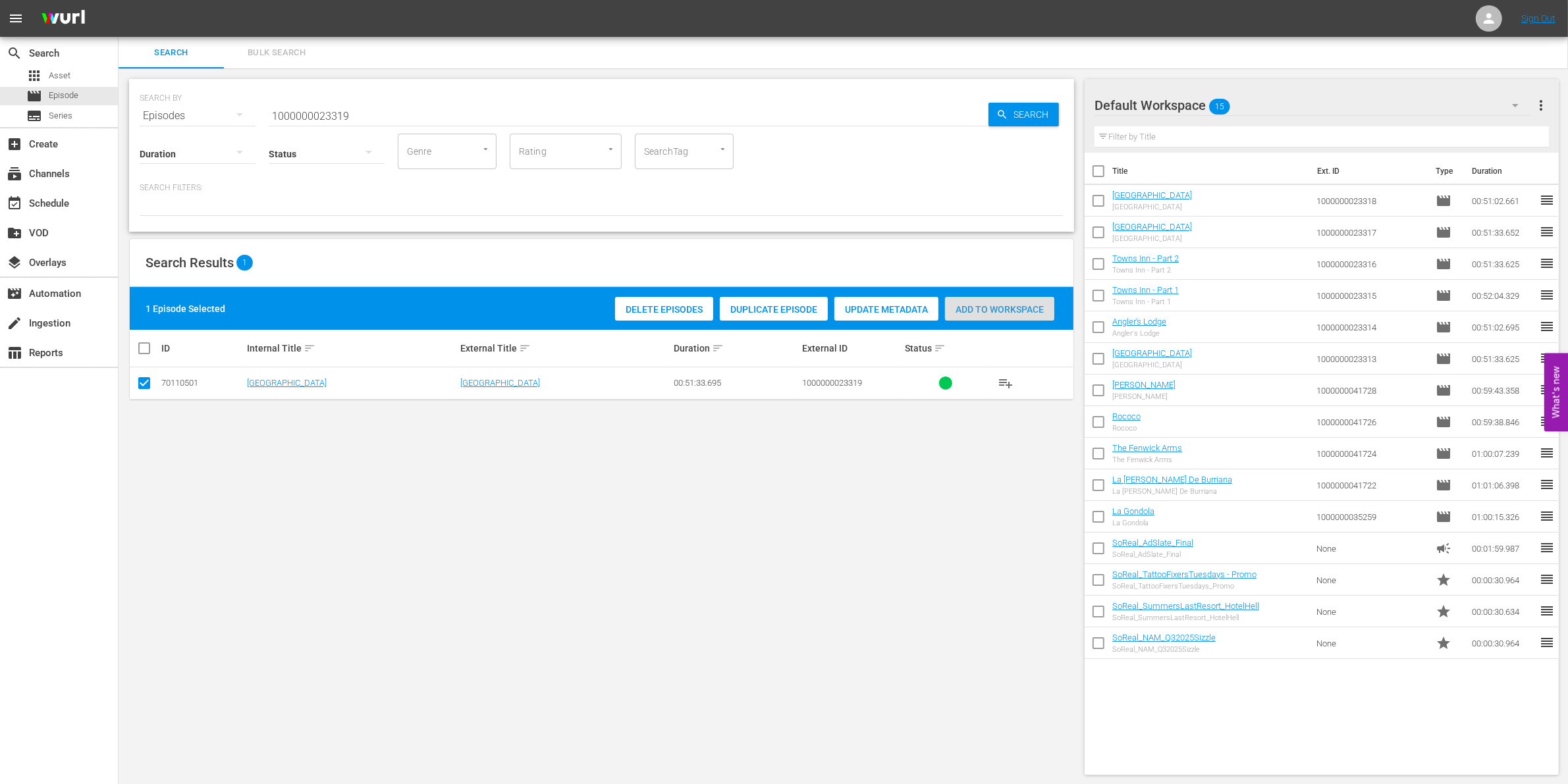
click at [1026, 300] on div "Add to Workspace" at bounding box center [999, 309] width 109 height 25
click at [410, 107] on input "1000000023319" at bounding box center [629, 115] width 720 height 31
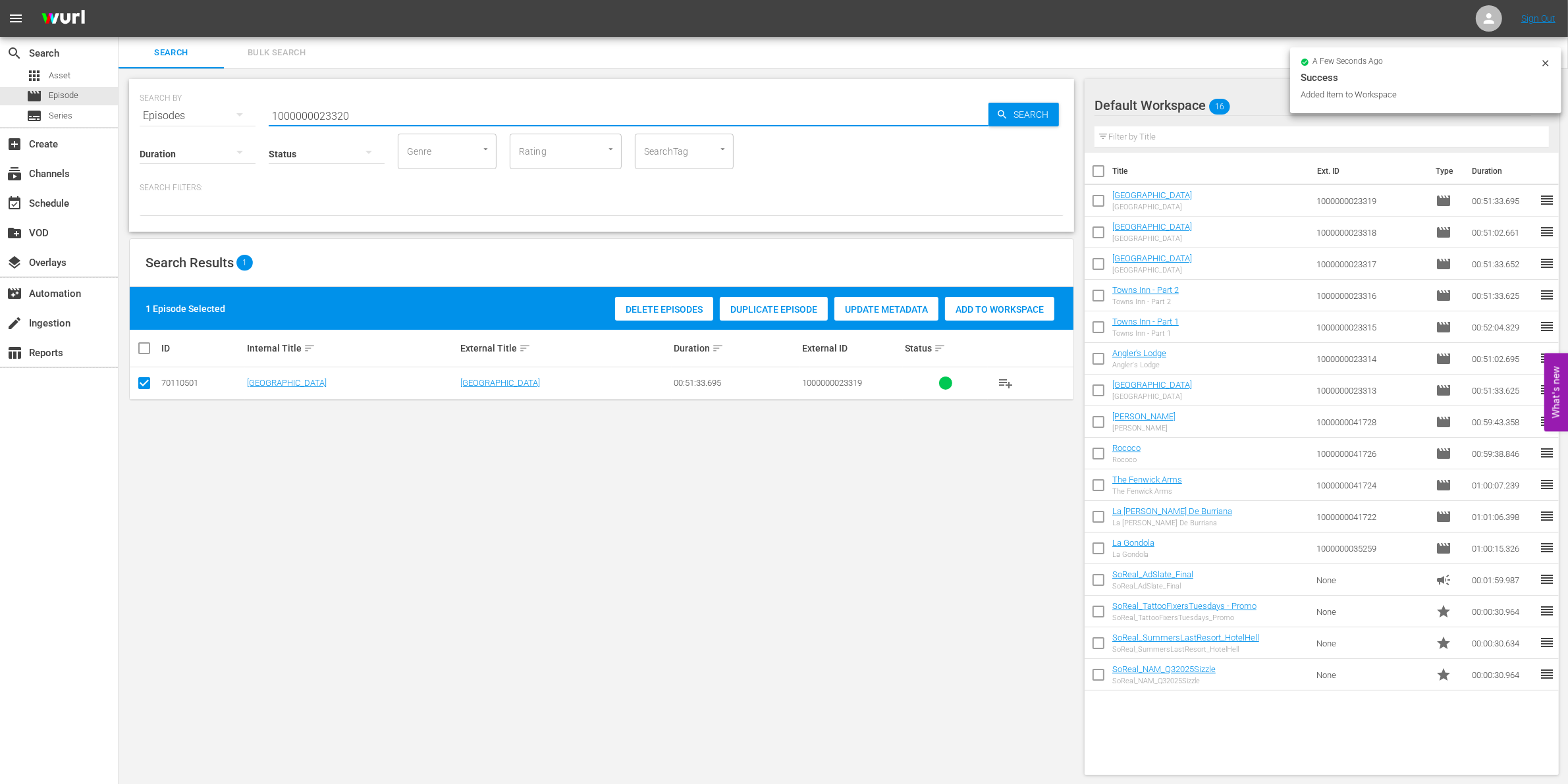
type input "1000000023320"
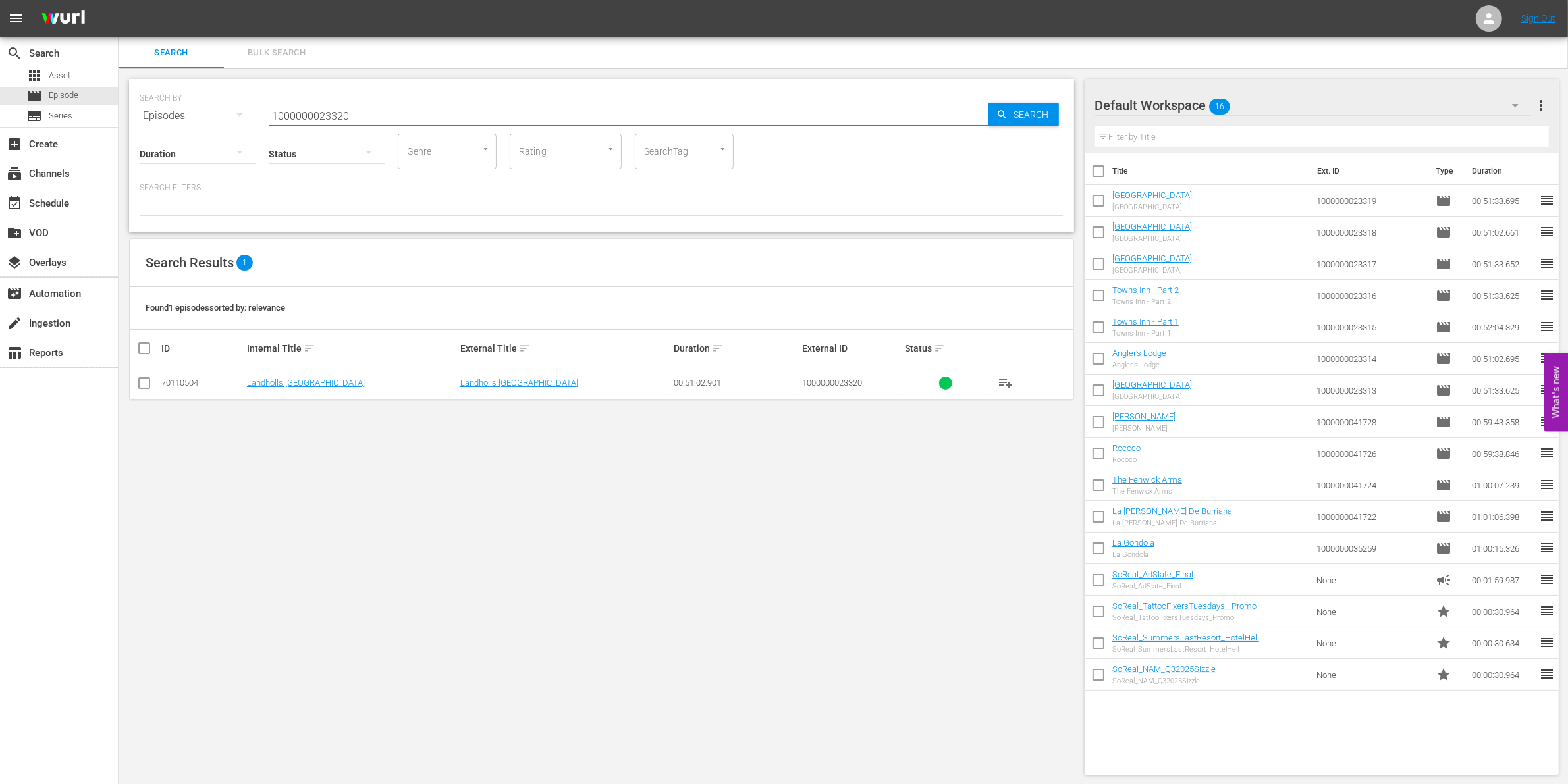
click at [140, 386] on input "checkbox" at bounding box center [144, 386] width 16 height 16
checkbox input "true"
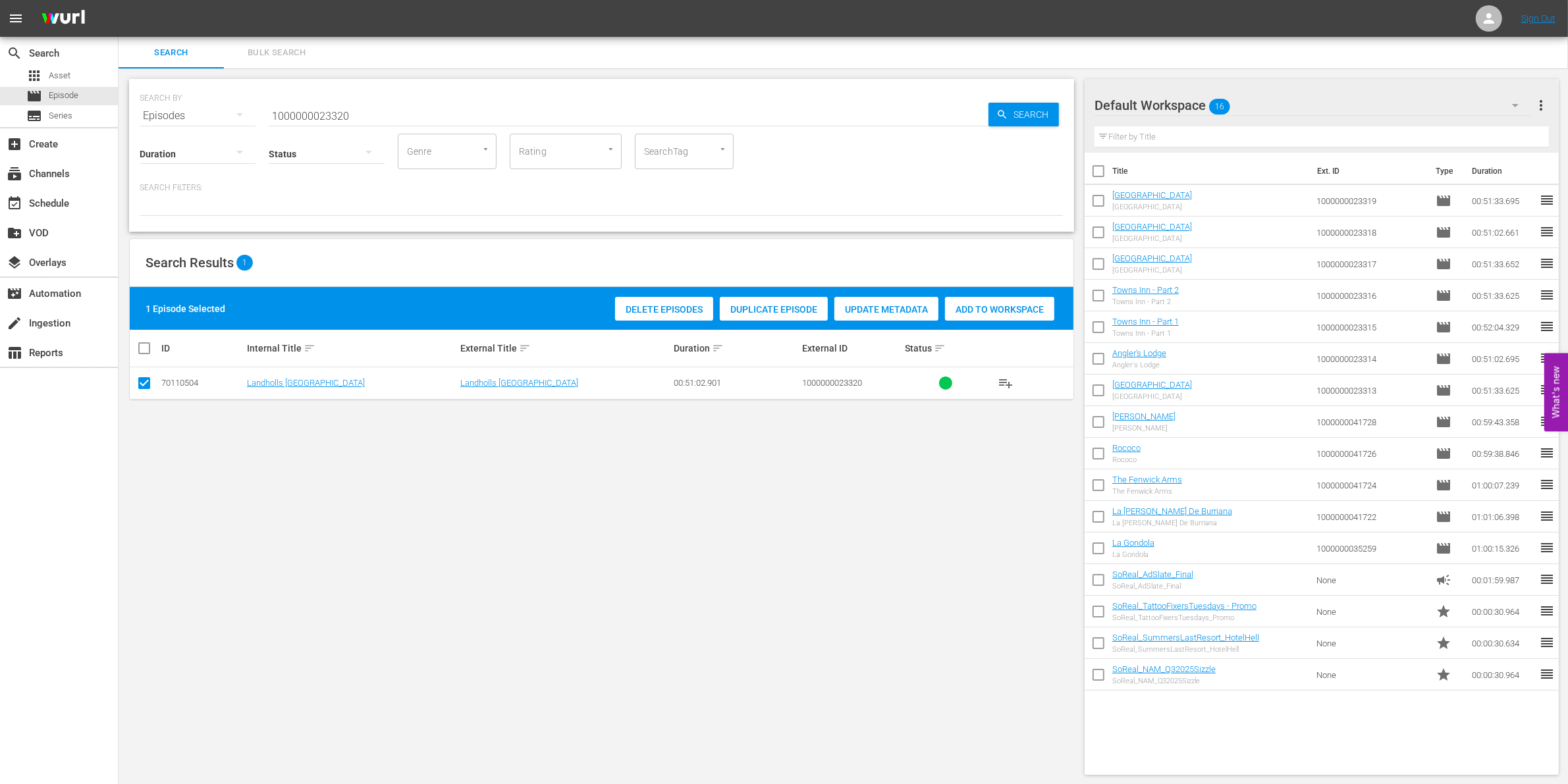
click at [988, 291] on div "1 Episode Selected Delete Episodes Duplicate Episode Update Metadata Add to Wor…" at bounding box center [602, 308] width 943 height 43
click at [989, 317] on div "Add to Workspace" at bounding box center [999, 309] width 109 height 25
click at [359, 113] on input "1000000023320" at bounding box center [629, 115] width 720 height 31
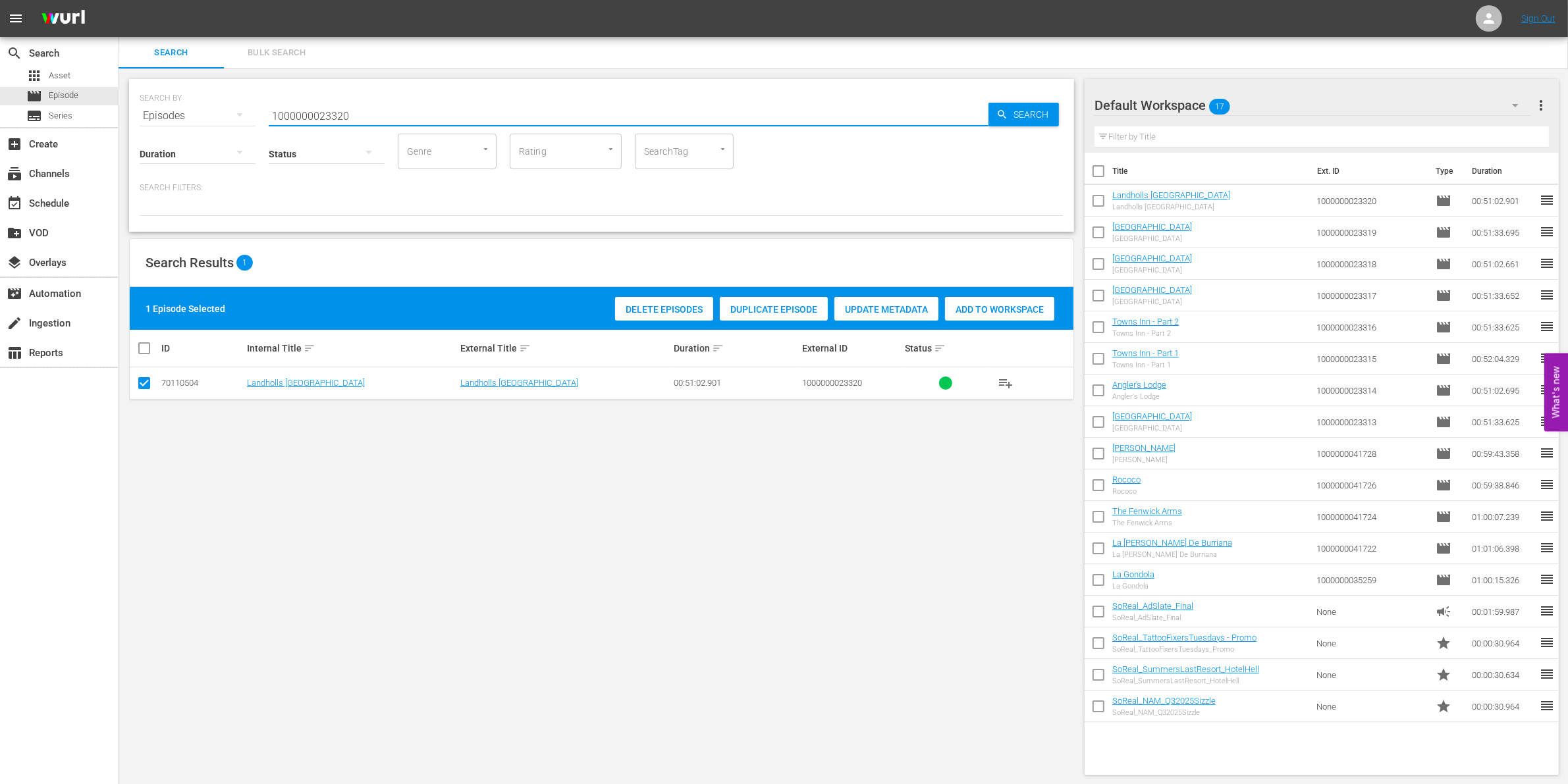
paste input "41721"
type input "1000000041721"
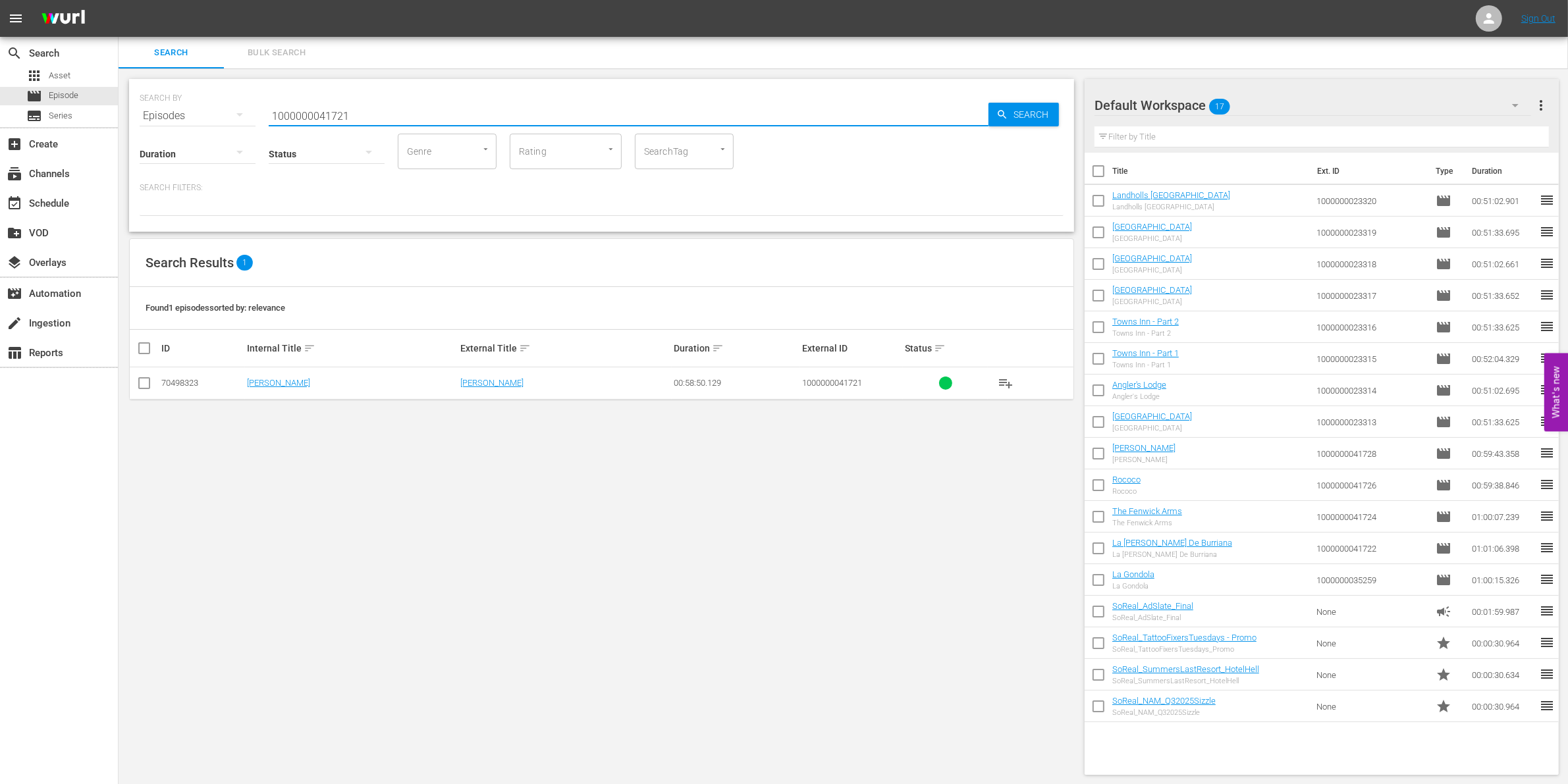
click at [147, 382] on input "checkbox" at bounding box center [144, 386] width 16 height 16
checkbox input "true"
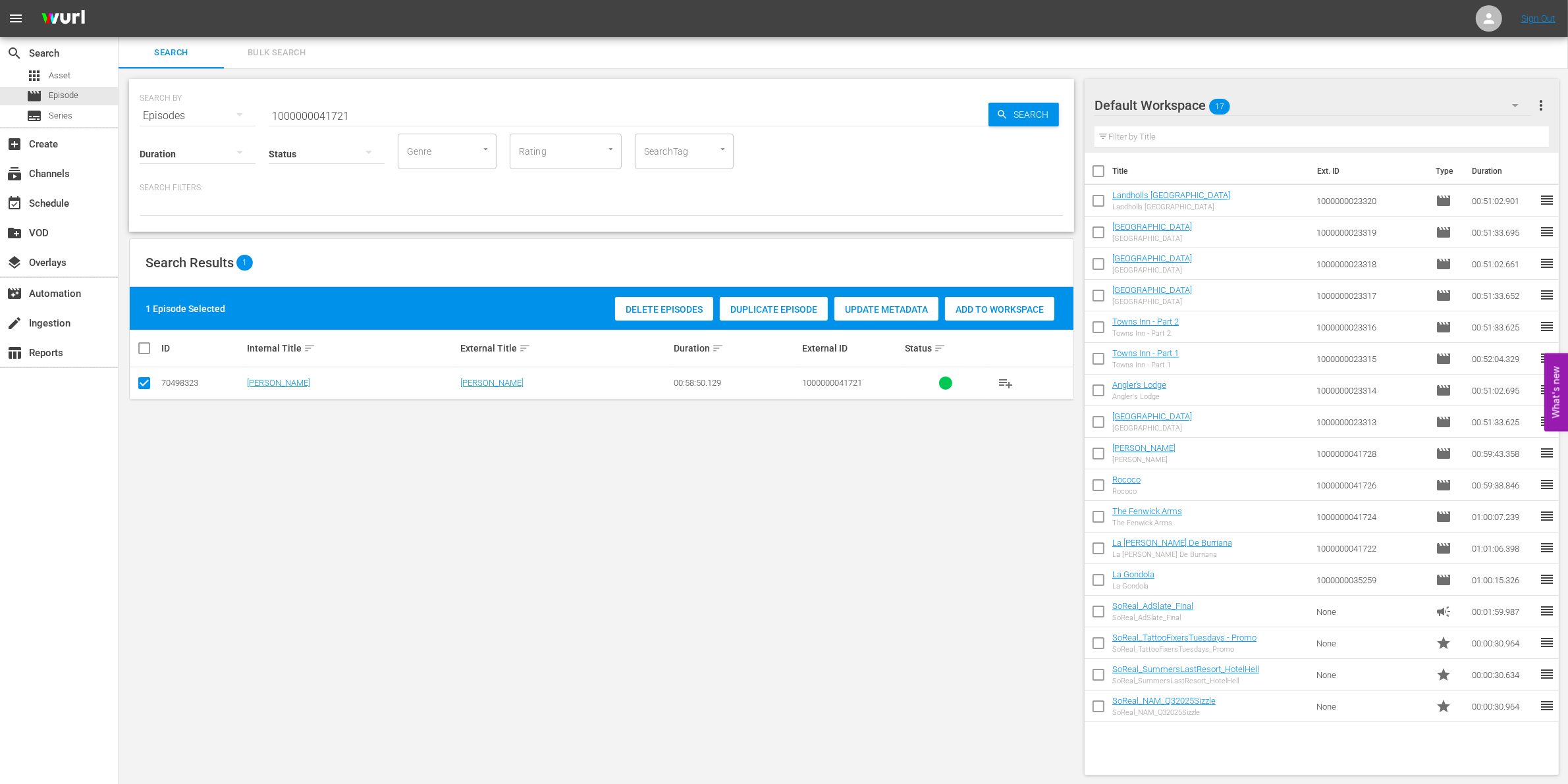
click at [994, 316] on div "Add to Workspace" at bounding box center [999, 309] width 109 height 25
click at [443, 111] on input "1000000041721" at bounding box center [629, 115] width 720 height 31
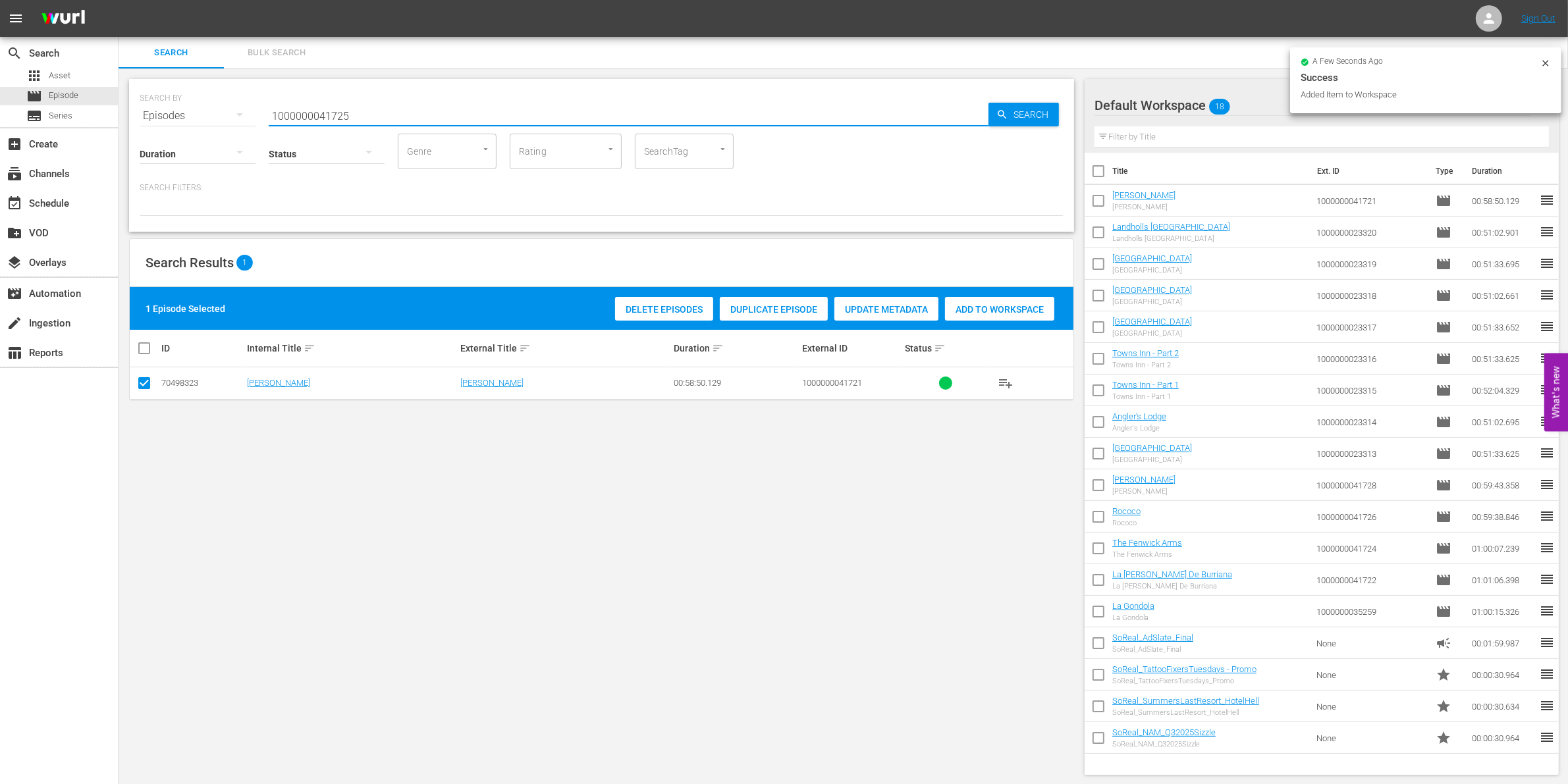
type input "1000000041725"
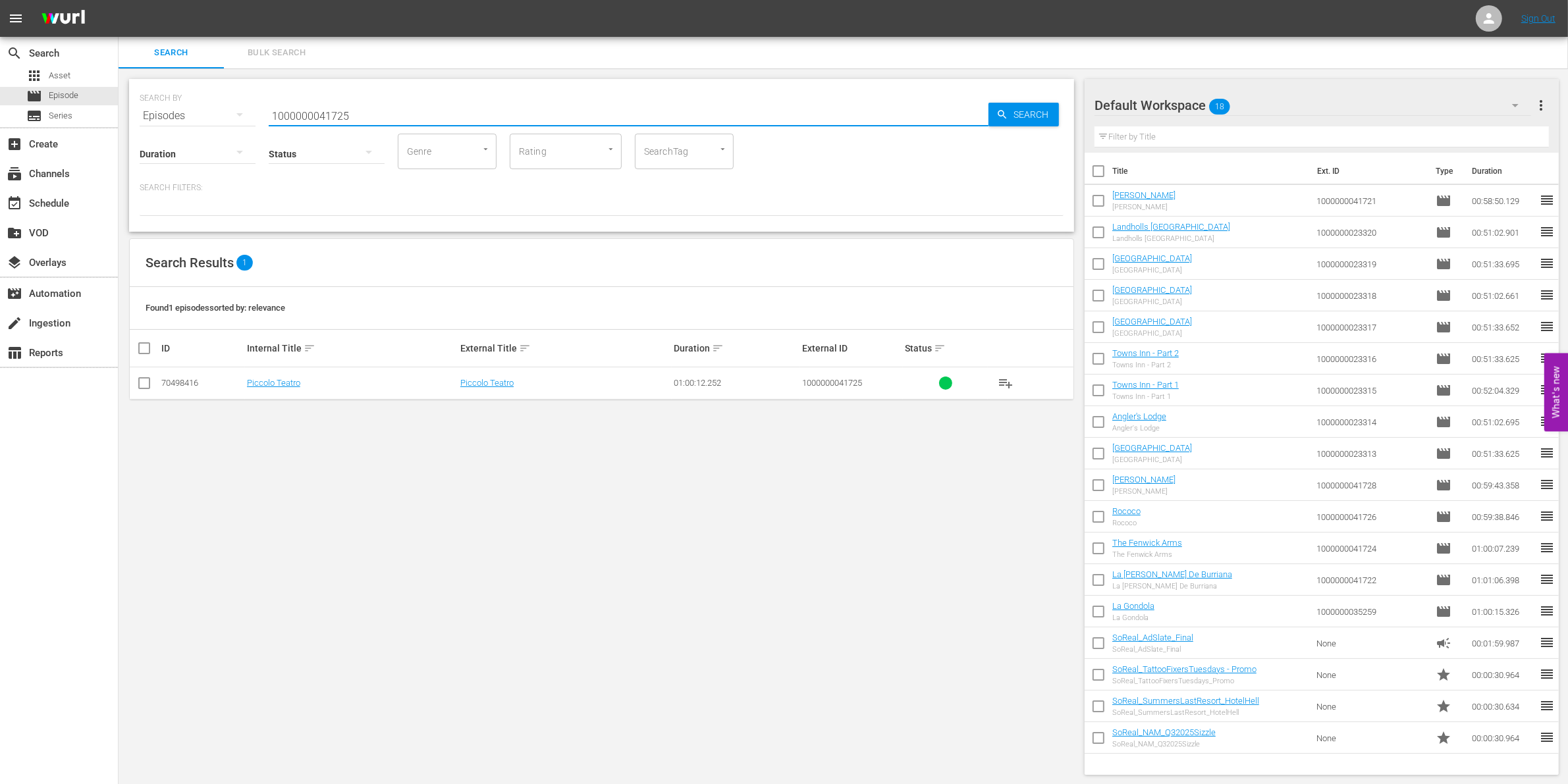
click at [145, 387] on input "checkbox" at bounding box center [144, 386] width 16 height 16
checkbox input "true"
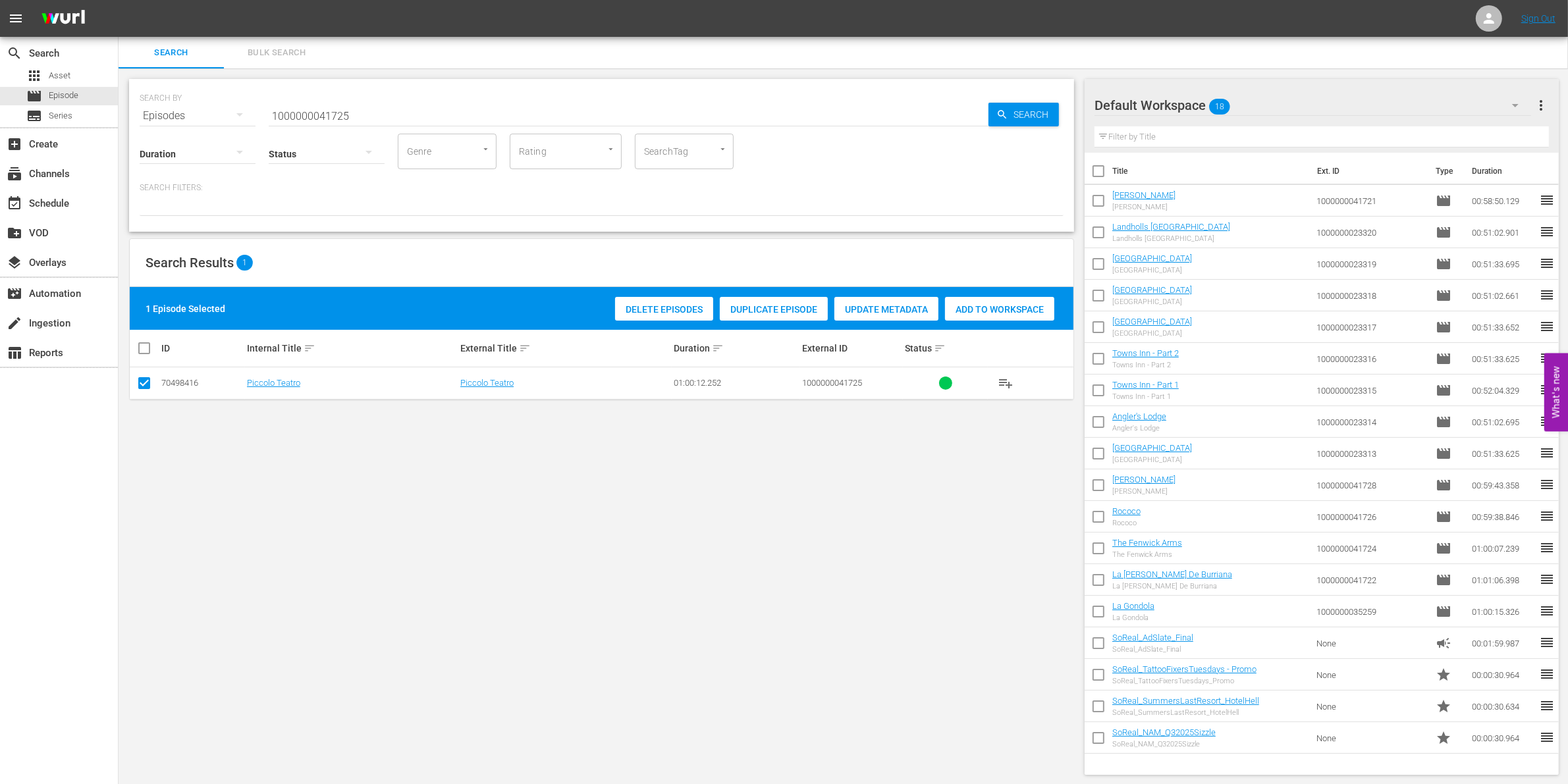
click at [1028, 307] on span "Add to Workspace" at bounding box center [999, 310] width 109 height 11
click at [390, 123] on input "1000000041725" at bounding box center [629, 115] width 720 height 31
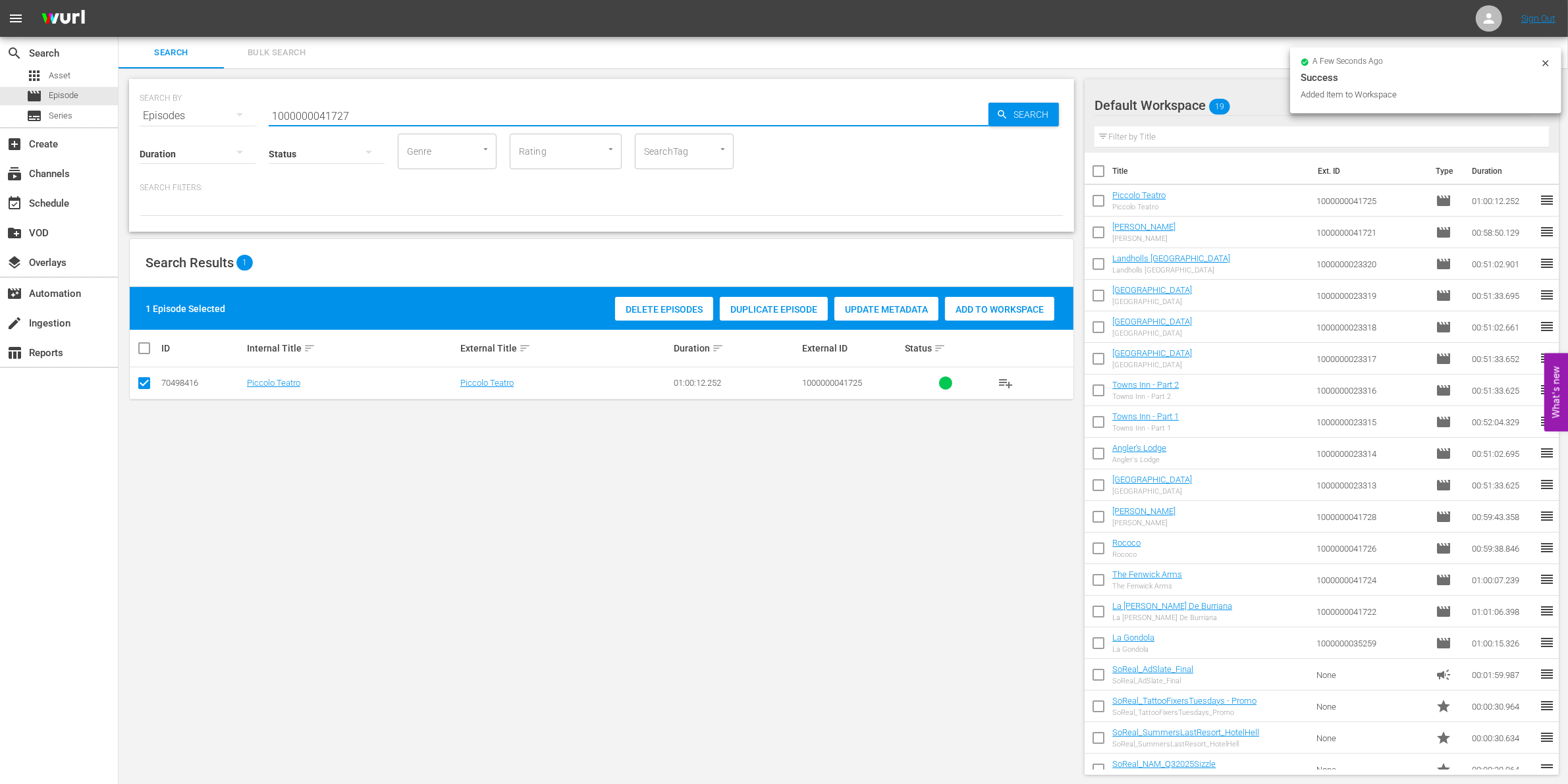
type input "1000000041727"
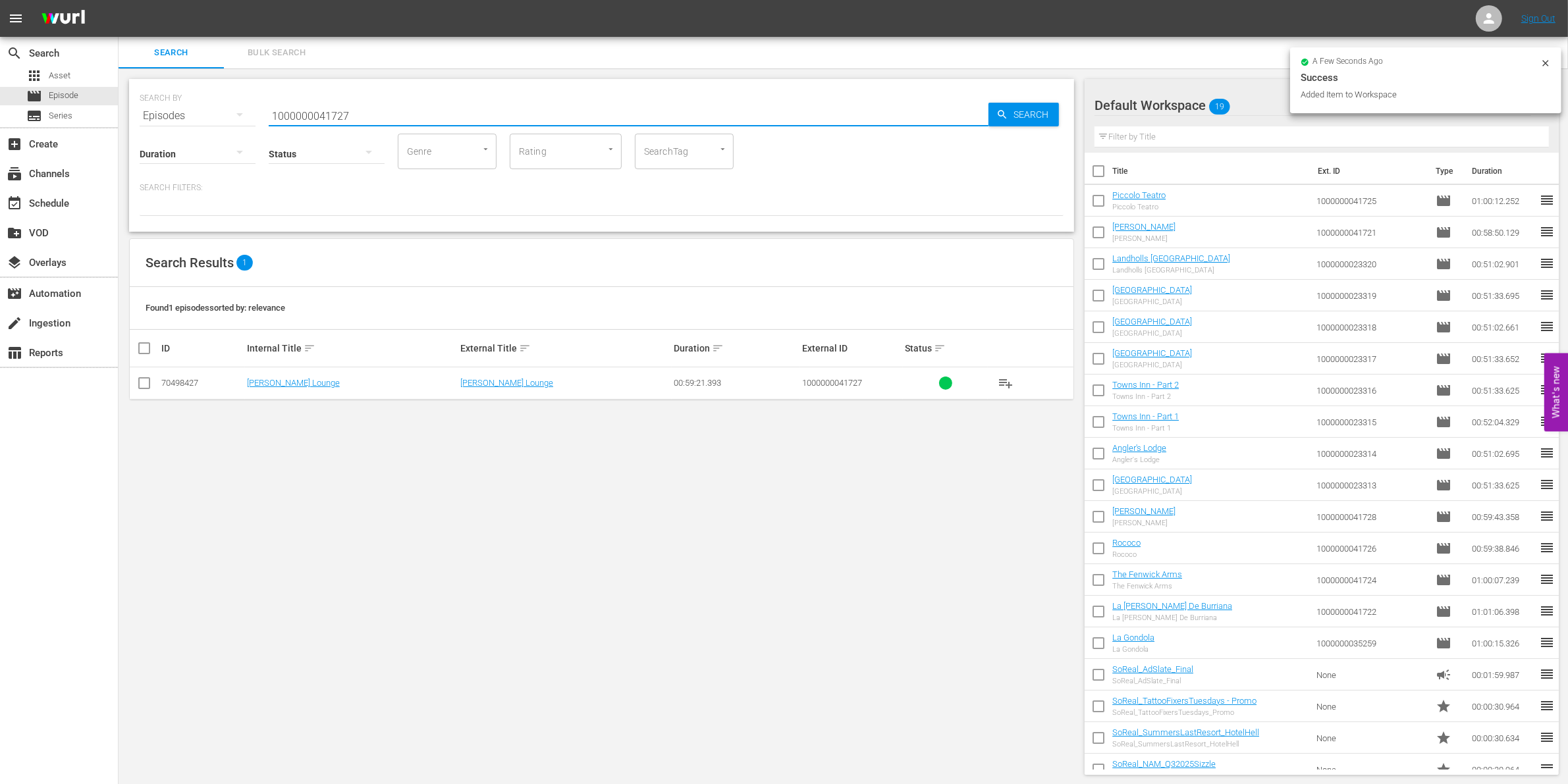
click at [141, 387] on input "checkbox" at bounding box center [144, 386] width 16 height 16
checkbox input "true"
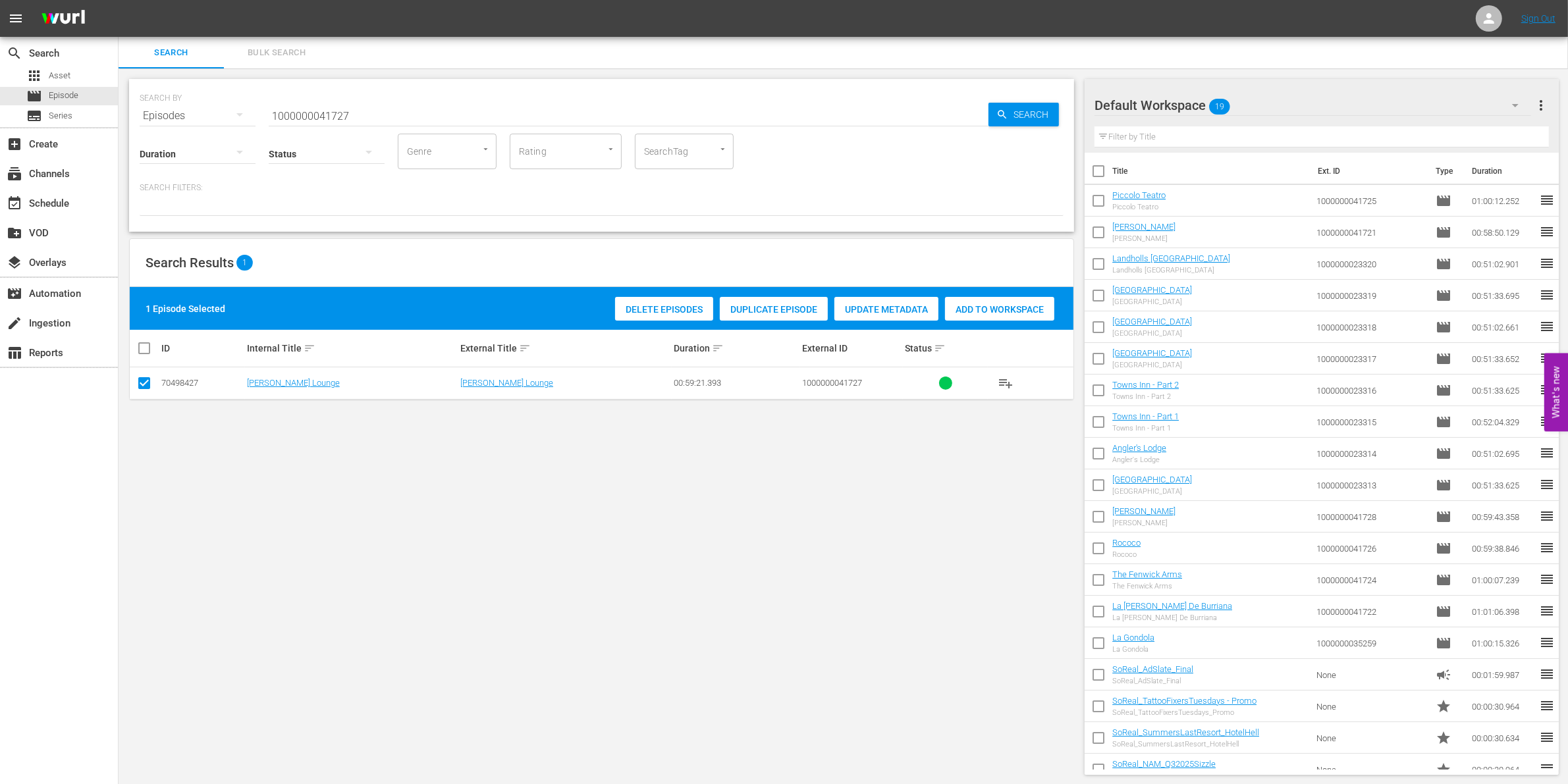
click at [1006, 307] on span "Add to Workspace" at bounding box center [999, 310] width 109 height 11
click at [405, 113] on input "1000000041727" at bounding box center [629, 115] width 720 height 31
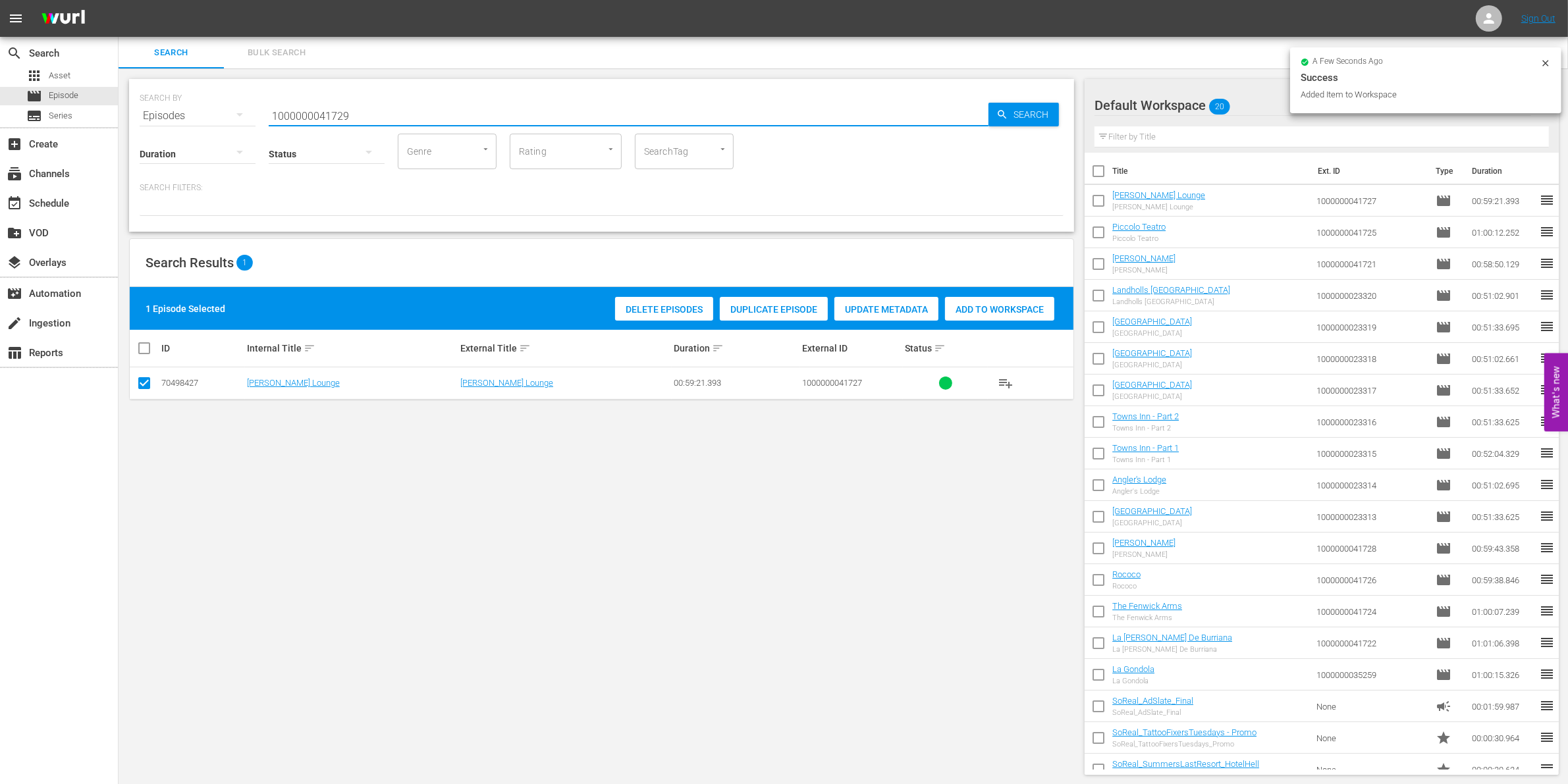
type input "1000000041729"
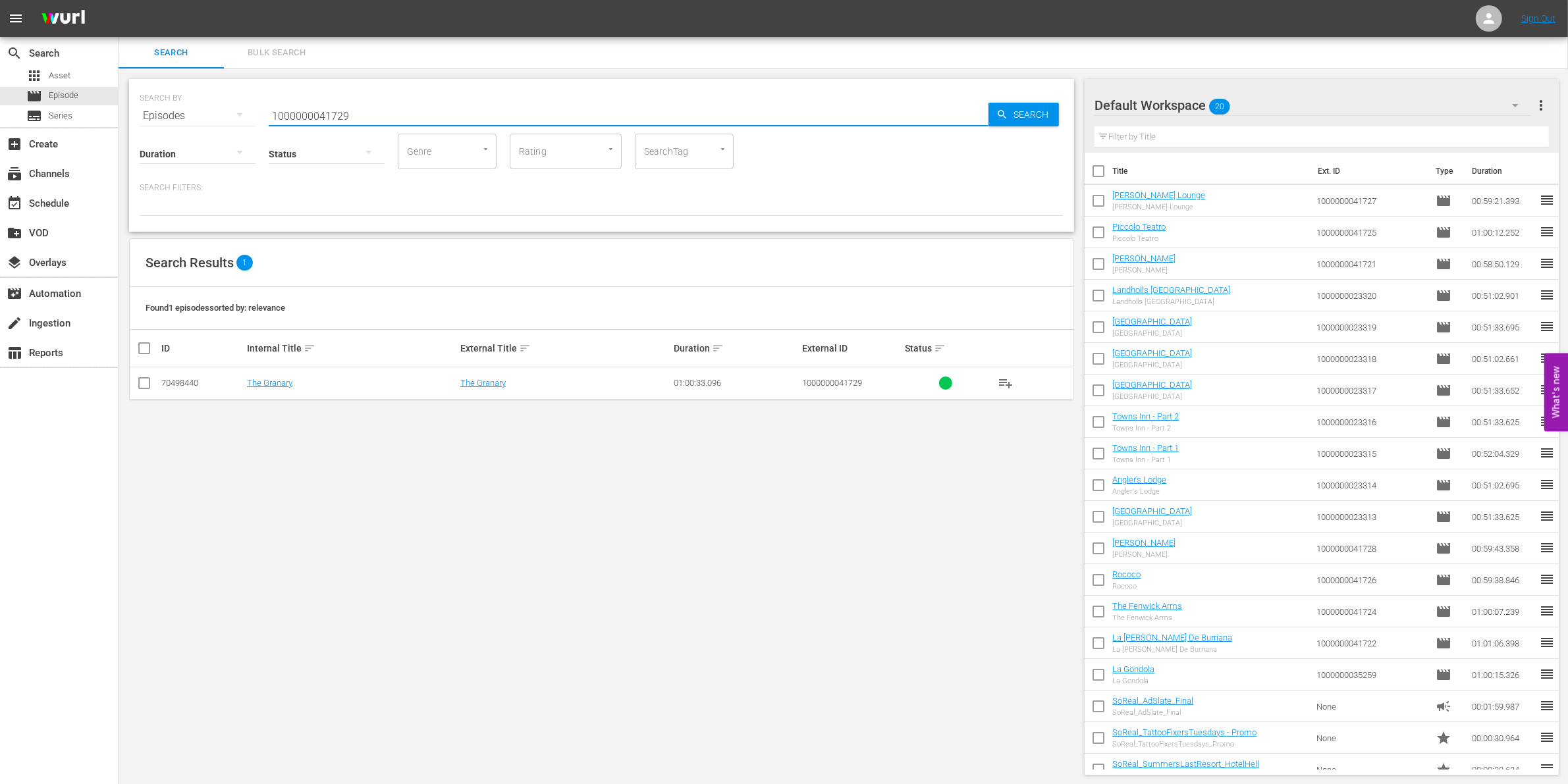
click at [142, 383] on input "checkbox" at bounding box center [144, 386] width 16 height 16
checkbox input "true"
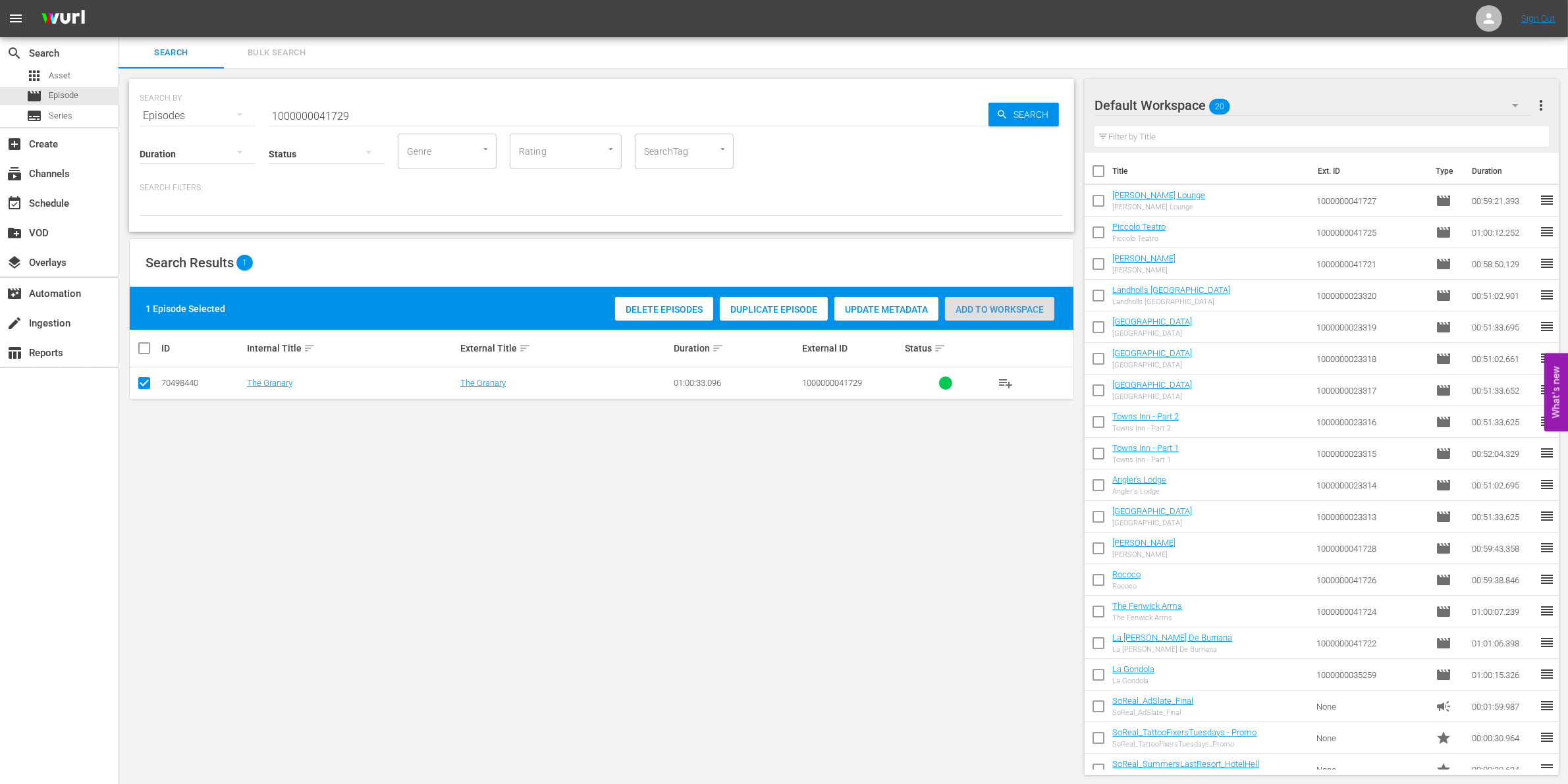
click at [979, 306] on span "Add to Workspace" at bounding box center [999, 310] width 109 height 11
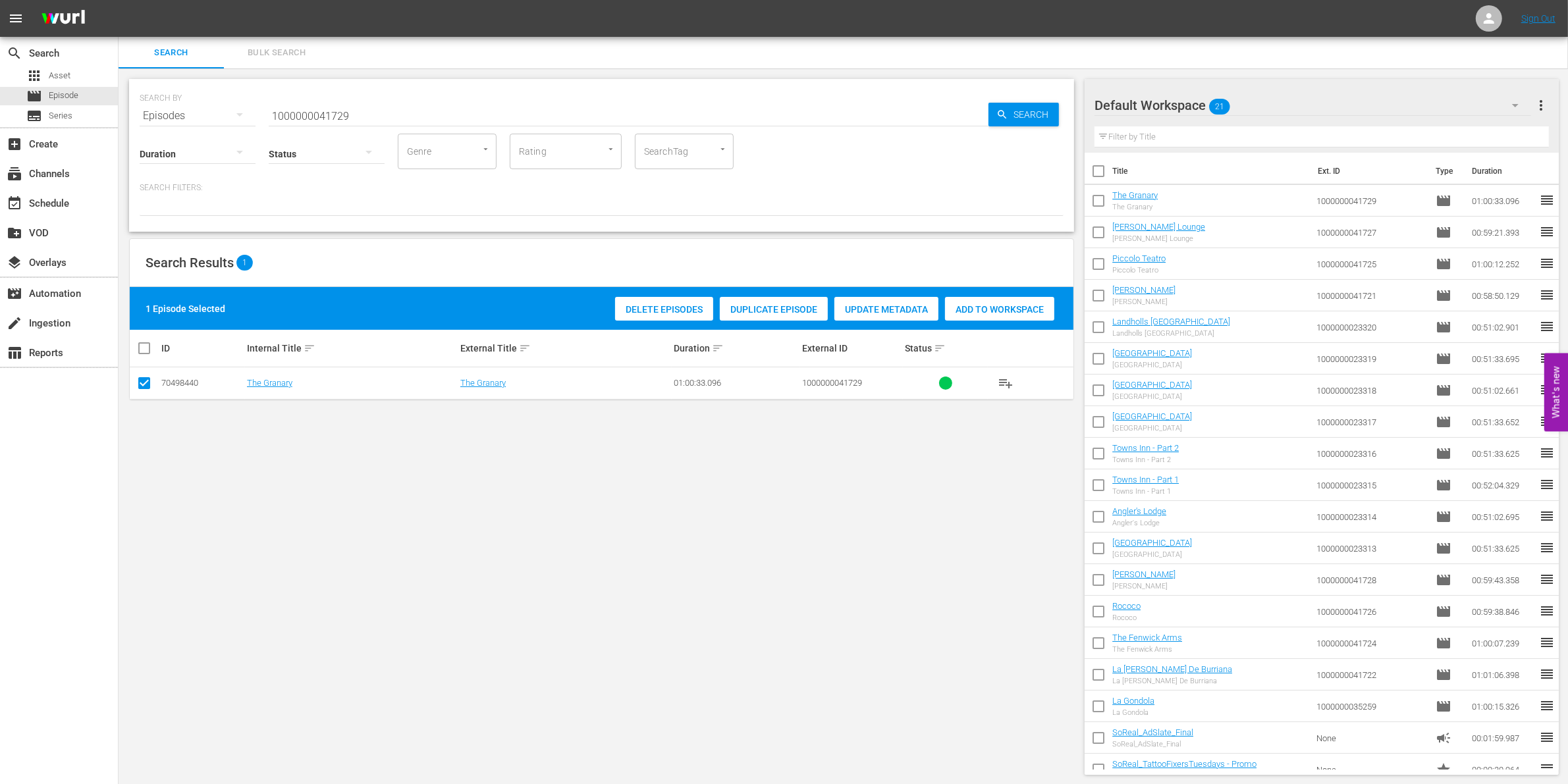
click at [281, 112] on input "1000000041729" at bounding box center [629, 115] width 720 height 31
paste input "31"
type input "1000000041731"
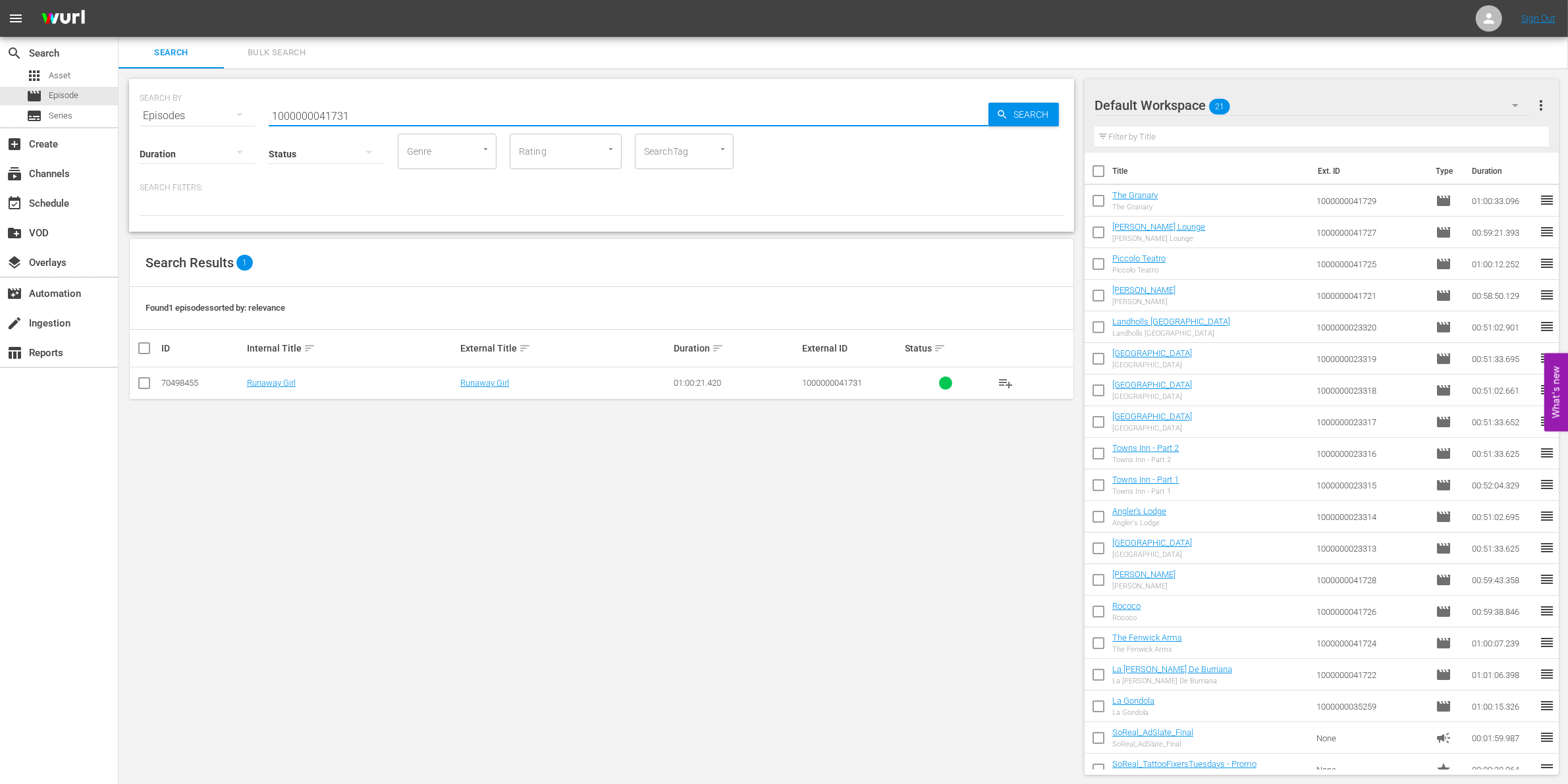
click at [145, 379] on input "checkbox" at bounding box center [144, 386] width 16 height 16
checkbox input "true"
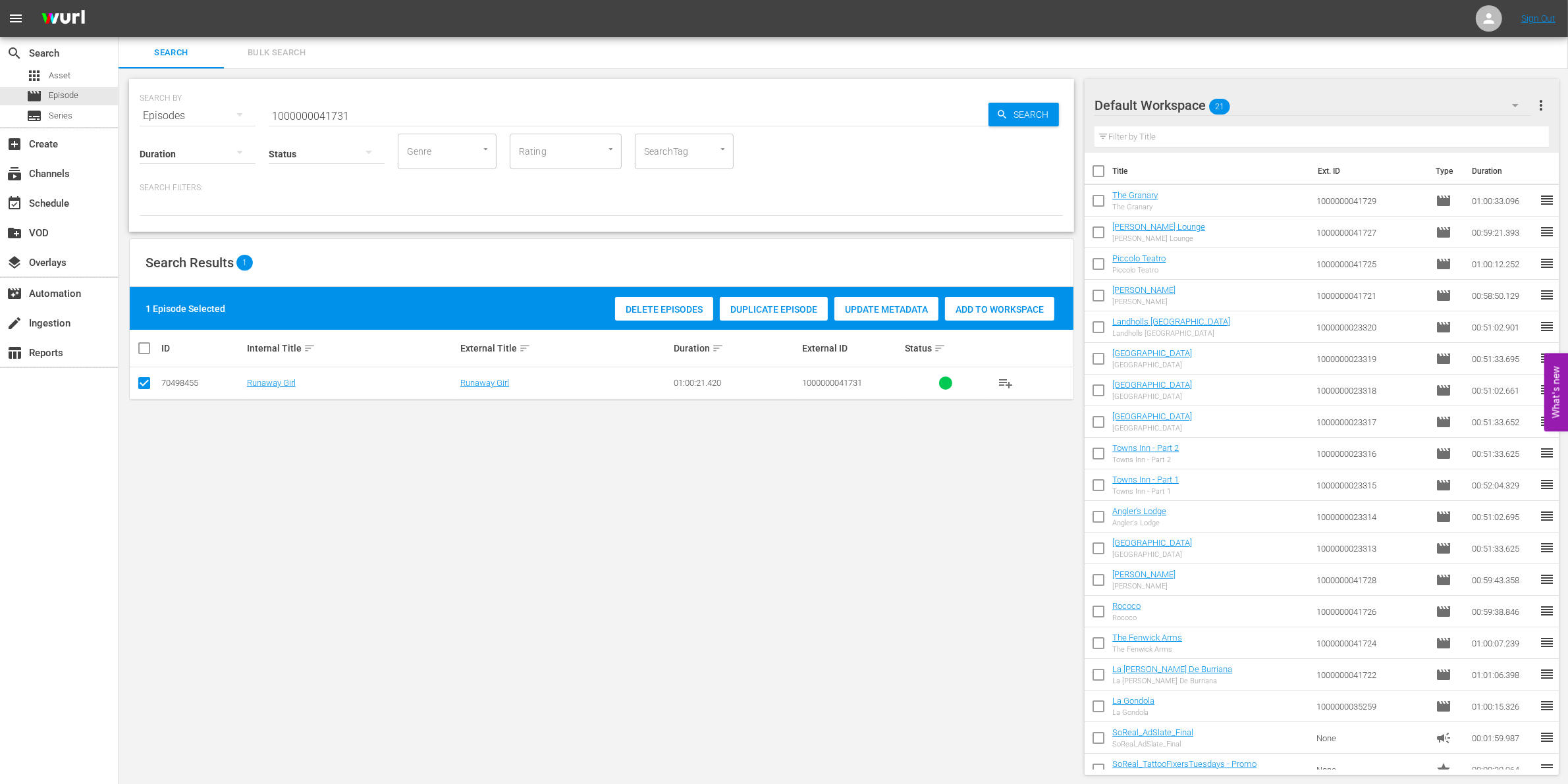
click at [995, 302] on div "Add to Workspace" at bounding box center [999, 309] width 109 height 25
click at [285, 113] on input "1000000041731" at bounding box center [629, 115] width 720 height 31
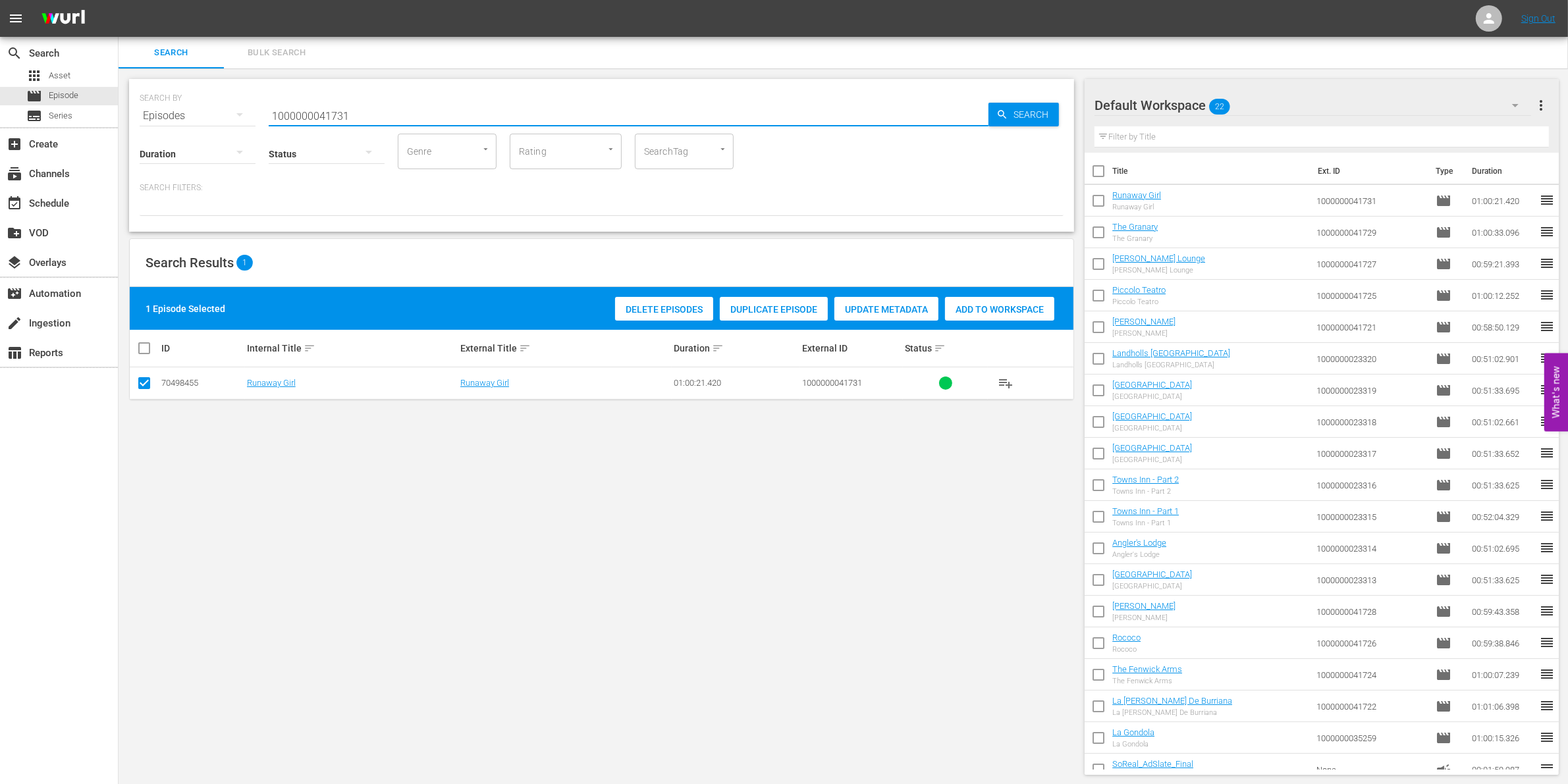
click at [285, 113] on input "1000000041731" at bounding box center [629, 115] width 720 height 31
paste input "23295"
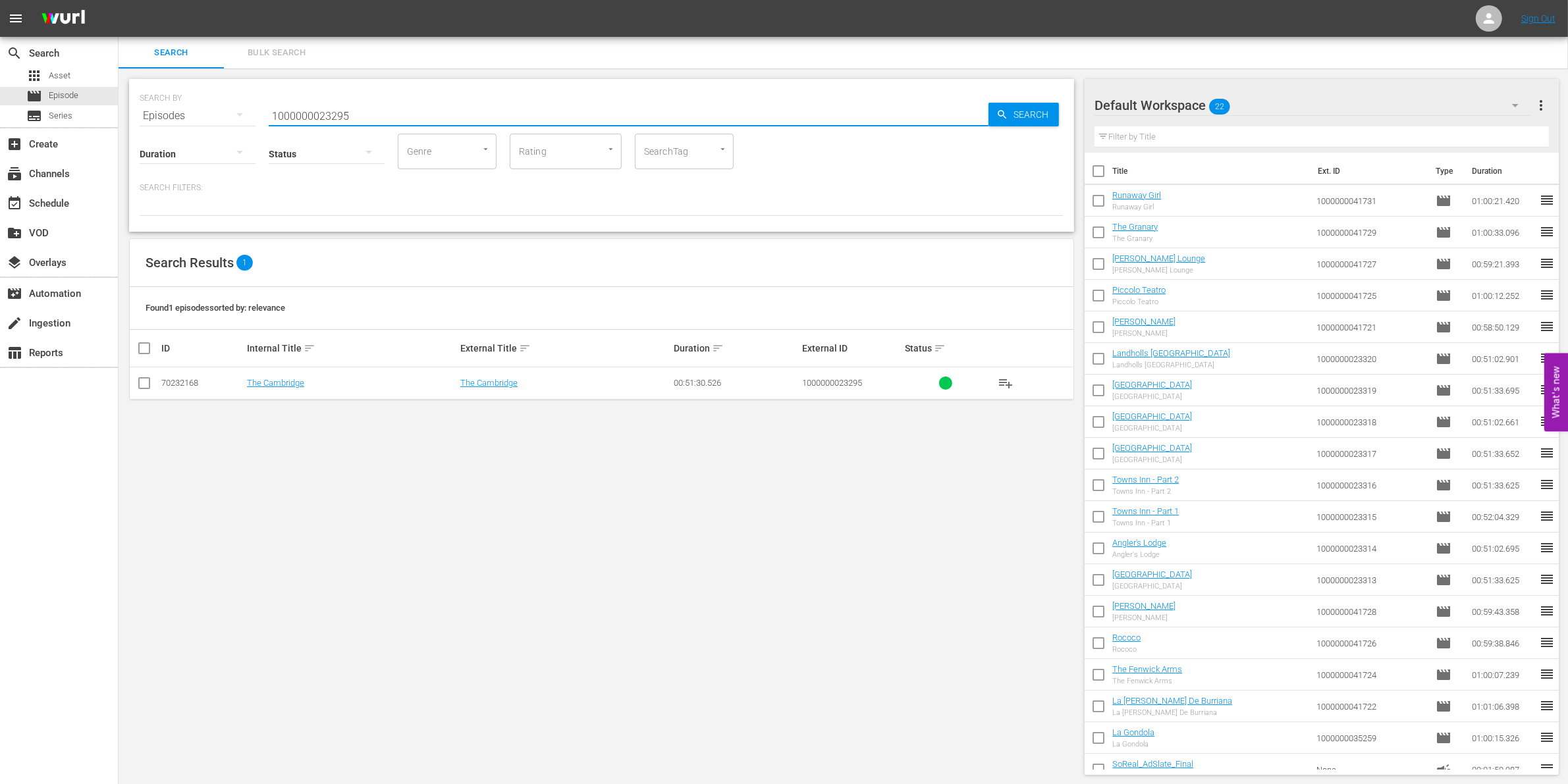
type input "1000000023295"
click at [140, 383] on input "checkbox" at bounding box center [144, 386] width 16 height 16
checkbox input "true"
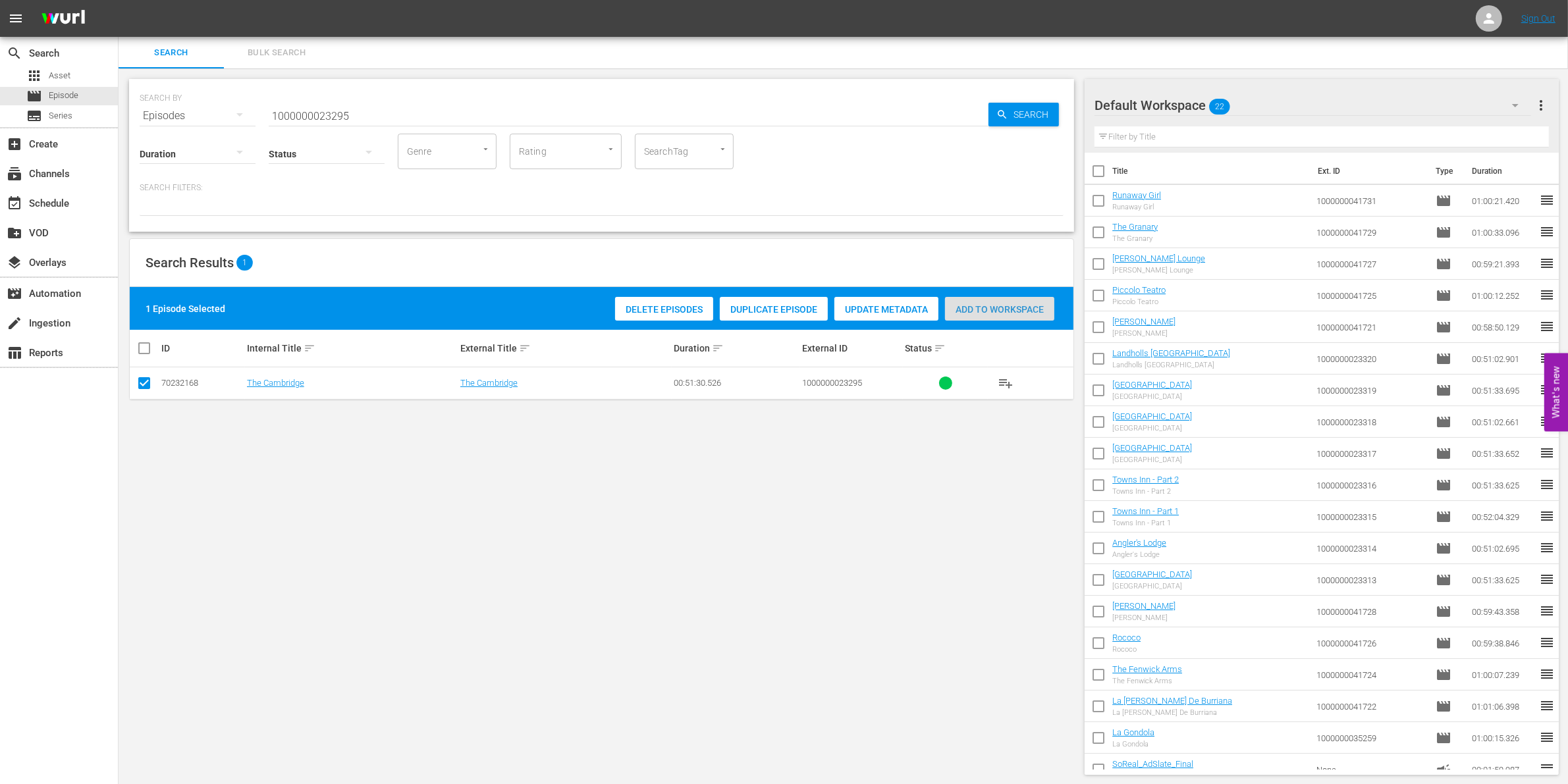
click at [1015, 310] on span "Add to Workspace" at bounding box center [999, 310] width 109 height 11
click at [401, 117] on input "1000000023295" at bounding box center [629, 115] width 720 height 31
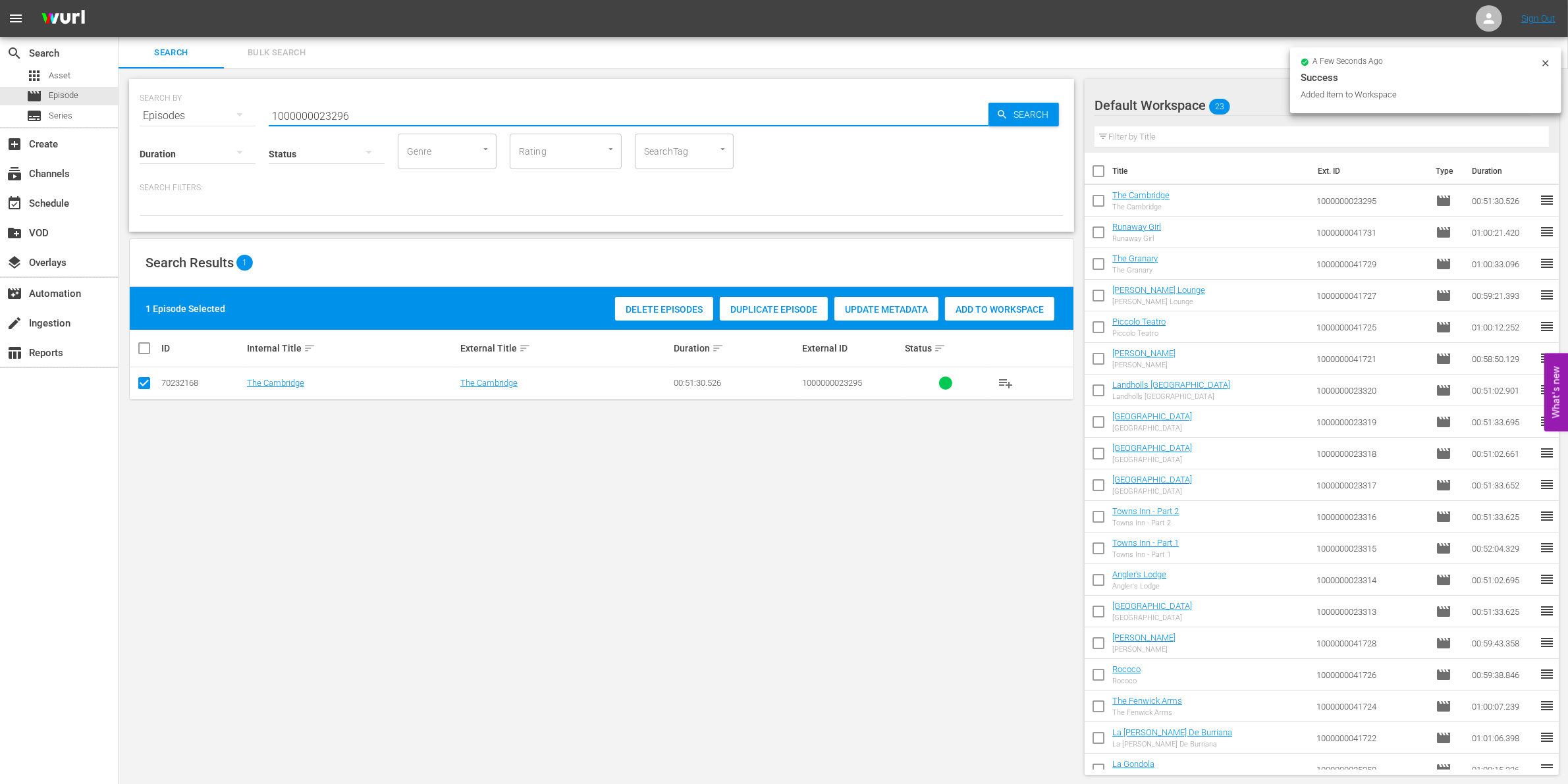
type input "1000000023296"
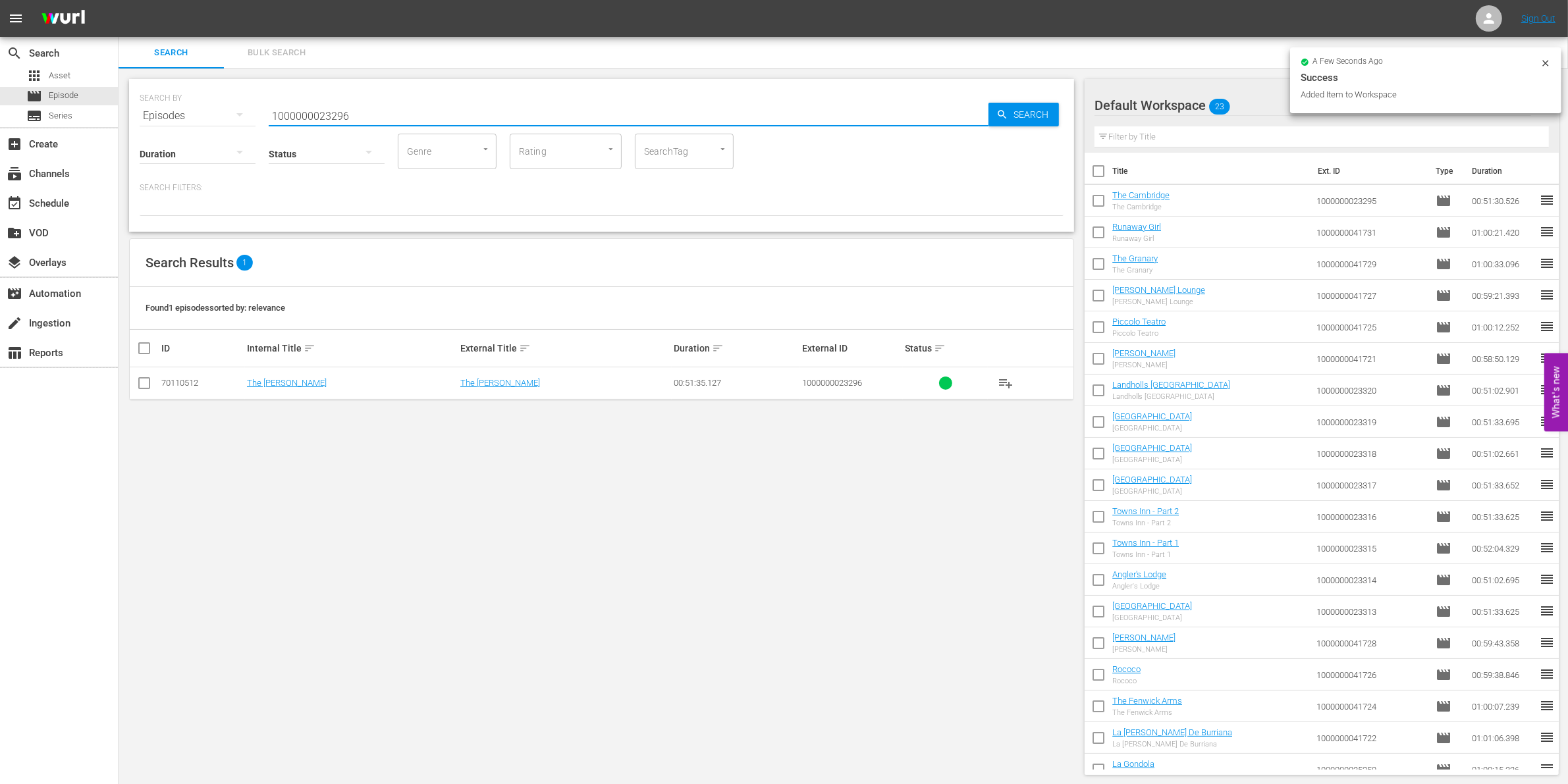
click at [143, 385] on input "checkbox" at bounding box center [144, 386] width 16 height 16
checkbox input "true"
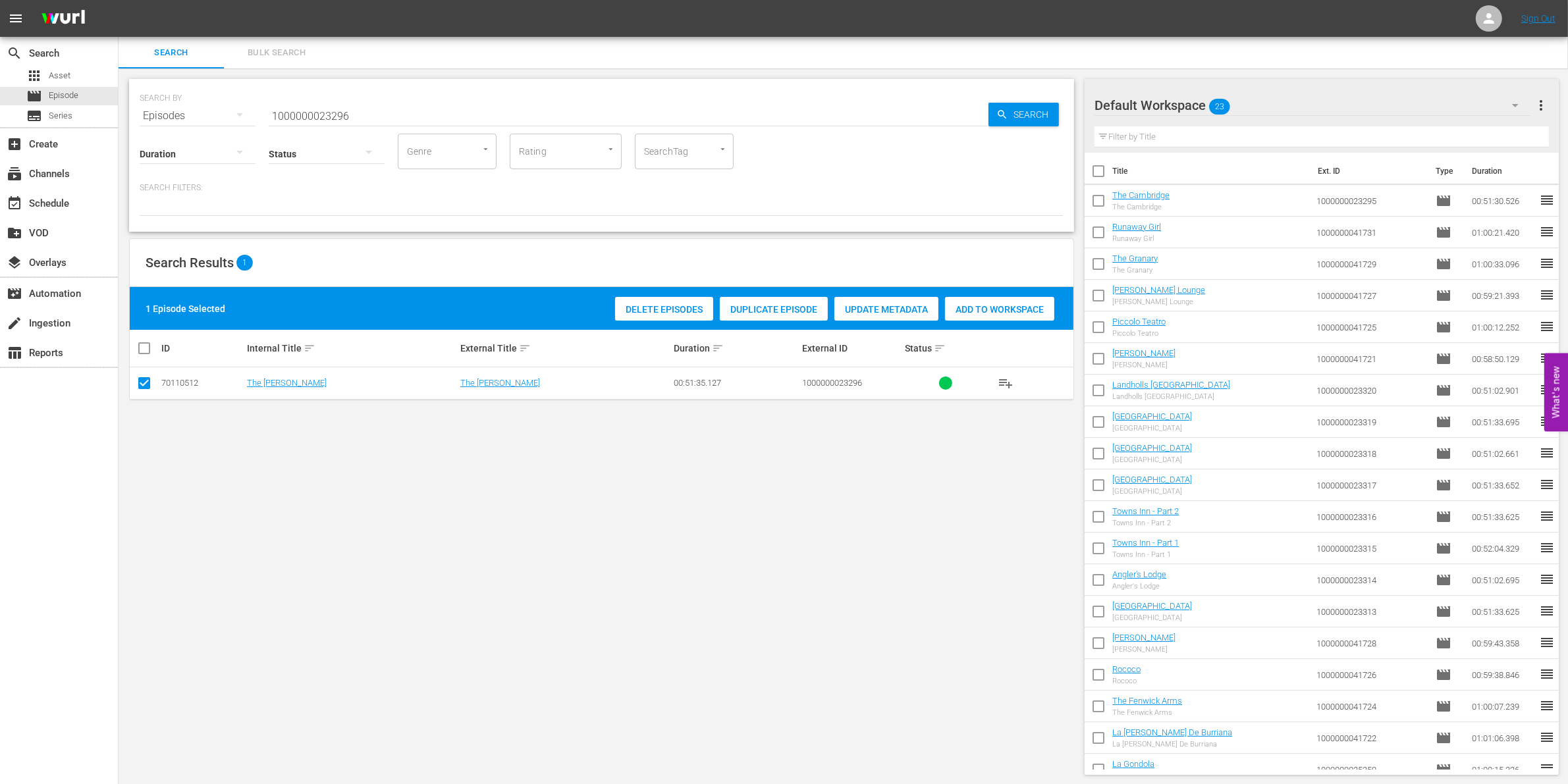
click at [998, 315] on div "Add to Workspace" at bounding box center [999, 309] width 109 height 25
click at [386, 124] on input "1000000023296" at bounding box center [629, 115] width 720 height 31
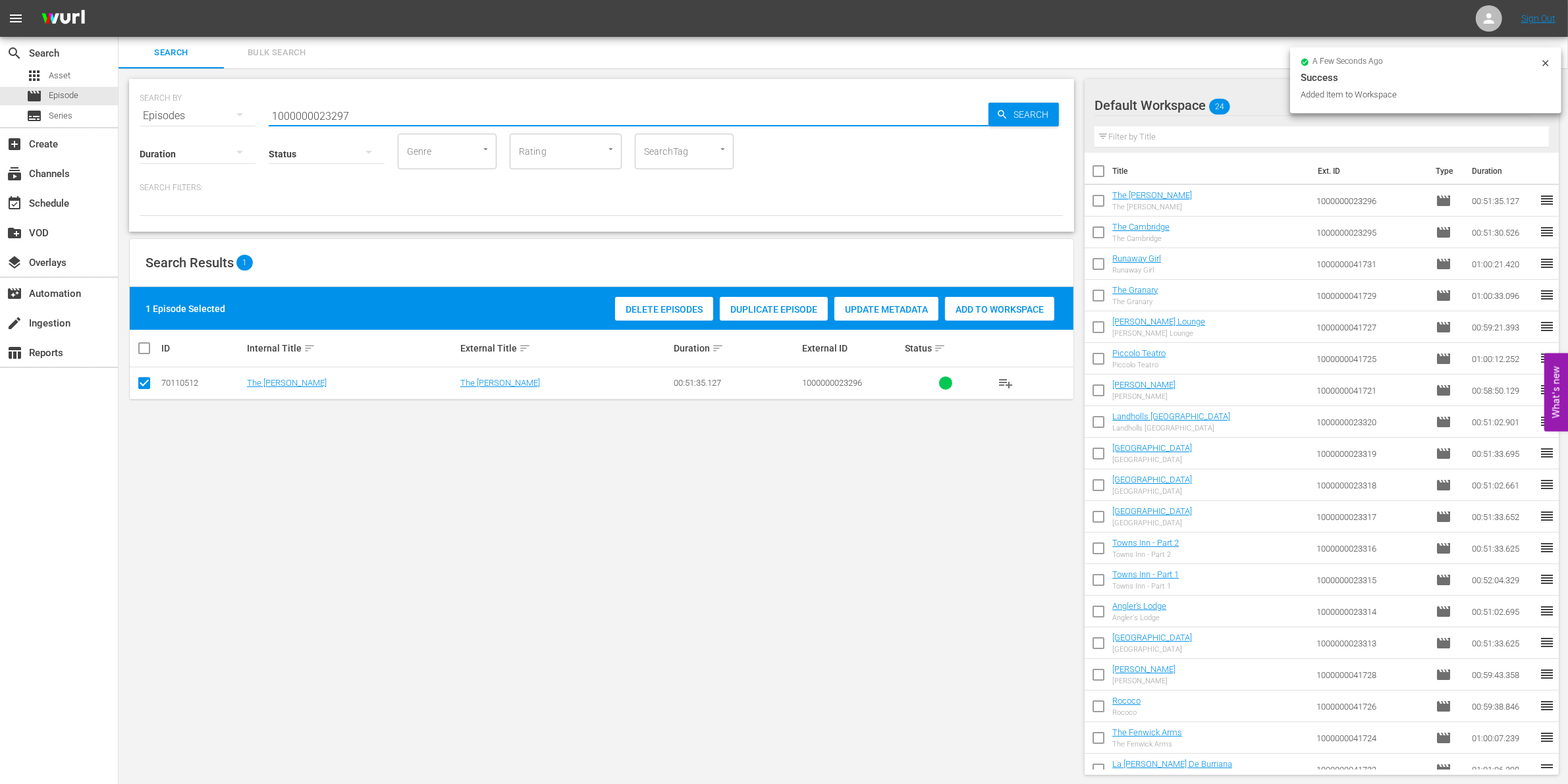
type input "1000000023297"
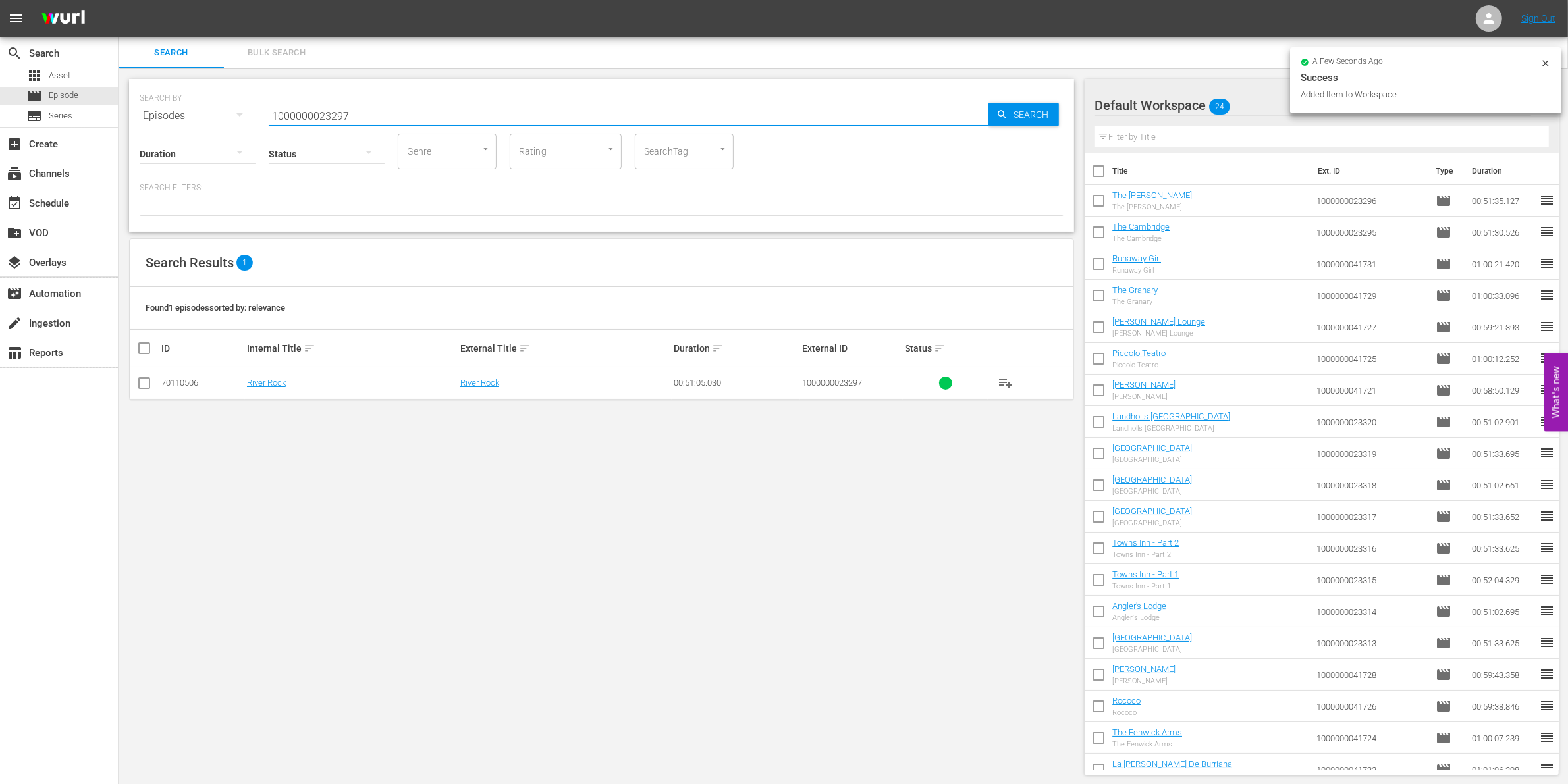
click at [141, 379] on input "checkbox" at bounding box center [144, 386] width 16 height 16
checkbox input "true"
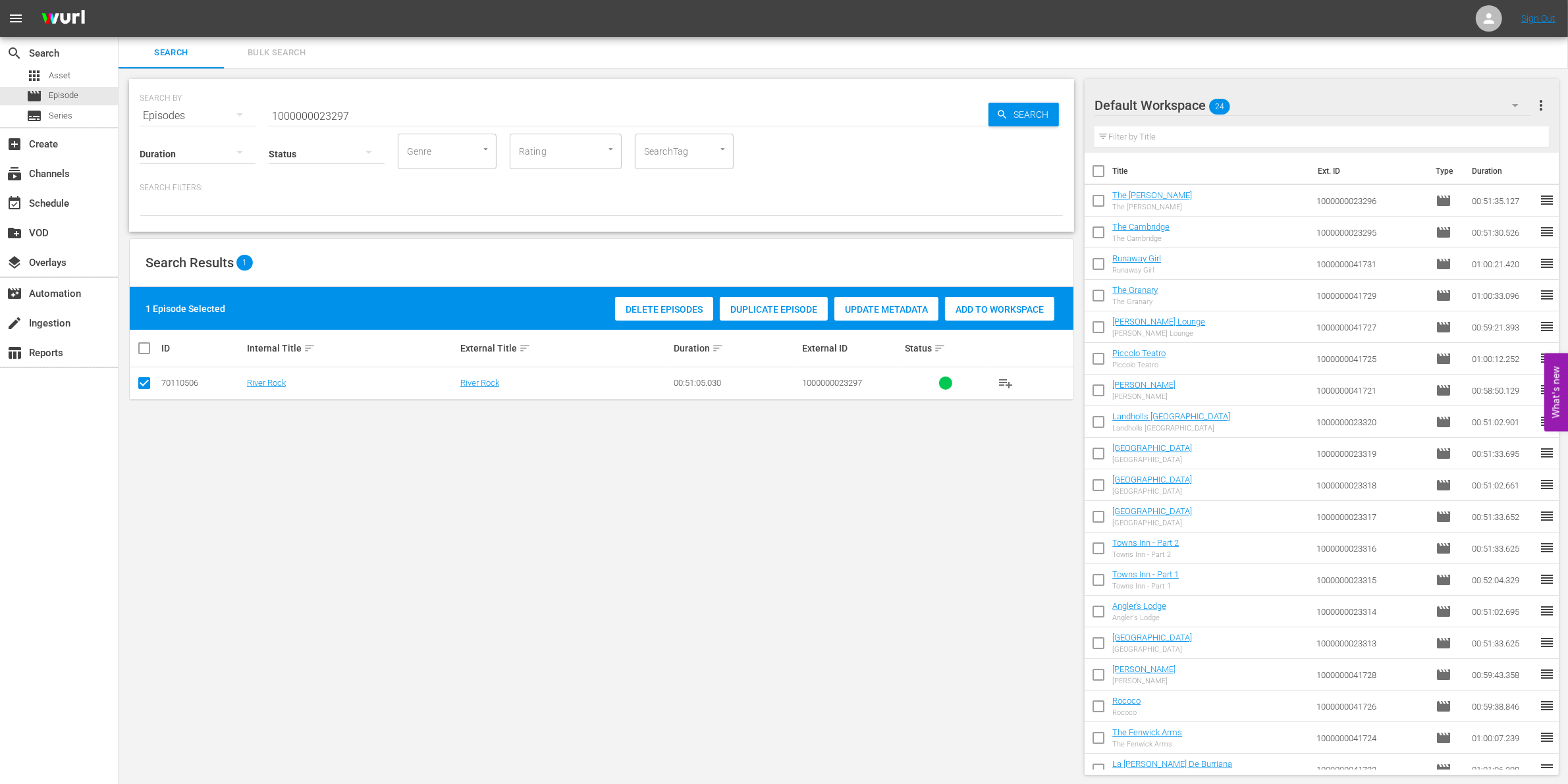
click at [1011, 306] on span "Add to Workspace" at bounding box center [999, 310] width 109 height 11
click at [417, 113] on input "1000000023297" at bounding box center [629, 115] width 720 height 31
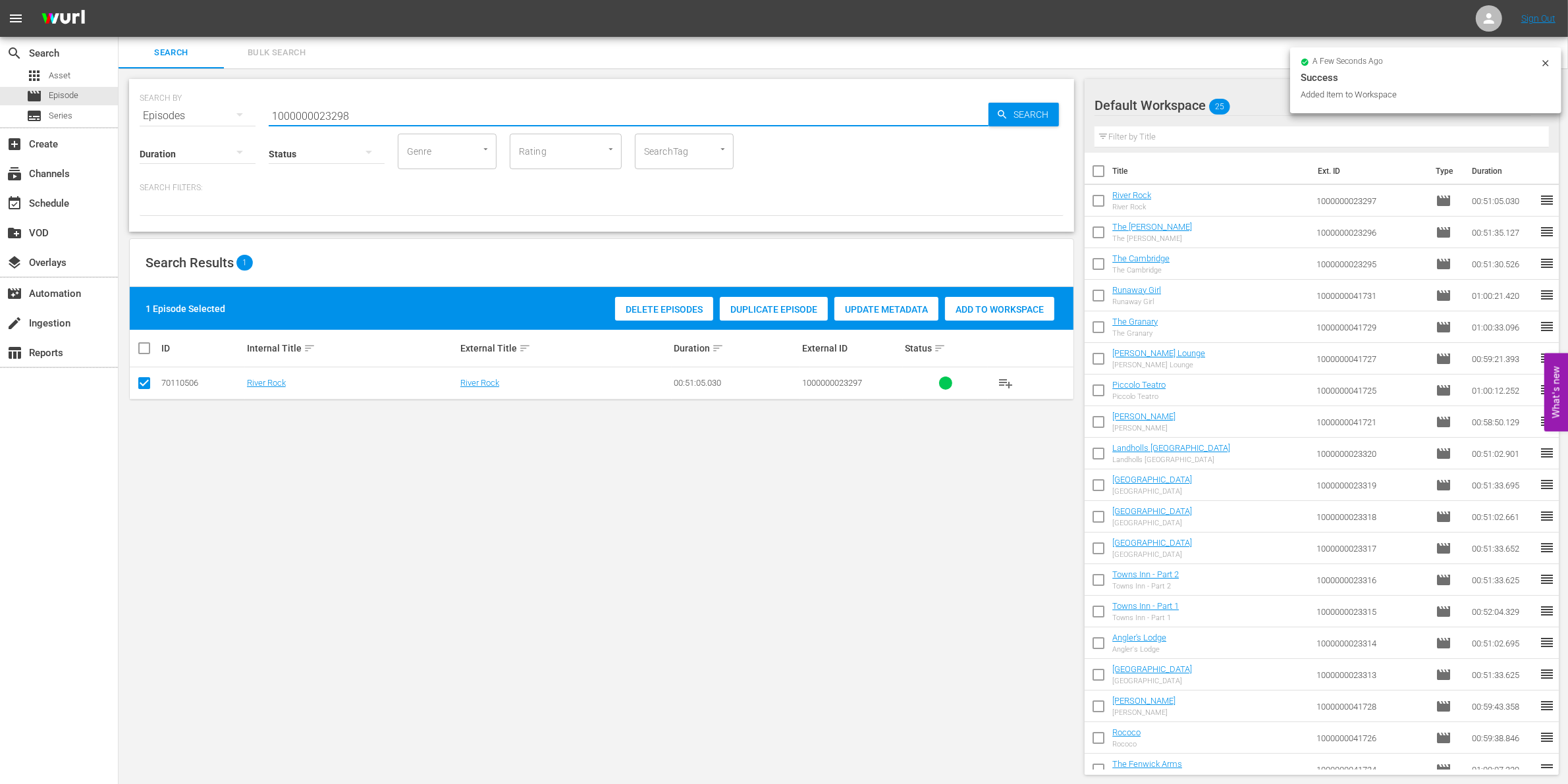
type input "1000000023298"
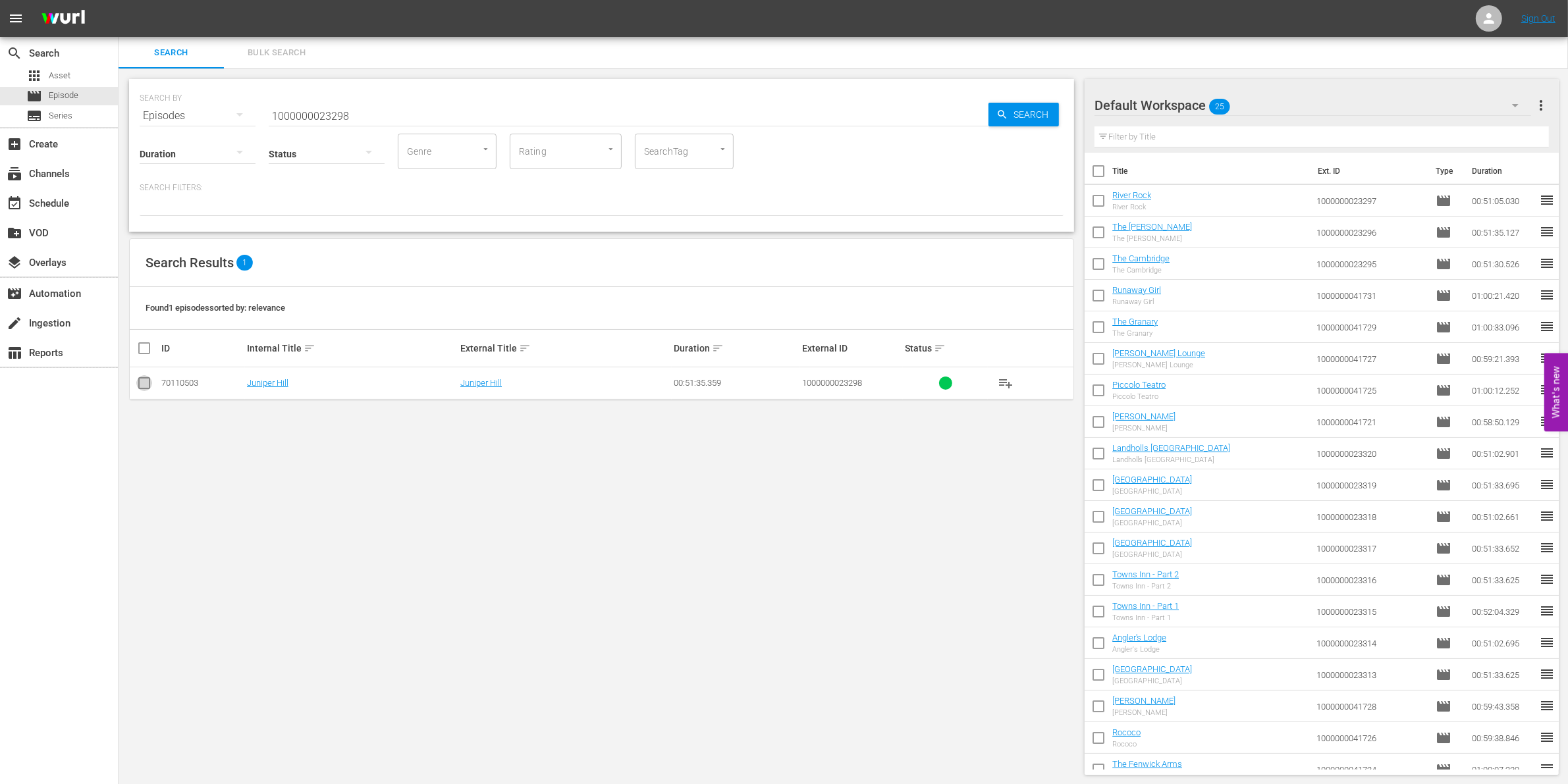
click at [149, 383] on input "checkbox" at bounding box center [144, 386] width 16 height 16
checkbox input "true"
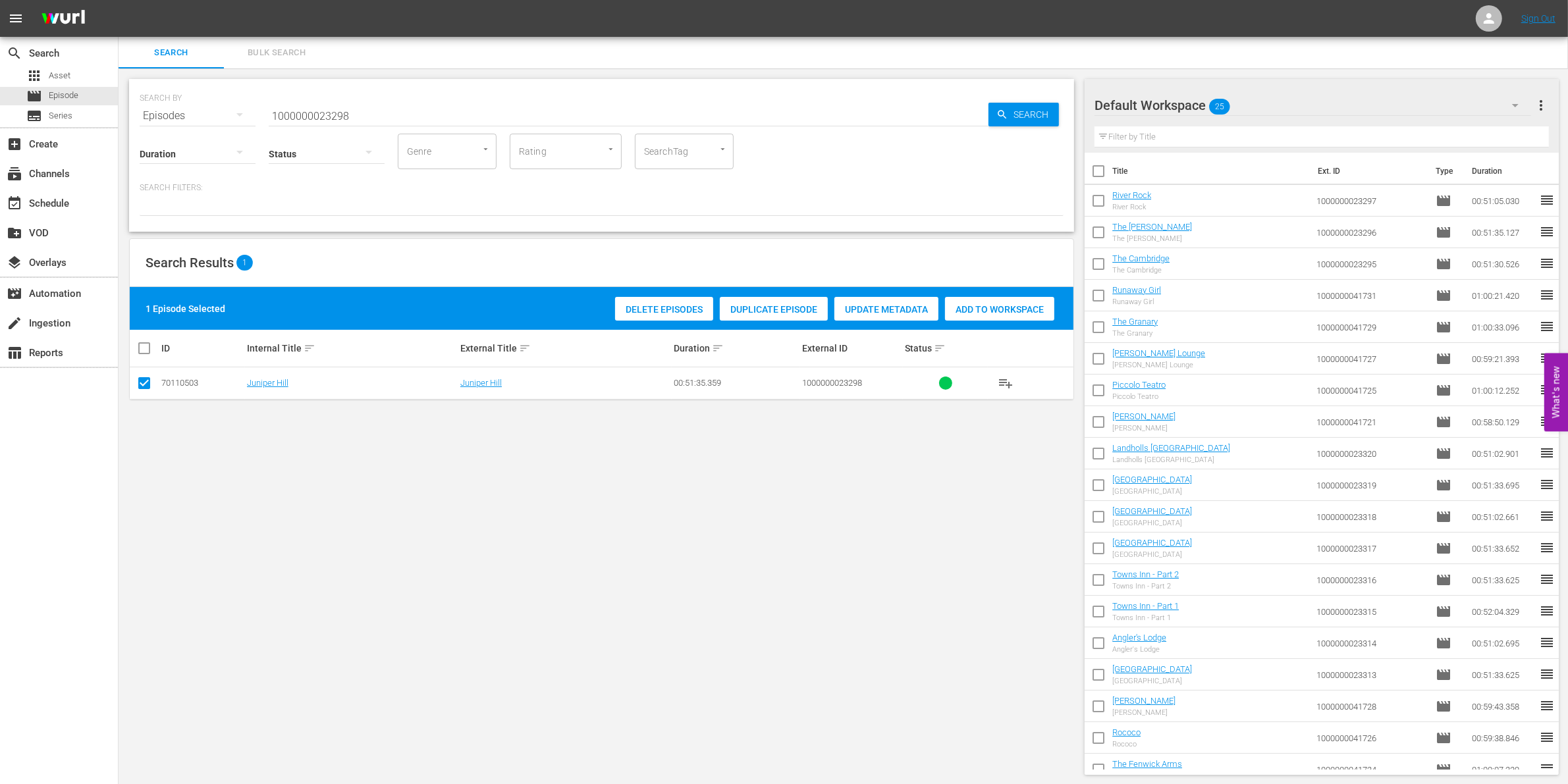
click at [1021, 308] on span "Add to Workspace" at bounding box center [999, 310] width 109 height 11
click at [383, 120] on input "1000000023298" at bounding box center [629, 115] width 720 height 31
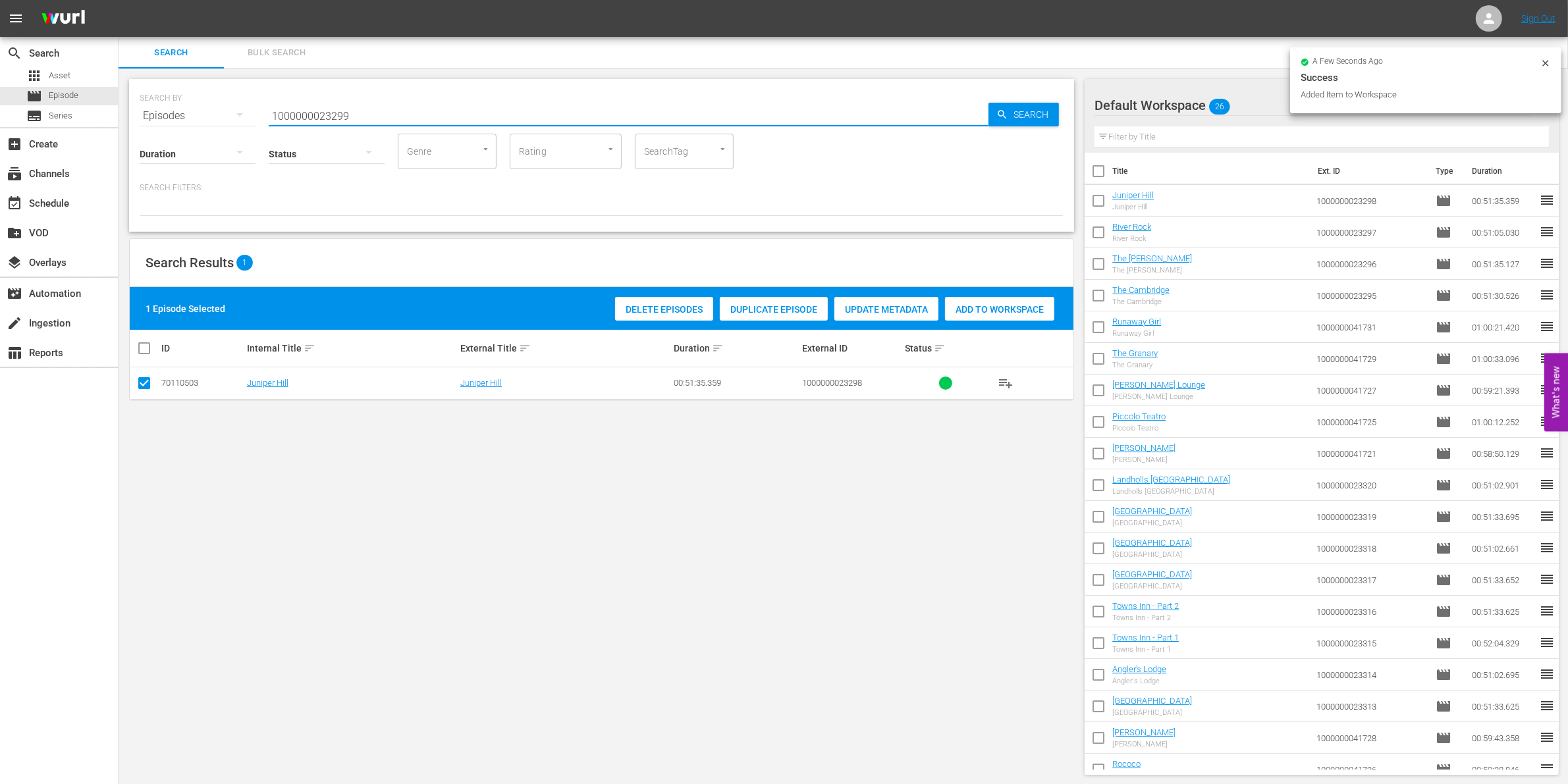
type input "1000000023299"
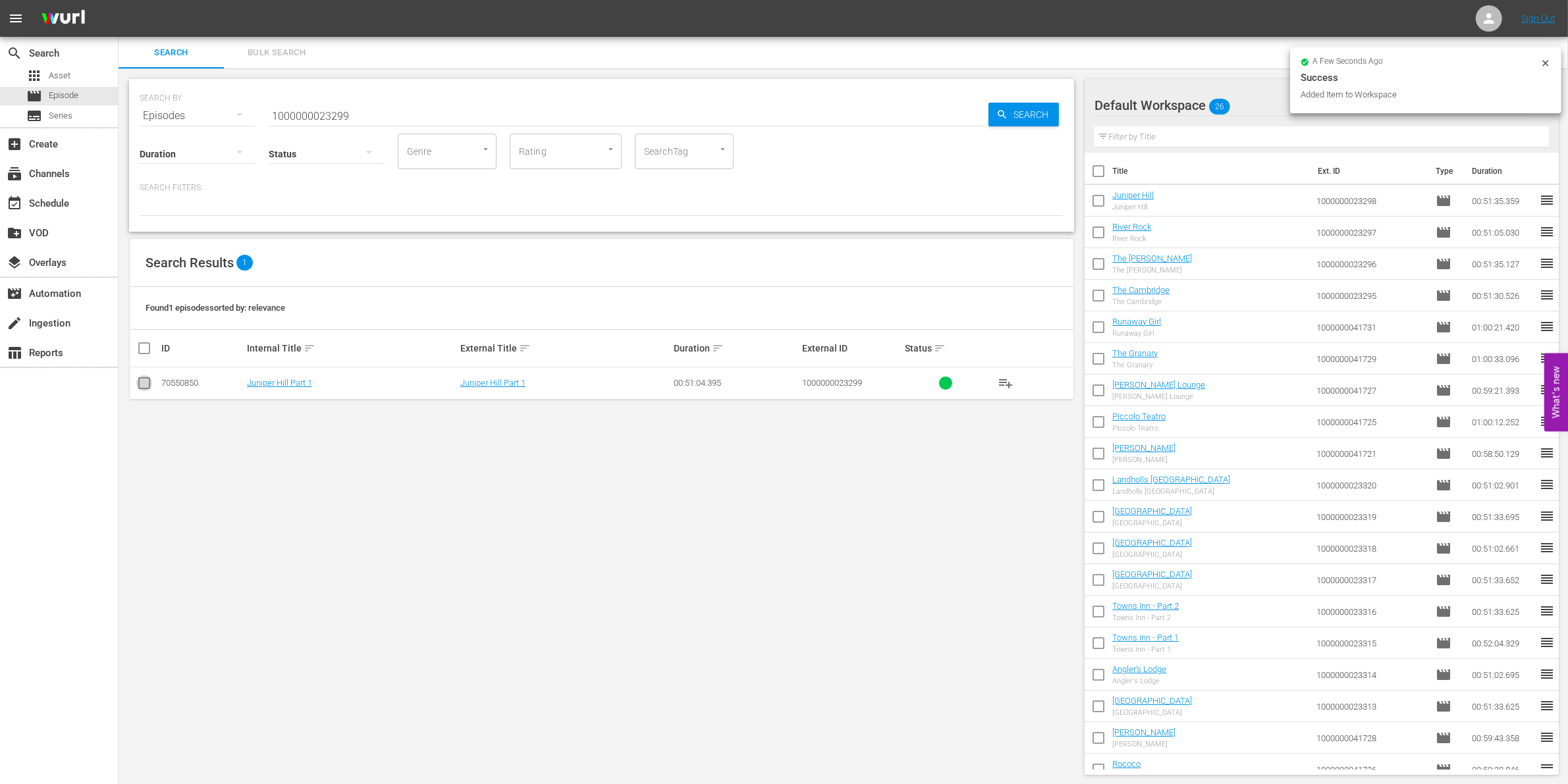
click at [146, 384] on input "checkbox" at bounding box center [144, 386] width 16 height 16
checkbox input "true"
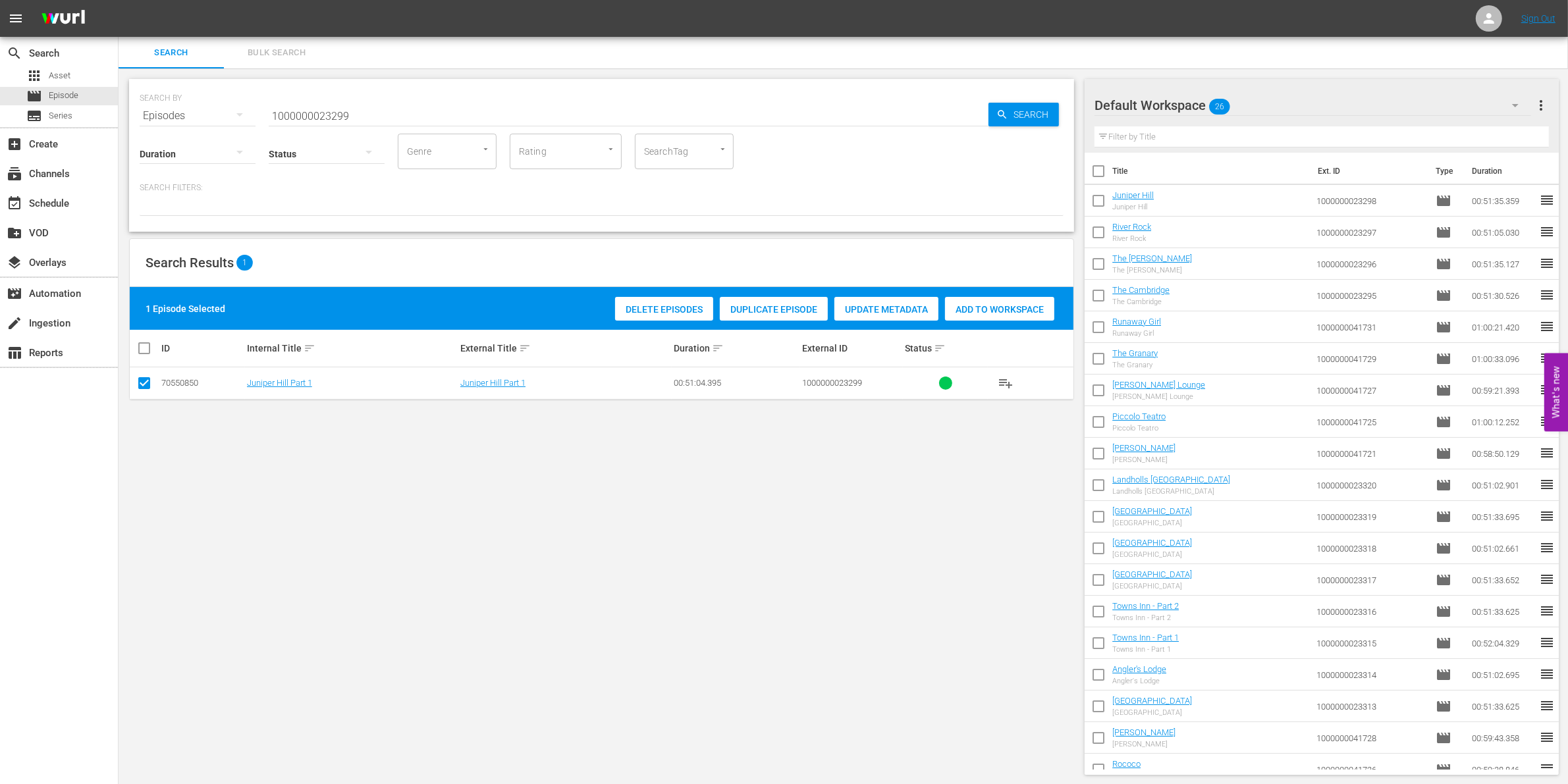
click at [1008, 310] on span "Add to Workspace" at bounding box center [999, 310] width 109 height 11
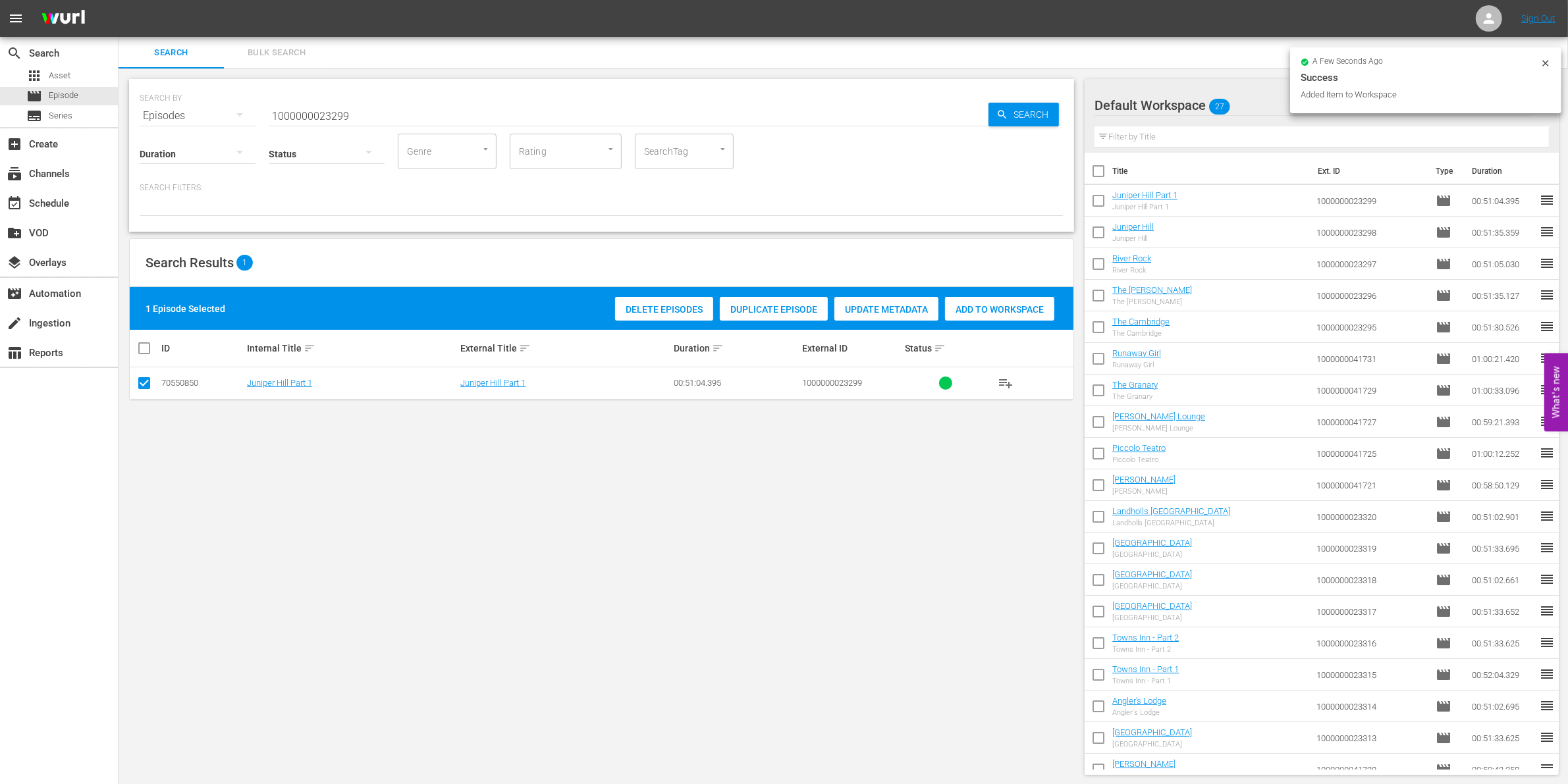
click at [379, 111] on input "1000000023299" at bounding box center [629, 115] width 720 height 31
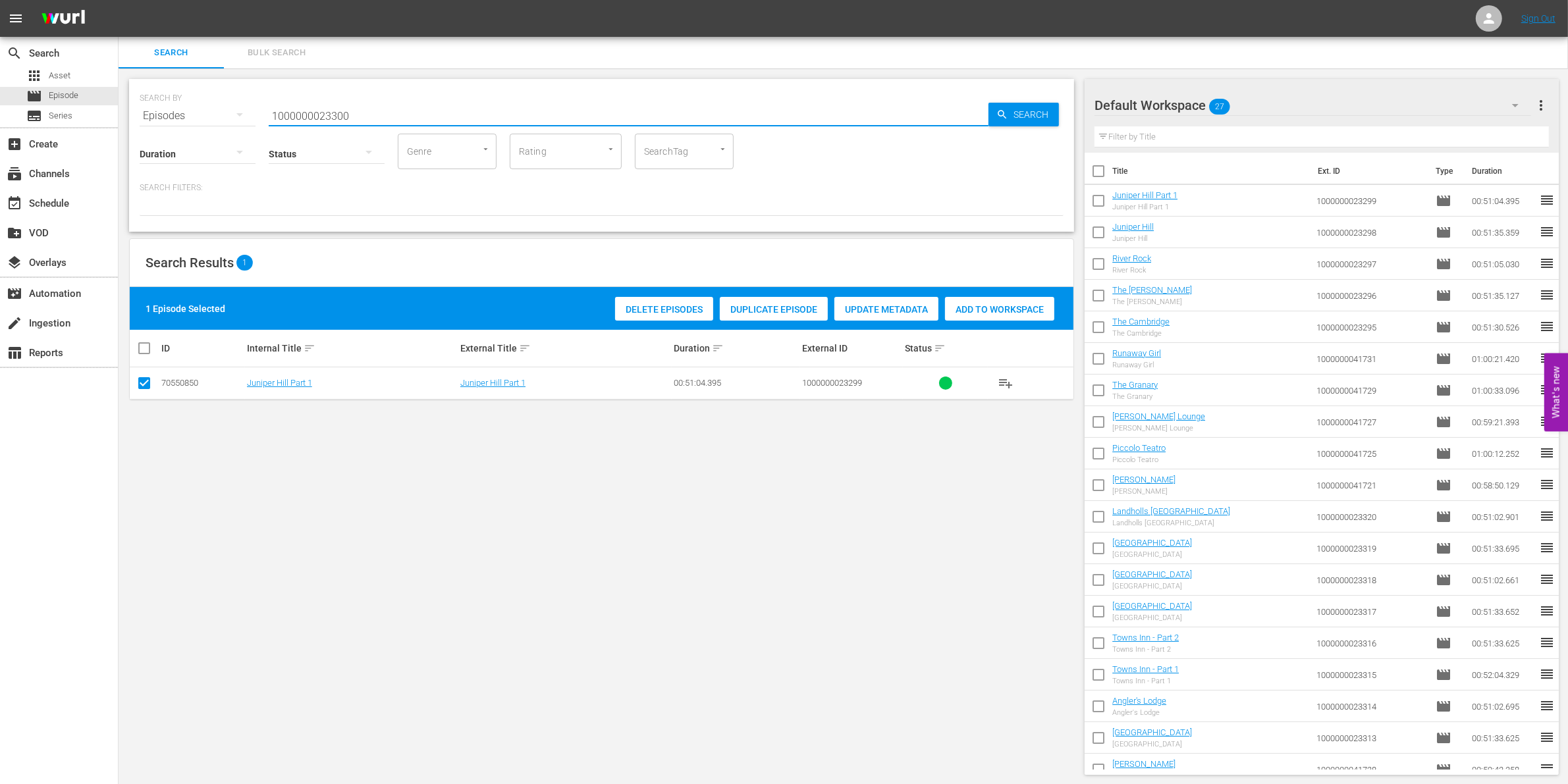
type input "1000000023300"
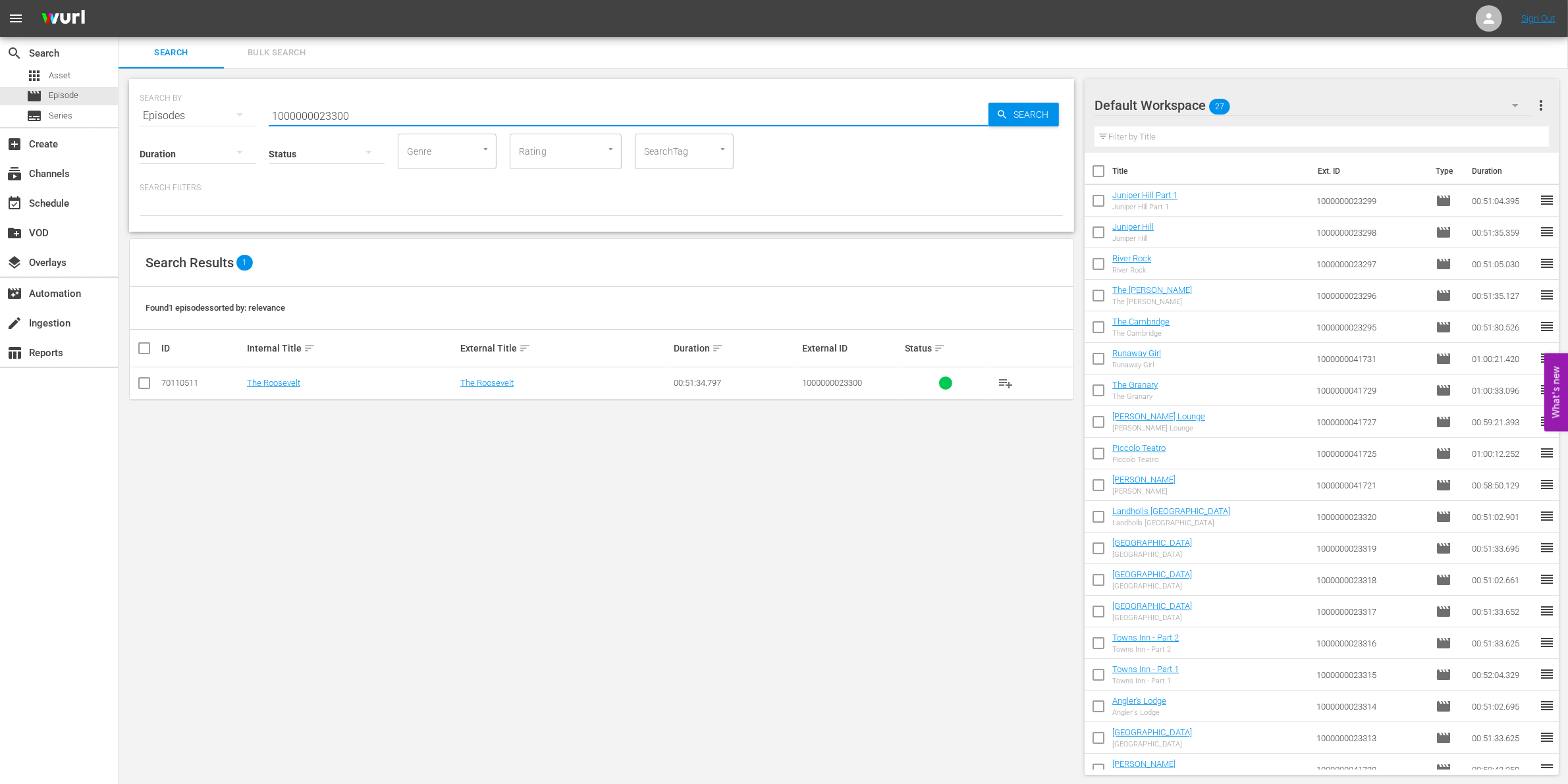
click at [139, 383] on input "checkbox" at bounding box center [144, 386] width 16 height 16
checkbox input "true"
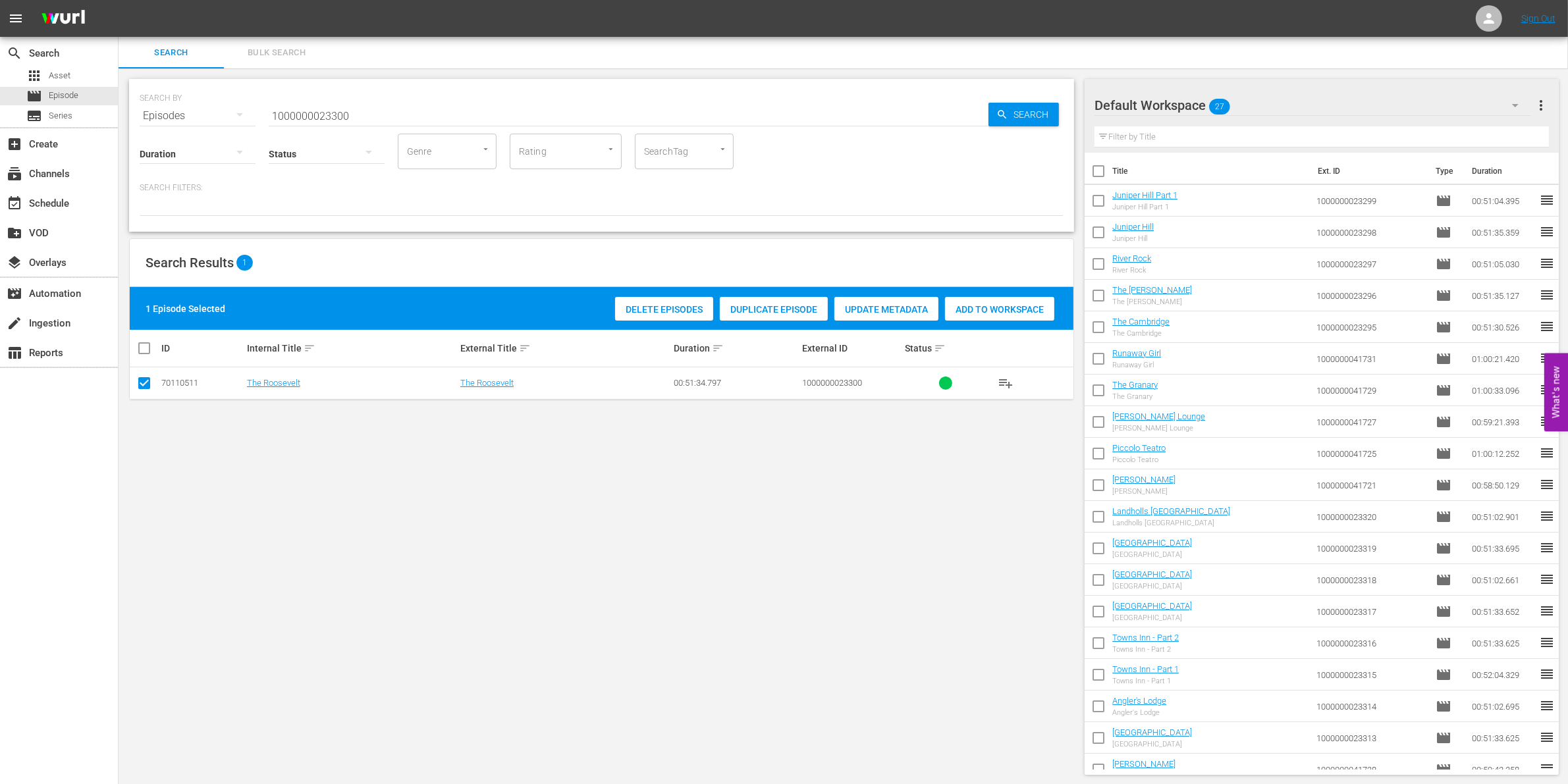
click at [1035, 310] on span "Add to Workspace" at bounding box center [999, 310] width 109 height 11
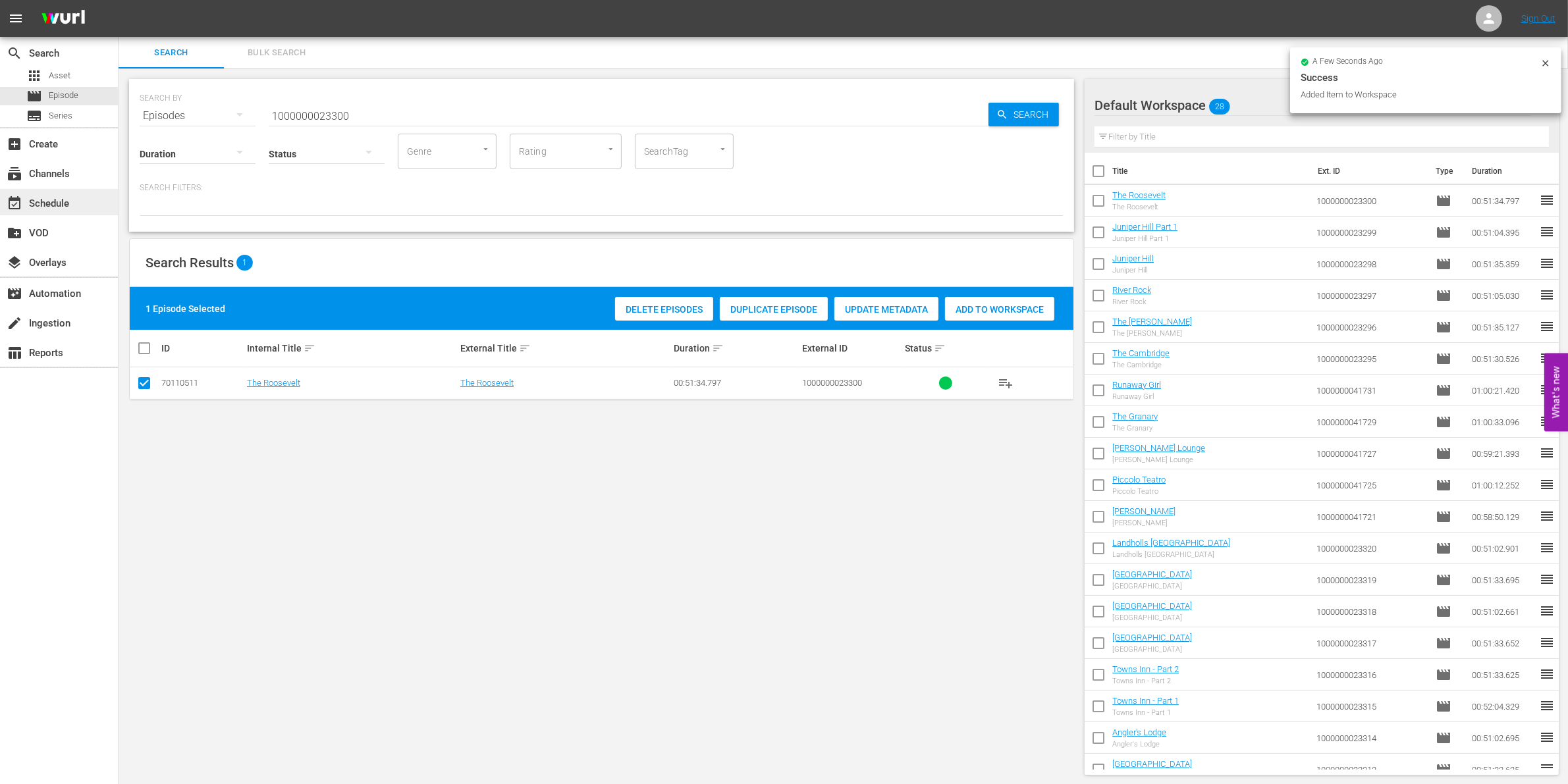
click at [61, 194] on div "event_available Schedule" at bounding box center [59, 202] width 118 height 26
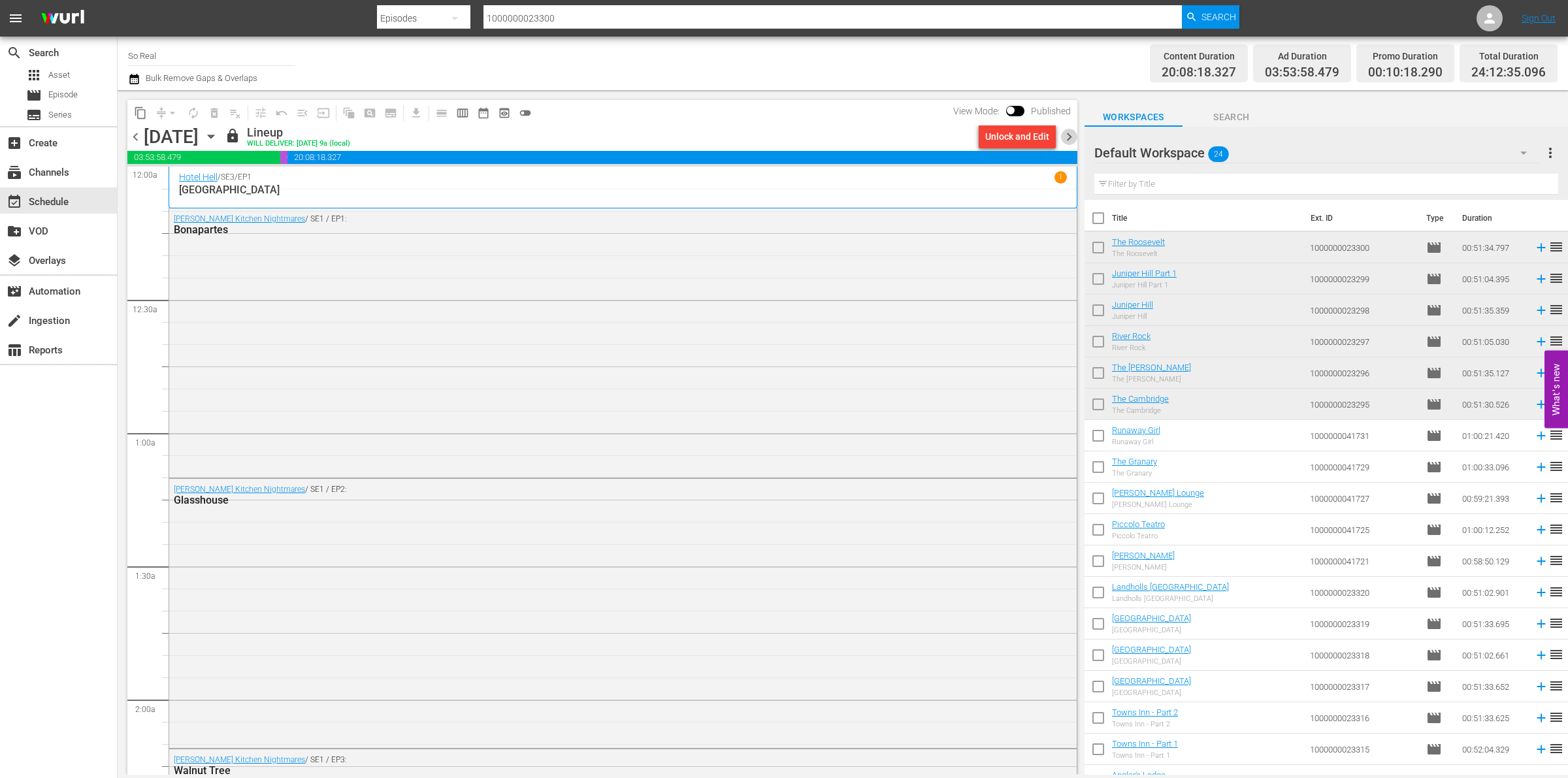
click at [1072, 138] on span "chevron_right" at bounding box center [1069, 137] width 17 height 17
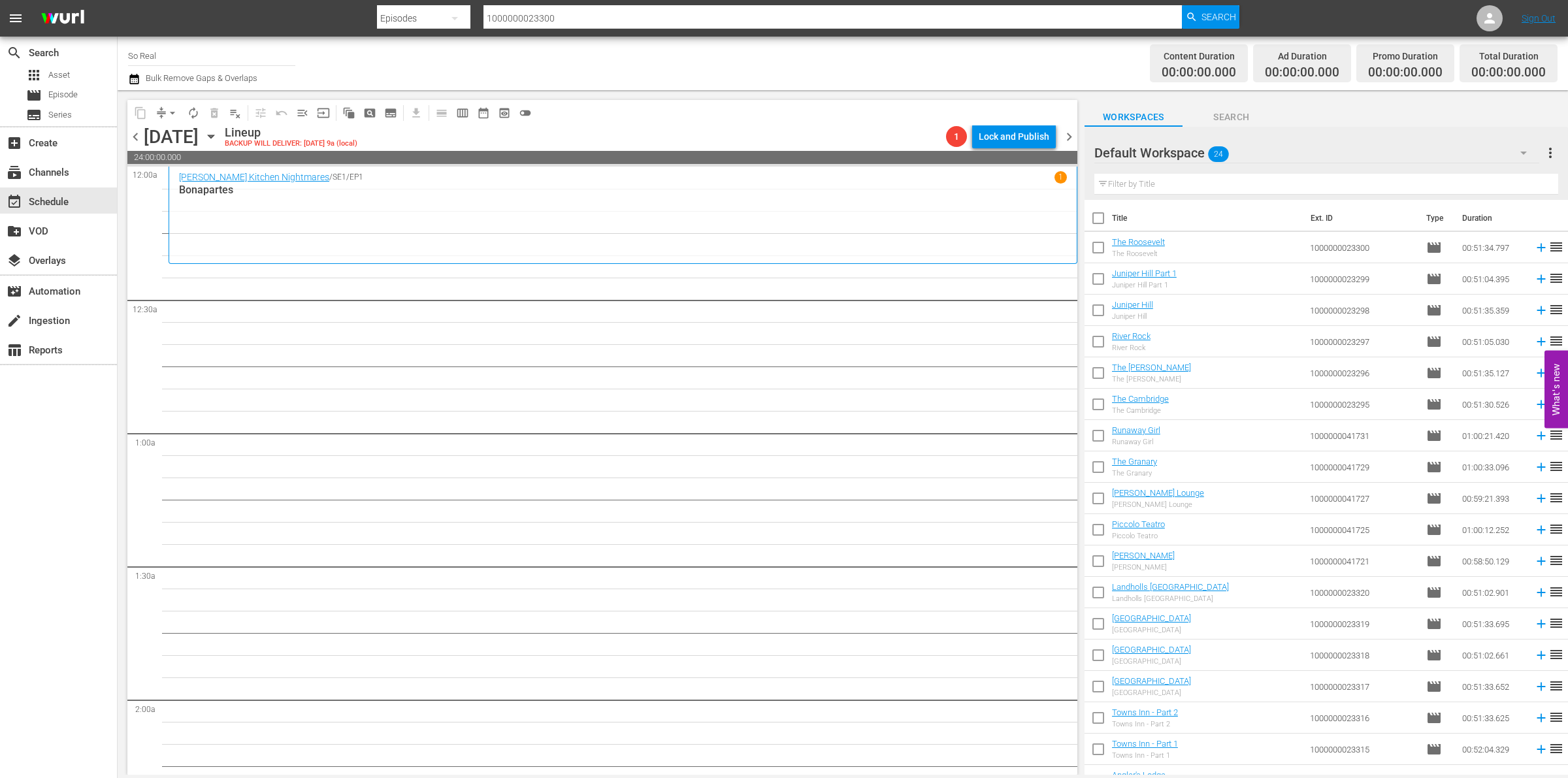
scroll to position [207, 0]
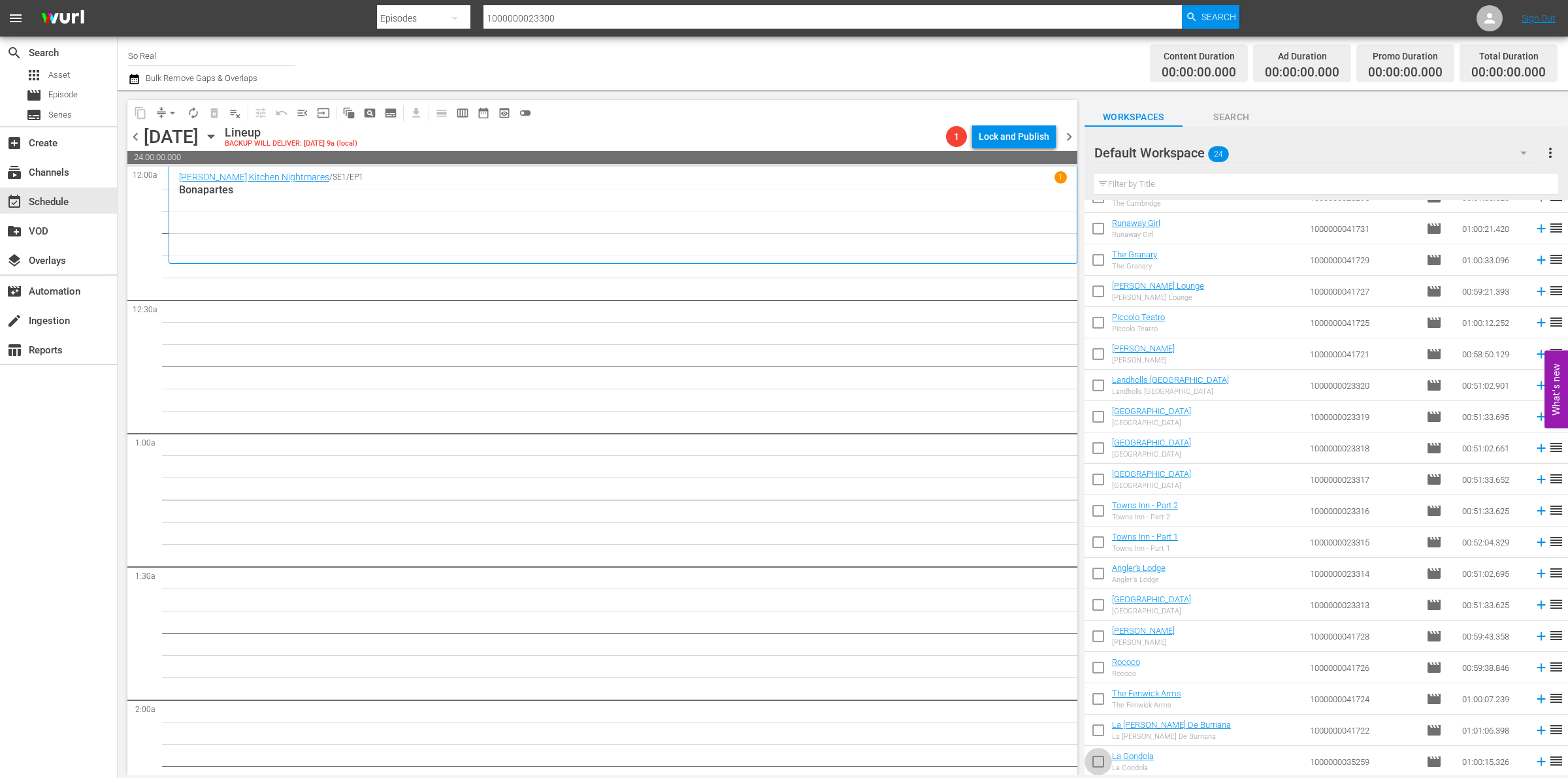
click at [1095, 768] on input "checkbox" at bounding box center [1098, 764] width 27 height 27
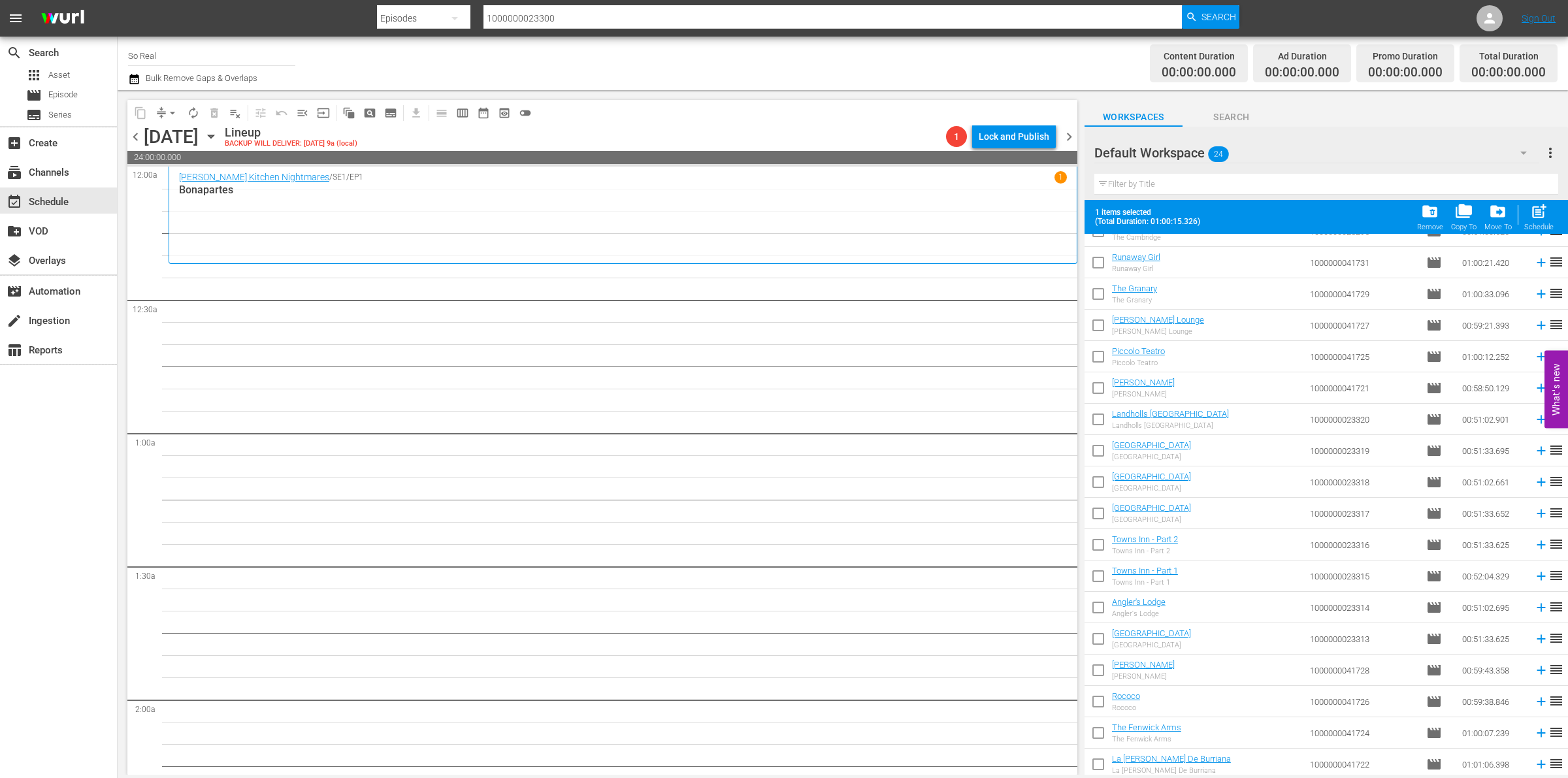
click at [1527, 216] on div "post_add Schedule" at bounding box center [1539, 217] width 29 height 29
checkbox input "false"
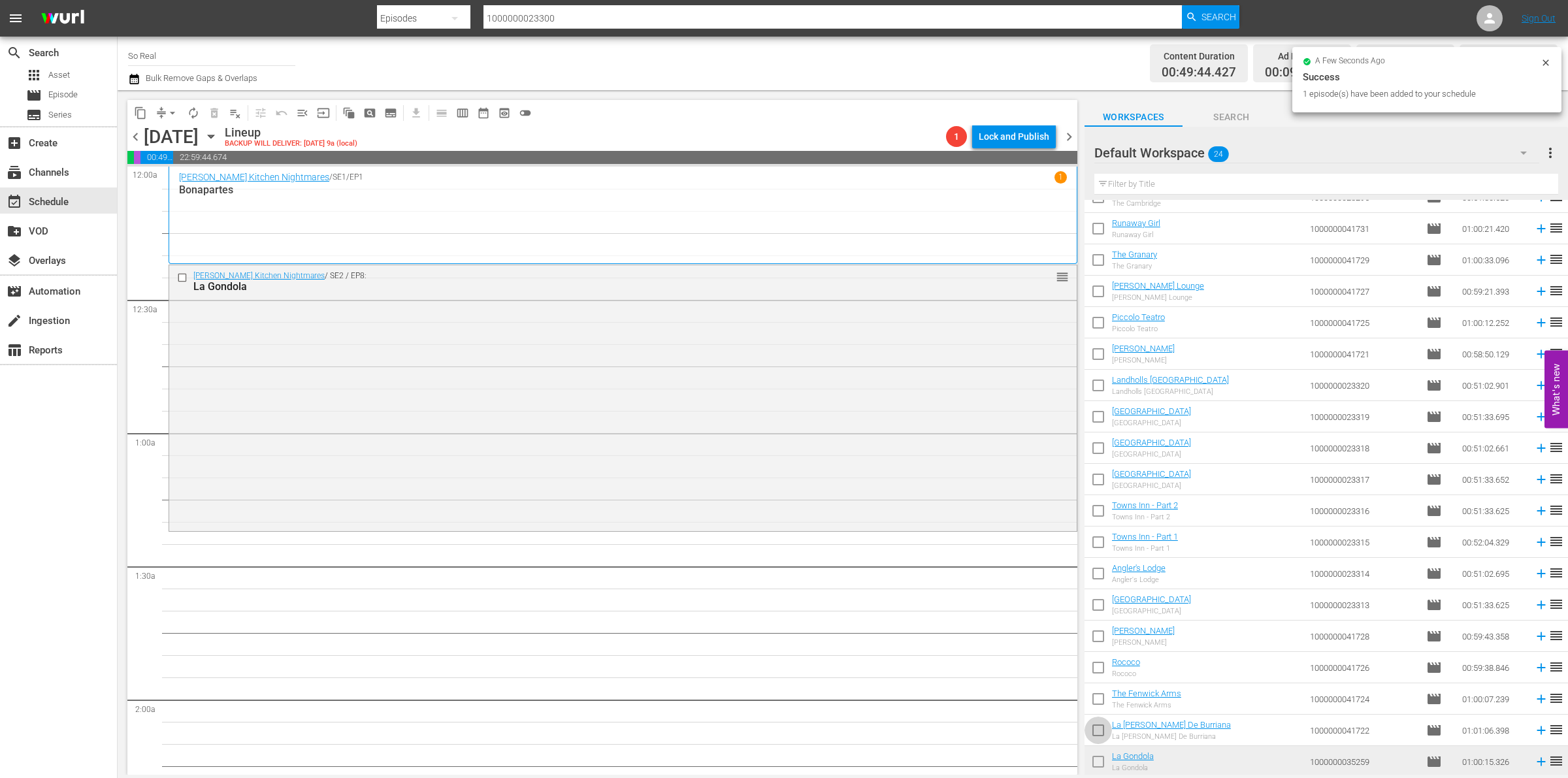
click at [1103, 733] on input "checkbox" at bounding box center [1098, 733] width 27 height 27
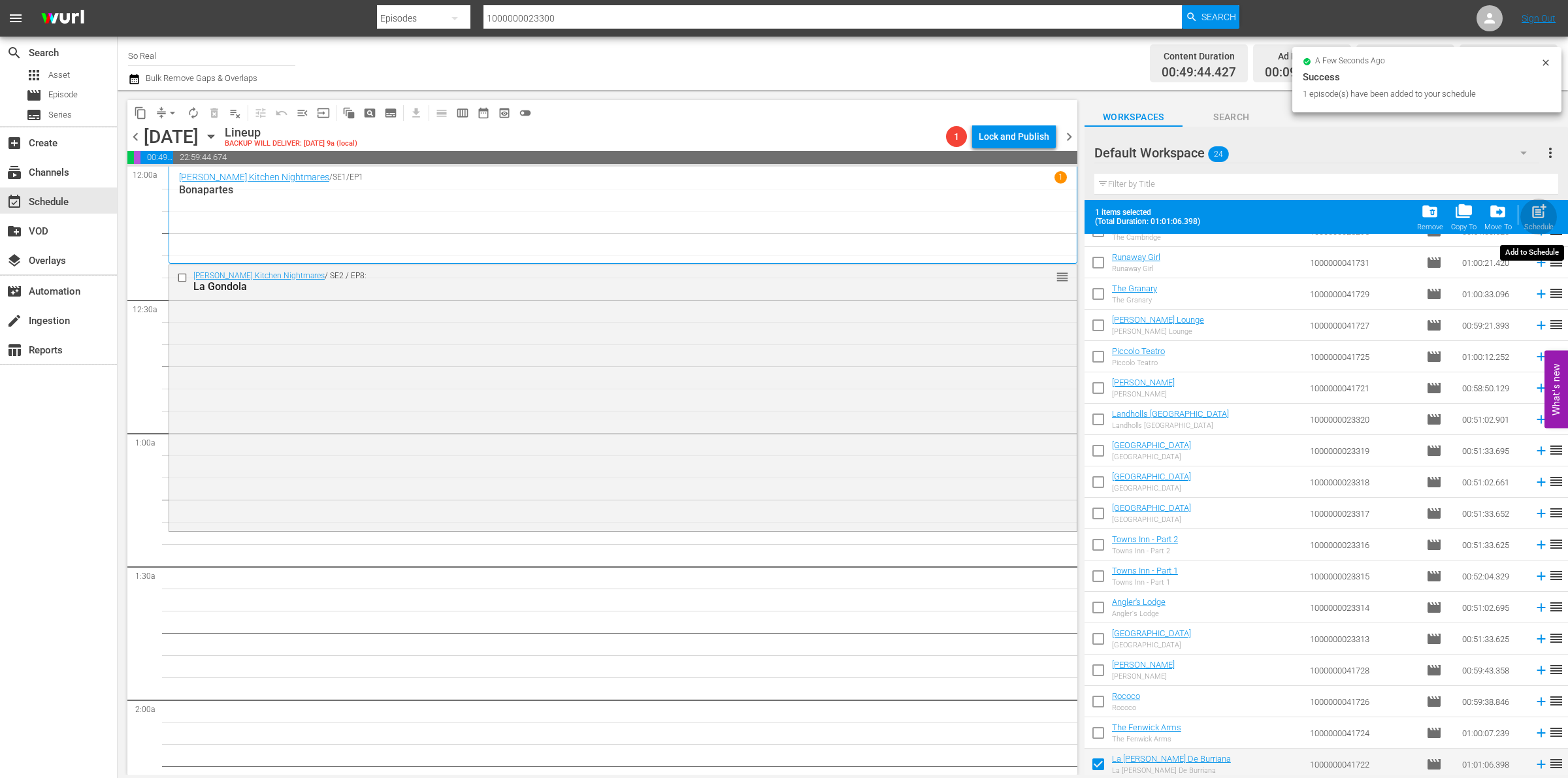
click at [1539, 217] on span "post_add" at bounding box center [1539, 211] width 18 height 18
checkbox input "false"
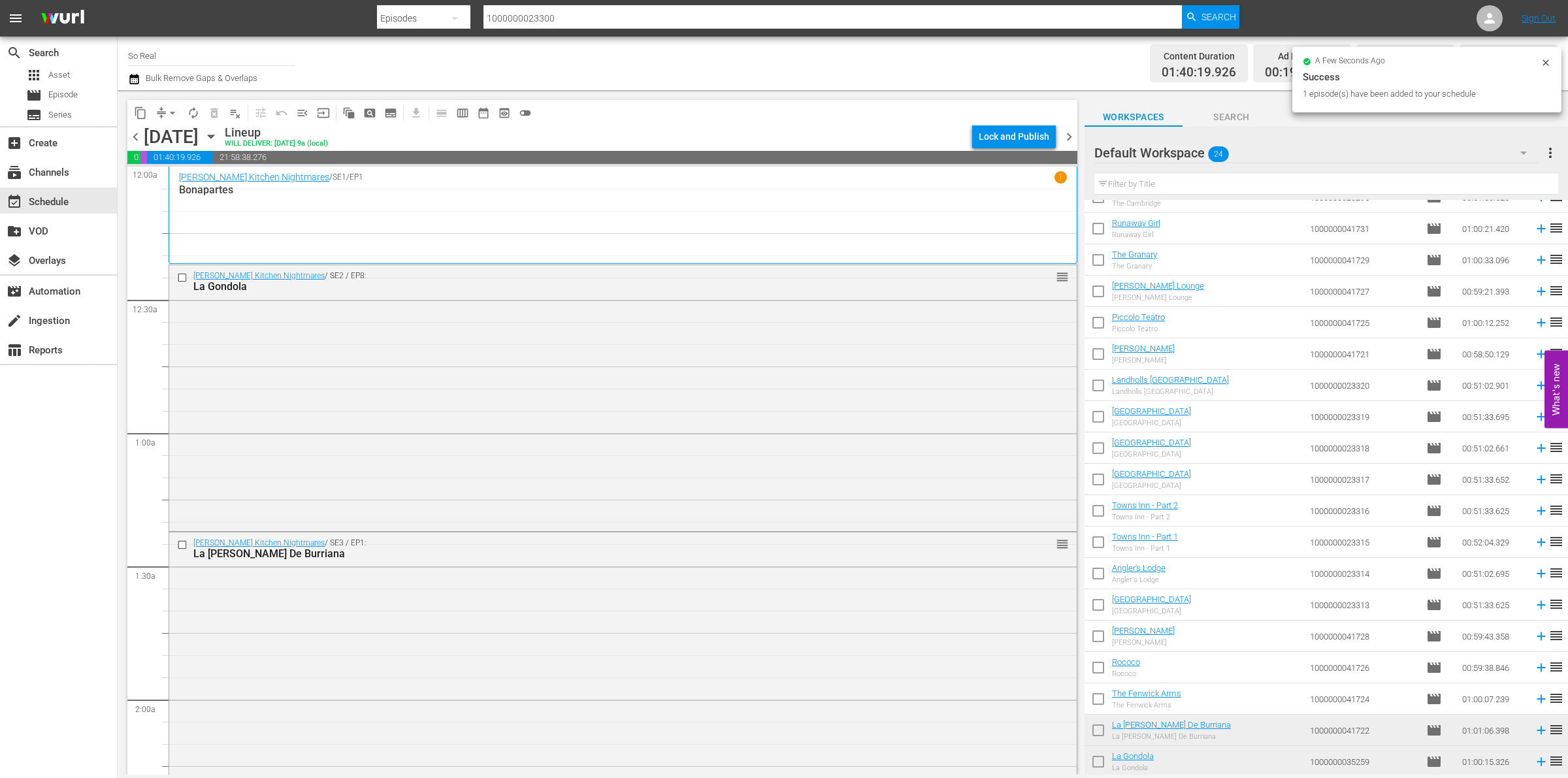
click at [1102, 701] on input "checkbox" at bounding box center [1098, 702] width 27 height 27
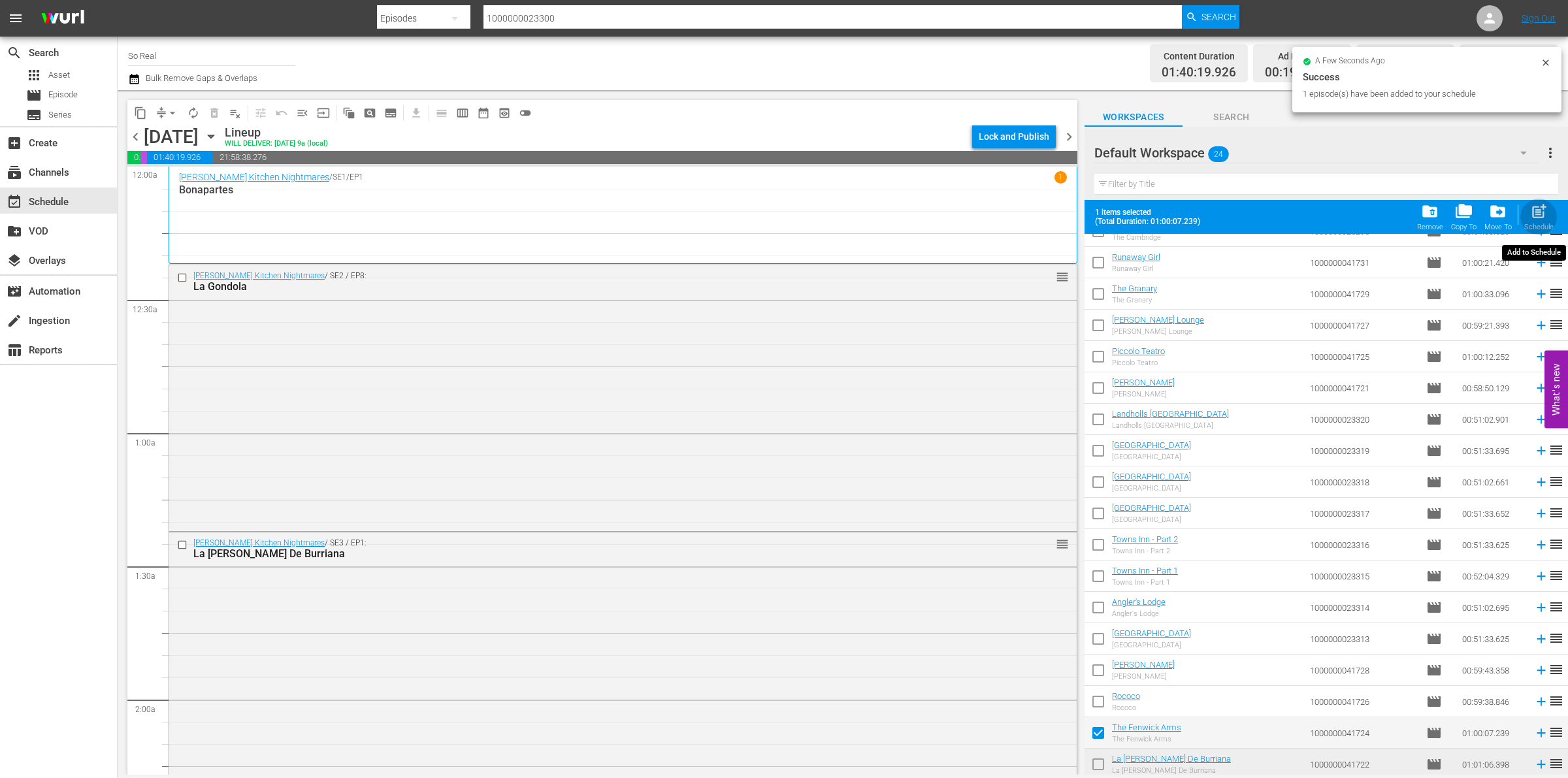
click at [1547, 210] on span "post_add" at bounding box center [1539, 211] width 18 height 18
checkbox input "false"
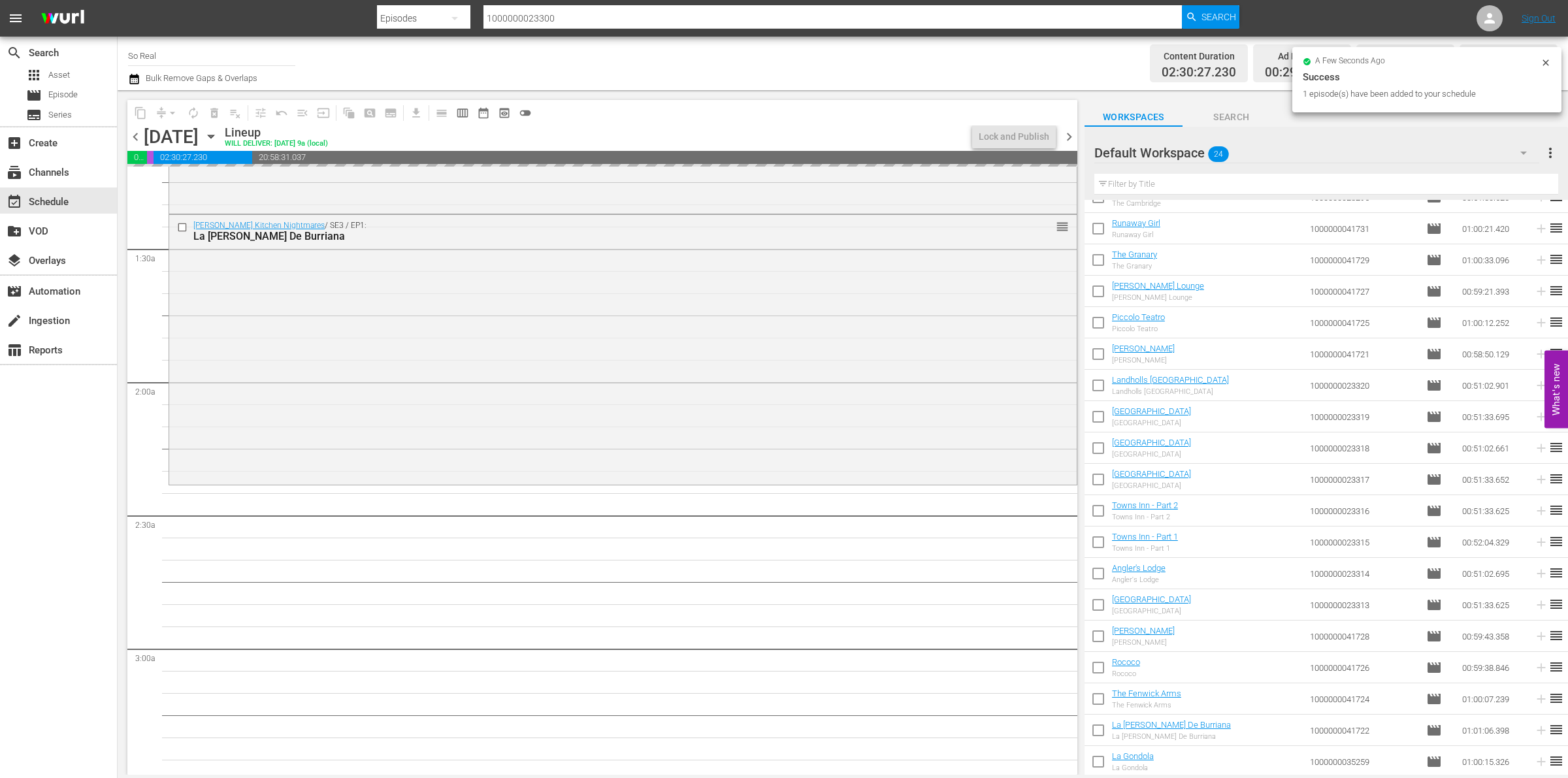
scroll to position [417, 0]
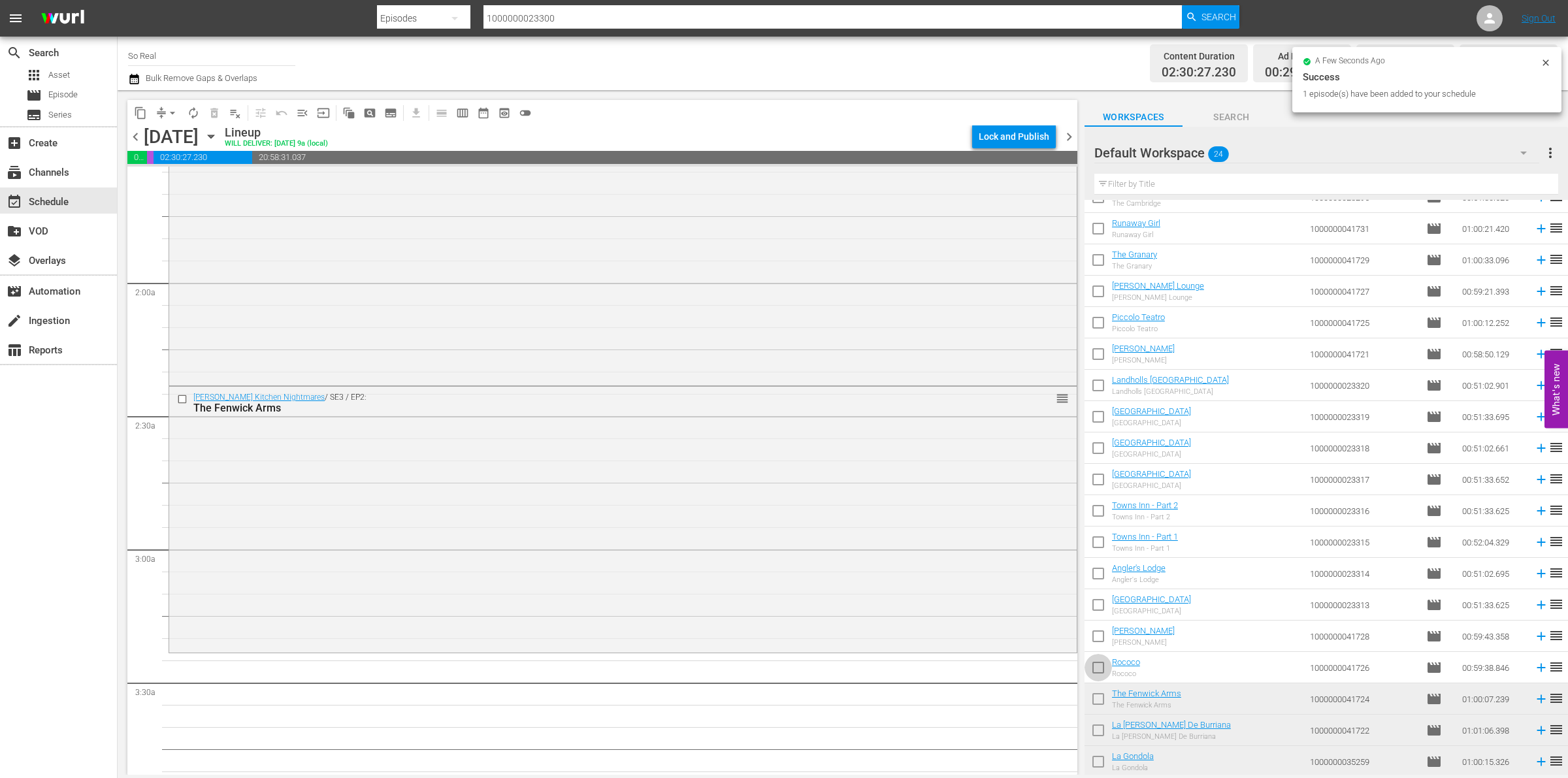
click at [1103, 674] on input "checkbox" at bounding box center [1098, 670] width 27 height 27
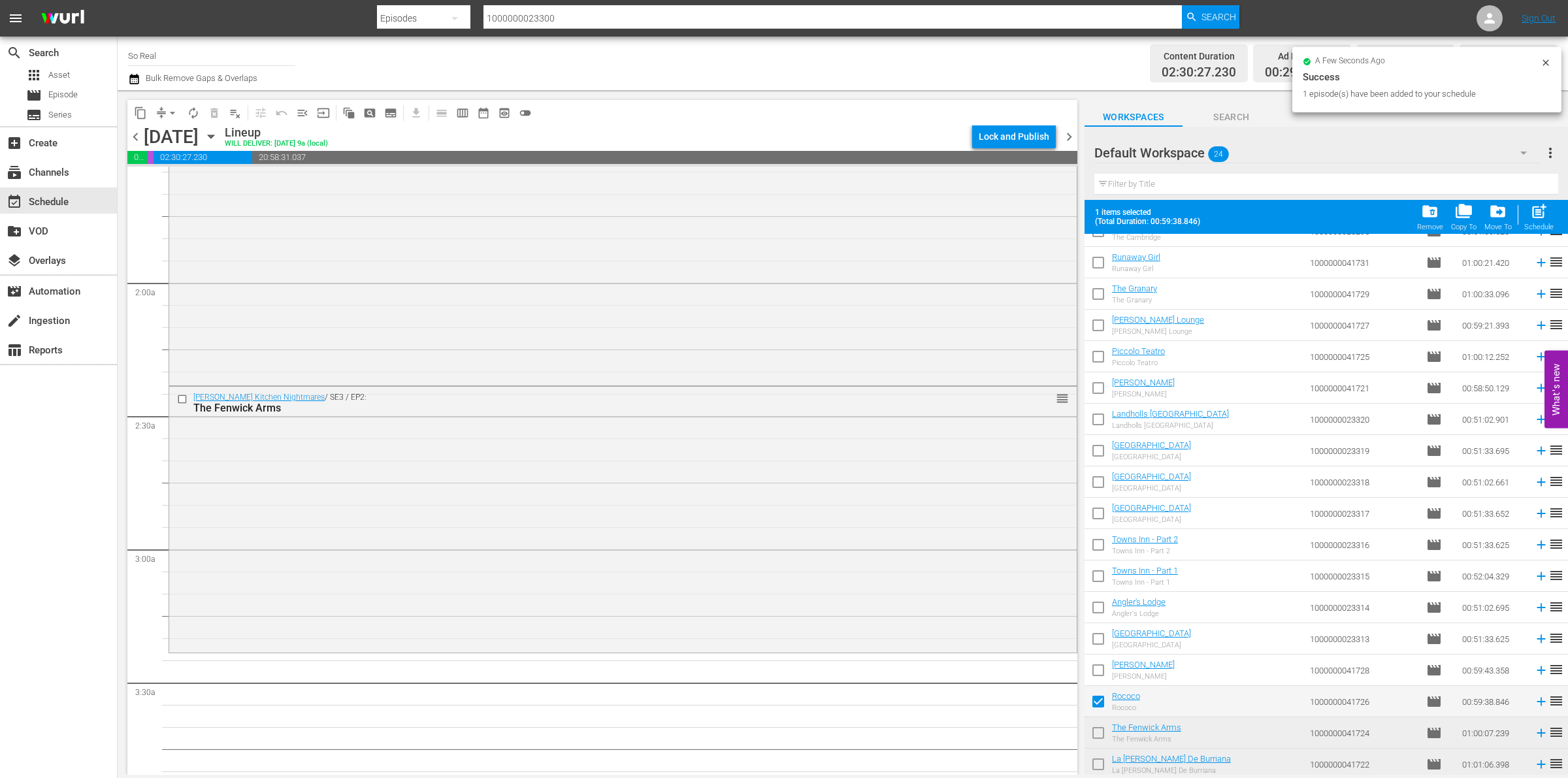
click at [1527, 224] on div "Schedule" at bounding box center [1539, 227] width 29 height 9
checkbox input "false"
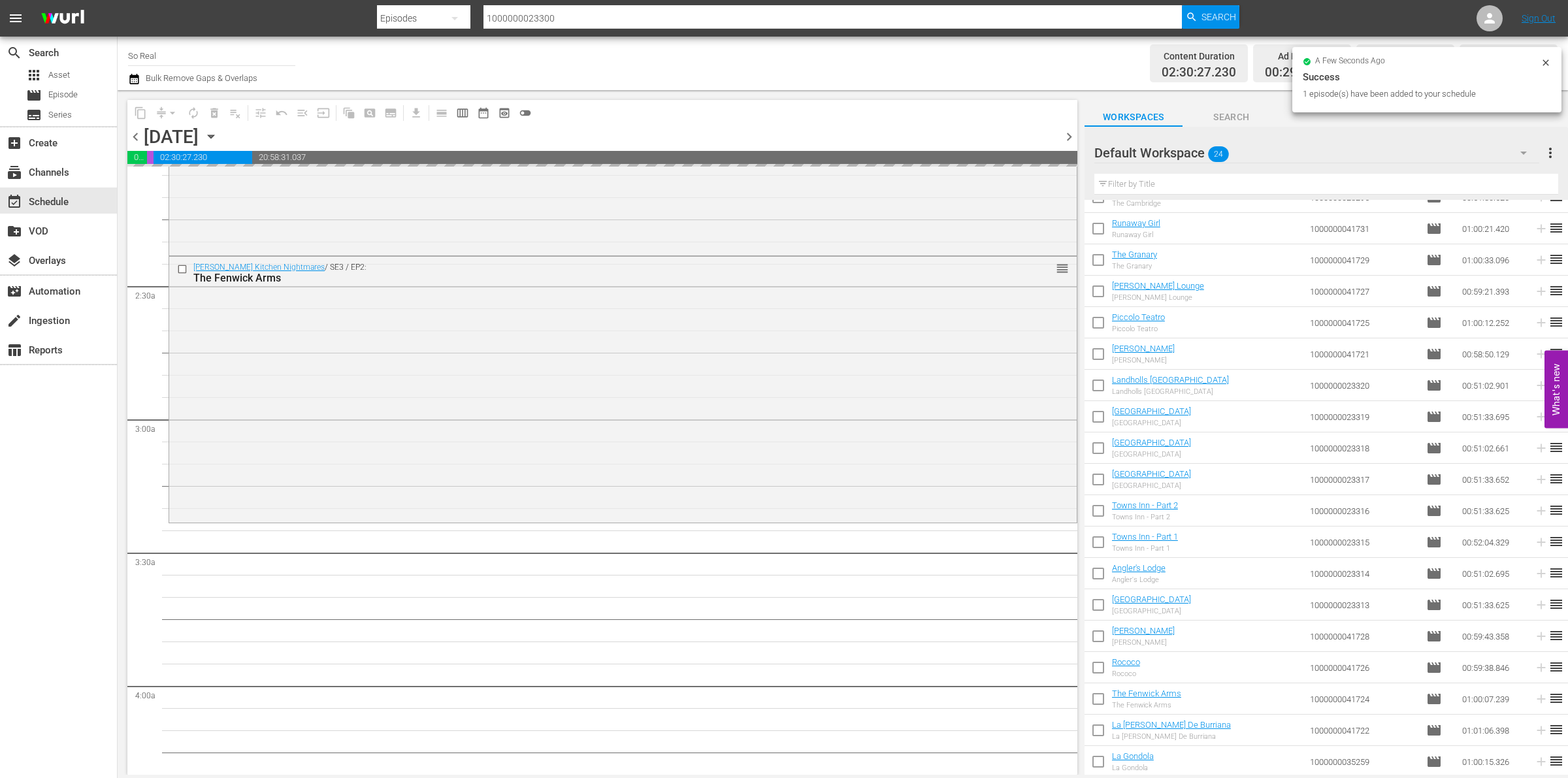
scroll to position [619, 0]
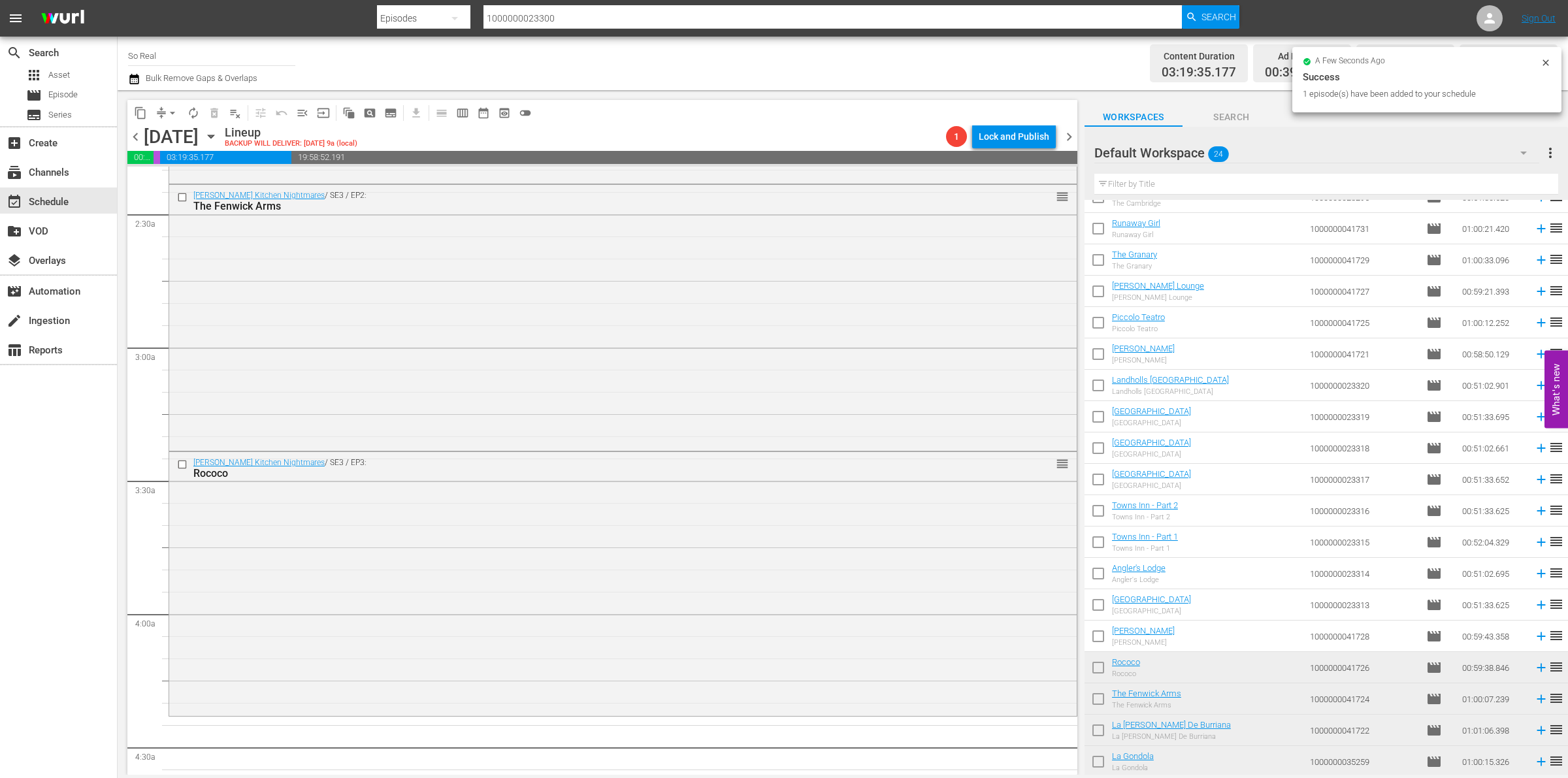
click at [1111, 639] on input "checkbox" at bounding box center [1098, 638] width 27 height 27
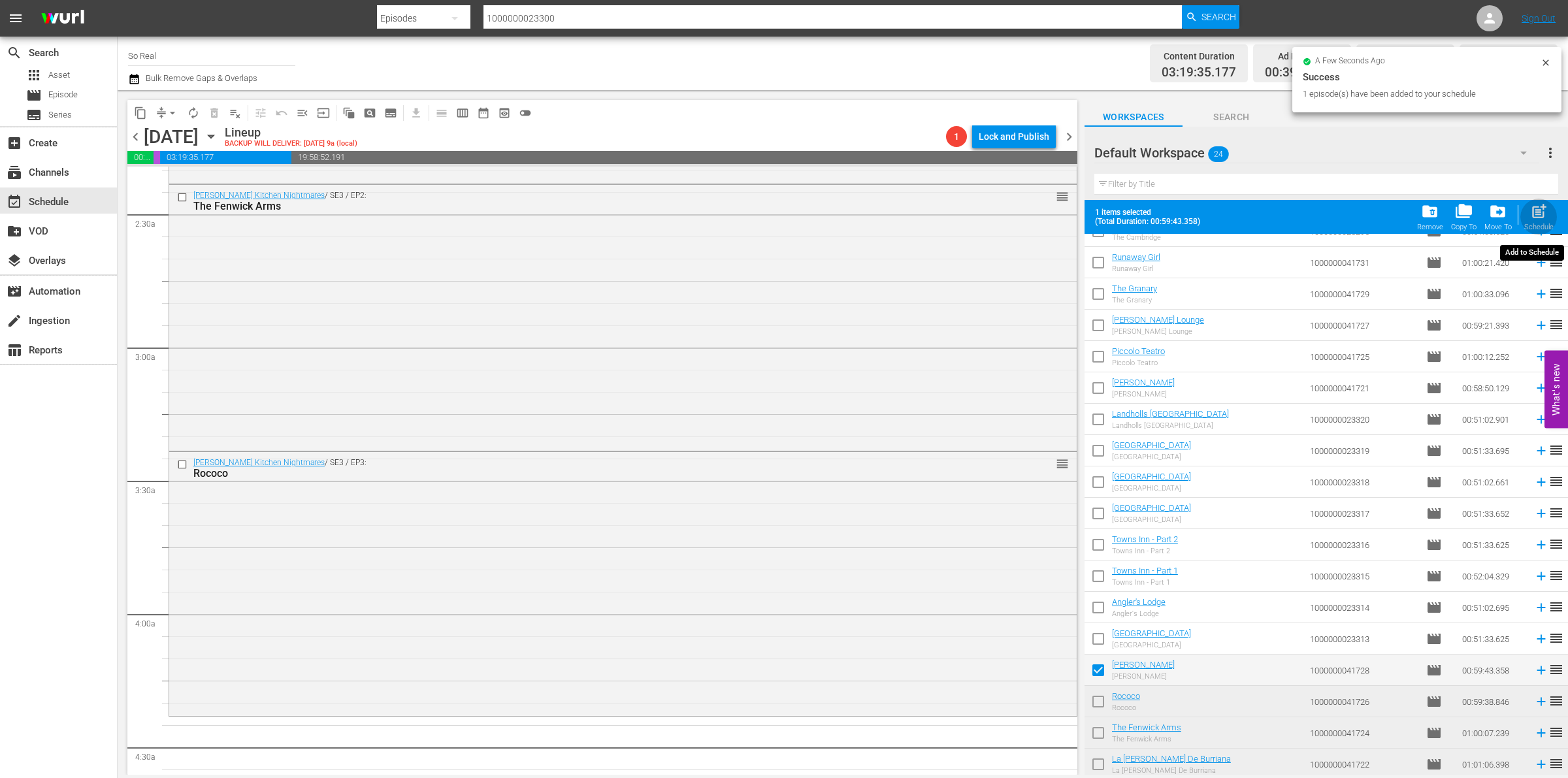
click at [1533, 207] on span "post_add" at bounding box center [1539, 211] width 18 height 18
checkbox input "false"
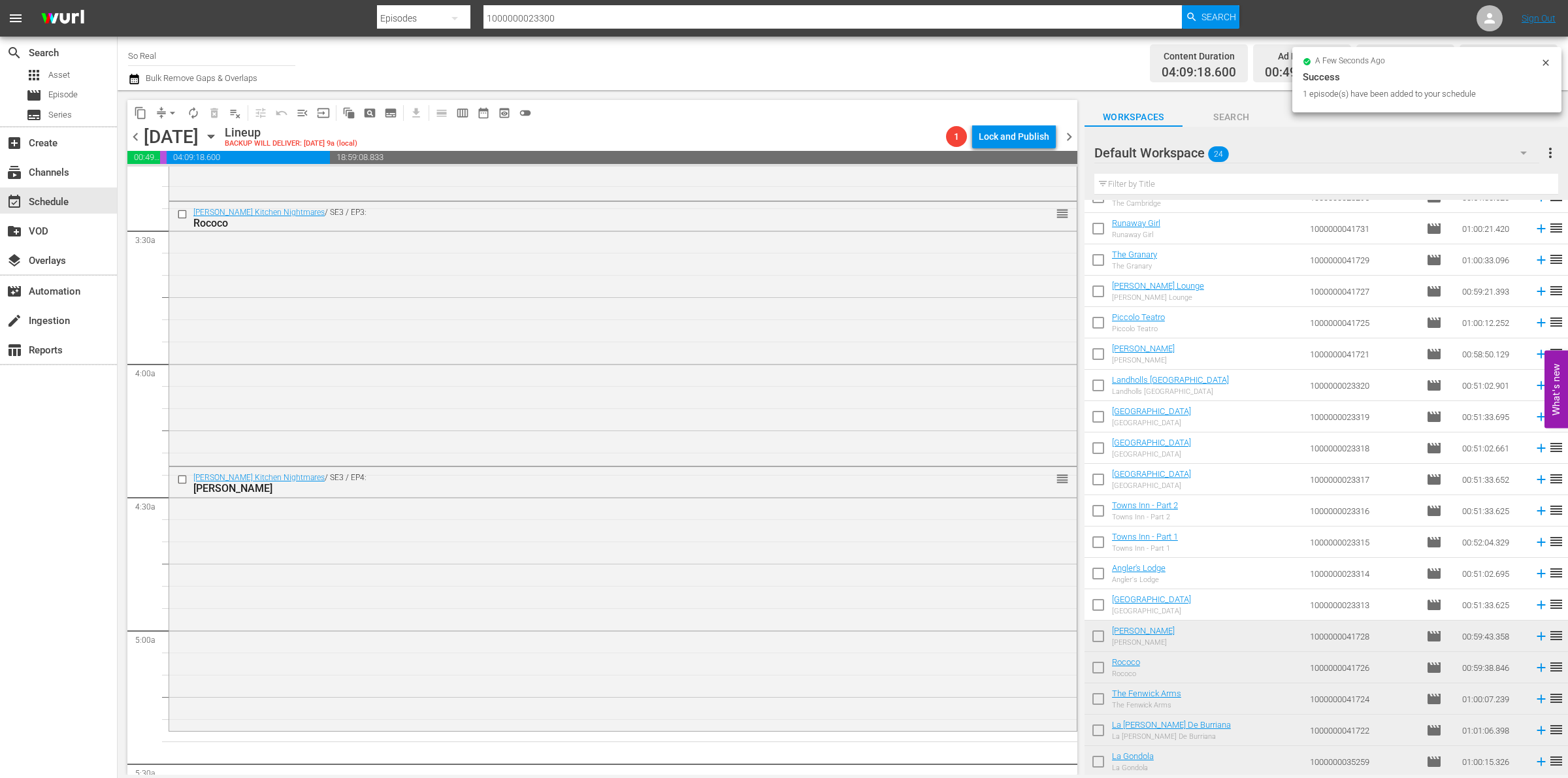
scroll to position [948, 0]
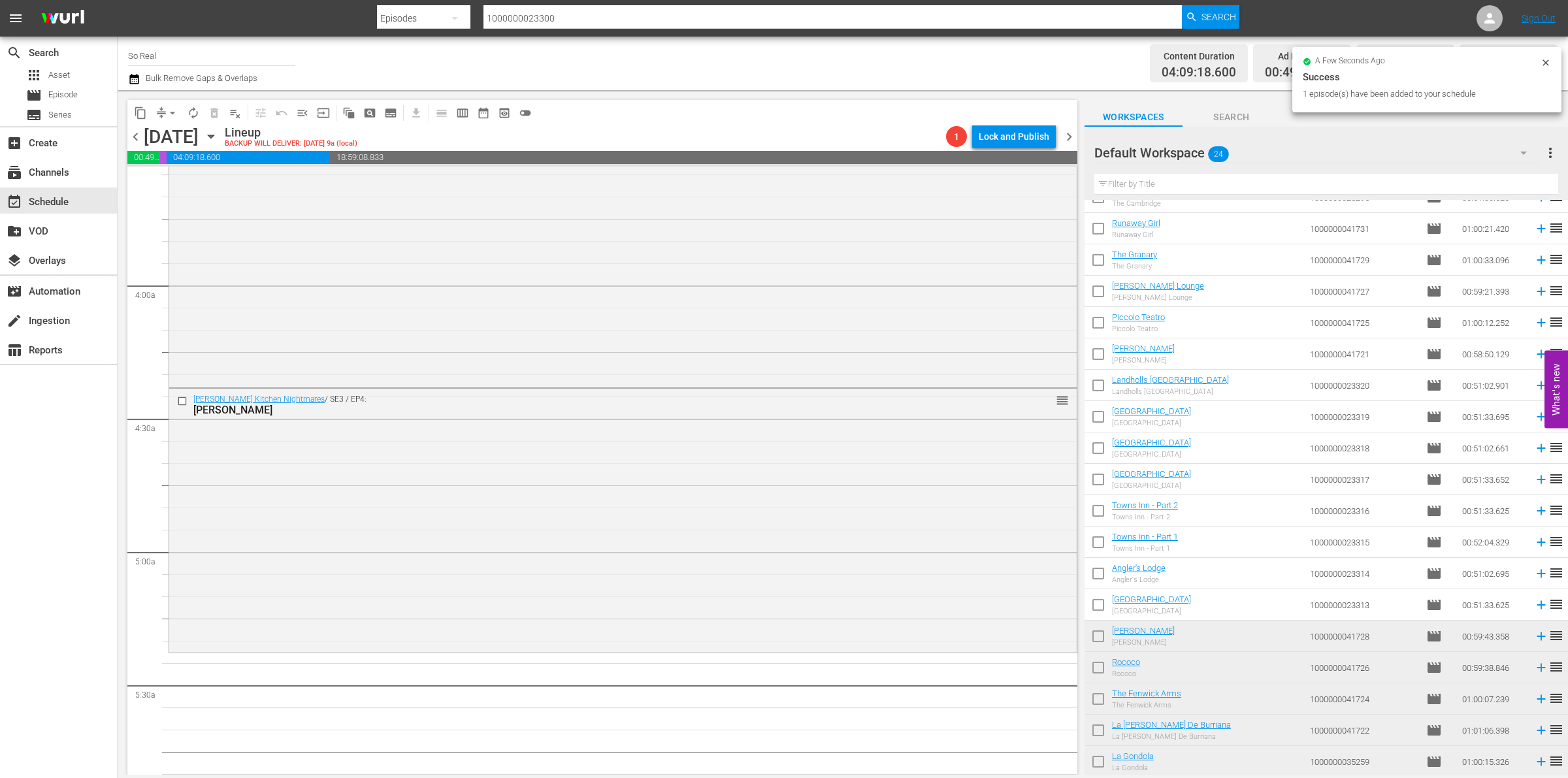
click at [1102, 606] on input "checkbox" at bounding box center [1098, 607] width 27 height 27
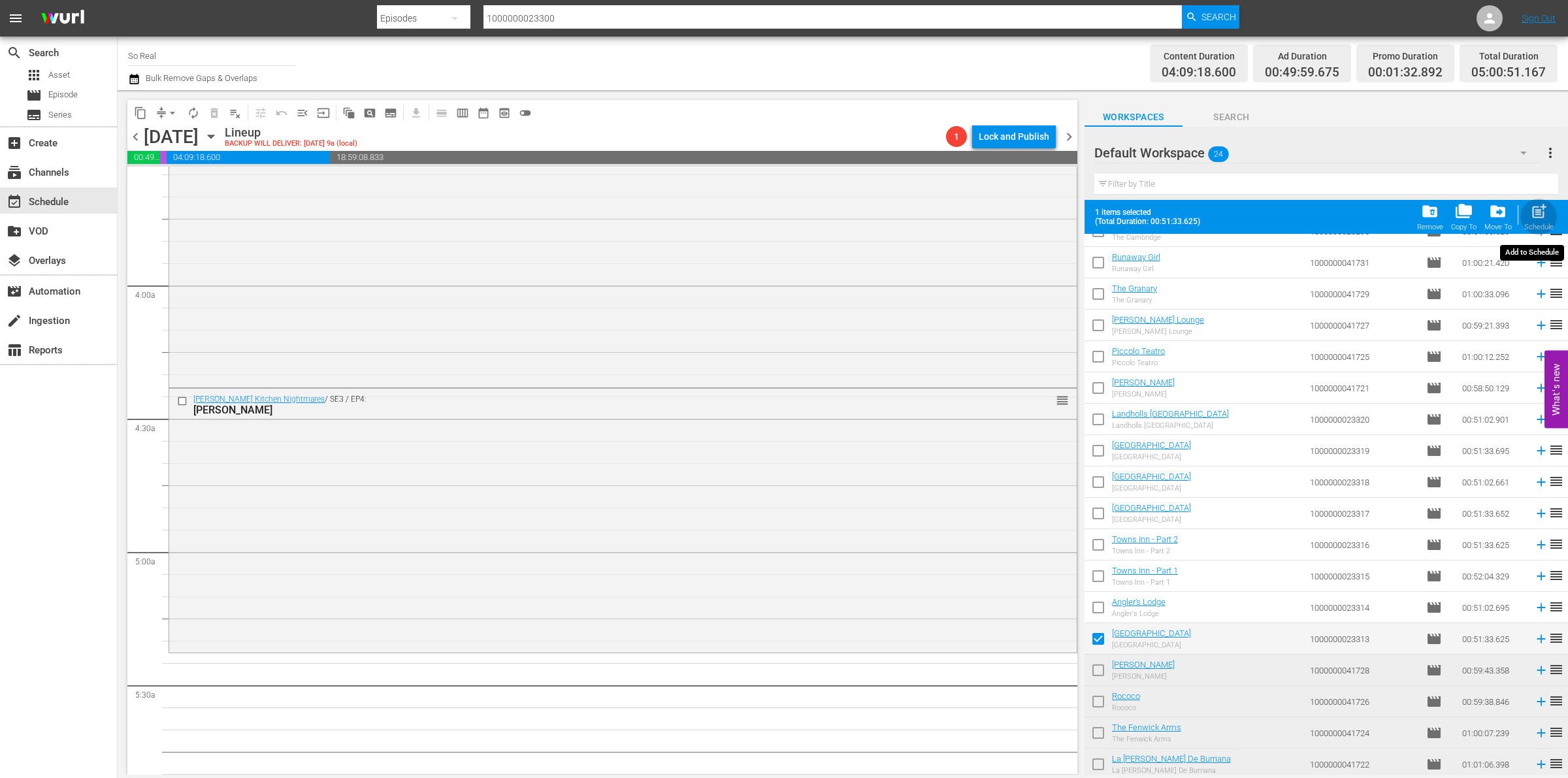
click at [1535, 212] on span "post_add" at bounding box center [1539, 211] width 18 height 18
checkbox input "false"
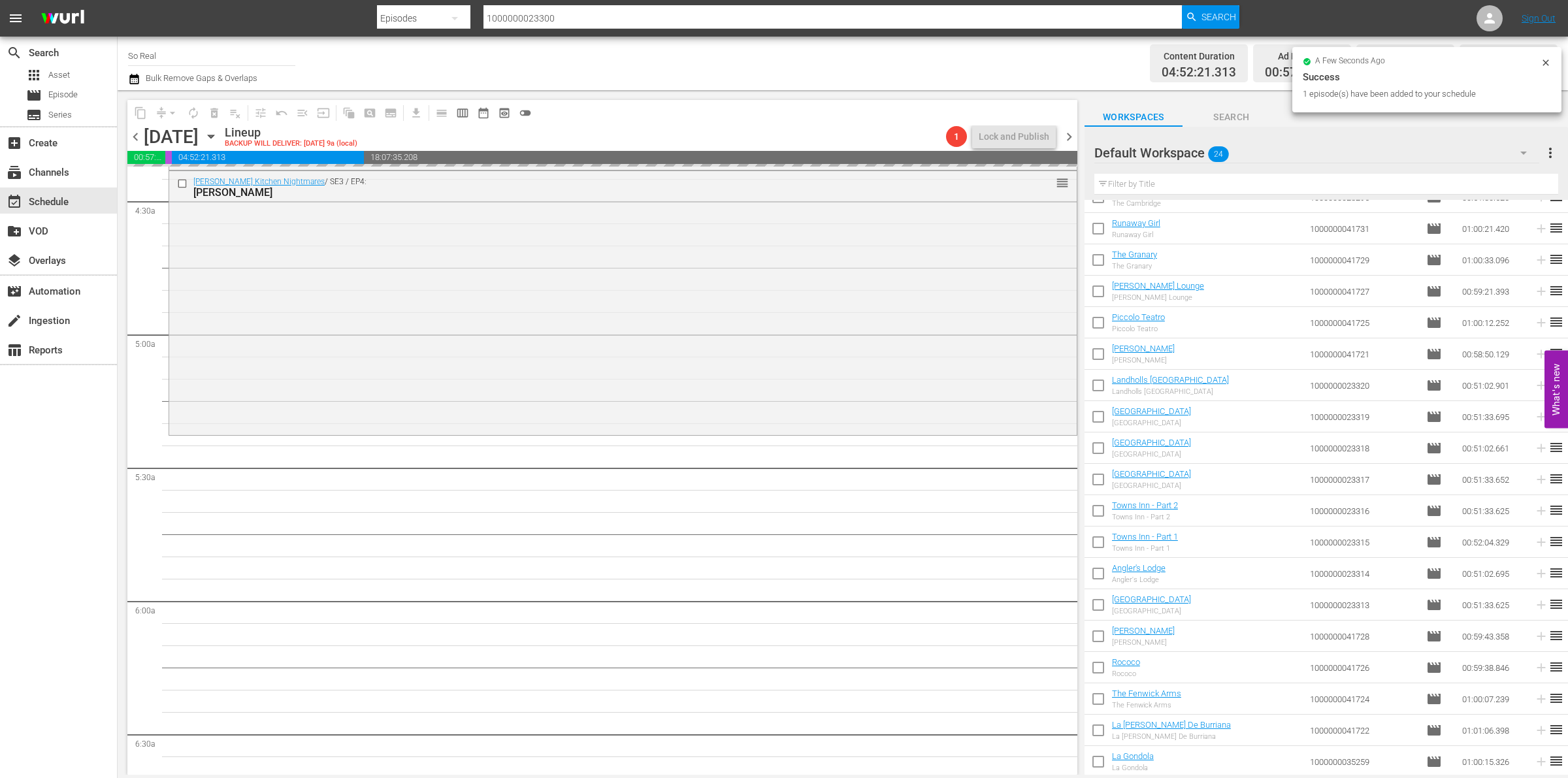
scroll to position [1186, 0]
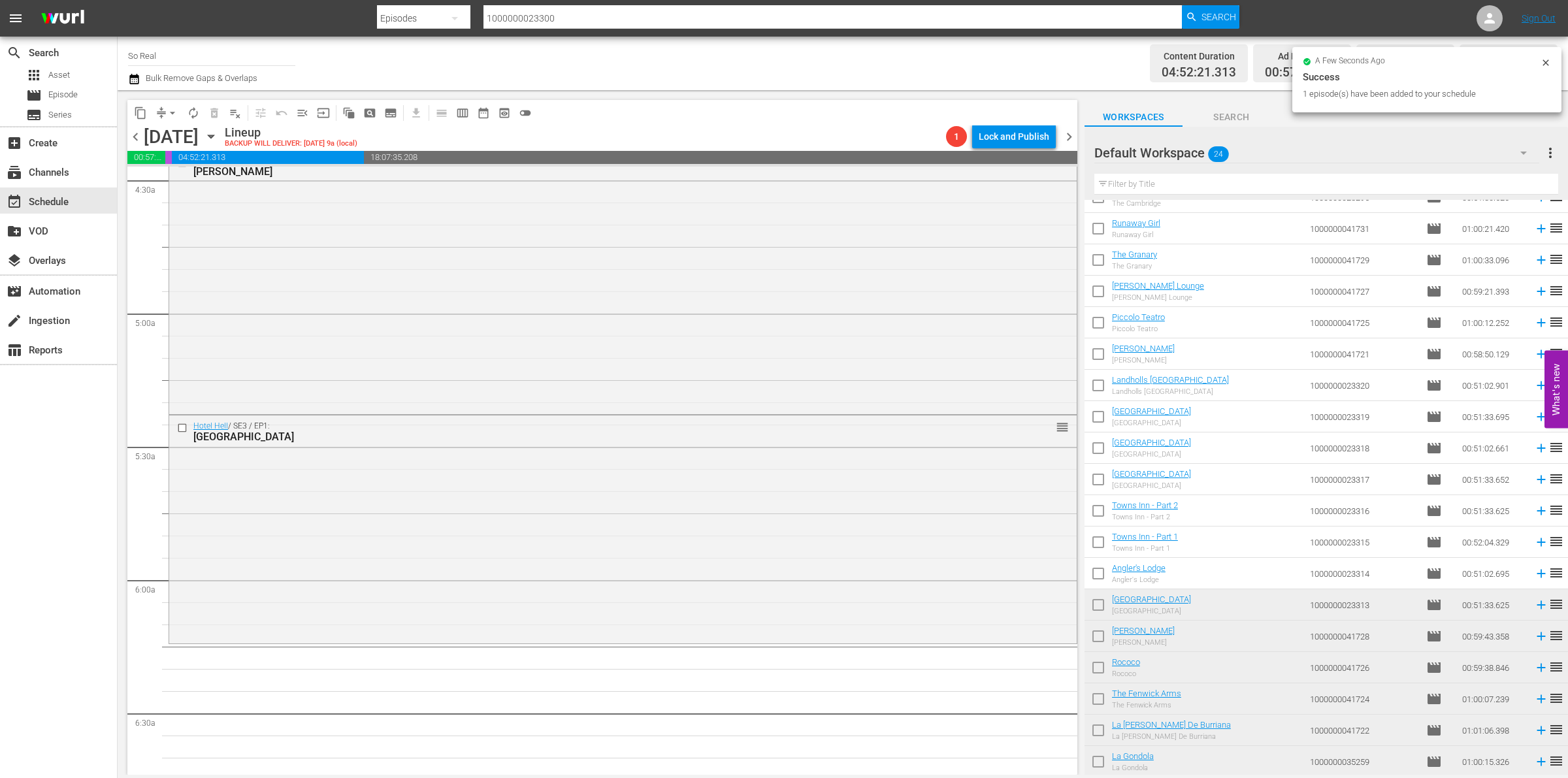
click at [1101, 580] on input "checkbox" at bounding box center [1098, 576] width 27 height 27
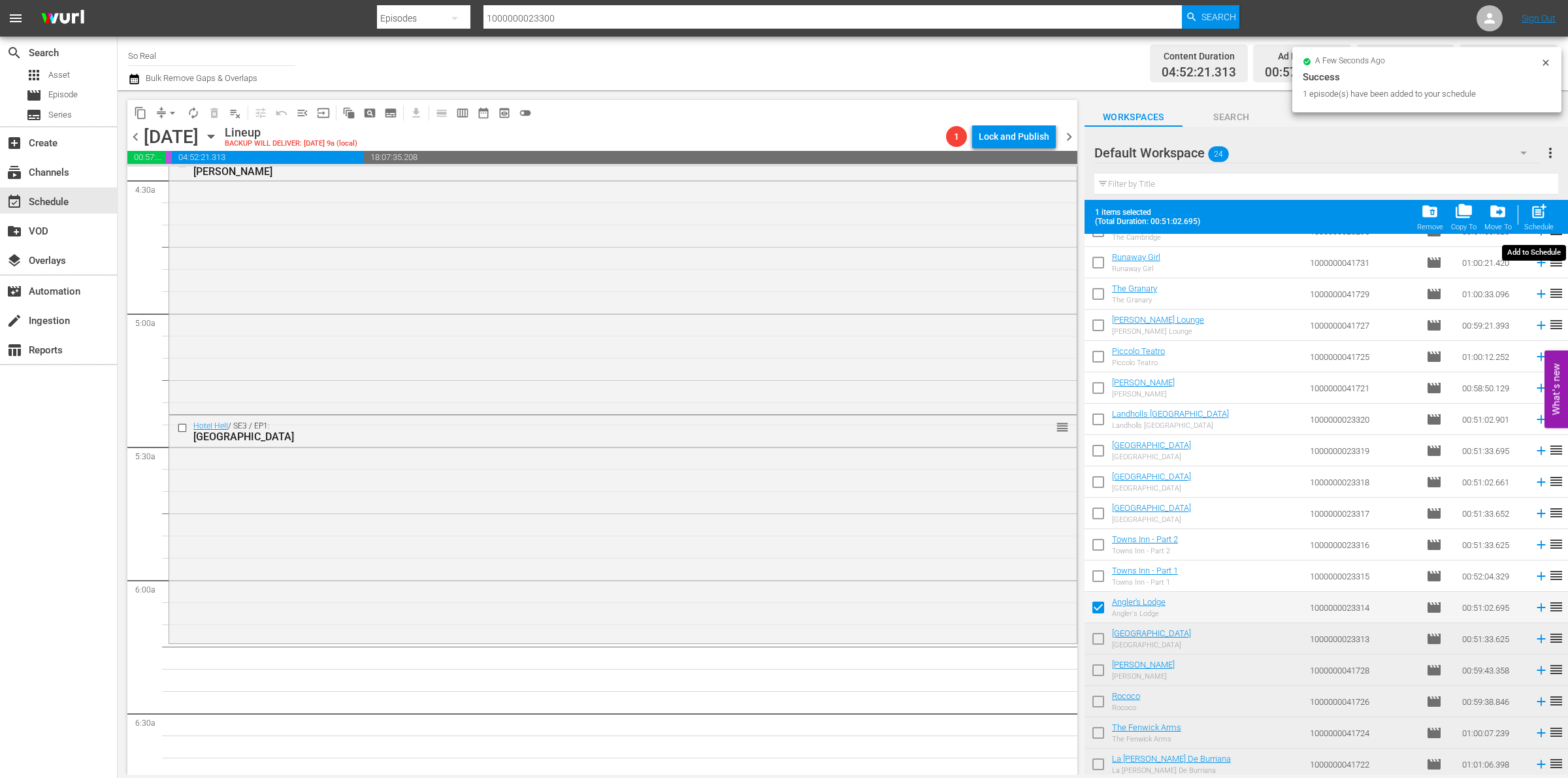
click at [1533, 217] on span "post_add" at bounding box center [1539, 211] width 18 height 18
checkbox input "false"
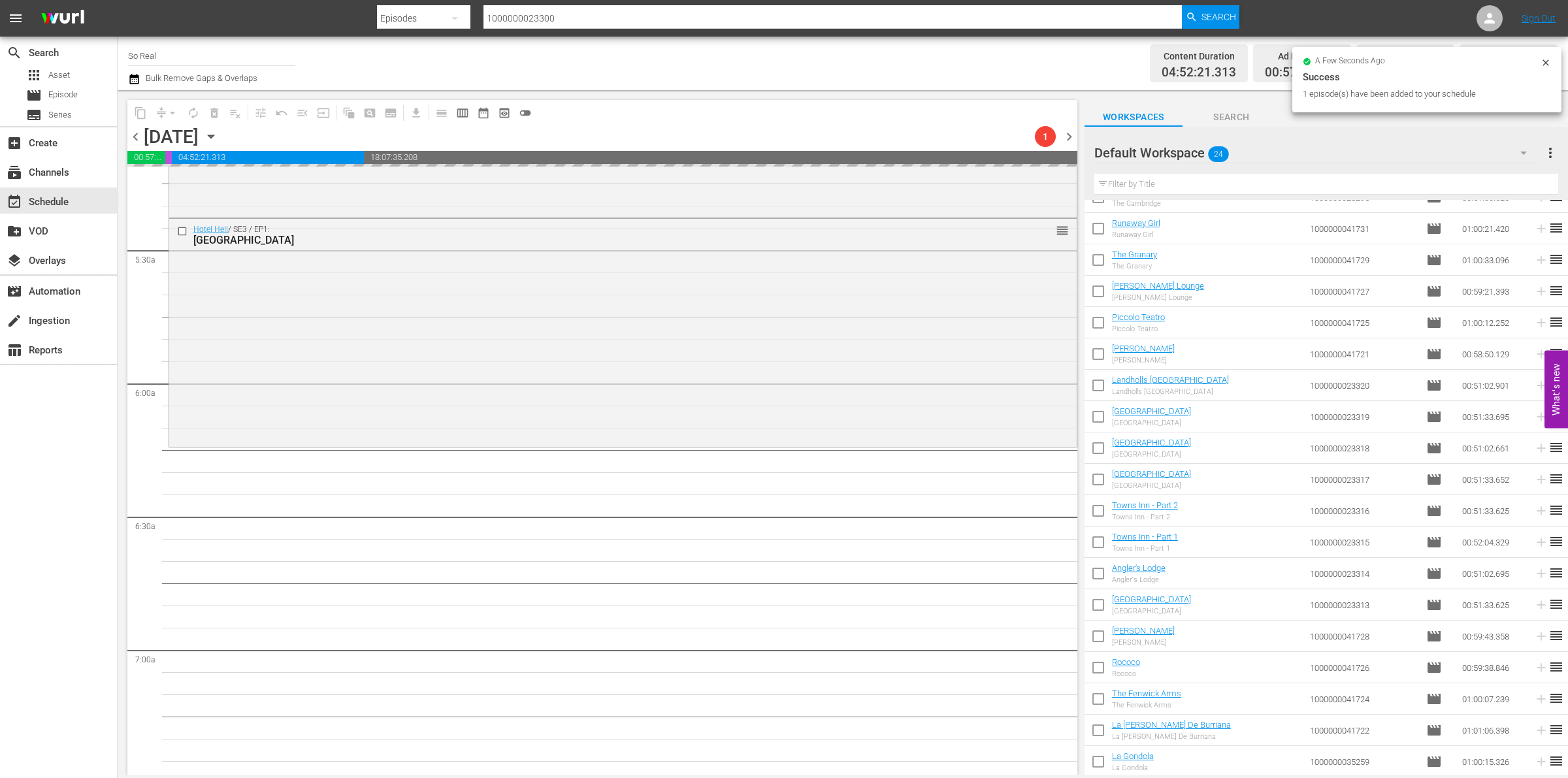
scroll to position [1392, 0]
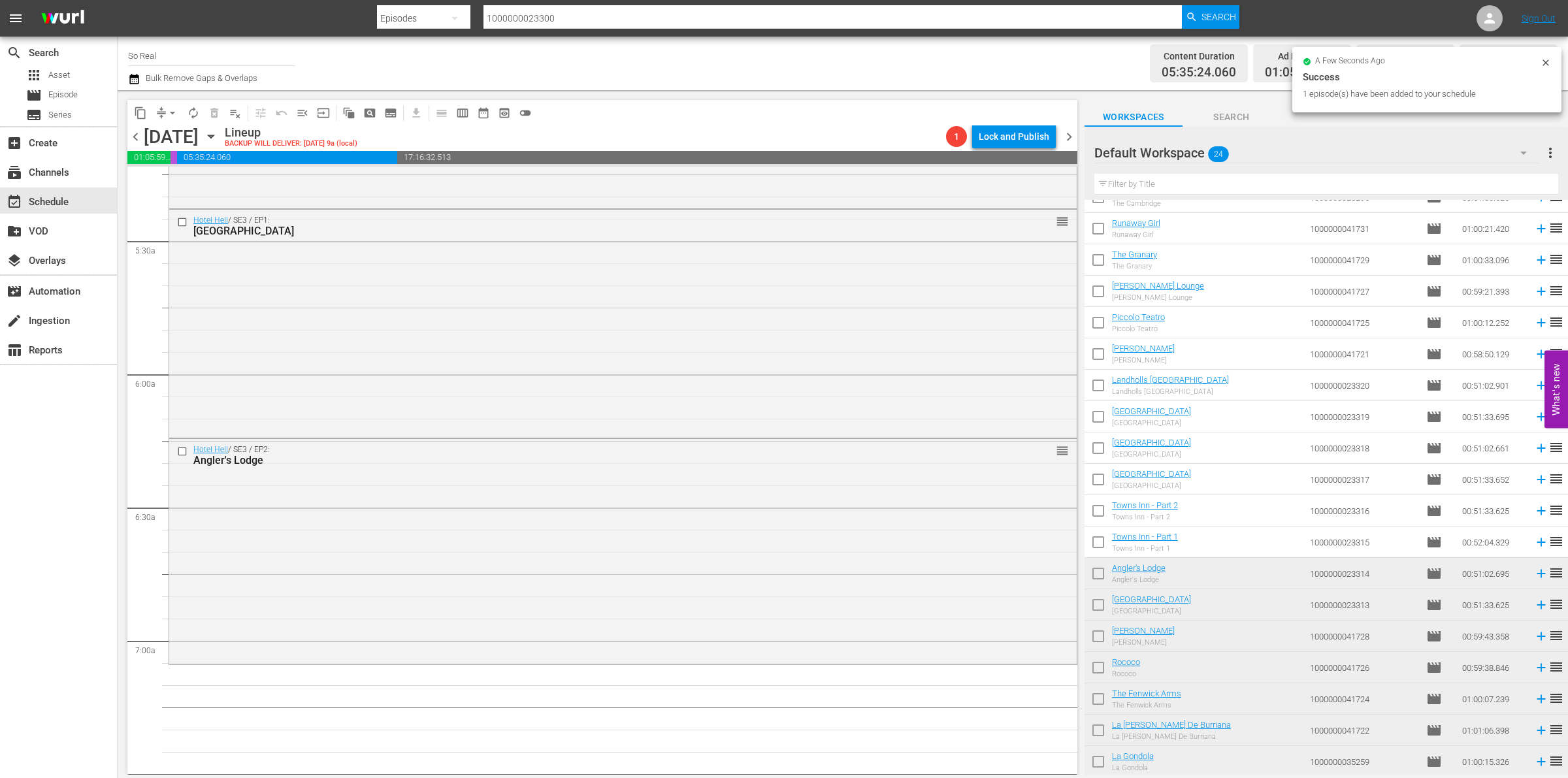
click at [1102, 543] on input "checkbox" at bounding box center [1098, 545] width 27 height 27
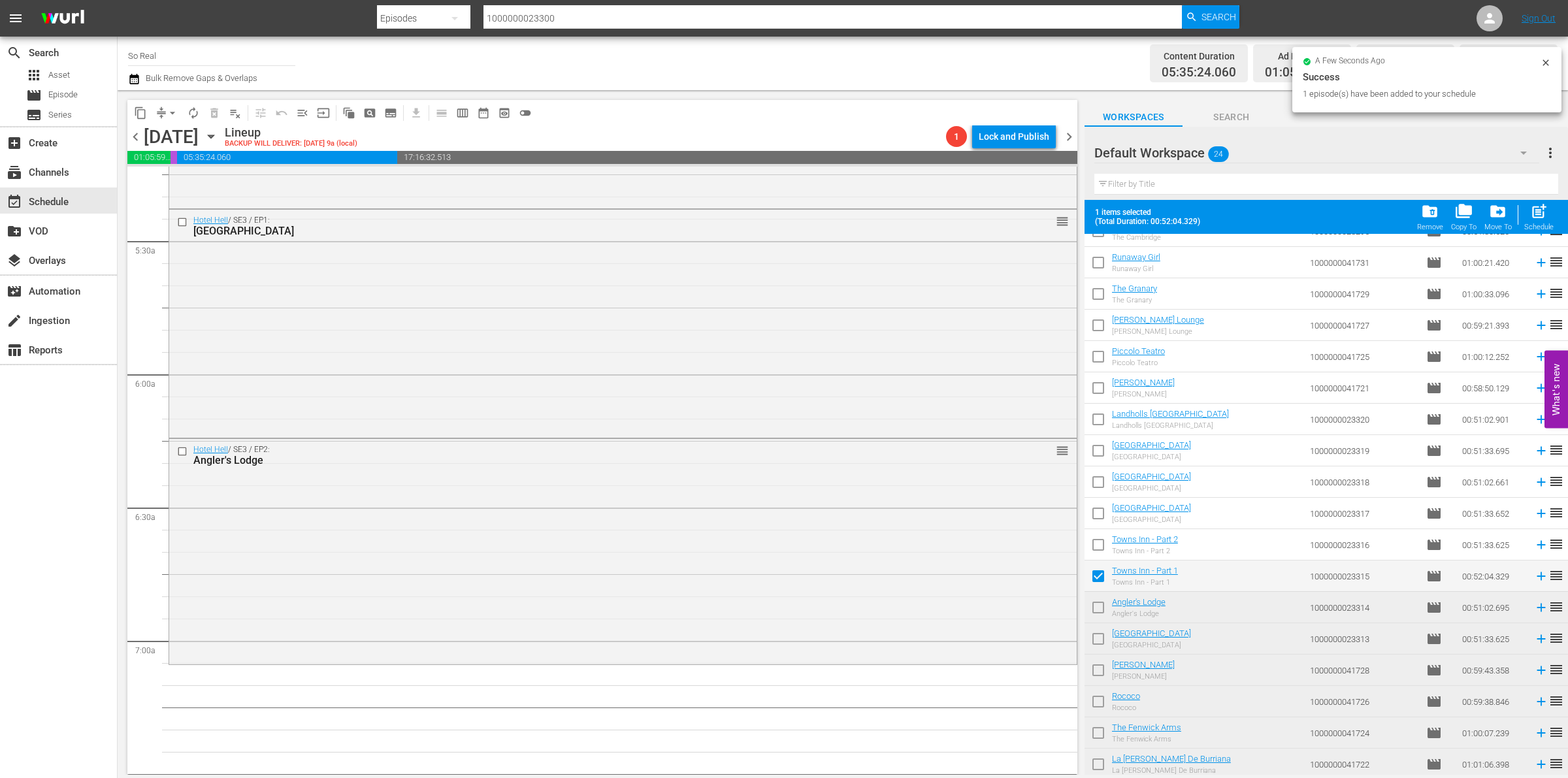
click at [1555, 194] on hr at bounding box center [1327, 194] width 464 height 1
click at [1541, 214] on span "post_add" at bounding box center [1539, 211] width 18 height 18
checkbox input "false"
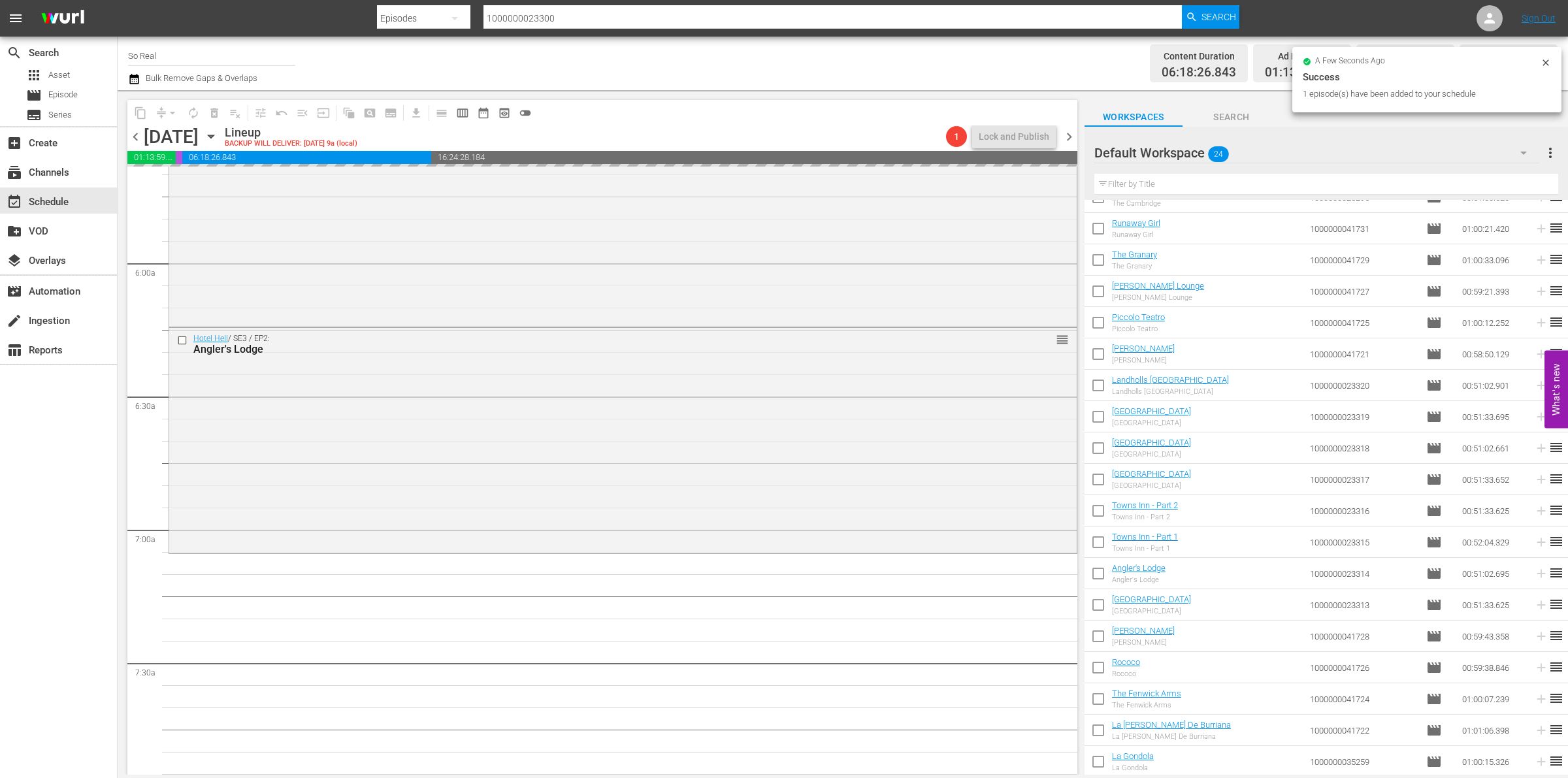
scroll to position [1604, 0]
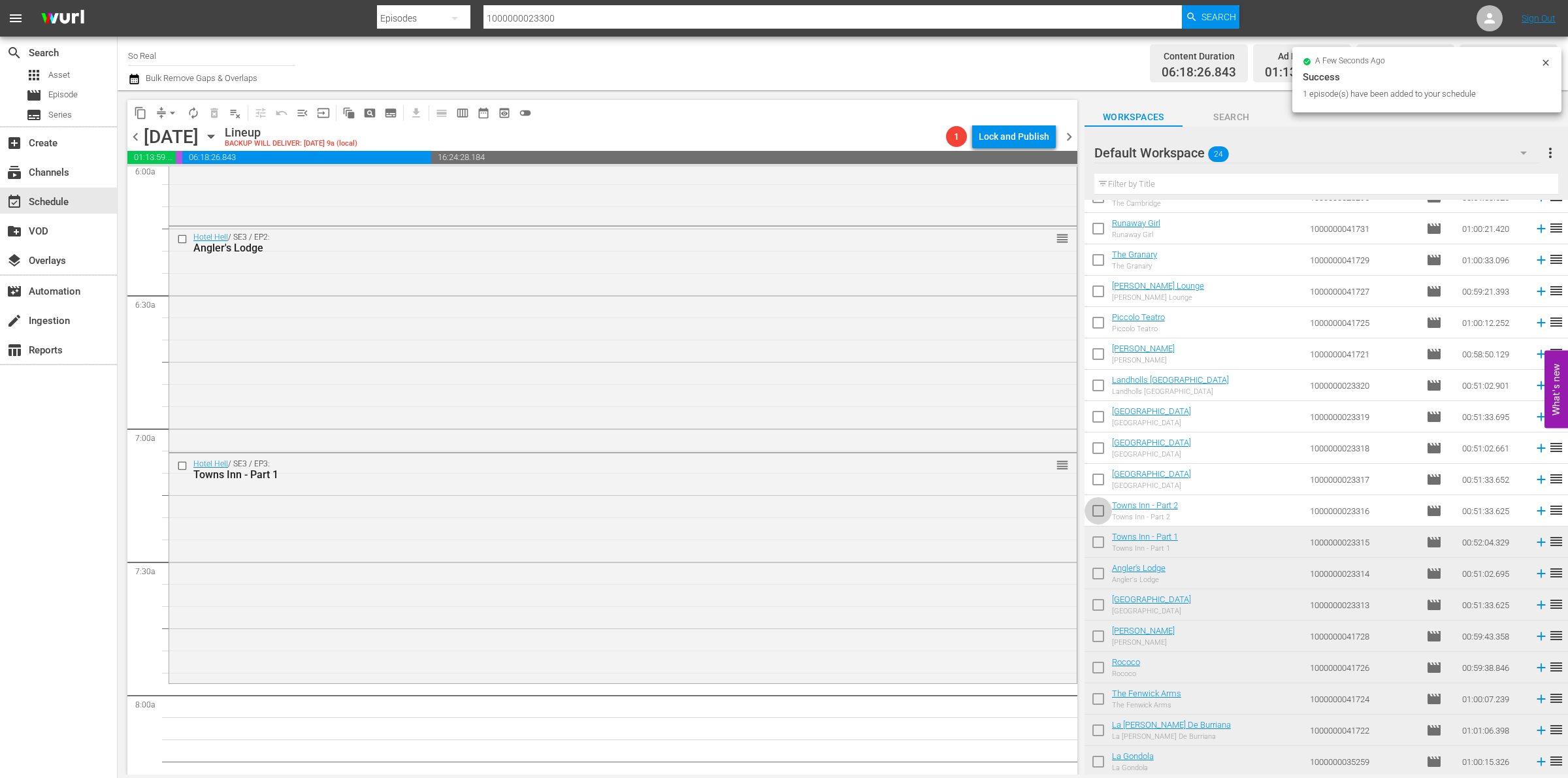
click at [1100, 514] on input "checkbox" at bounding box center [1098, 513] width 27 height 27
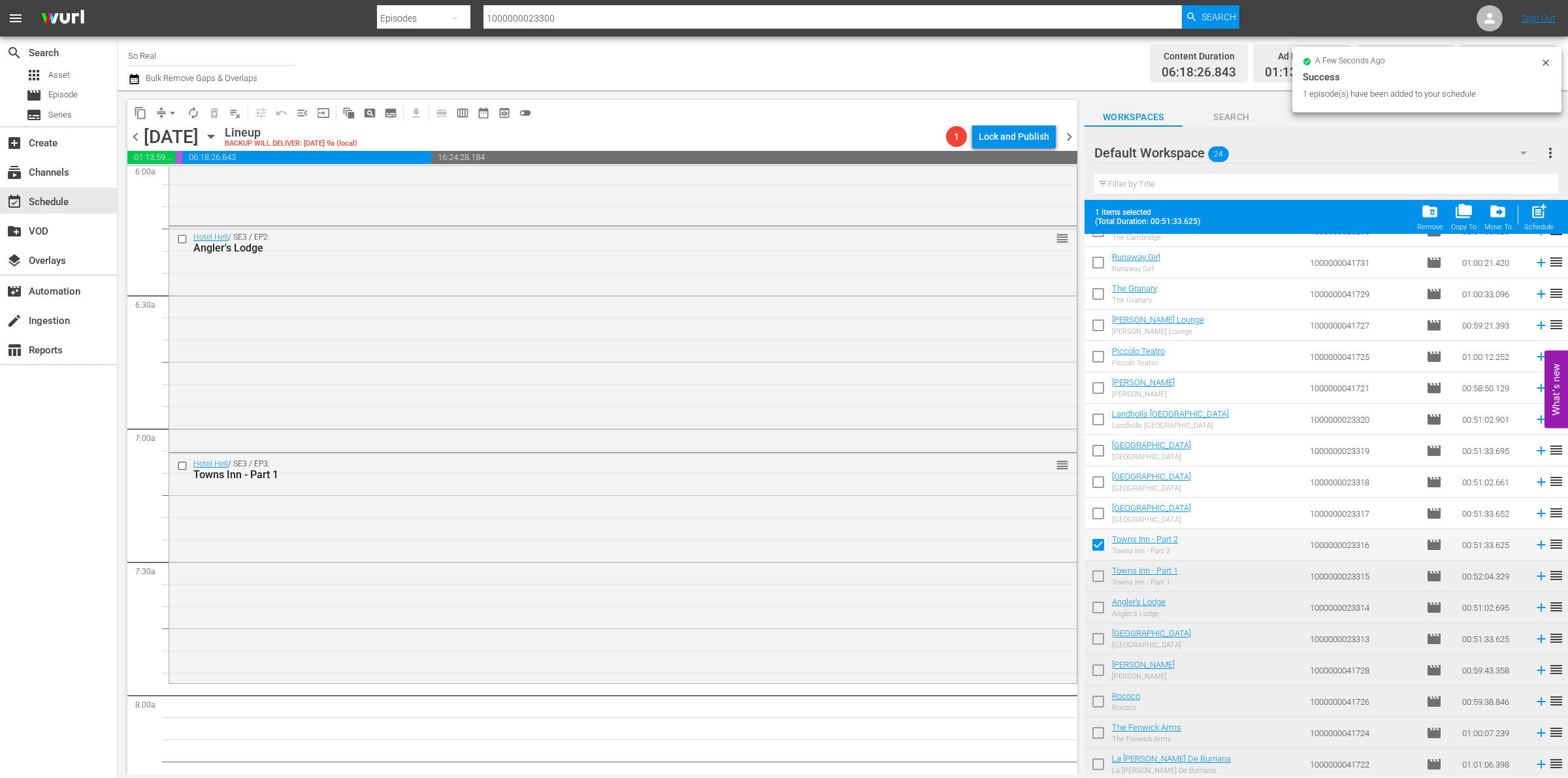
click at [1542, 221] on div "post_add Schedule" at bounding box center [1539, 217] width 29 height 29
checkbox input "false"
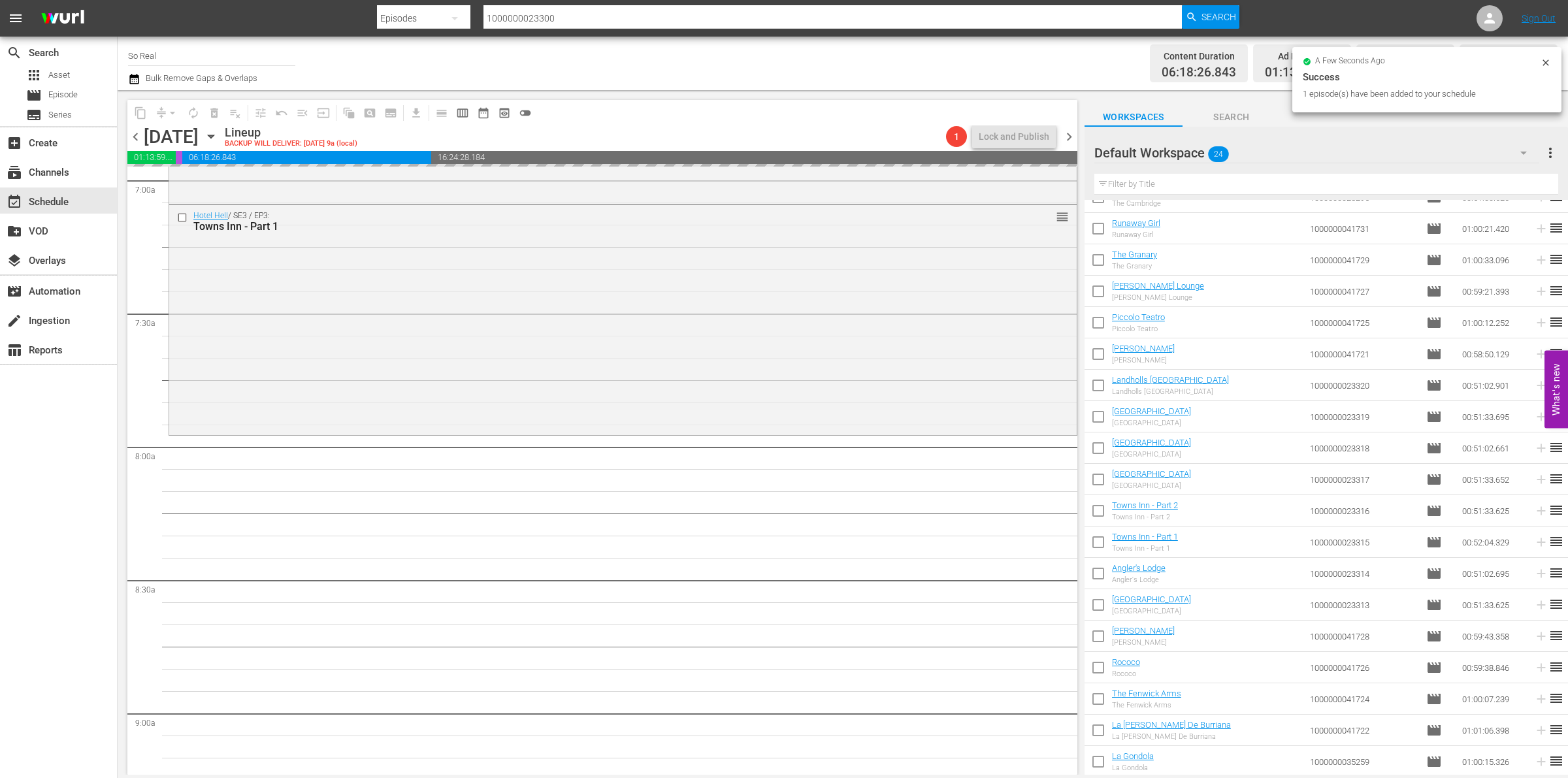
scroll to position [1861, 0]
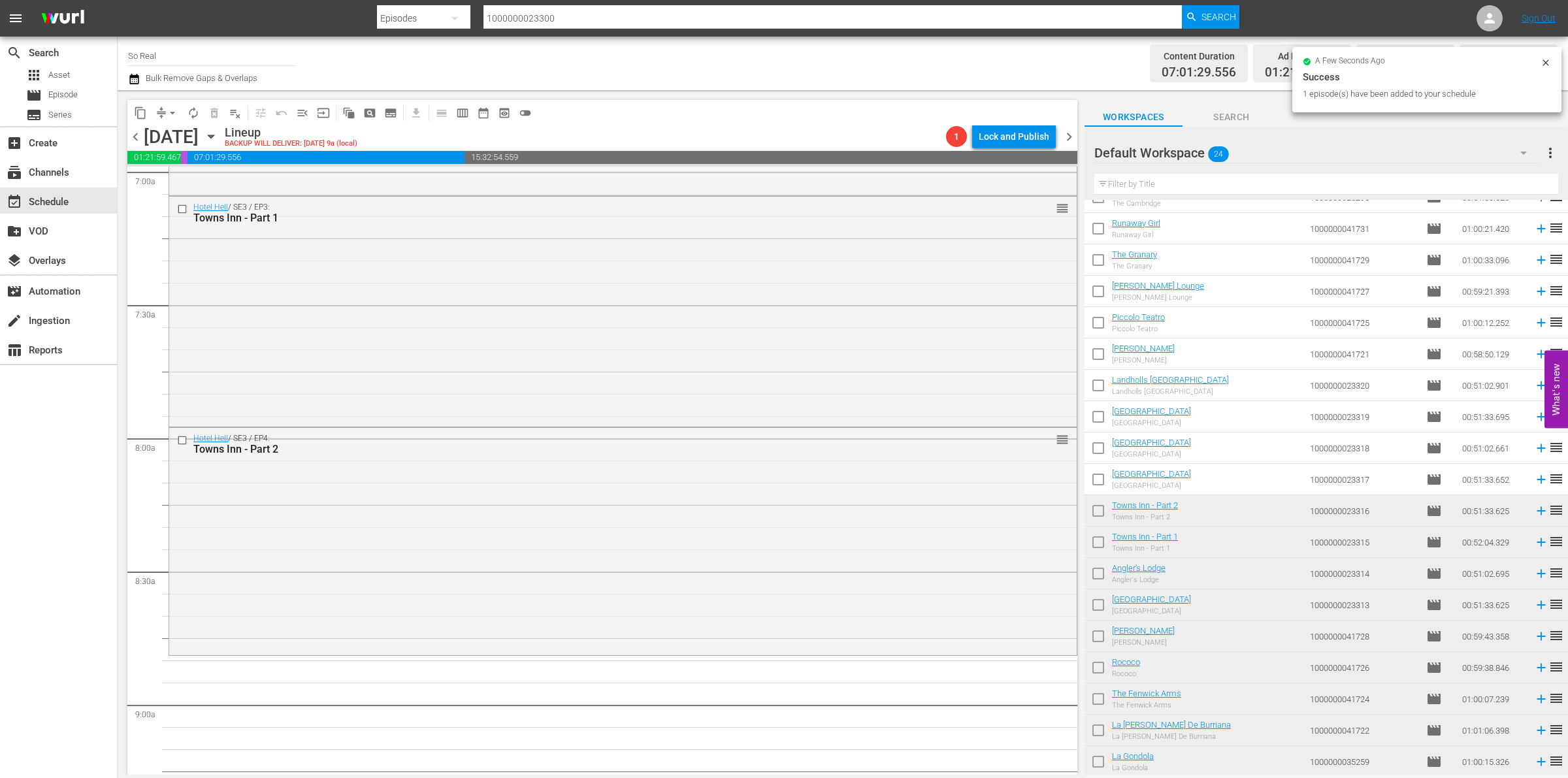
click at [1105, 477] on input "checkbox" at bounding box center [1098, 482] width 27 height 27
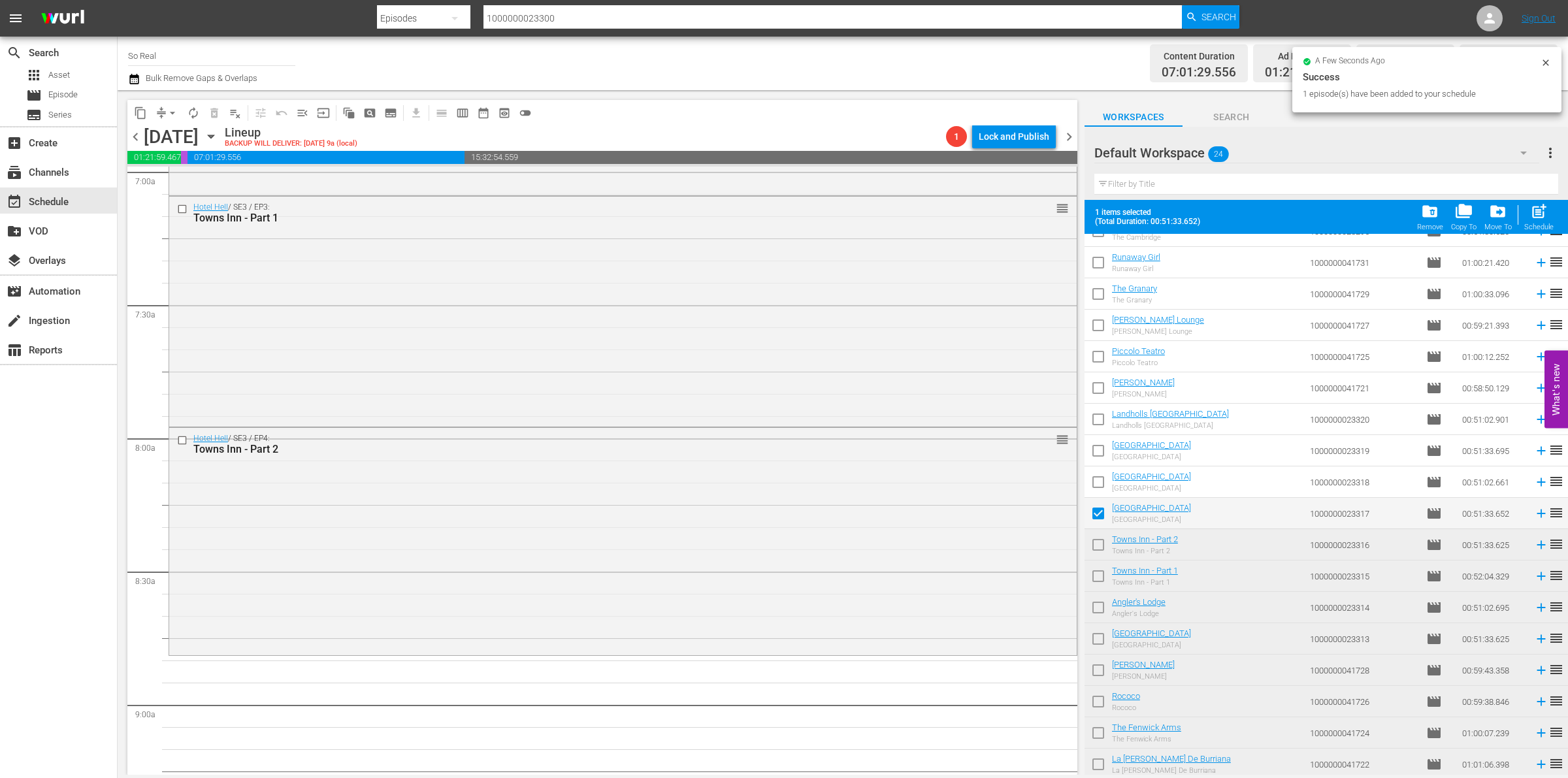
click at [1539, 220] on span "post_add" at bounding box center [1539, 211] width 18 height 18
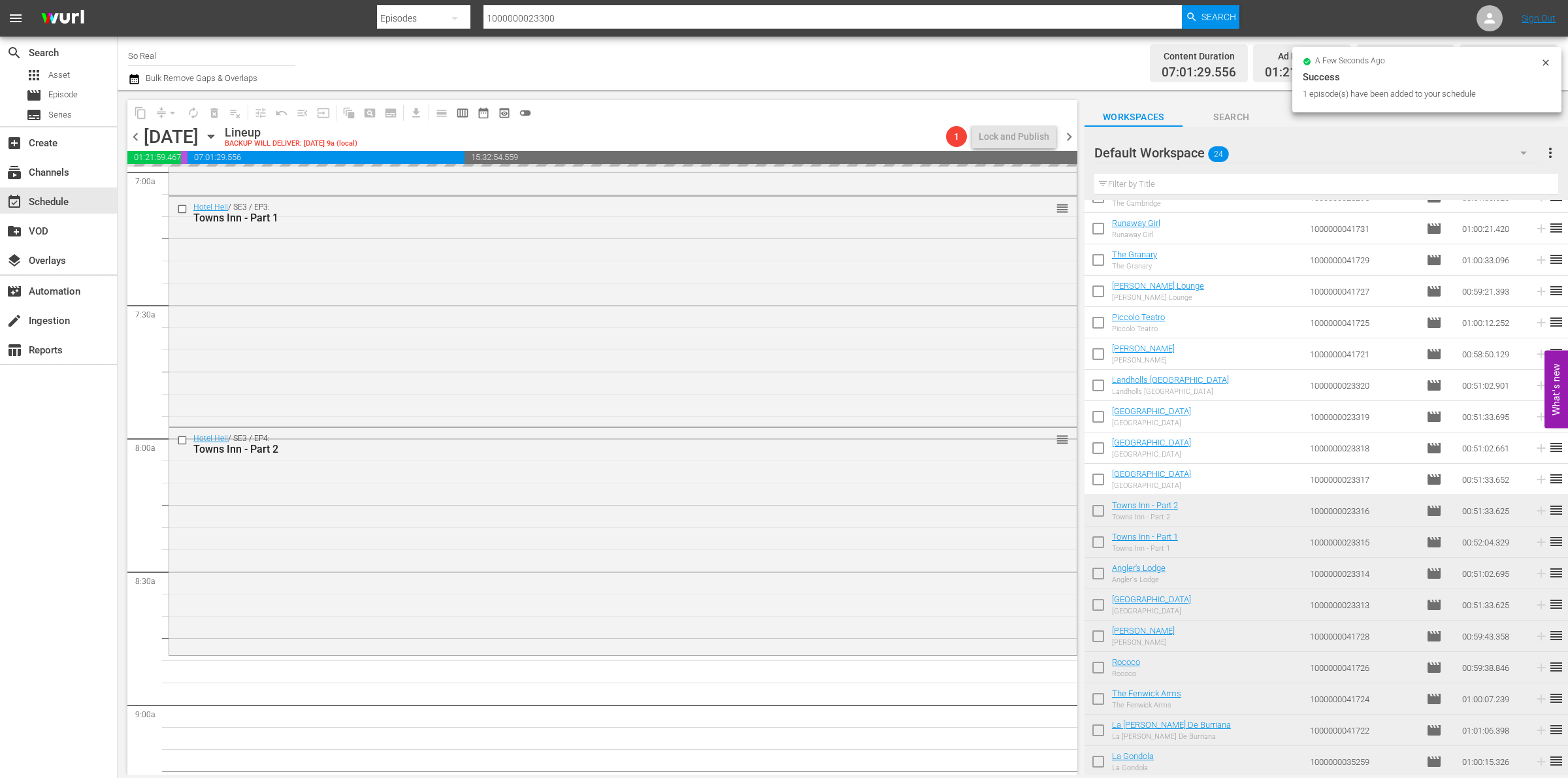
checkbox input "false"
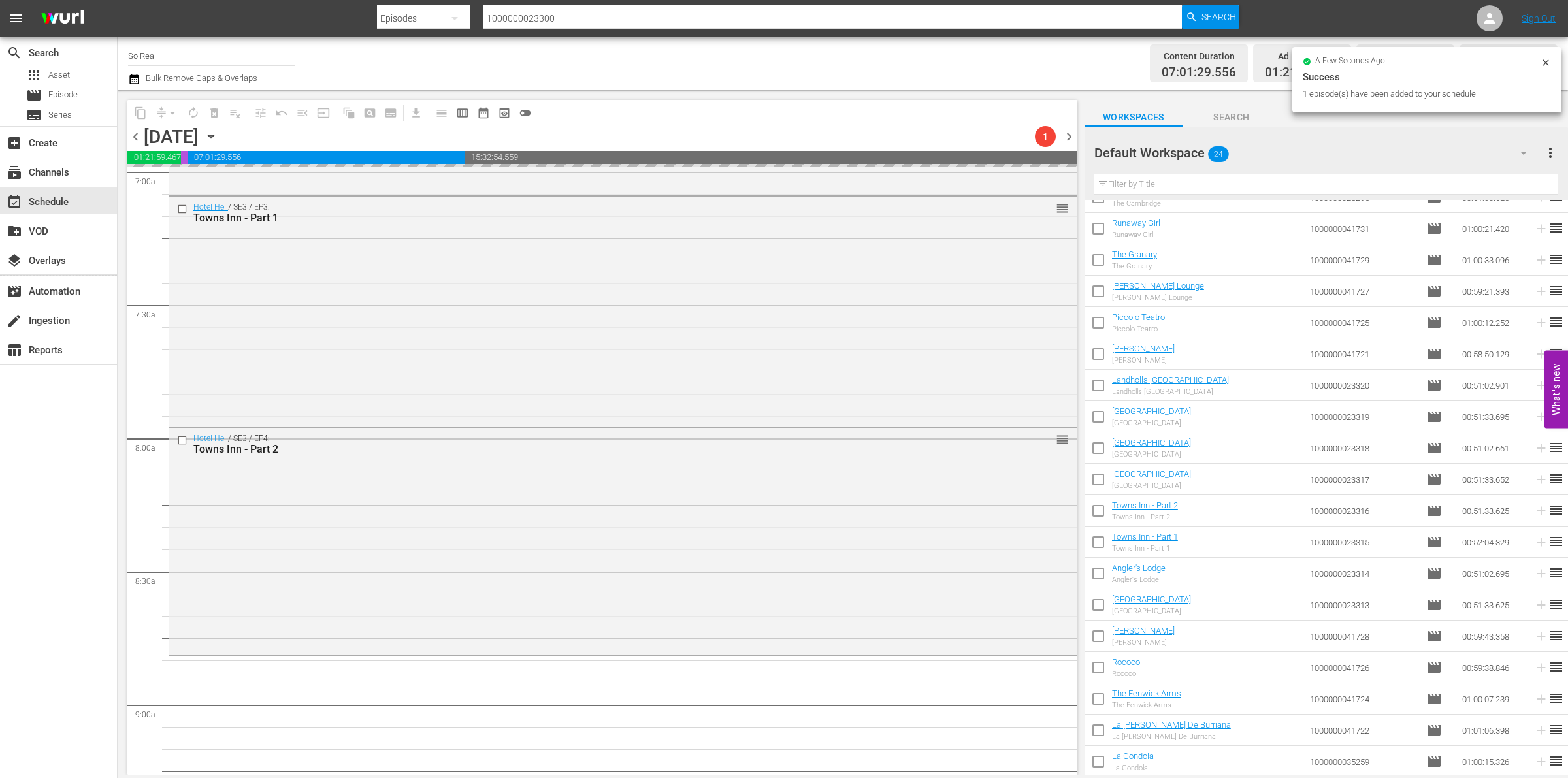
scroll to position [2085, 0]
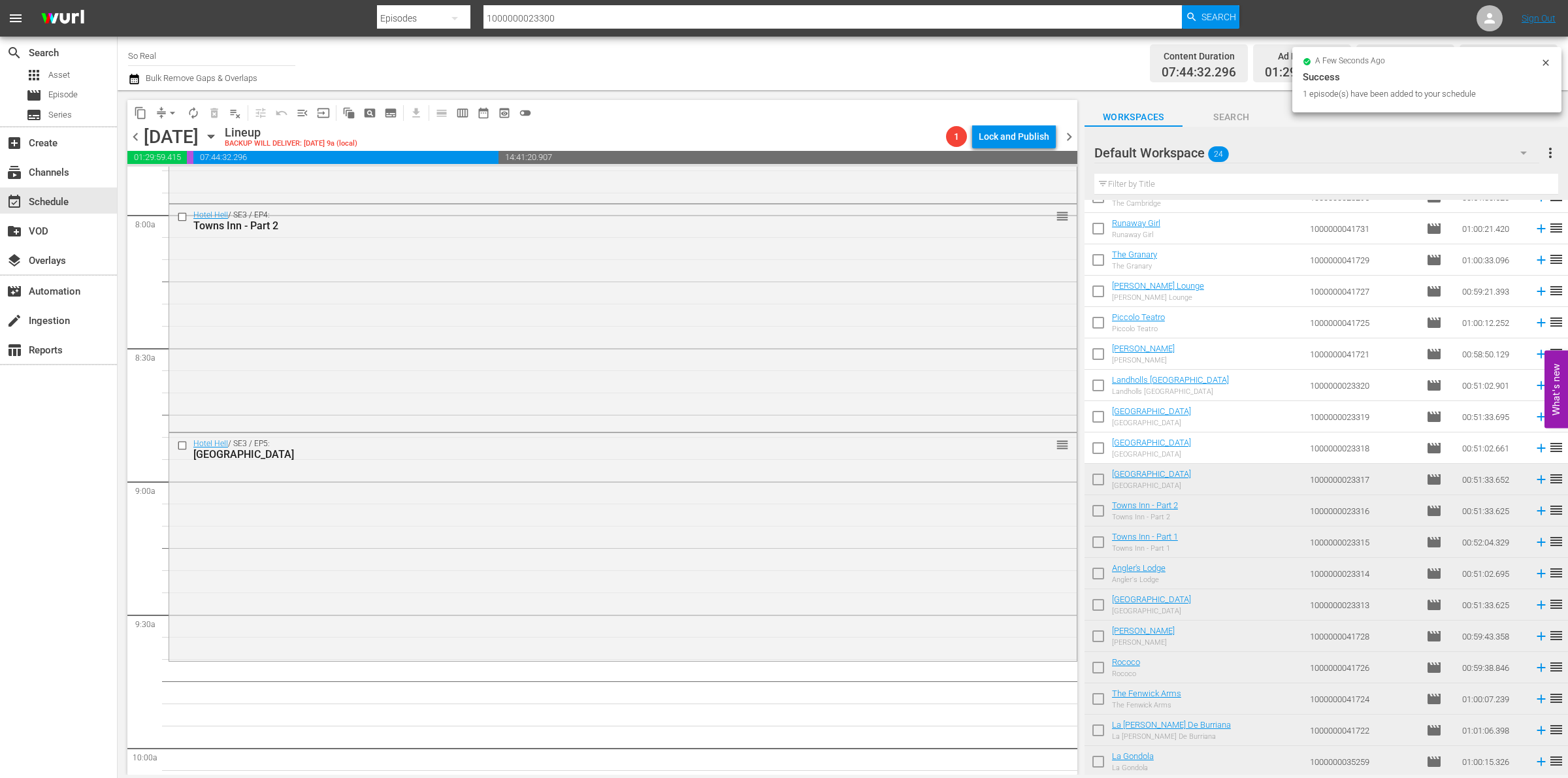
click at [1096, 452] on input "checkbox" at bounding box center [1098, 450] width 27 height 27
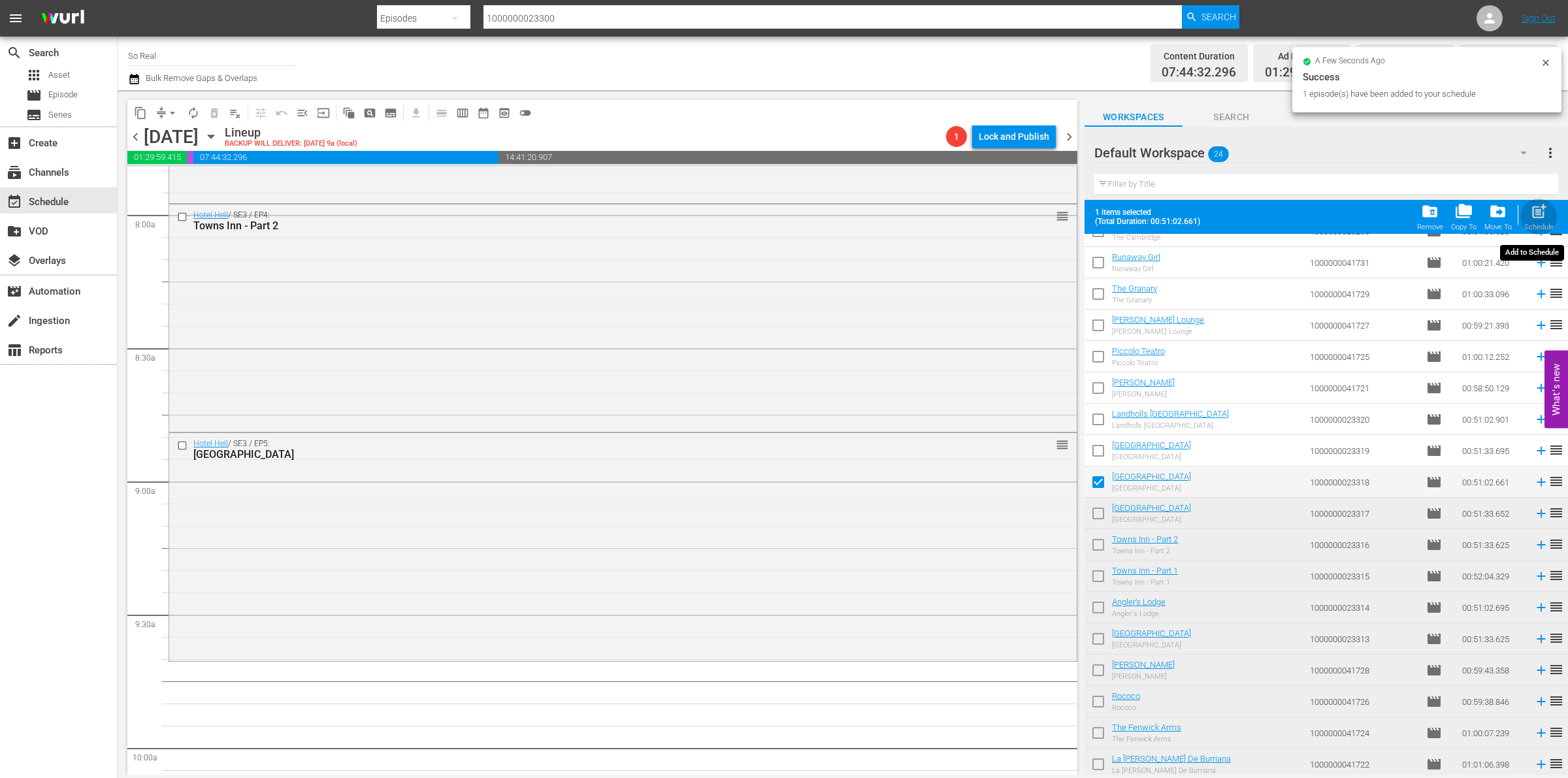
click at [1531, 224] on div "Schedule" at bounding box center [1539, 227] width 29 height 9
checkbox input "false"
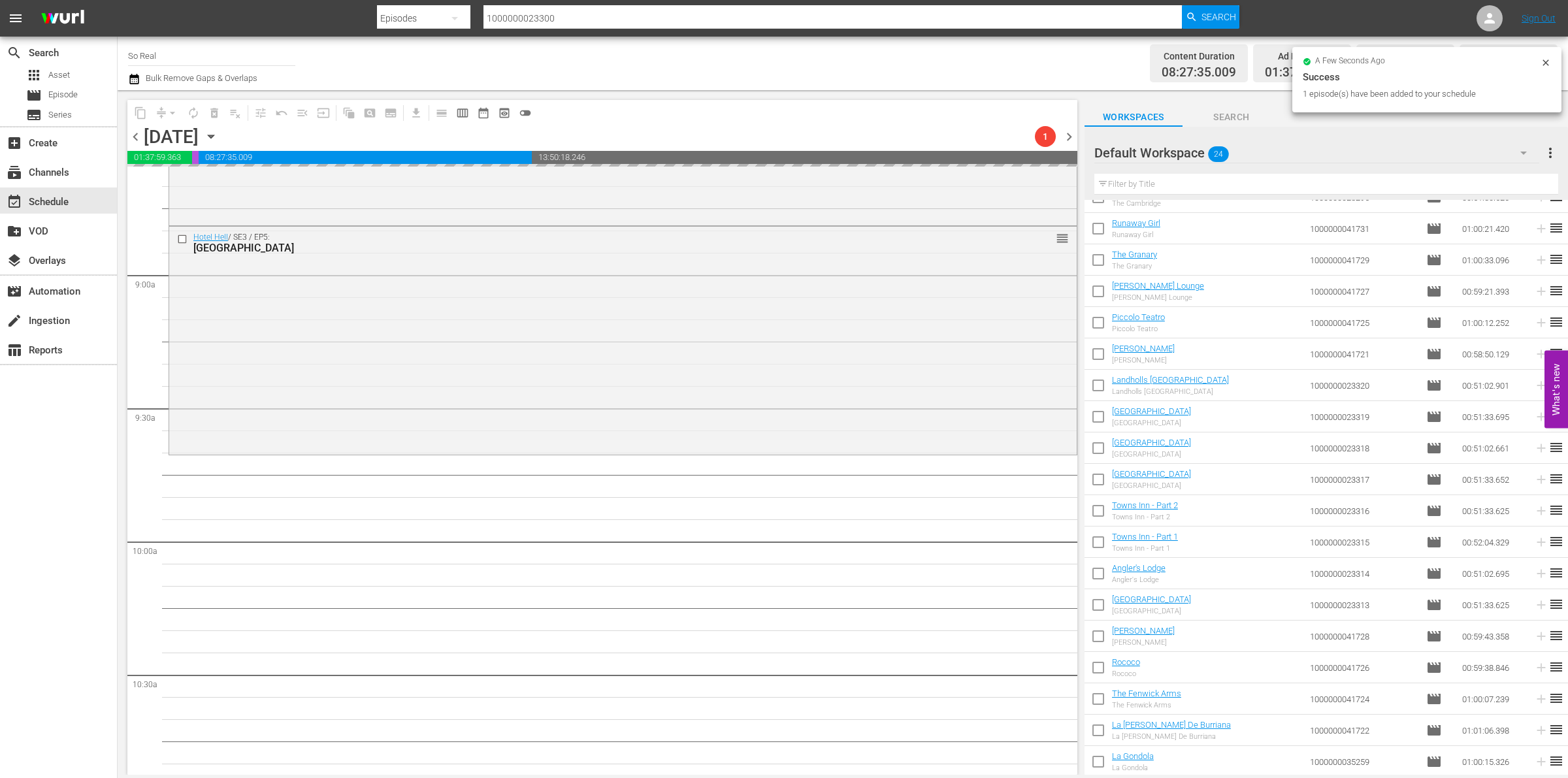
scroll to position [2305, 0]
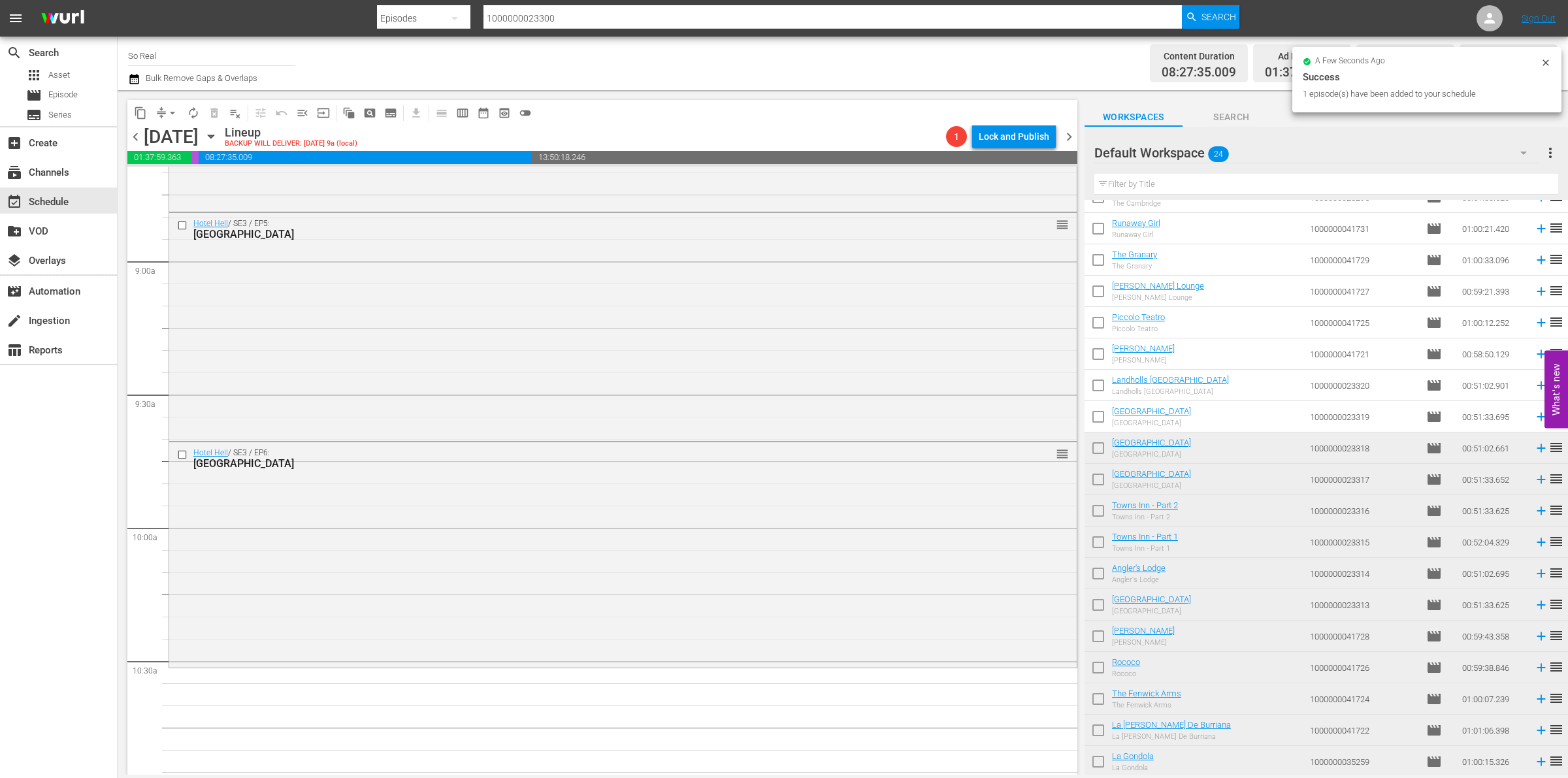
click at [1106, 419] on input "checkbox" at bounding box center [1098, 419] width 27 height 27
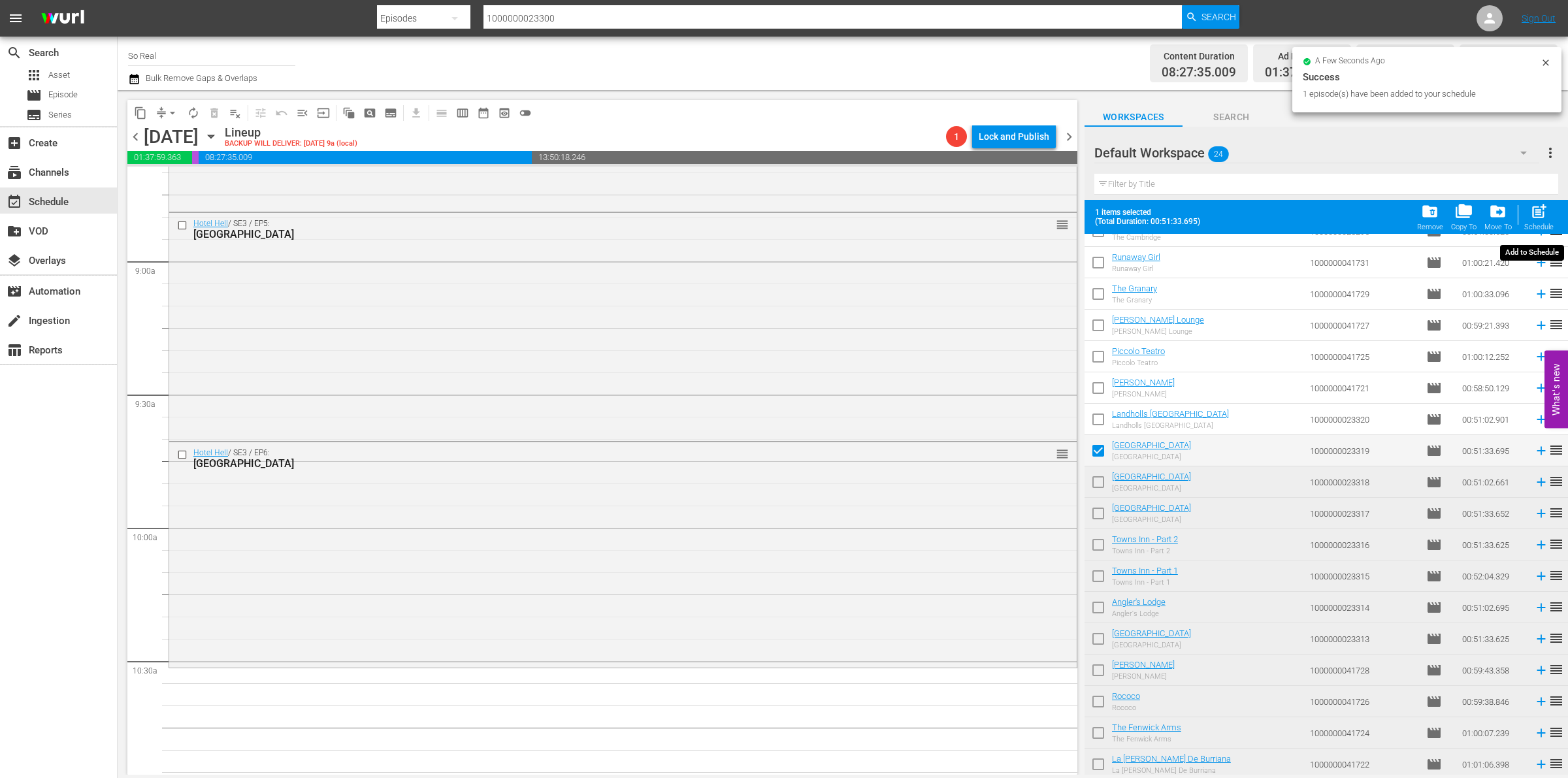
click at [1544, 221] on div "post_add Schedule" at bounding box center [1539, 217] width 29 height 29
checkbox input "false"
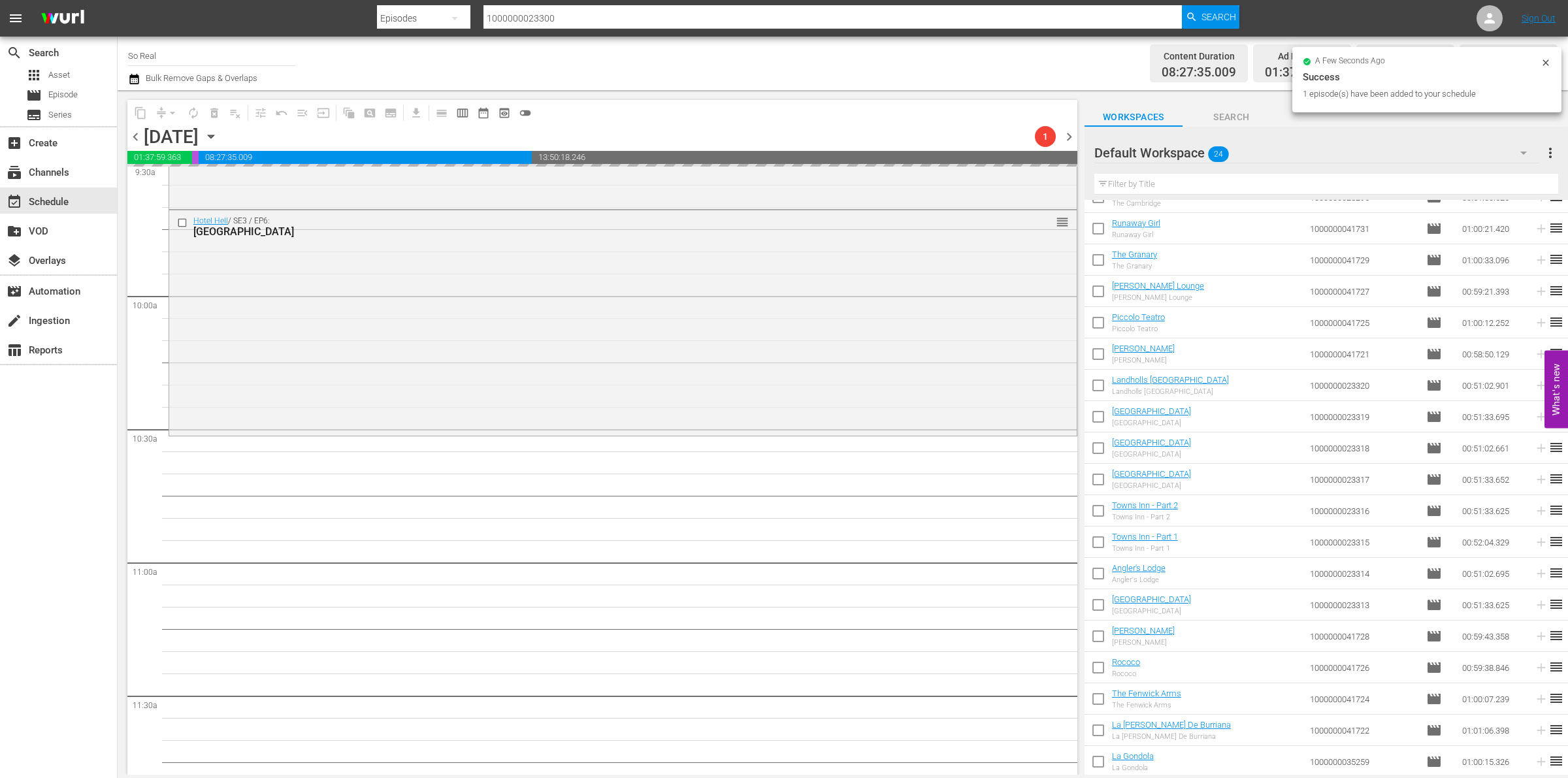
scroll to position [2581, 0]
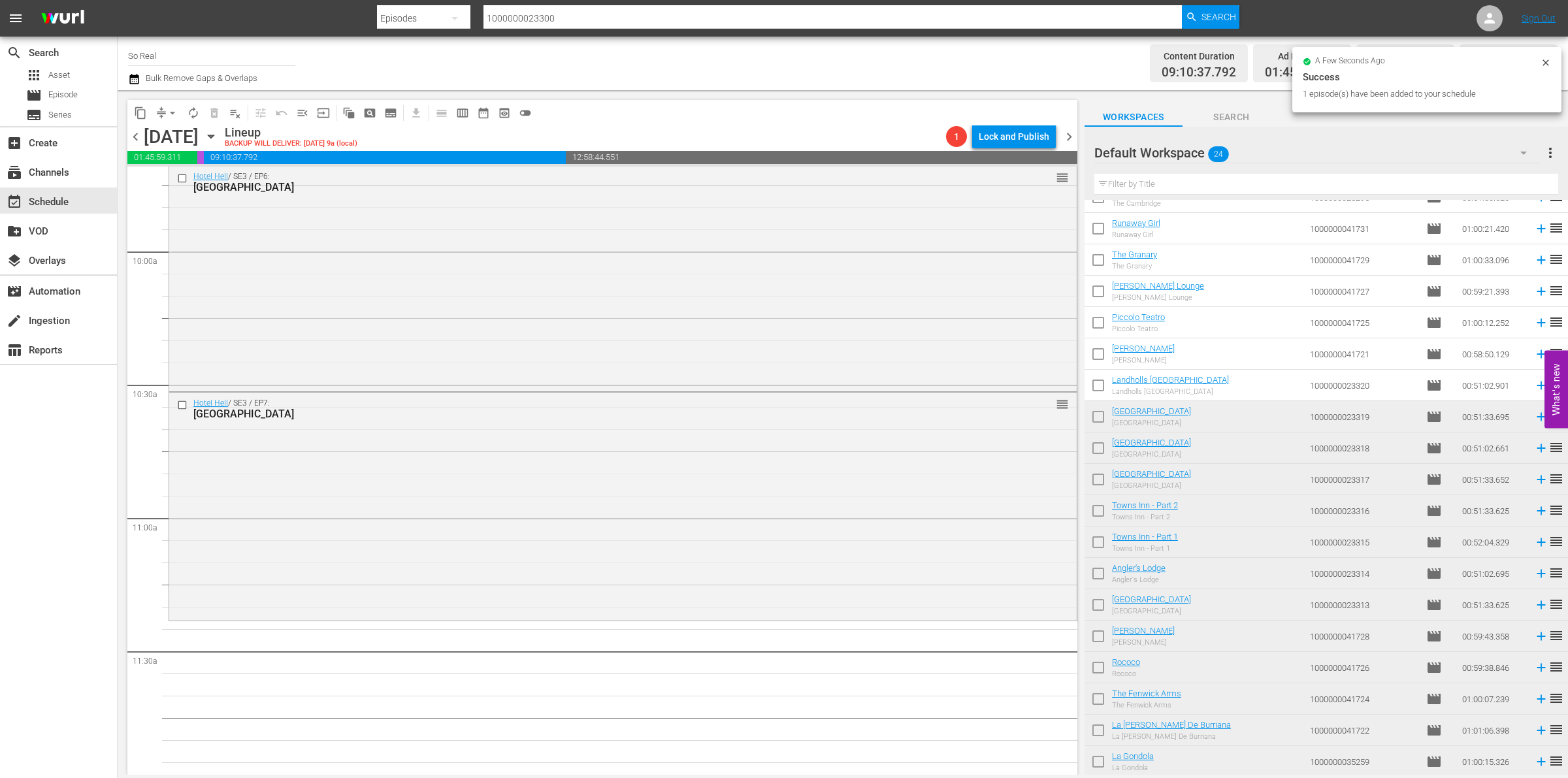
click at [1102, 390] on input "checkbox" at bounding box center [1098, 388] width 27 height 27
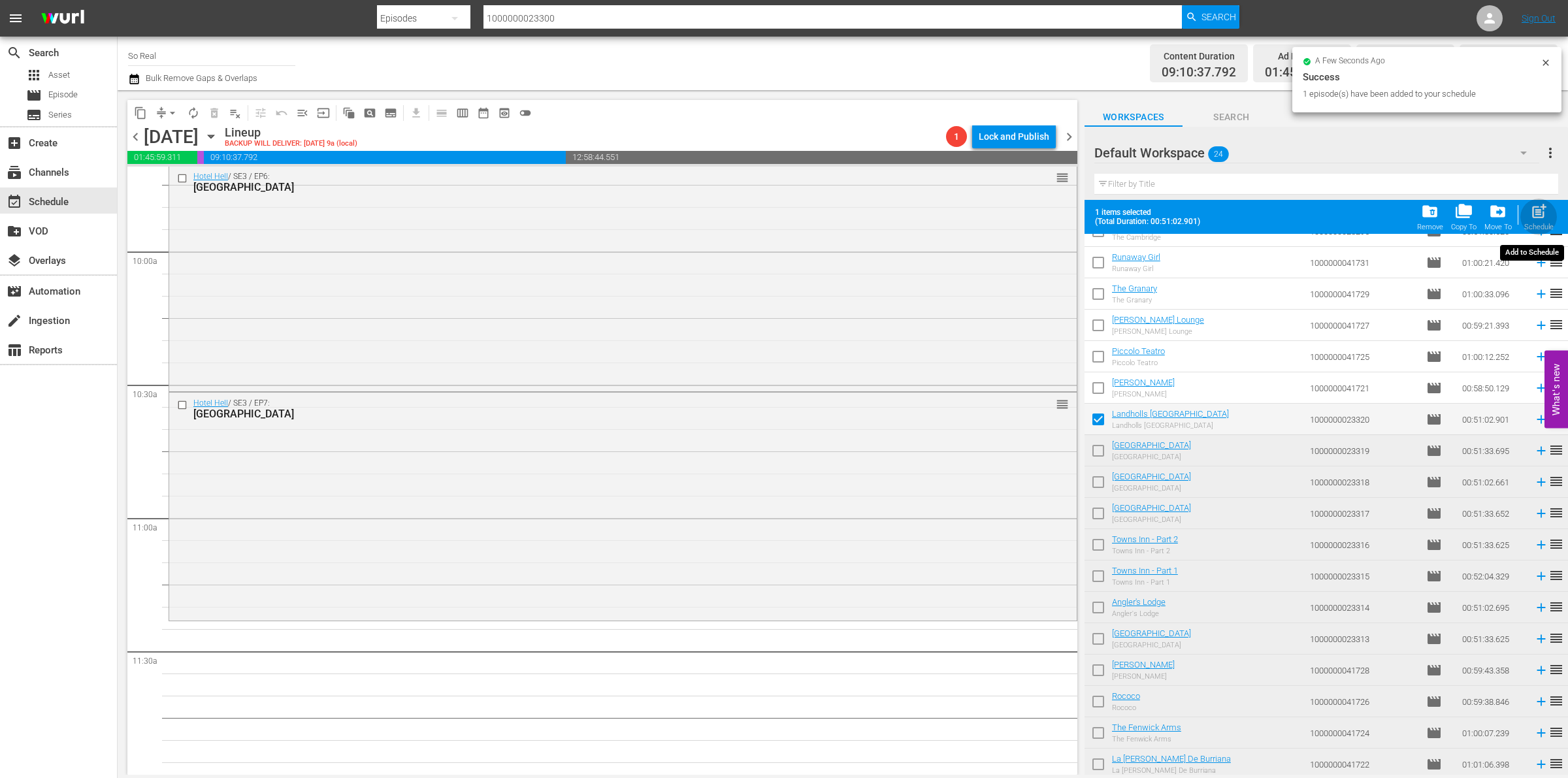
click at [1536, 217] on span "post_add" at bounding box center [1539, 211] width 18 height 18
checkbox input "false"
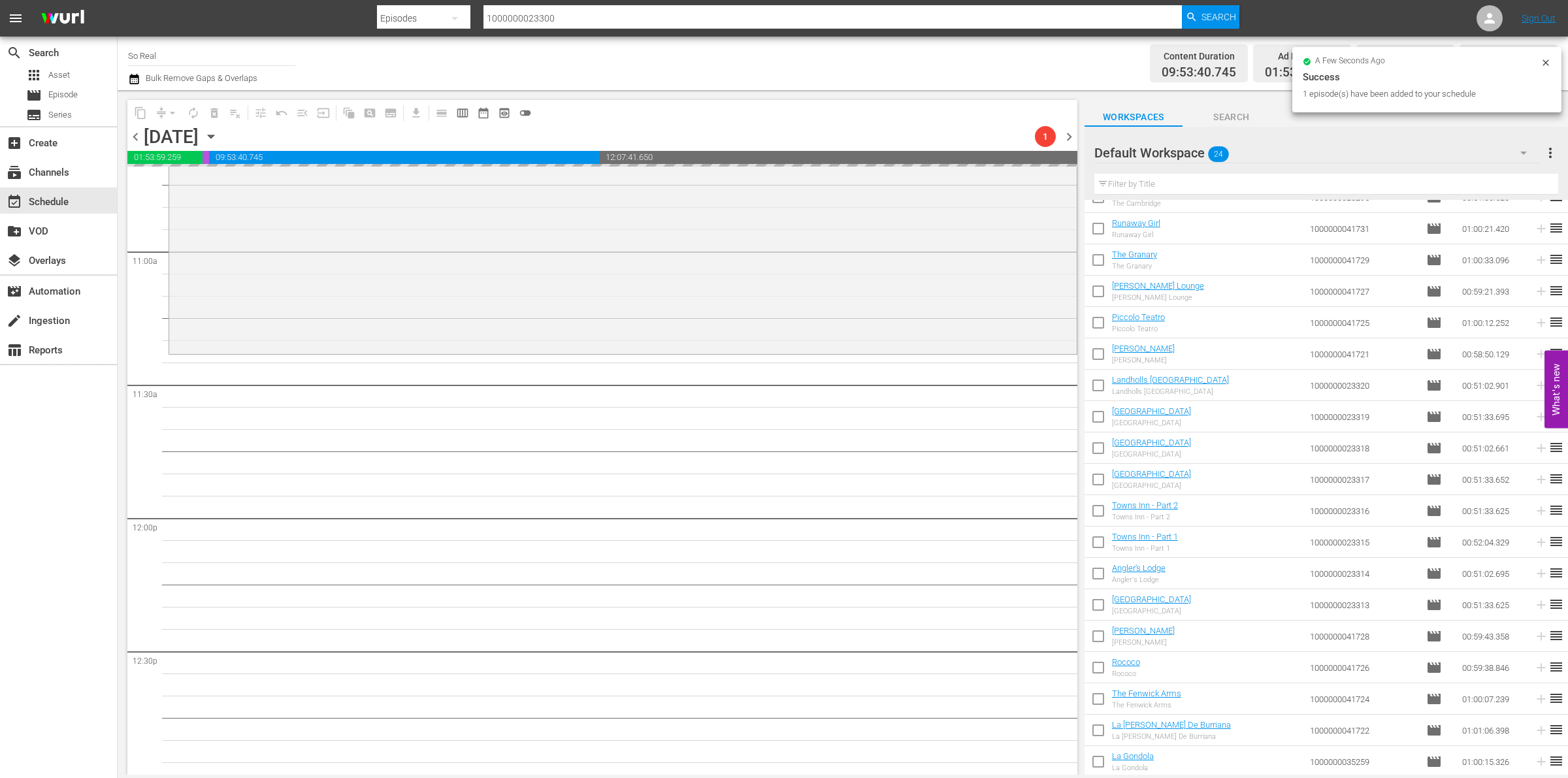
scroll to position [2853, 0]
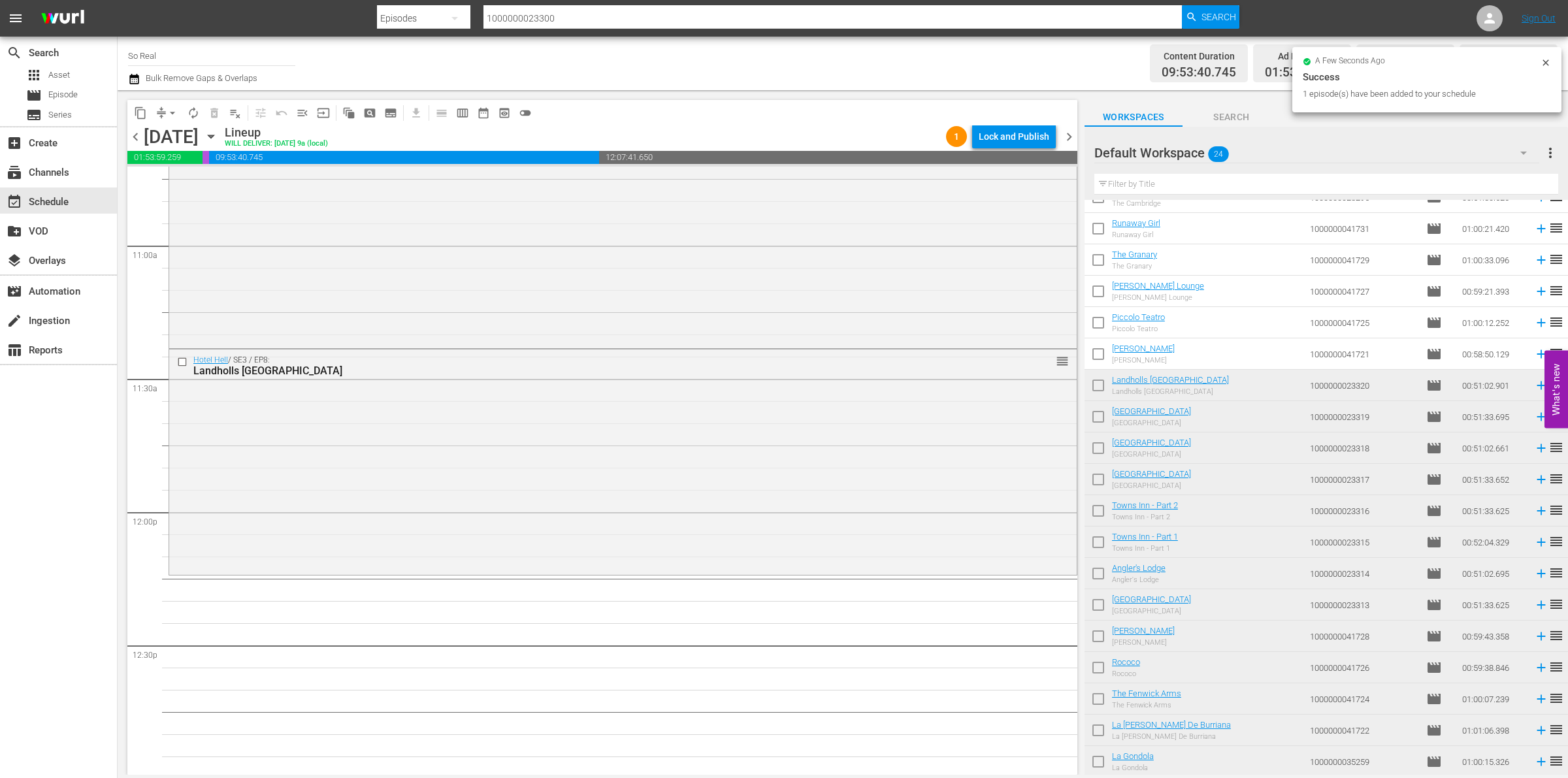
click at [1099, 355] on input "checkbox" at bounding box center [1098, 356] width 27 height 27
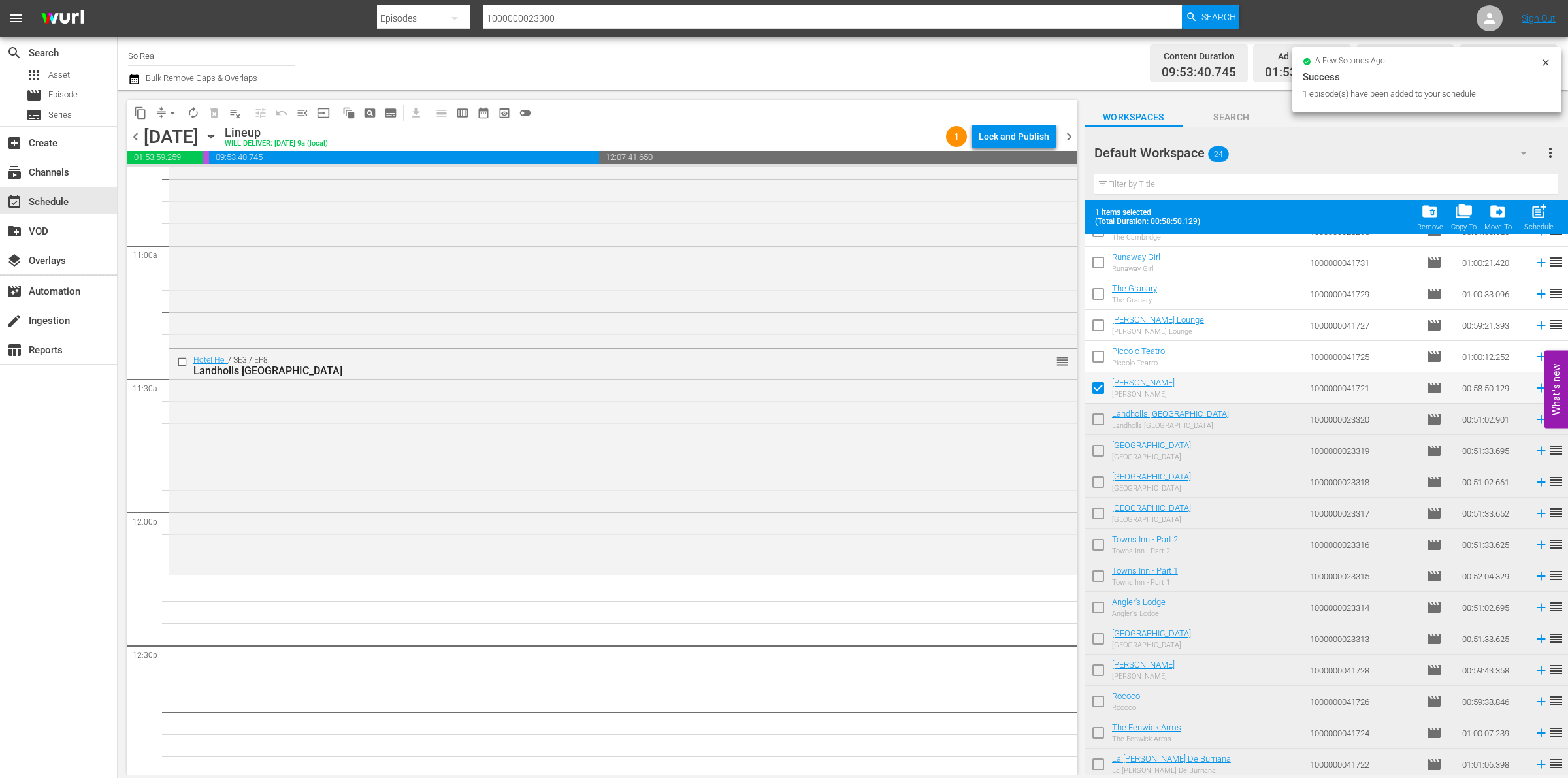
click at [1533, 213] on span "post_add" at bounding box center [1539, 211] width 18 height 18
checkbox input "false"
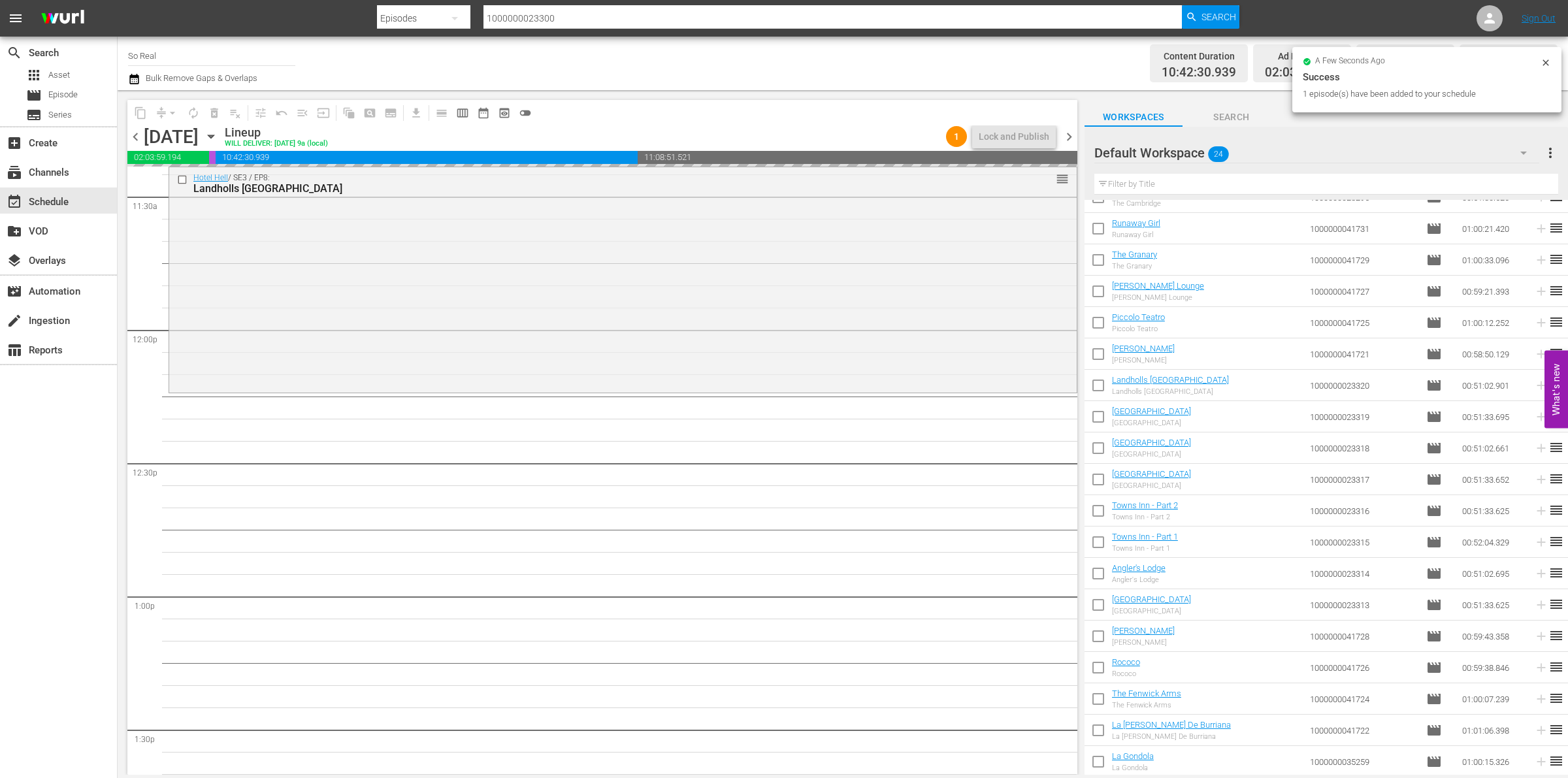
scroll to position [3068, 0]
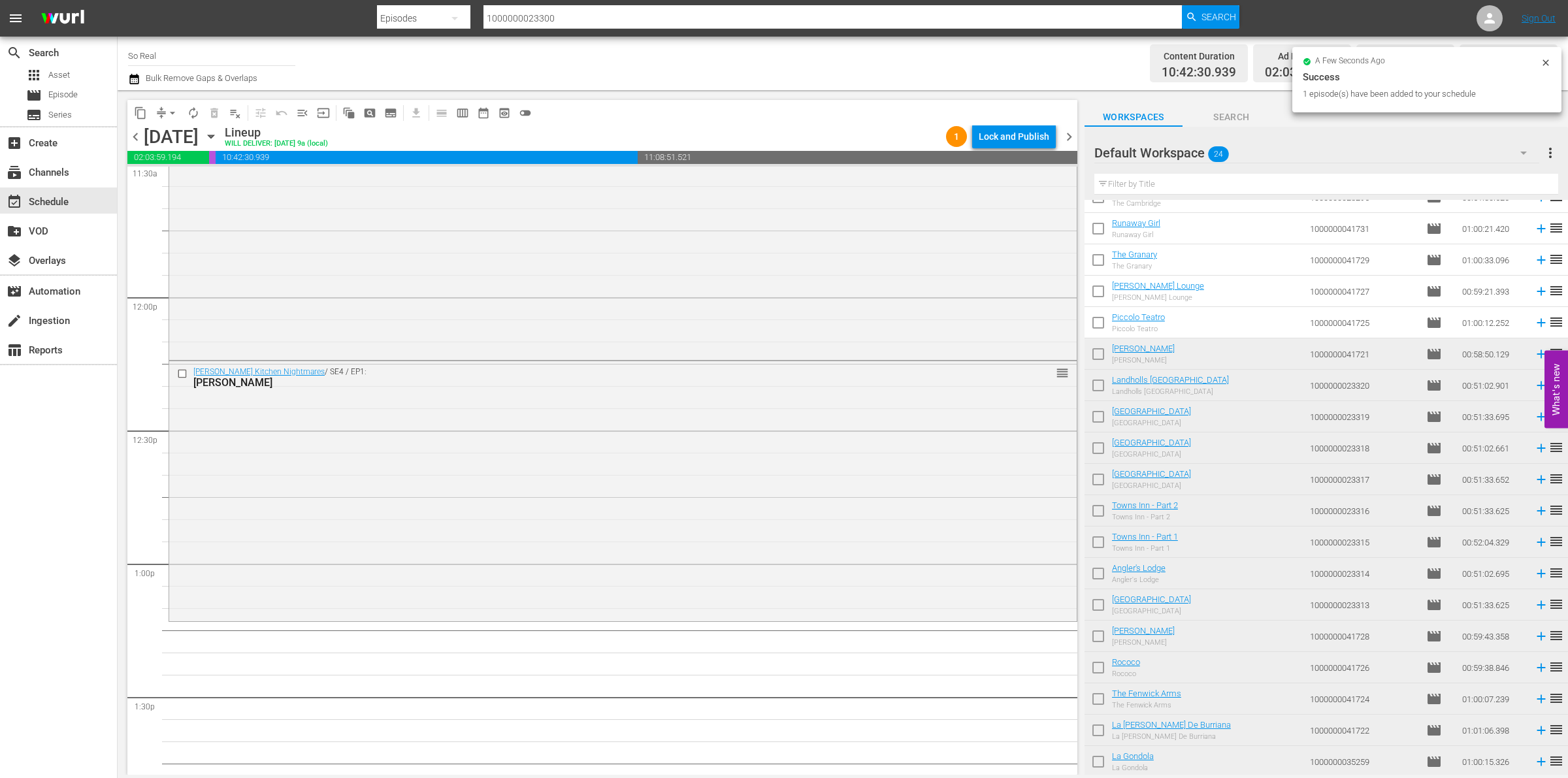
click at [1095, 319] on input "checkbox" at bounding box center [1098, 325] width 27 height 27
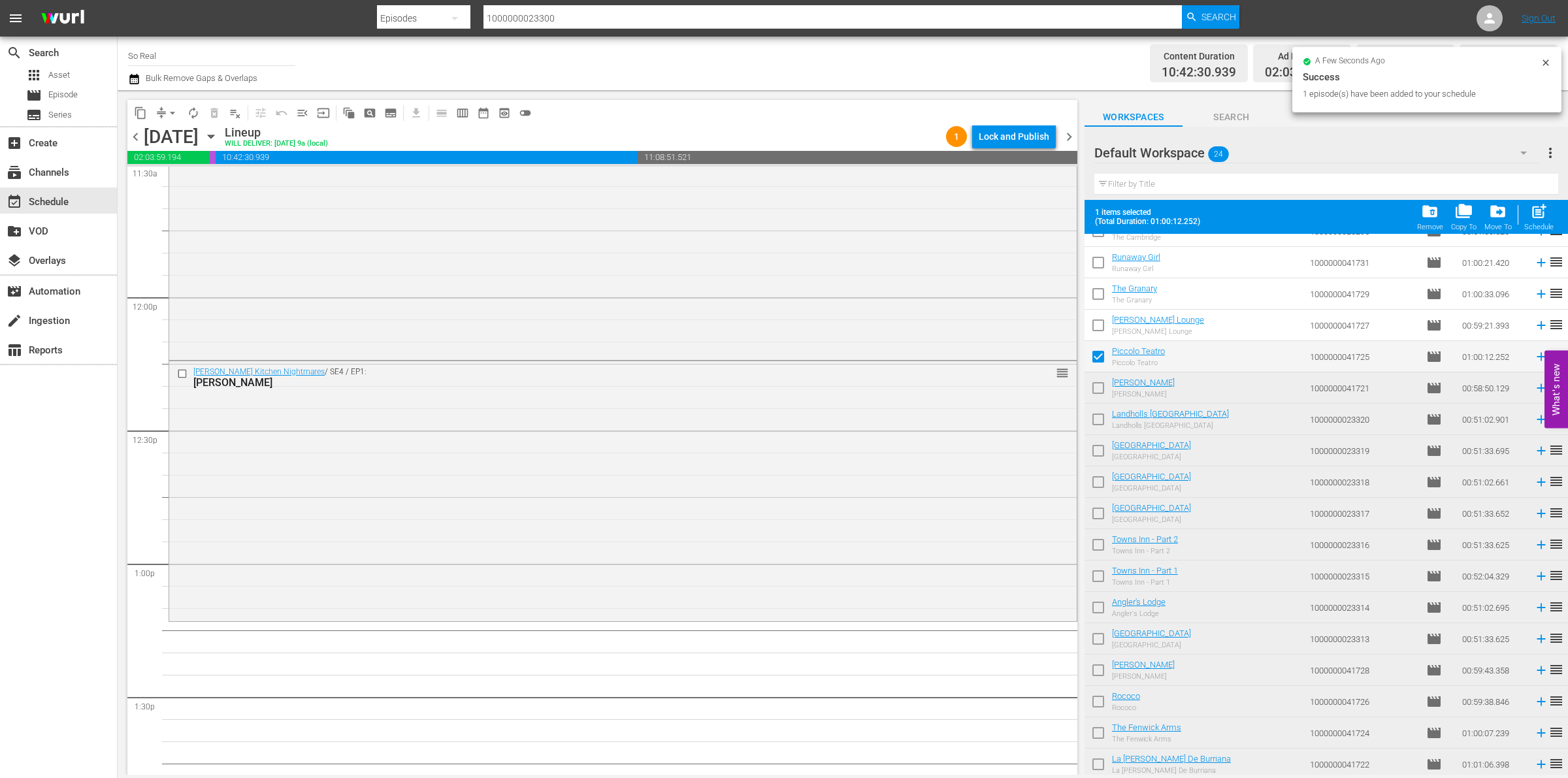
click at [1530, 220] on span "post_add" at bounding box center [1539, 211] width 18 height 18
checkbox input "false"
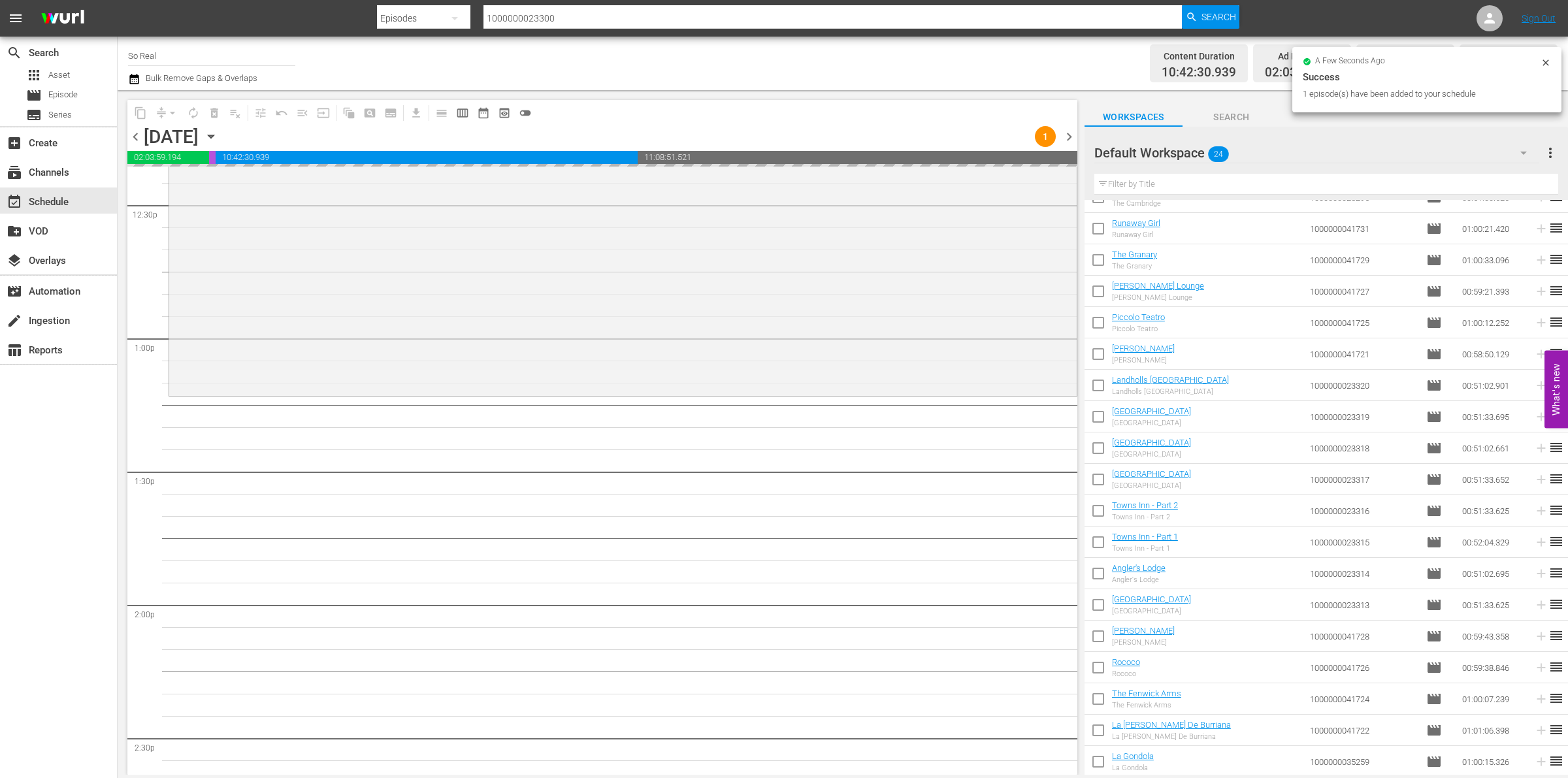
scroll to position [3363, 0]
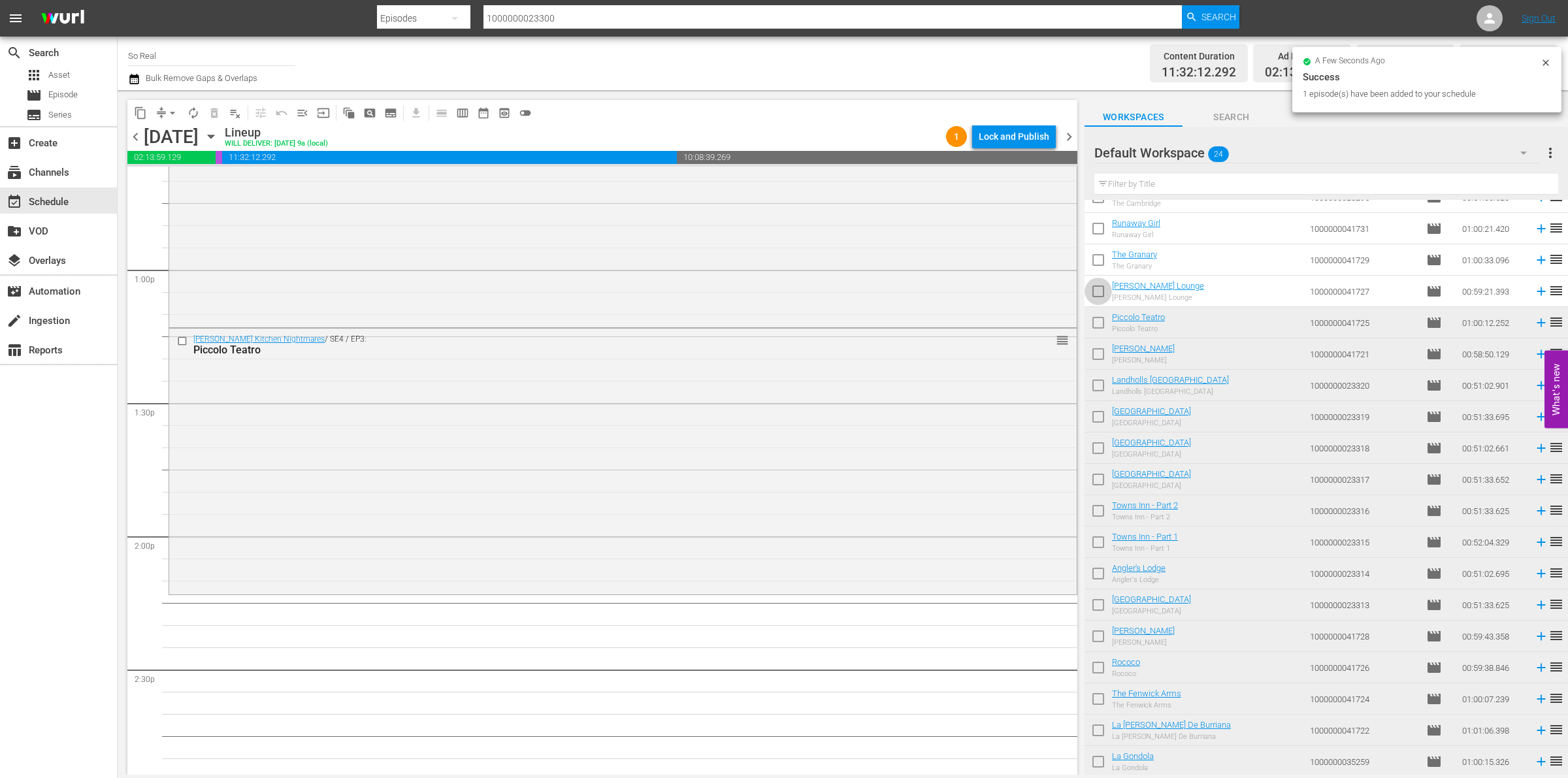
click at [1099, 295] on input "checkbox" at bounding box center [1098, 294] width 27 height 27
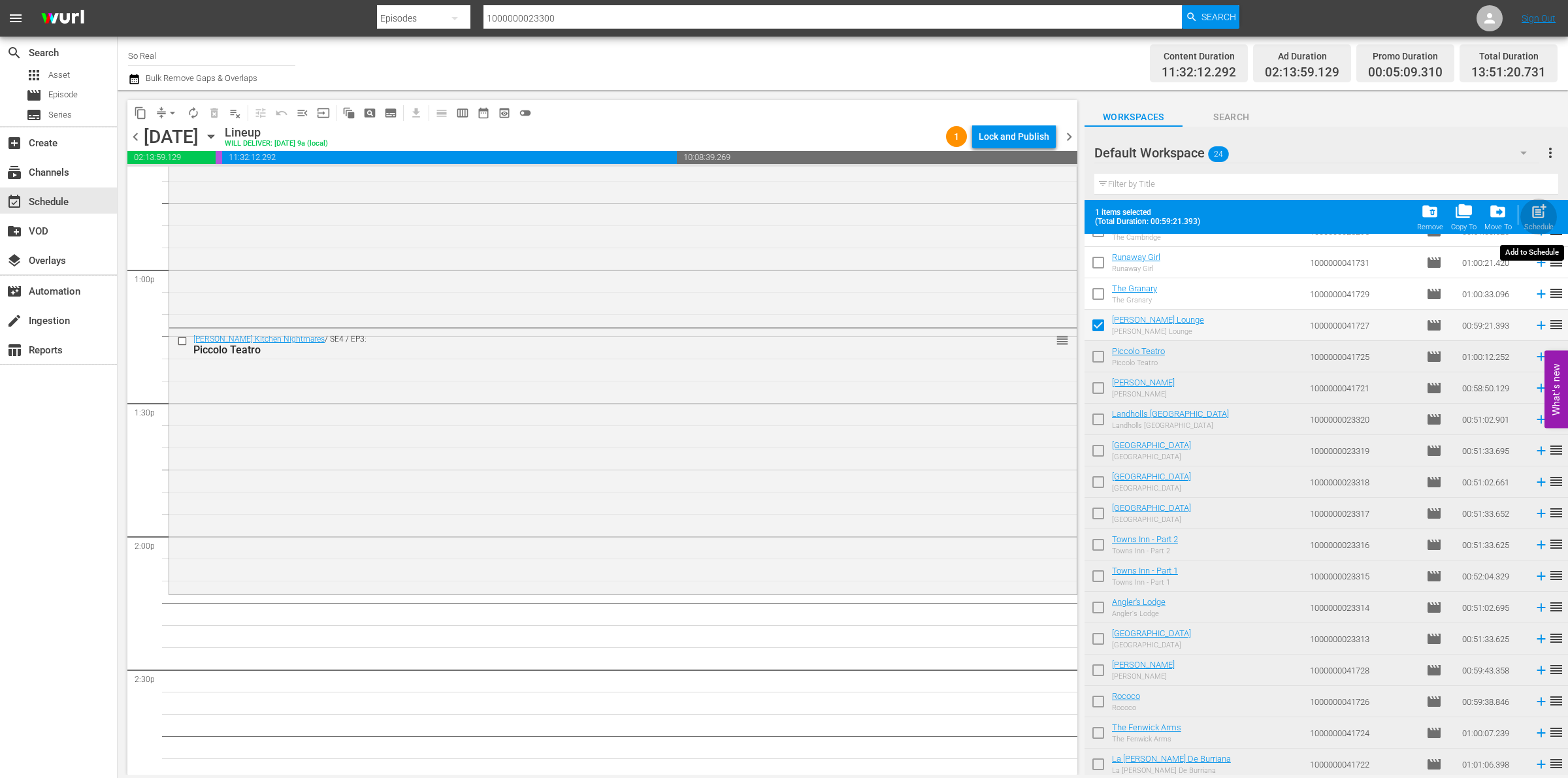
click at [1547, 219] on span "post_add" at bounding box center [1539, 211] width 18 height 18
checkbox input "false"
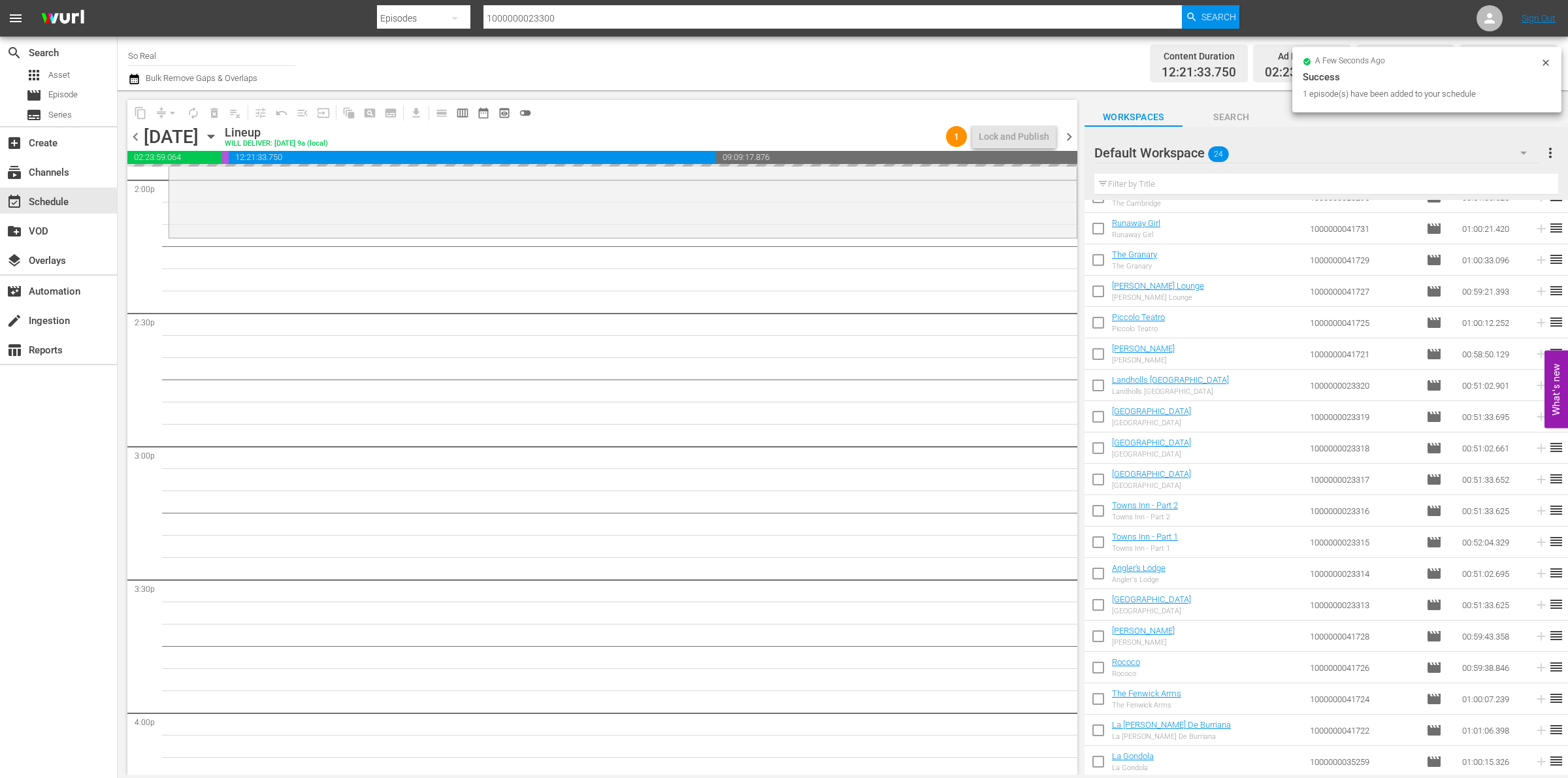
scroll to position [3722, 0]
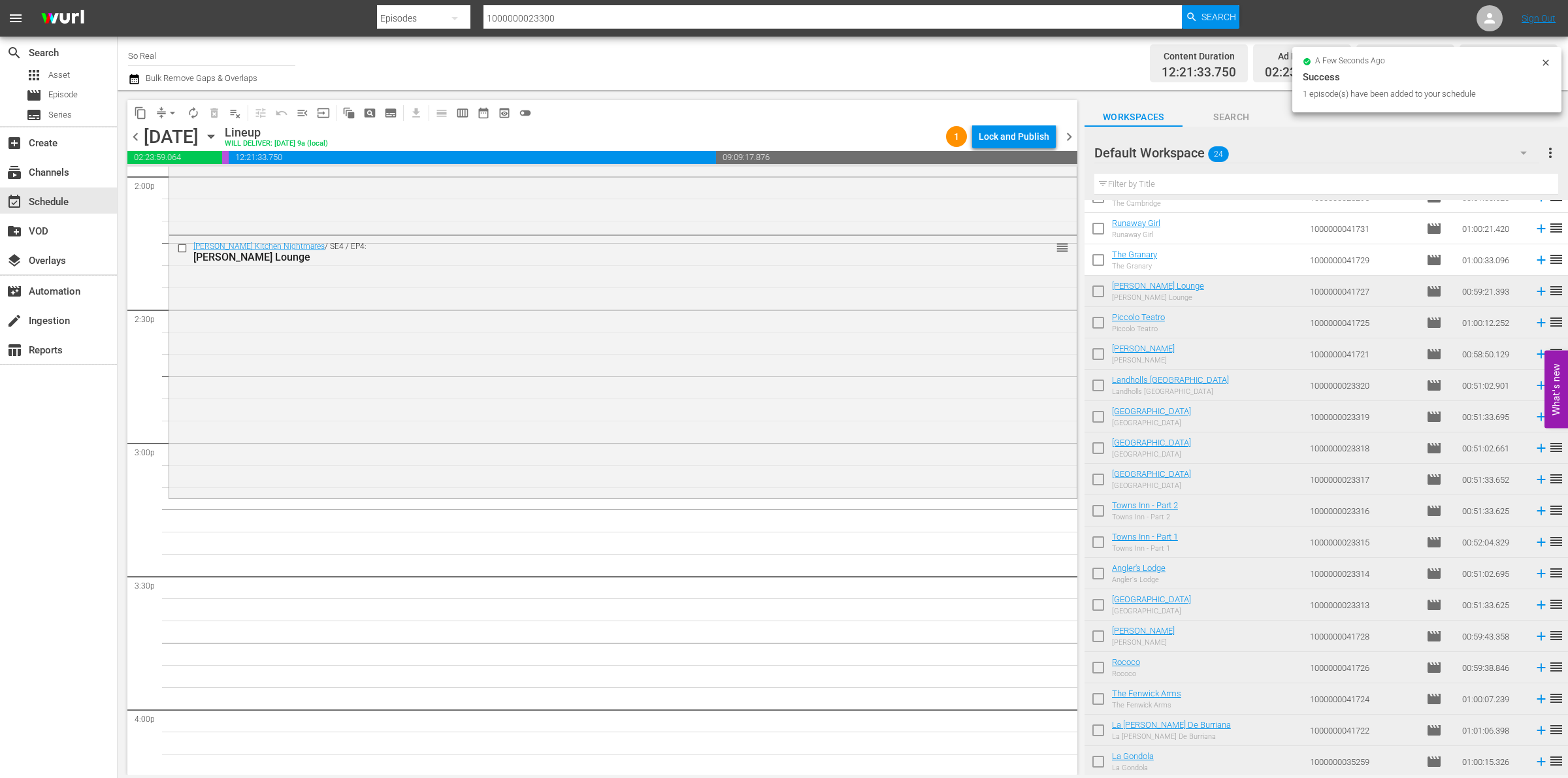
click at [1099, 259] on input "checkbox" at bounding box center [1098, 262] width 27 height 27
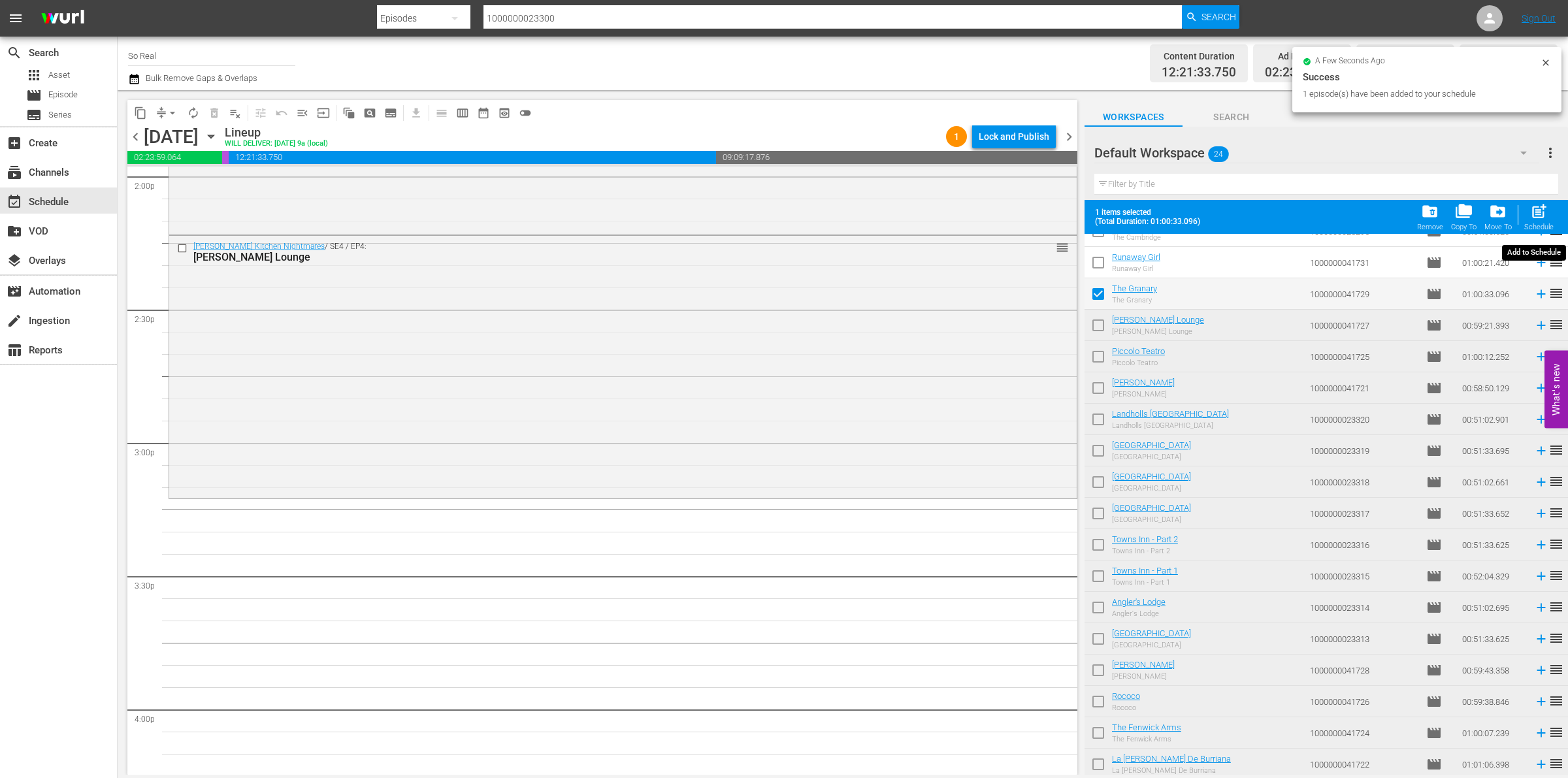
click at [1537, 216] on span "post_add" at bounding box center [1539, 211] width 18 height 18
checkbox input "false"
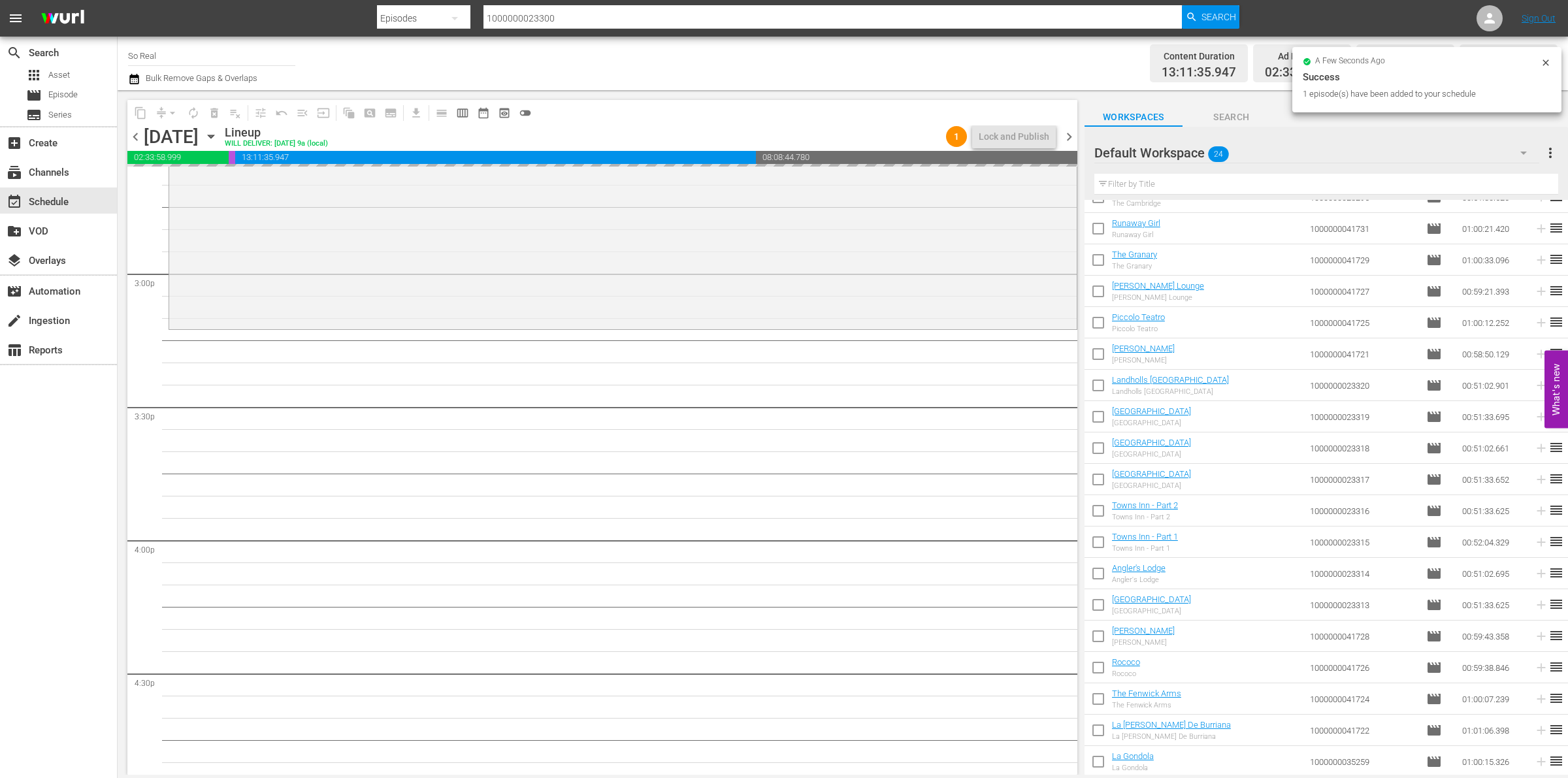
scroll to position [3892, 0]
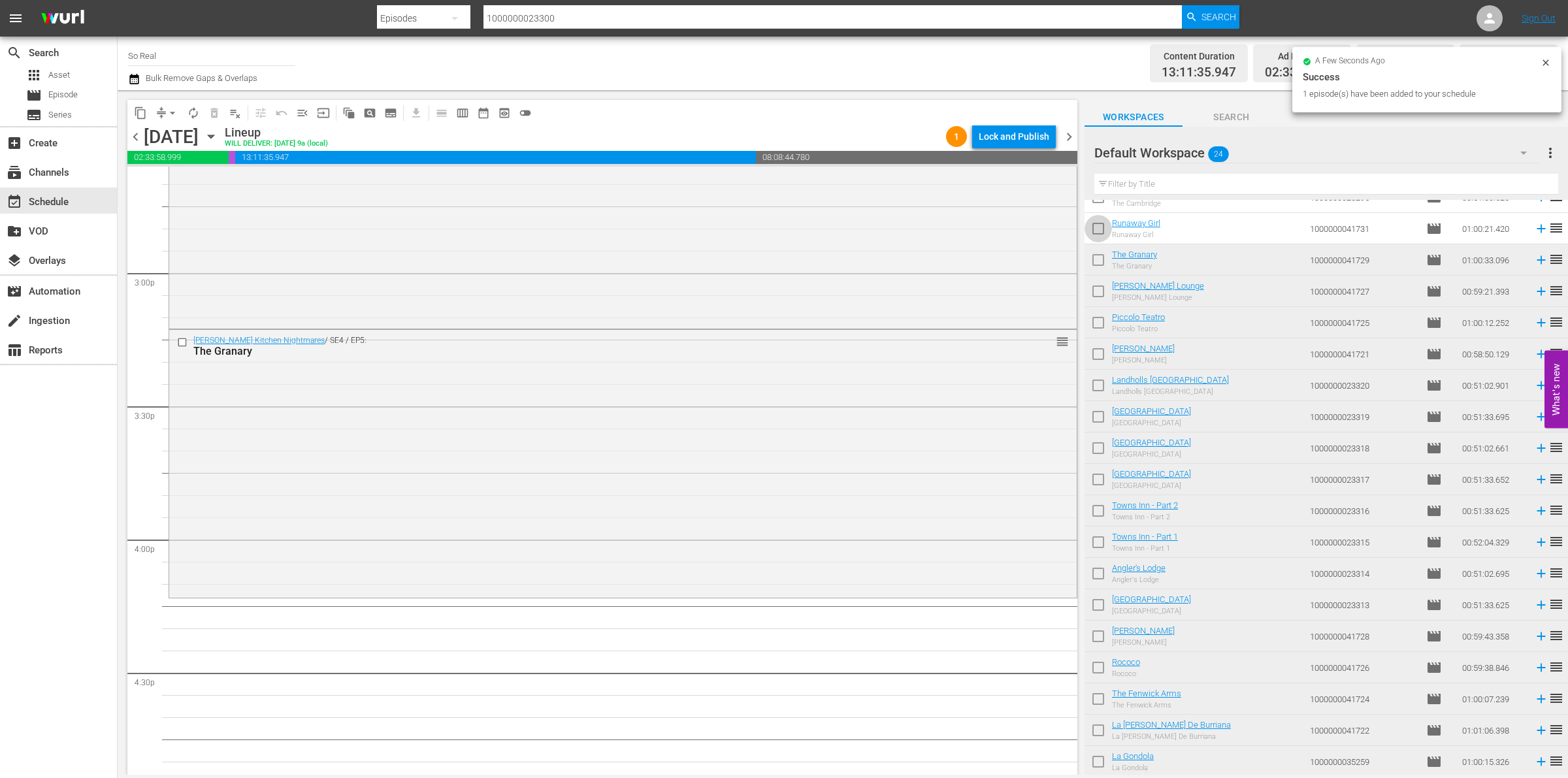
click at [1095, 231] on input "checkbox" at bounding box center [1098, 231] width 27 height 27
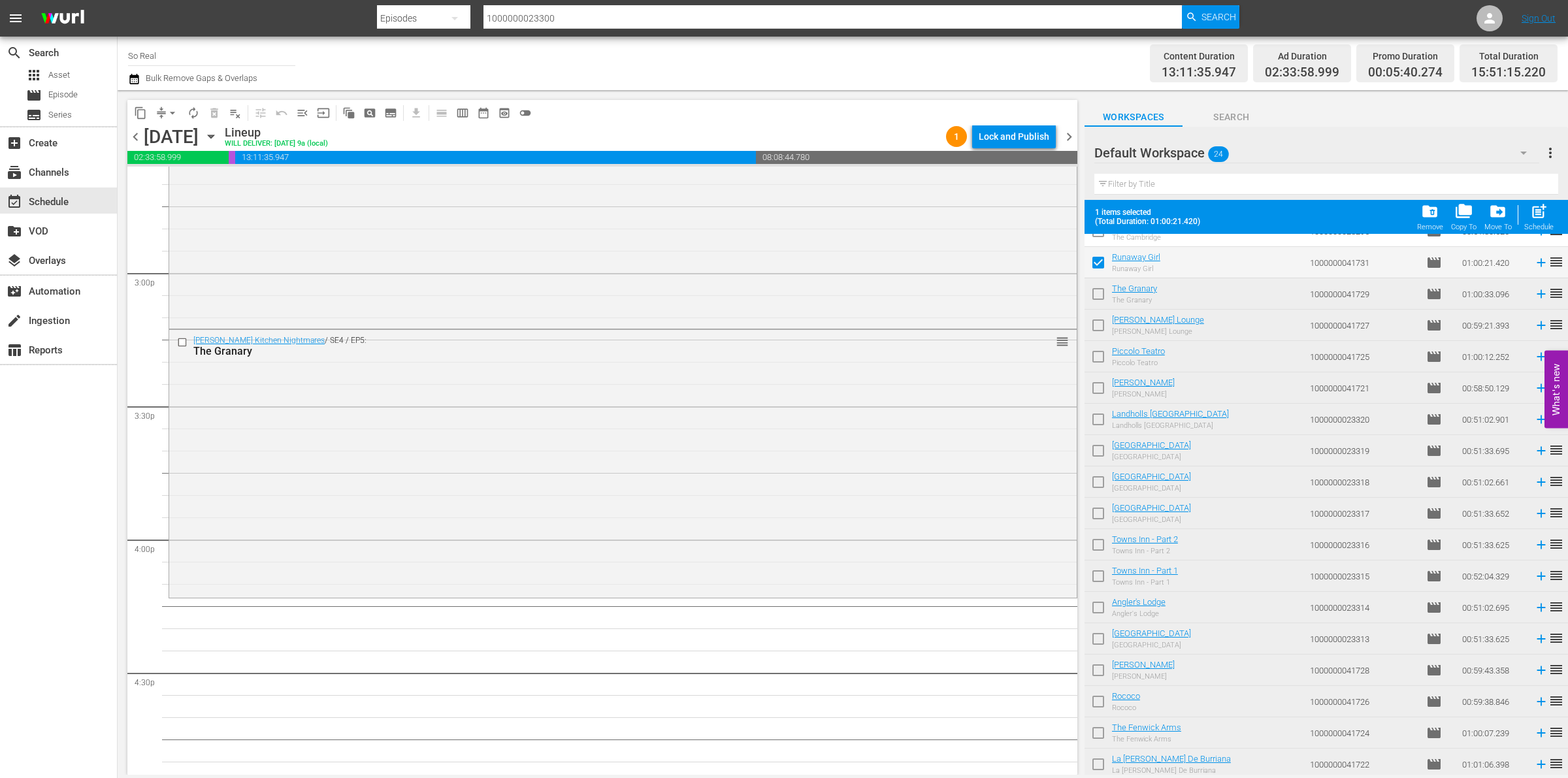
click at [1533, 222] on div "post_add Schedule" at bounding box center [1539, 217] width 29 height 29
checkbox input "false"
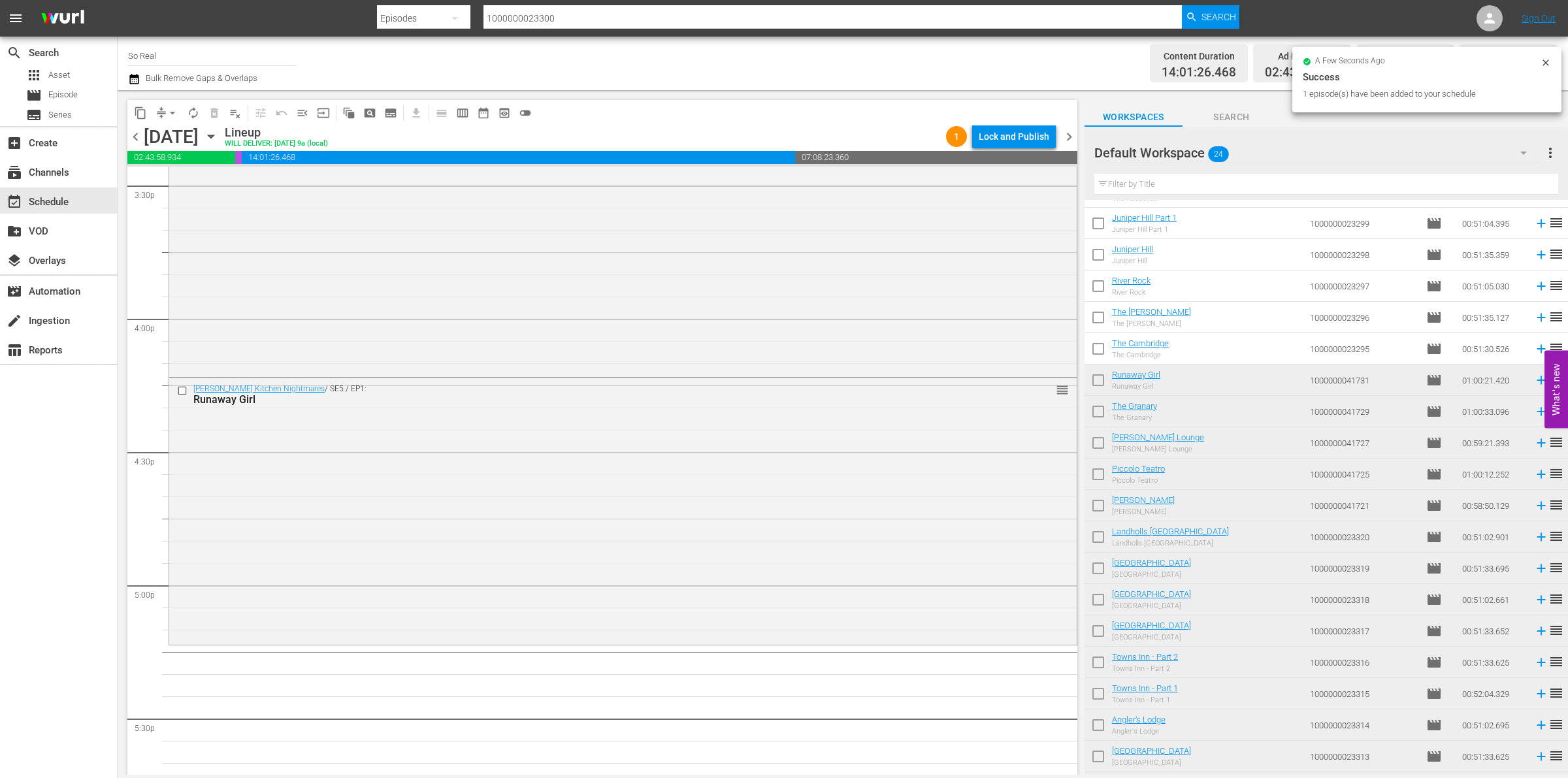
scroll to position [0, 0]
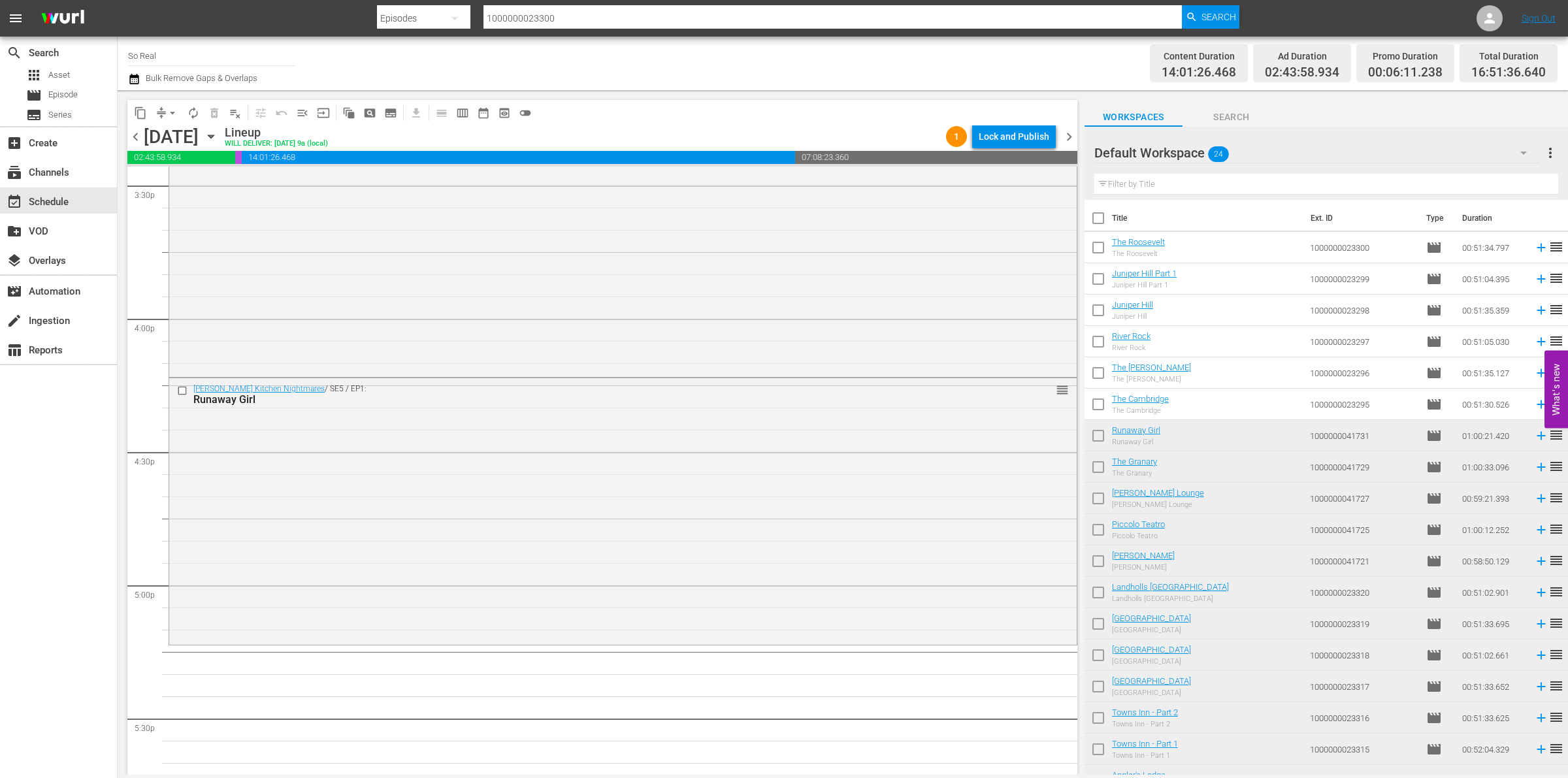
click at [1092, 410] on input "checkbox" at bounding box center [1098, 407] width 27 height 27
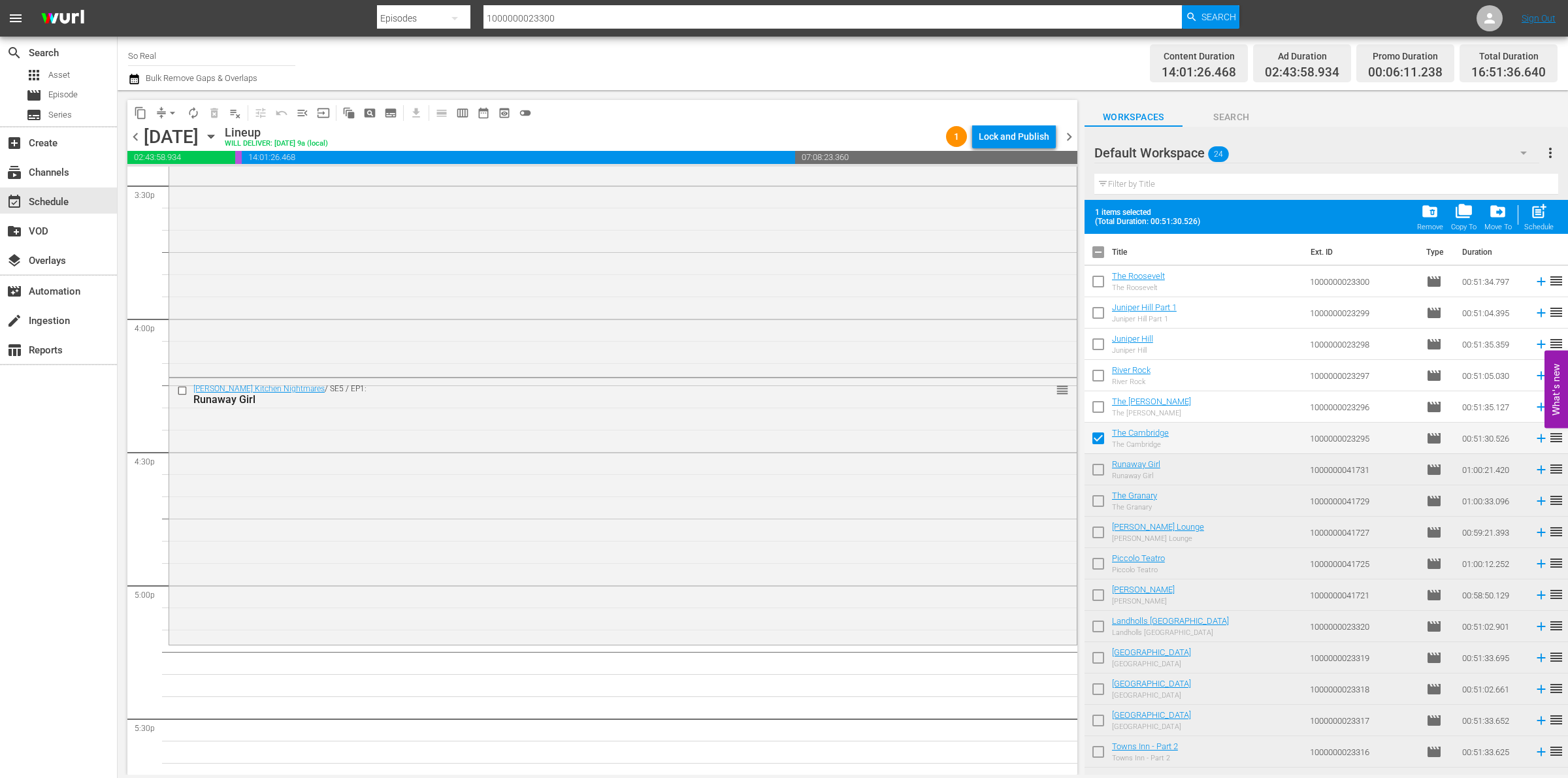
click at [1526, 209] on div "post_add Schedule" at bounding box center [1539, 217] width 29 height 29
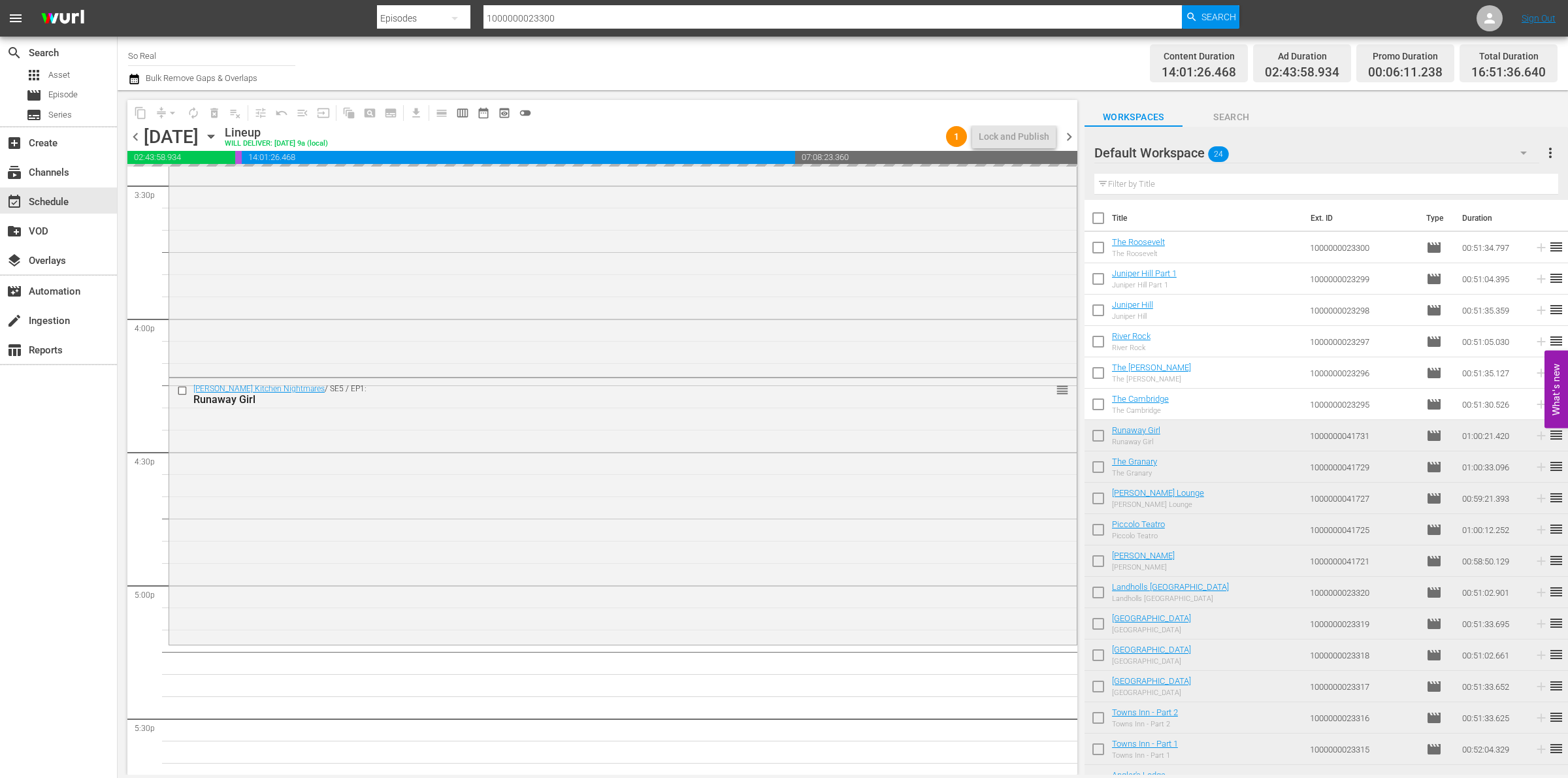
checkbox input "false"
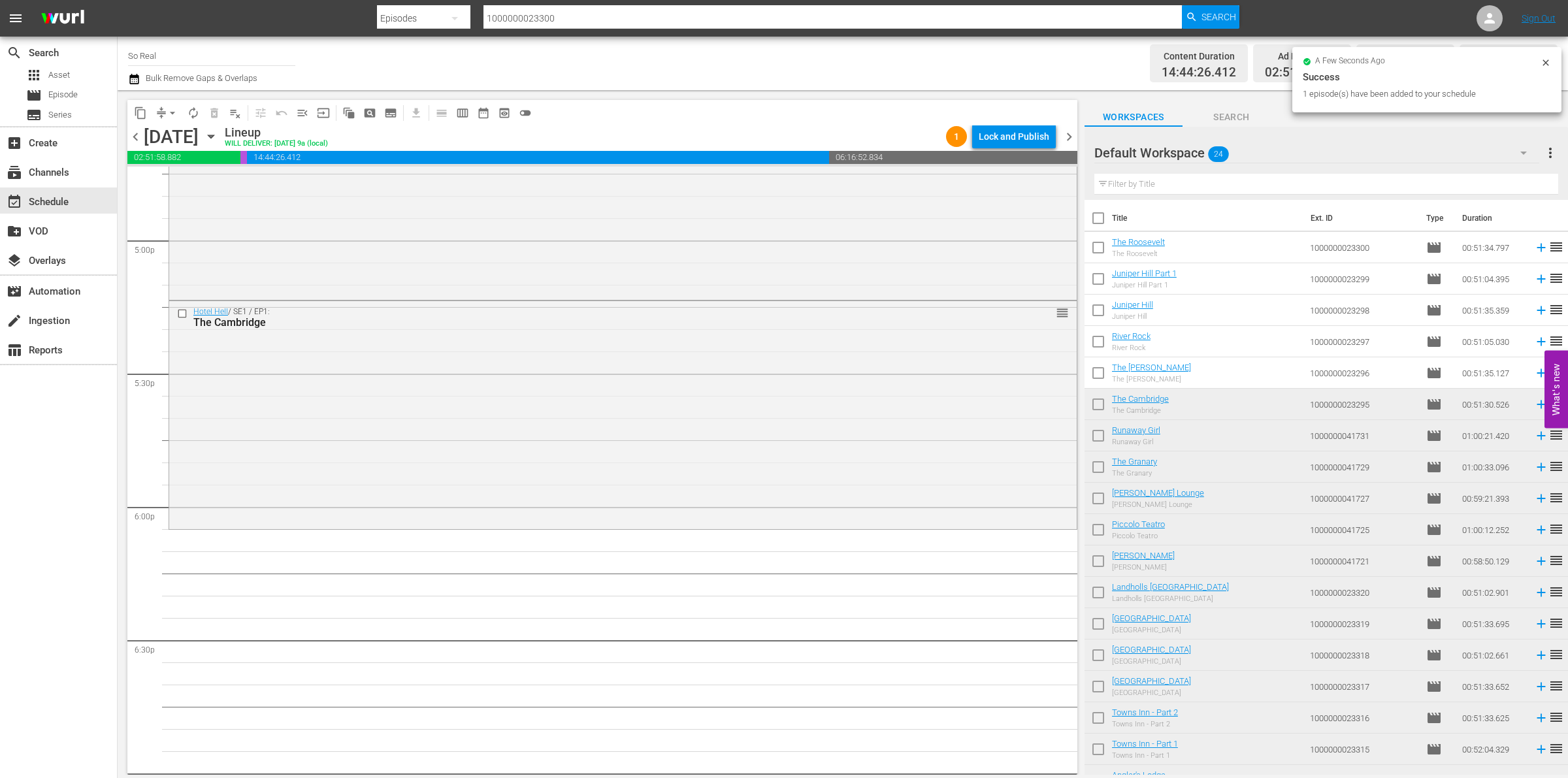
scroll to position [4512, 0]
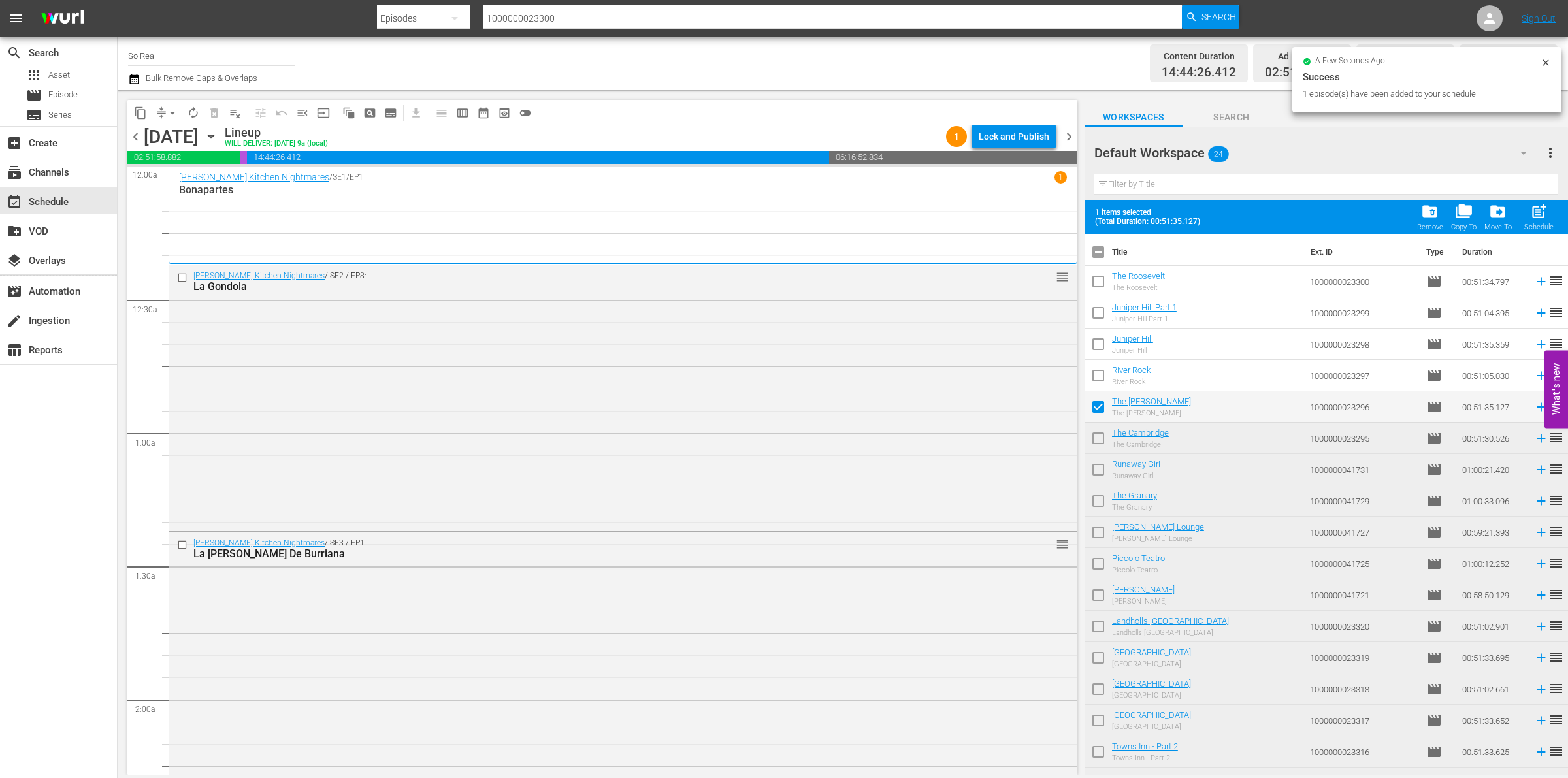
scroll to position [4512, 0]
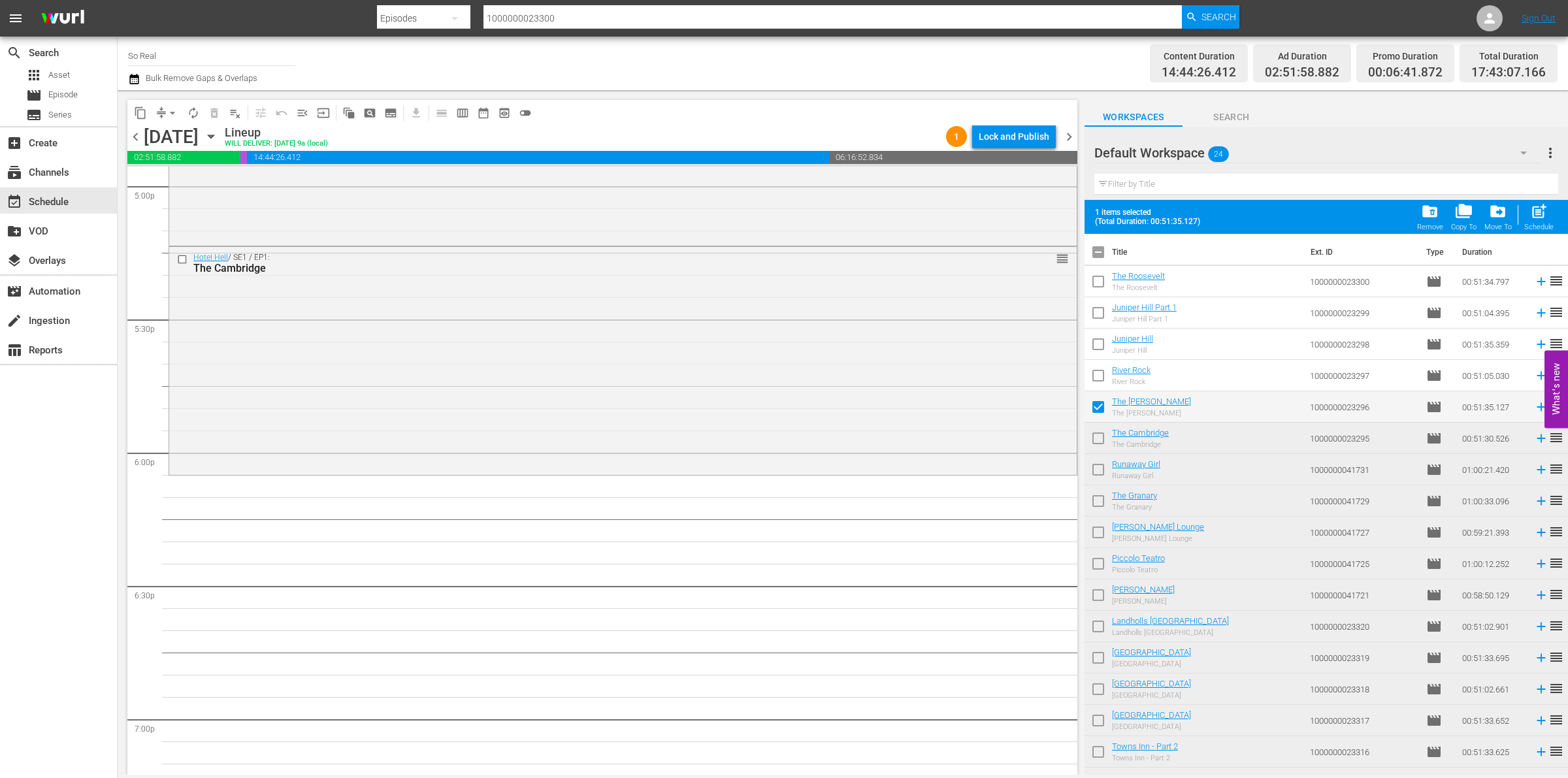
click at [1524, 201] on span "post_add Schedule" at bounding box center [1539, 217] width 37 height 37
click at [1529, 207] on div "post_add Schedule" at bounding box center [1539, 217] width 29 height 29
checkbox input "false"
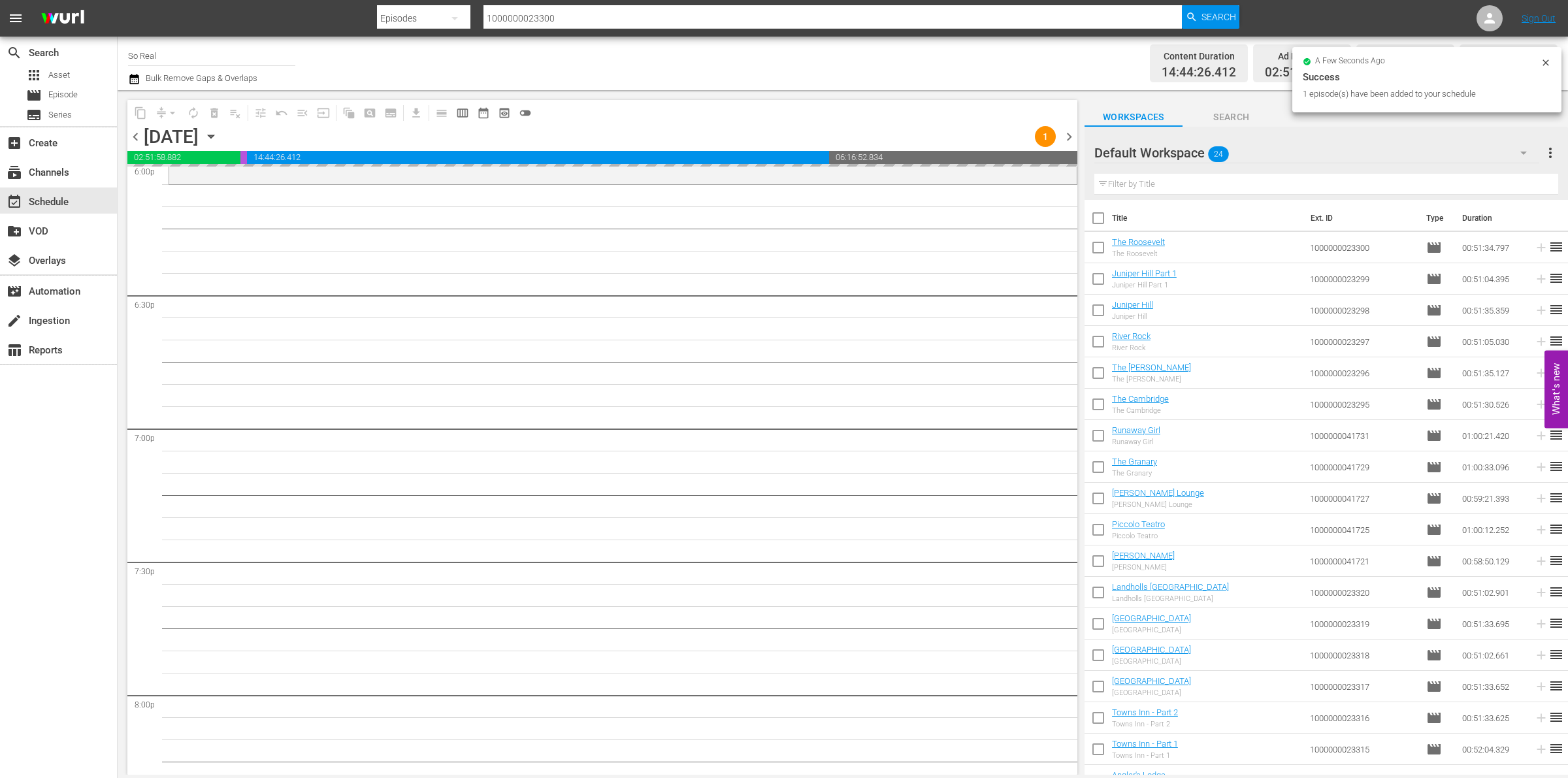
scroll to position [4804, 0]
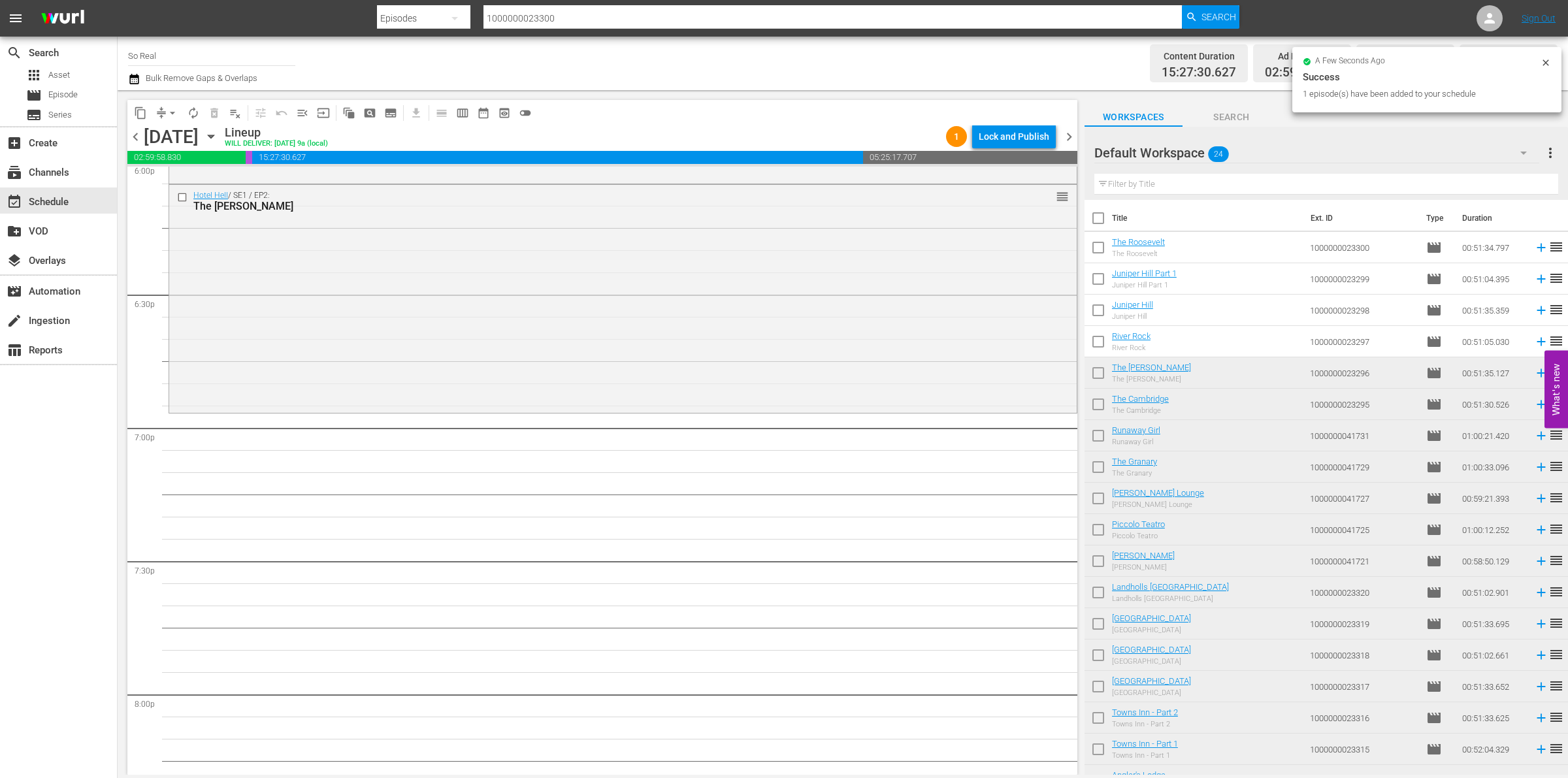
click at [1103, 350] on input "checkbox" at bounding box center [1098, 344] width 27 height 27
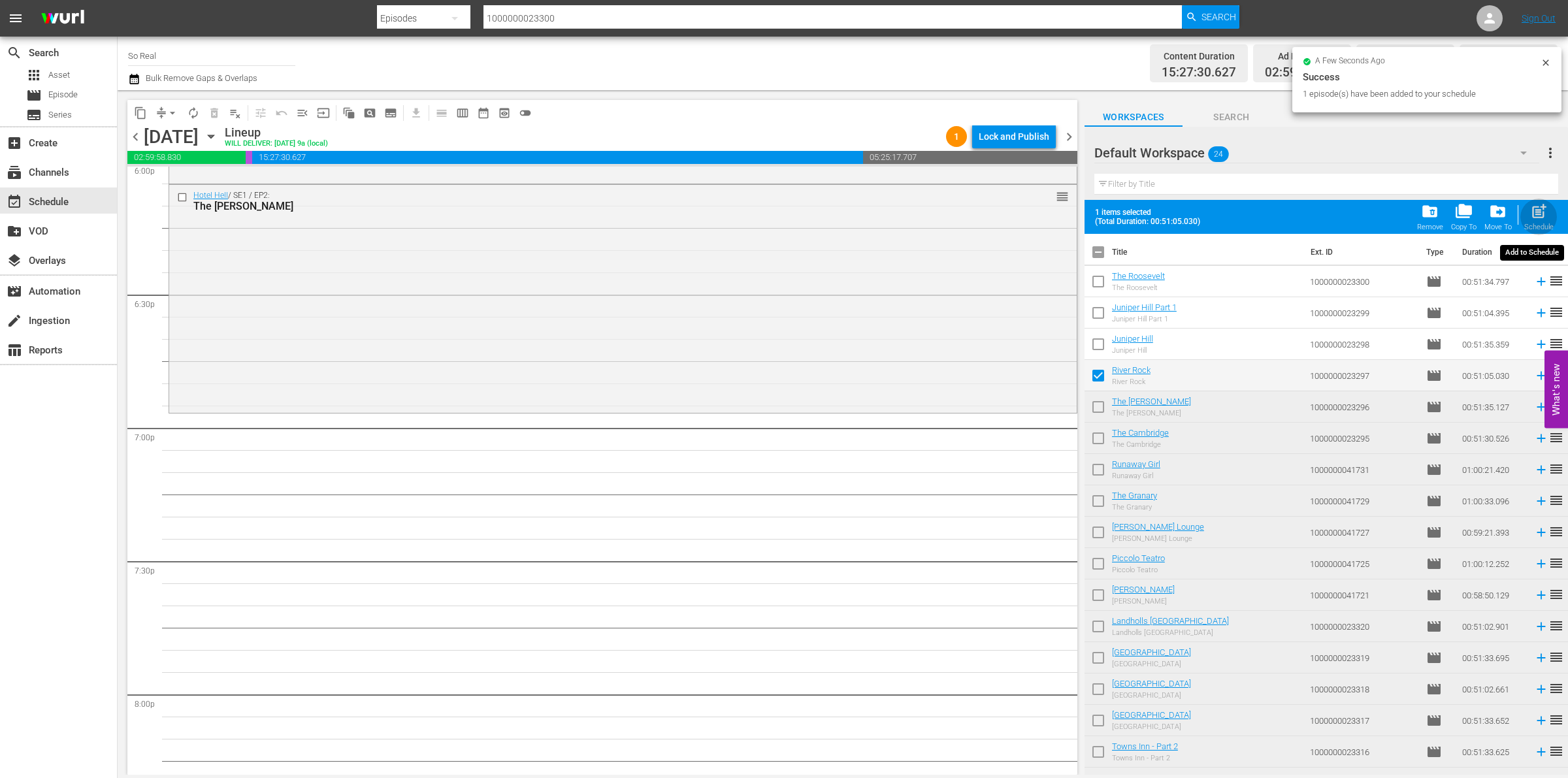
click at [1539, 212] on span "post_add" at bounding box center [1539, 211] width 18 height 18
checkbox input "false"
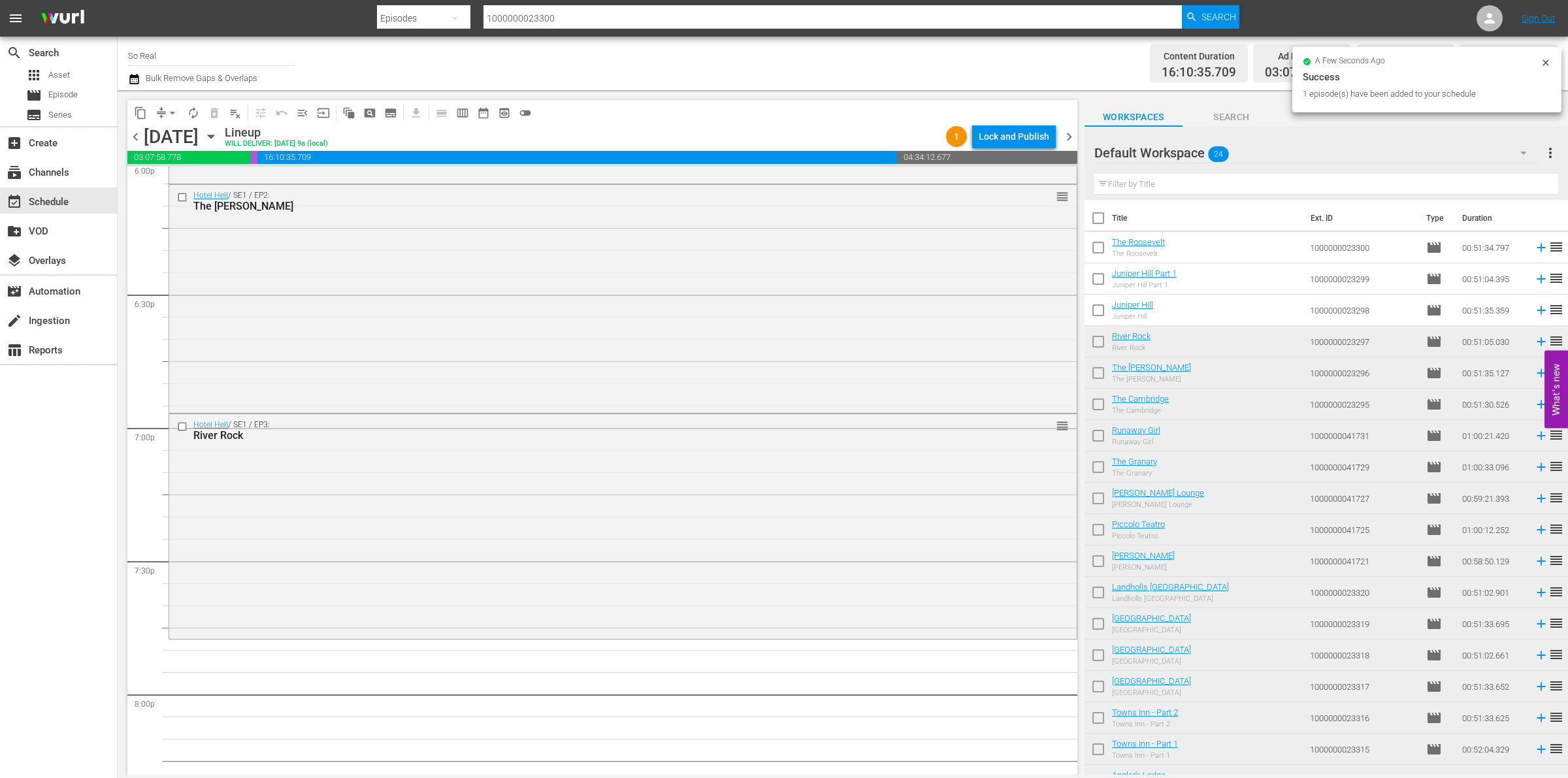
click at [1097, 311] on input "checkbox" at bounding box center [1098, 313] width 27 height 27
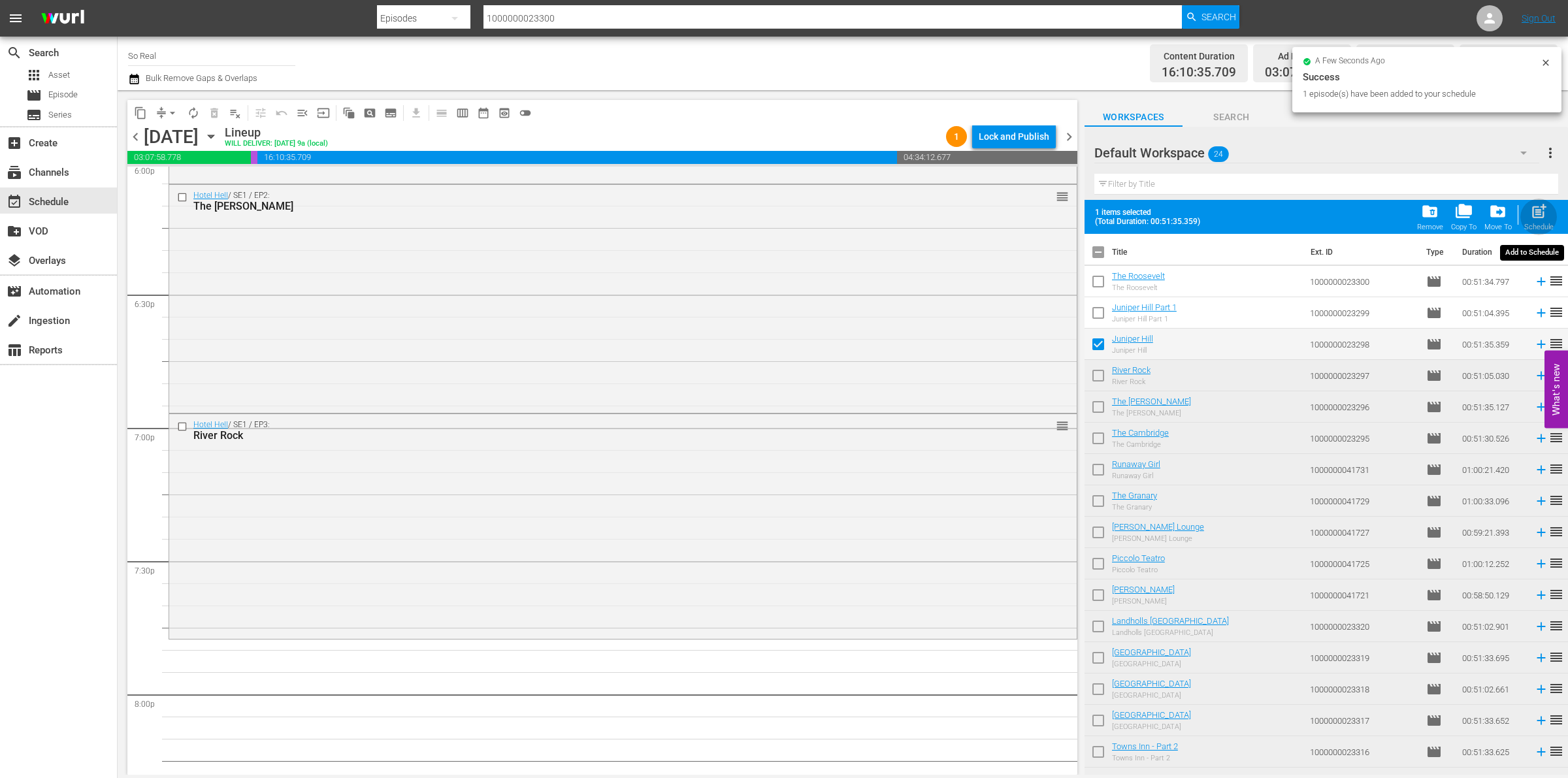
click at [1539, 207] on span "post_add" at bounding box center [1539, 211] width 18 height 18
checkbox input "false"
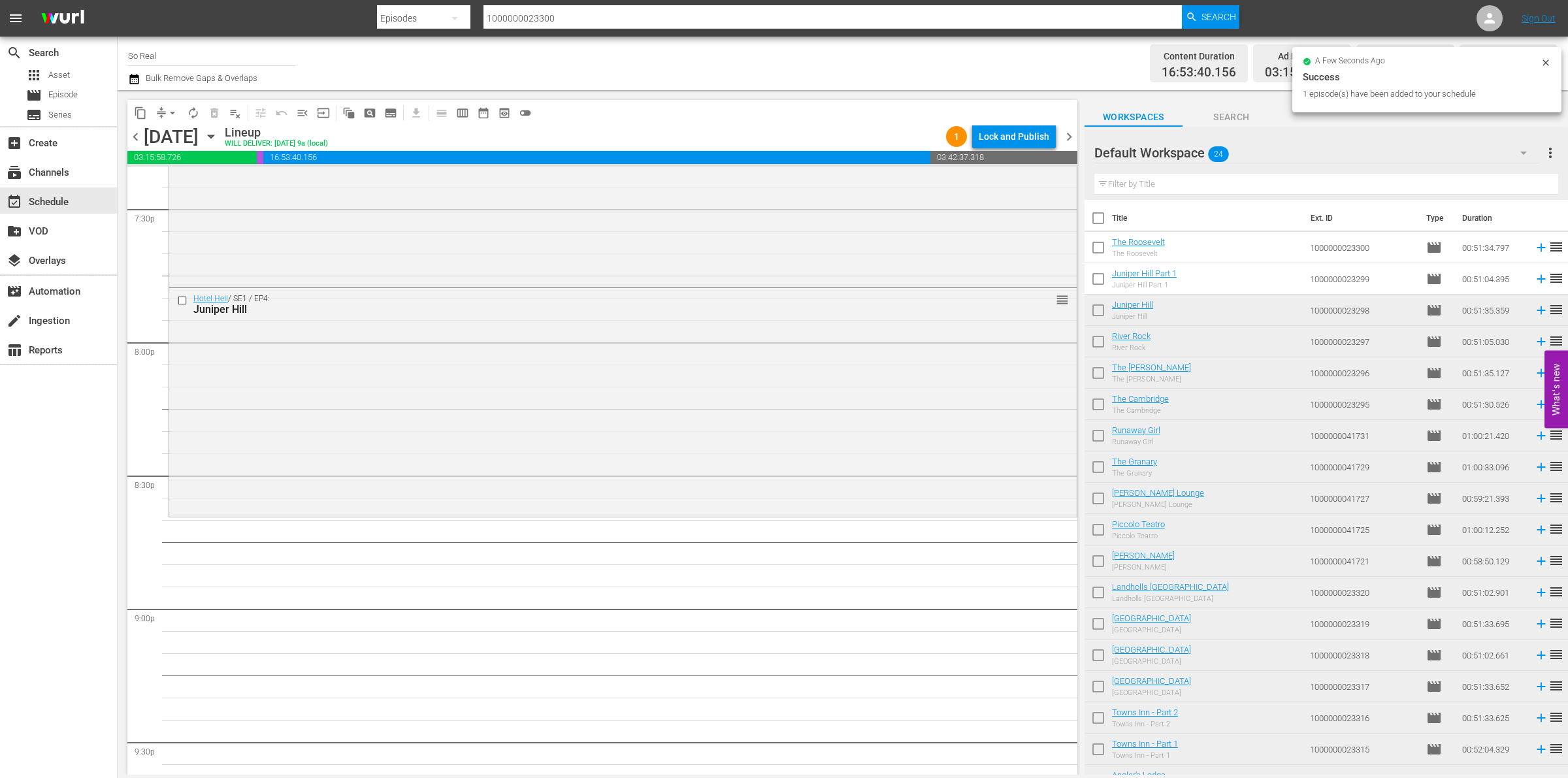
scroll to position [5157, 0]
click at [1100, 277] on input "checkbox" at bounding box center [1098, 281] width 27 height 27
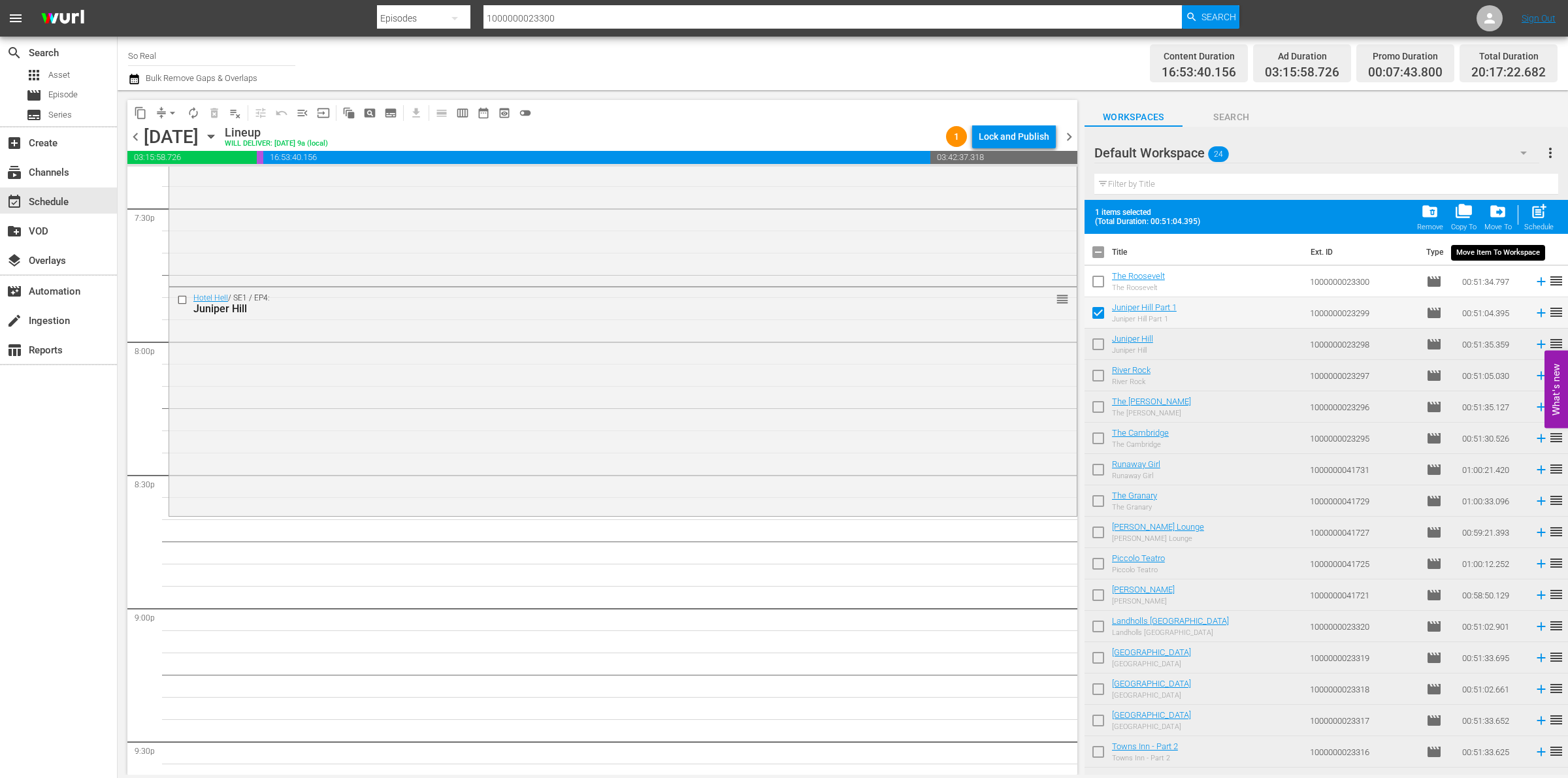
click at [1543, 213] on span "post_add" at bounding box center [1539, 211] width 18 height 18
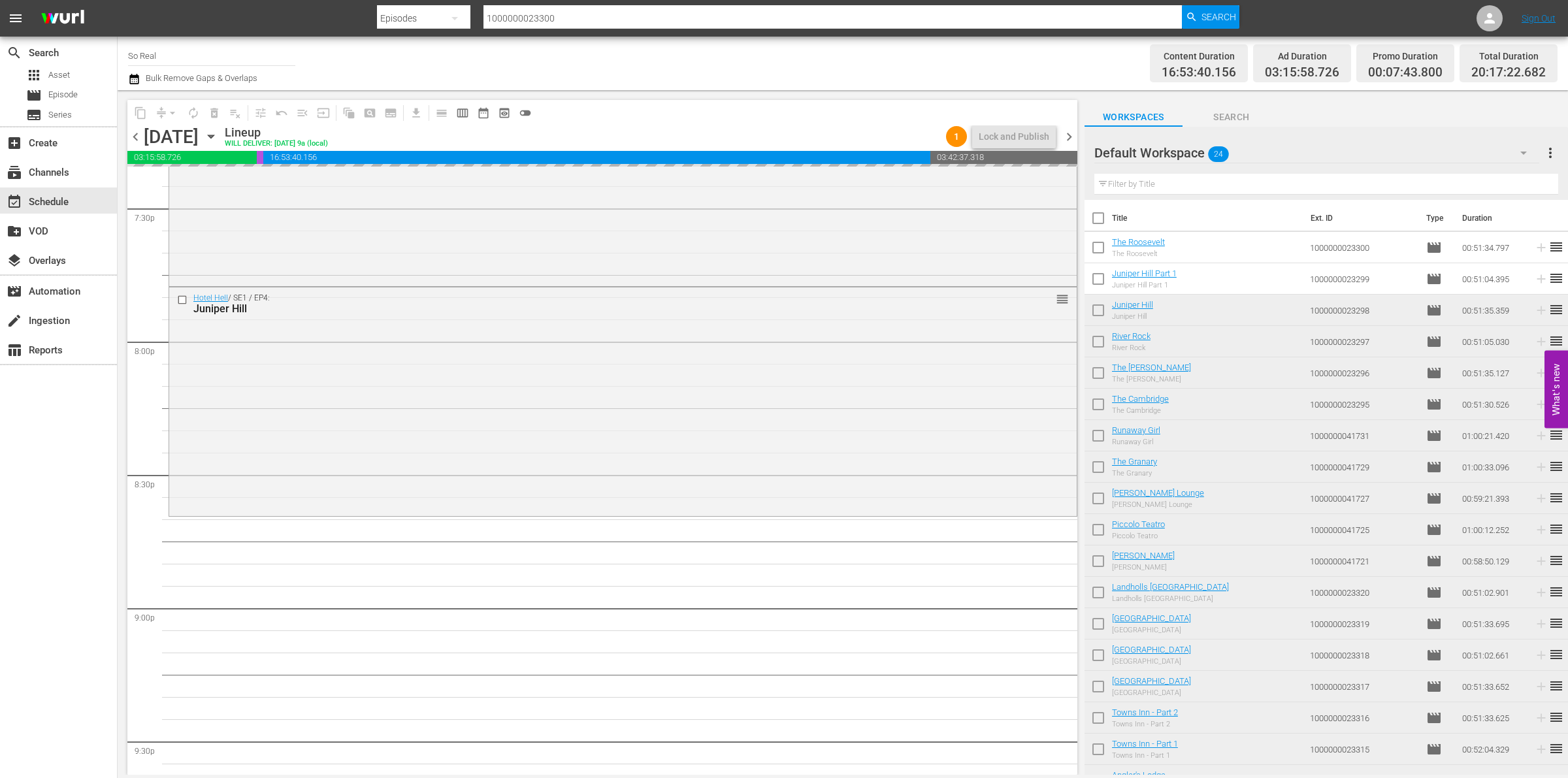
checkbox input "false"
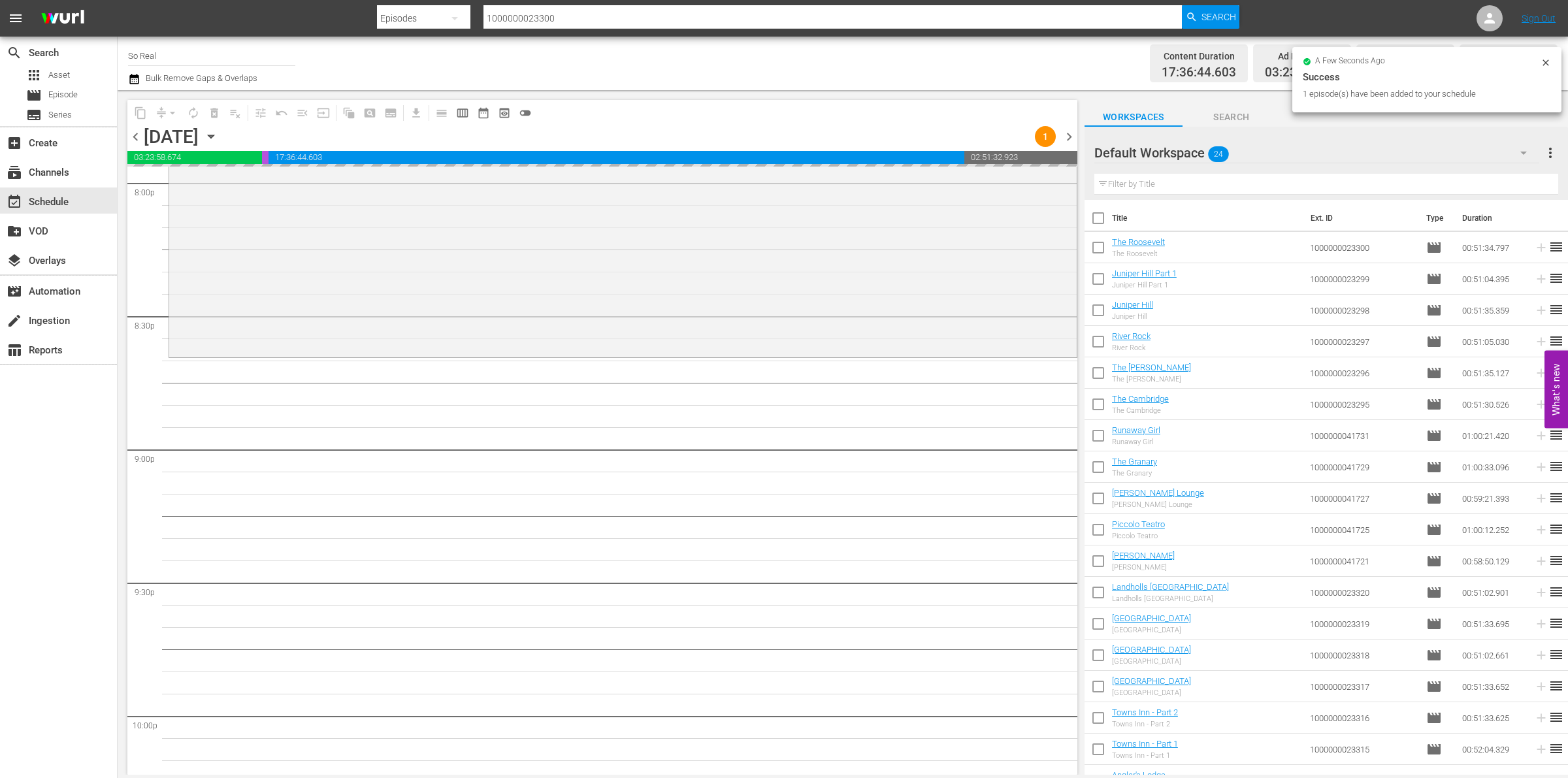
scroll to position [5338, 0]
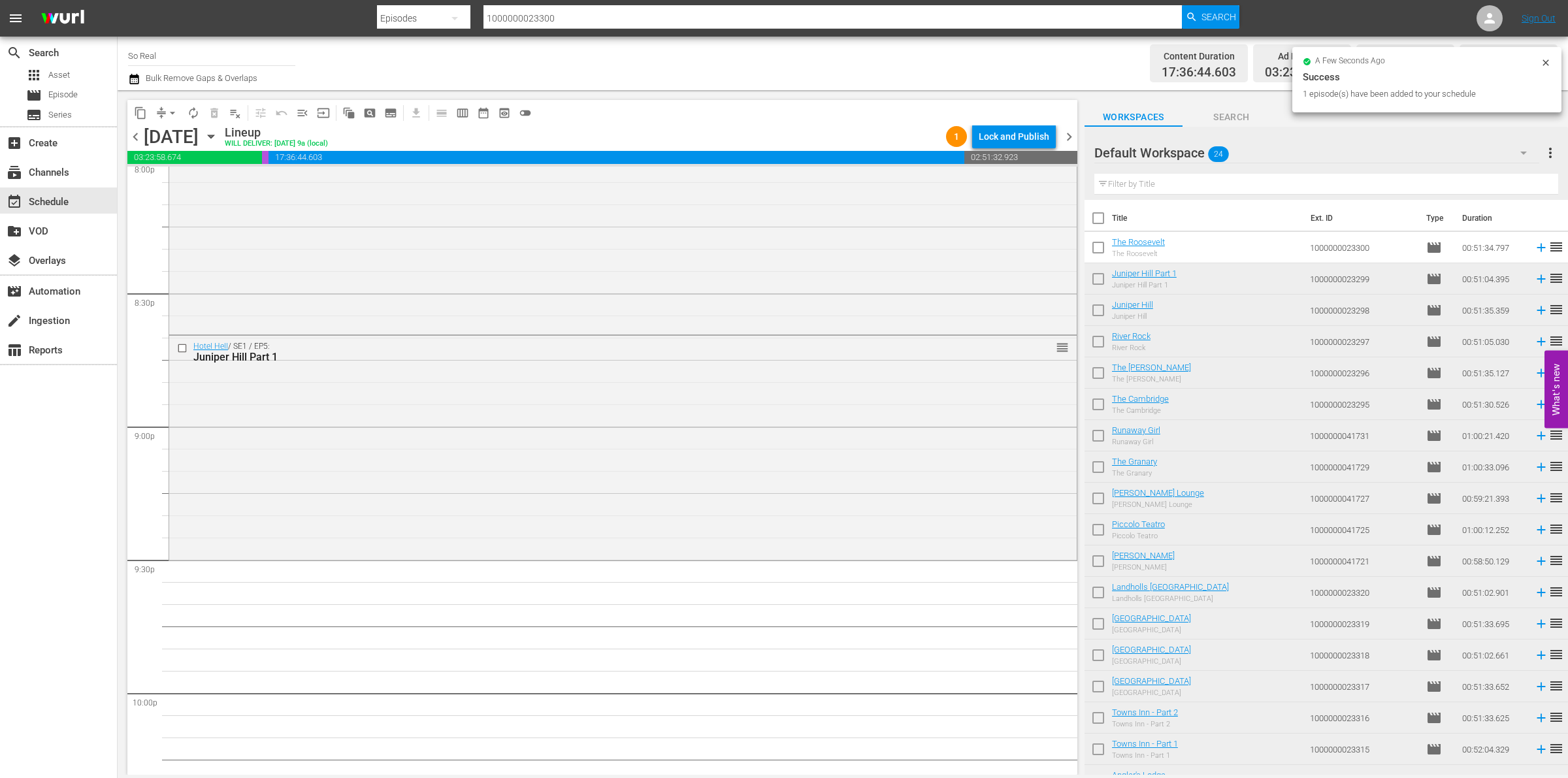
click at [1095, 246] on input "checkbox" at bounding box center [1098, 250] width 27 height 27
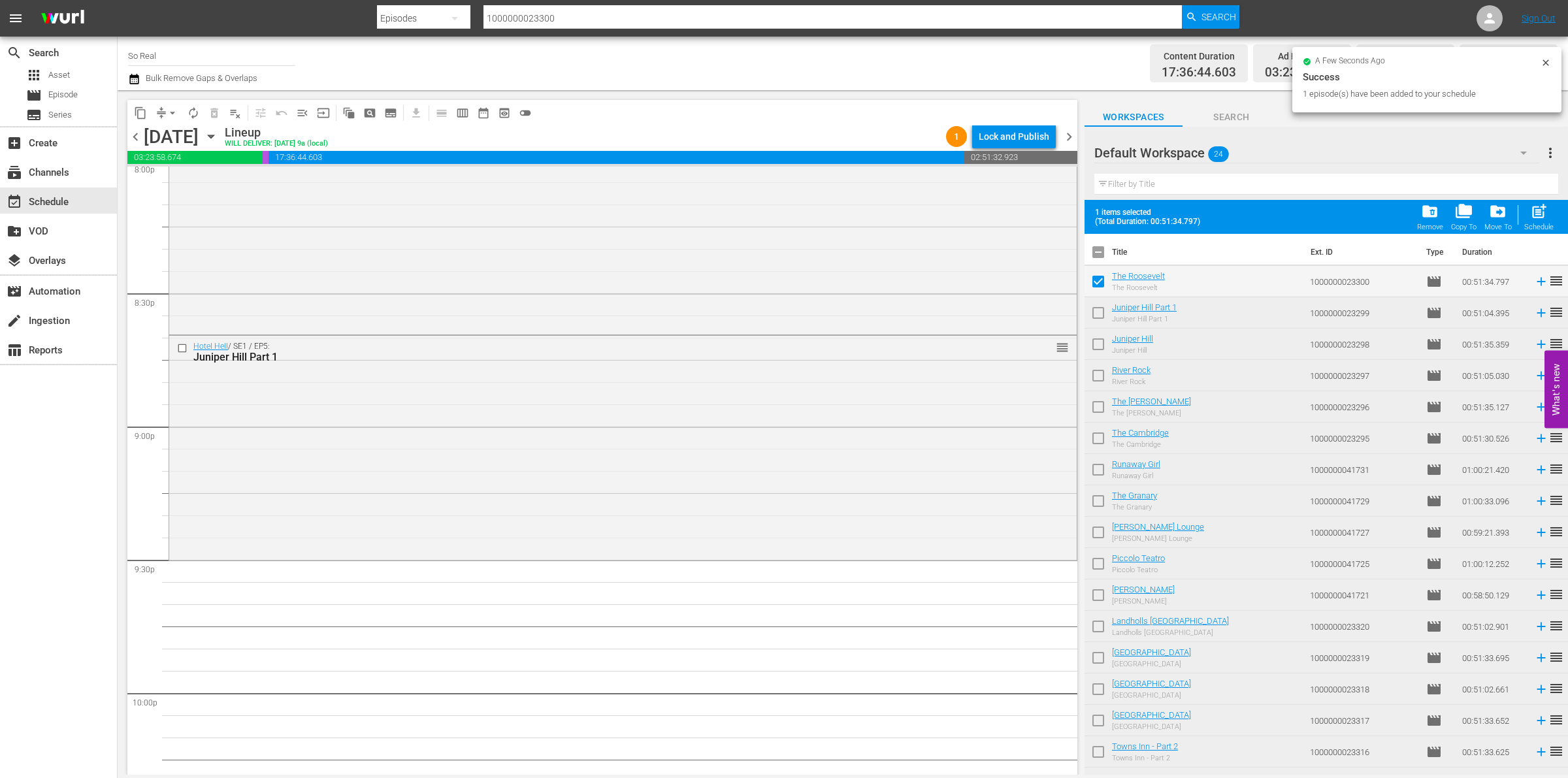
click at [1541, 217] on span "post_add" at bounding box center [1539, 211] width 18 height 18
checkbox input "false"
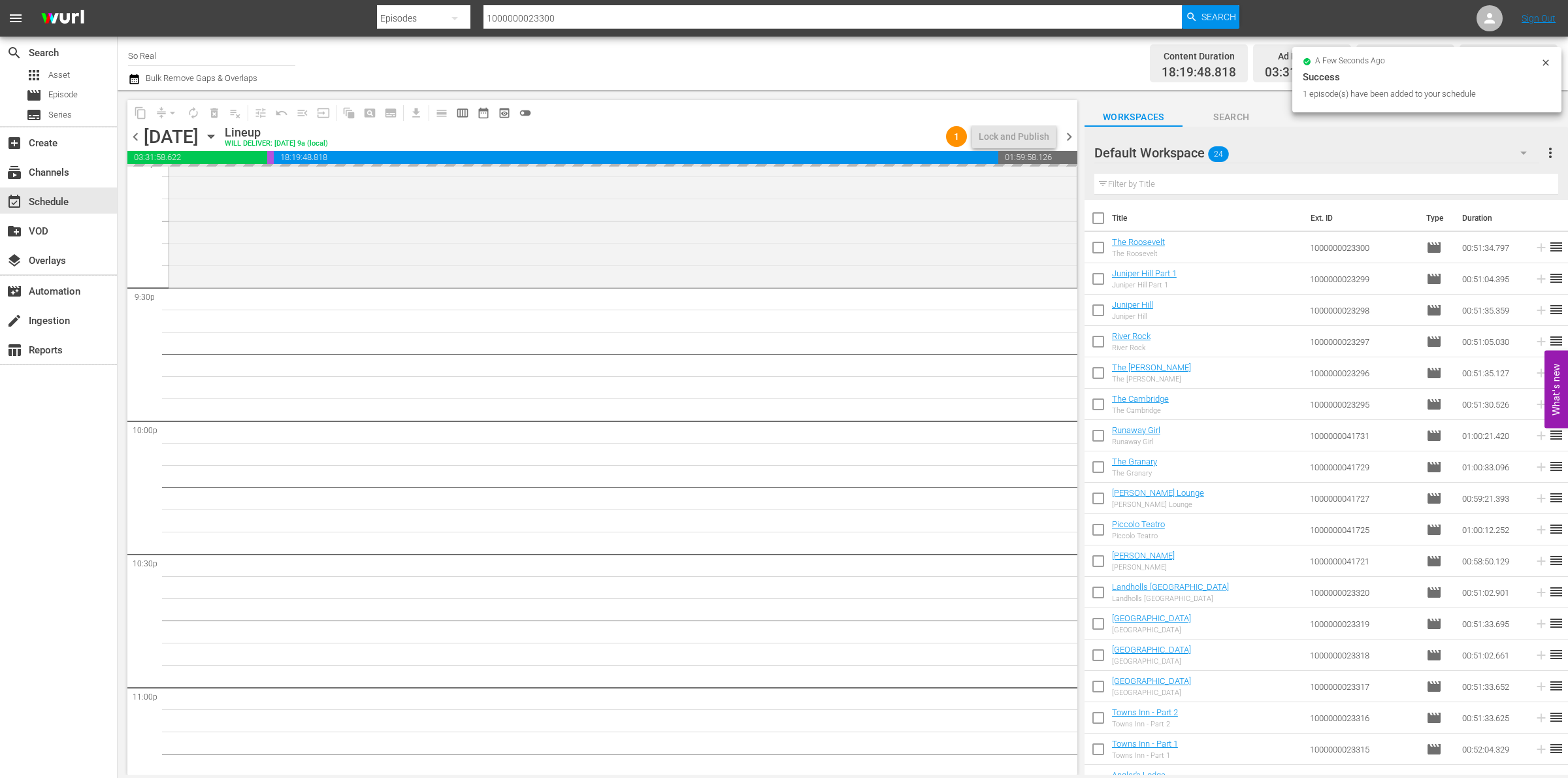
scroll to position [5614, 0]
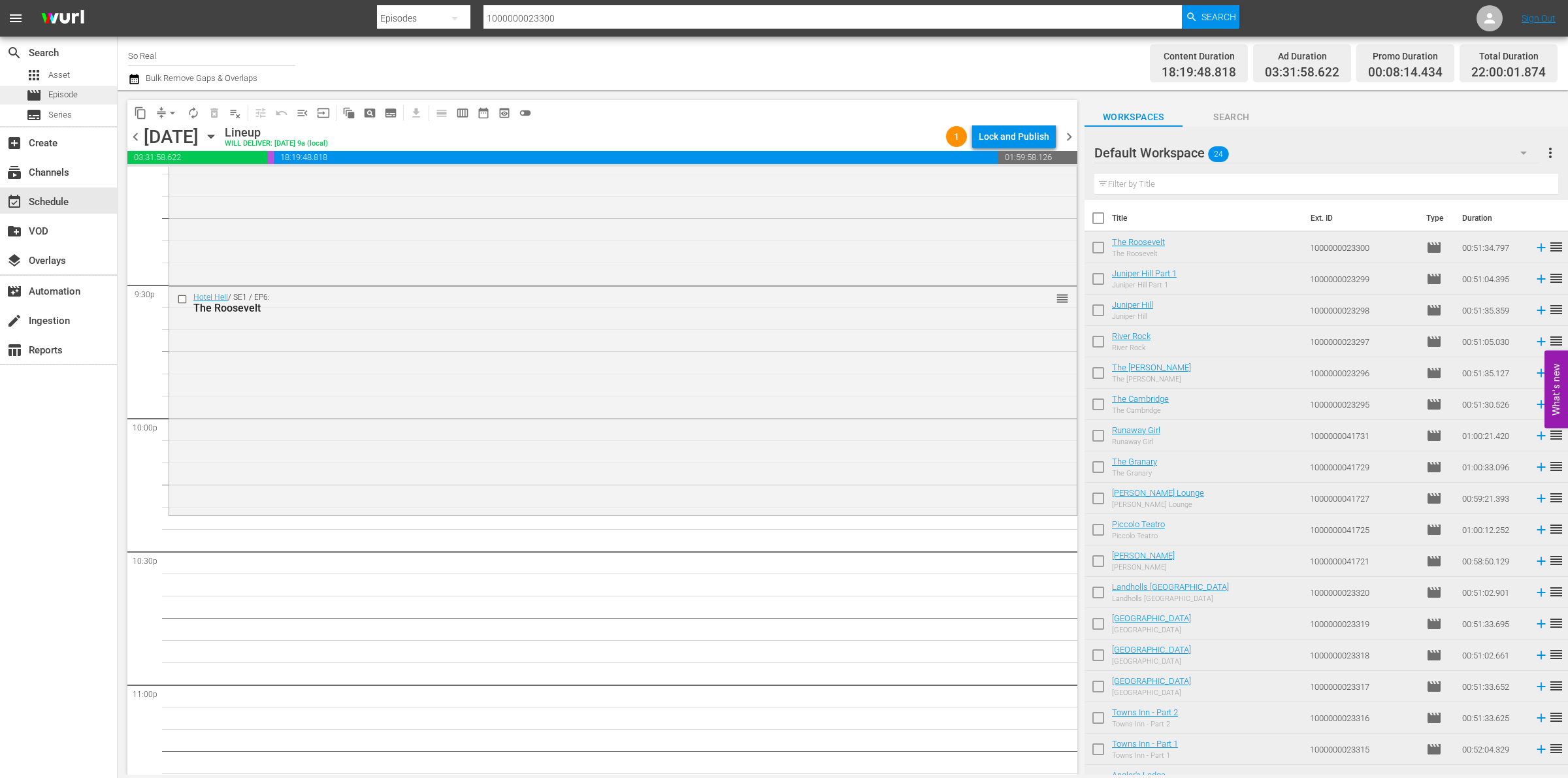
click at [62, 95] on span "Episode" at bounding box center [63, 95] width 29 height 13
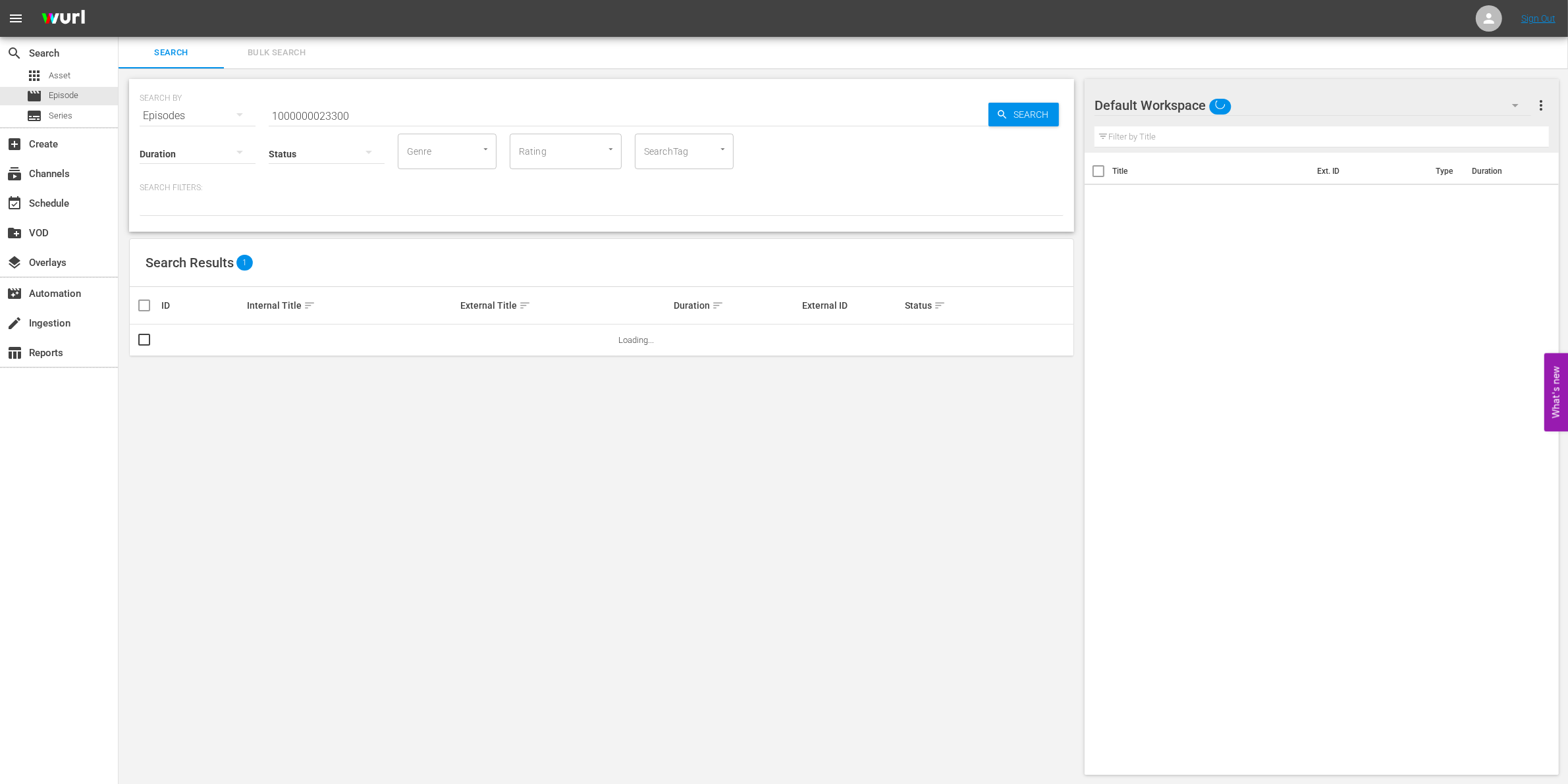
click at [307, 114] on input "1000000023300" at bounding box center [629, 115] width 720 height 31
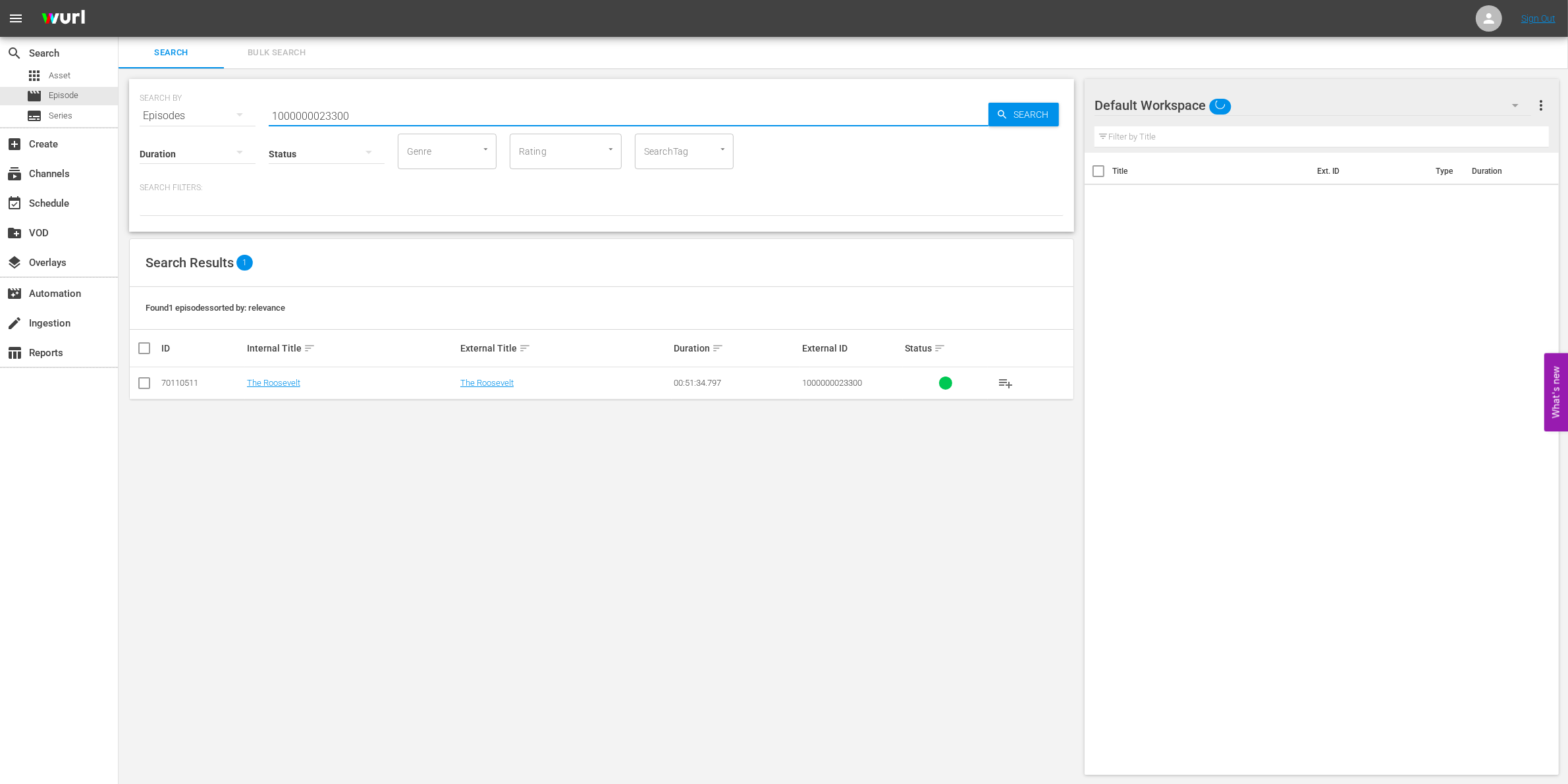
click at [307, 114] on input "1000000023300" at bounding box center [629, 115] width 720 height 31
paste input "35252"
type input "1000000035252"
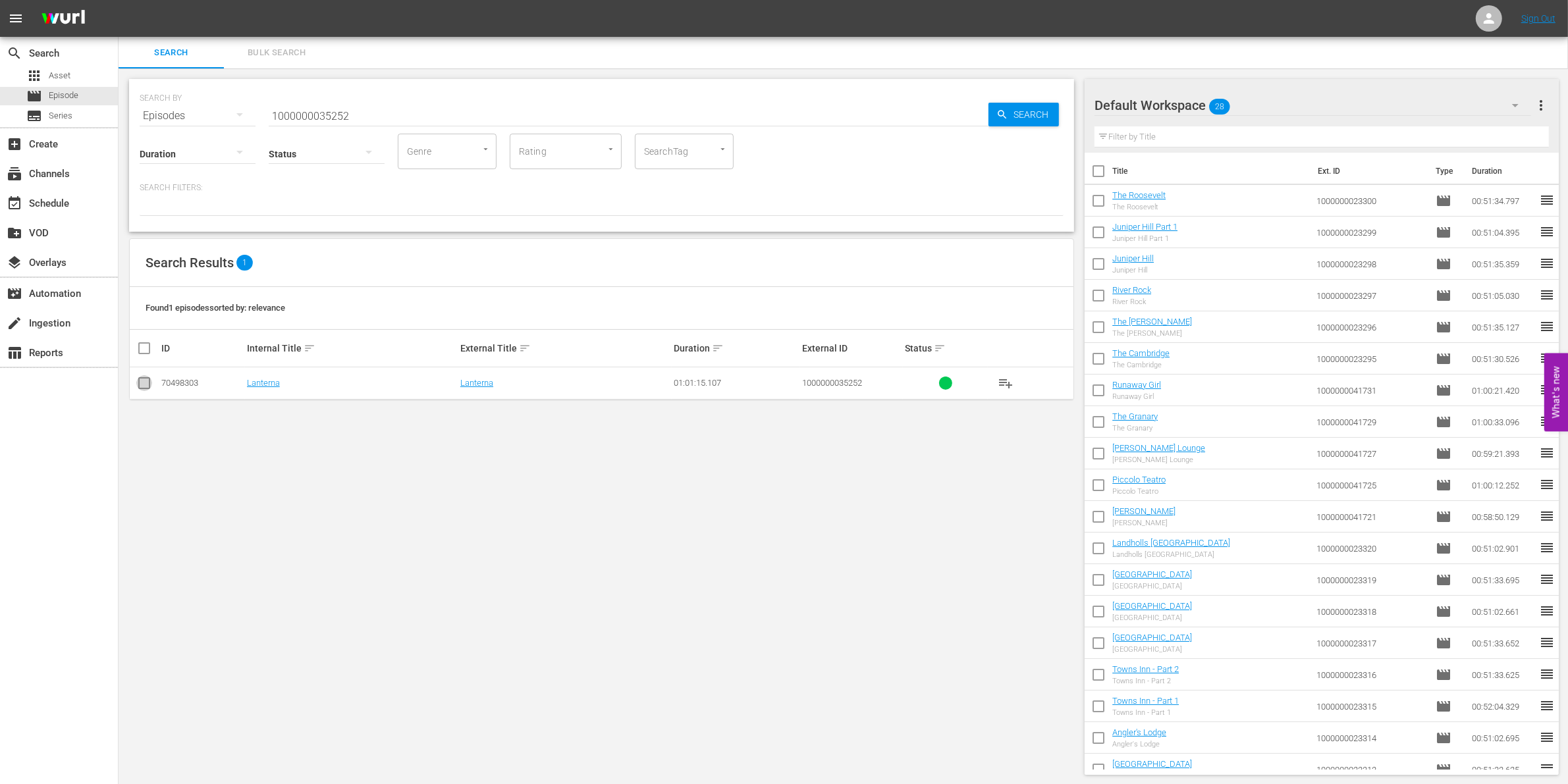
click at [142, 383] on input "checkbox" at bounding box center [144, 386] width 16 height 16
checkbox input "true"
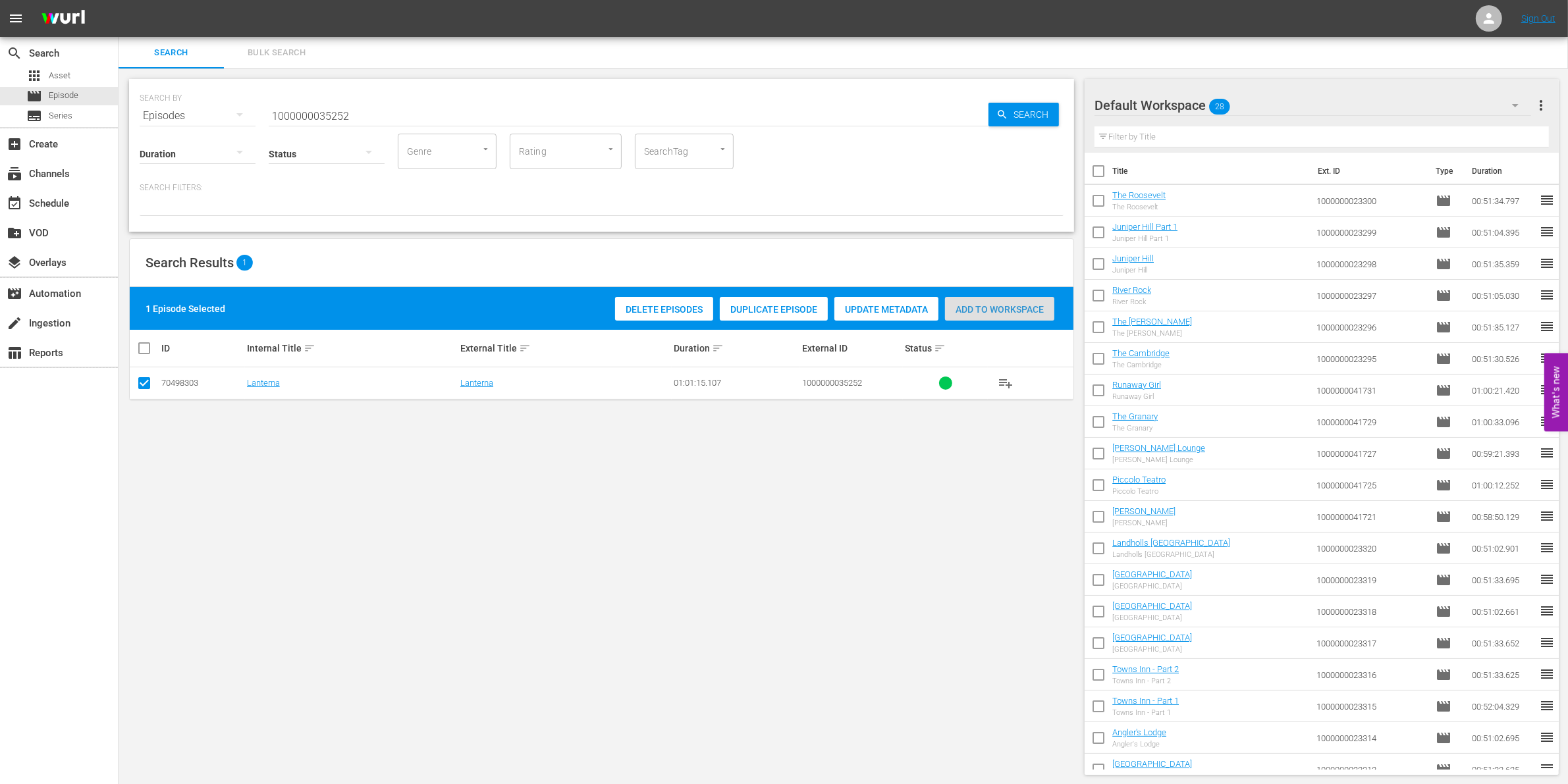
click at [1021, 317] on div "Add to Workspace" at bounding box center [999, 309] width 109 height 25
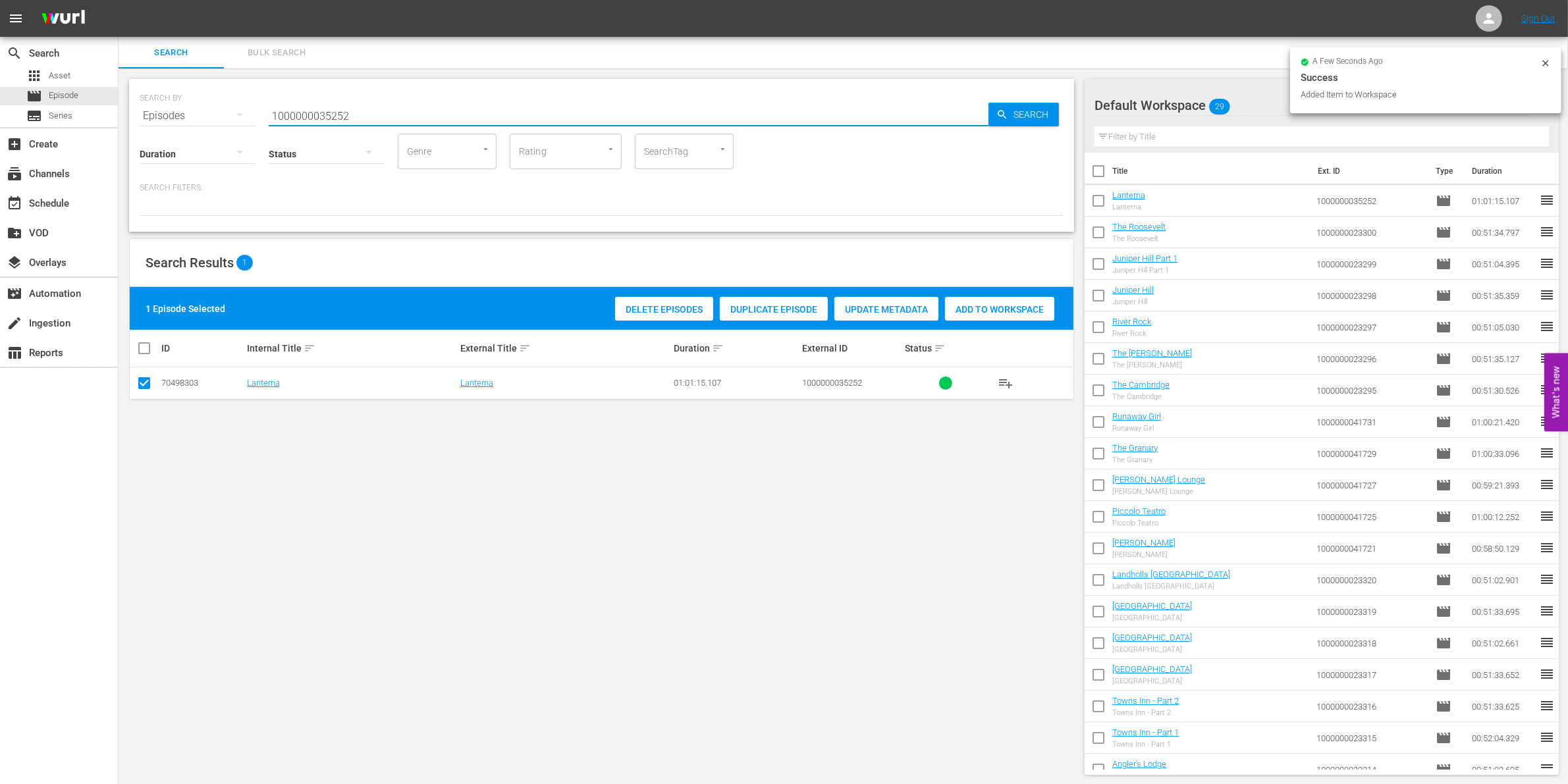
click at [389, 115] on input "1000000035252" at bounding box center [629, 115] width 720 height 31
type input "1000000035253"
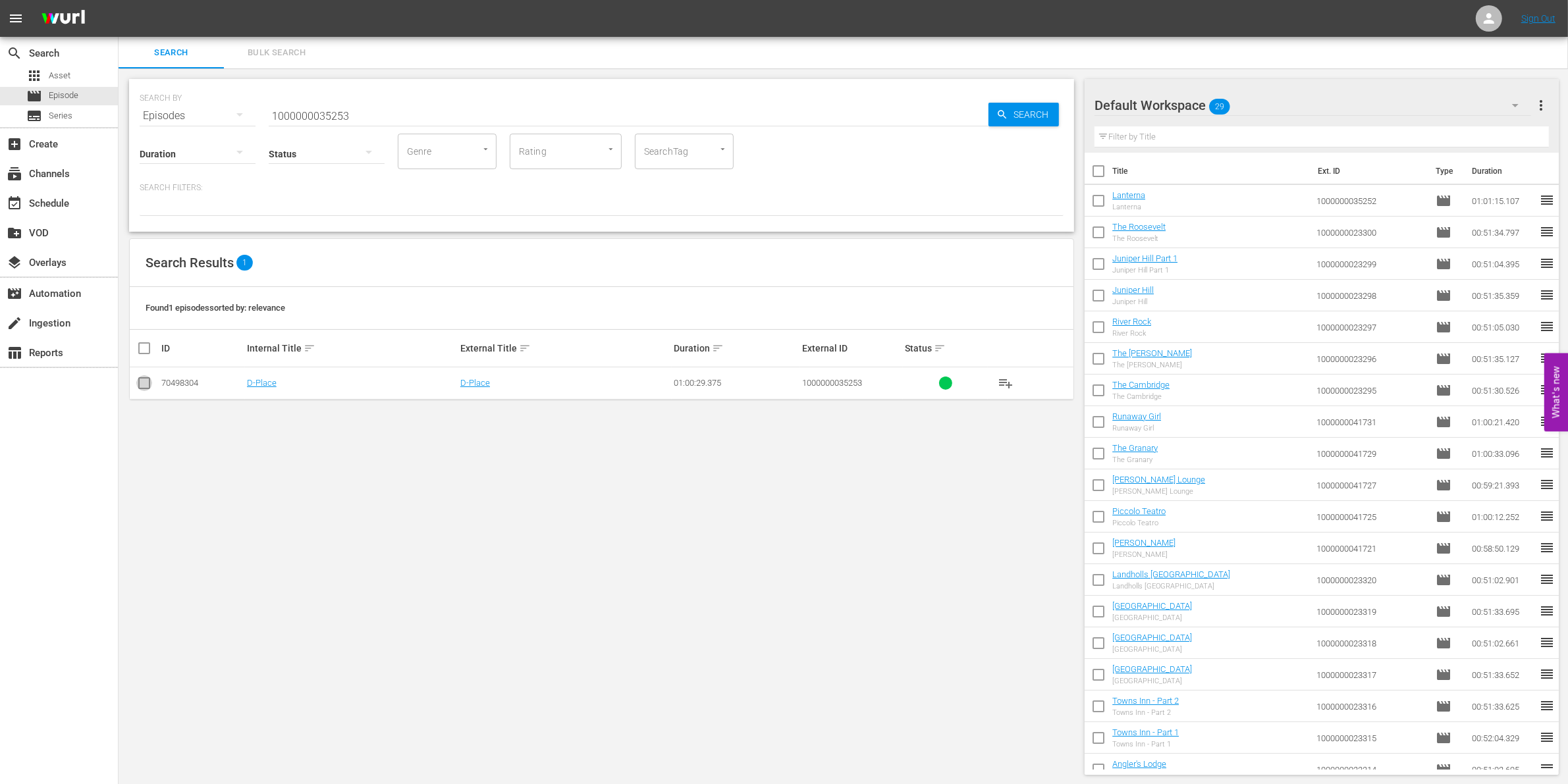
click at [143, 383] on input "checkbox" at bounding box center [144, 386] width 16 height 16
checkbox input "true"
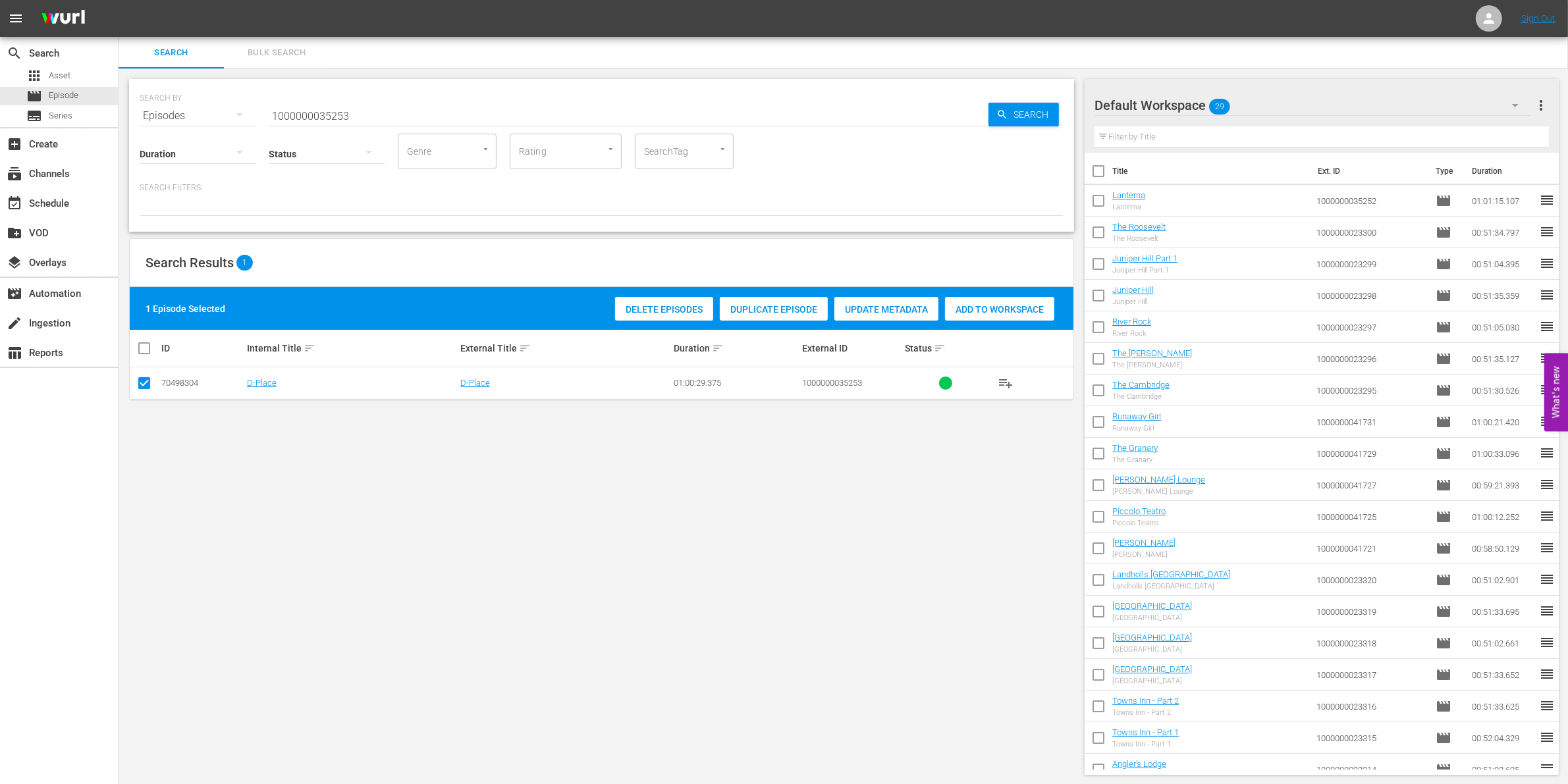
click at [993, 302] on div "Add to Workspace" at bounding box center [999, 309] width 109 height 25
click at [57, 208] on div "event_available Schedule" at bounding box center [37, 202] width 74 height 12
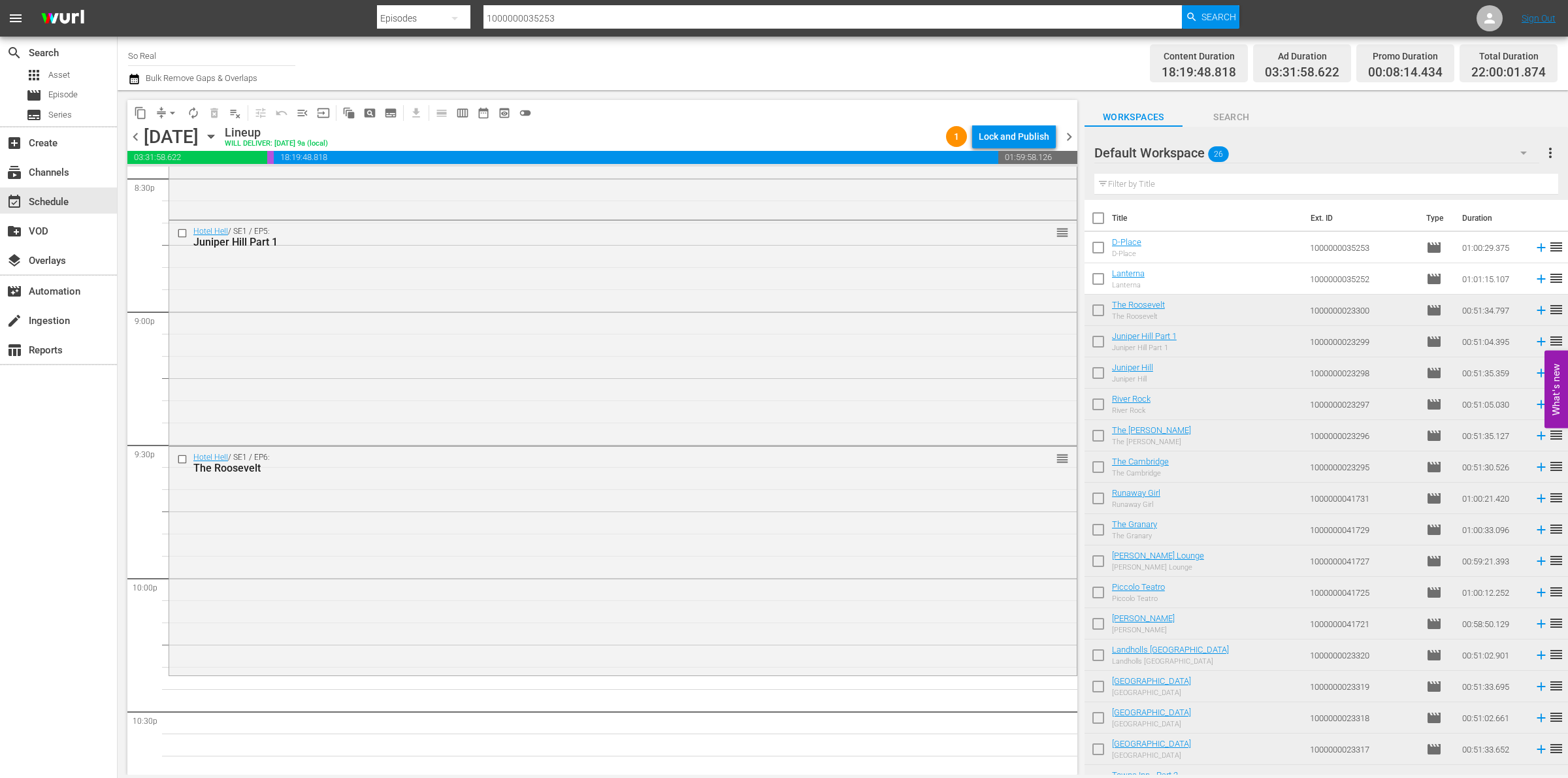
scroll to position [5789, 0]
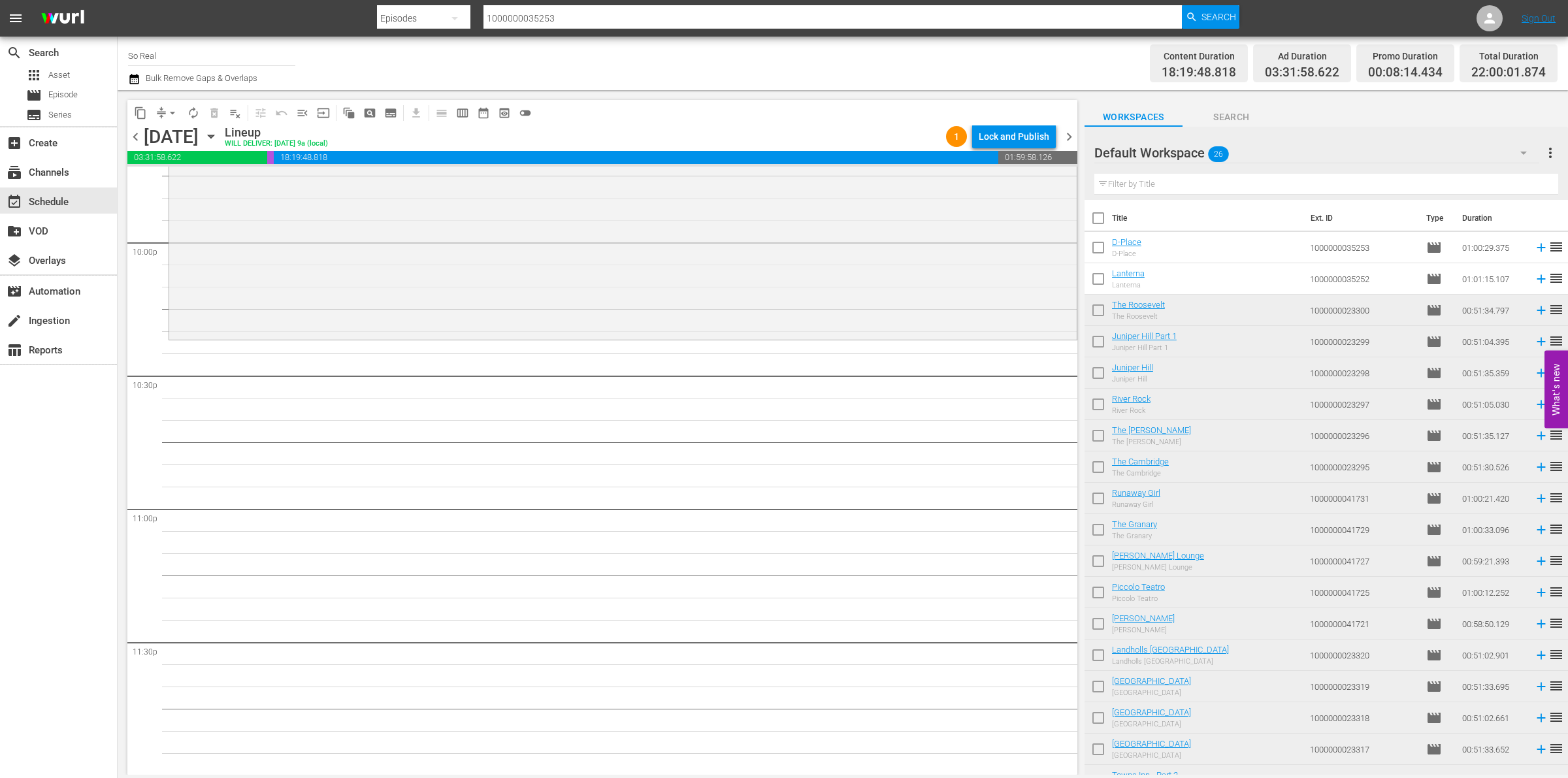
click at [1095, 281] on input "checkbox" at bounding box center [1098, 281] width 27 height 27
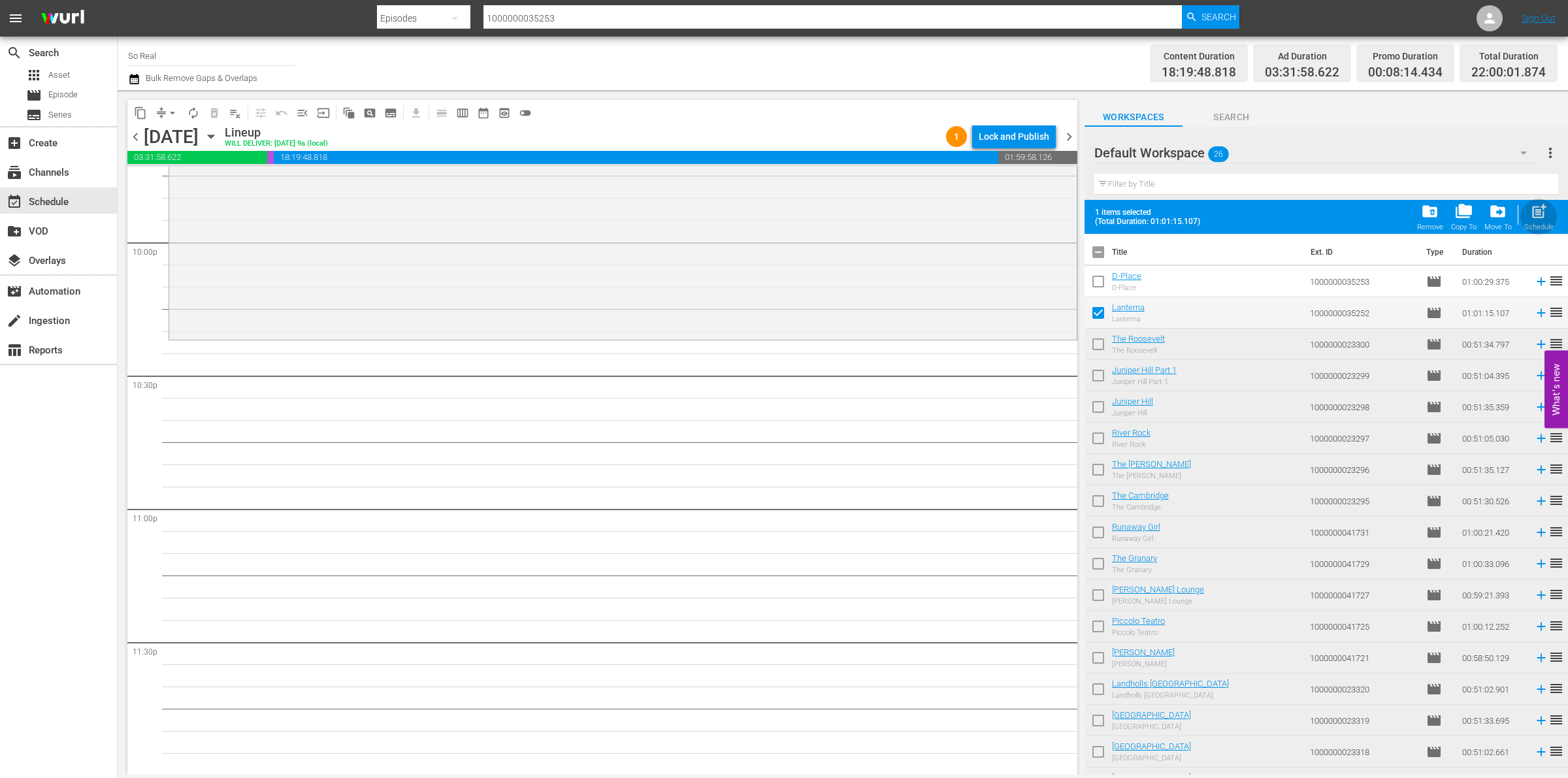
click at [1541, 222] on div "post_add Schedule" at bounding box center [1539, 217] width 29 height 29
checkbox input "false"
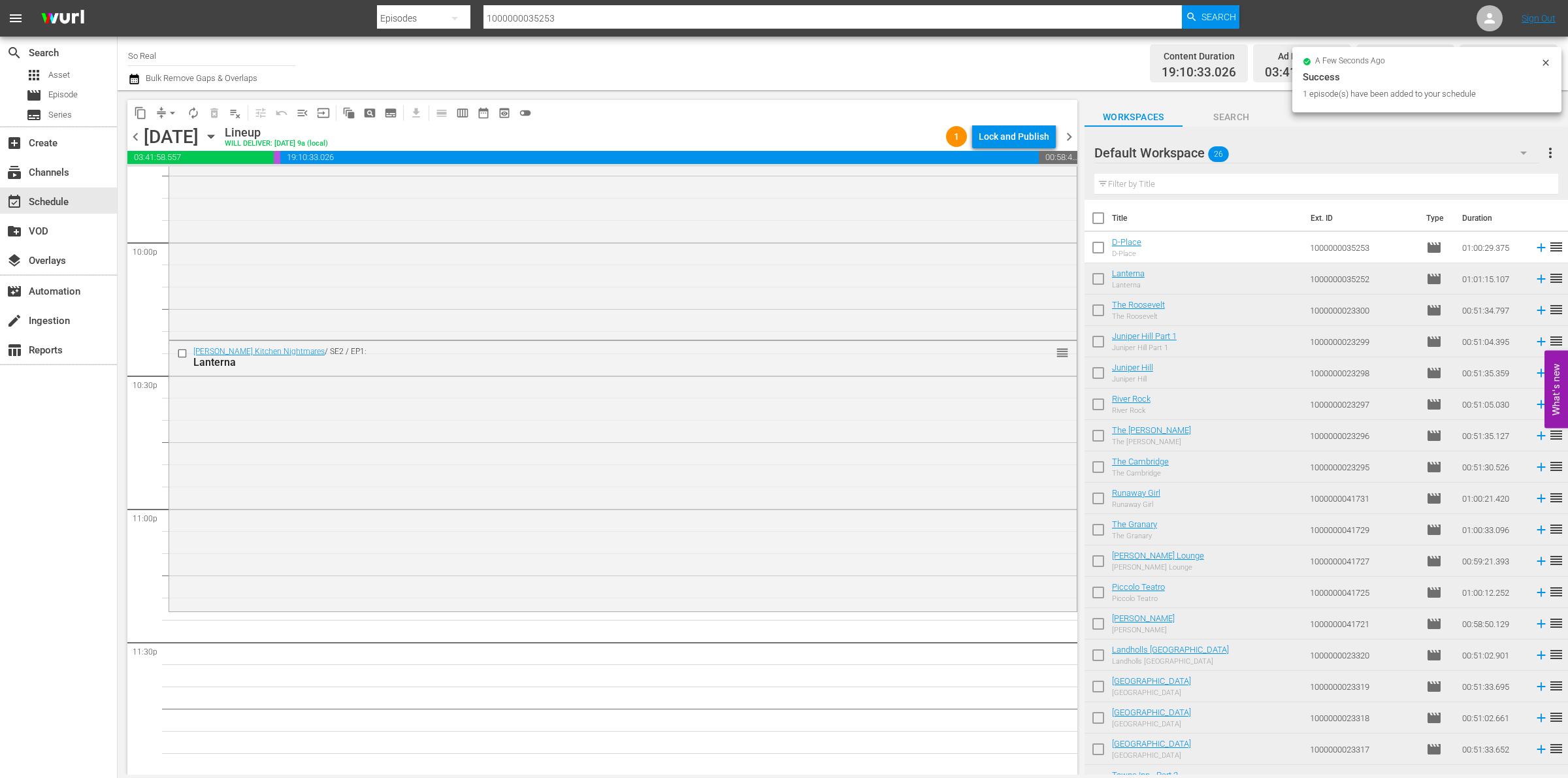
click at [1103, 252] on input "checkbox" at bounding box center [1098, 250] width 27 height 27
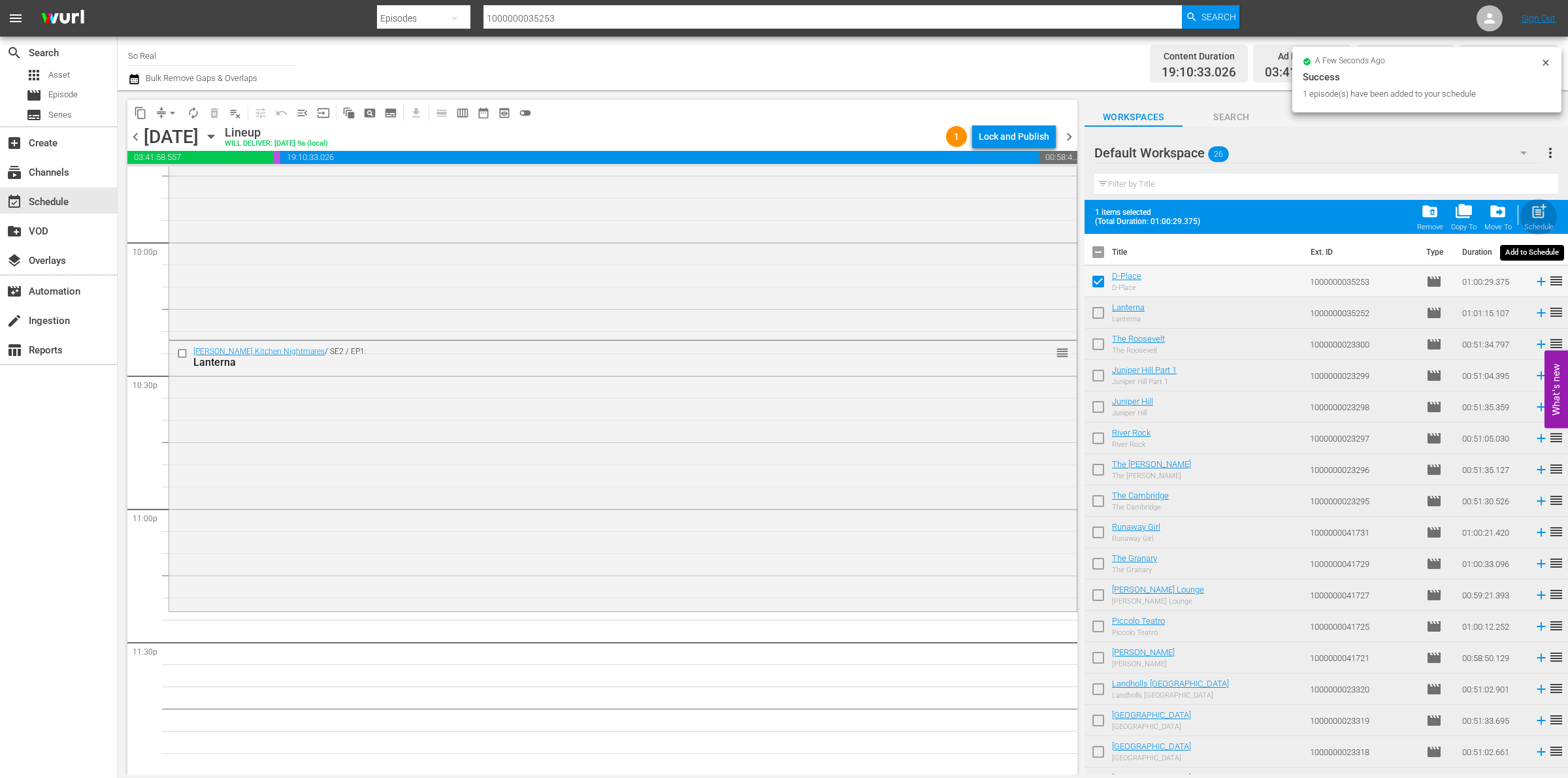
click at [1537, 223] on div "post_add Schedule" at bounding box center [1539, 217] width 29 height 29
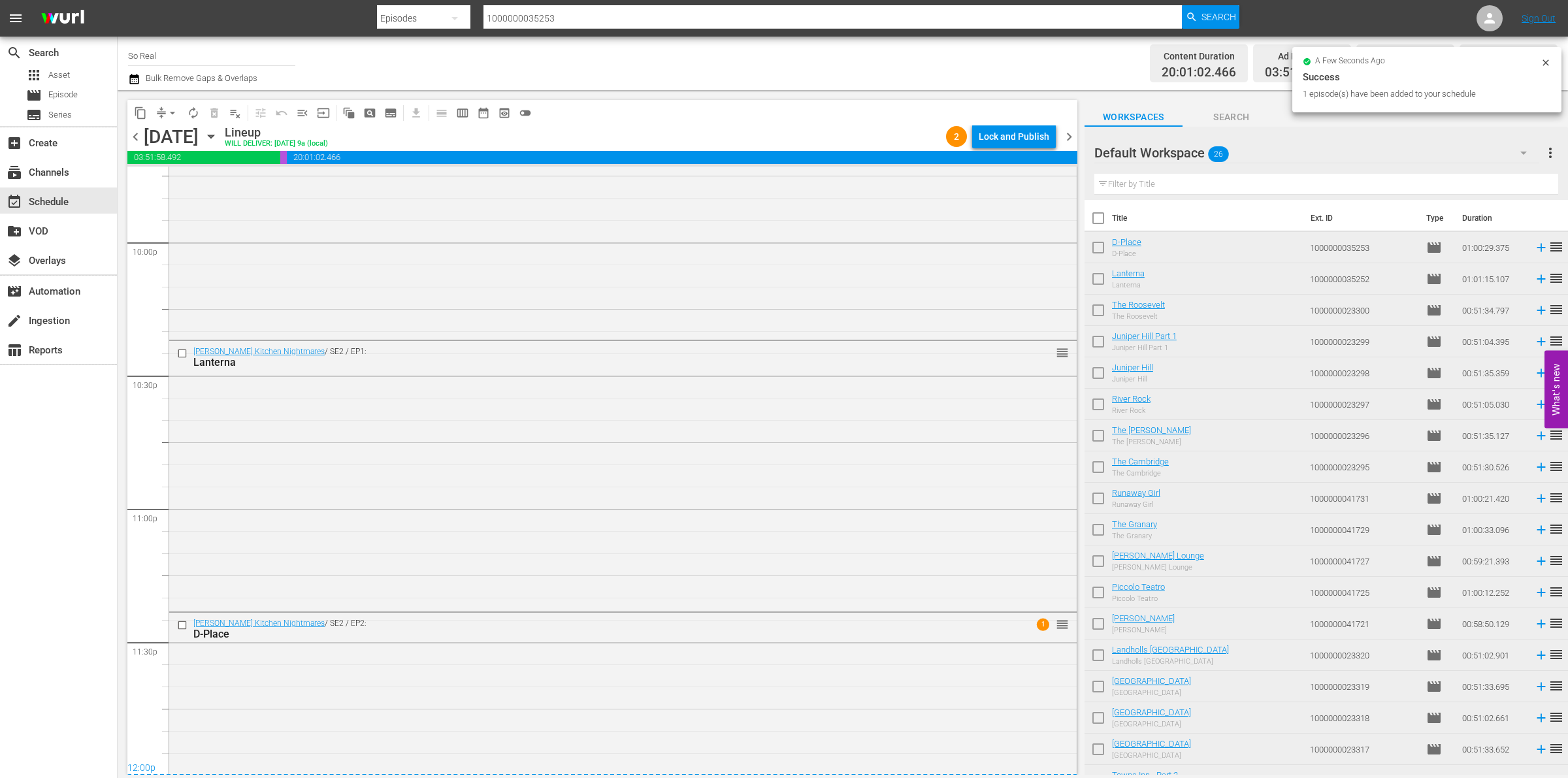
scroll to position [5895, 0]
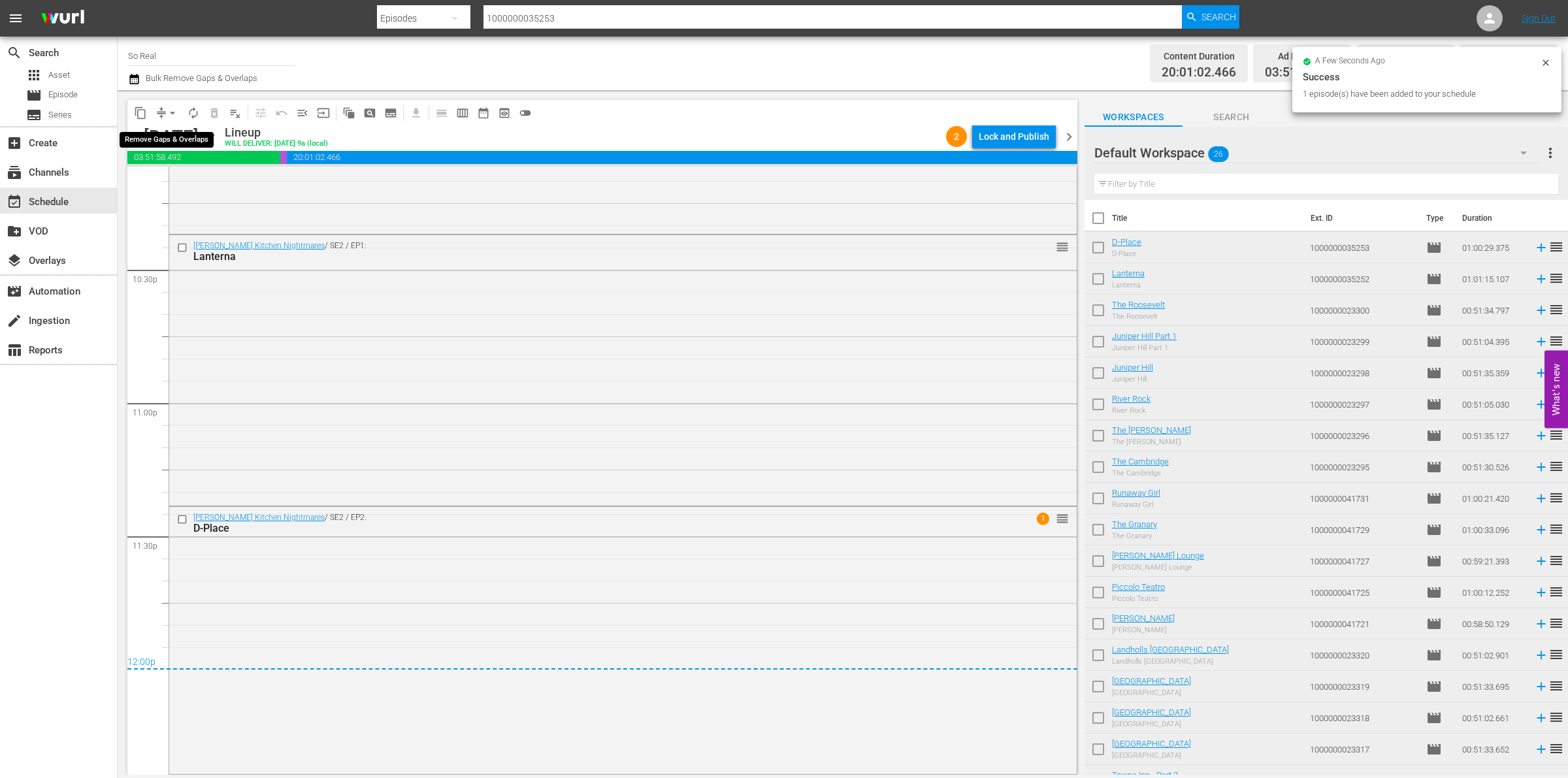
click at [172, 108] on span "arrow_drop_down" at bounding box center [173, 113] width 13 height 13
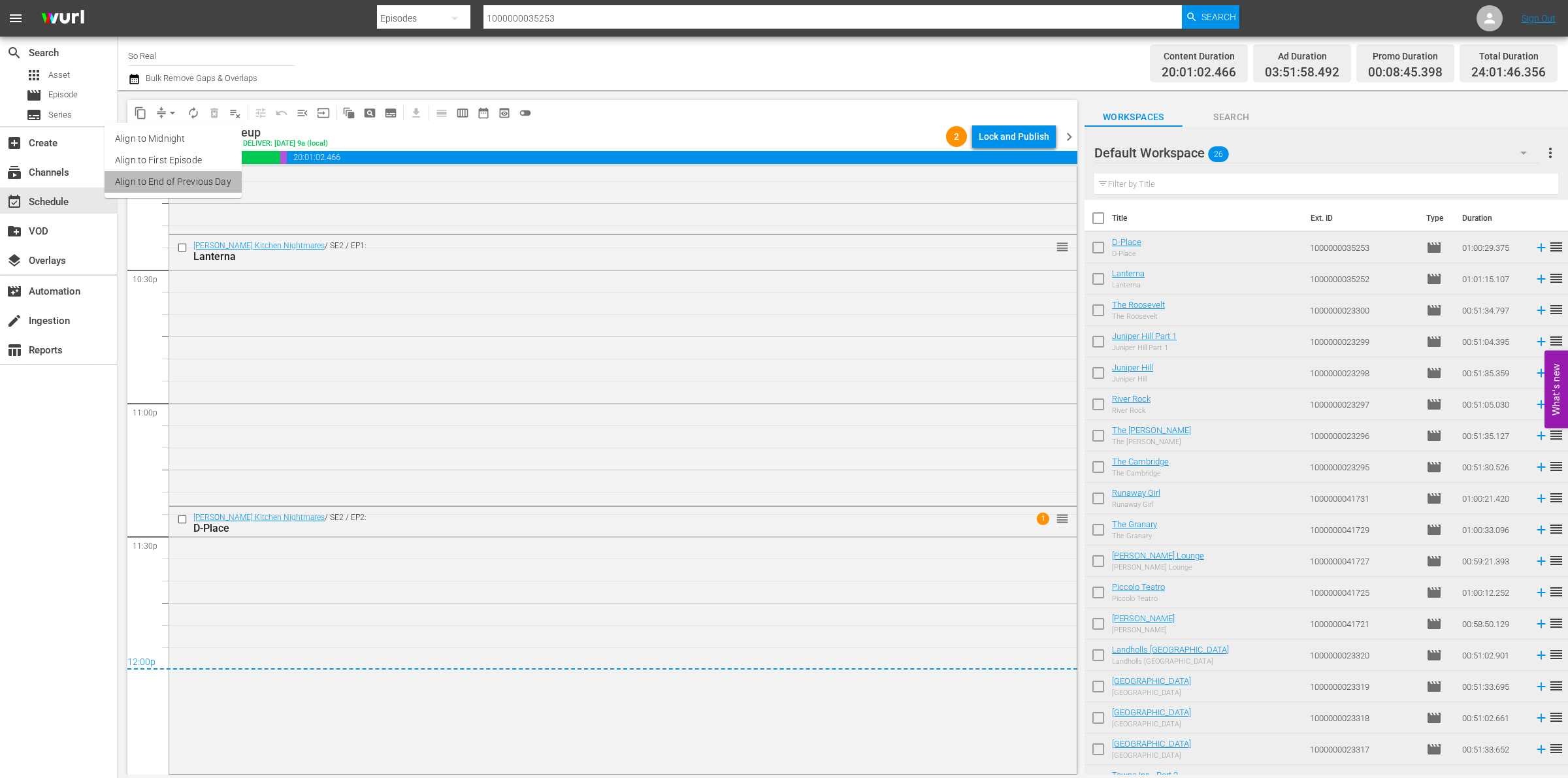
click at [194, 188] on li "Align to End of Previous Day" at bounding box center [173, 182] width 137 height 21
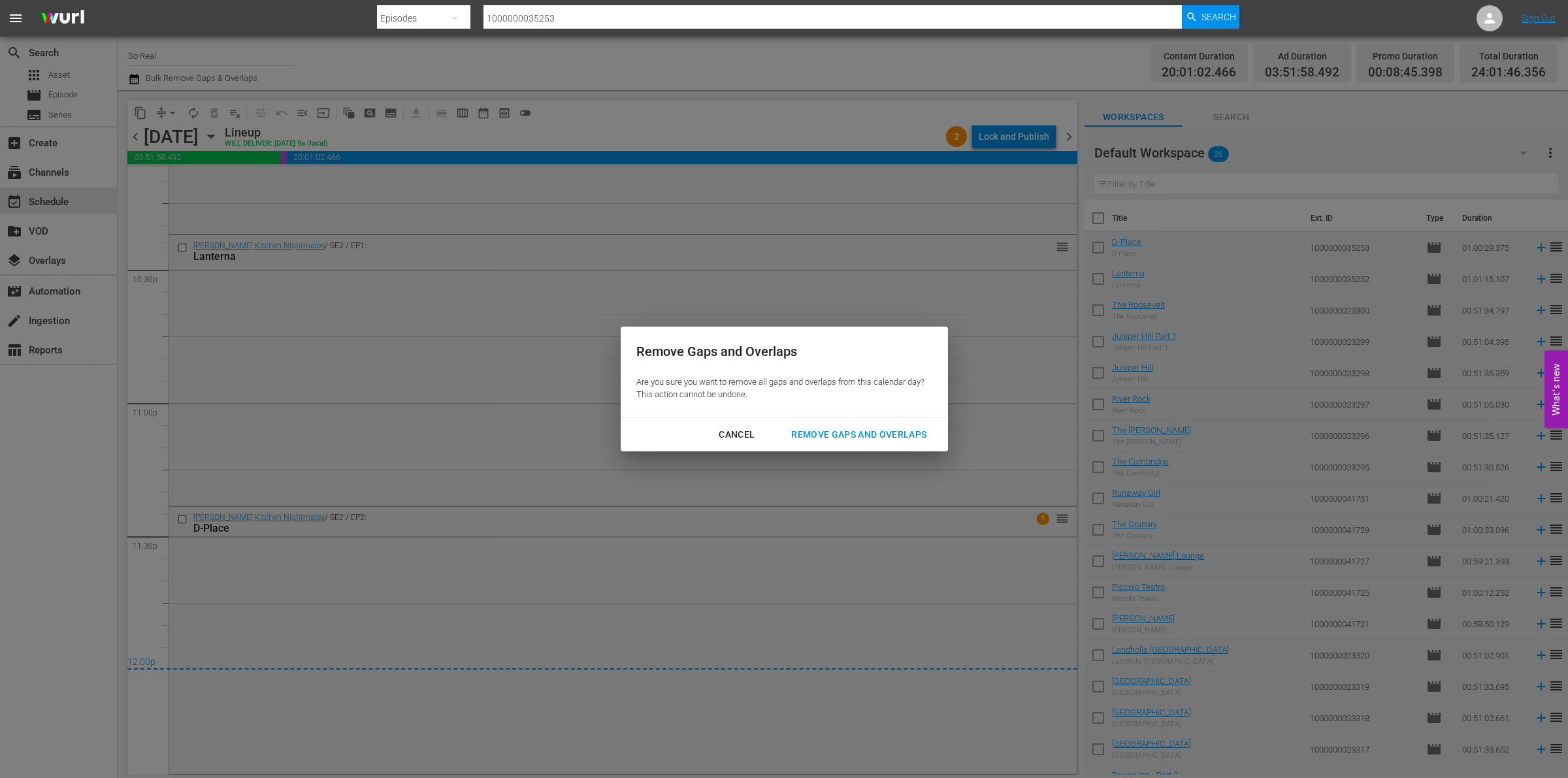
click at [859, 434] on div "Remove Gaps and Overlaps" at bounding box center [858, 435] width 156 height 17
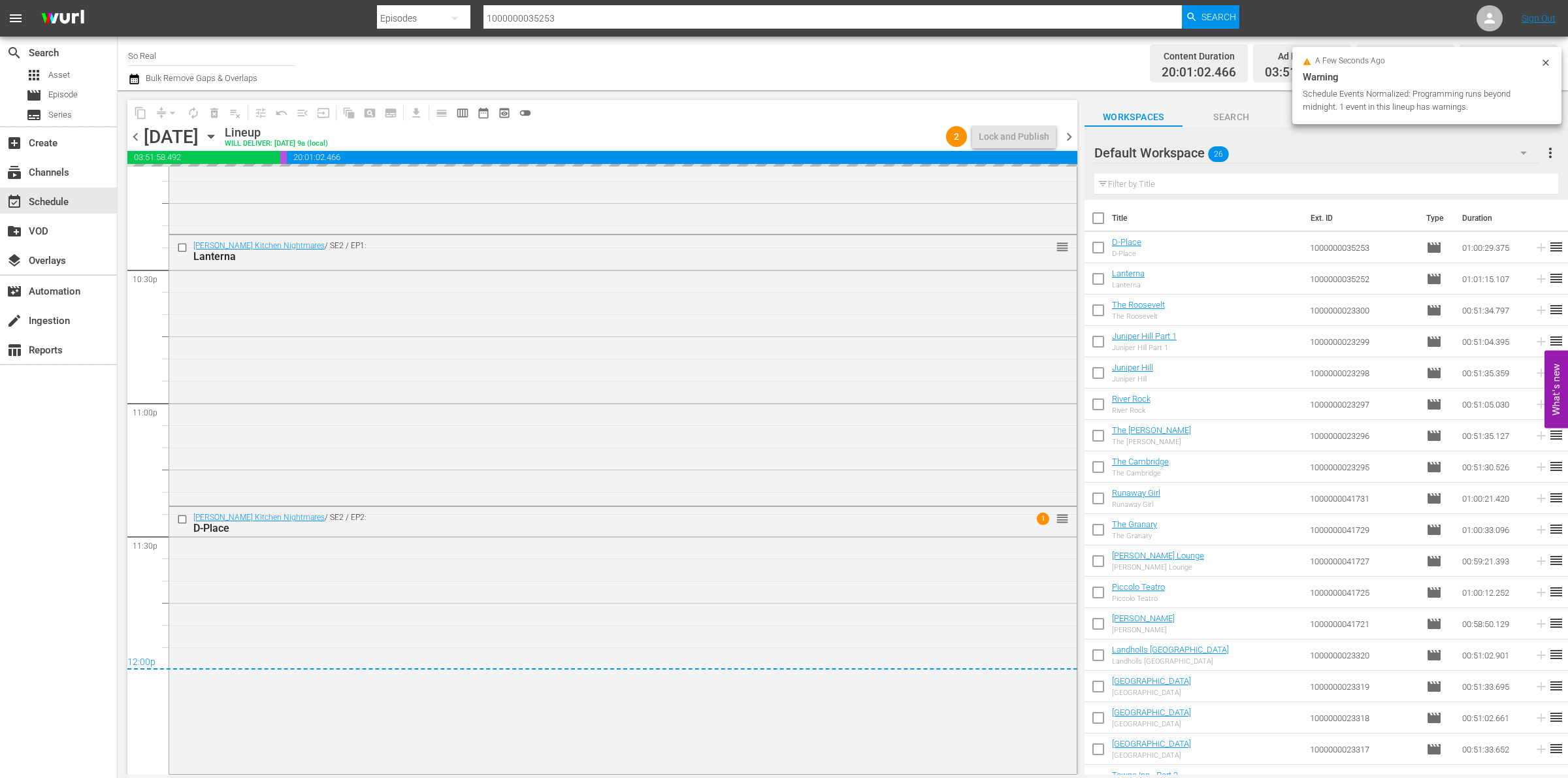
click at [1100, 252] on input "checkbox" at bounding box center [1098, 250] width 27 height 27
checkbox input "true"
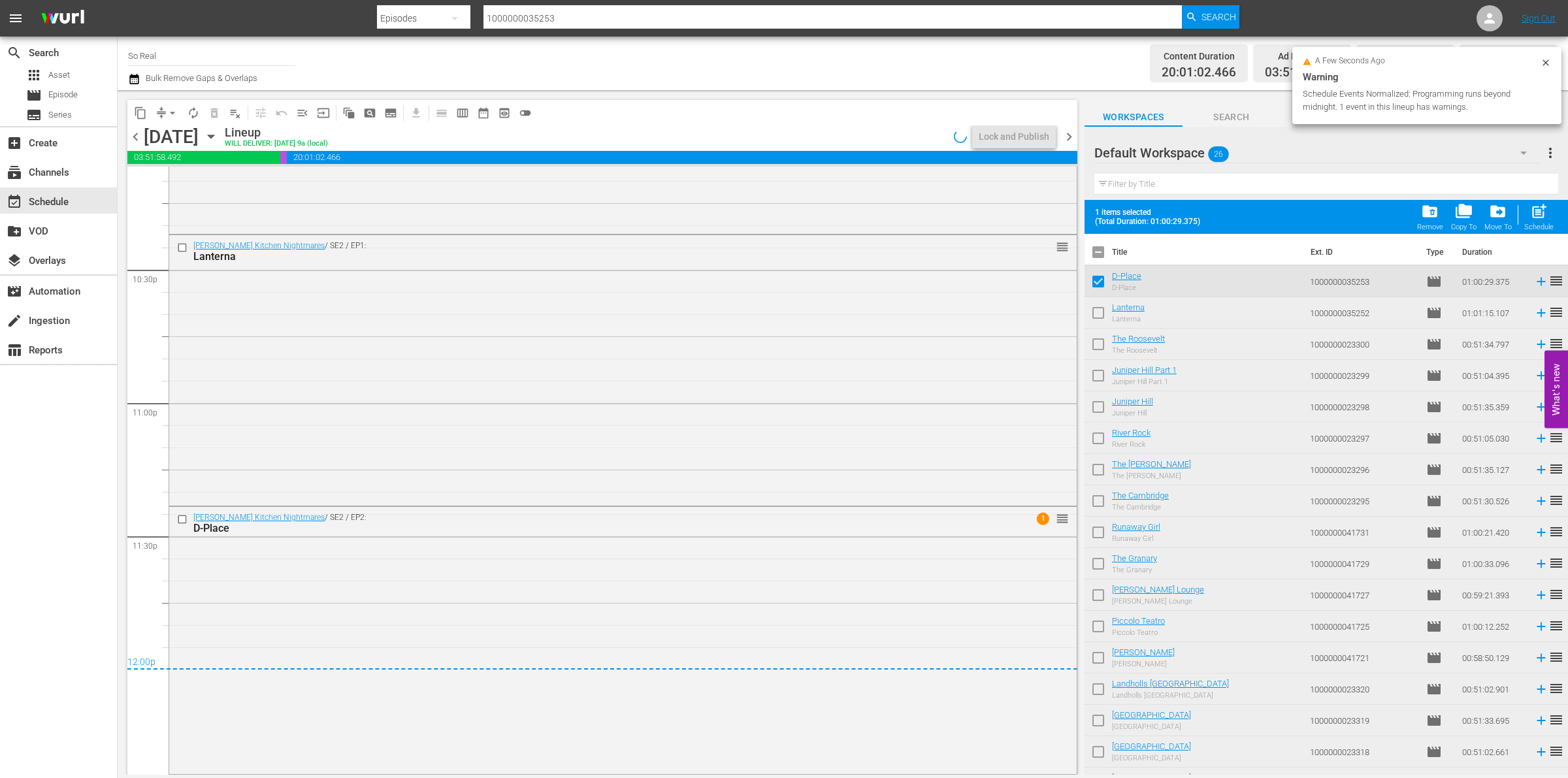
click at [1105, 313] on input "checkbox" at bounding box center [1098, 315] width 27 height 27
checkbox input "true"
click at [1102, 342] on input "checkbox" at bounding box center [1098, 346] width 27 height 27
checkbox input "true"
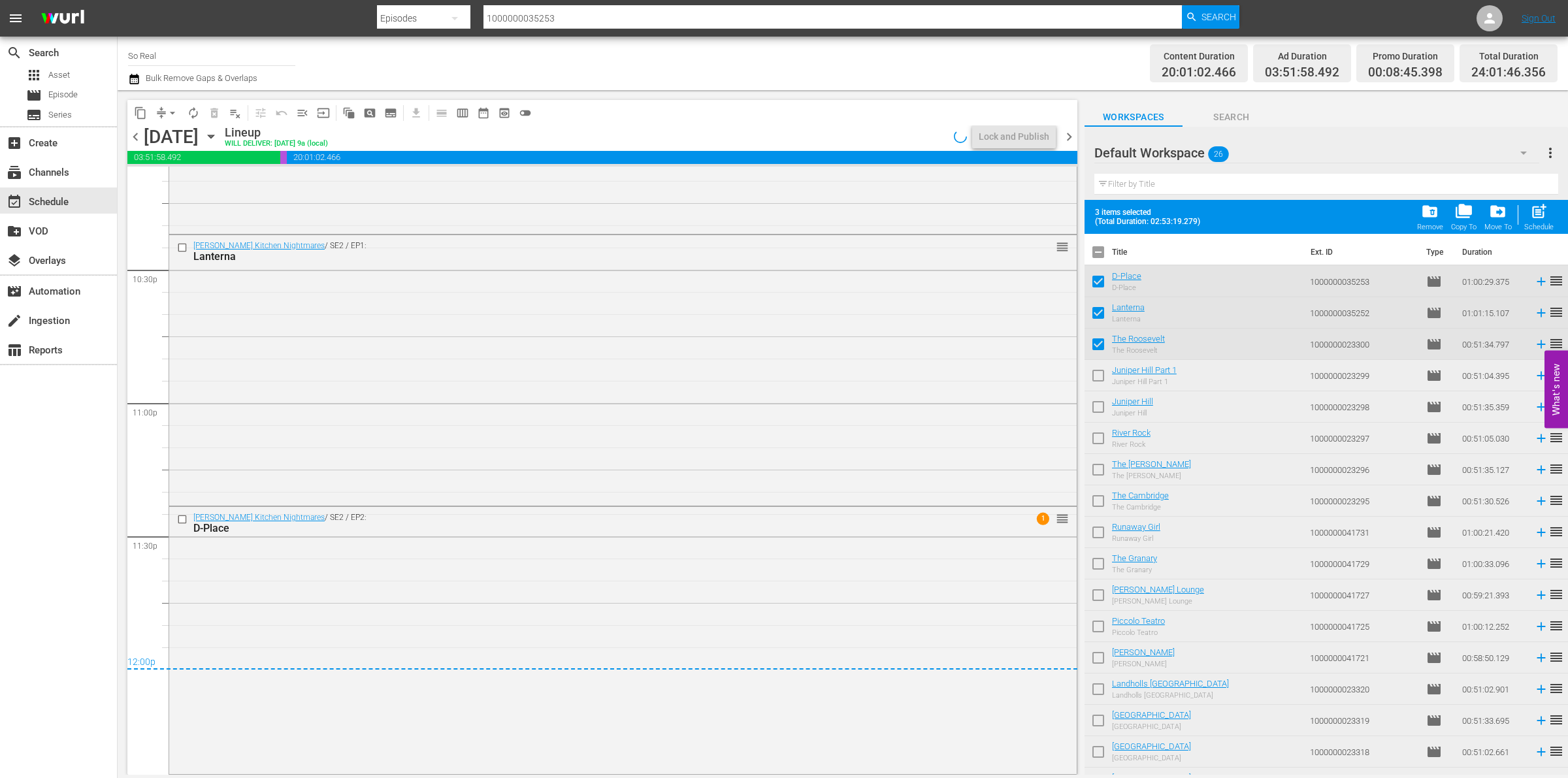
click at [1102, 374] on input "checkbox" at bounding box center [1098, 378] width 27 height 27
checkbox input "true"
click at [1101, 414] on input "checkbox" at bounding box center [1098, 409] width 27 height 27
checkbox input "true"
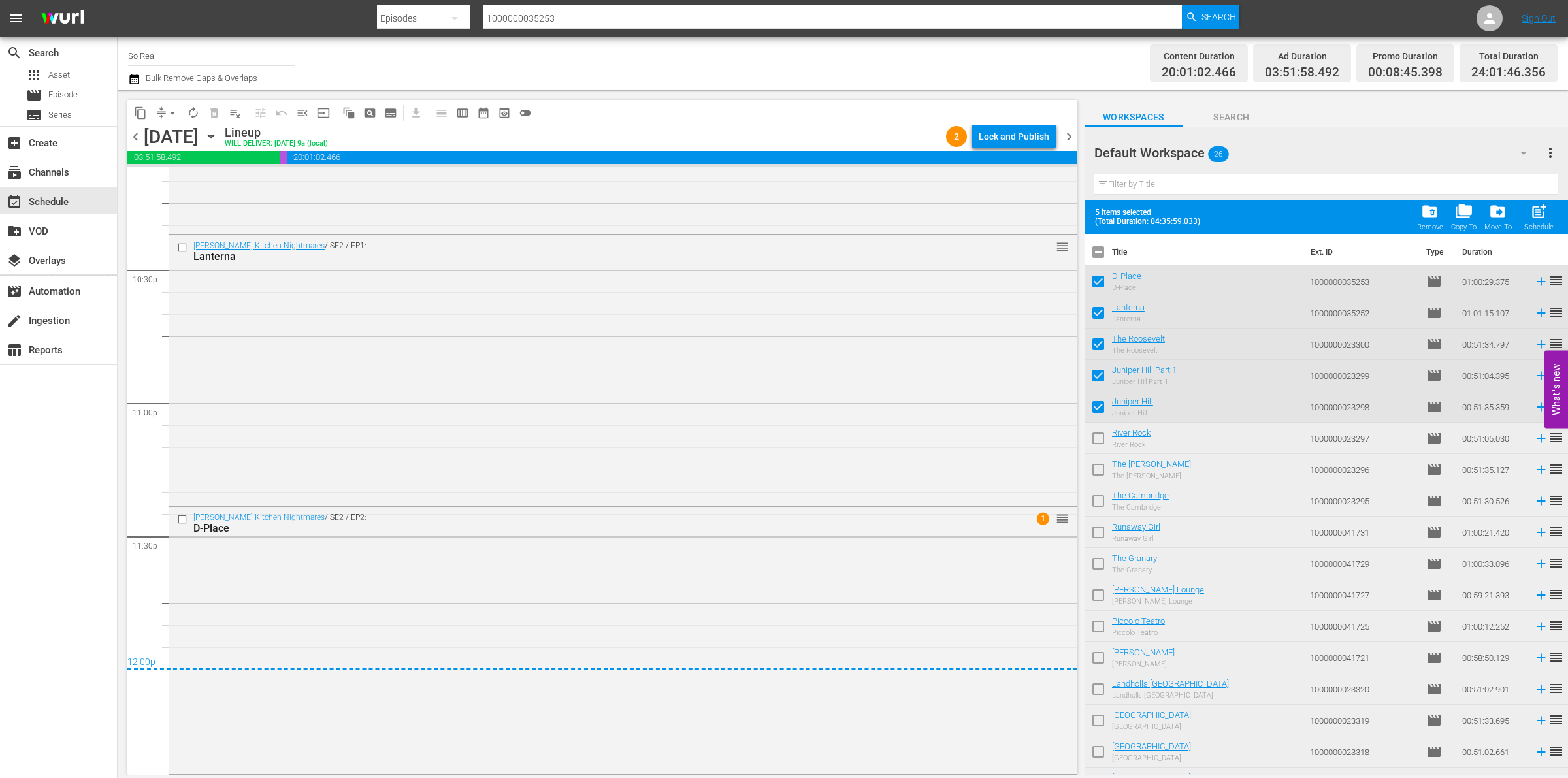
click at [1101, 441] on input "checkbox" at bounding box center [1098, 441] width 27 height 27
checkbox input "true"
click at [1096, 472] on input "checkbox" at bounding box center [1098, 472] width 27 height 27
checkbox input "true"
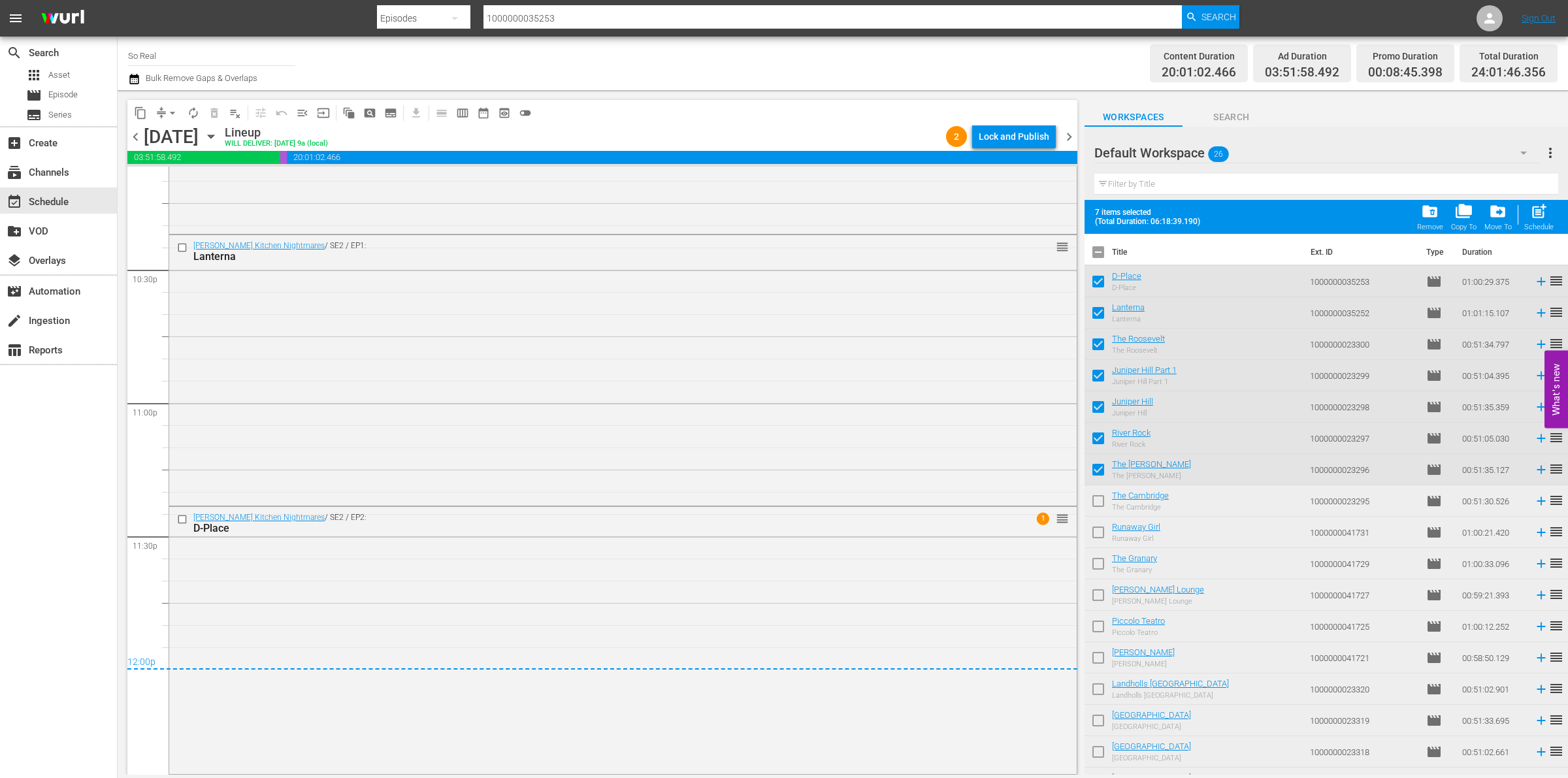
click at [1098, 507] on input "checkbox" at bounding box center [1098, 503] width 27 height 27
checkbox input "true"
click at [1098, 538] on input "checkbox" at bounding box center [1098, 535] width 27 height 27
checkbox input "true"
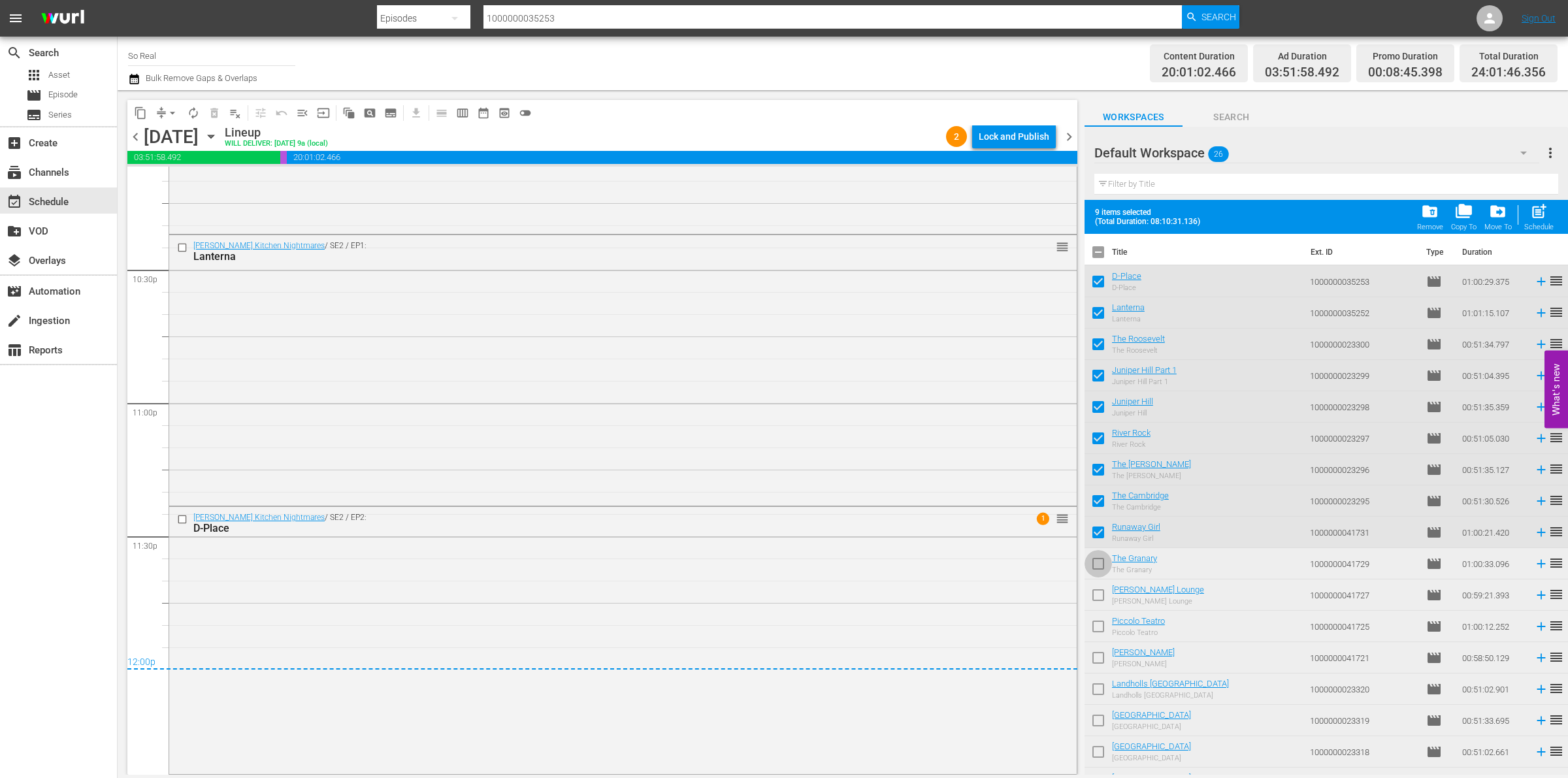
click at [1099, 563] on input "checkbox" at bounding box center [1098, 566] width 27 height 27
checkbox input "true"
click at [1099, 594] on input "checkbox" at bounding box center [1098, 597] width 27 height 27
checkbox input "true"
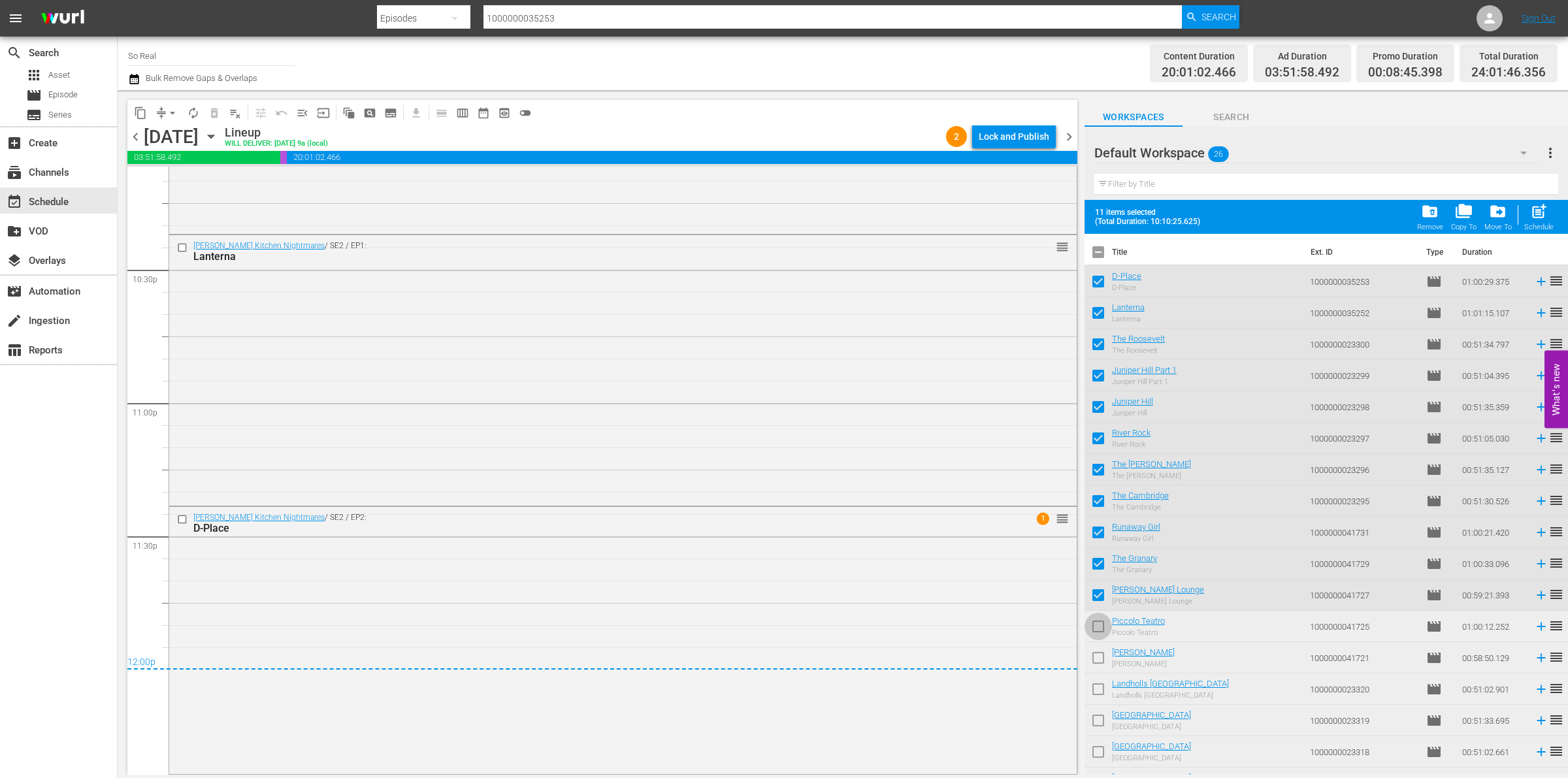
click at [1099, 630] on input "checkbox" at bounding box center [1098, 629] width 27 height 27
checkbox input "true"
click at [1100, 656] on input "checkbox" at bounding box center [1098, 660] width 27 height 27
checkbox input "true"
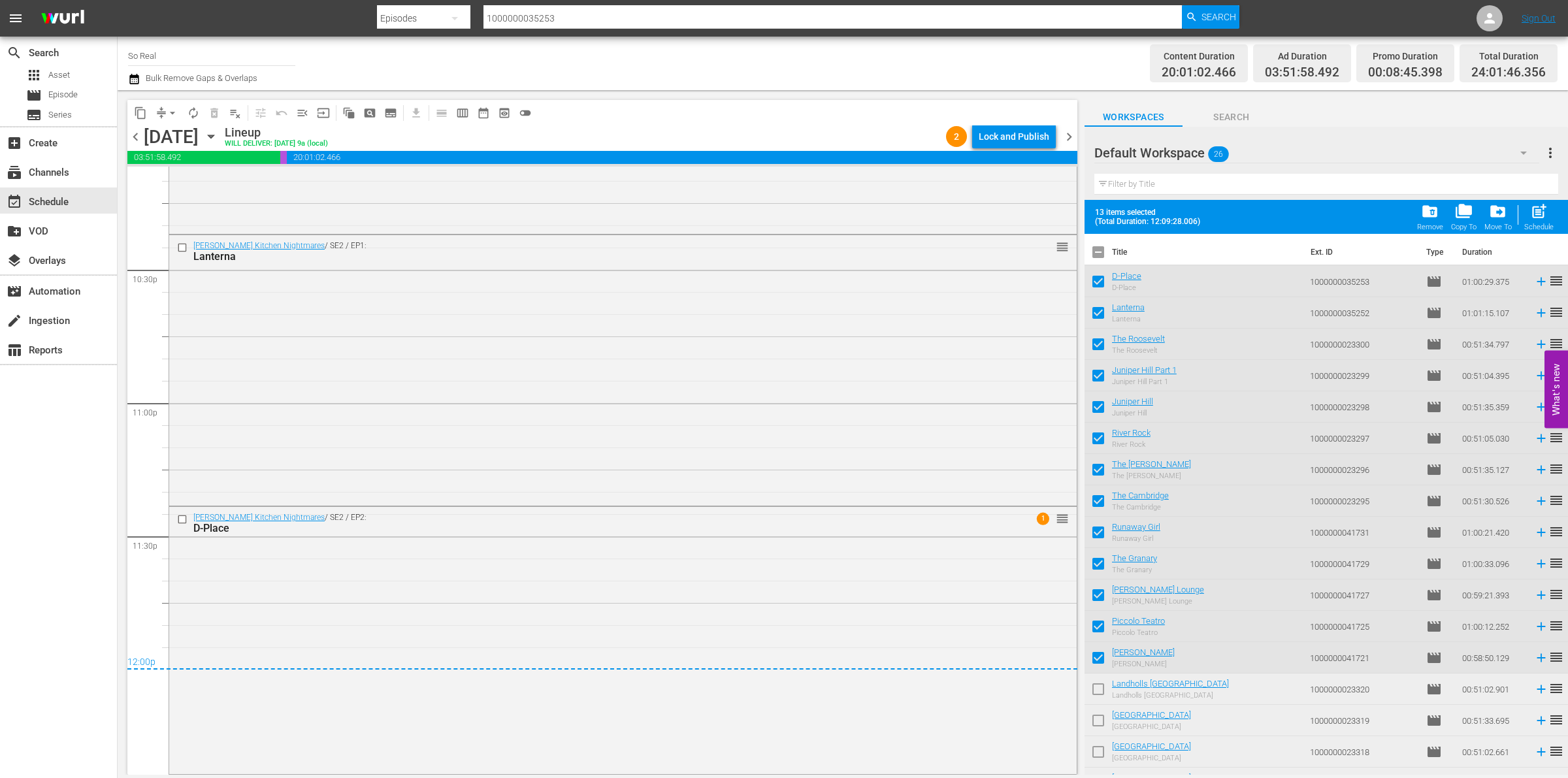
click at [1100, 690] on input "checkbox" at bounding box center [1098, 692] width 27 height 27
checkbox input "true"
click at [1098, 727] on input "checkbox" at bounding box center [1098, 723] width 27 height 27
checkbox input "true"
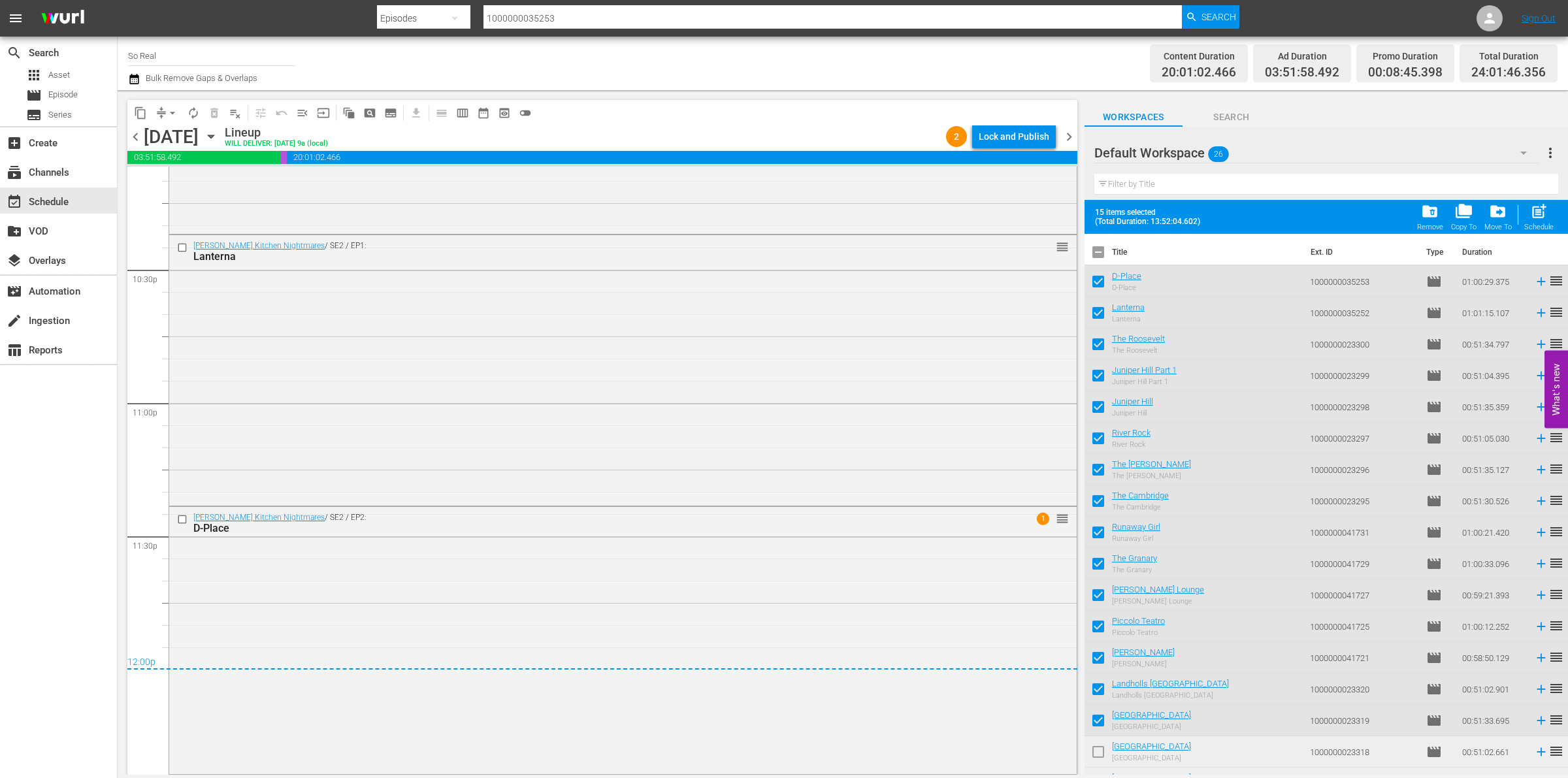
click at [1098, 749] on input "checkbox" at bounding box center [1098, 754] width 27 height 27
checkbox input "true"
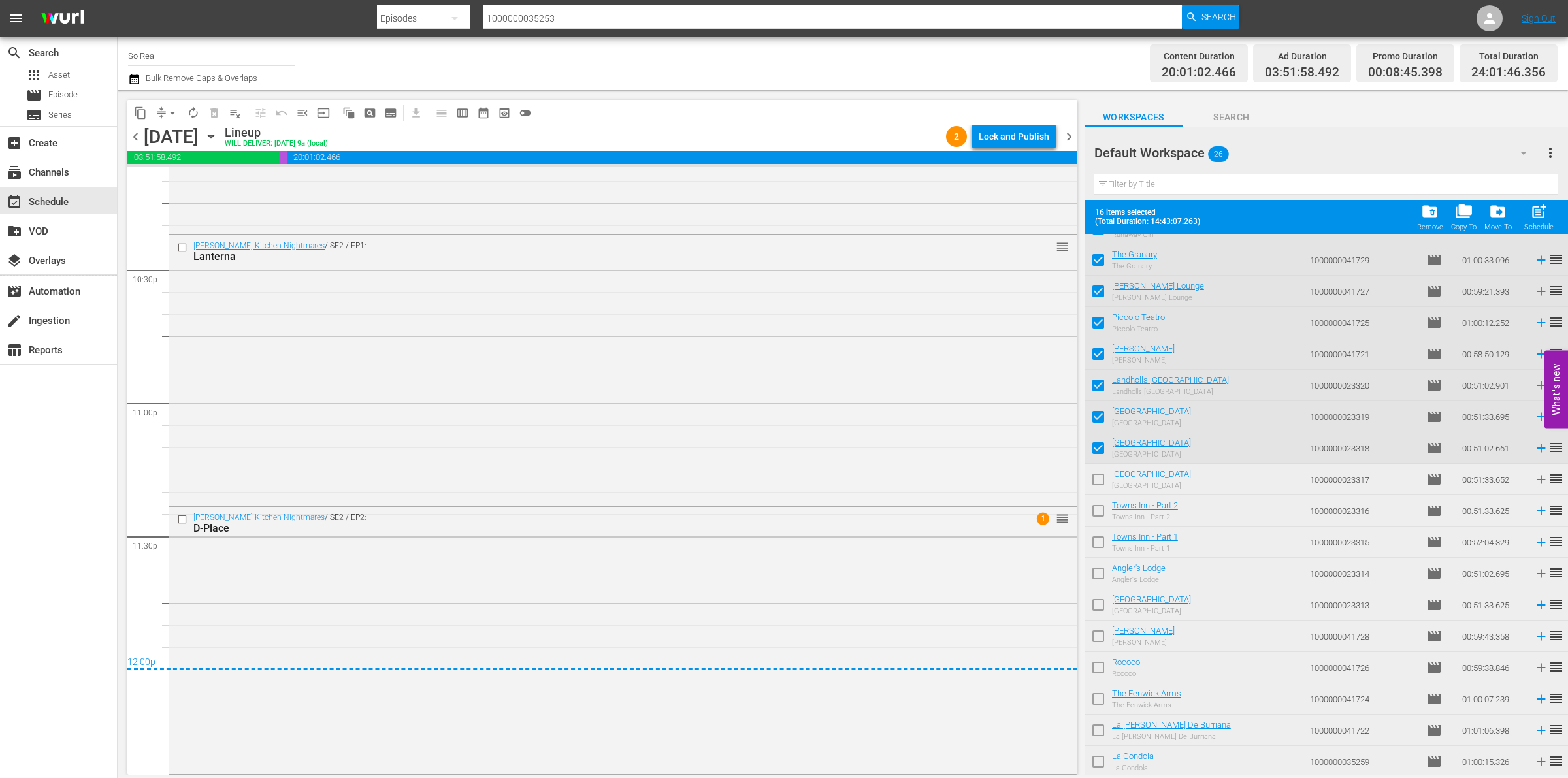
click at [1096, 481] on input "checkbox" at bounding box center [1098, 482] width 27 height 27
checkbox input "true"
click at [1097, 519] on input "checkbox" at bounding box center [1098, 513] width 27 height 27
checkbox input "true"
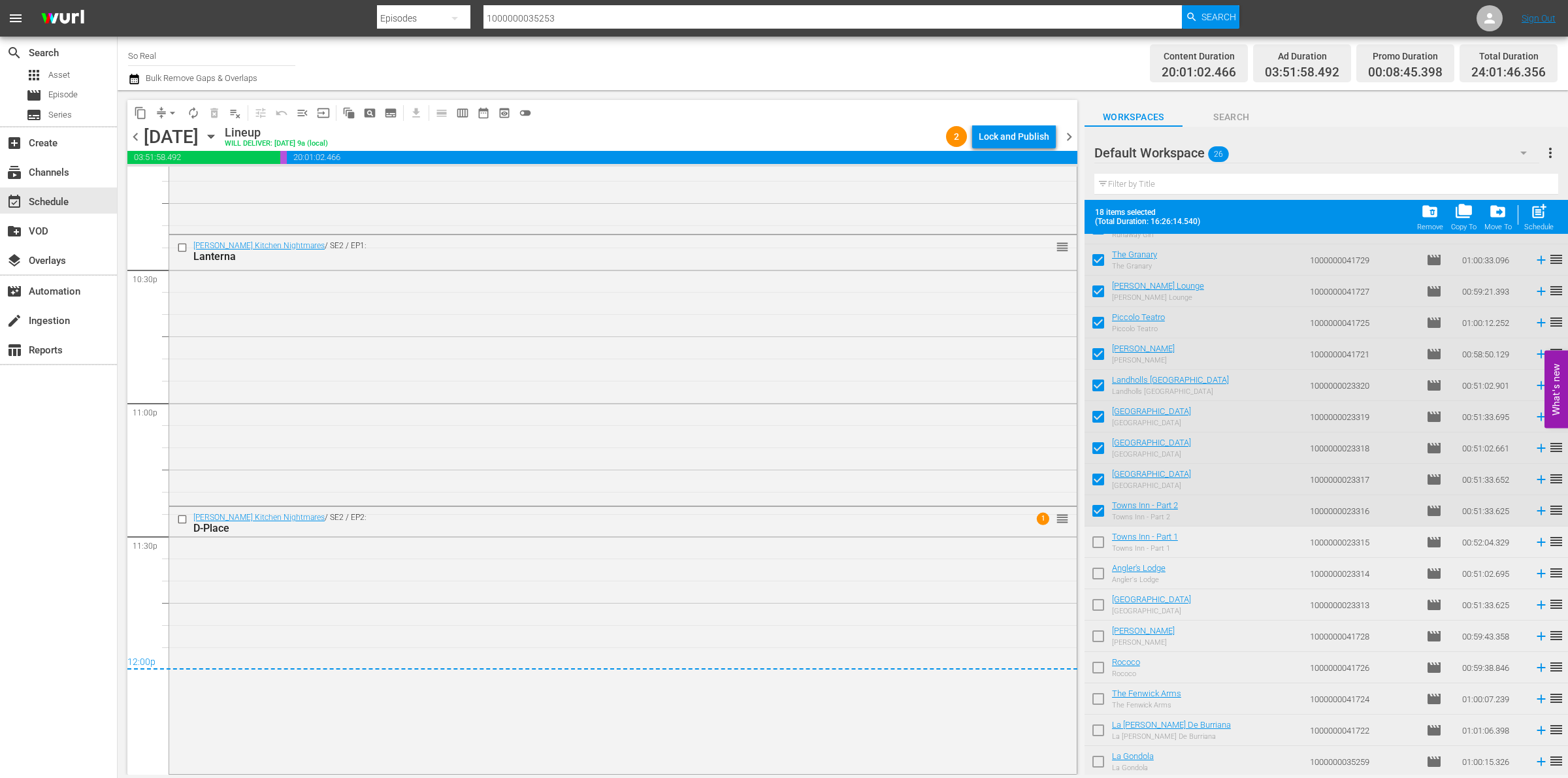
click at [1099, 540] on input "checkbox" at bounding box center [1098, 545] width 27 height 27
checkbox input "true"
click at [1099, 580] on input "checkbox" at bounding box center [1098, 576] width 27 height 27
checkbox input "true"
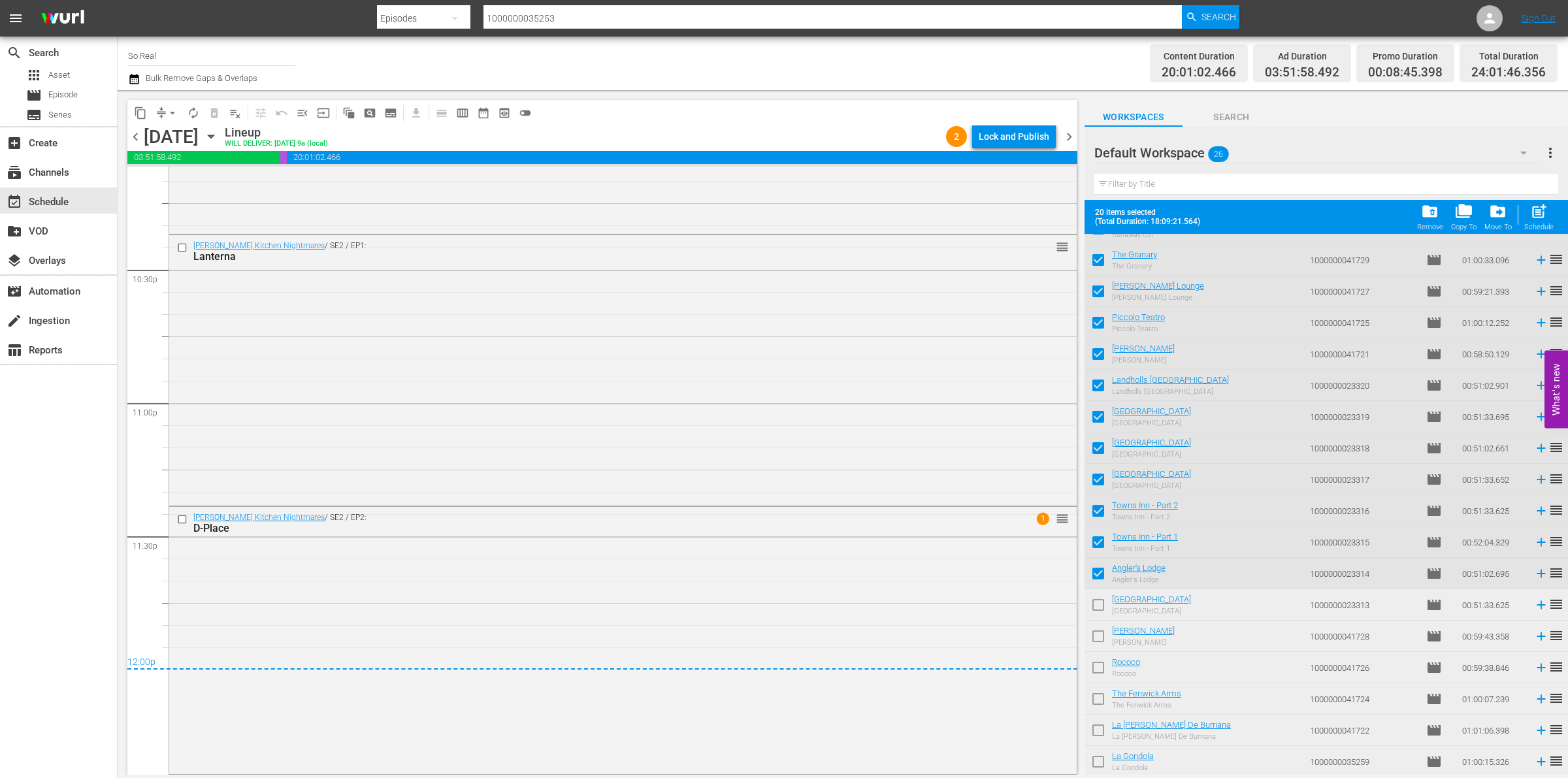
click at [1098, 610] on input "checkbox" at bounding box center [1098, 607] width 27 height 27
checkbox input "true"
click at [1099, 632] on input "checkbox" at bounding box center [1098, 638] width 27 height 27
checkbox input "true"
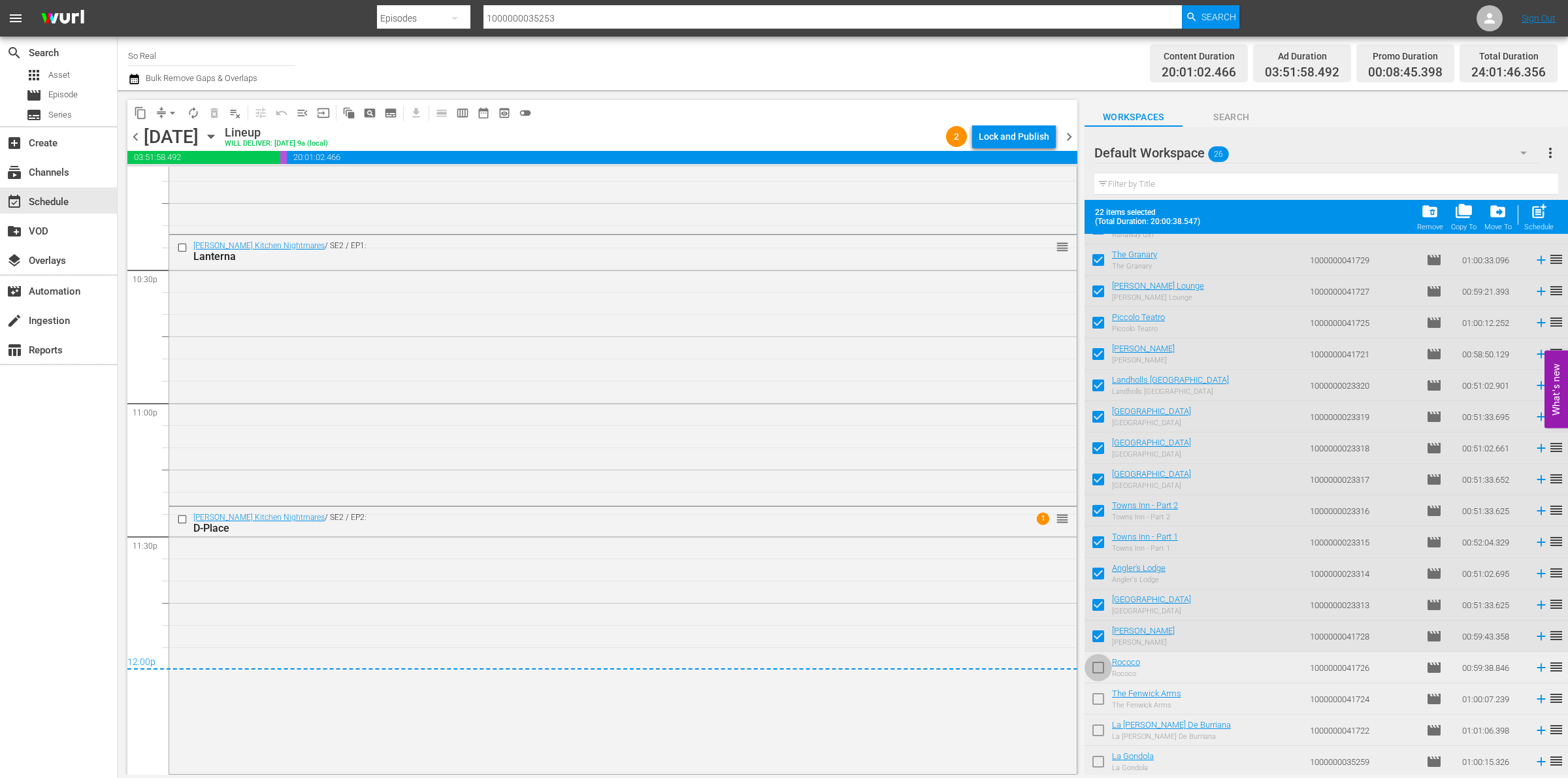
click at [1099, 667] on input "checkbox" at bounding box center [1098, 670] width 27 height 27
checkbox input "true"
click at [1099, 697] on input "checkbox" at bounding box center [1098, 702] width 27 height 27
checkbox input "true"
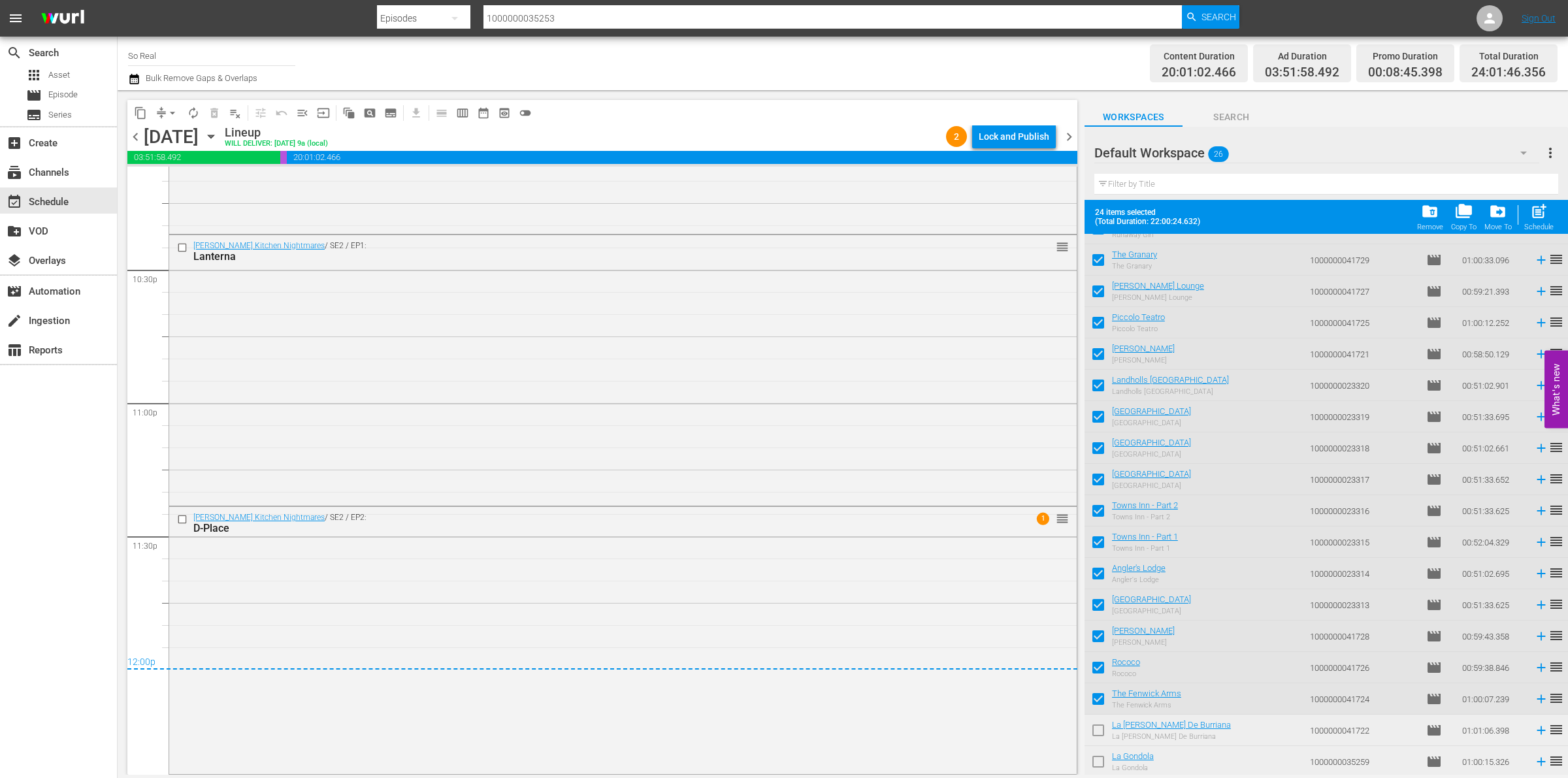
click at [1098, 733] on input "checkbox" at bounding box center [1098, 733] width 27 height 27
checkbox input "true"
click at [1096, 766] on input "checkbox" at bounding box center [1098, 764] width 27 height 27
checkbox input "true"
click at [1429, 223] on div "Remove" at bounding box center [1430, 227] width 26 height 9
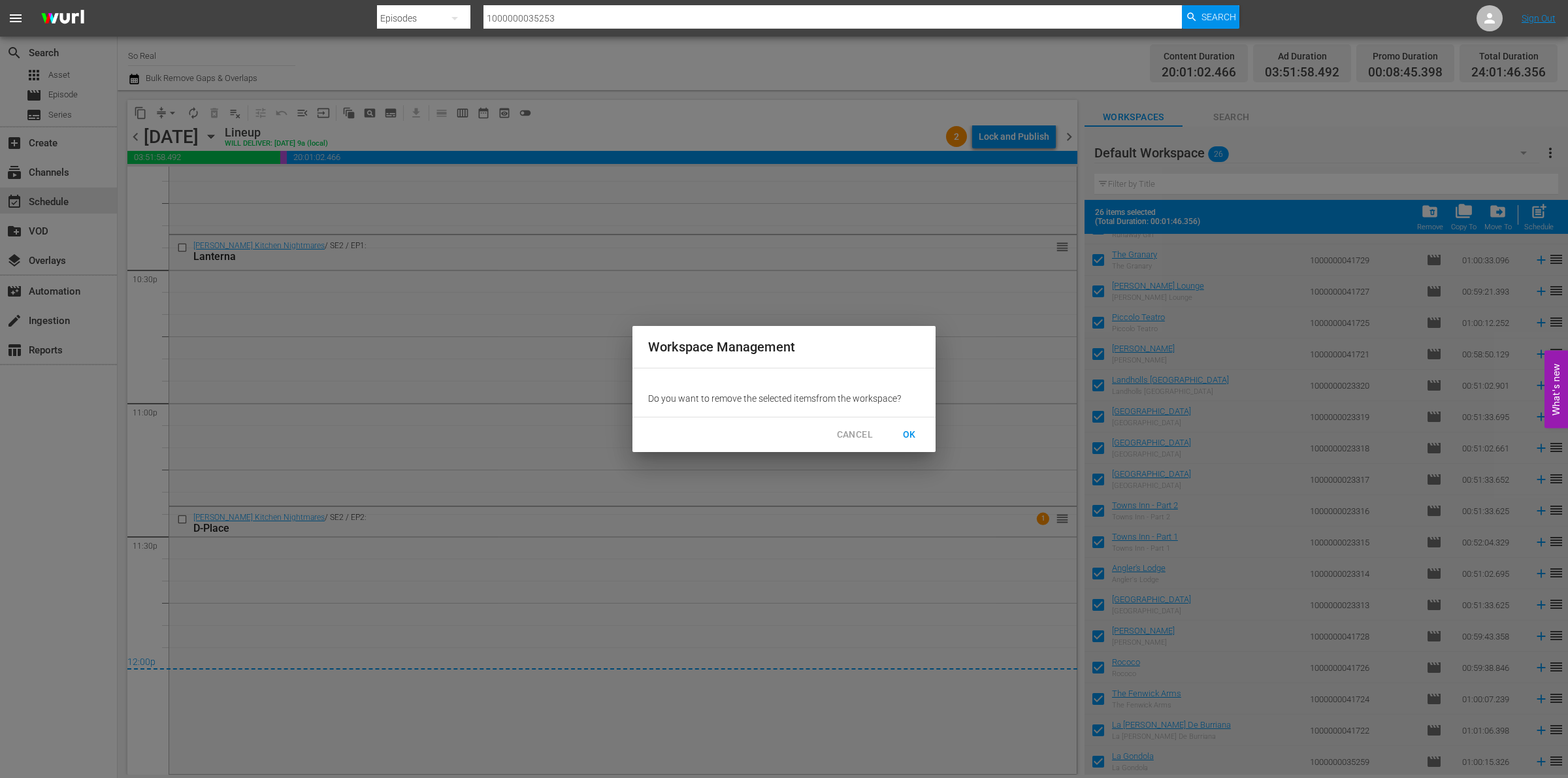
click at [916, 433] on span "OK" at bounding box center [909, 435] width 21 height 17
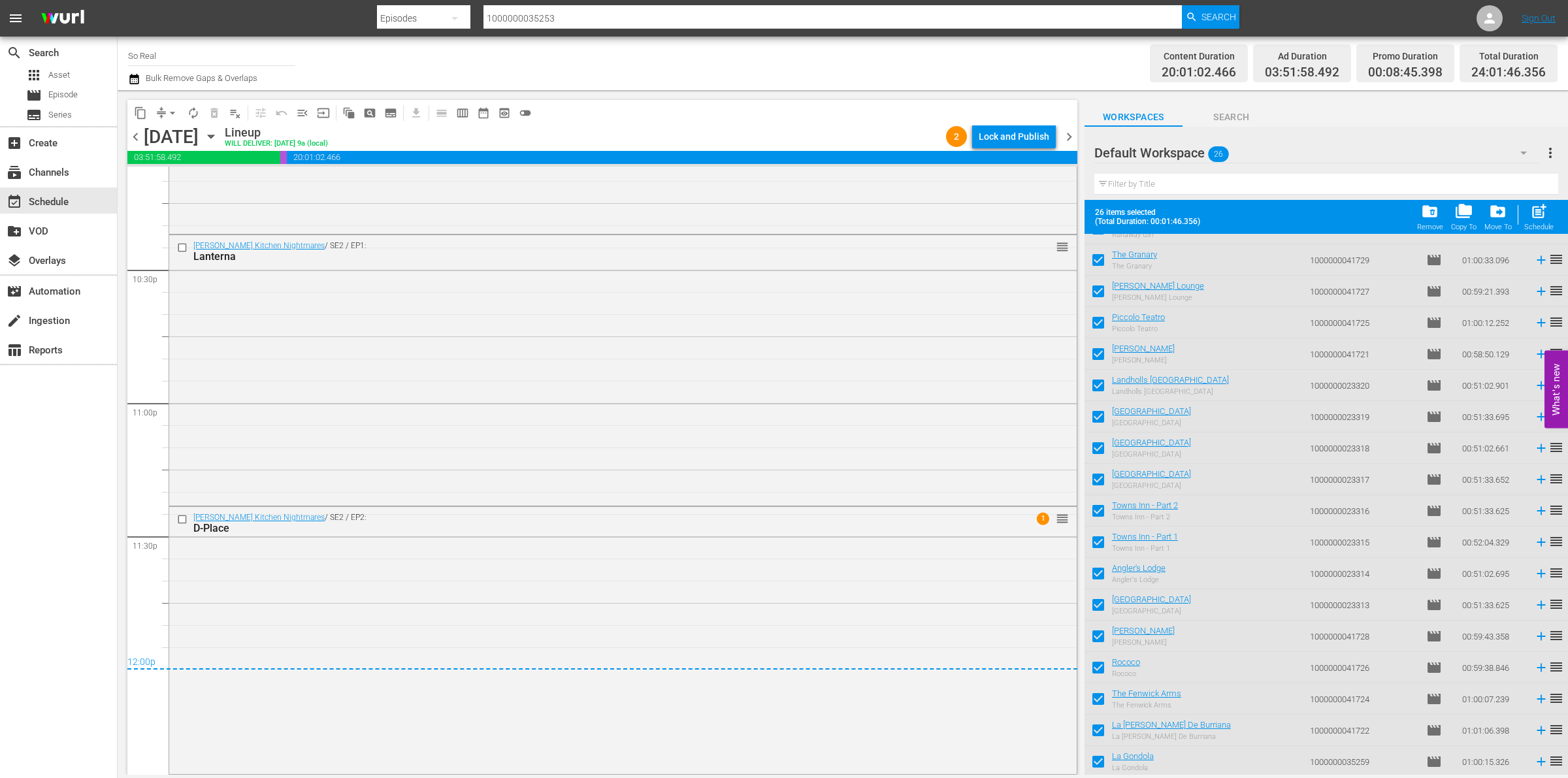
checkbox input "false"
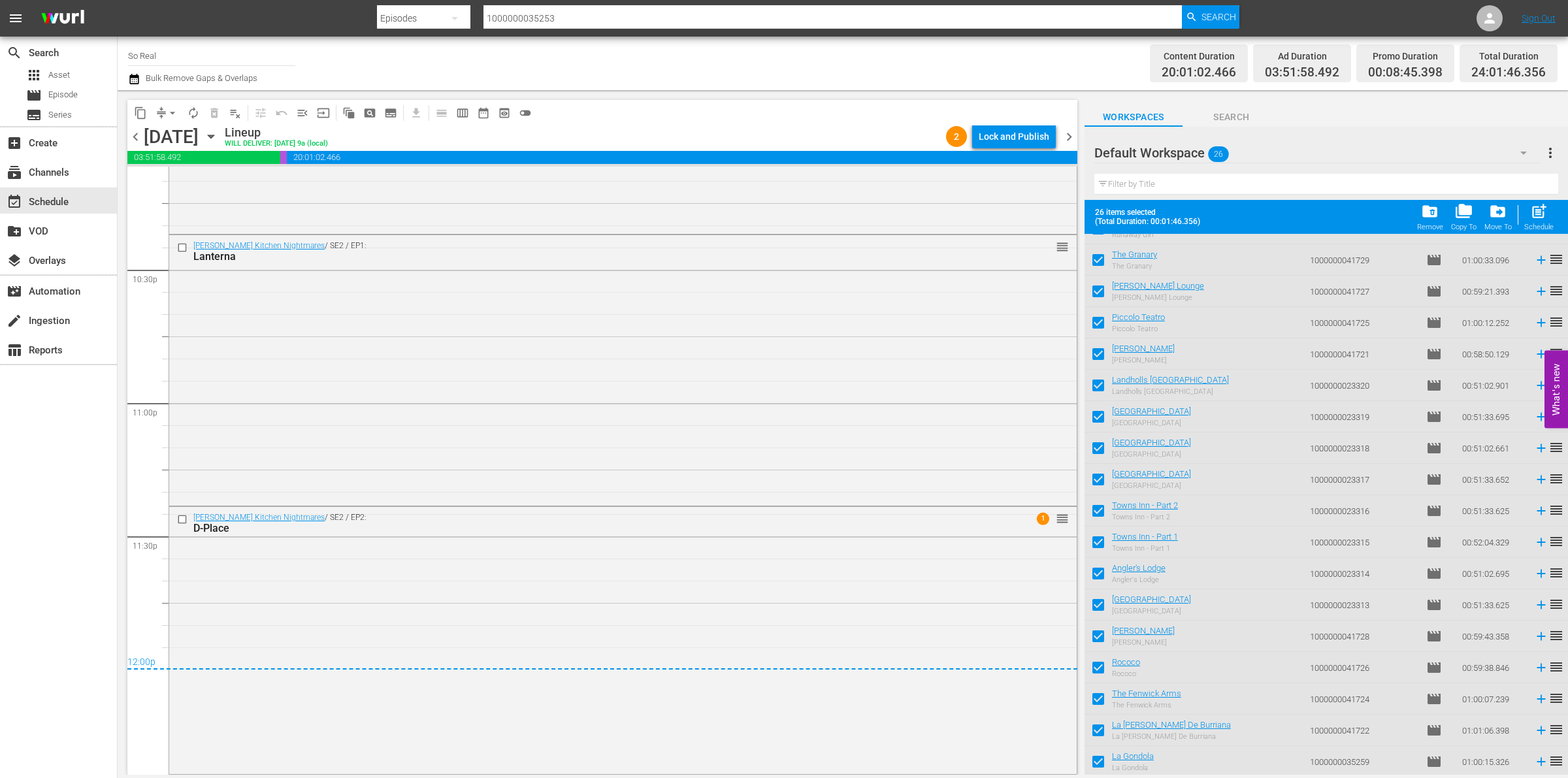
checkbox input "false"
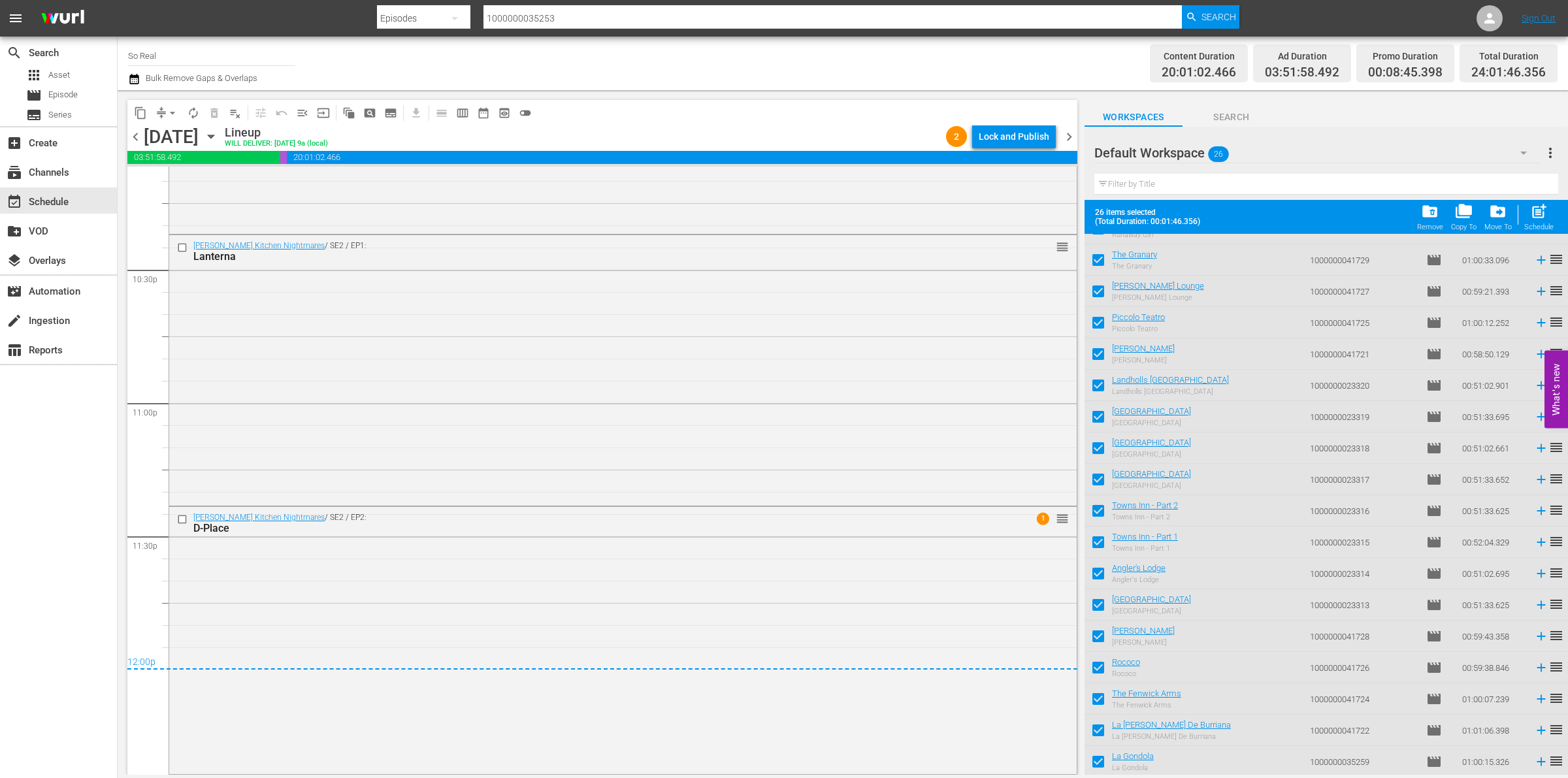
checkbox input "false"
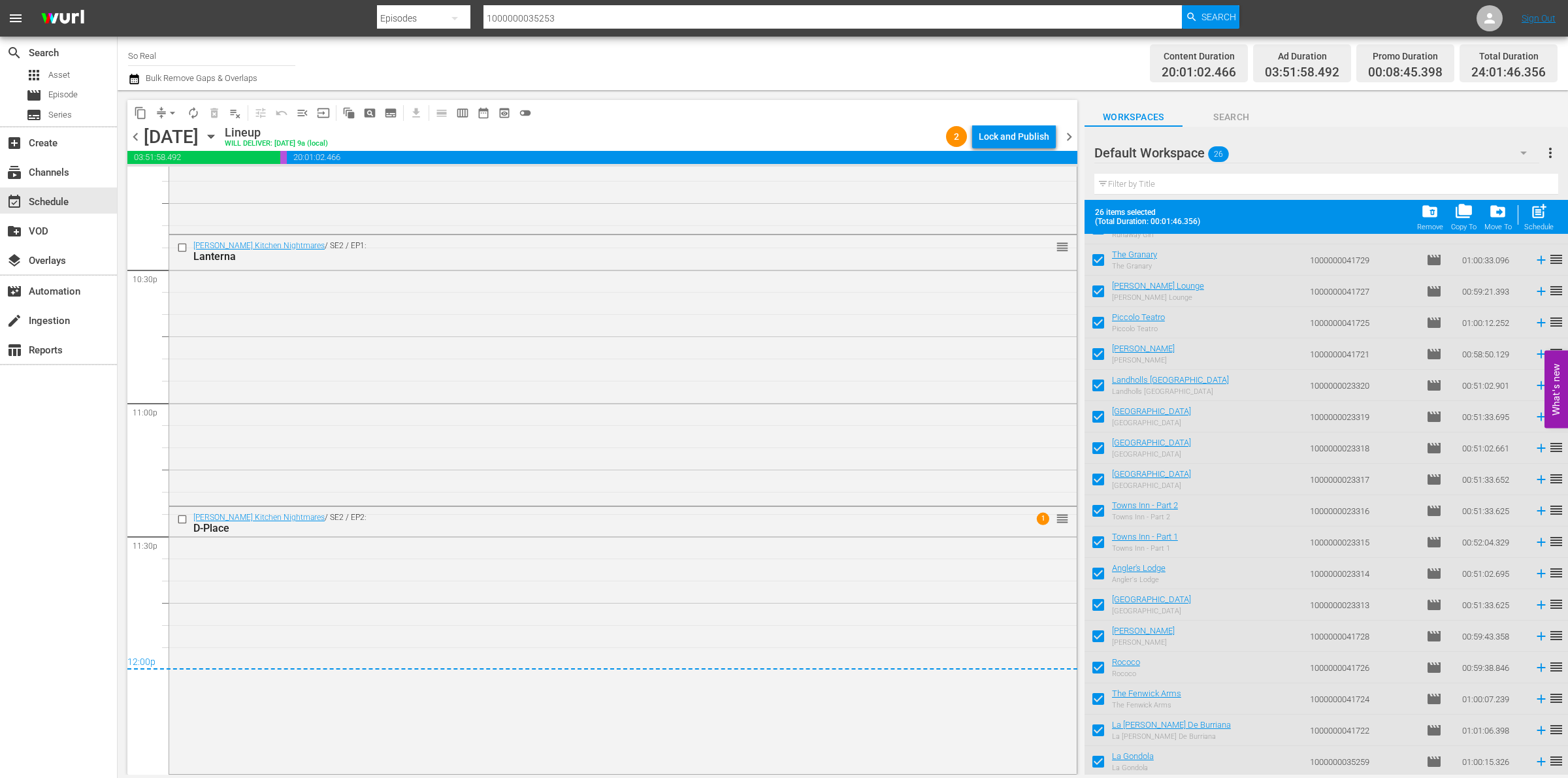
checkbox input "false"
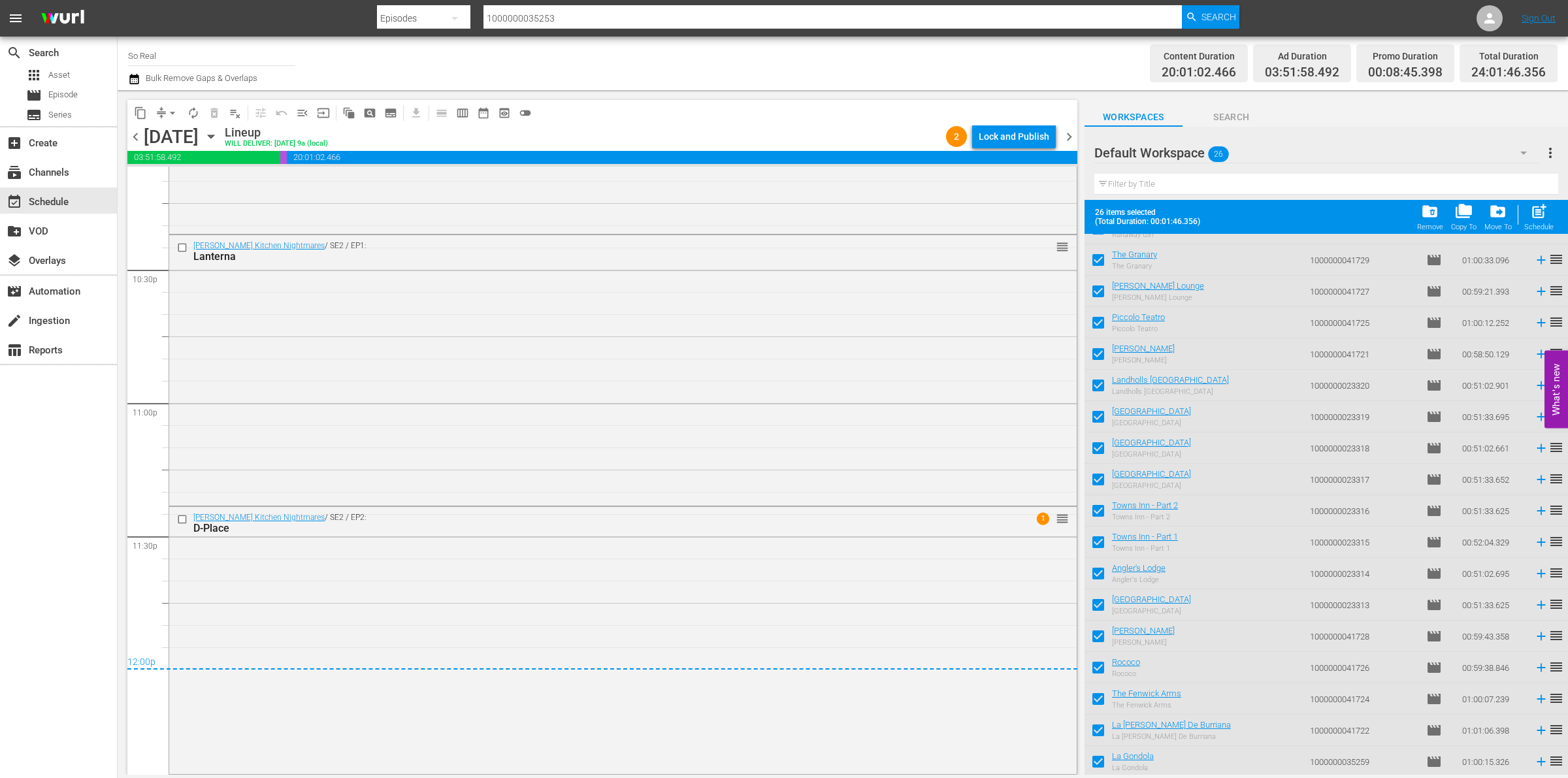
checkbox input "false"
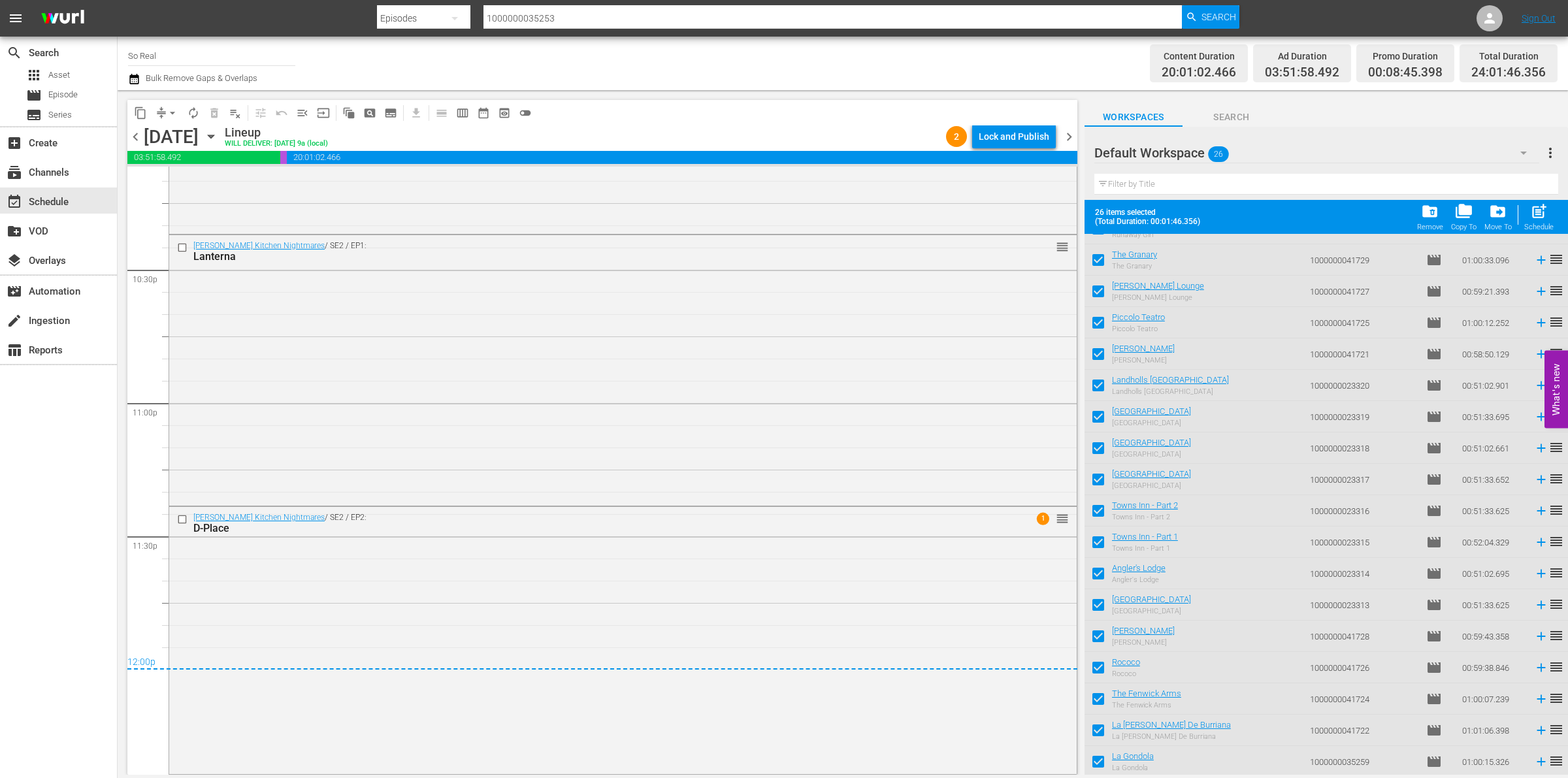
checkbox input "false"
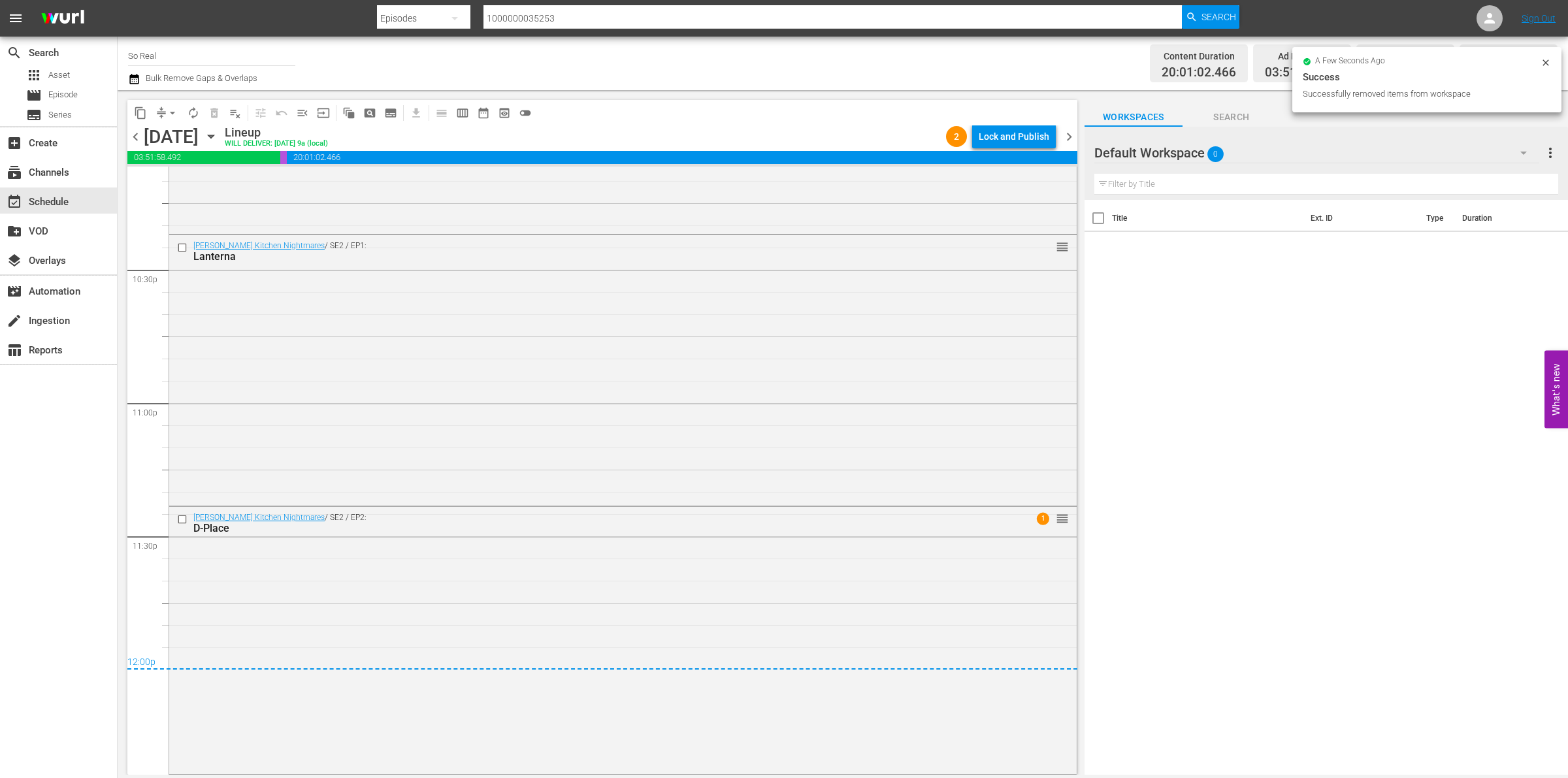
scroll to position [0, 0]
click at [1017, 132] on div "Lock and Publish" at bounding box center [1014, 136] width 70 height 23
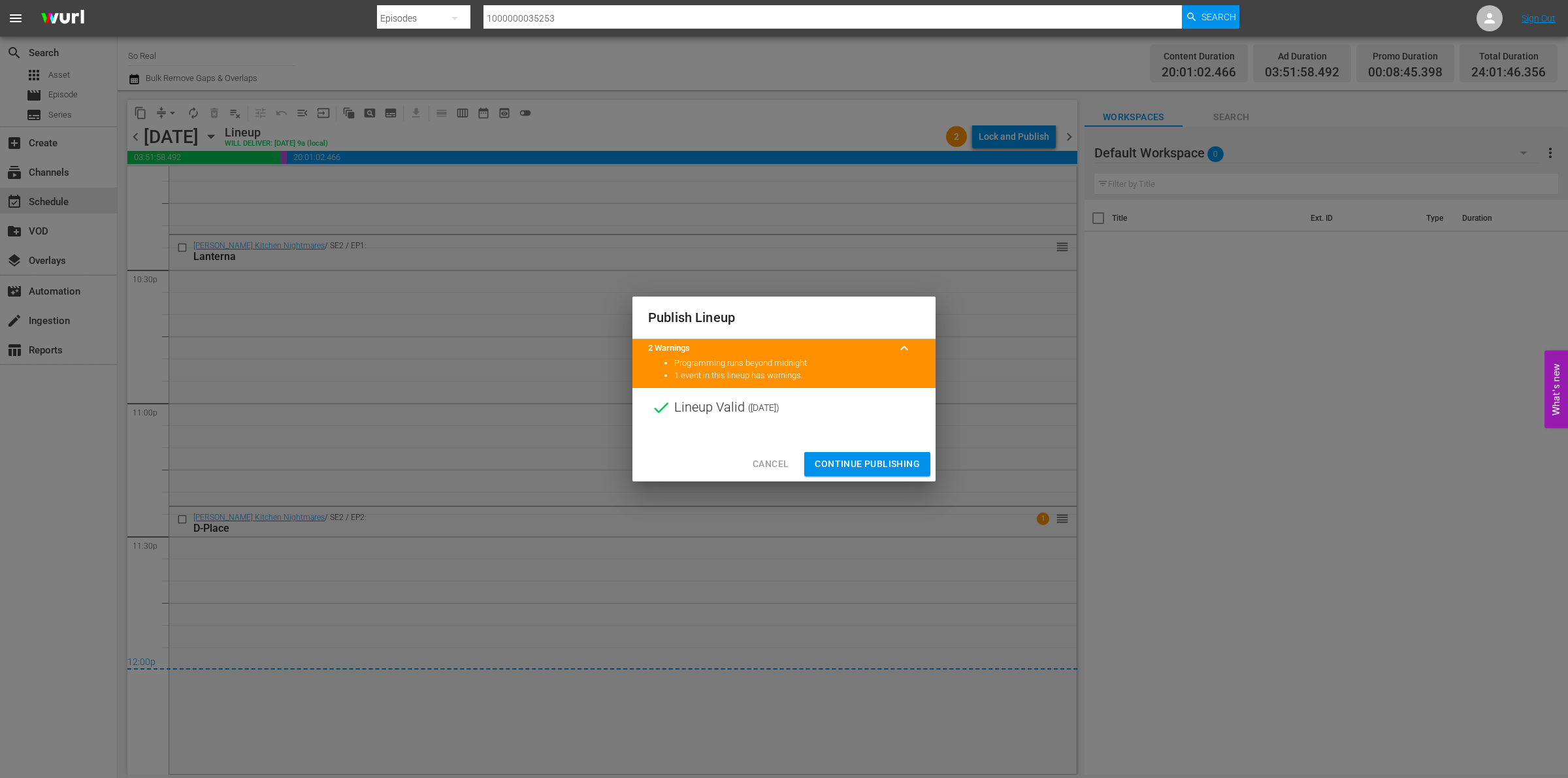
click at [883, 459] on span "Continue Publishing" at bounding box center [867, 464] width 105 height 17
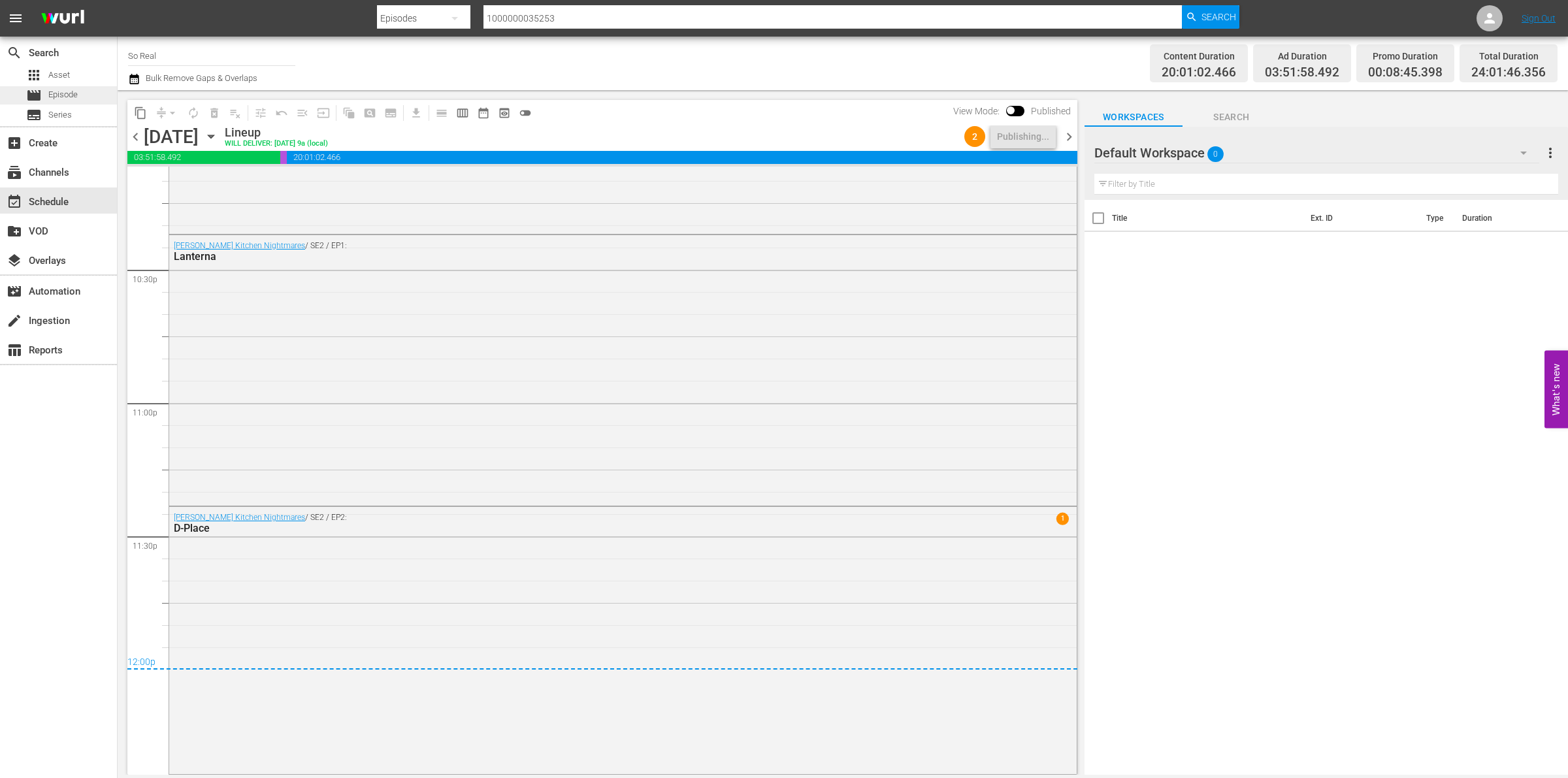
click at [70, 92] on span "Episode" at bounding box center [63, 95] width 29 height 13
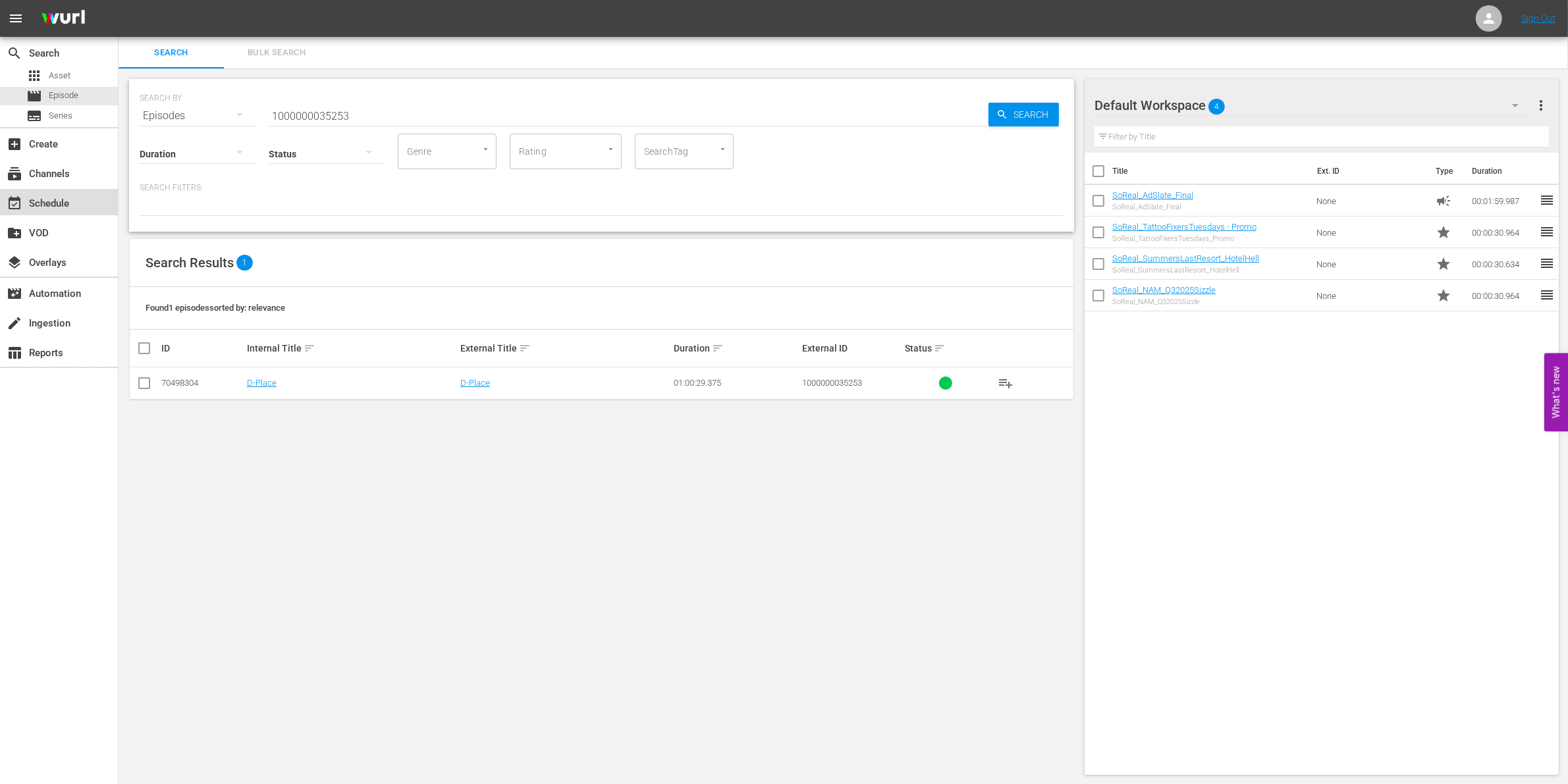
click at [79, 202] on div "event_available Schedule" at bounding box center [59, 202] width 118 height 26
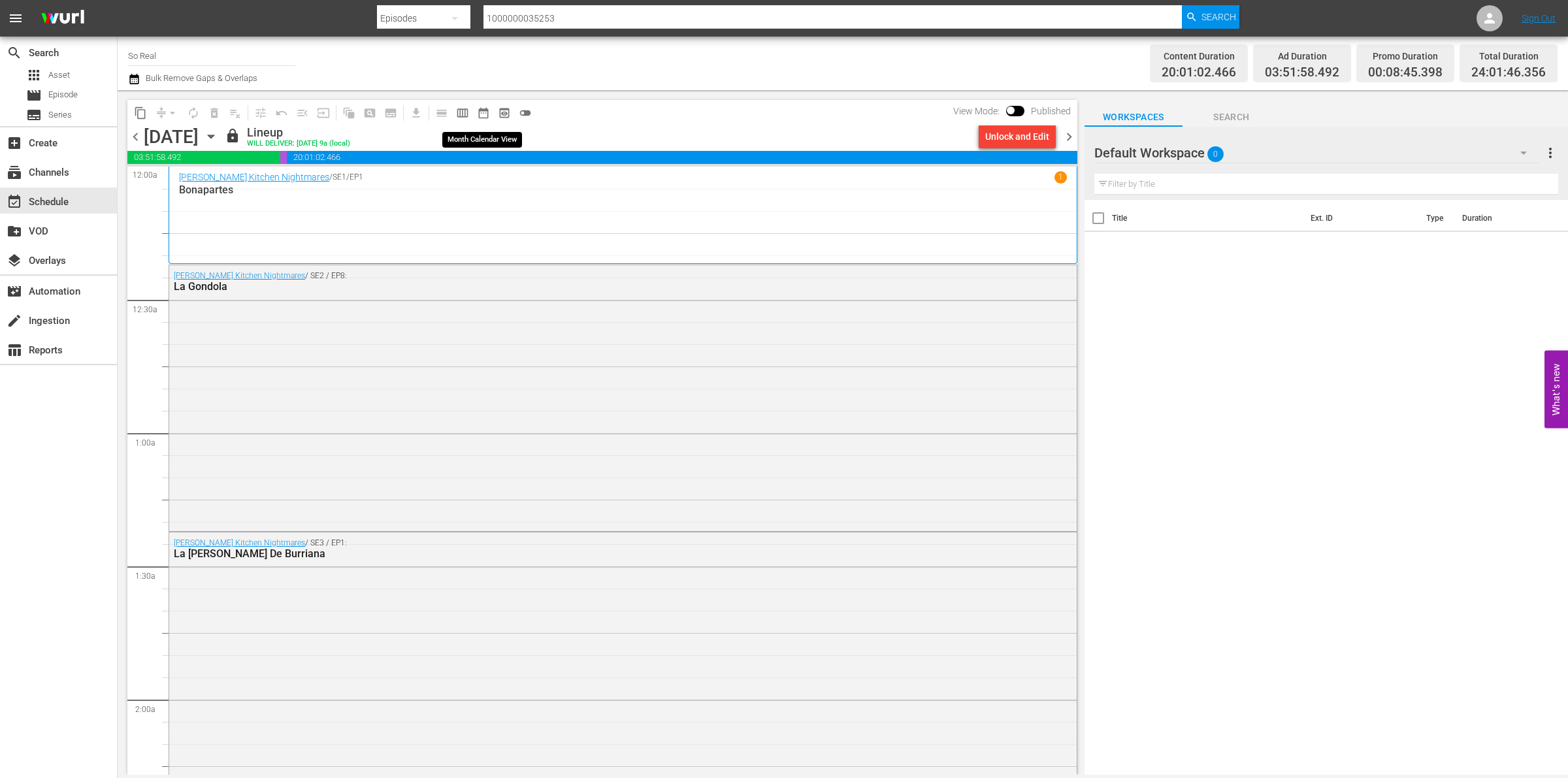
click at [479, 114] on span "date_range_outlined" at bounding box center [483, 113] width 13 height 13
